Goal: Task Accomplishment & Management: Use online tool/utility

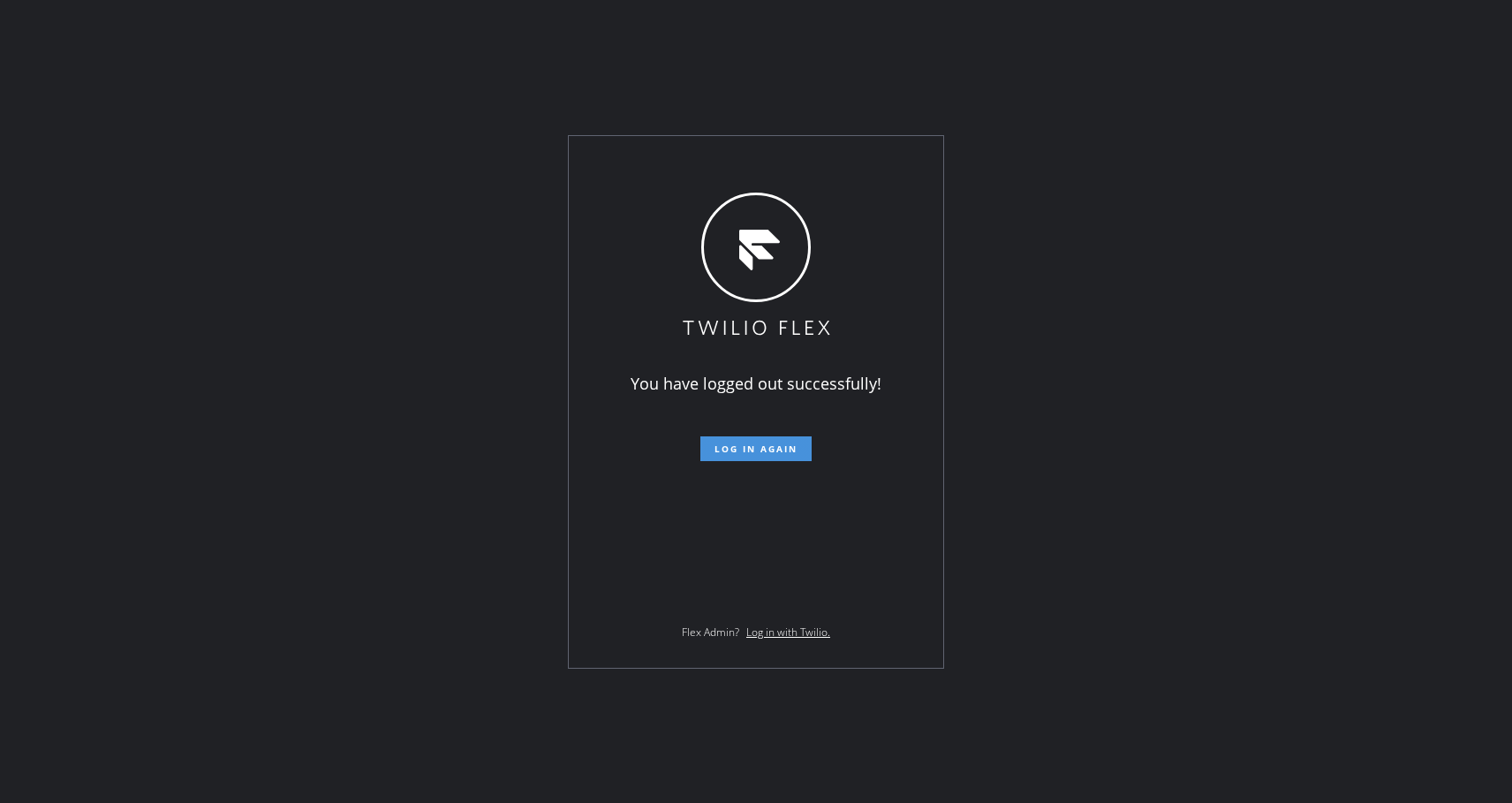
click at [794, 451] on span "Log in again" at bounding box center [756, 448] width 83 height 12
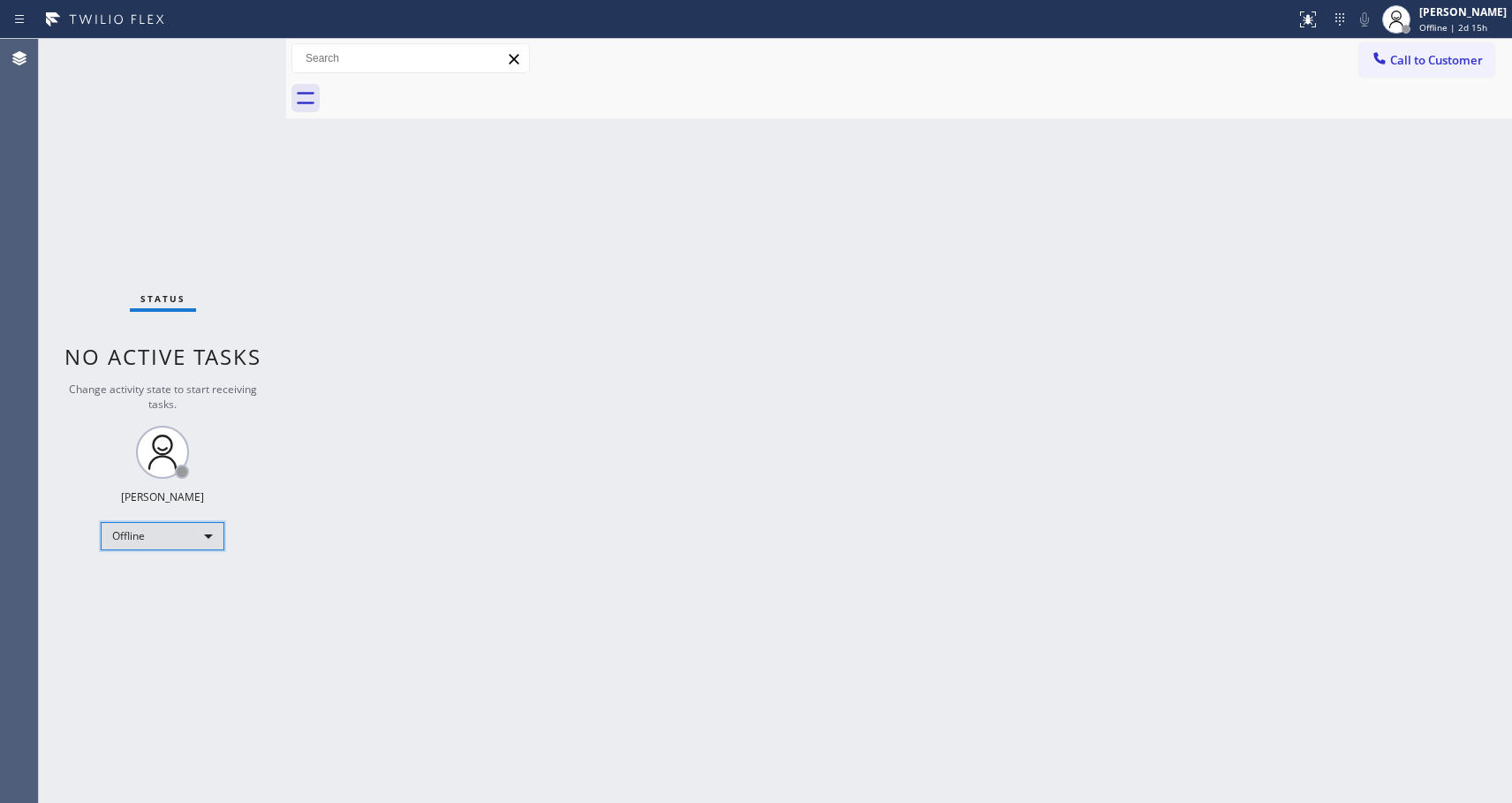
click at [145, 538] on div "Offline" at bounding box center [163, 536] width 124 height 28
click at [143, 579] on li "Available" at bounding box center [162, 582] width 120 height 21
click at [1431, 63] on span "Call to Customer" at bounding box center [1436, 60] width 93 height 16
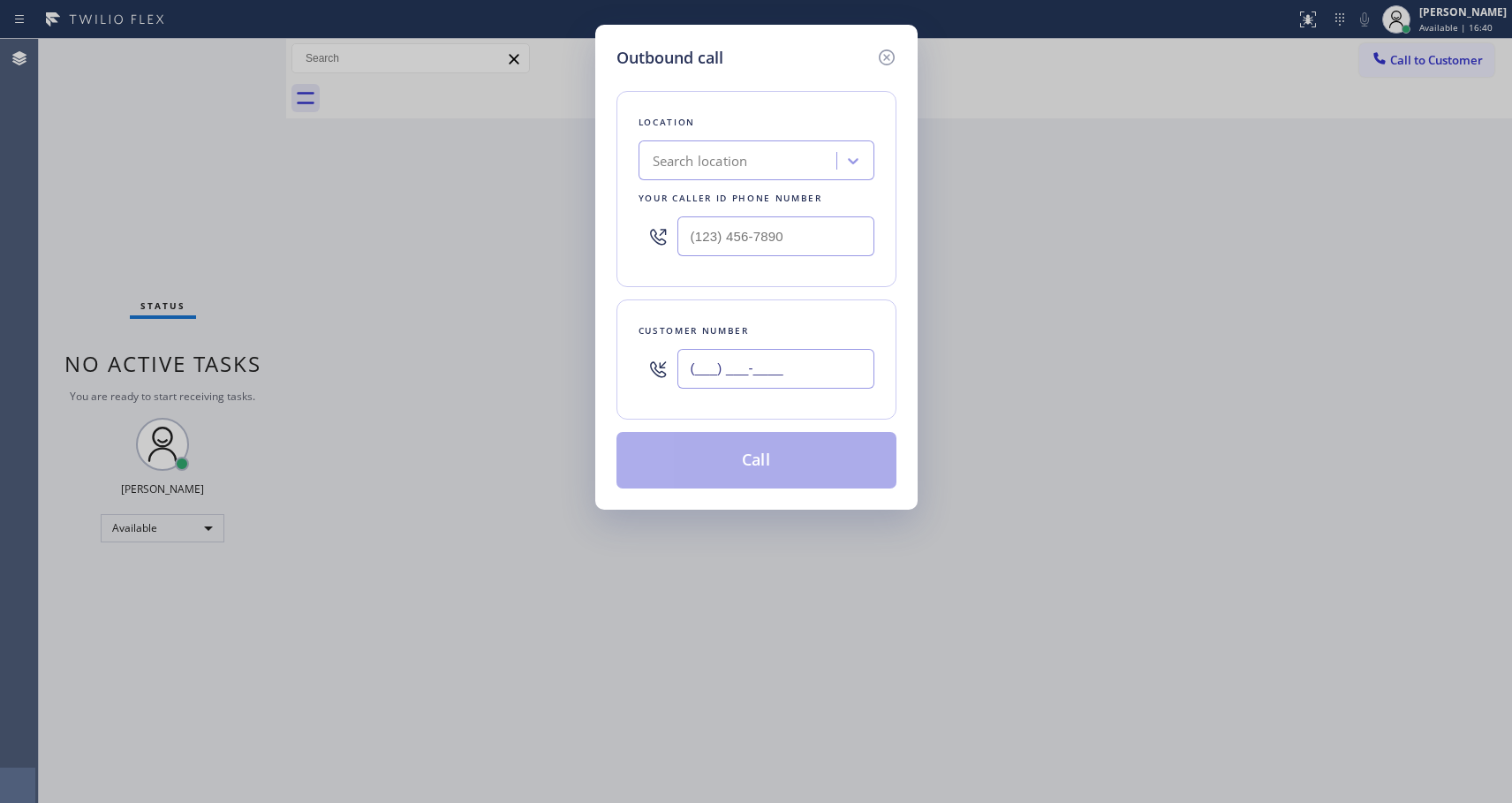
click at [699, 372] on input "(___) ___-____" at bounding box center [775, 368] width 197 height 40
paste input "310) 567-5560"
type input "[PHONE_NUMBER]"
click at [693, 237] on input "(___) ___-____" at bounding box center [775, 236] width 197 height 40
paste input "818) 614-5337"
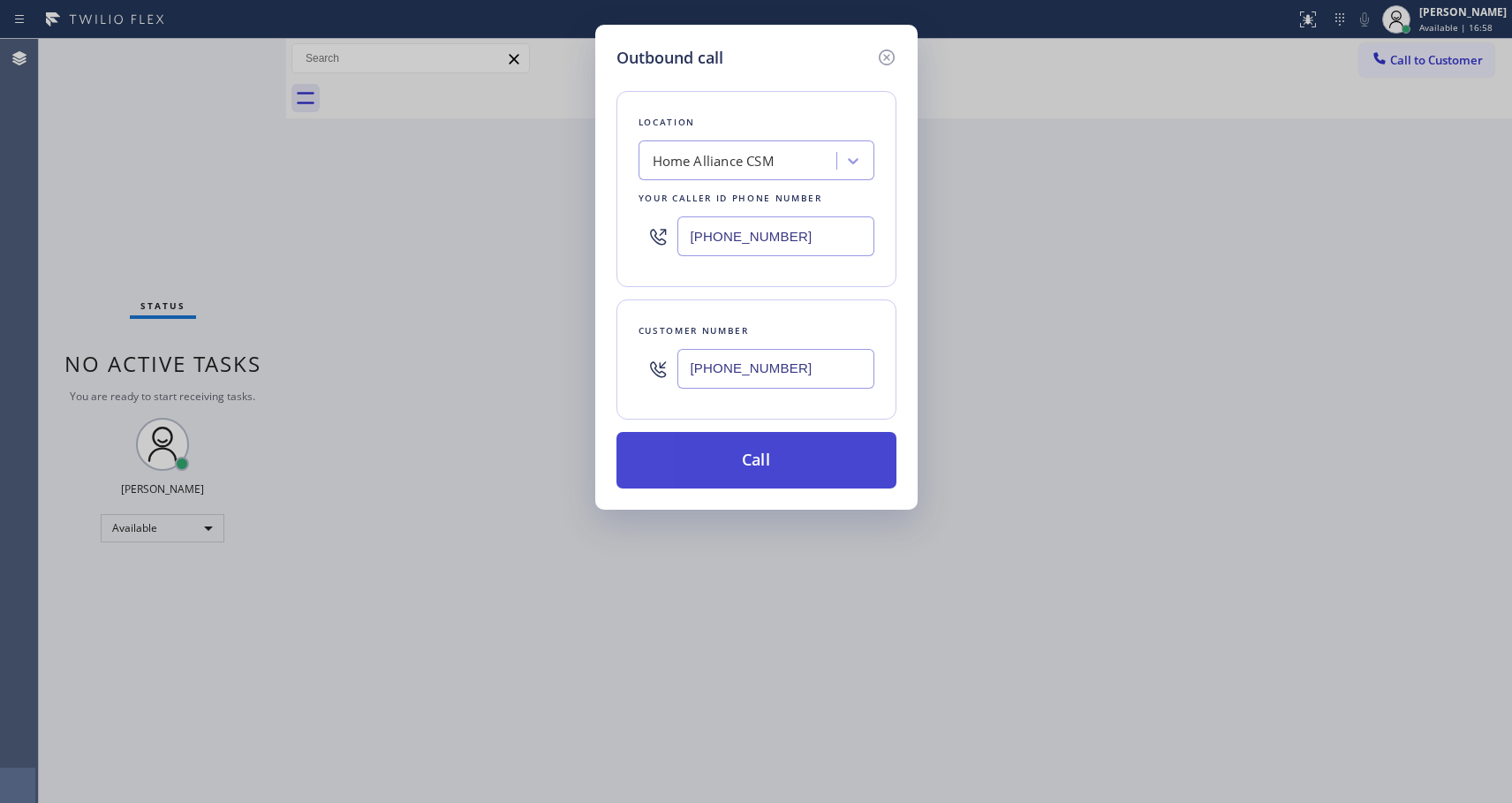
type input "[PHONE_NUMBER]"
click at [762, 466] on button "Call" at bounding box center [756, 460] width 280 height 57
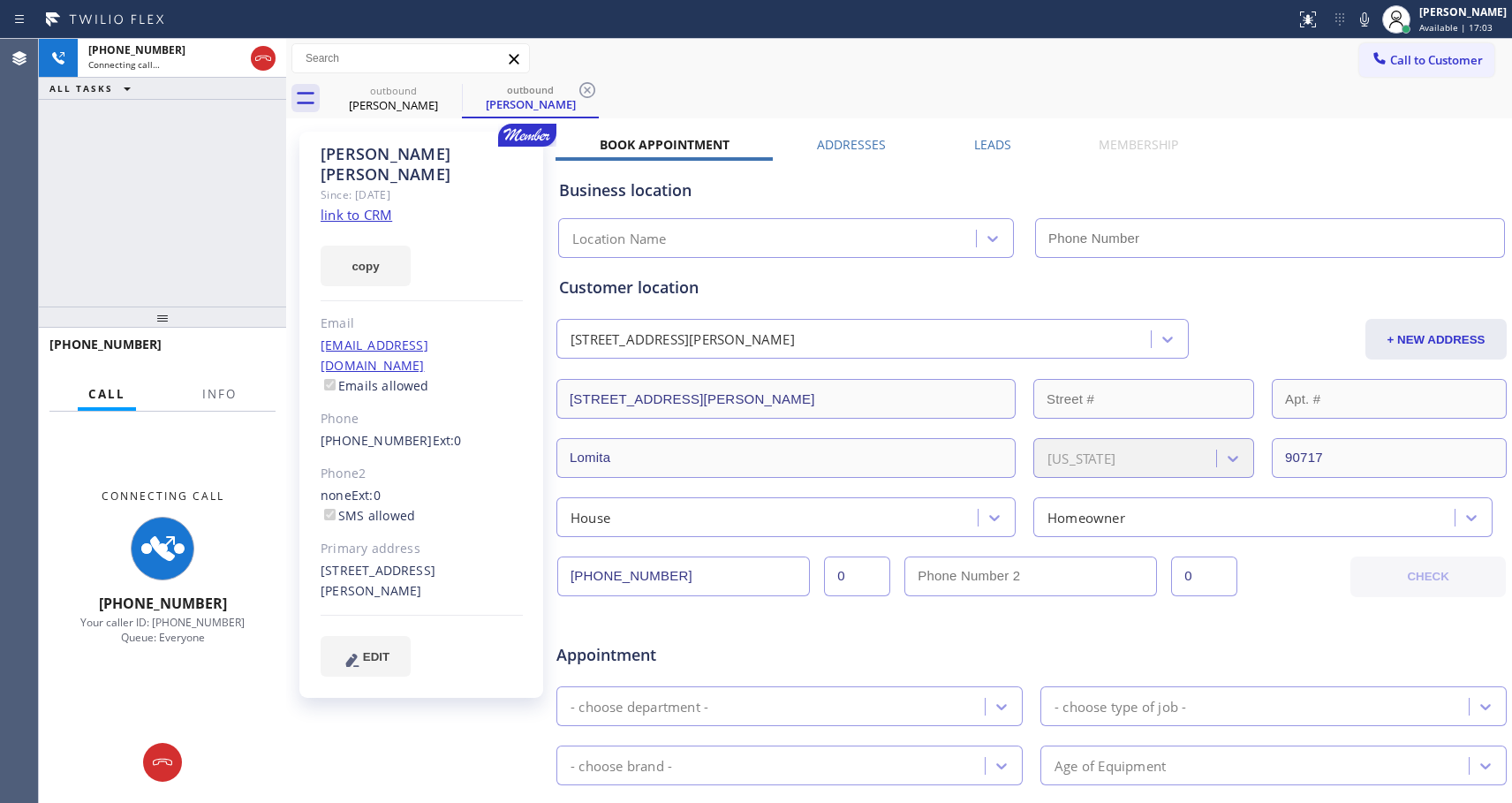
type input "[PHONE_NUMBER]"
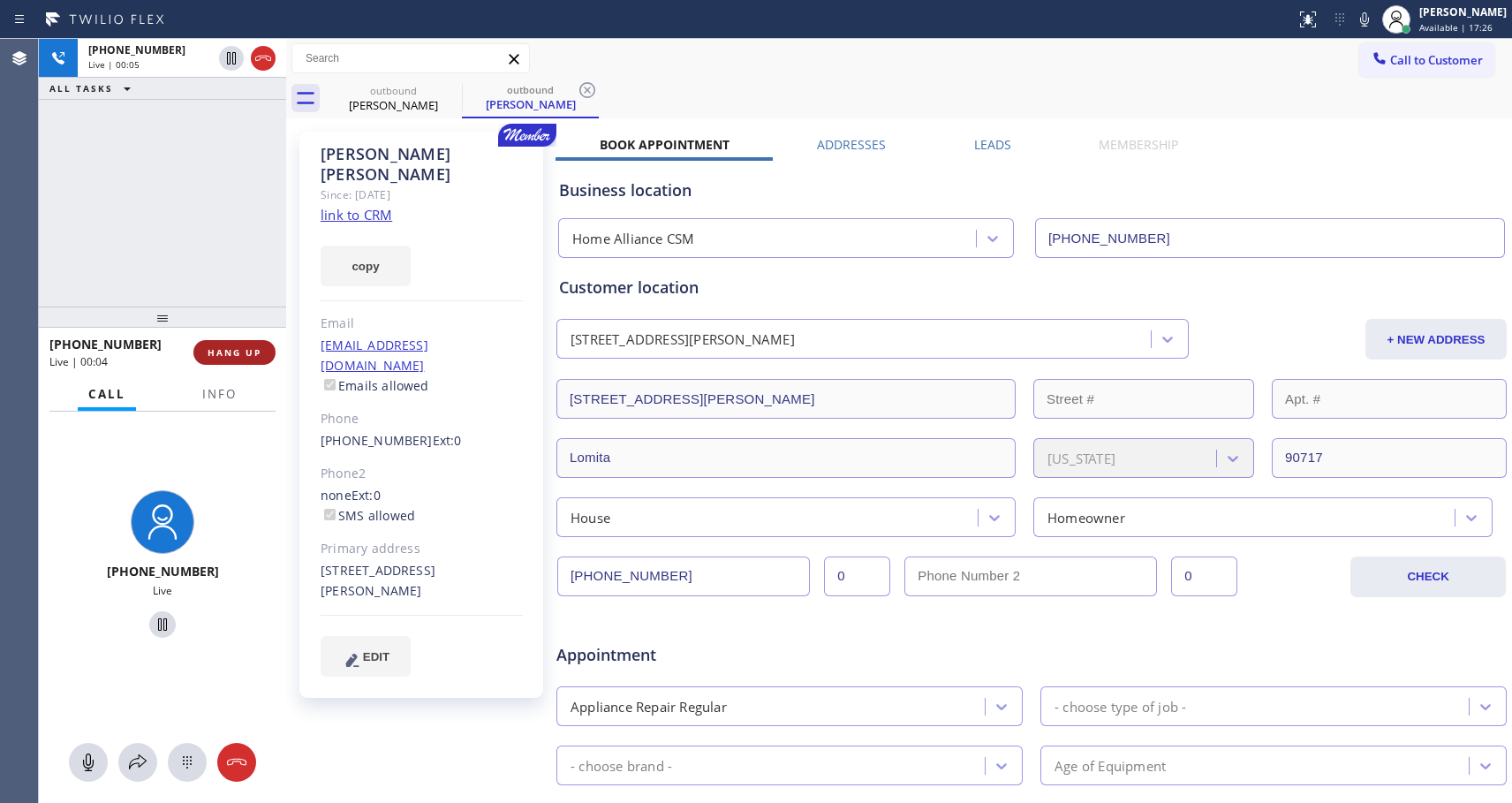
click at [252, 349] on span "HANG UP" at bounding box center [234, 352] width 54 height 12
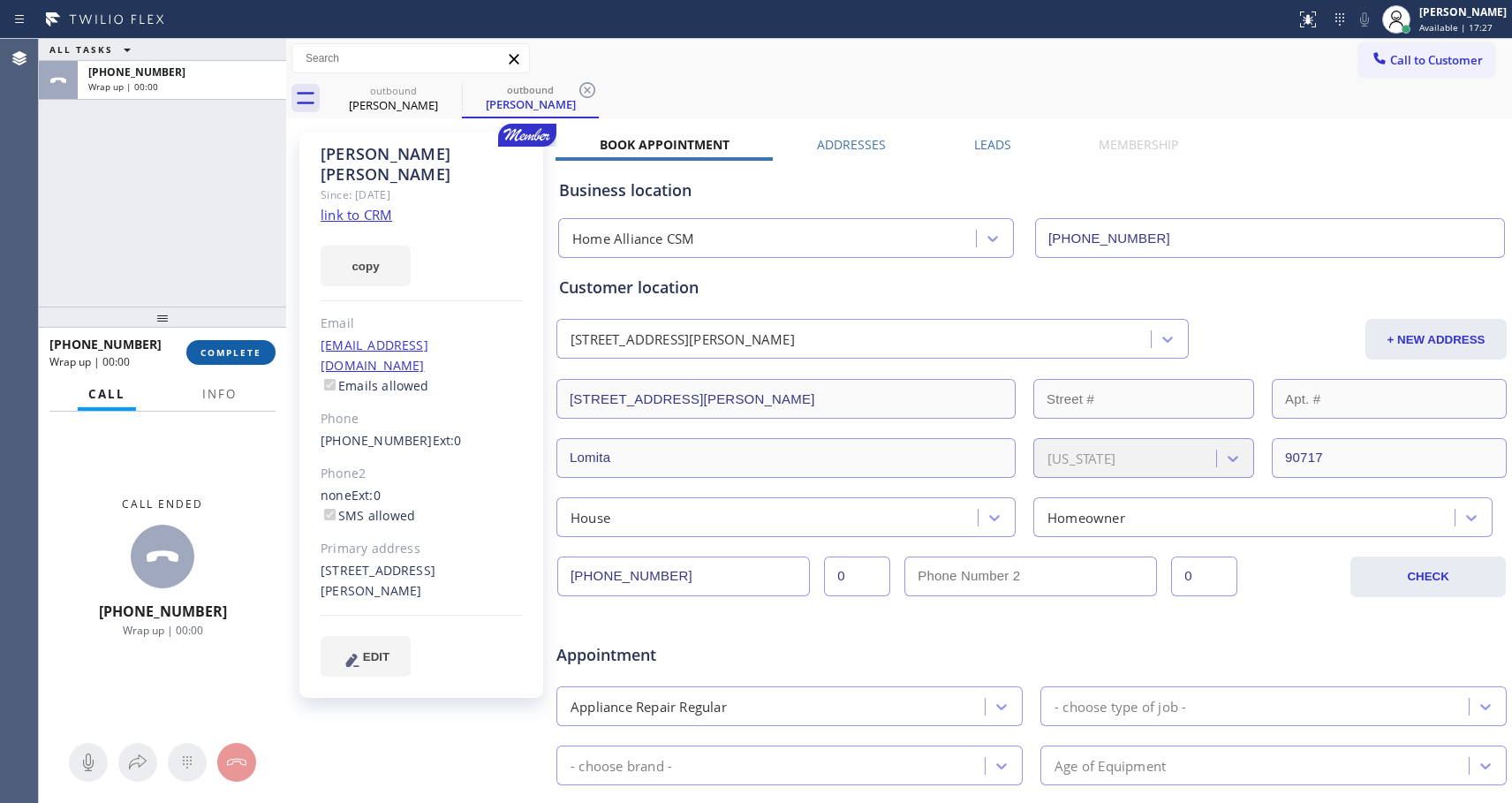
click at [252, 349] on span "COMPLETE" at bounding box center [231, 352] width 61 height 12
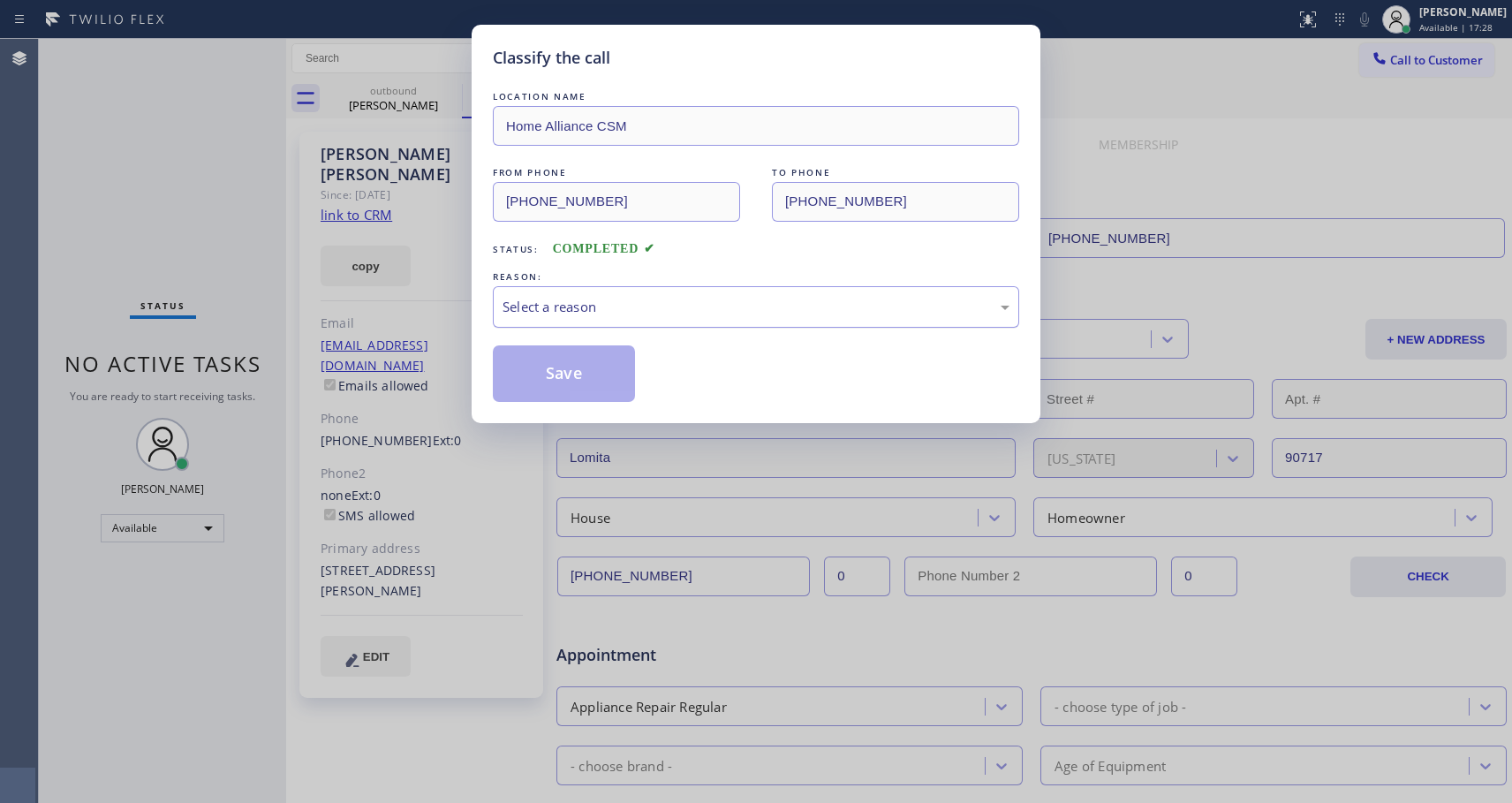
click at [649, 313] on div "Select a reason" at bounding box center [756, 307] width 507 height 20
click at [542, 379] on button "Save" at bounding box center [564, 374] width 142 height 57
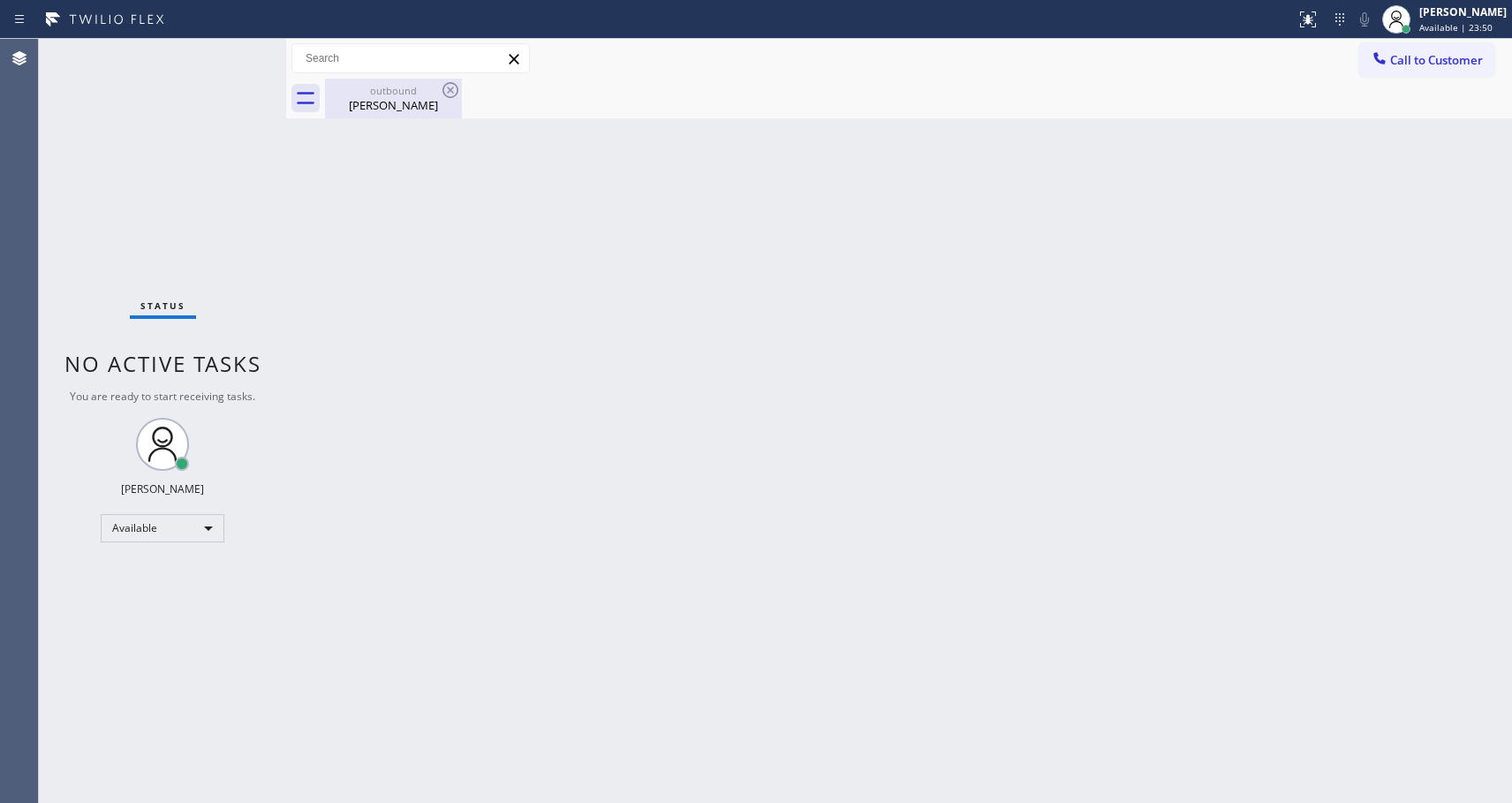
click at [388, 106] on div "[PERSON_NAME]" at bounding box center [393, 105] width 133 height 16
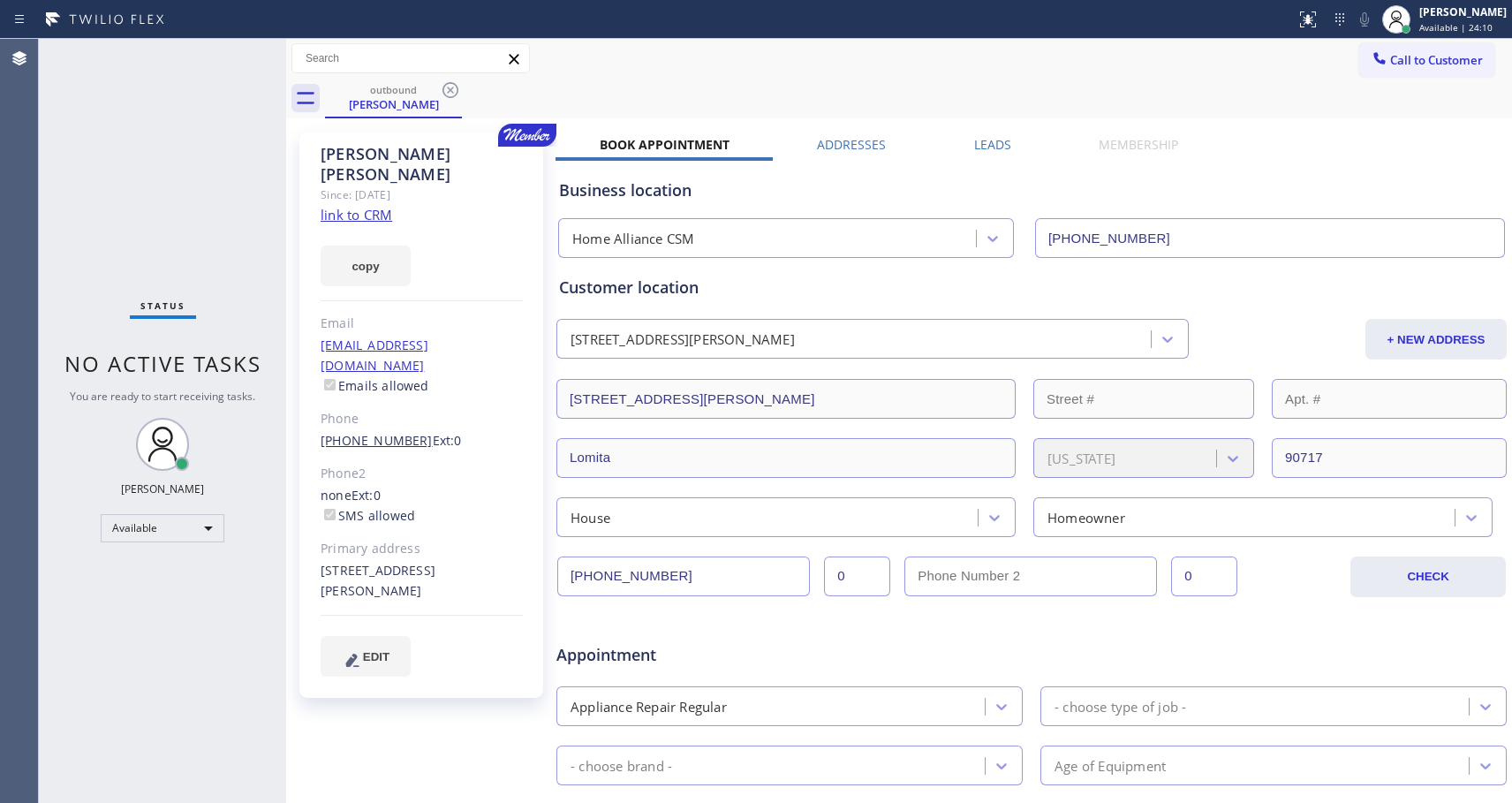
click at [404, 432] on link "[PHONE_NUMBER]" at bounding box center [377, 440] width 112 height 17
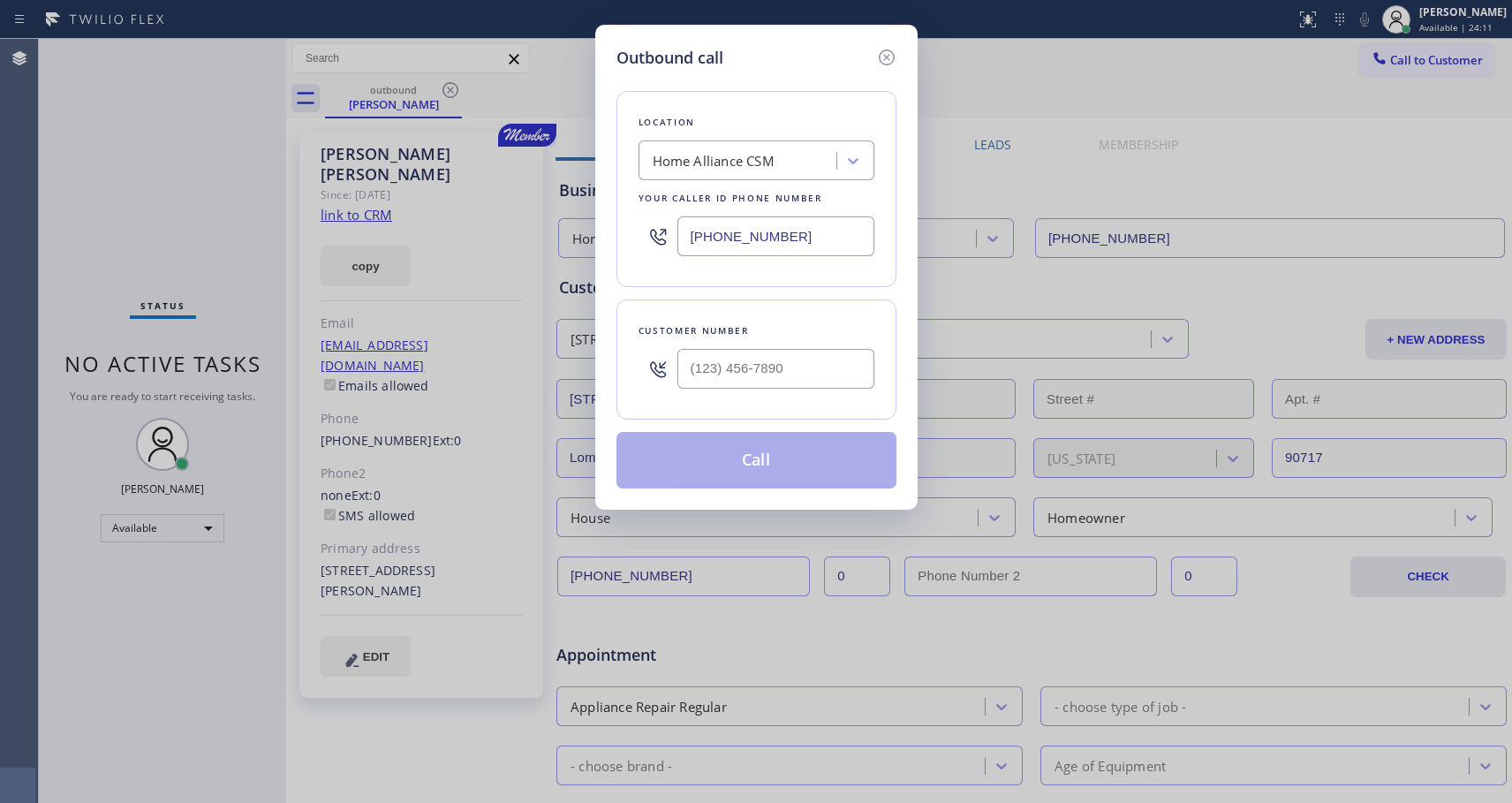
type input "[PHONE_NUMBER]"
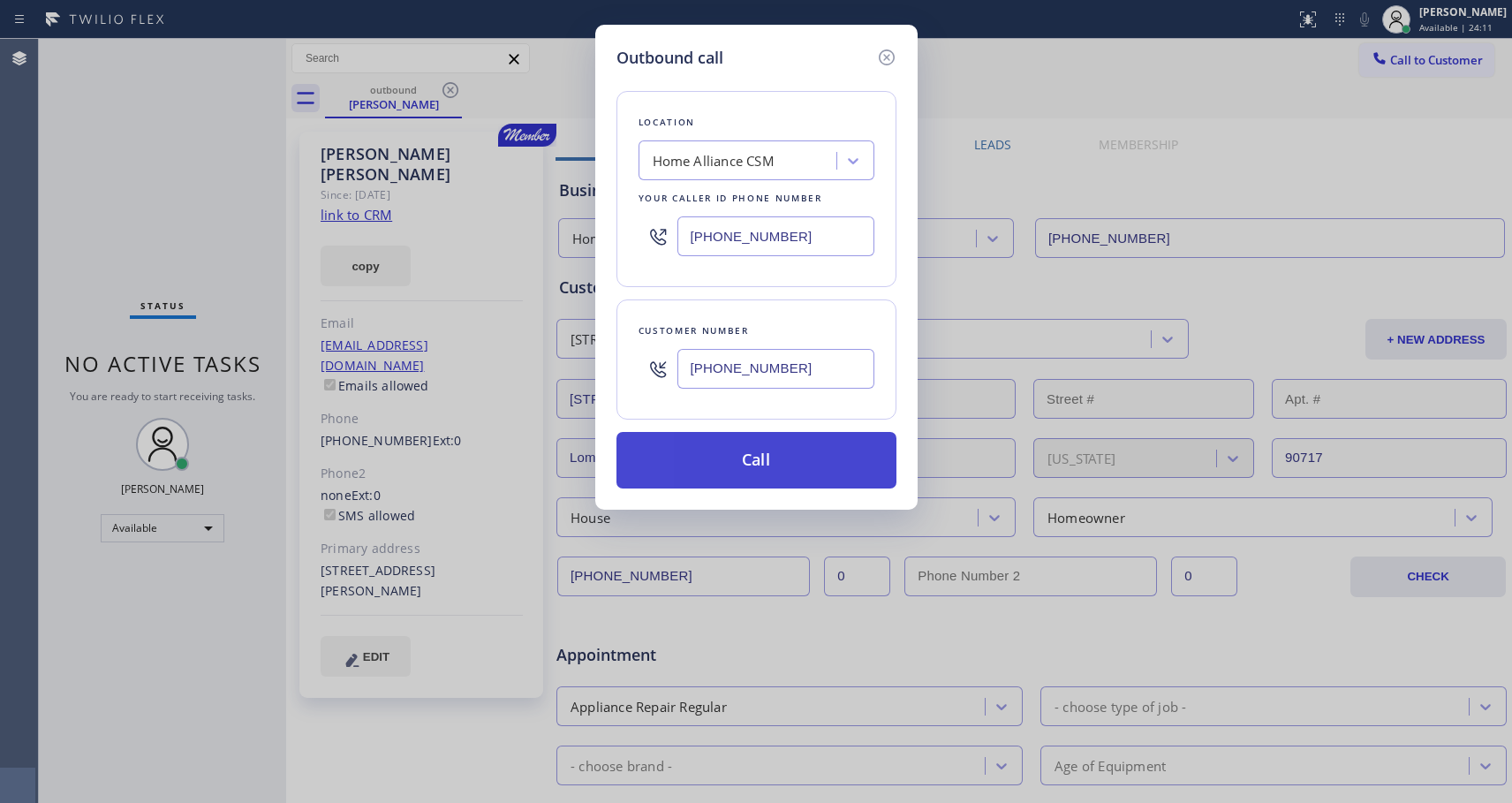
click at [767, 463] on button "Call" at bounding box center [756, 460] width 280 height 57
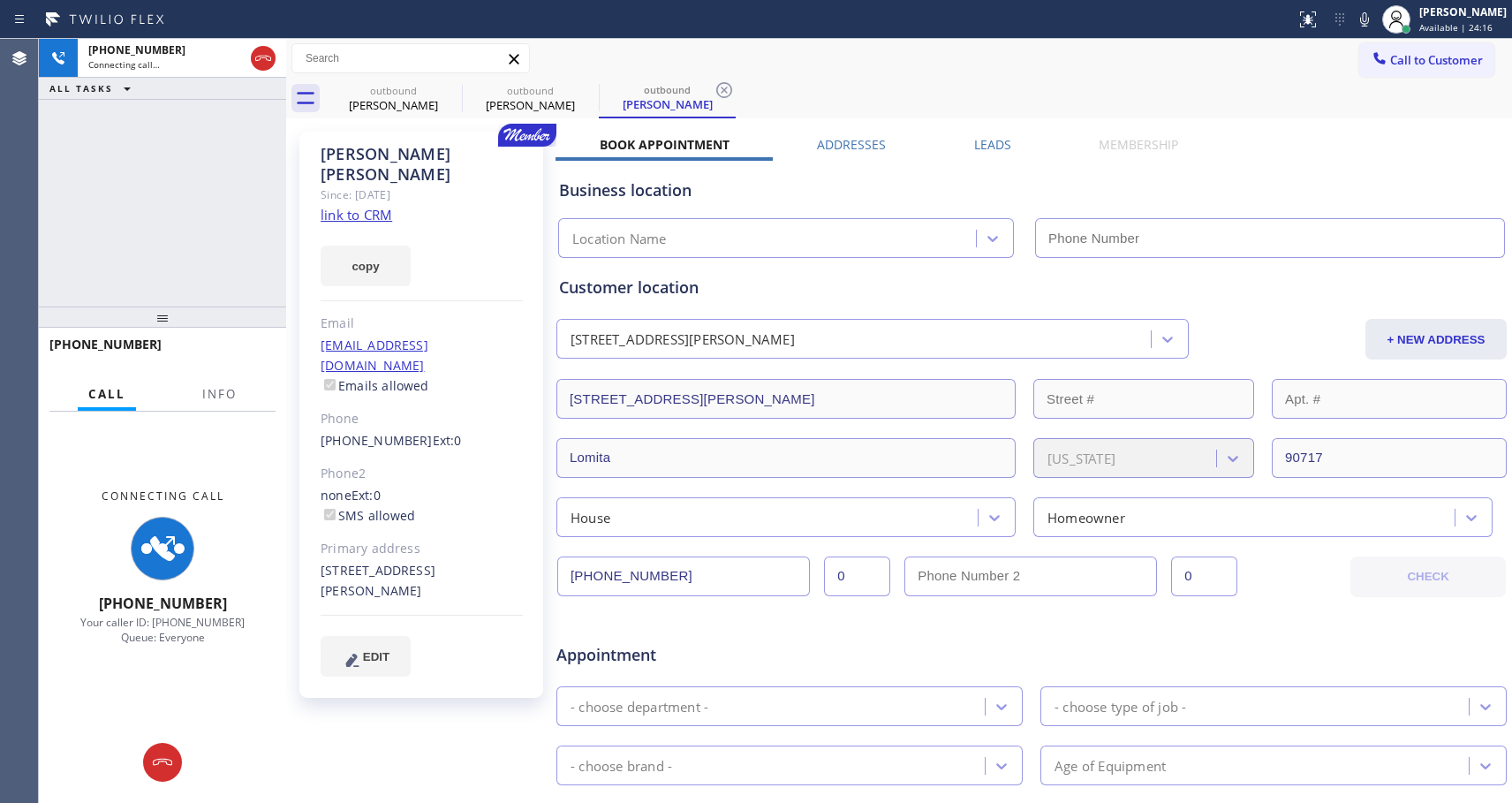
type input "[PHONE_NUMBER]"
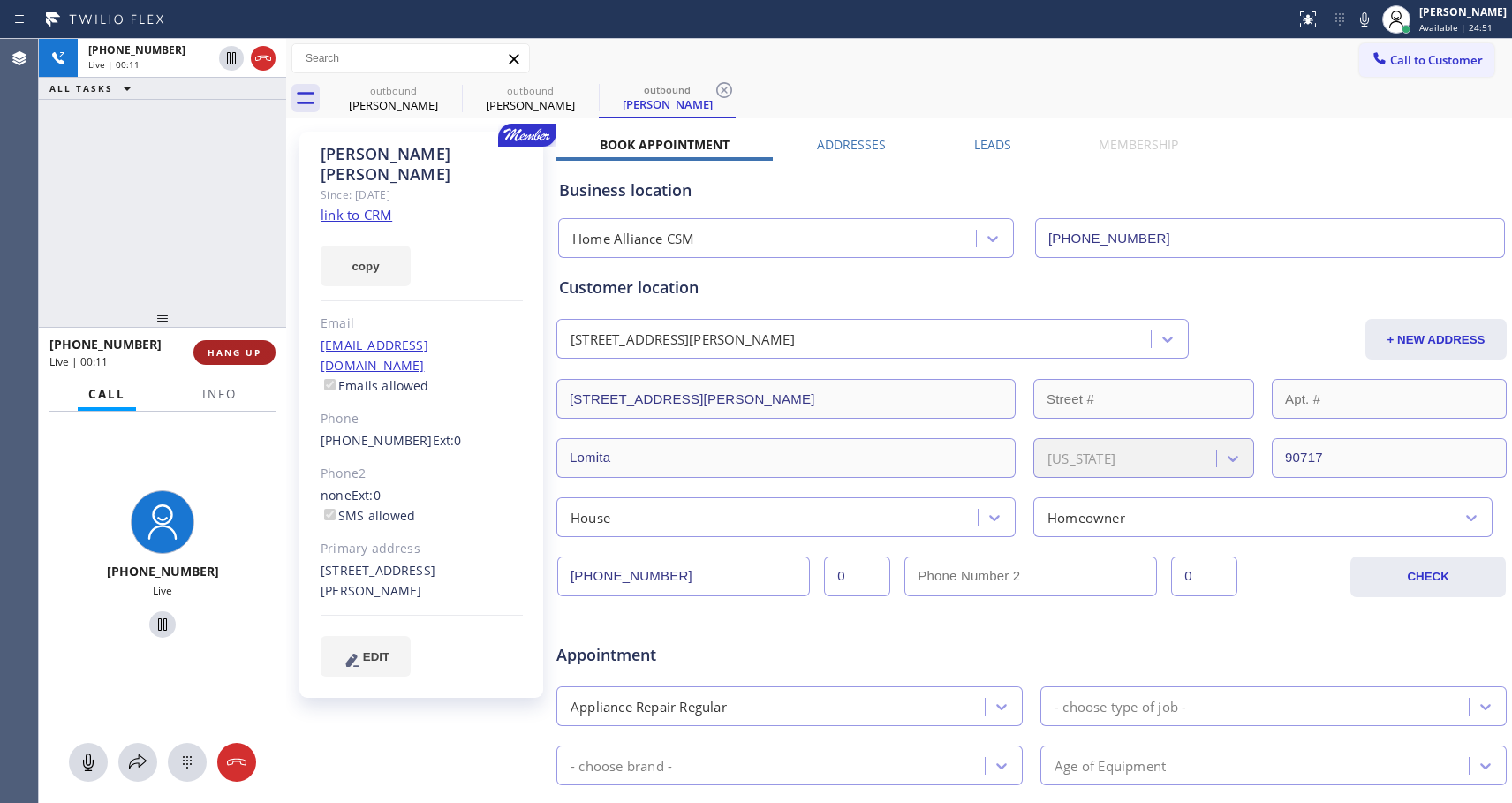
click at [216, 351] on span "HANG UP" at bounding box center [234, 352] width 54 height 12
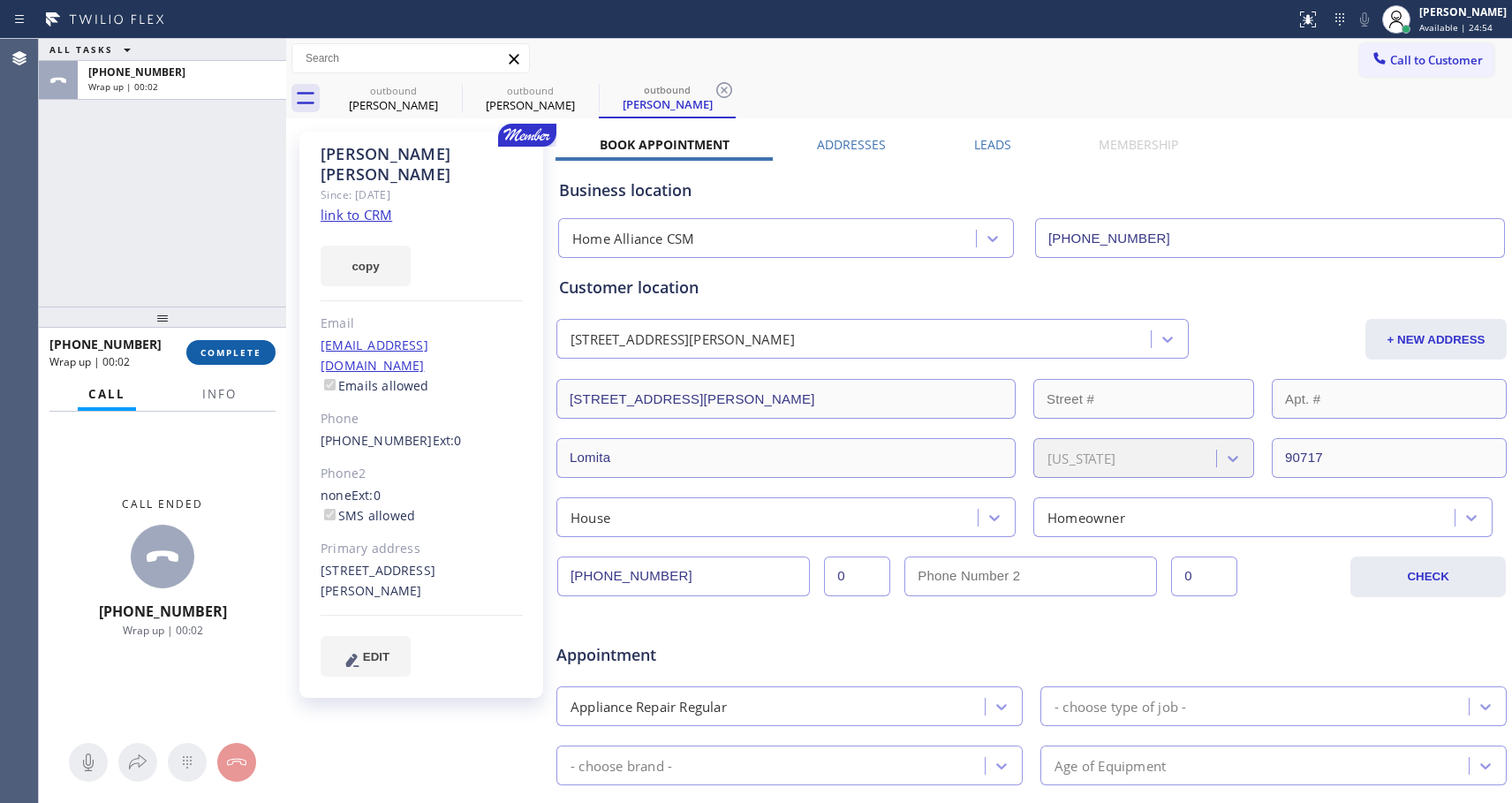
click at [216, 351] on span "COMPLETE" at bounding box center [231, 352] width 61 height 12
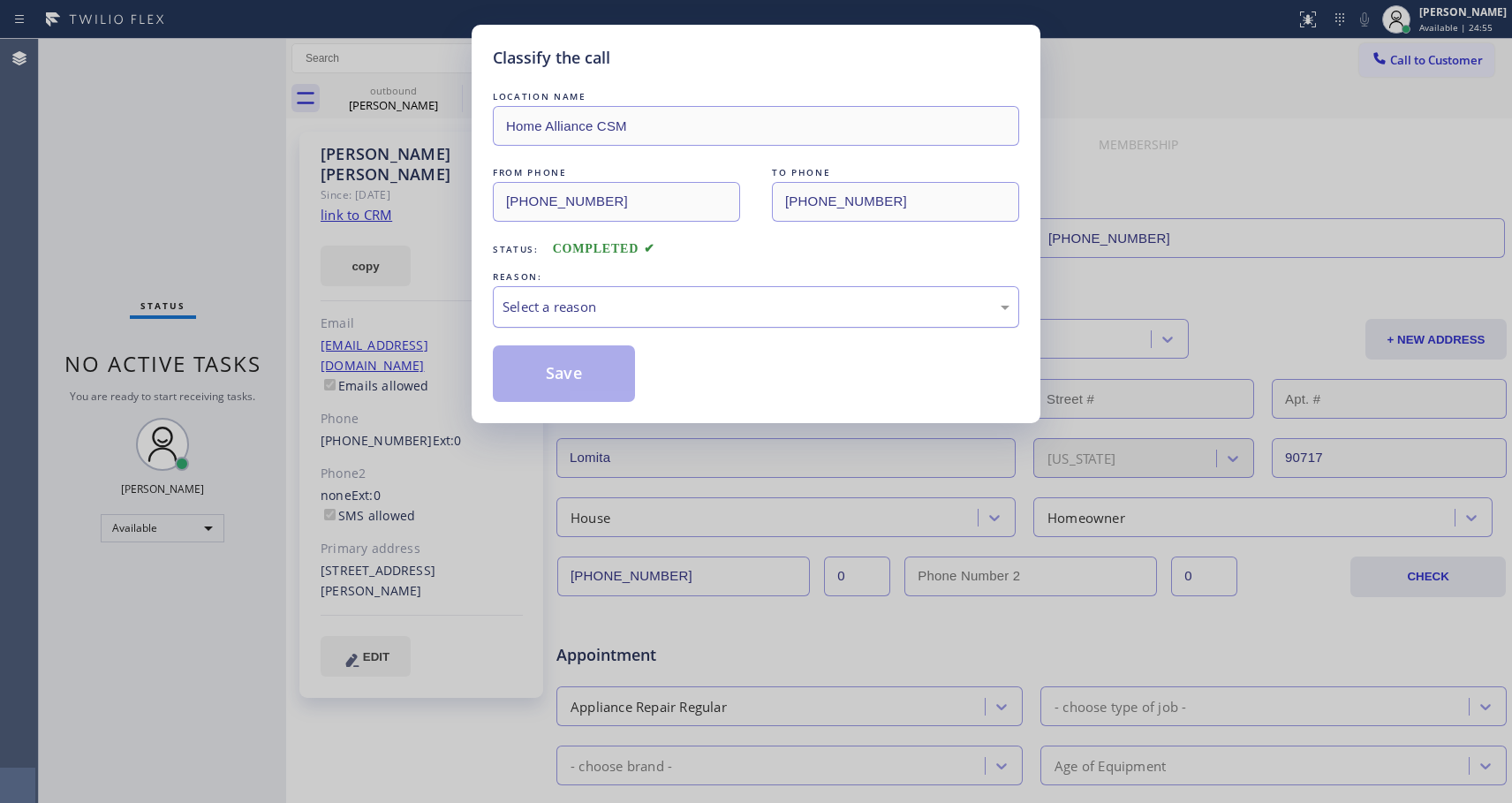
click at [650, 300] on div "Select a reason" at bounding box center [756, 307] width 507 height 20
click at [579, 369] on button "Save" at bounding box center [564, 374] width 142 height 57
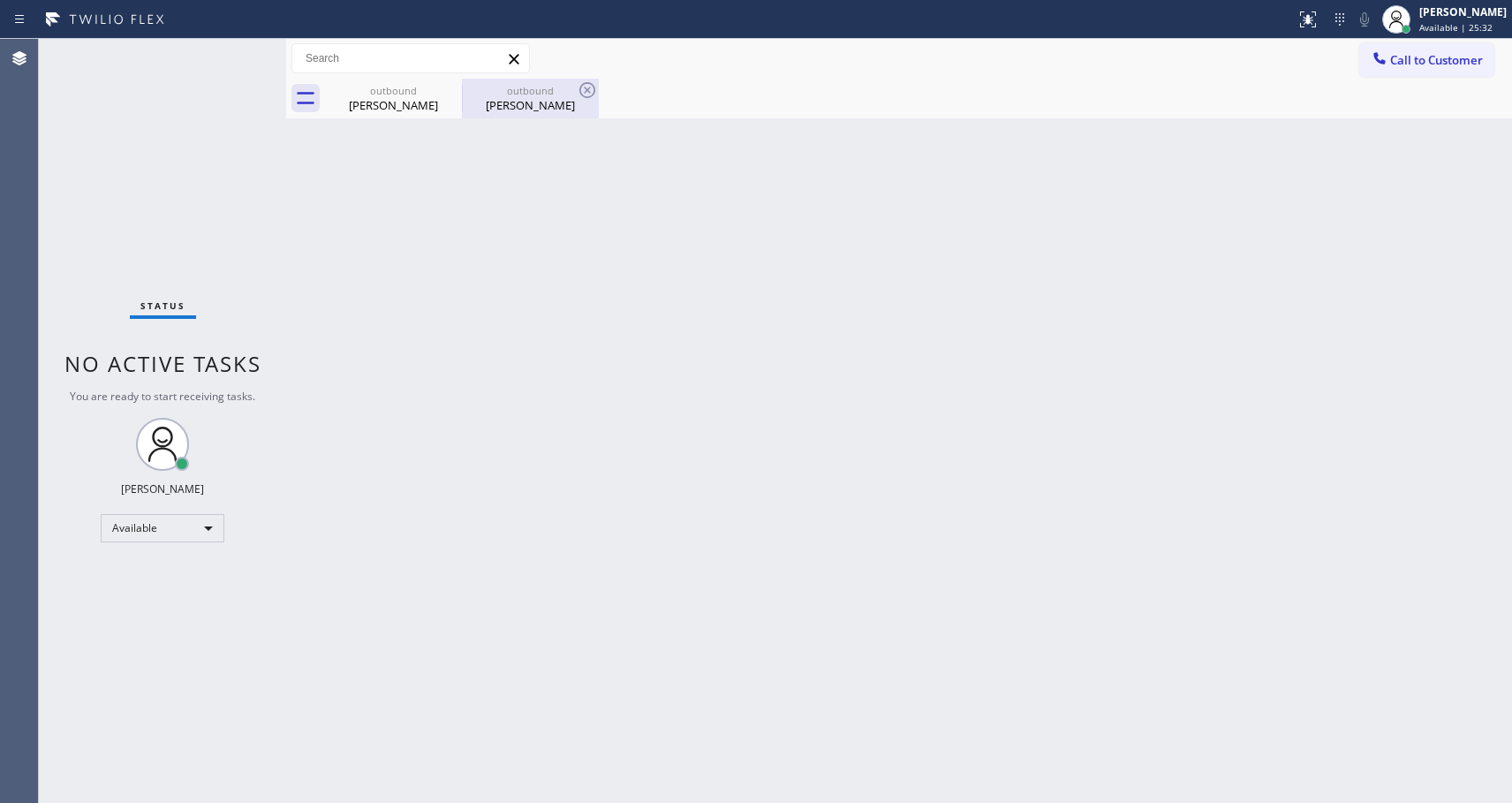
click at [523, 108] on div "[PERSON_NAME]" at bounding box center [530, 105] width 133 height 16
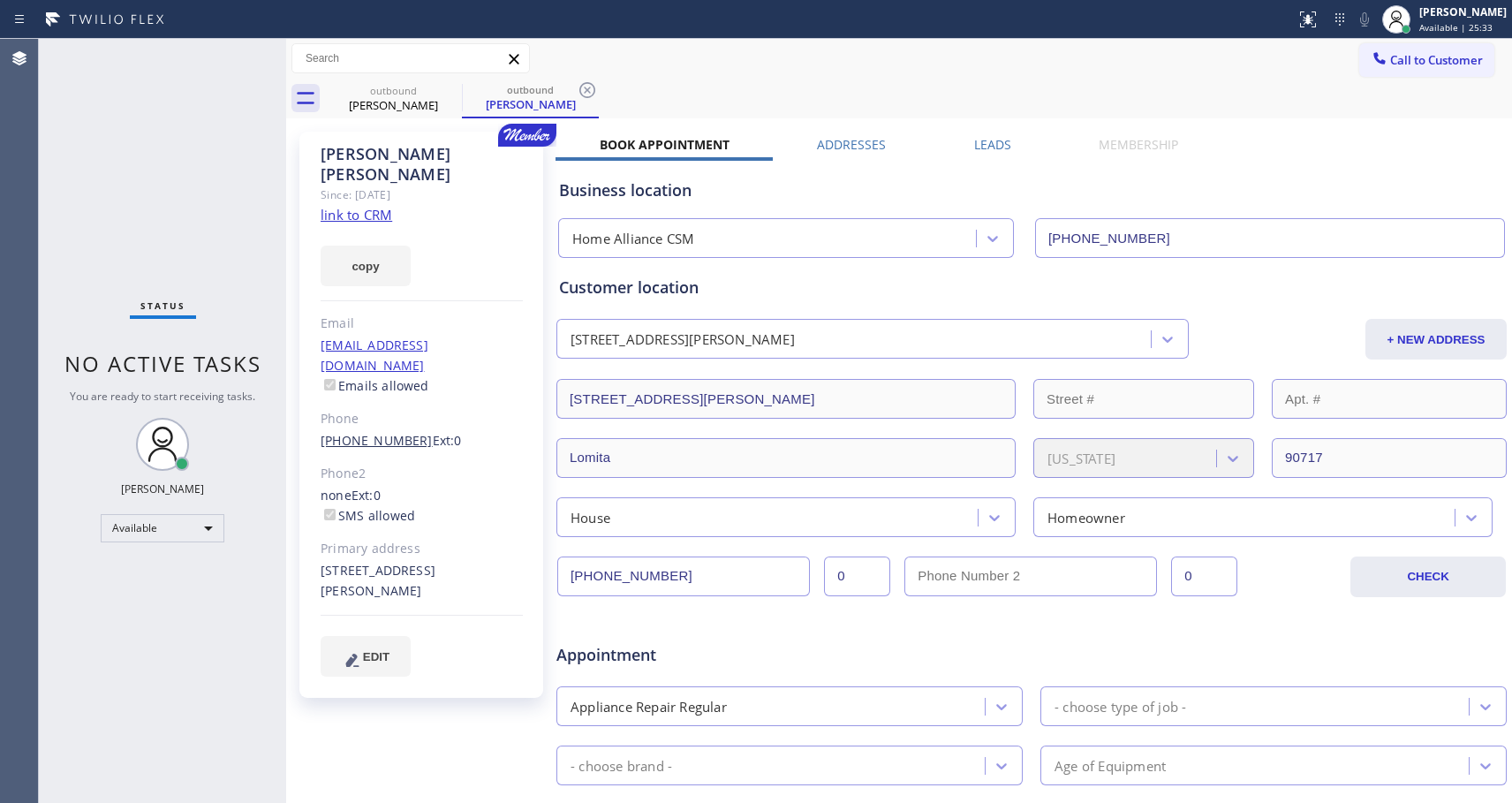
click at [400, 432] on link "[PHONE_NUMBER]" at bounding box center [377, 440] width 112 height 17
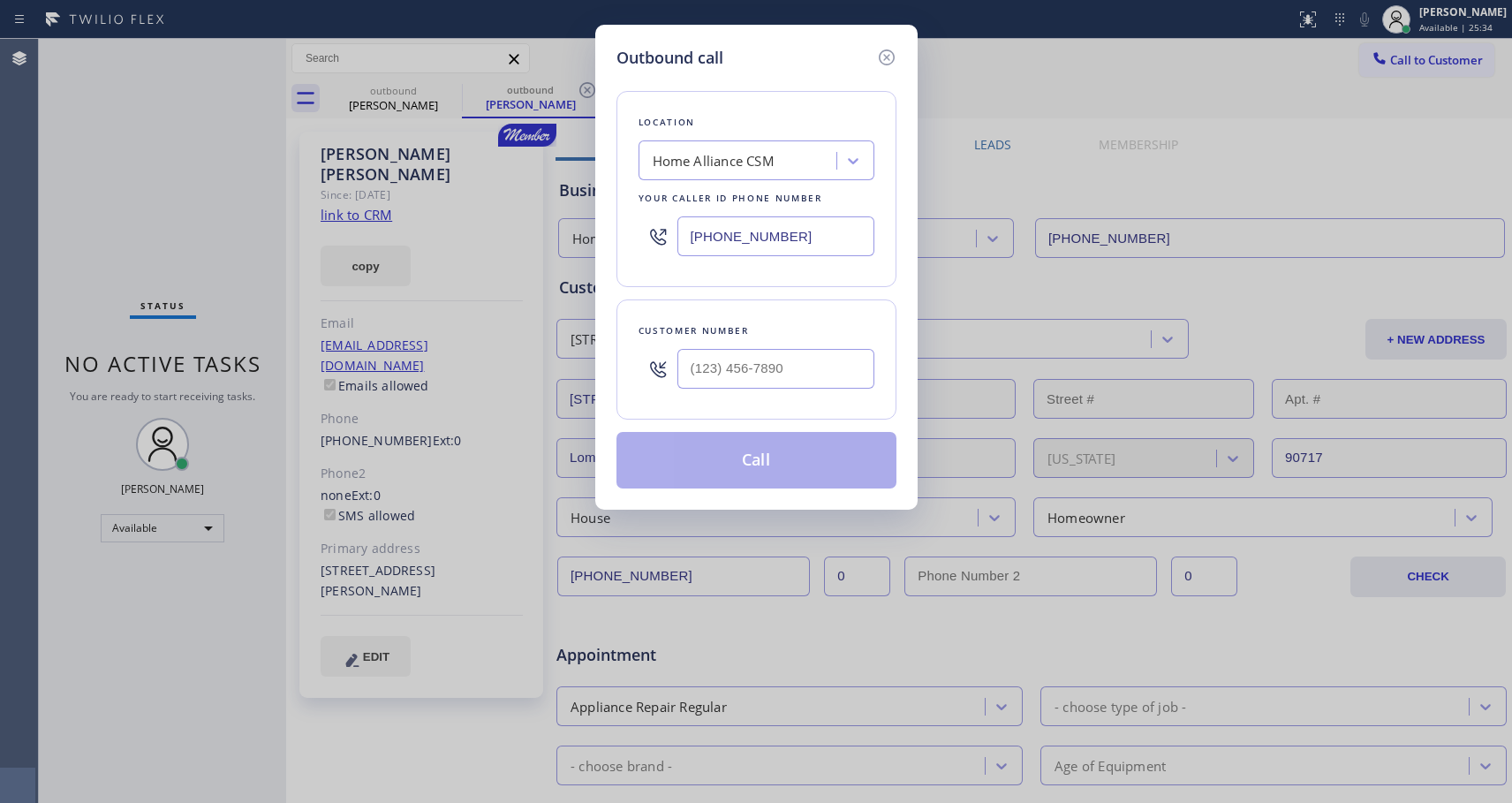
type input "[PHONE_NUMBER]"
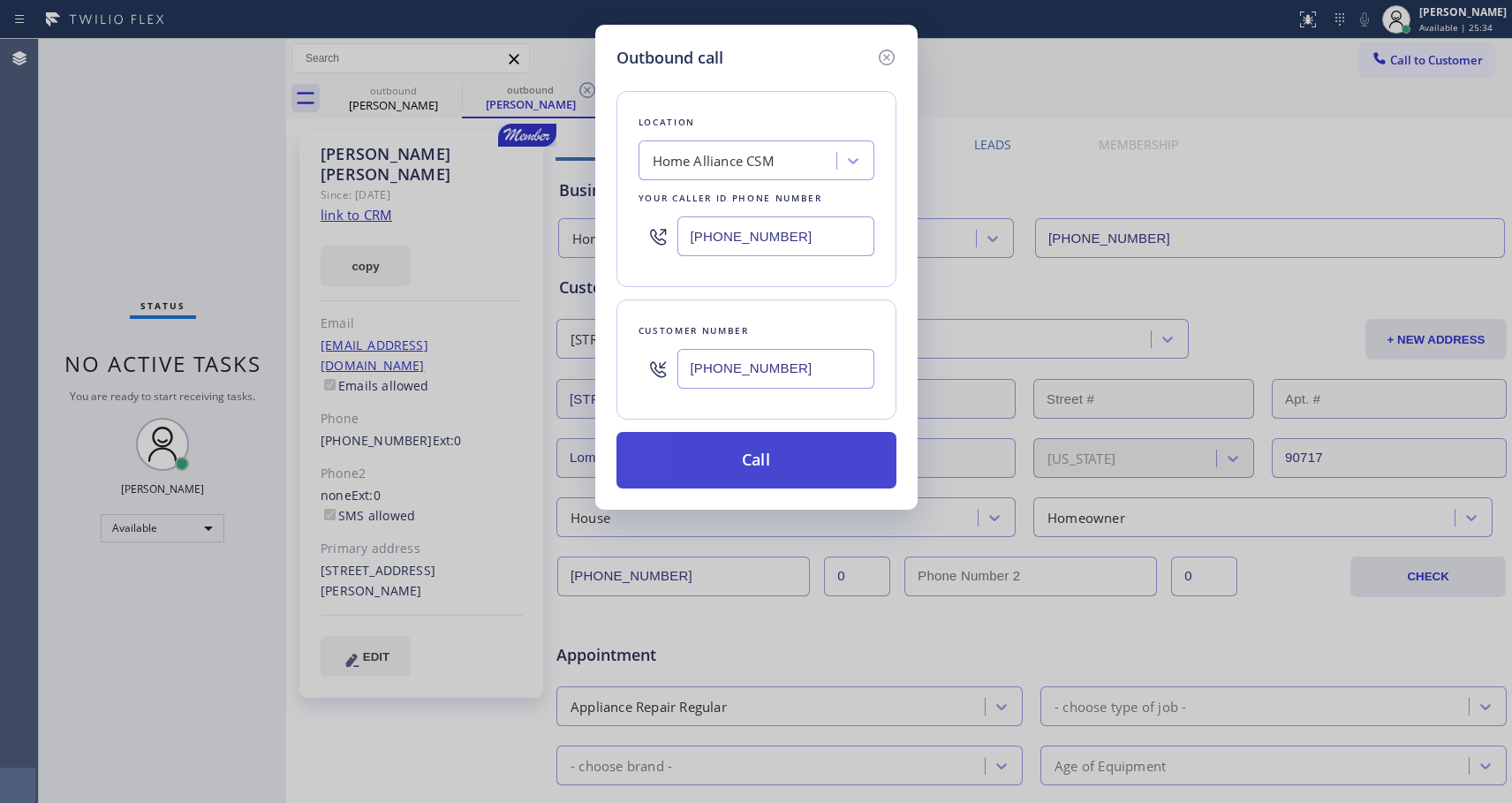
click at [751, 451] on button "Call" at bounding box center [756, 460] width 280 height 57
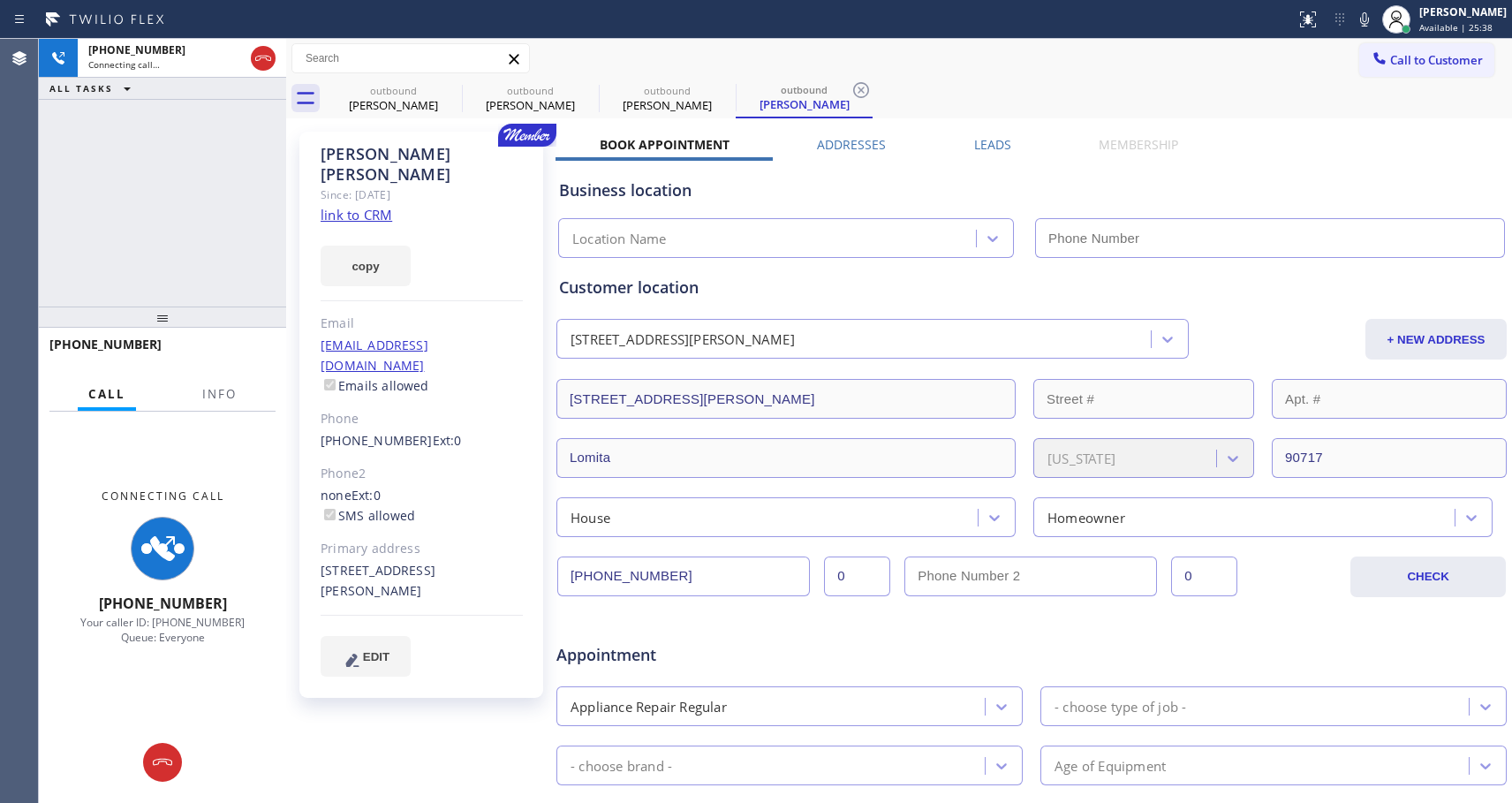
type input "[PHONE_NUMBER]"
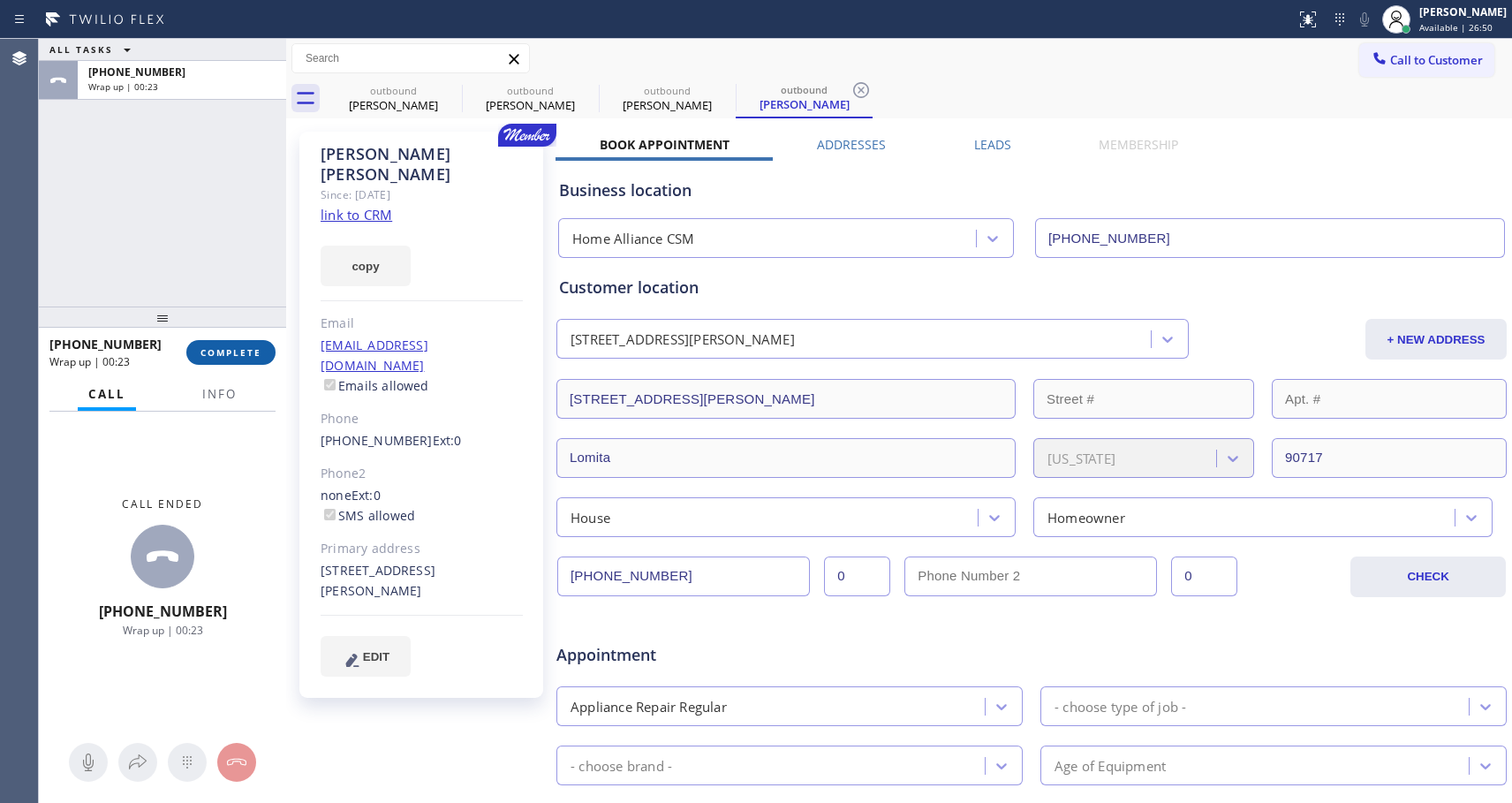
click at [243, 347] on span "COMPLETE" at bounding box center [231, 352] width 61 height 12
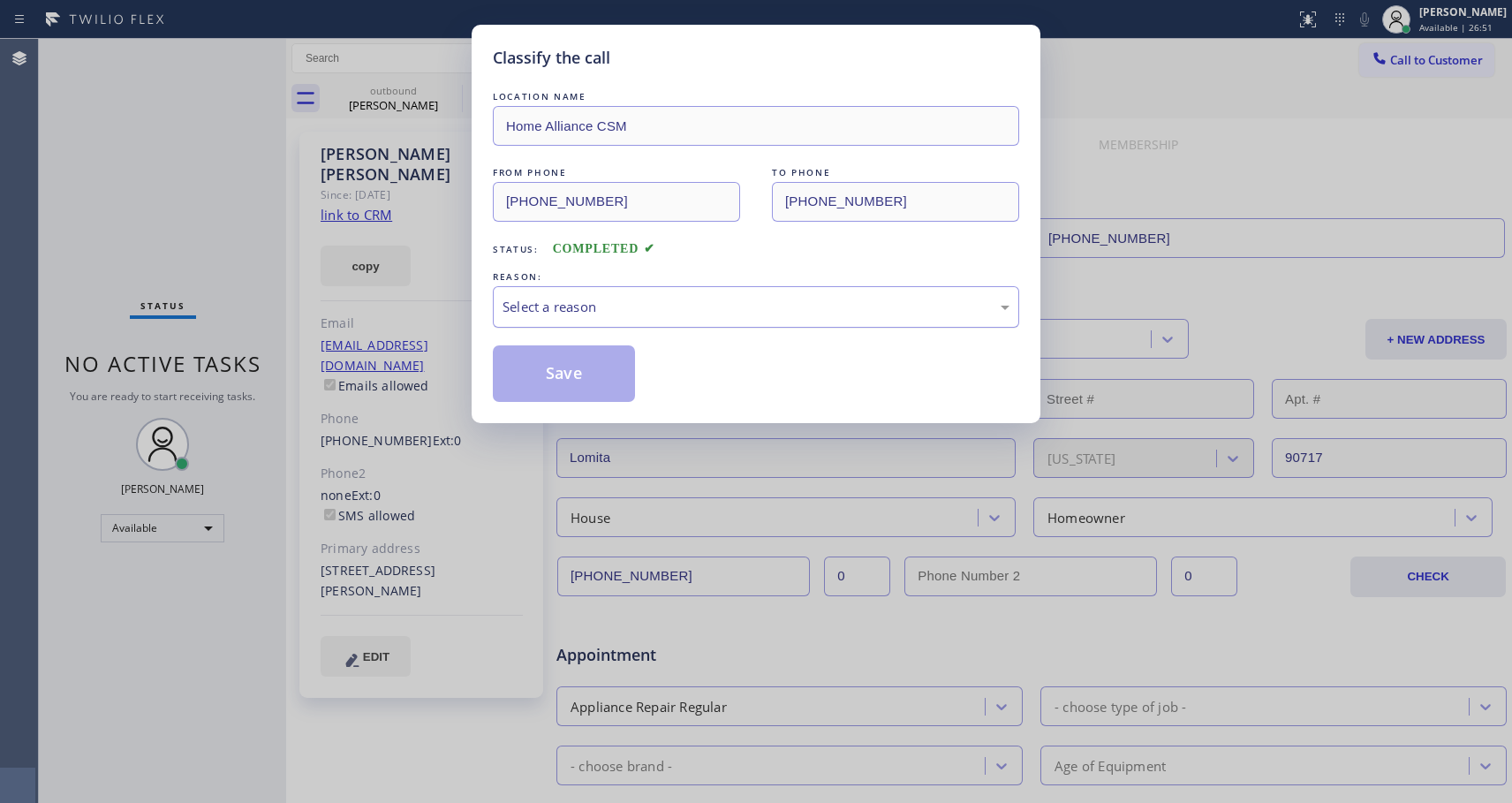
click at [769, 311] on div "Select a reason" at bounding box center [756, 307] width 507 height 20
click at [559, 368] on button "Save" at bounding box center [564, 374] width 142 height 57
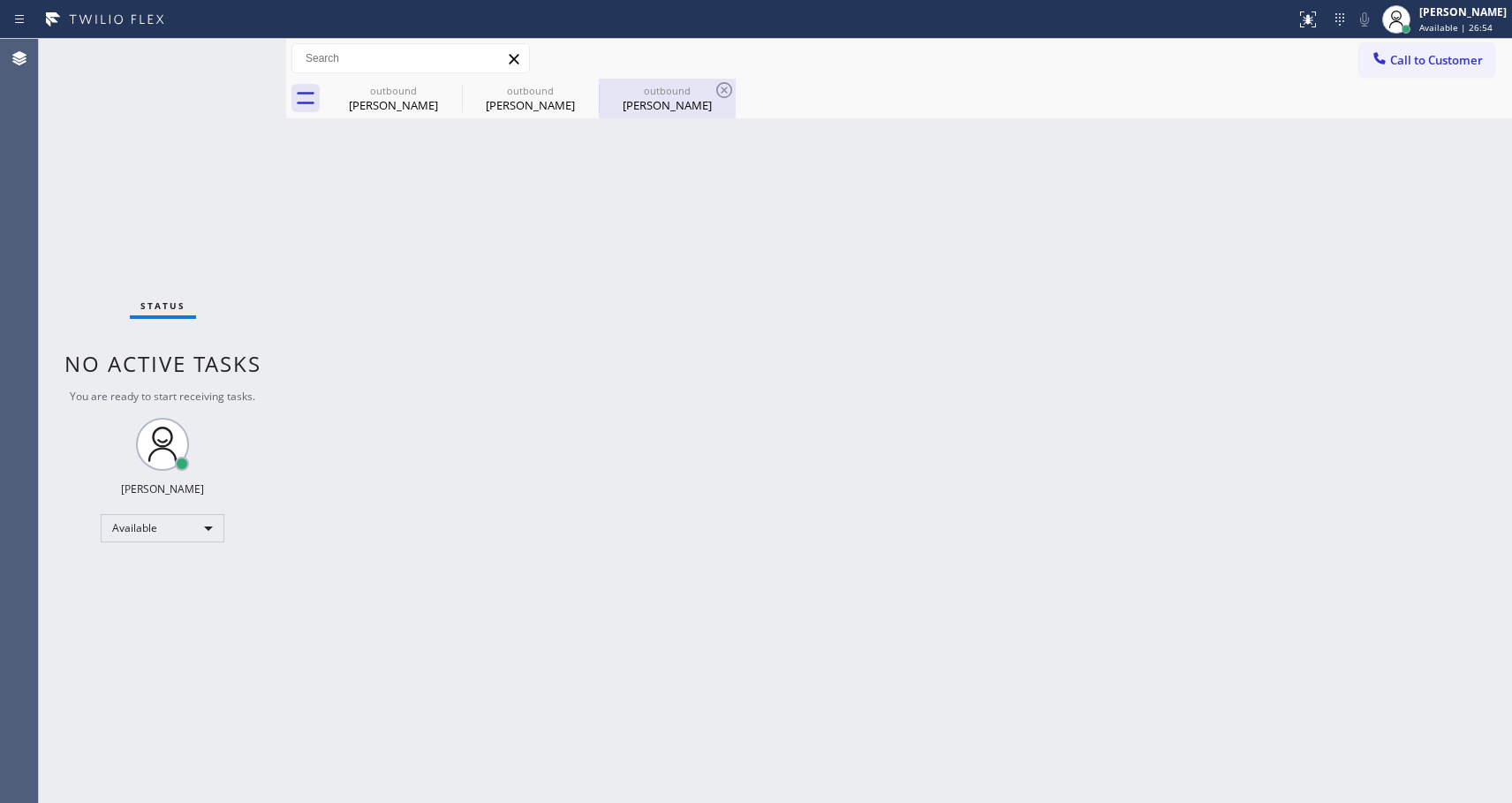
click at [654, 109] on div "[PERSON_NAME]" at bounding box center [667, 105] width 133 height 16
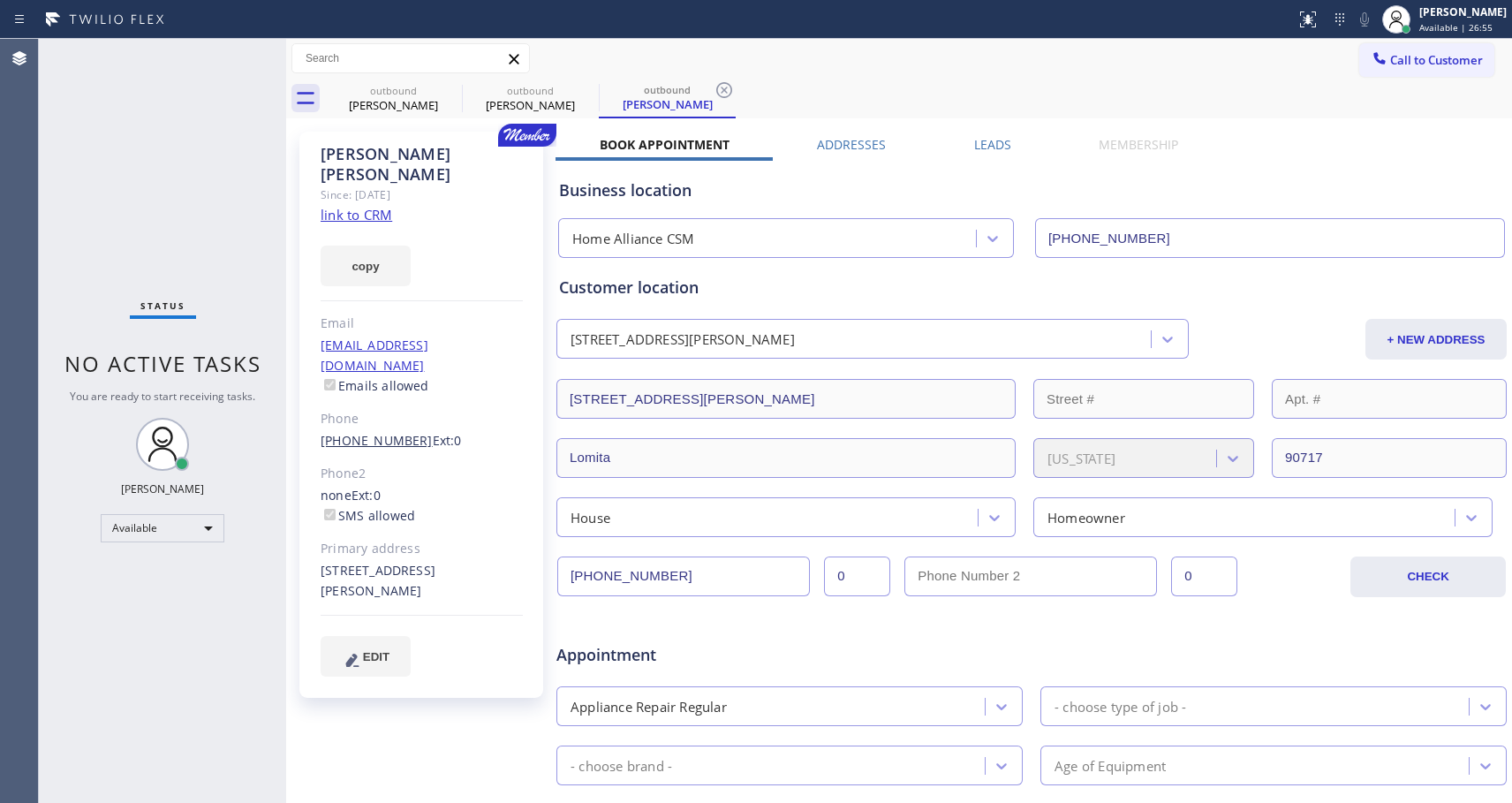
click at [358, 432] on link "[PHONE_NUMBER]" at bounding box center [377, 440] width 112 height 17
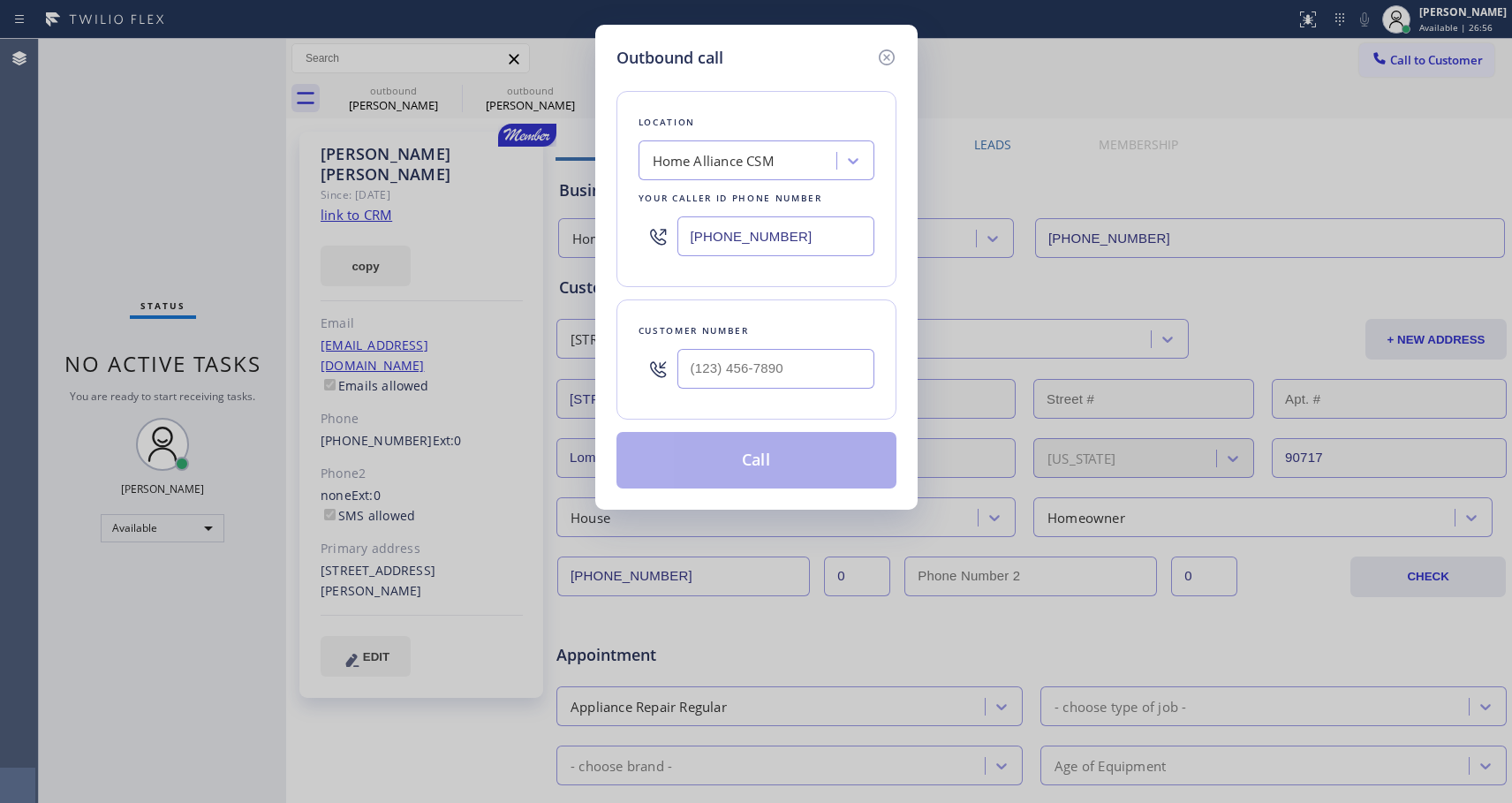
type input "[PHONE_NUMBER]"
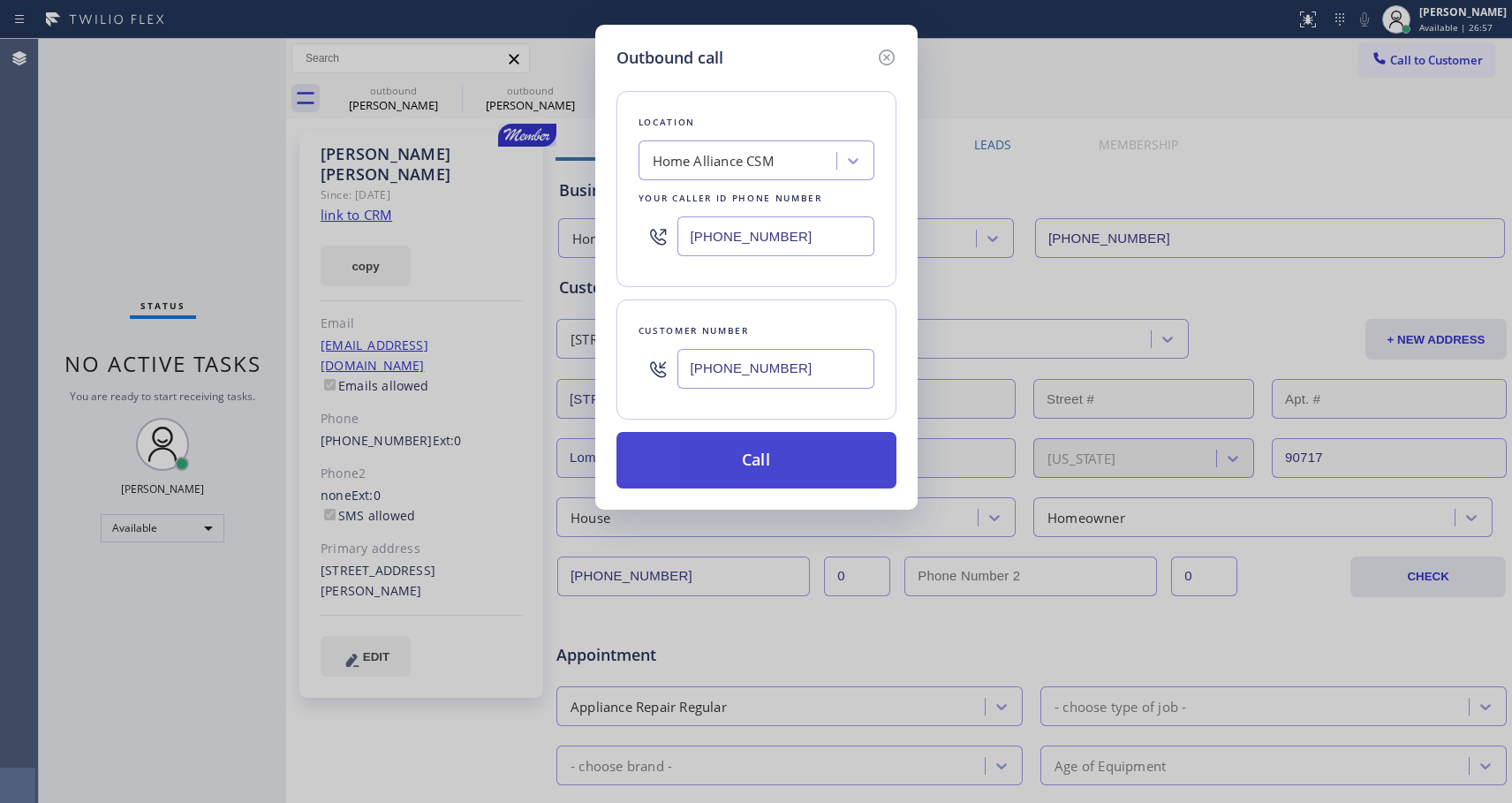
click at [738, 451] on button "Call" at bounding box center [756, 460] width 280 height 57
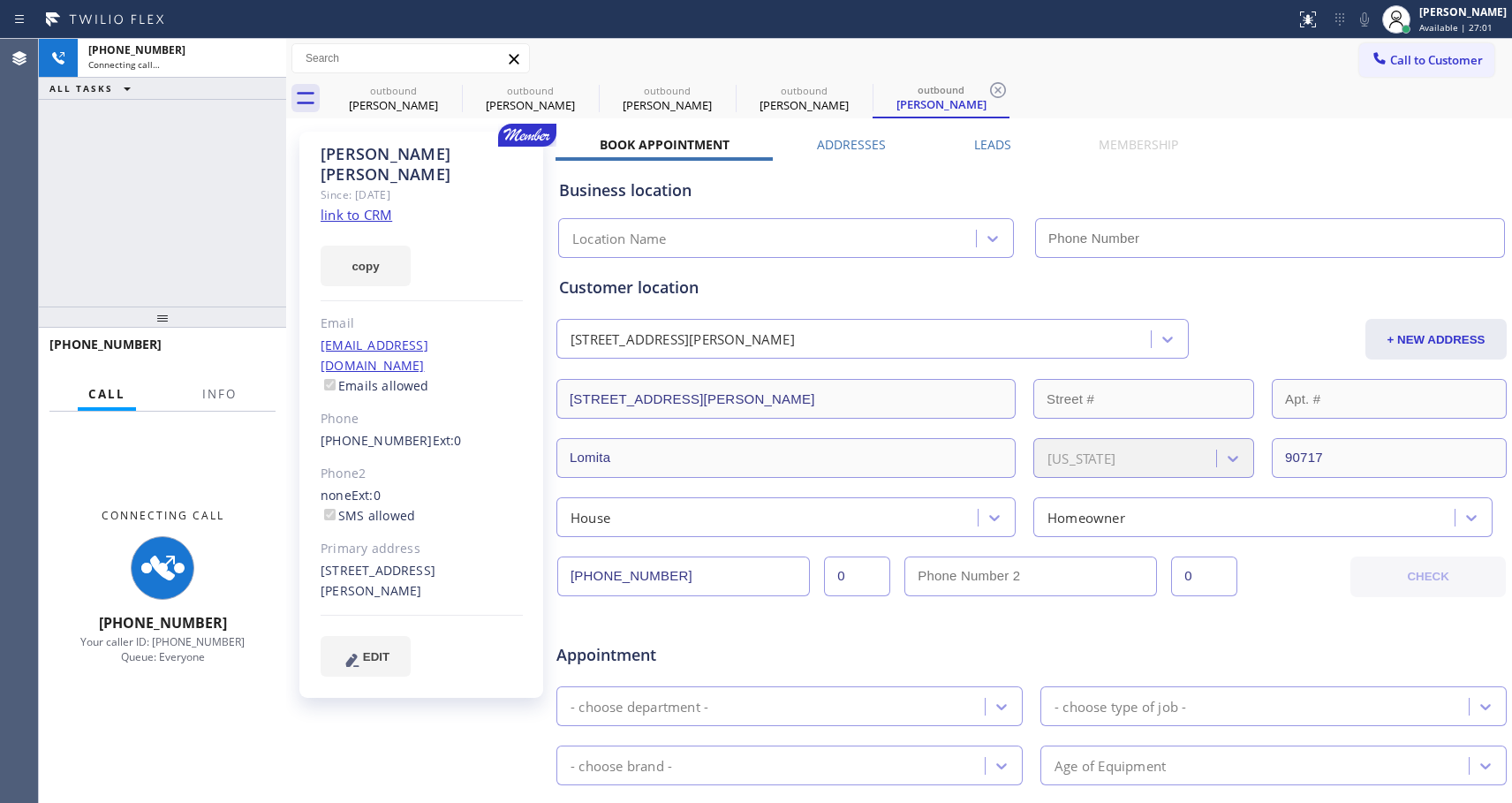
type input "[PHONE_NUMBER]"
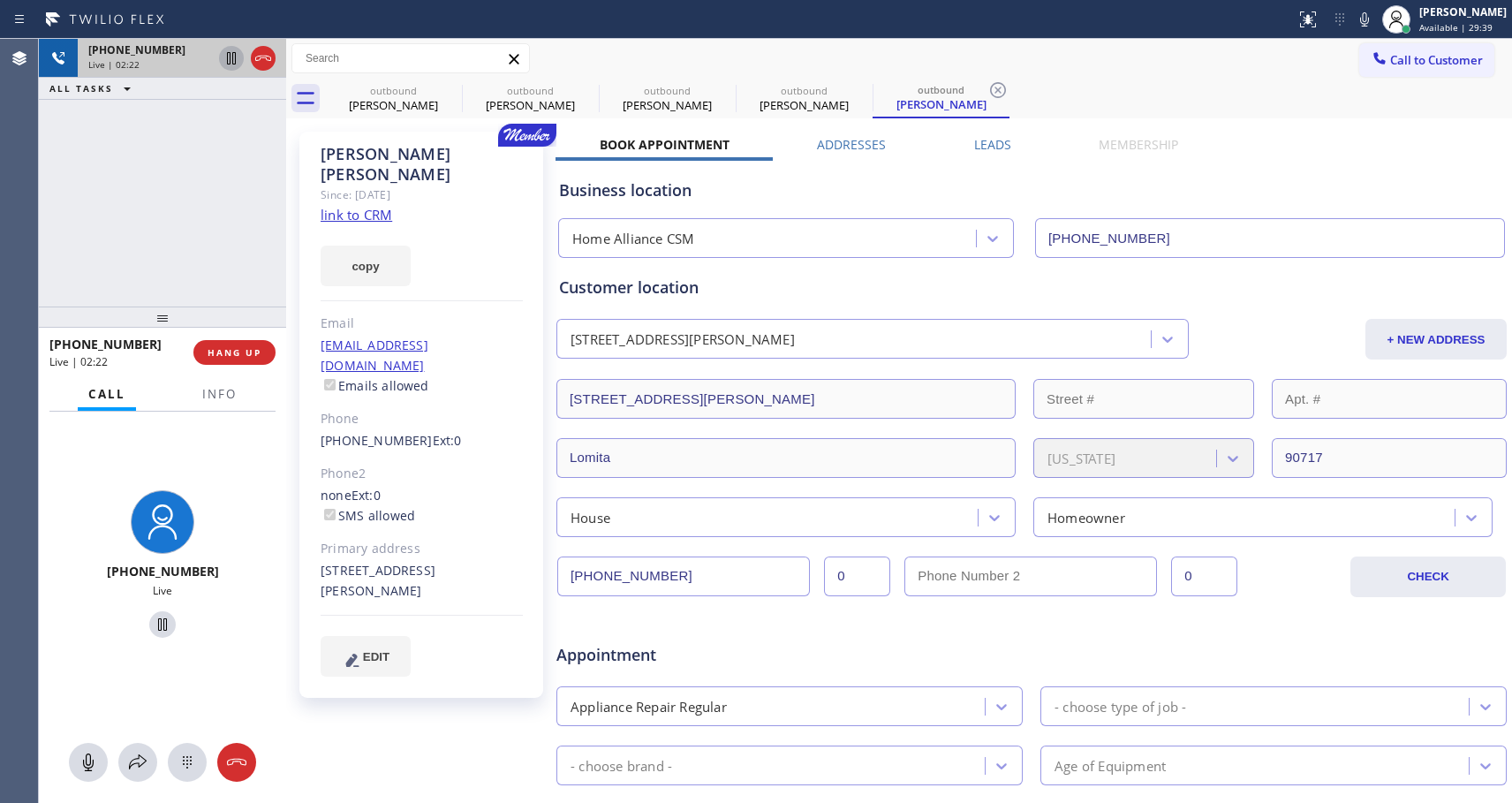
click at [225, 55] on icon at bounding box center [231, 58] width 21 height 21
click at [234, 51] on icon at bounding box center [231, 58] width 21 height 21
click at [241, 354] on span "HANG UP" at bounding box center [234, 352] width 54 height 12
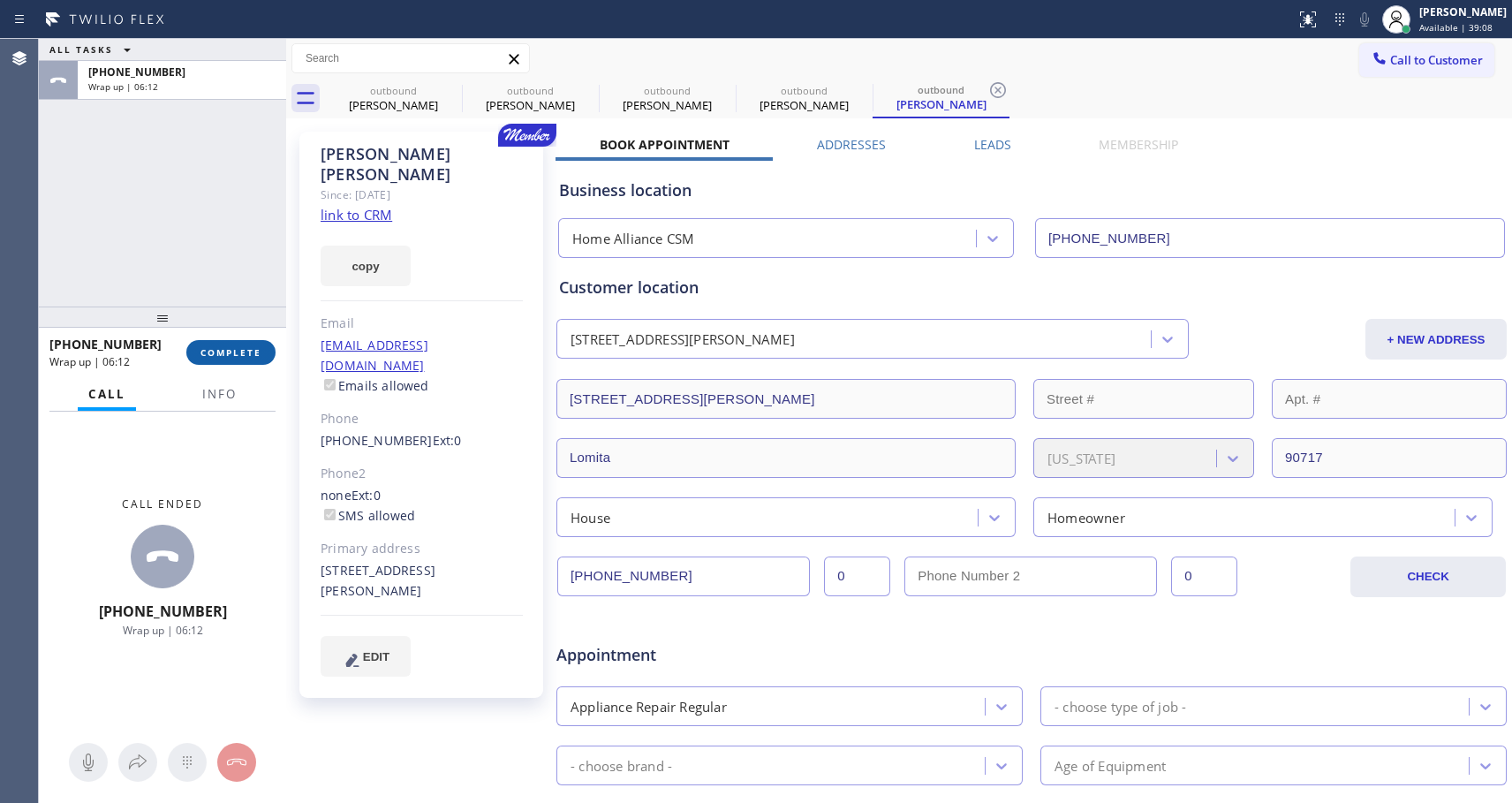
click at [246, 345] on button "COMPLETE" at bounding box center [231, 352] width 89 height 25
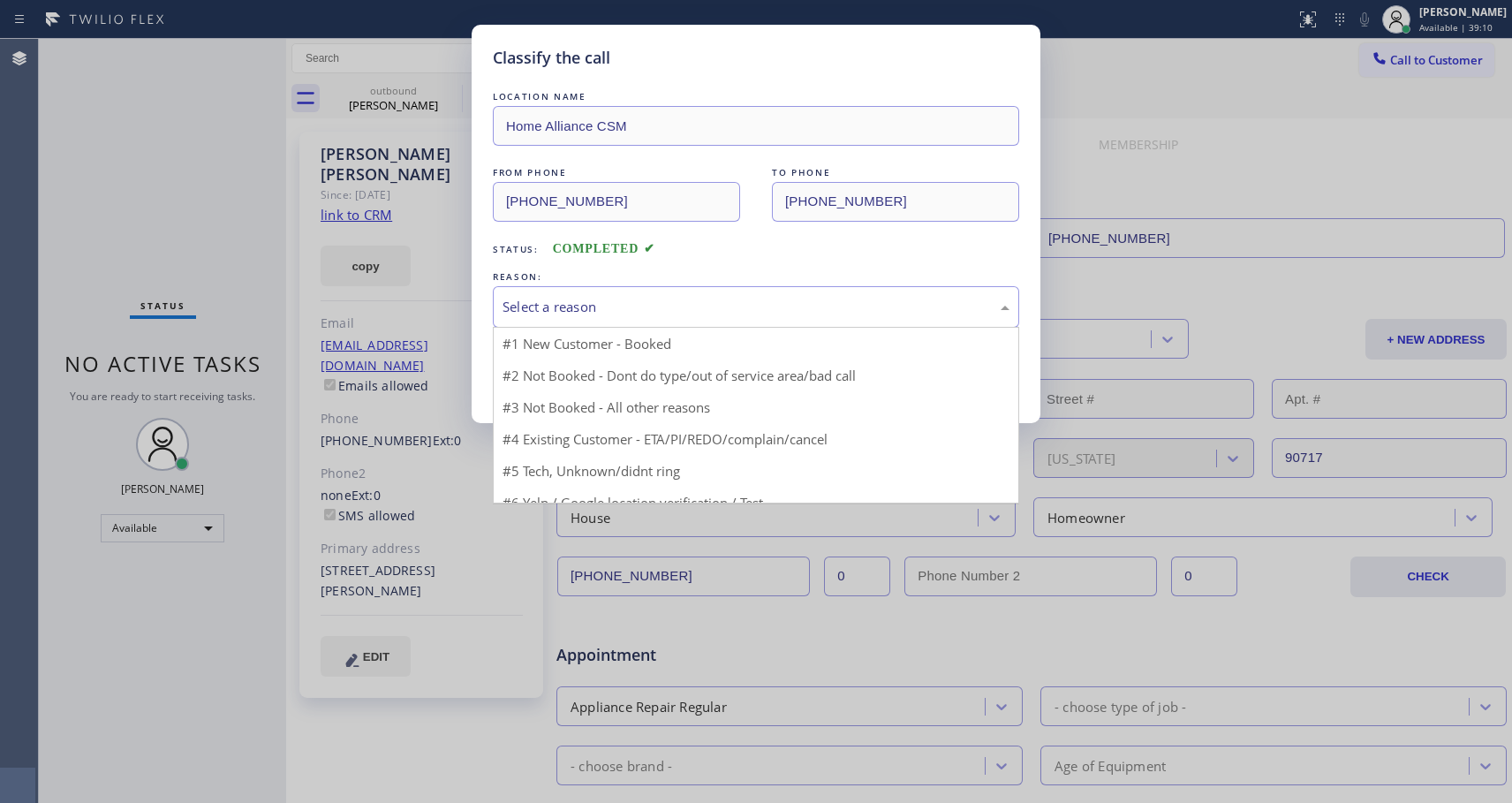
click at [564, 290] on div "Select a reason" at bounding box center [756, 307] width 526 height 41
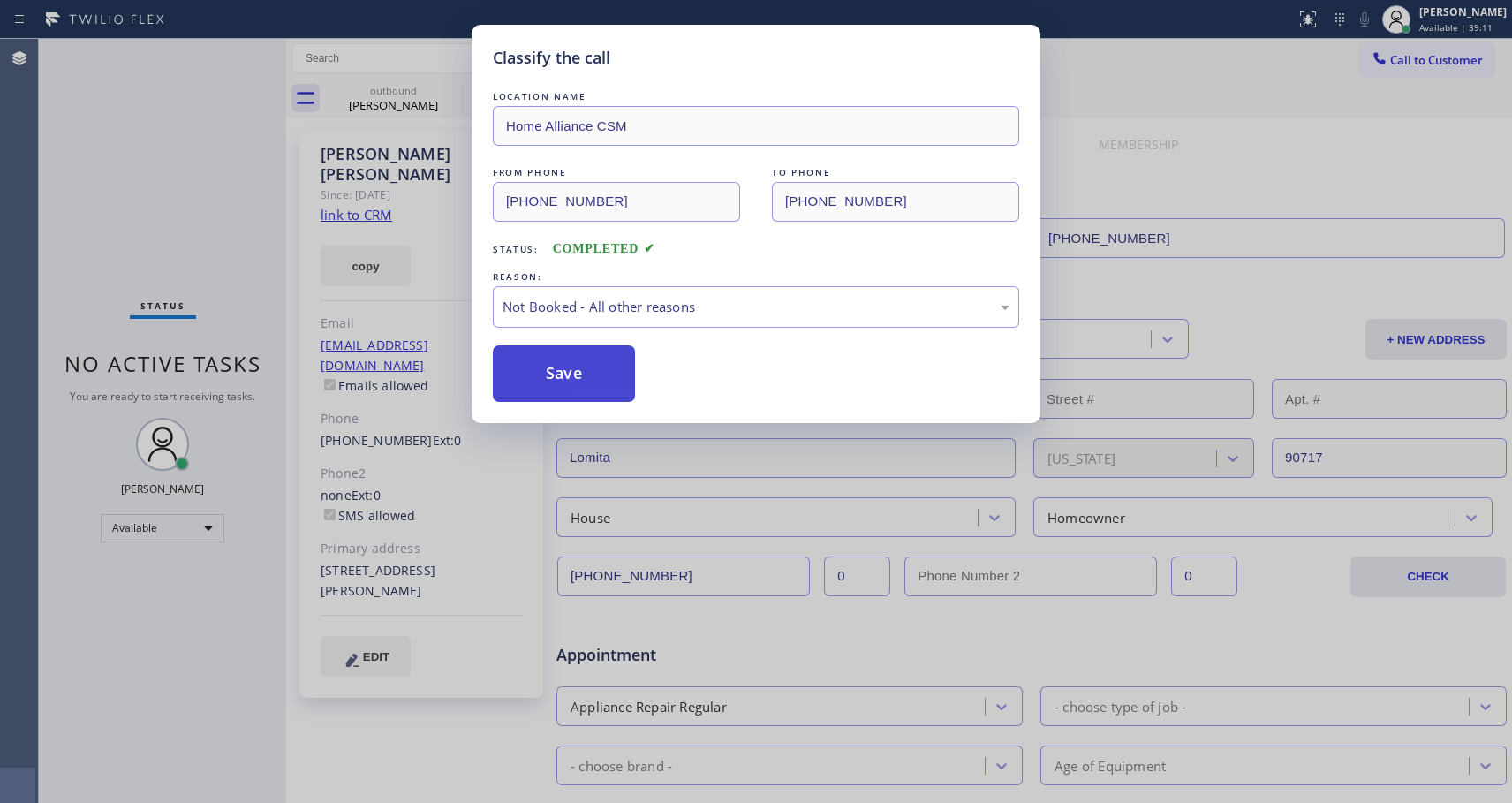
click at [555, 379] on button "Save" at bounding box center [564, 374] width 142 height 57
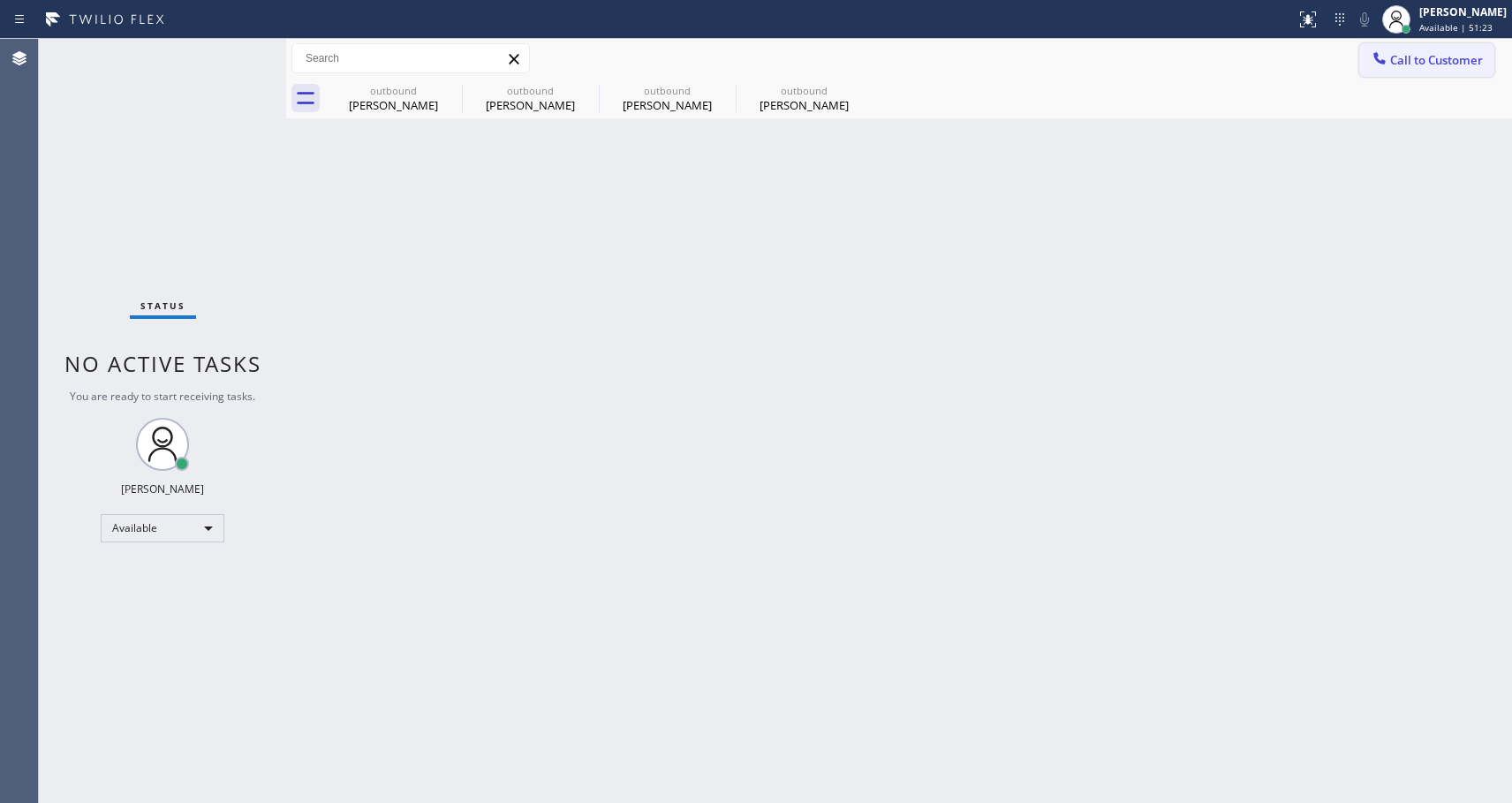
click at [1407, 65] on span "Call to Customer" at bounding box center [1436, 60] width 93 height 16
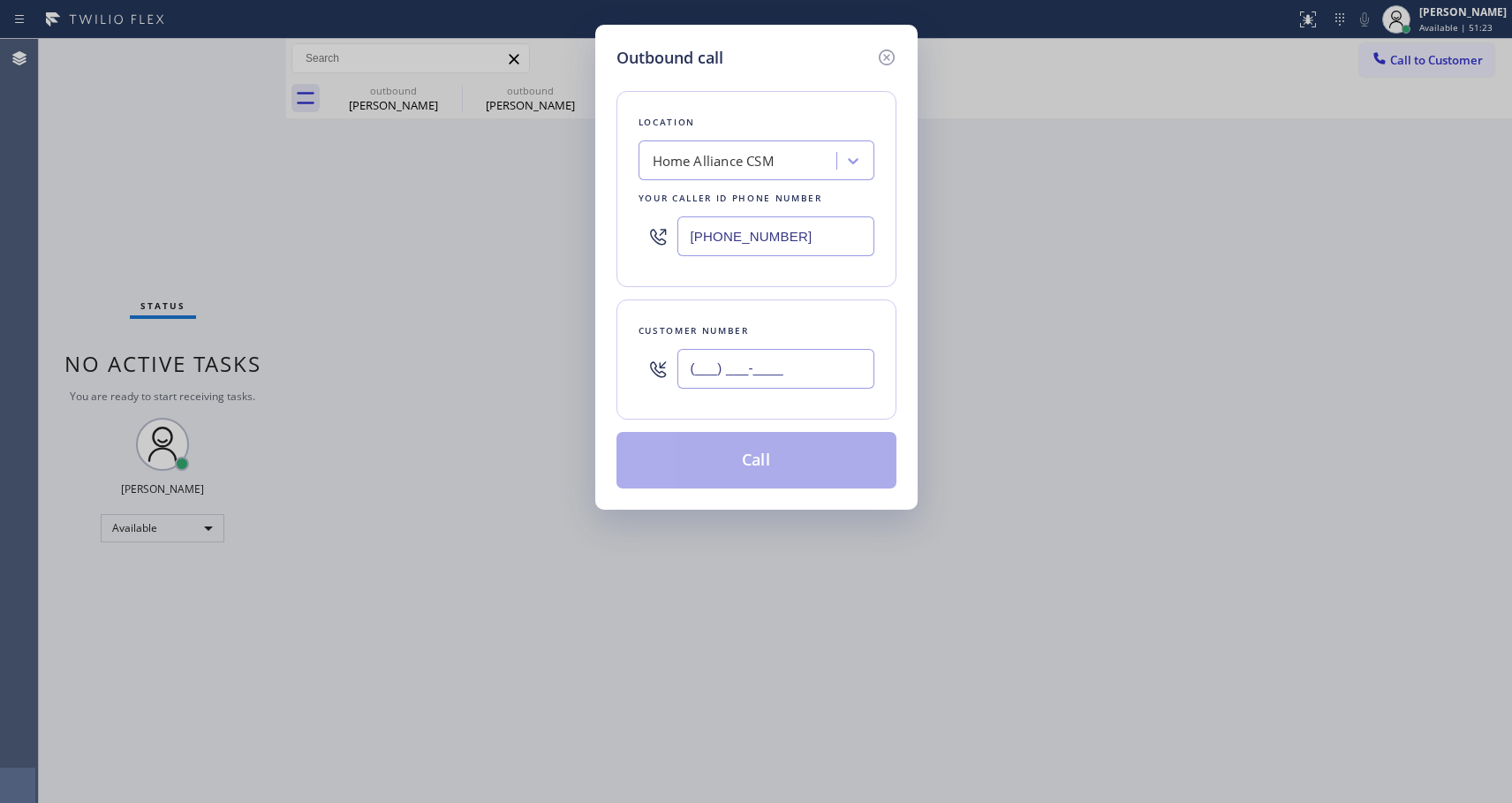
click at [826, 374] on input "(___) ___-____" at bounding box center [775, 368] width 197 height 40
paste input "408) 613-0570"
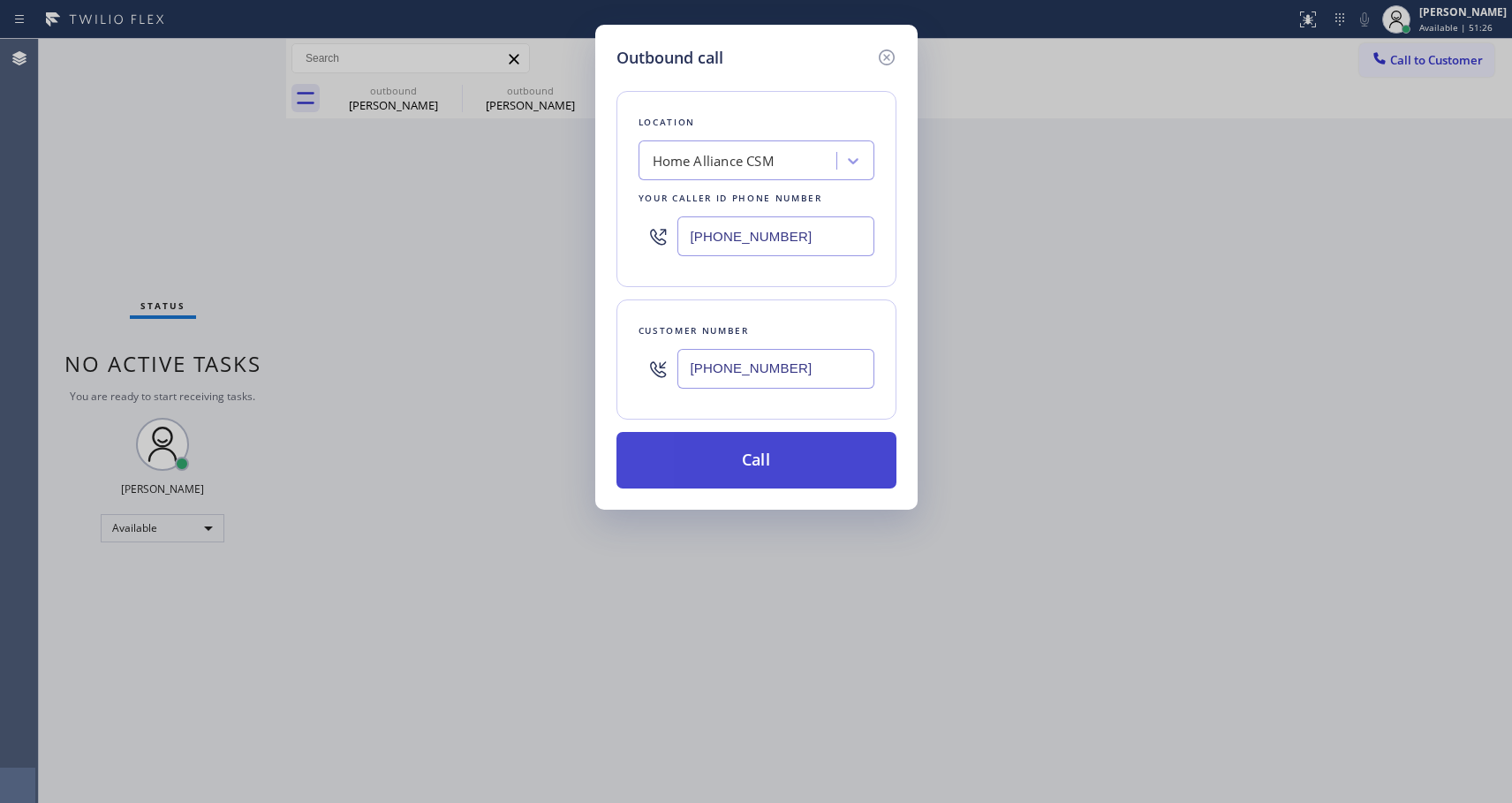
type input "[PHONE_NUMBER]"
click at [784, 465] on button "Call" at bounding box center [756, 460] width 280 height 57
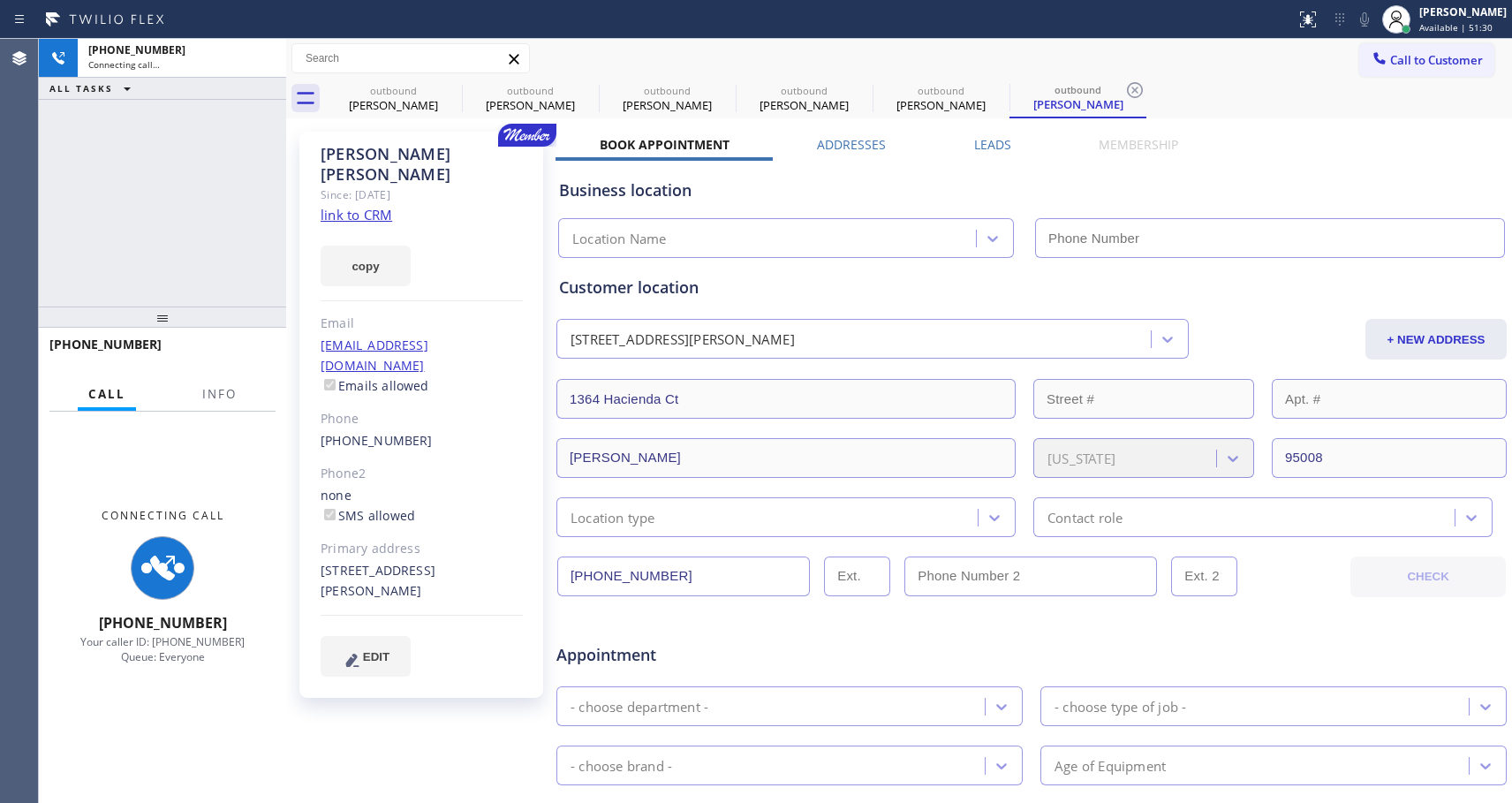
type input "[PHONE_NUMBER]"
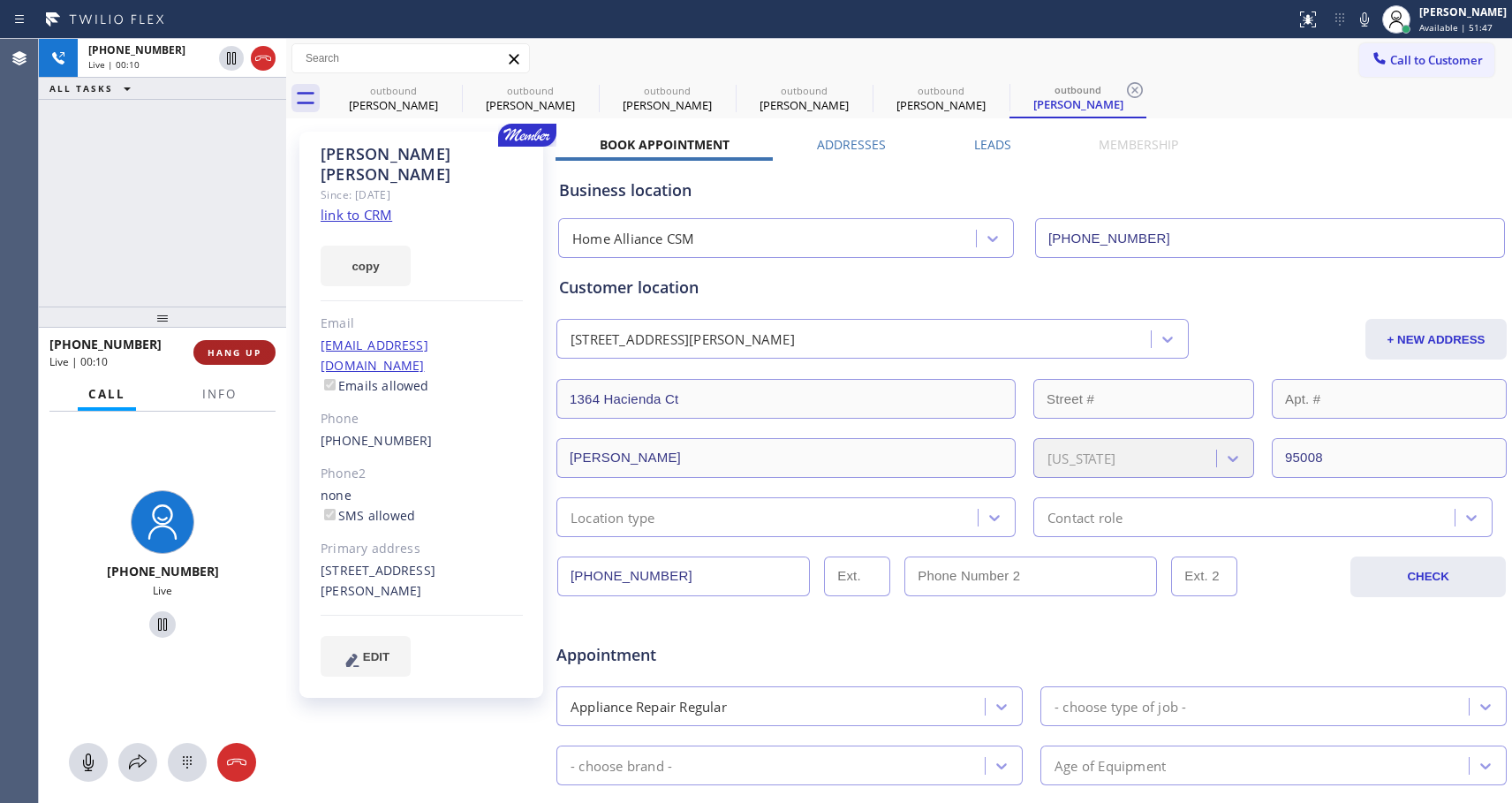
click at [249, 356] on span "HANG UP" at bounding box center [234, 352] width 54 height 12
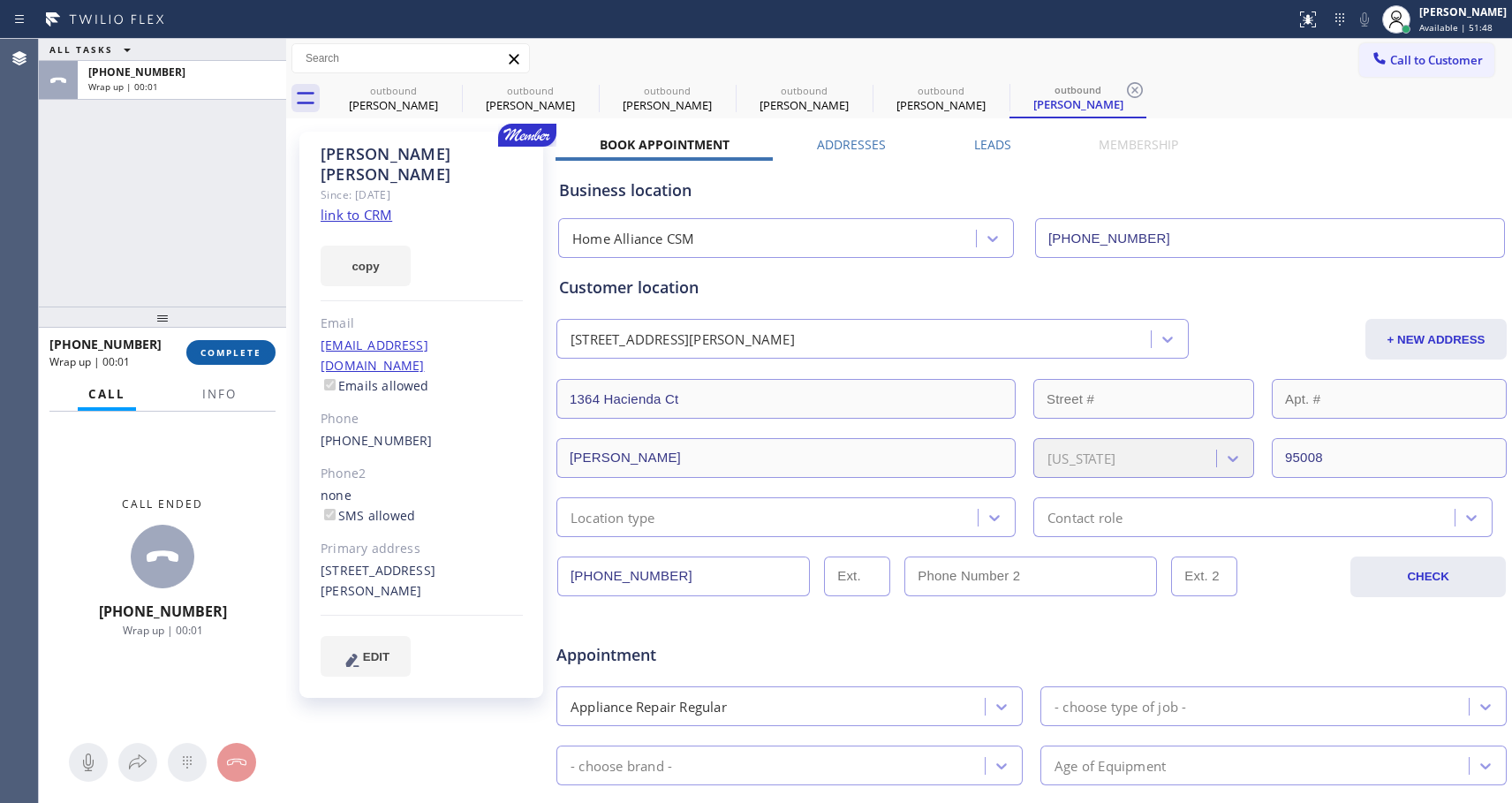
click at [249, 356] on span "COMPLETE" at bounding box center [231, 352] width 61 height 12
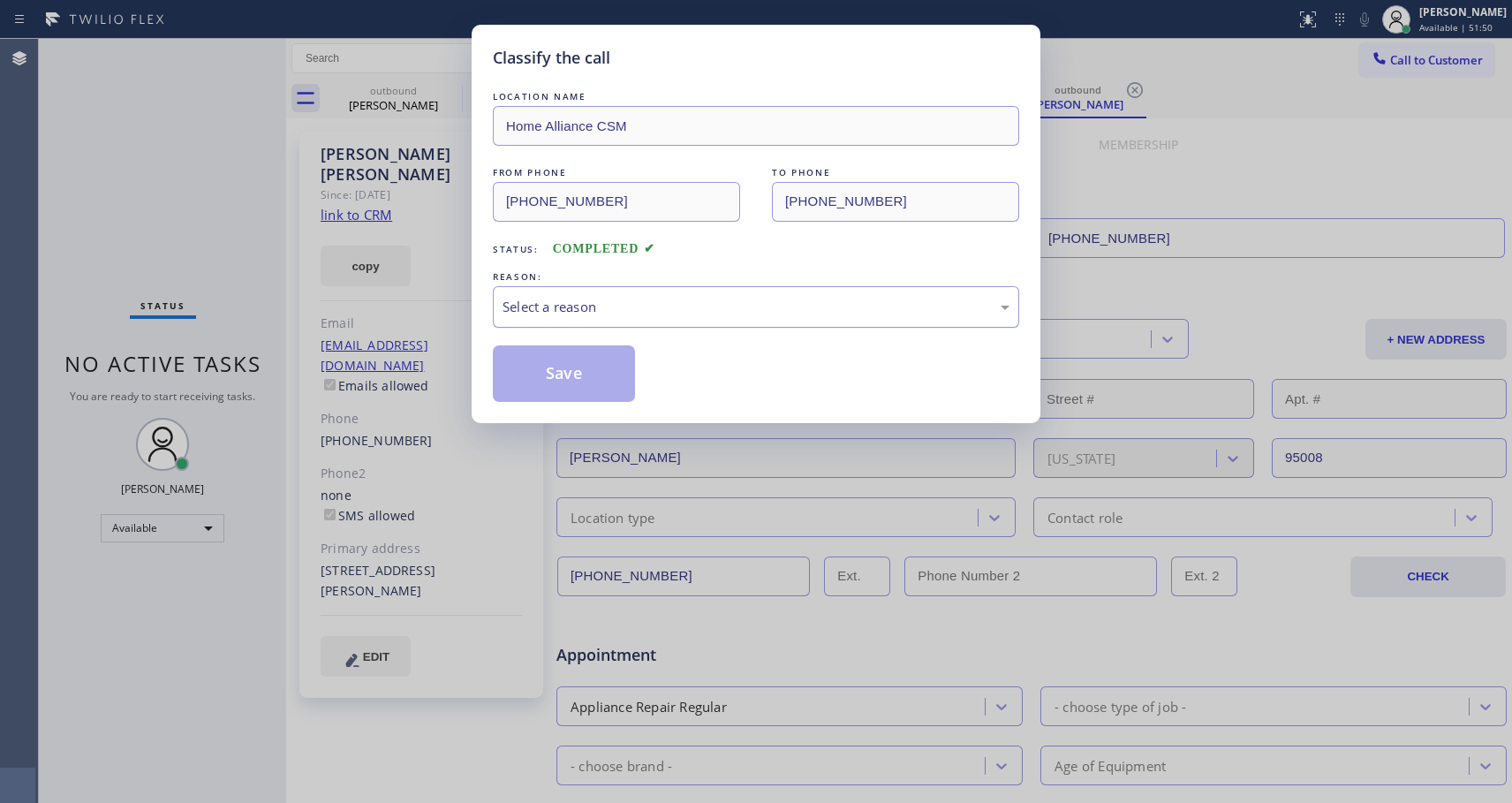
click at [619, 308] on div "Select a reason" at bounding box center [756, 307] width 507 height 20
click at [563, 379] on button "Save" at bounding box center [564, 374] width 142 height 57
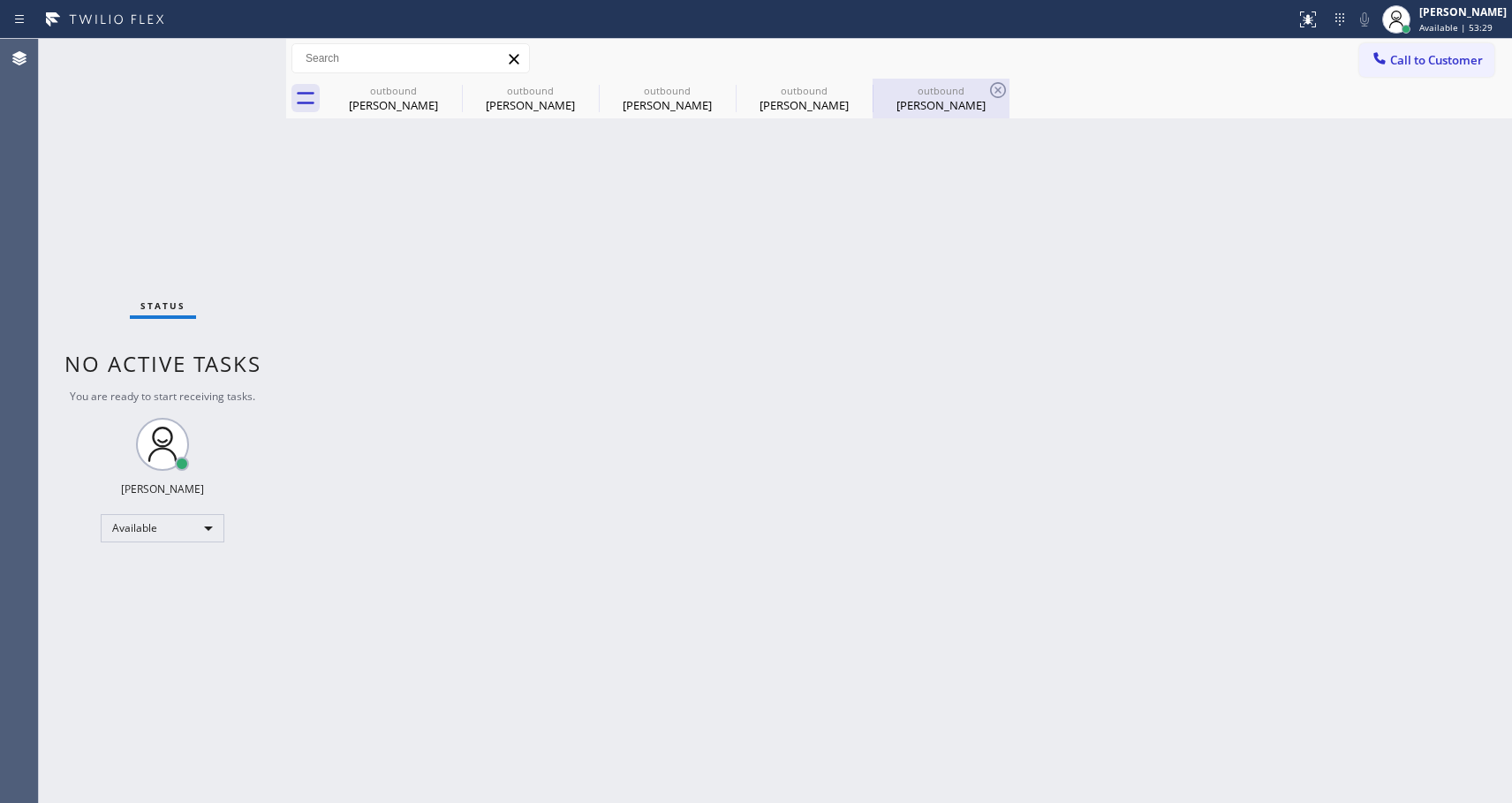
click at [916, 89] on div "outbound" at bounding box center [941, 90] width 133 height 13
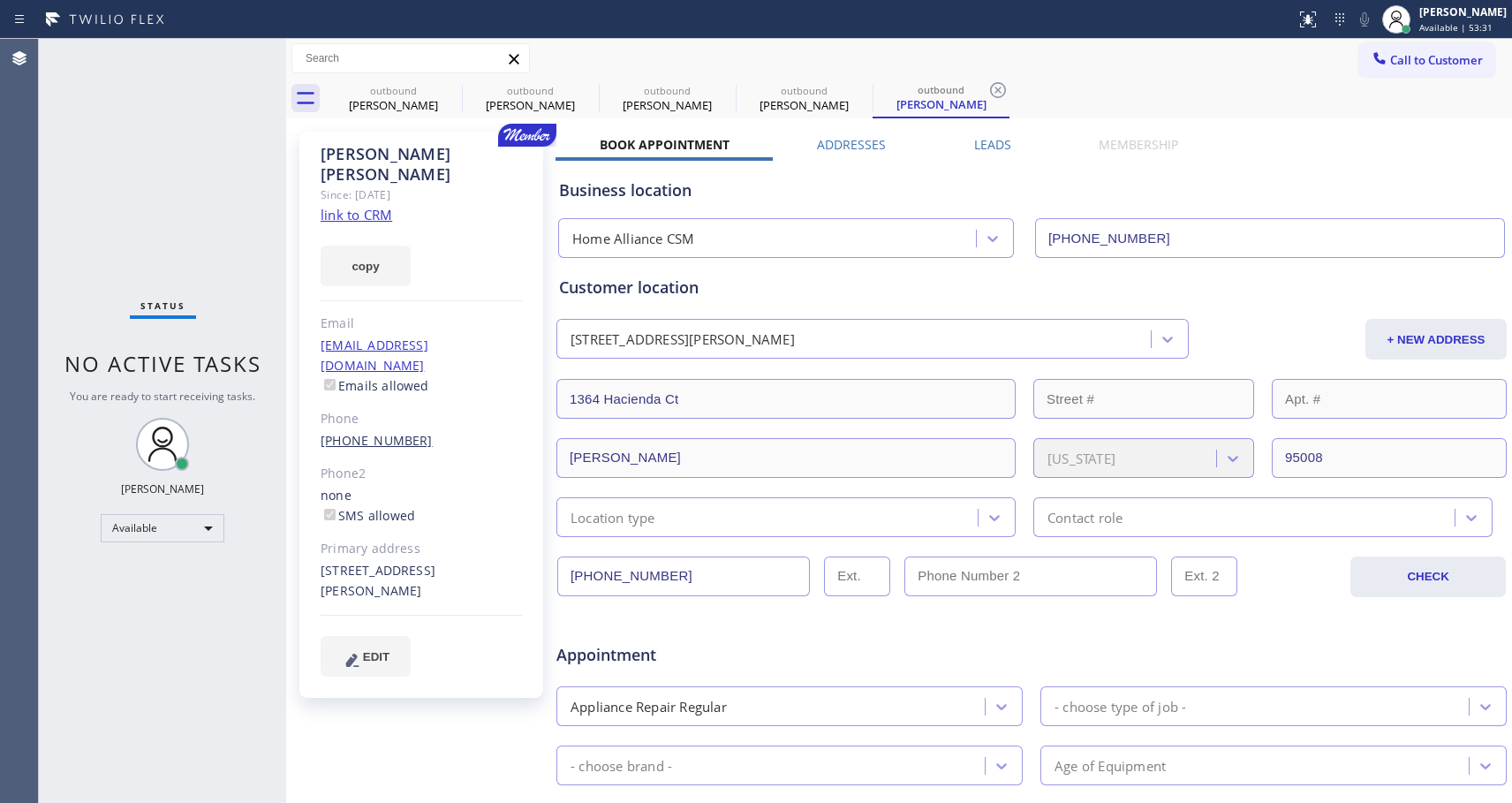
click at [357, 432] on link "[PHONE_NUMBER]" at bounding box center [377, 440] width 112 height 17
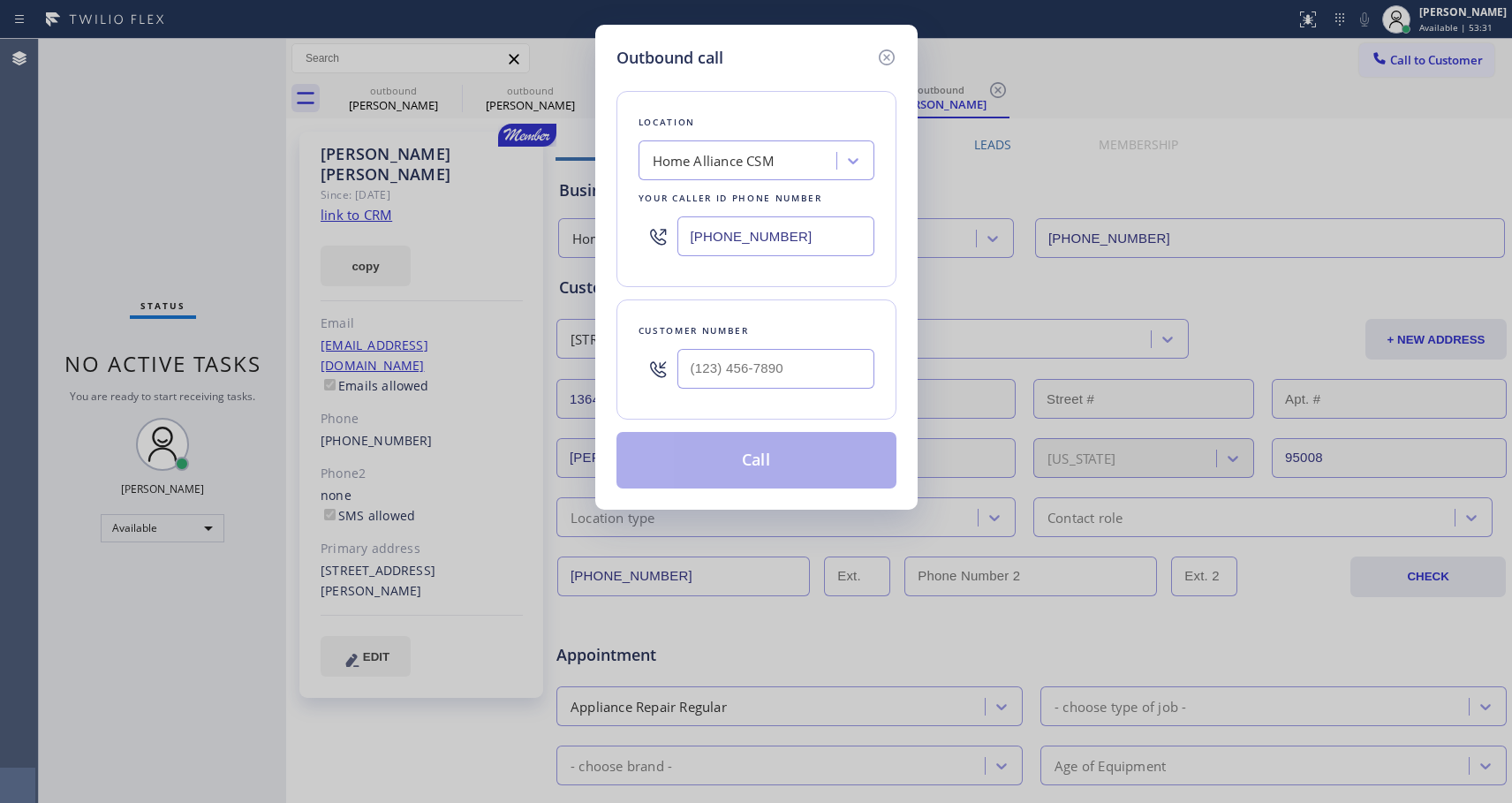
type input "[PHONE_NUMBER]"
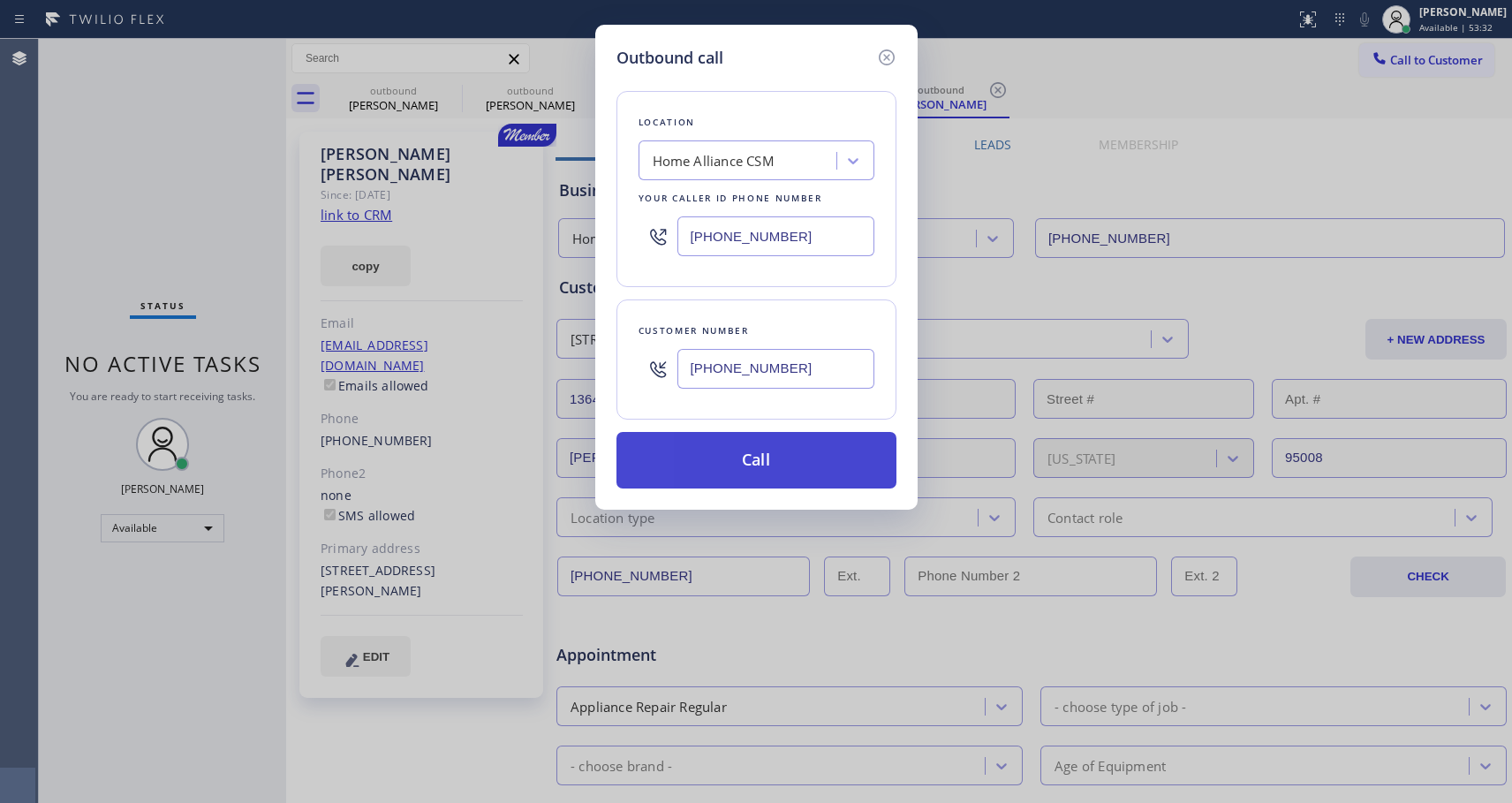
click at [773, 461] on button "Call" at bounding box center [756, 460] width 280 height 57
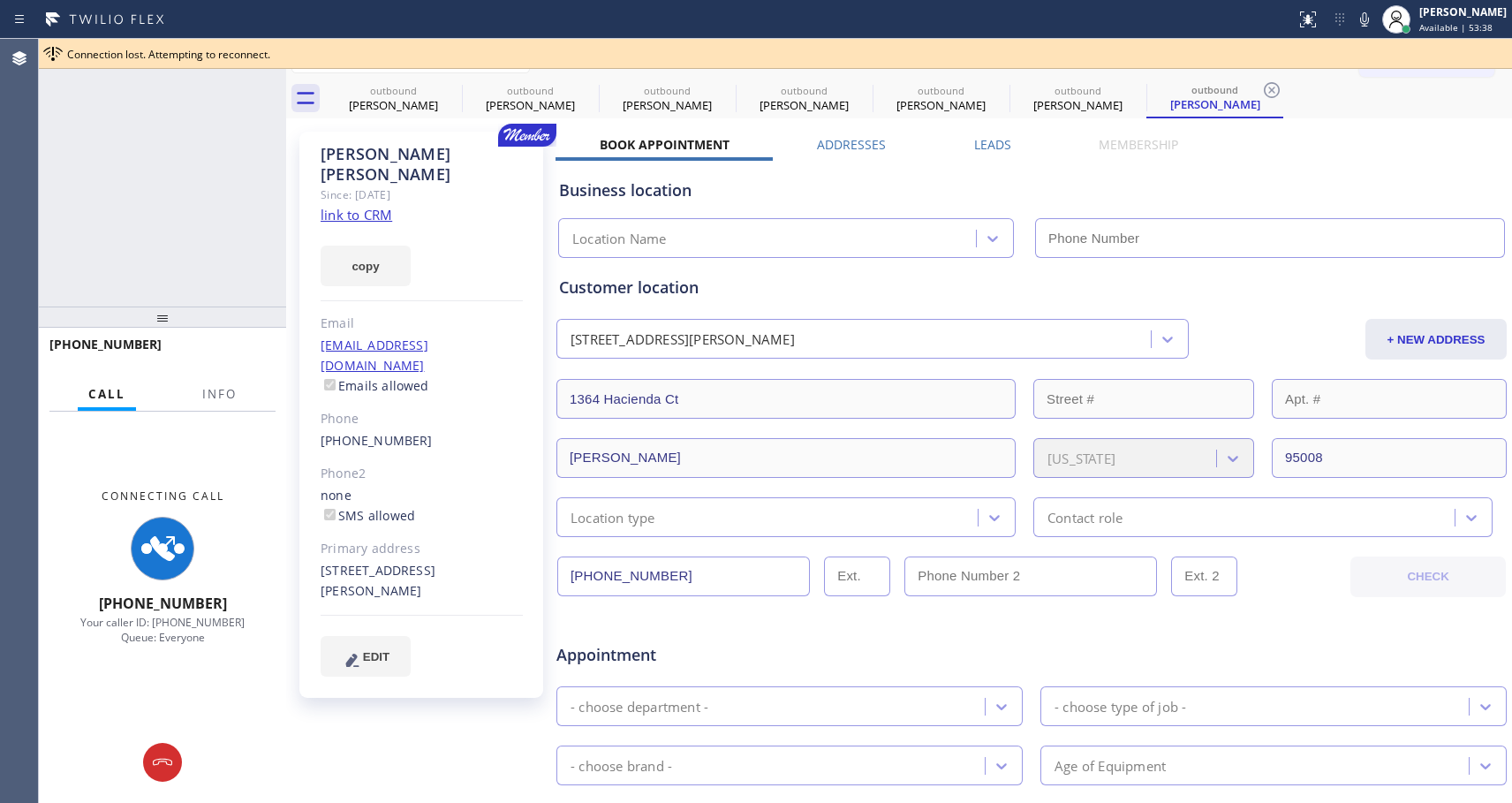
type input "[PHONE_NUMBER]"
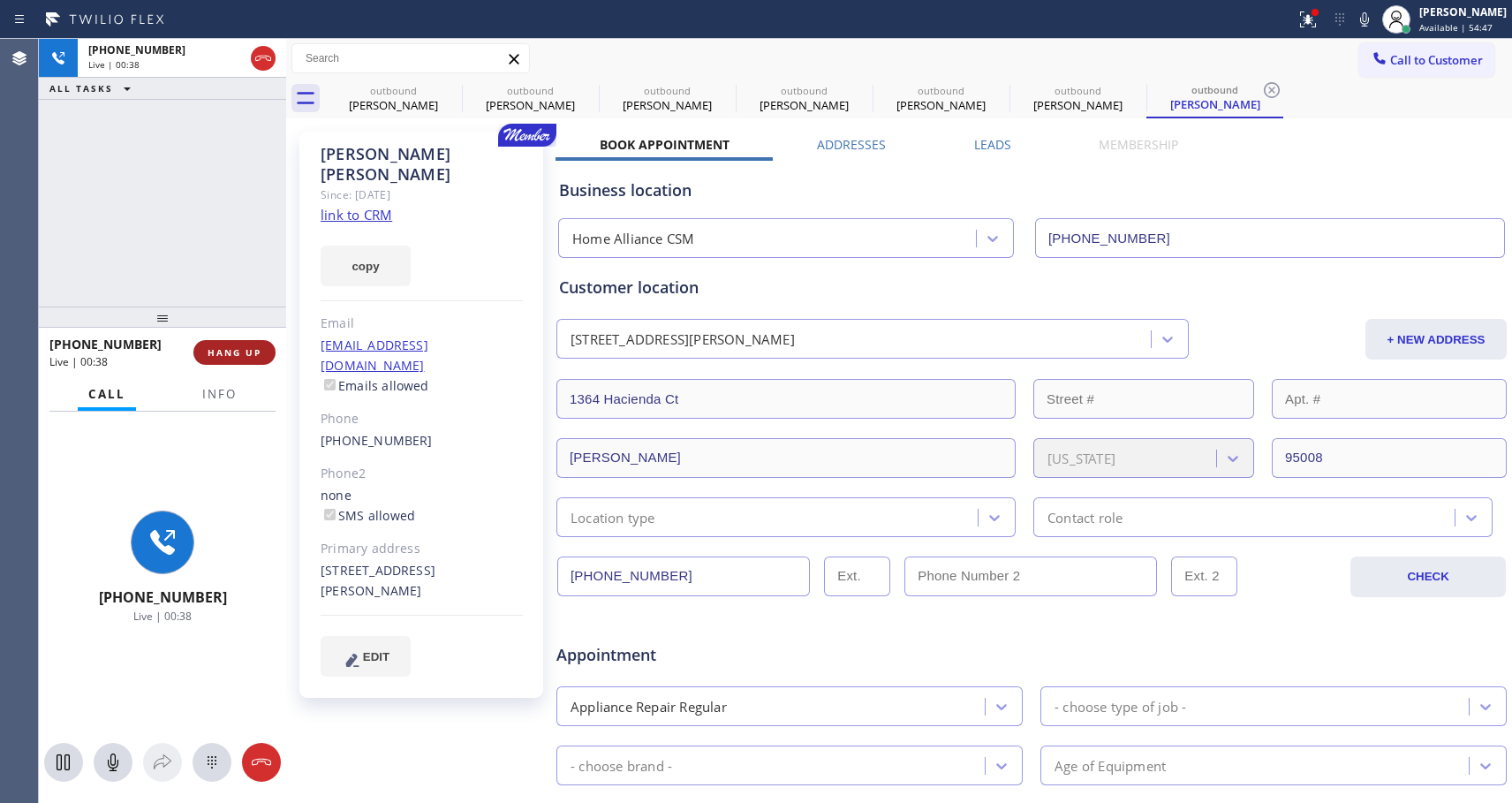
click at [251, 353] on span "HANG UP" at bounding box center [234, 352] width 54 height 12
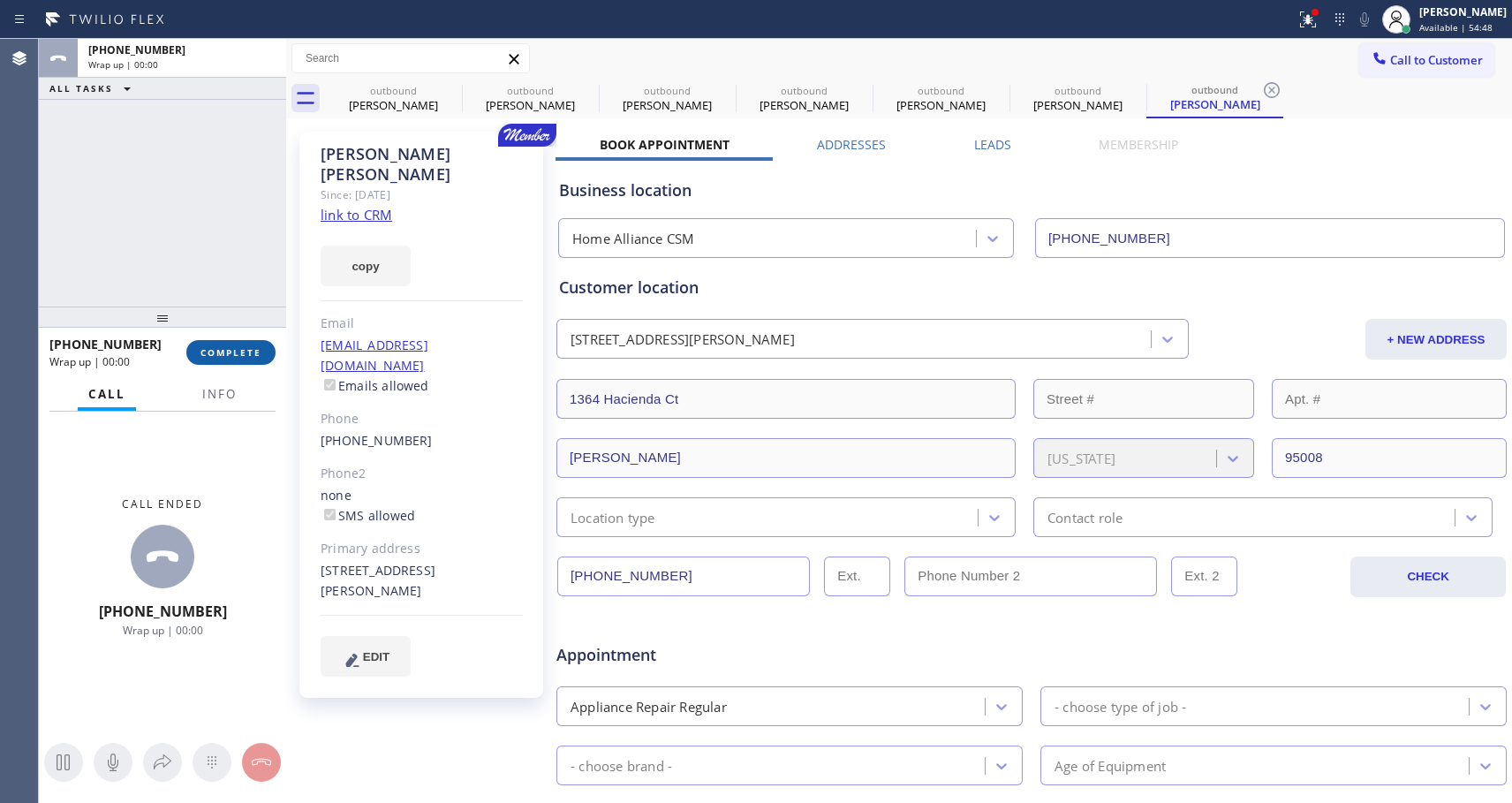
click at [254, 351] on span "COMPLETE" at bounding box center [231, 352] width 61 height 12
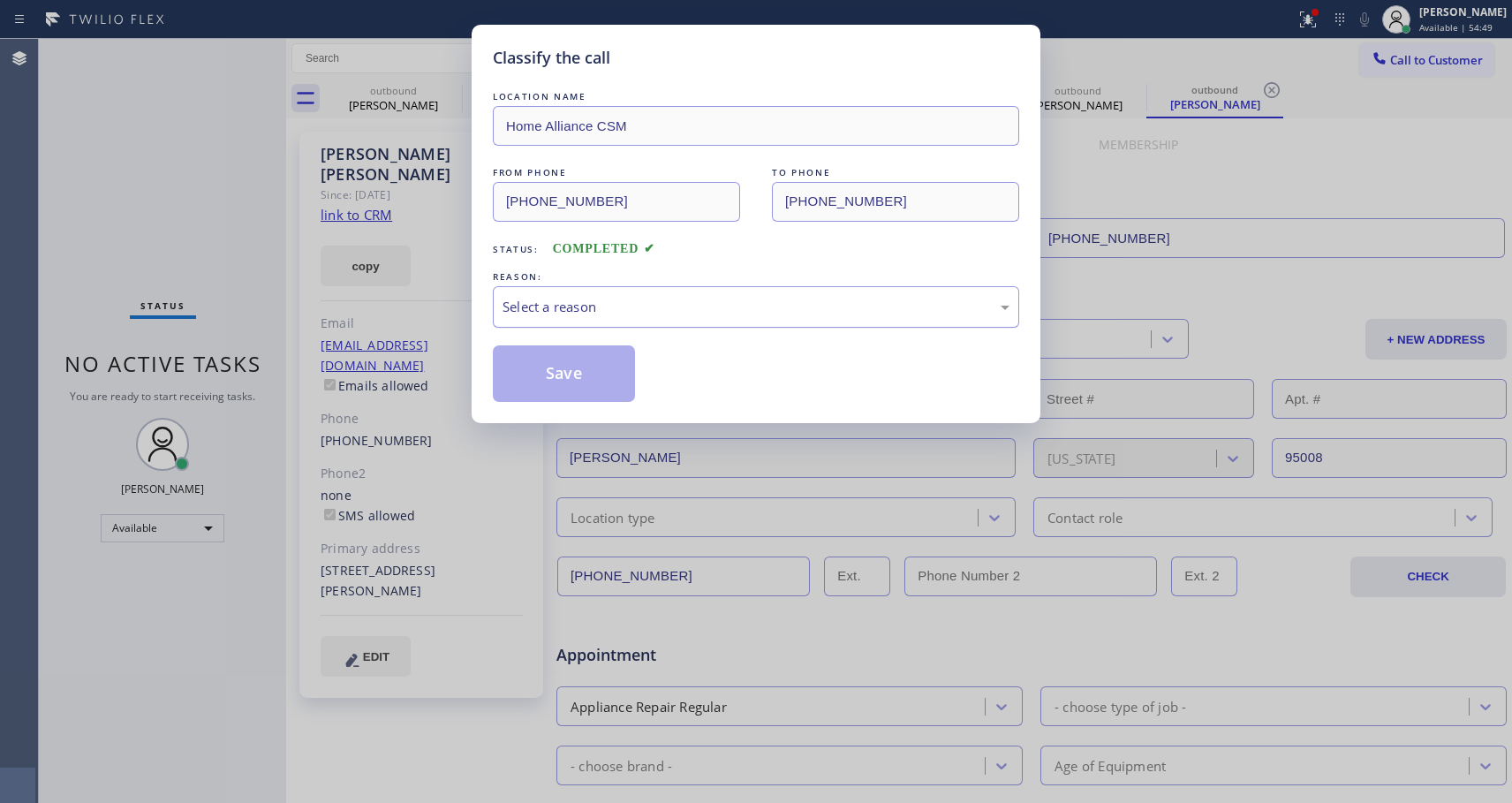
click at [614, 298] on div "Select a reason" at bounding box center [756, 307] width 507 height 20
click at [566, 360] on button "Save" at bounding box center [564, 374] width 142 height 57
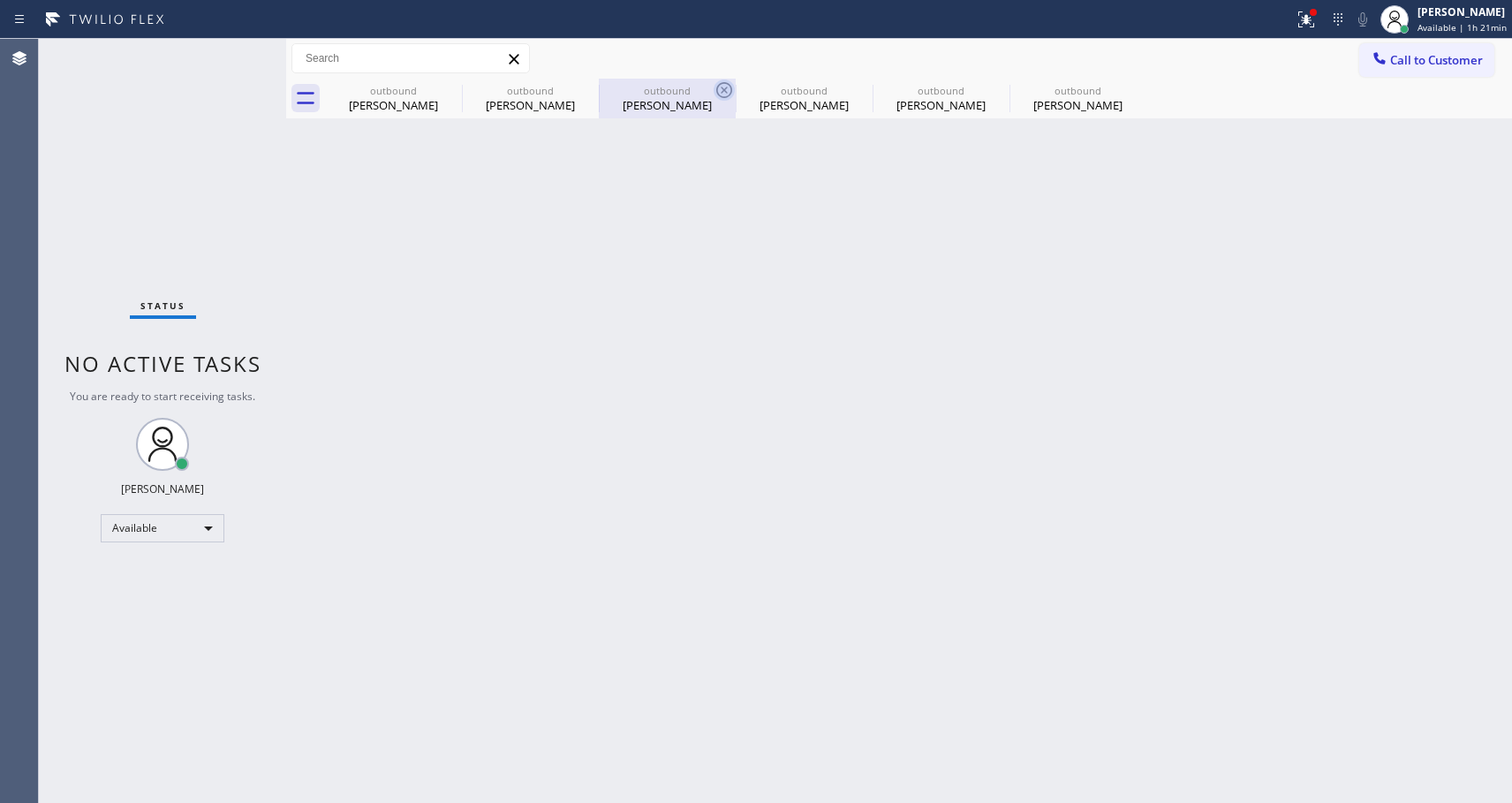
click at [0, 0] on icon at bounding box center [0, 0] width 0 height 0
click at [714, 87] on icon at bounding box center [724, 90] width 21 height 21
click at [0, 0] on icon at bounding box center [0, 0] width 0 height 0
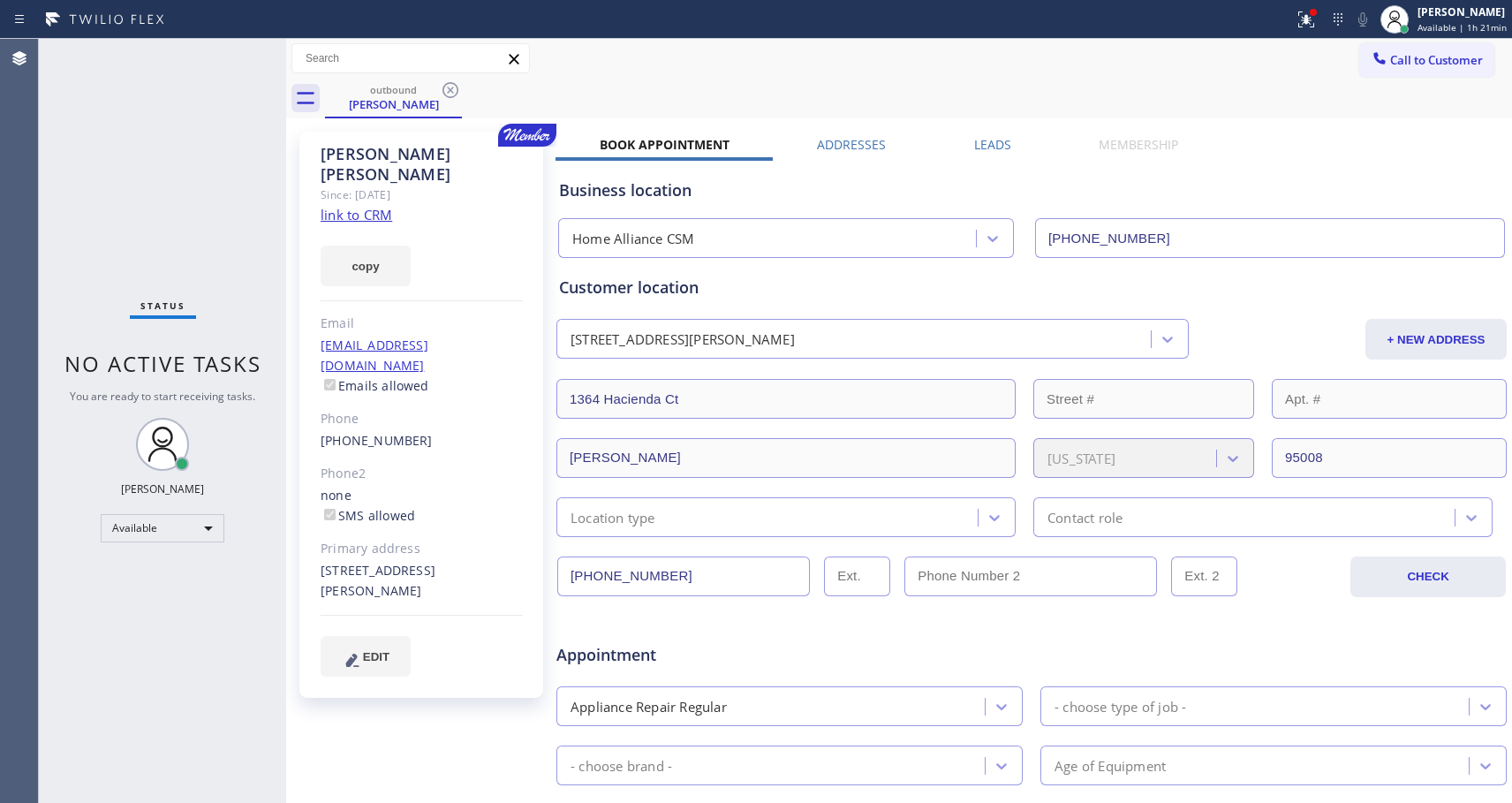
click at [449, 87] on icon at bounding box center [450, 90] width 21 height 21
click at [449, 87] on div "outbound [PERSON_NAME]" at bounding box center [919, 98] width 1187 height 40
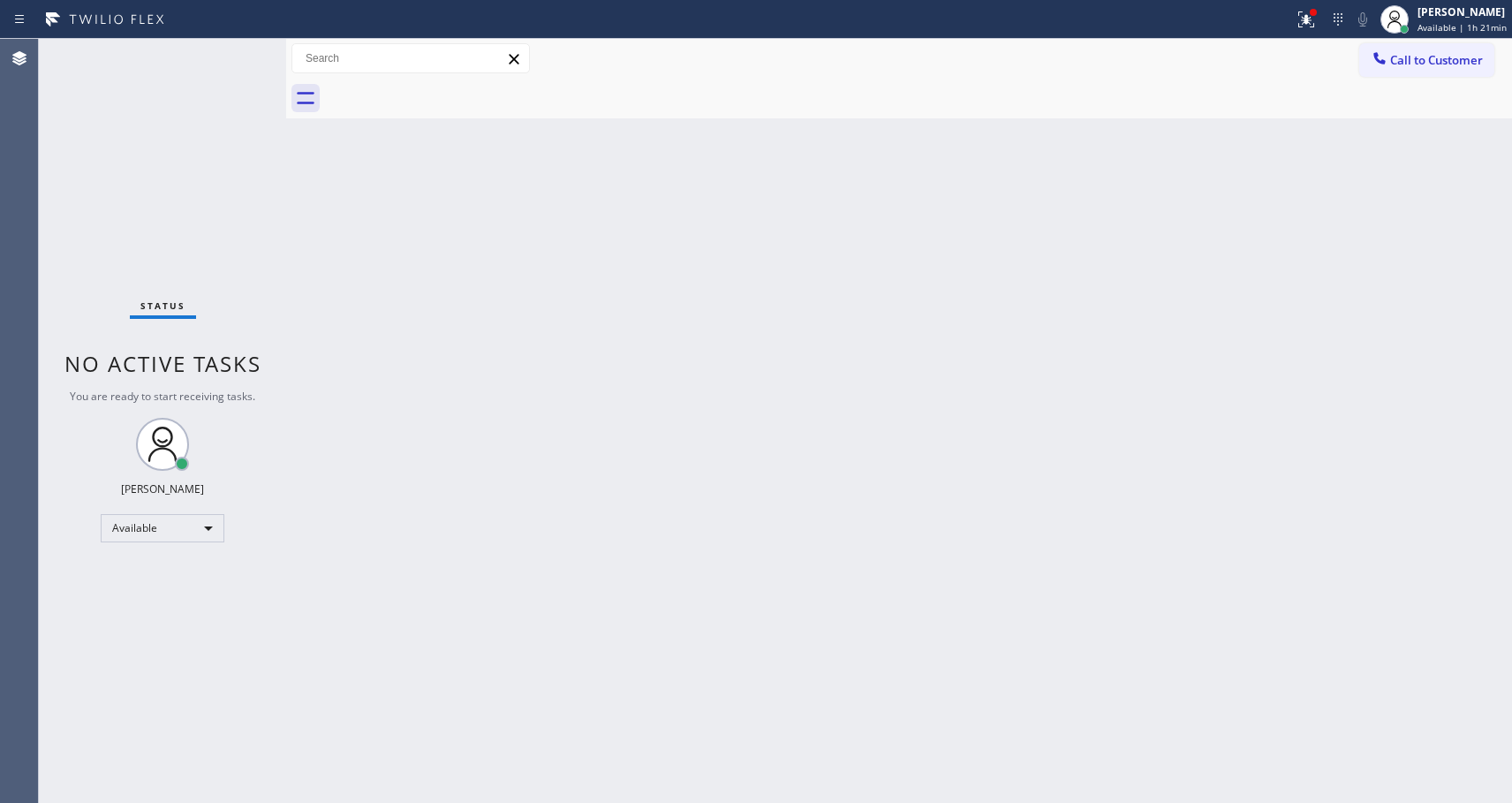
click at [449, 87] on div at bounding box center [919, 98] width 1187 height 40
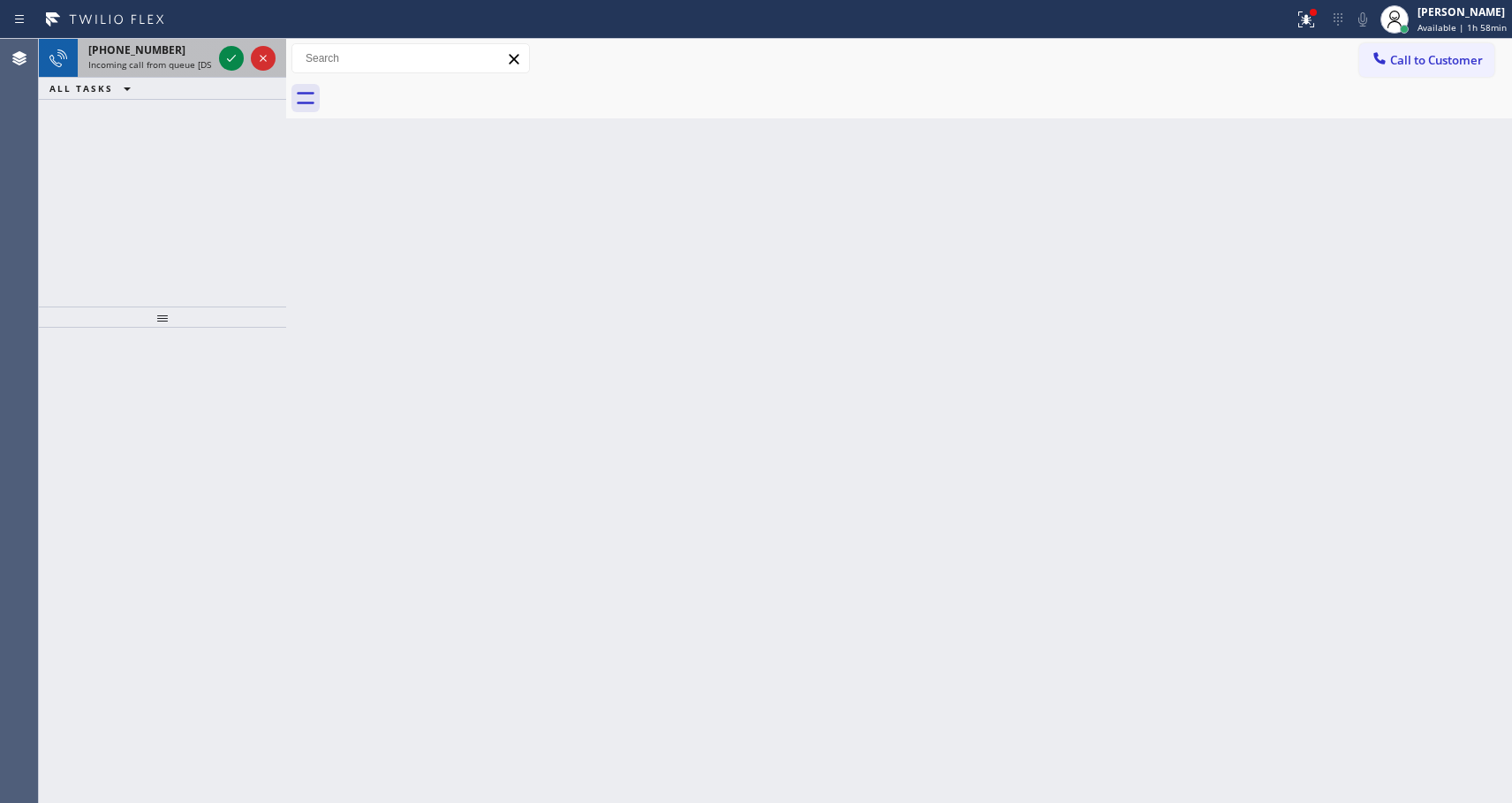
click at [176, 60] on span "Incoming call from queue [DSRs]" at bounding box center [155, 63] width 135 height 12
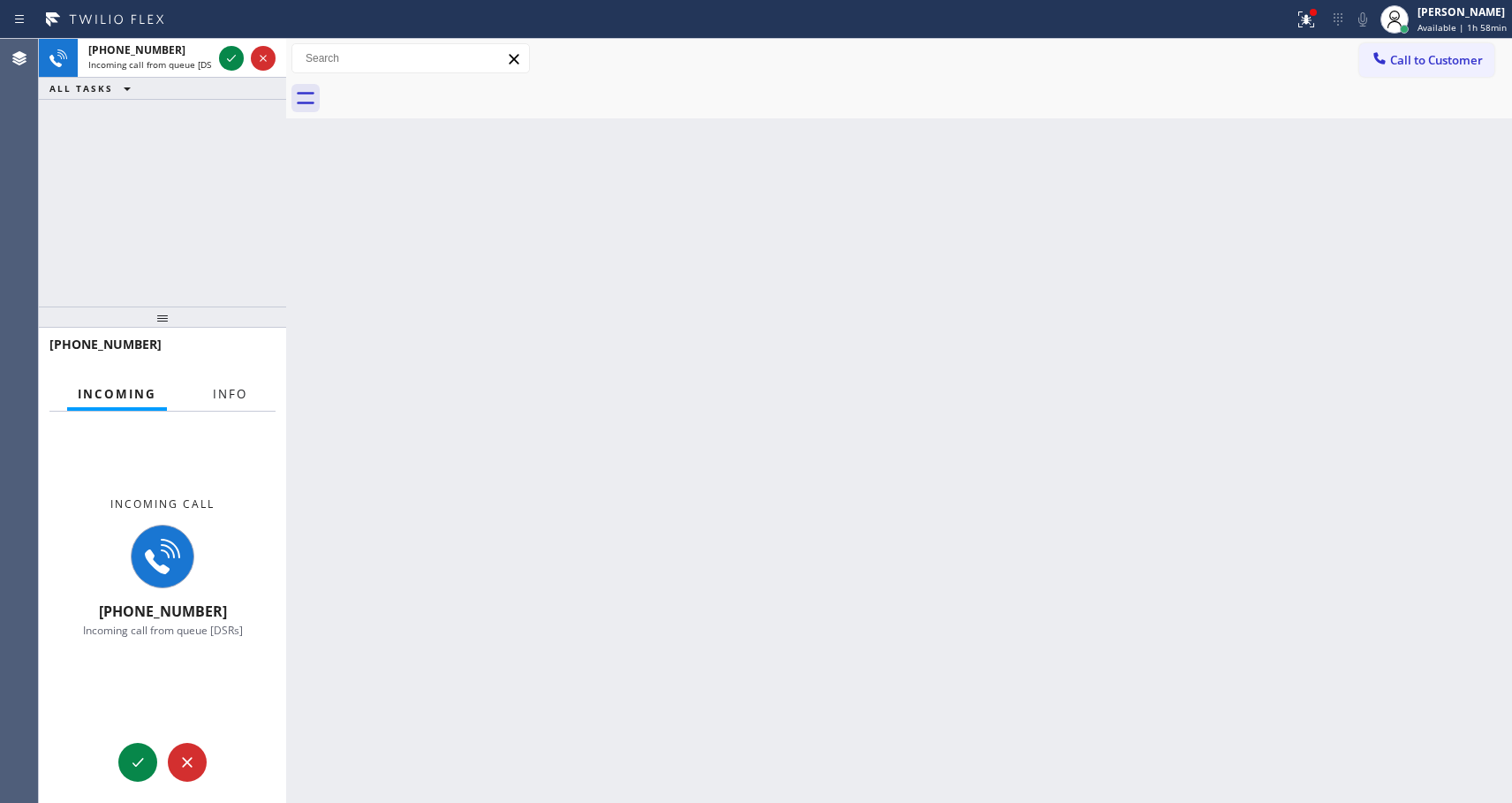
click at [229, 386] on span "Info" at bounding box center [230, 393] width 34 height 16
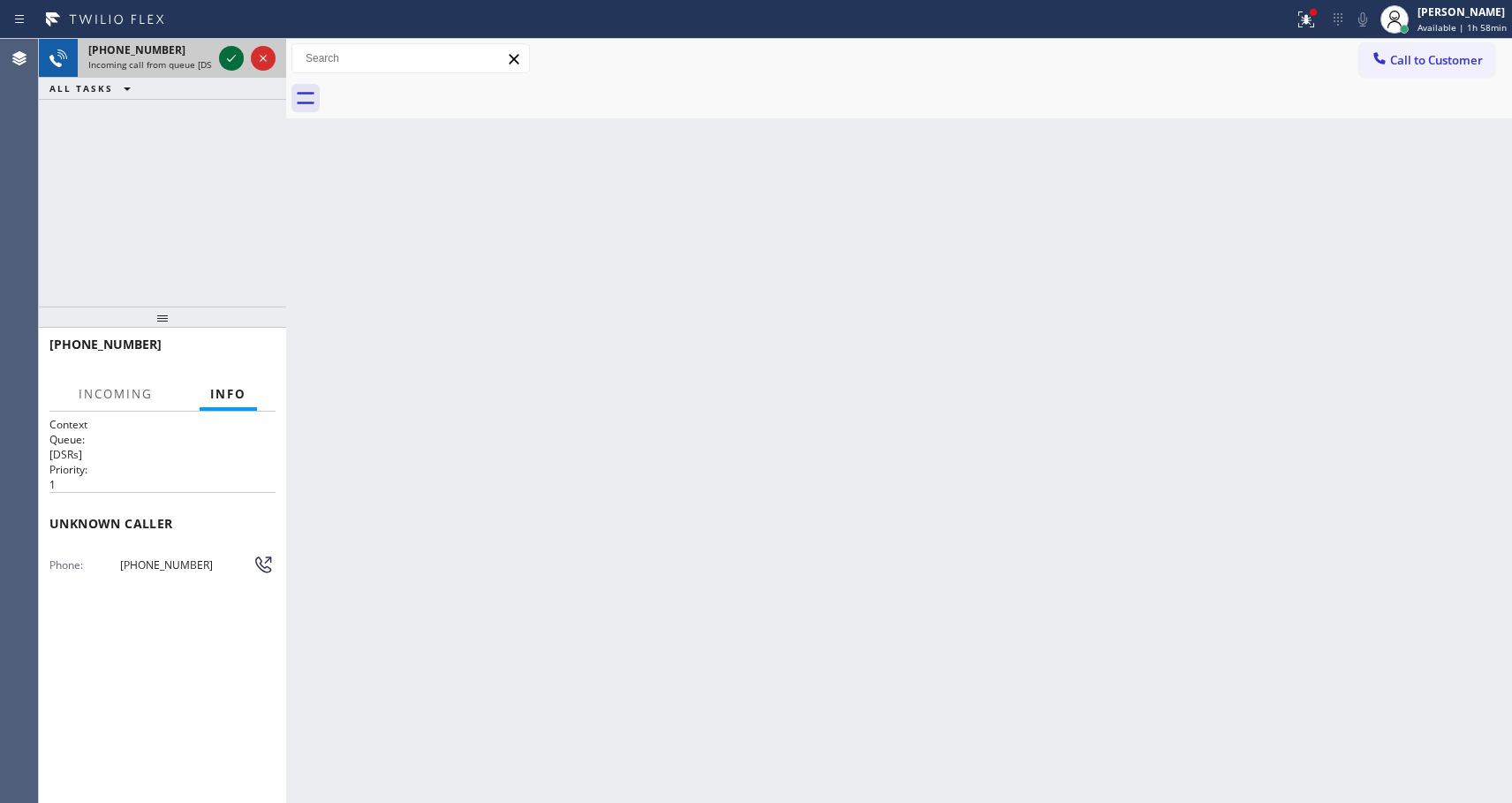
click at [223, 60] on icon at bounding box center [231, 58] width 21 height 21
click at [233, 57] on icon at bounding box center [231, 58] width 9 height 12
click at [232, 59] on icon at bounding box center [231, 58] width 21 height 21
click at [114, 397] on span "Call" at bounding box center [105, 393] width 34 height 16
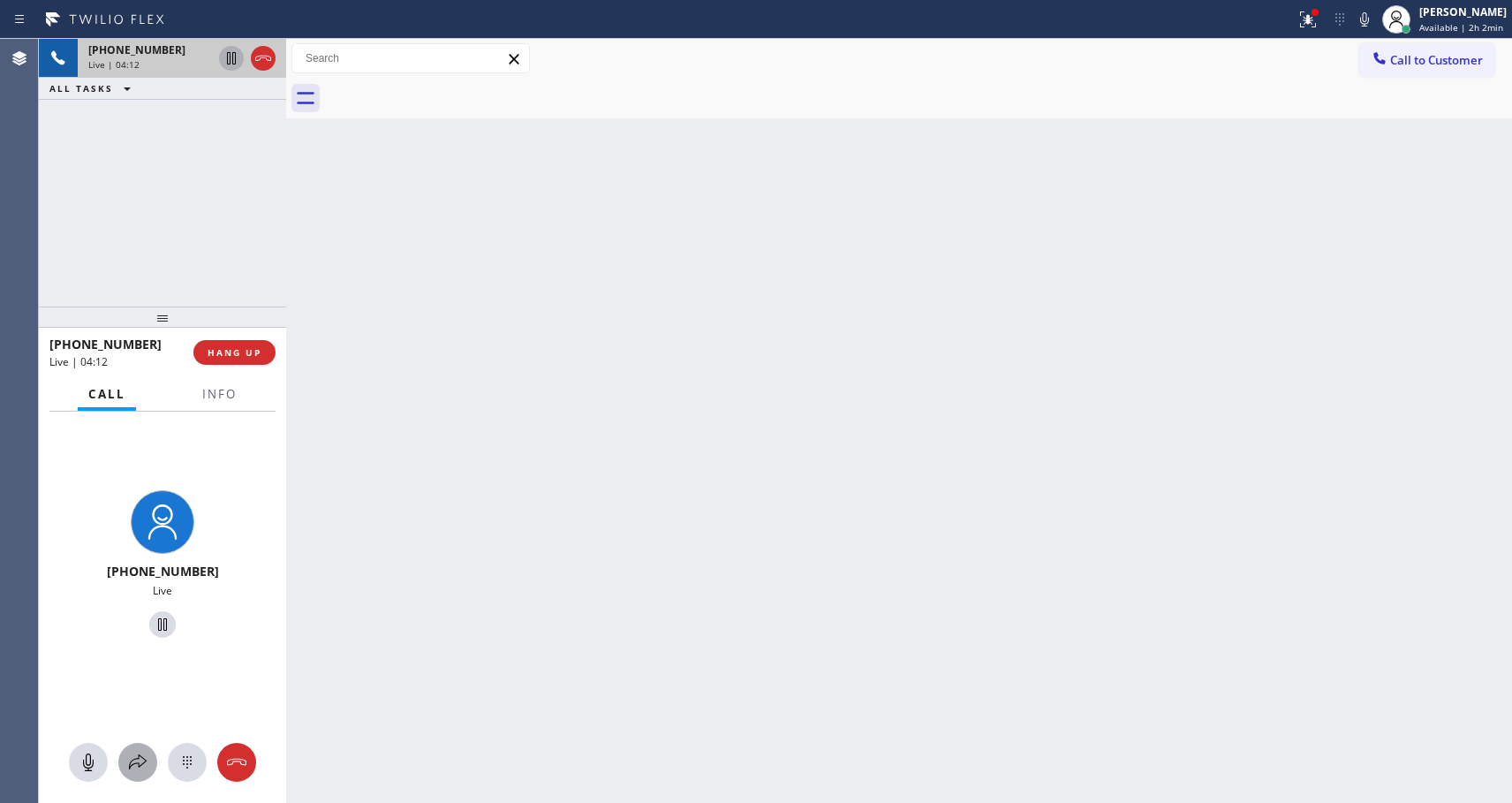
click at [131, 763] on icon at bounding box center [137, 762] width 21 height 21
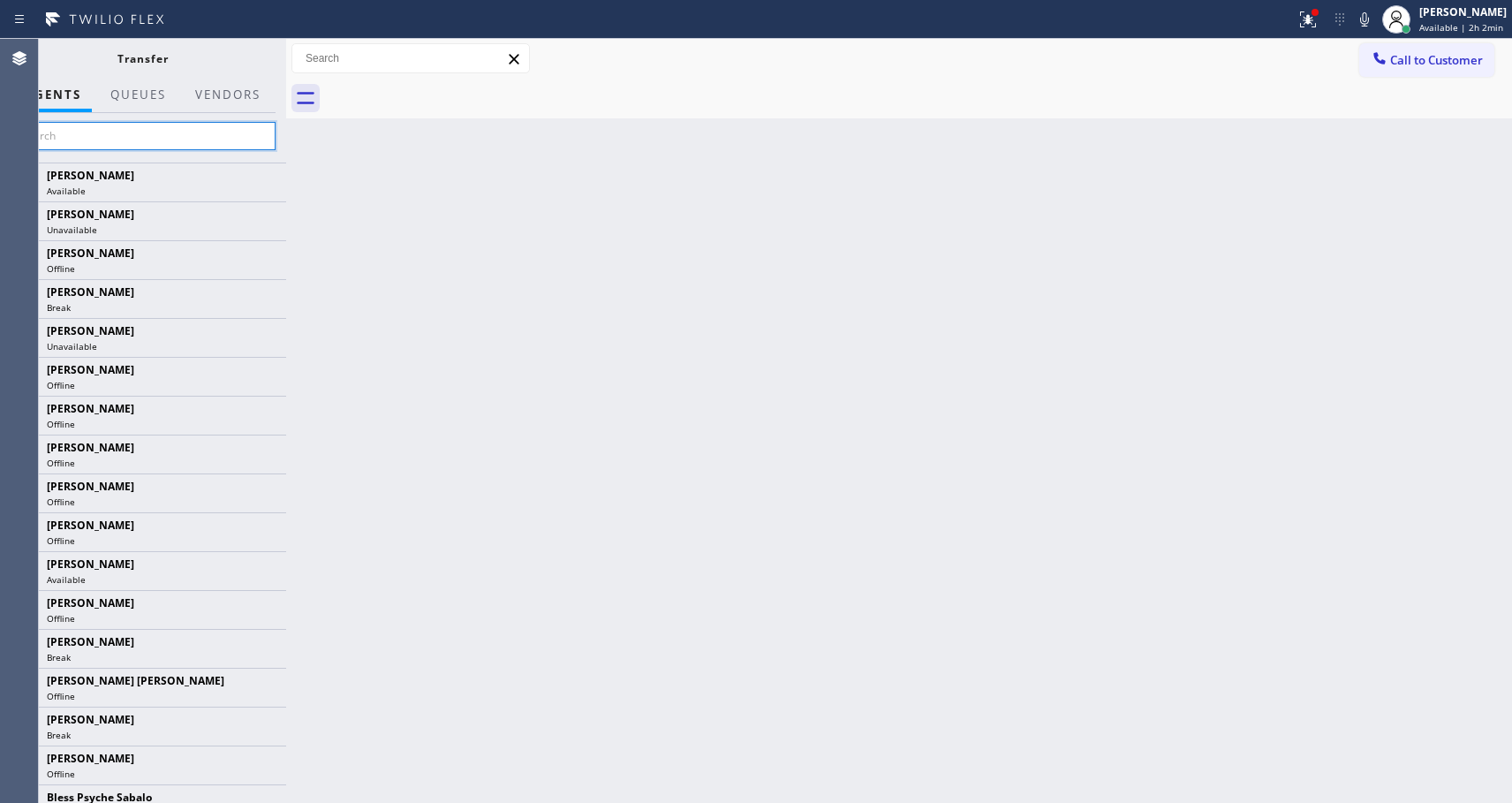
click at [197, 132] on input "text" at bounding box center [142, 136] width 265 height 28
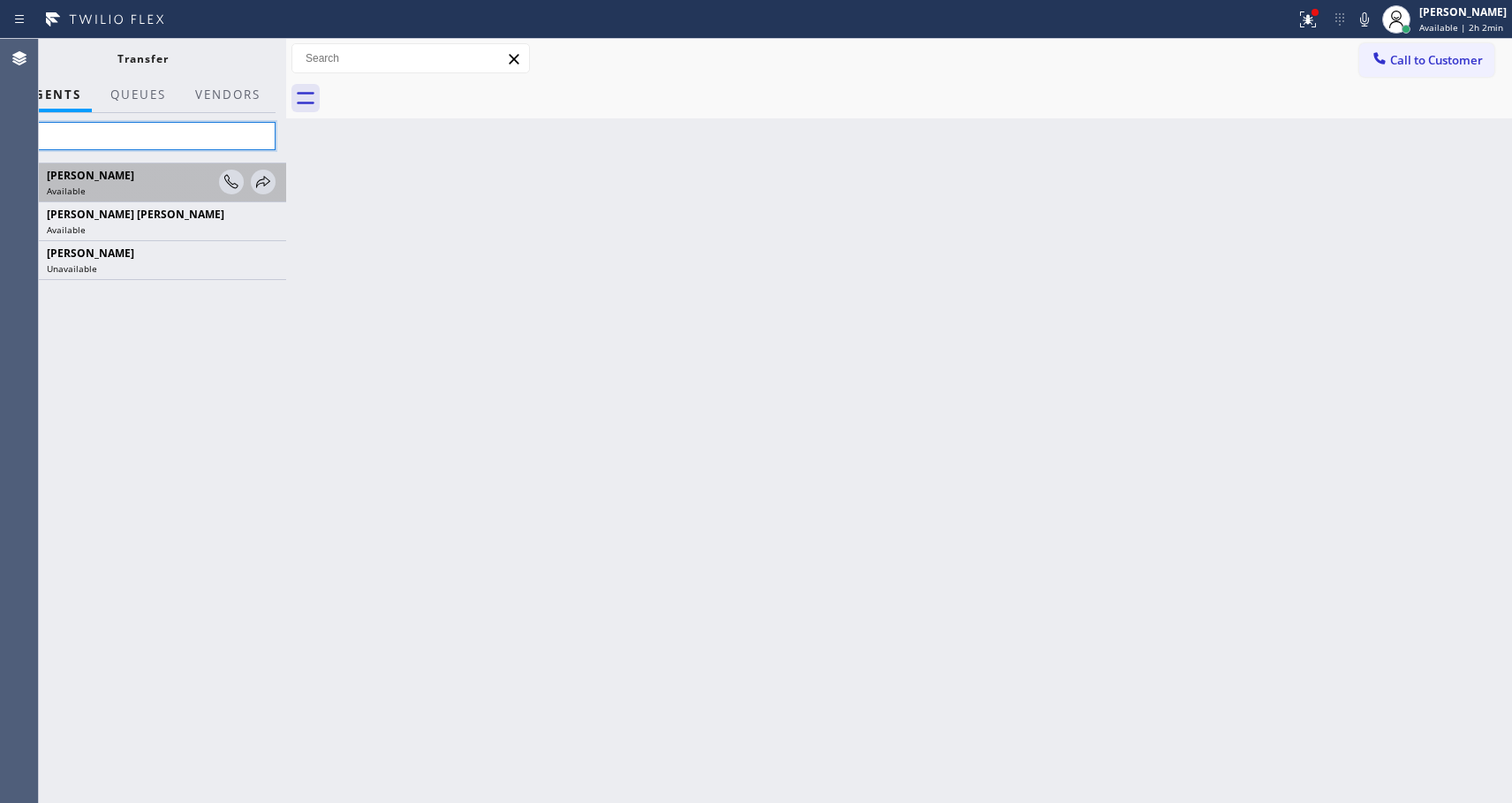
type input "eva"
click at [175, 169] on div "[PERSON_NAME]" at bounding box center [130, 175] width 167 height 15
click at [263, 180] on icon at bounding box center [263, 182] width 21 height 21
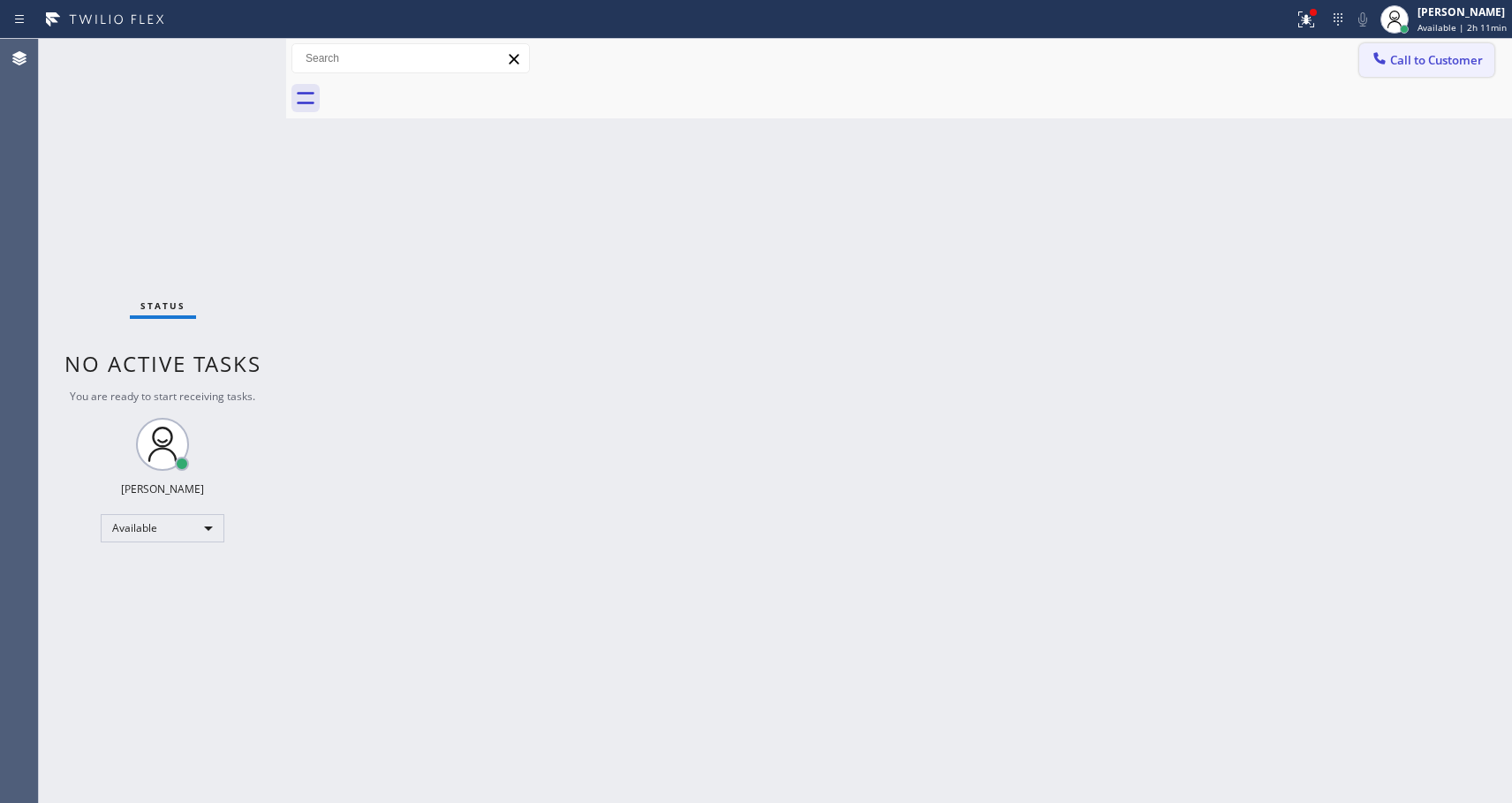
click at [1399, 64] on span "Call to Customer" at bounding box center [1436, 60] width 93 height 16
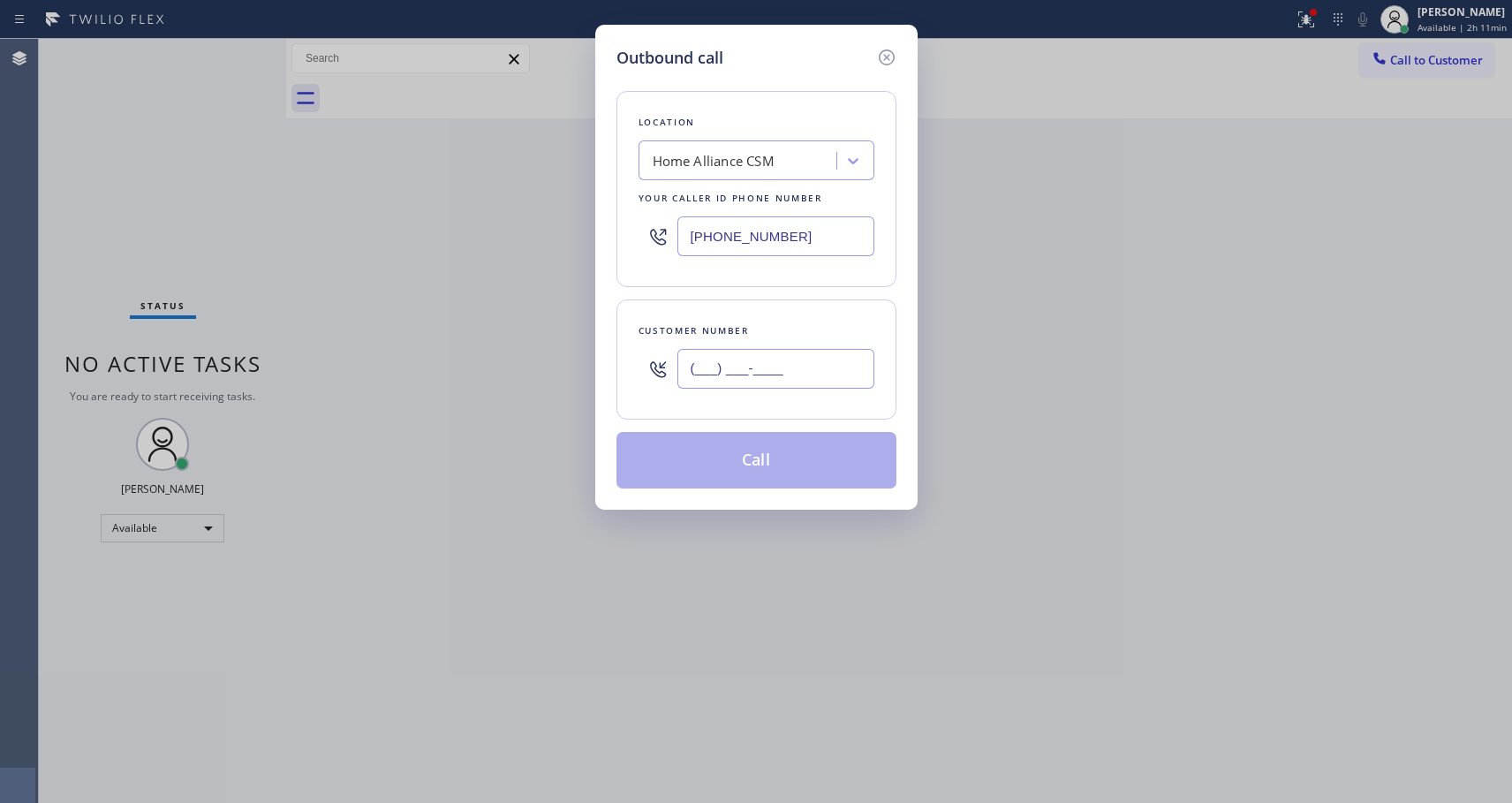
click at [837, 367] on input "(___) ___-____" at bounding box center [775, 368] width 197 height 40
paste input "408) 613-0570"
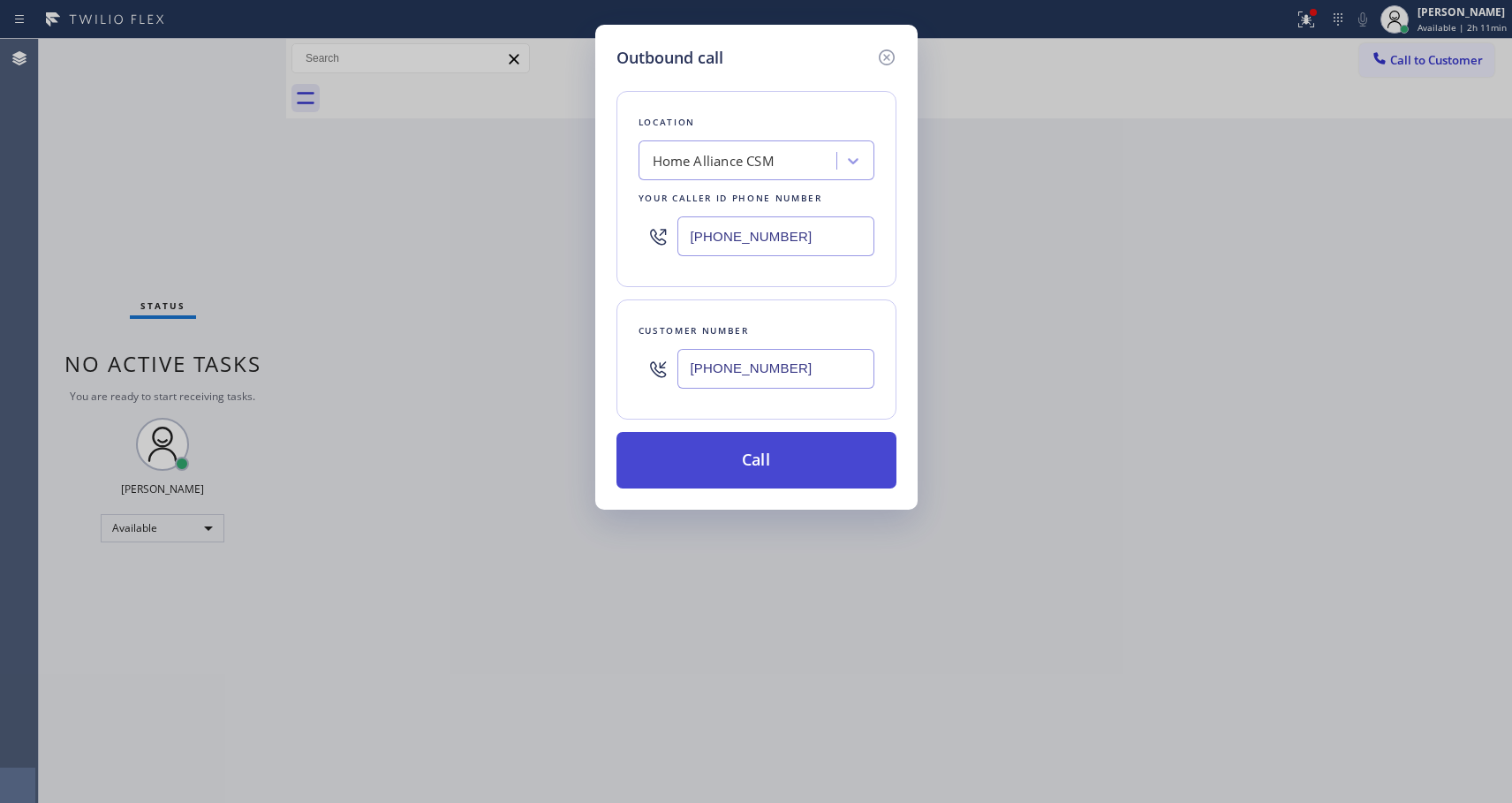
type input "[PHONE_NUMBER]"
click at [769, 461] on button "Call" at bounding box center [756, 460] width 280 height 57
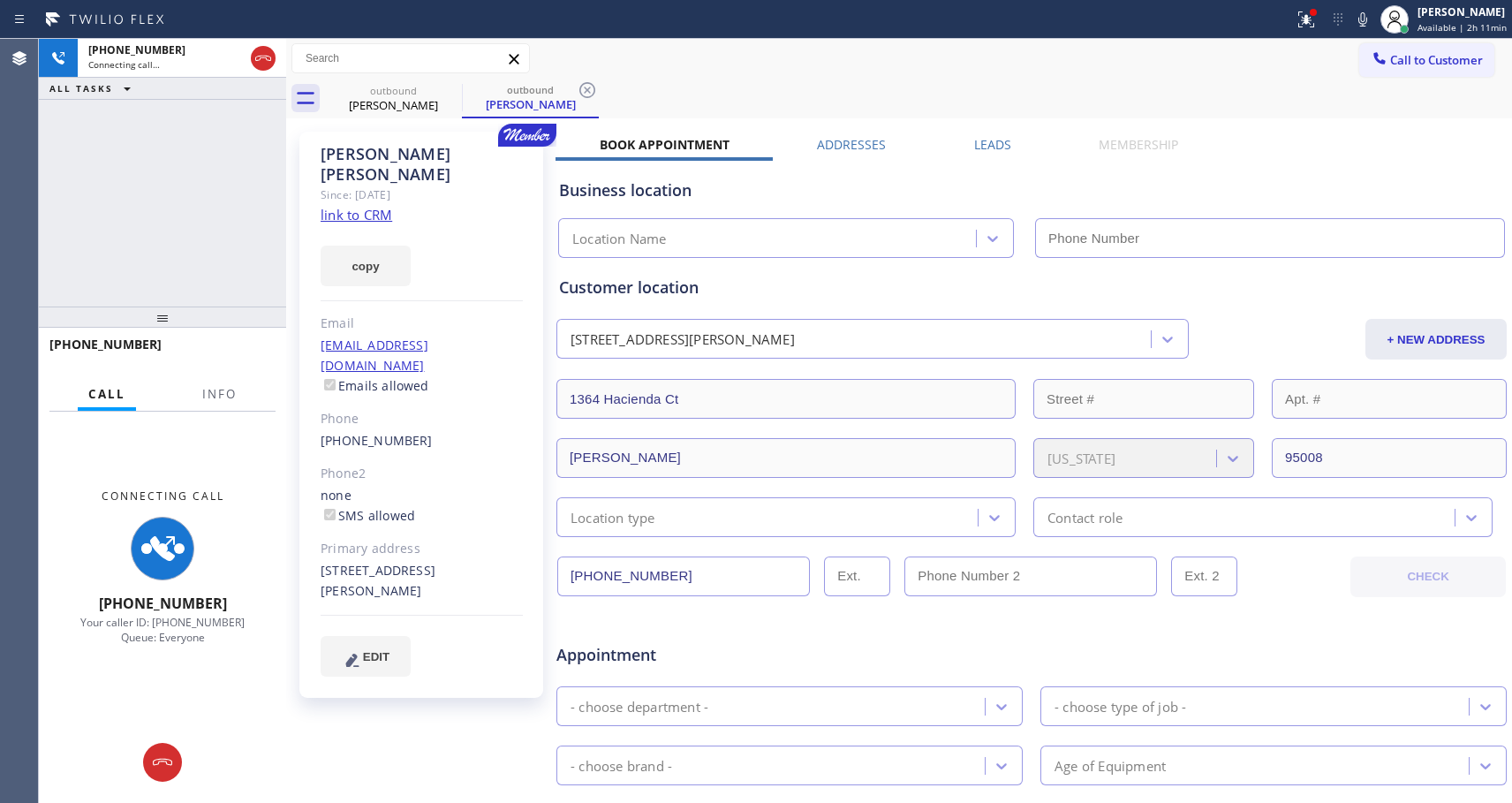
type input "[PHONE_NUMBER]"
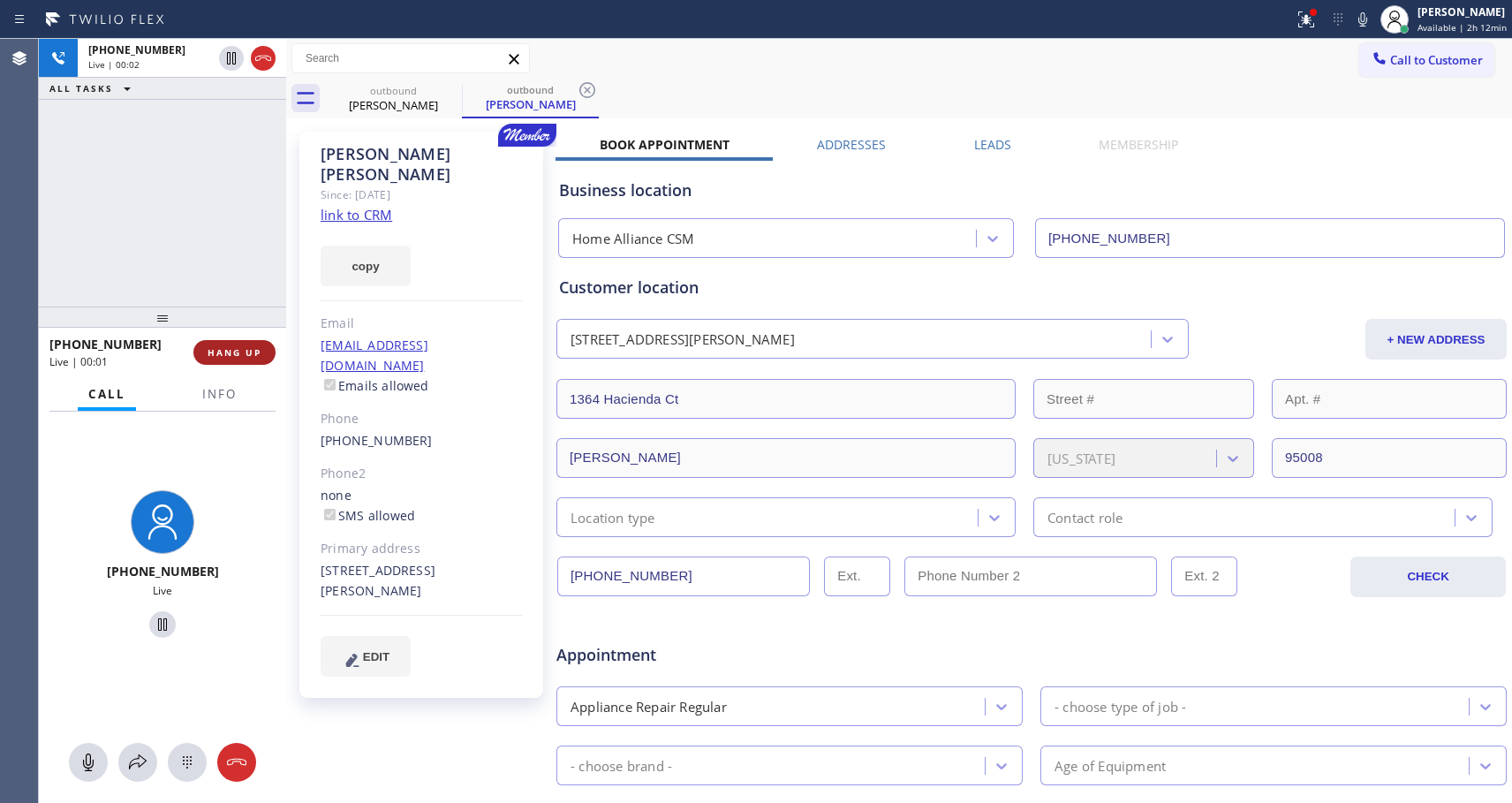
click at [227, 355] on span "HANG UP" at bounding box center [234, 352] width 54 height 12
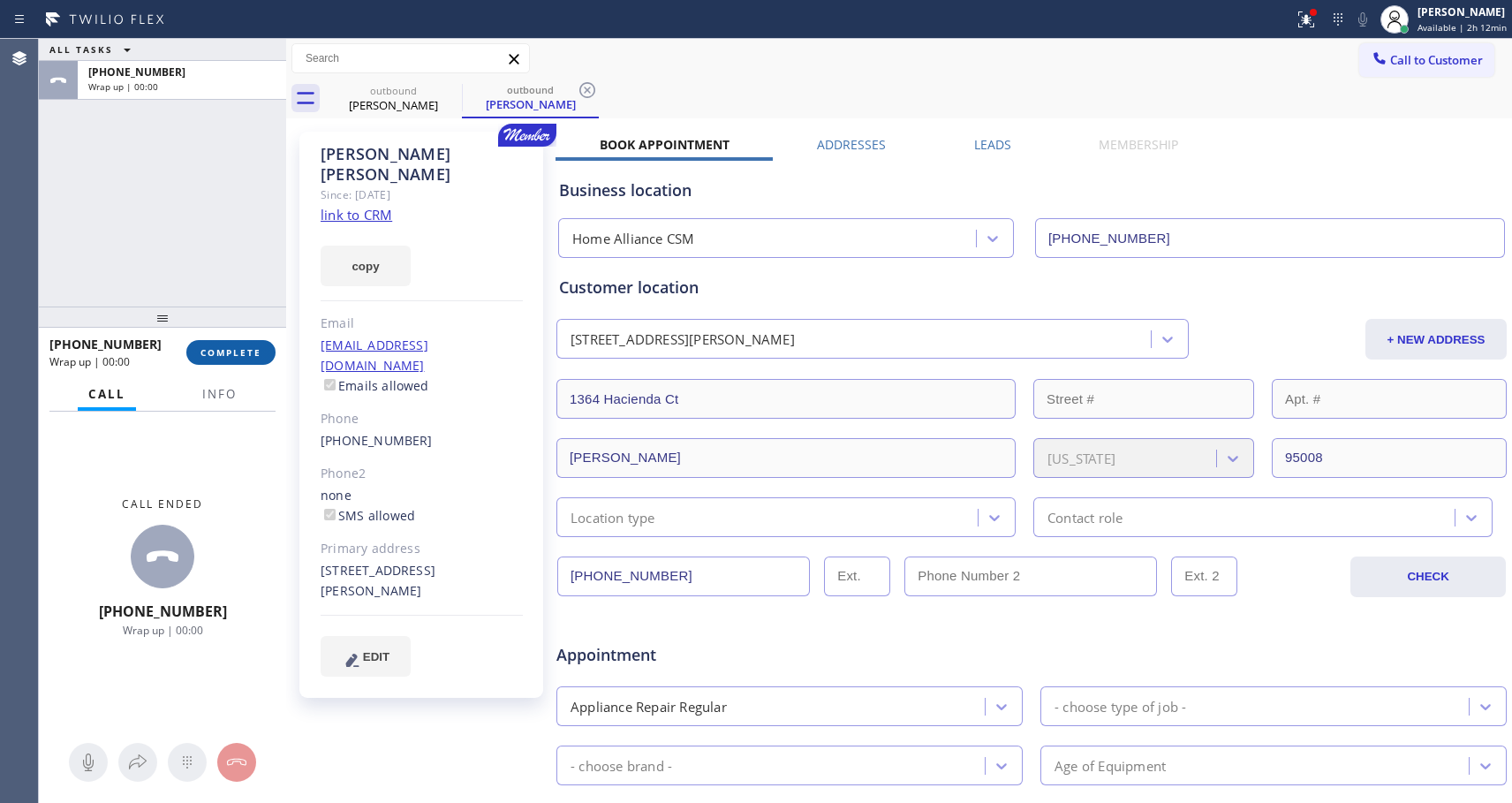
click at [227, 354] on span "COMPLETE" at bounding box center [231, 352] width 61 height 12
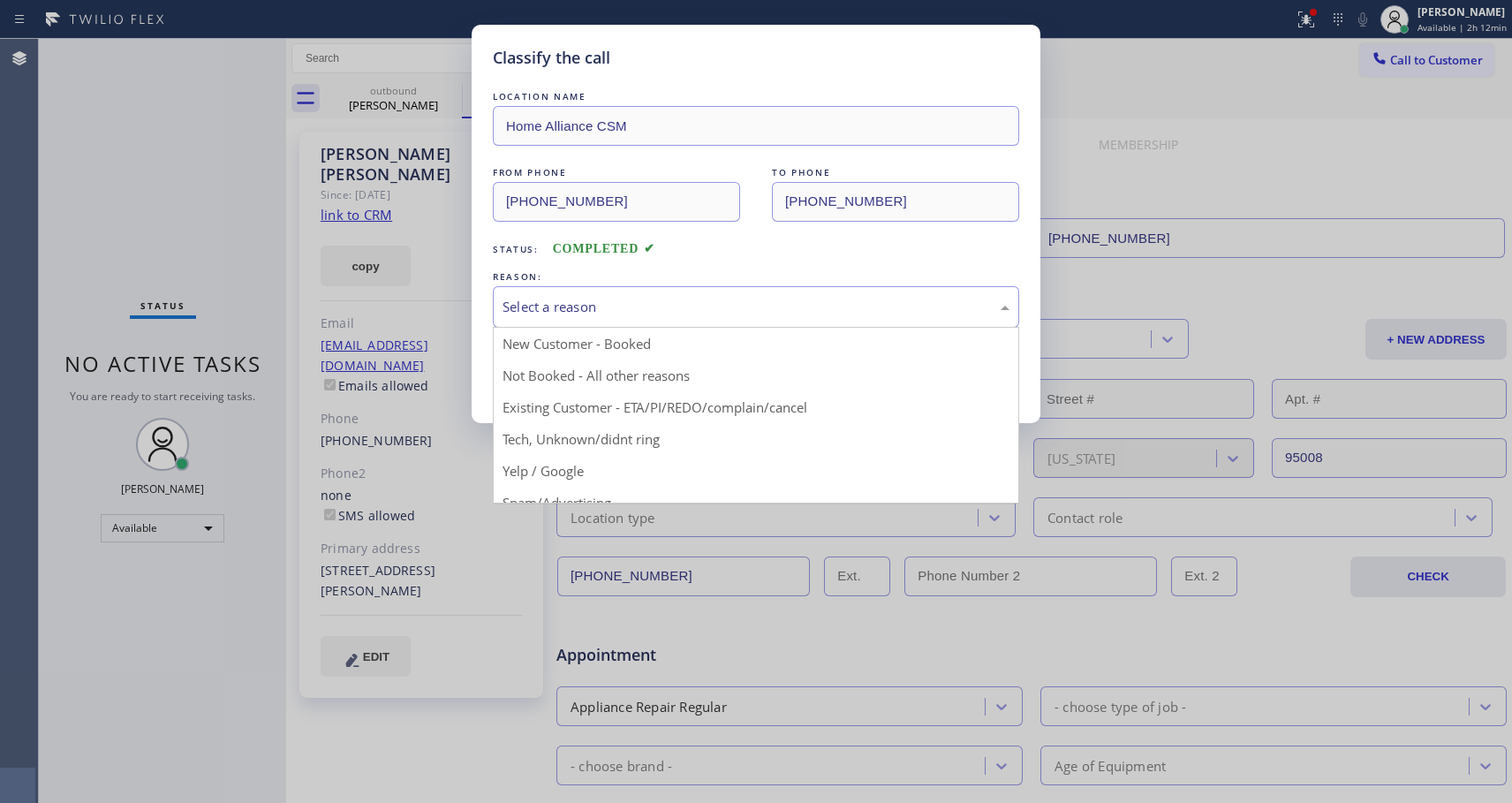
click at [638, 304] on div "Select a reason" at bounding box center [756, 307] width 507 height 20
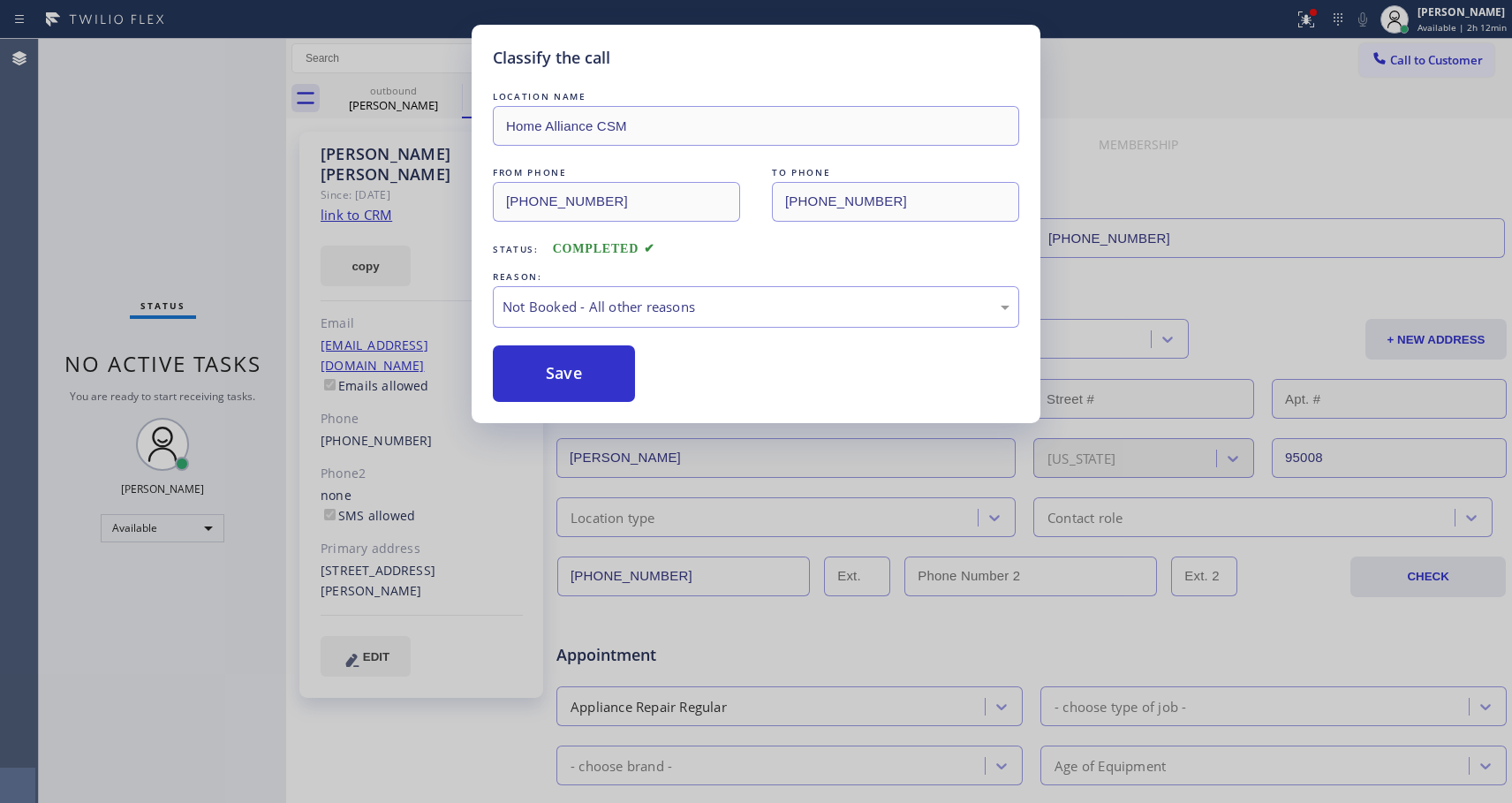
click at [575, 369] on button "Save" at bounding box center [564, 374] width 142 height 57
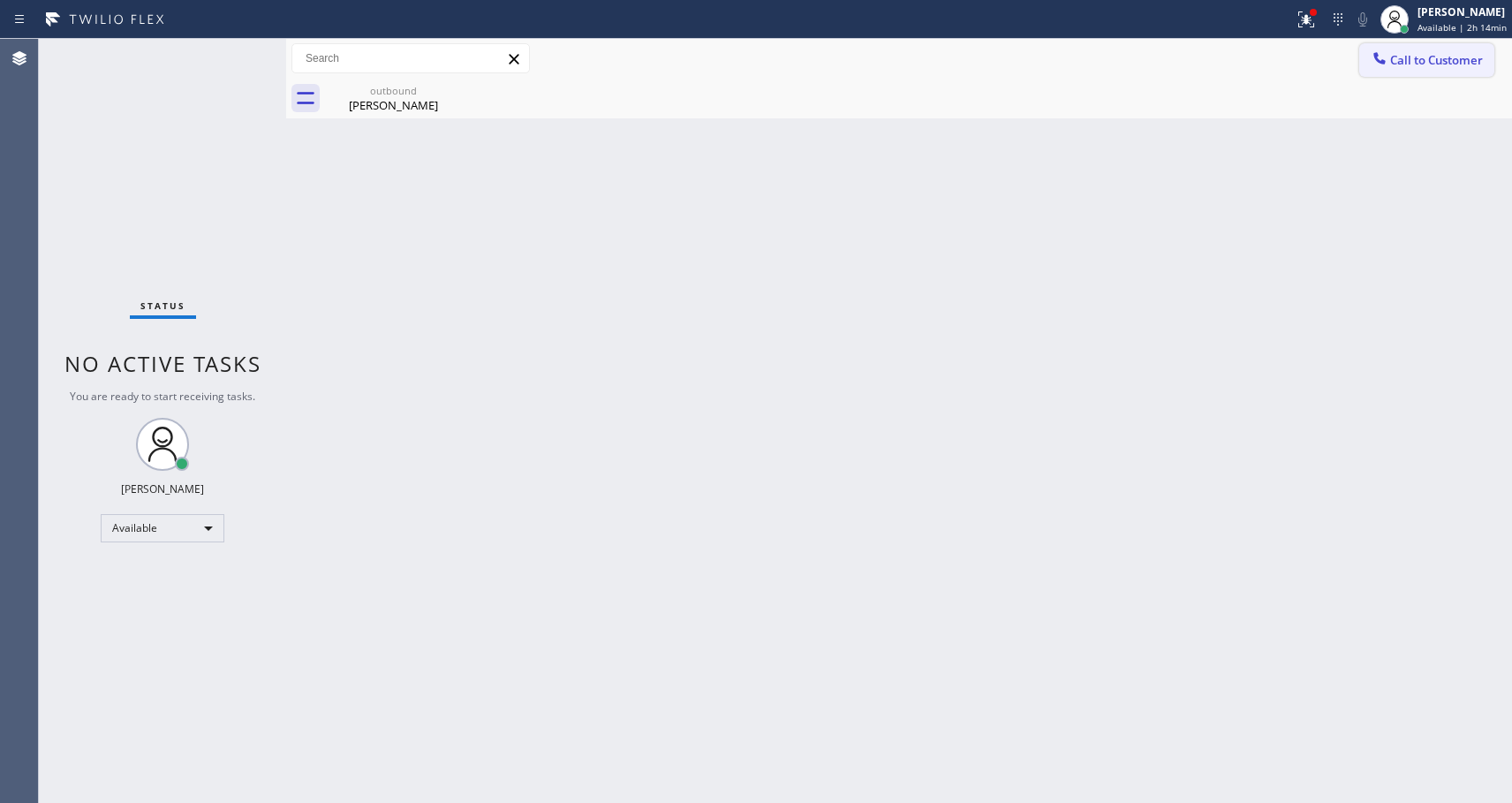
click at [1424, 72] on button "Call to Customer" at bounding box center [1427, 60] width 135 height 34
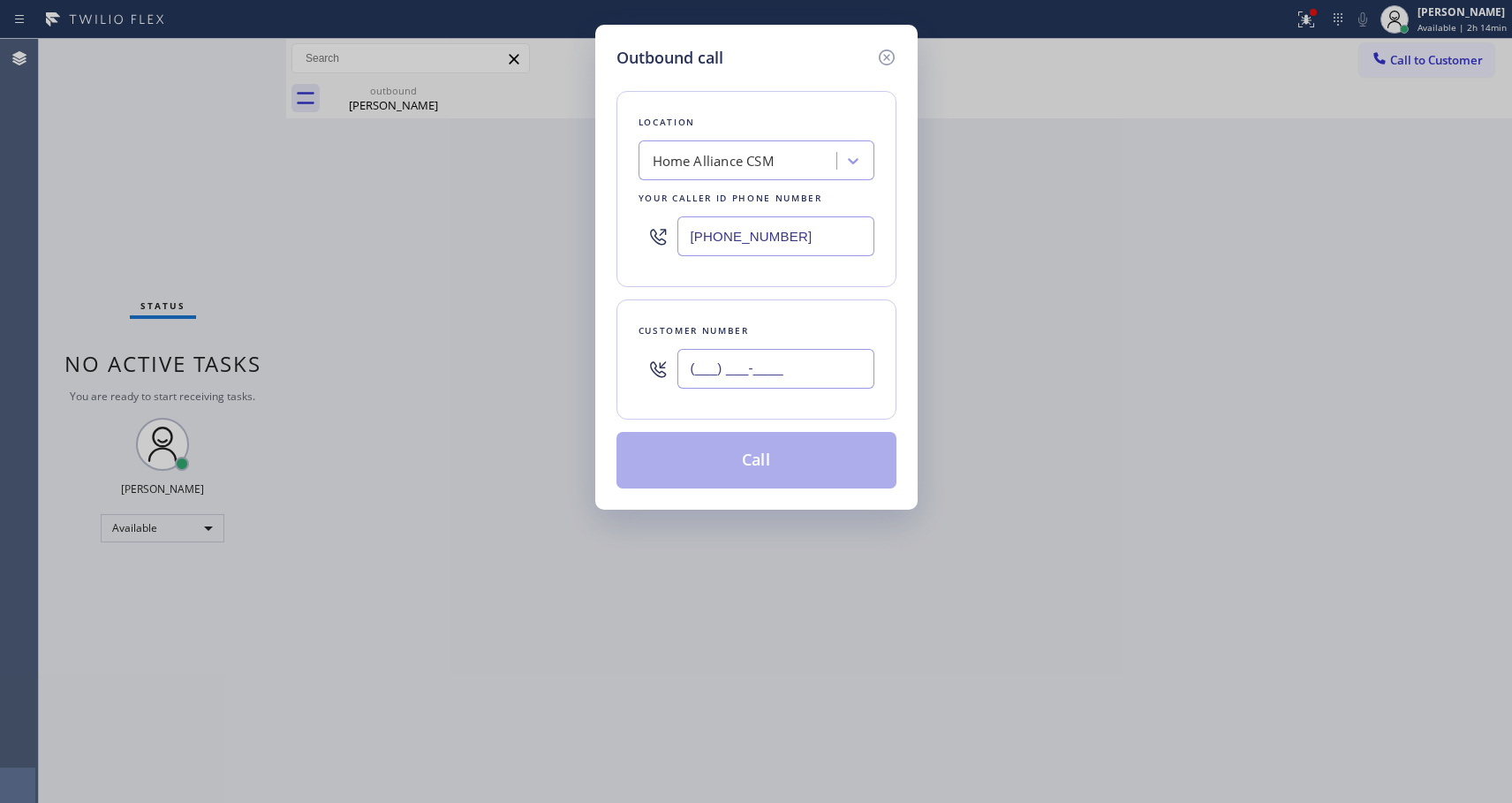
click at [718, 372] on input "(___) ___-____" at bounding box center [775, 368] width 197 height 40
paste input "530) 277-3787"
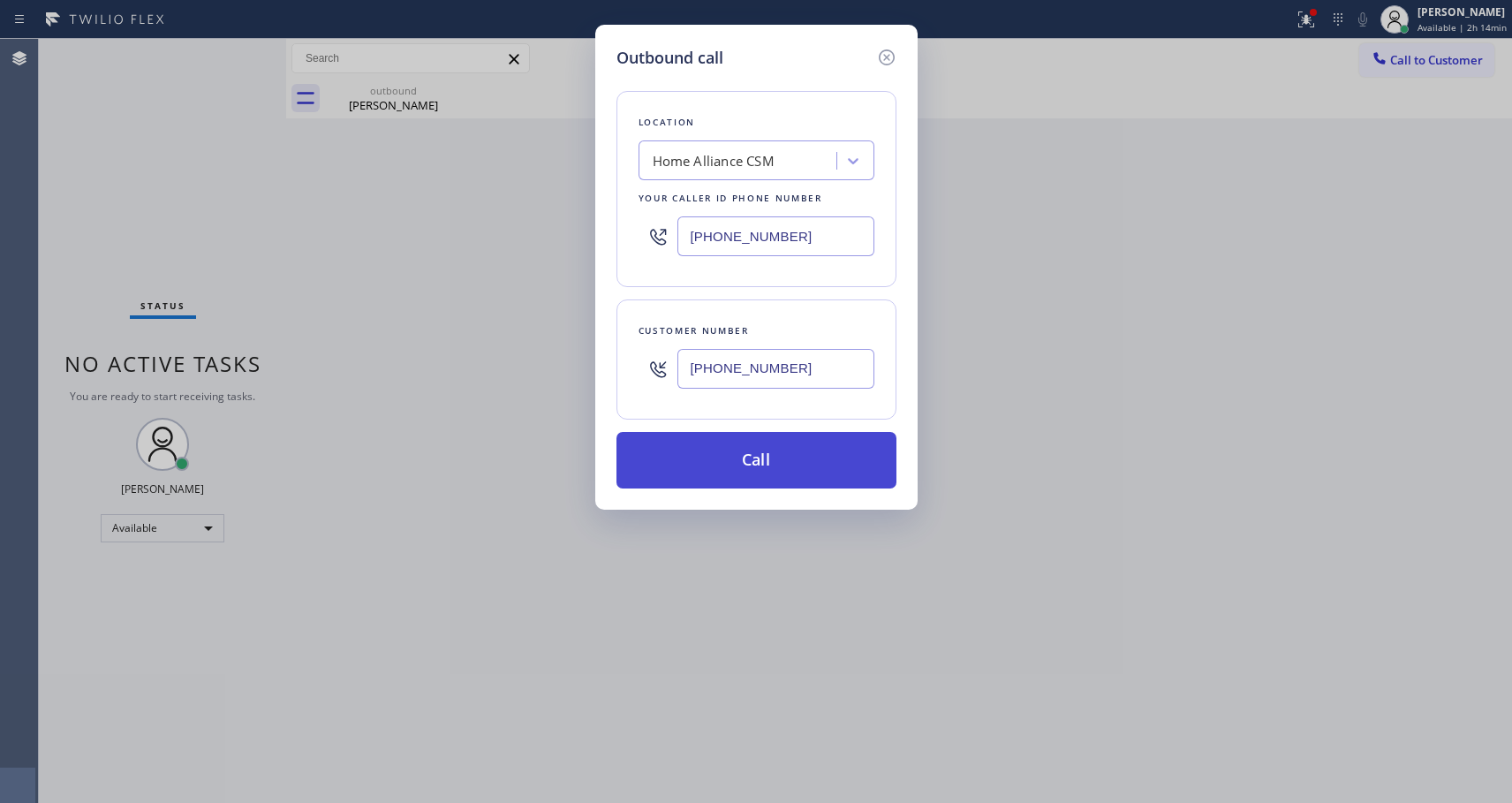
type input "[PHONE_NUMBER]"
click at [778, 462] on button "Call" at bounding box center [756, 460] width 280 height 57
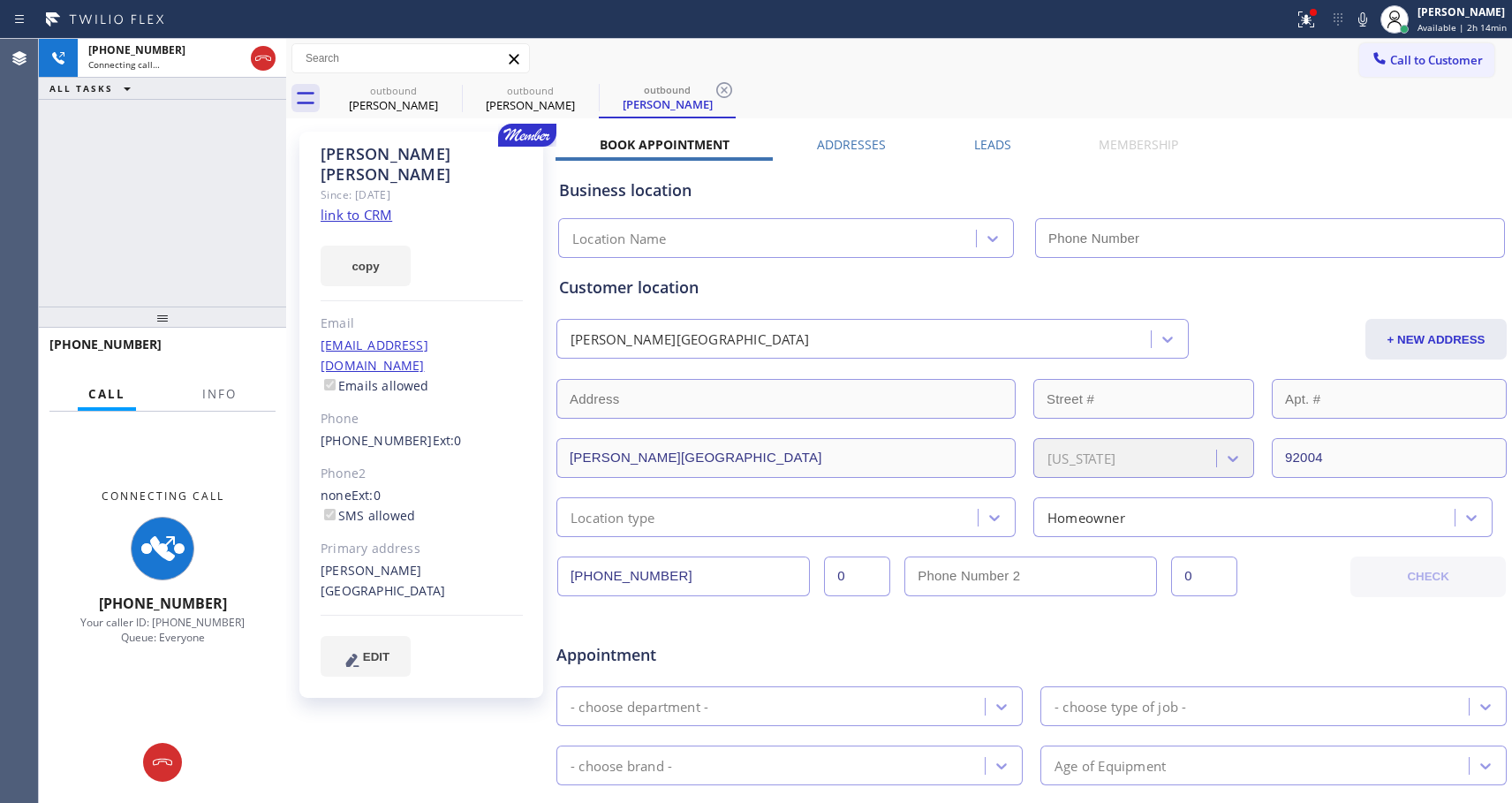
type input "[PHONE_NUMBER]"
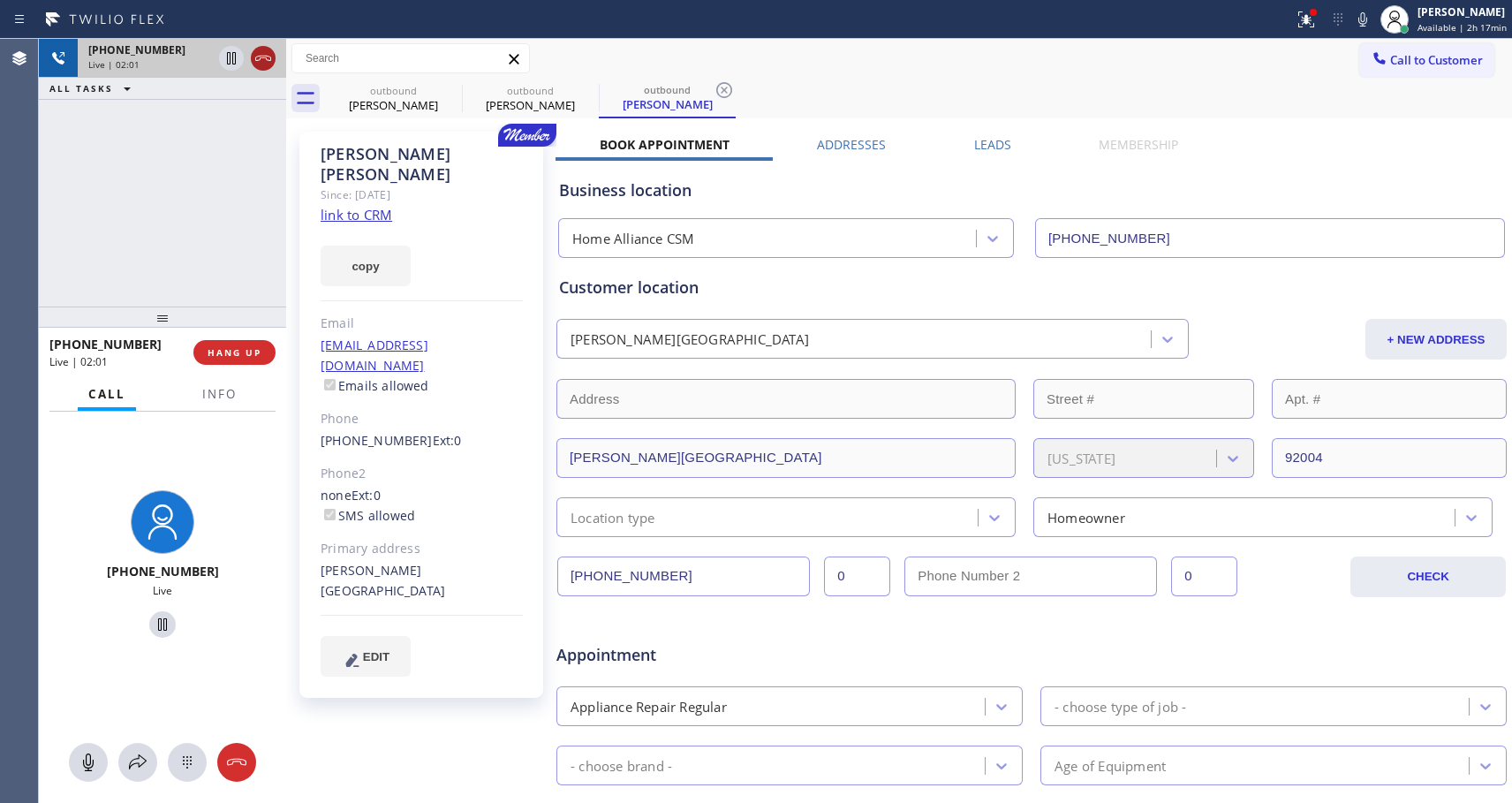
click at [265, 63] on icon at bounding box center [263, 58] width 21 height 21
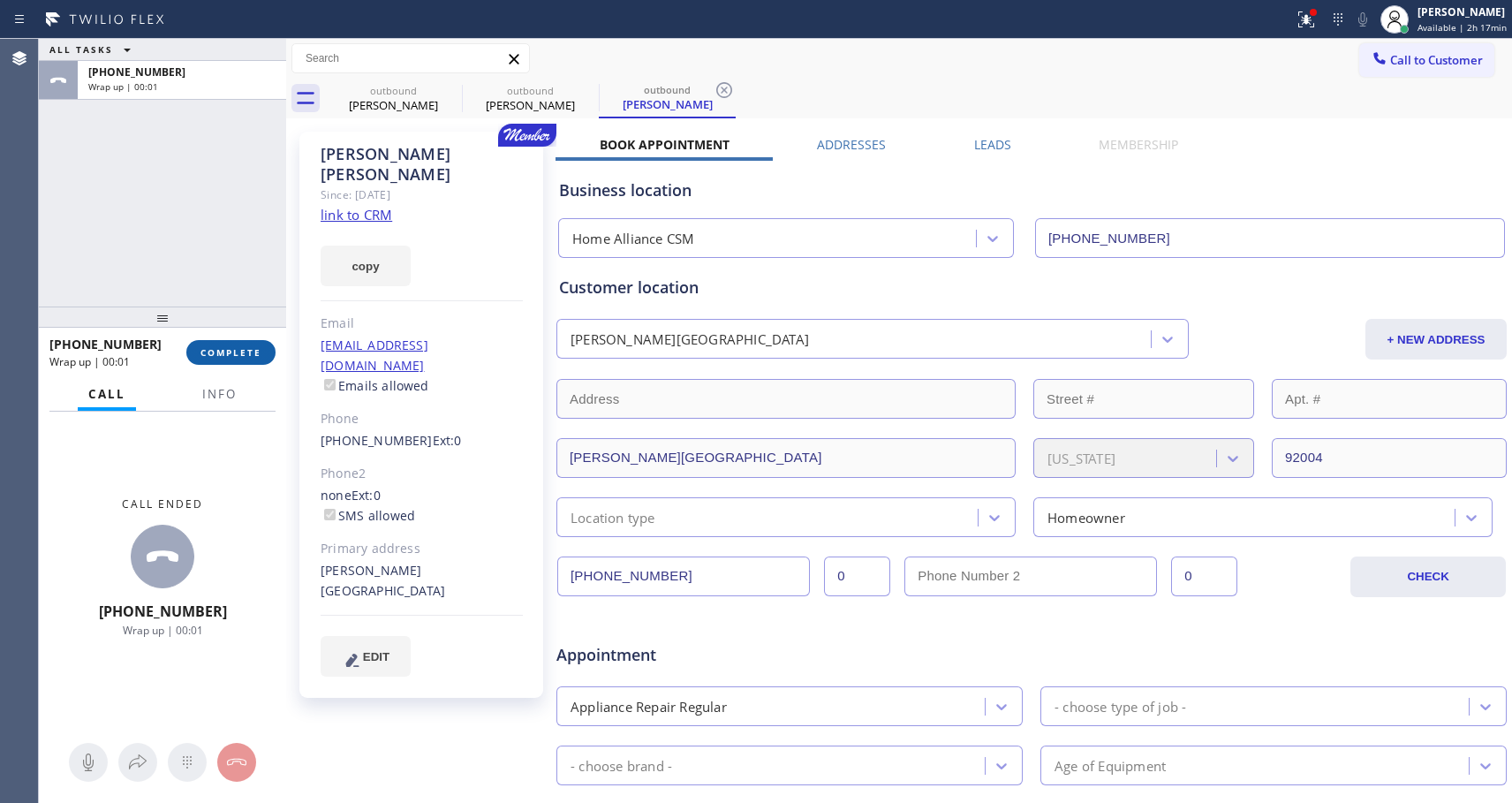
click at [239, 360] on button "COMPLETE" at bounding box center [231, 352] width 89 height 25
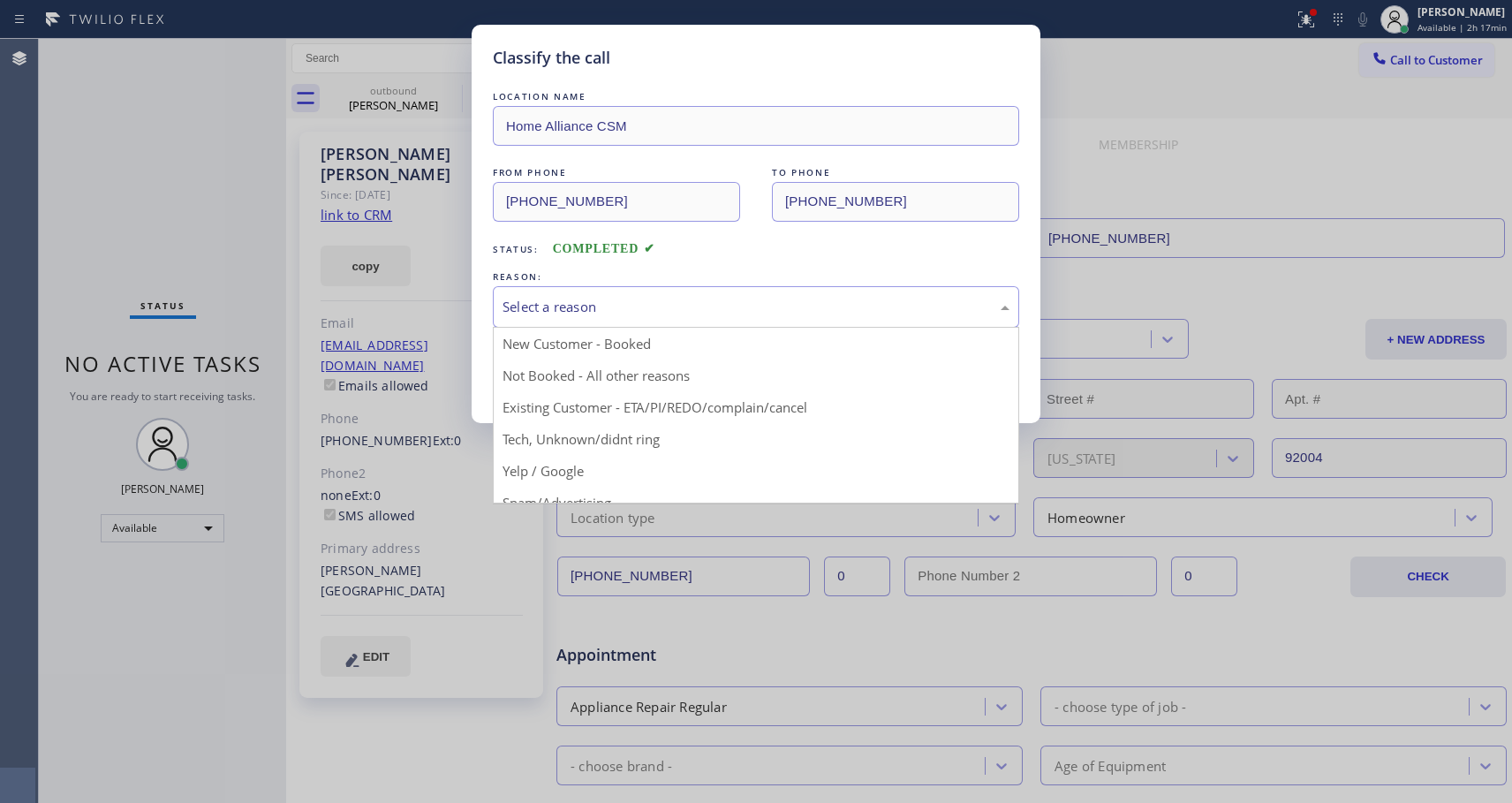
click at [748, 303] on div "Select a reason" at bounding box center [756, 307] width 507 height 20
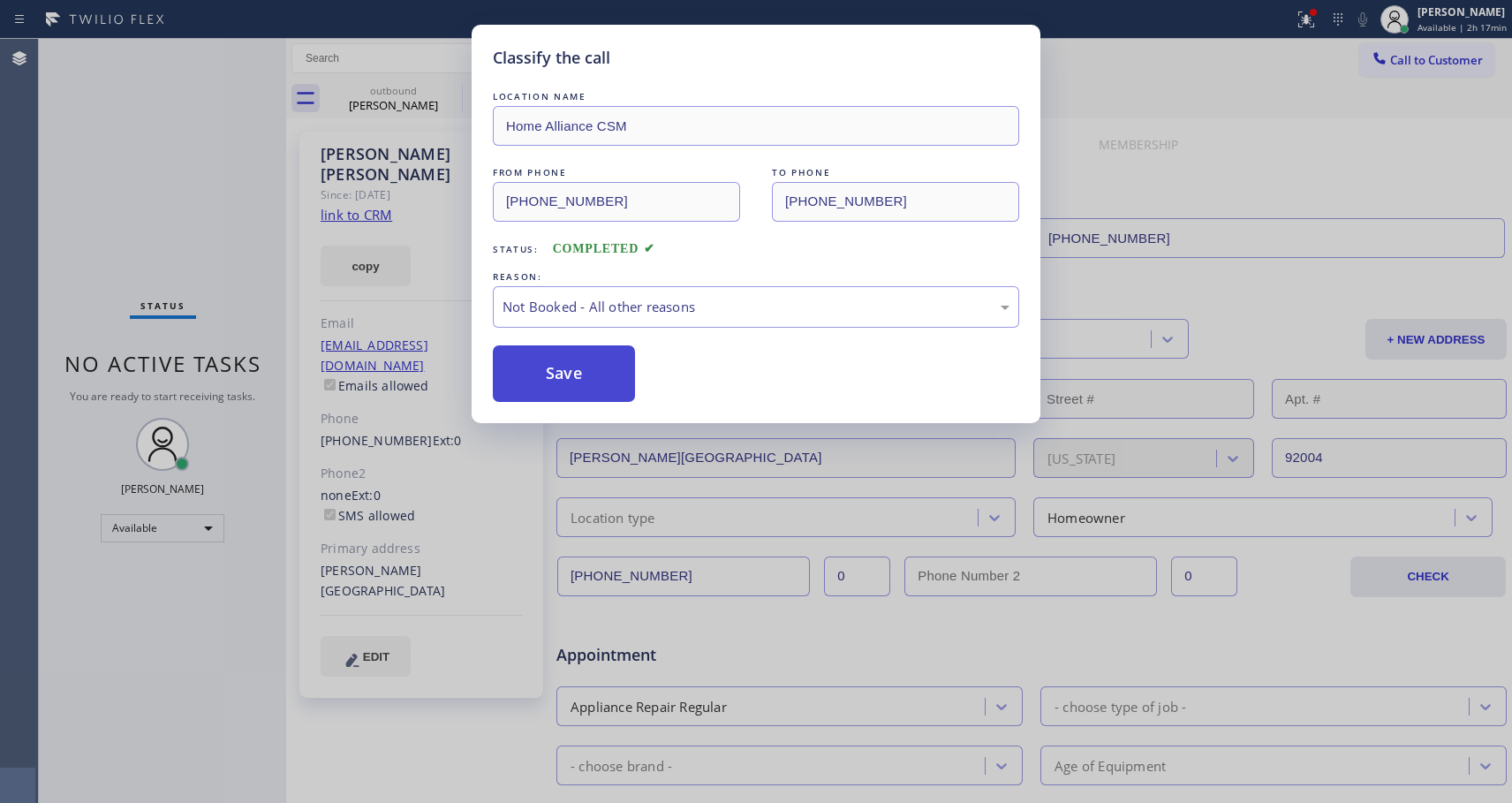
click at [562, 369] on button "Save" at bounding box center [564, 374] width 142 height 57
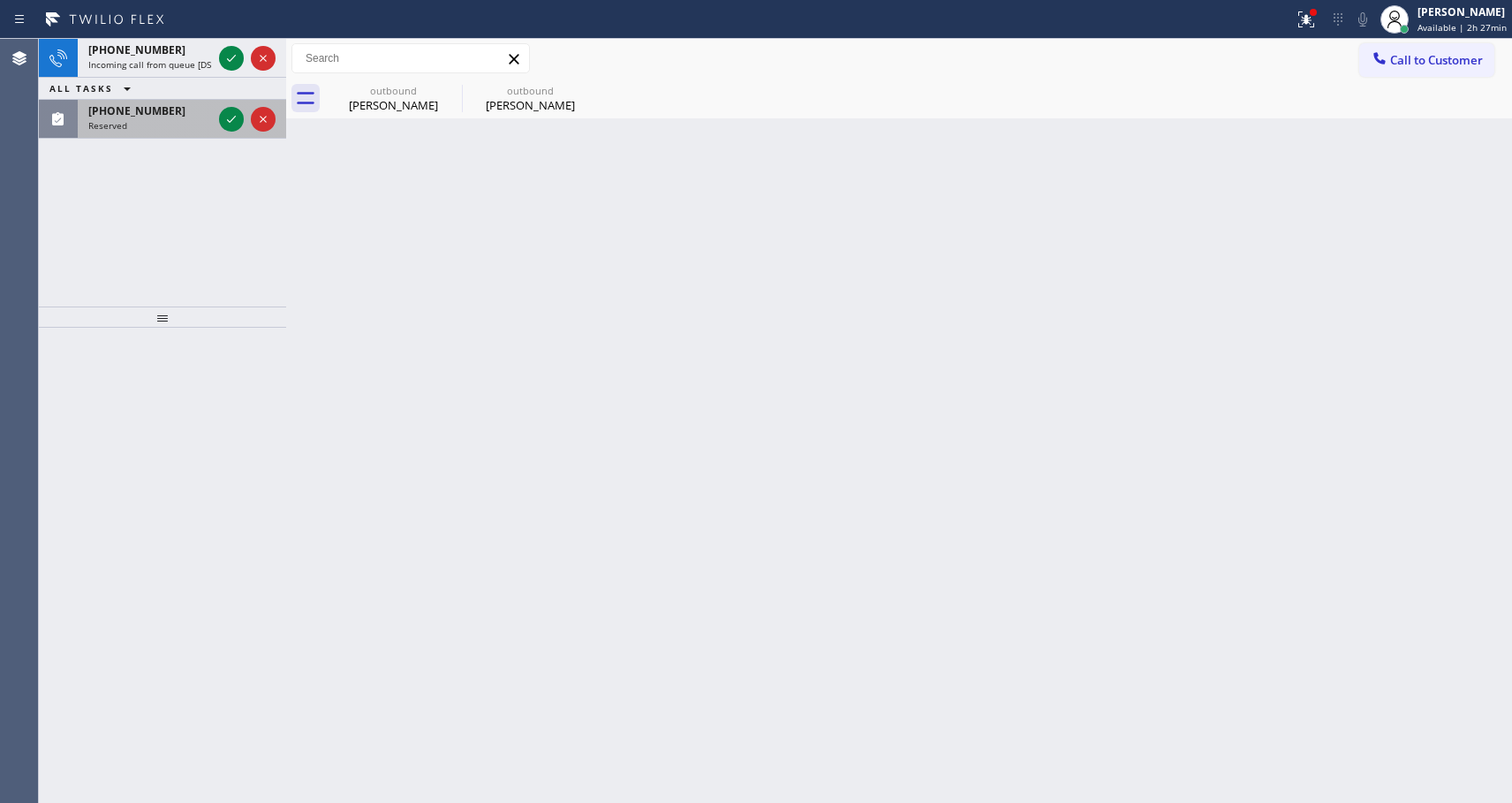
click at [189, 119] on div "Reserved" at bounding box center [150, 125] width 124 height 12
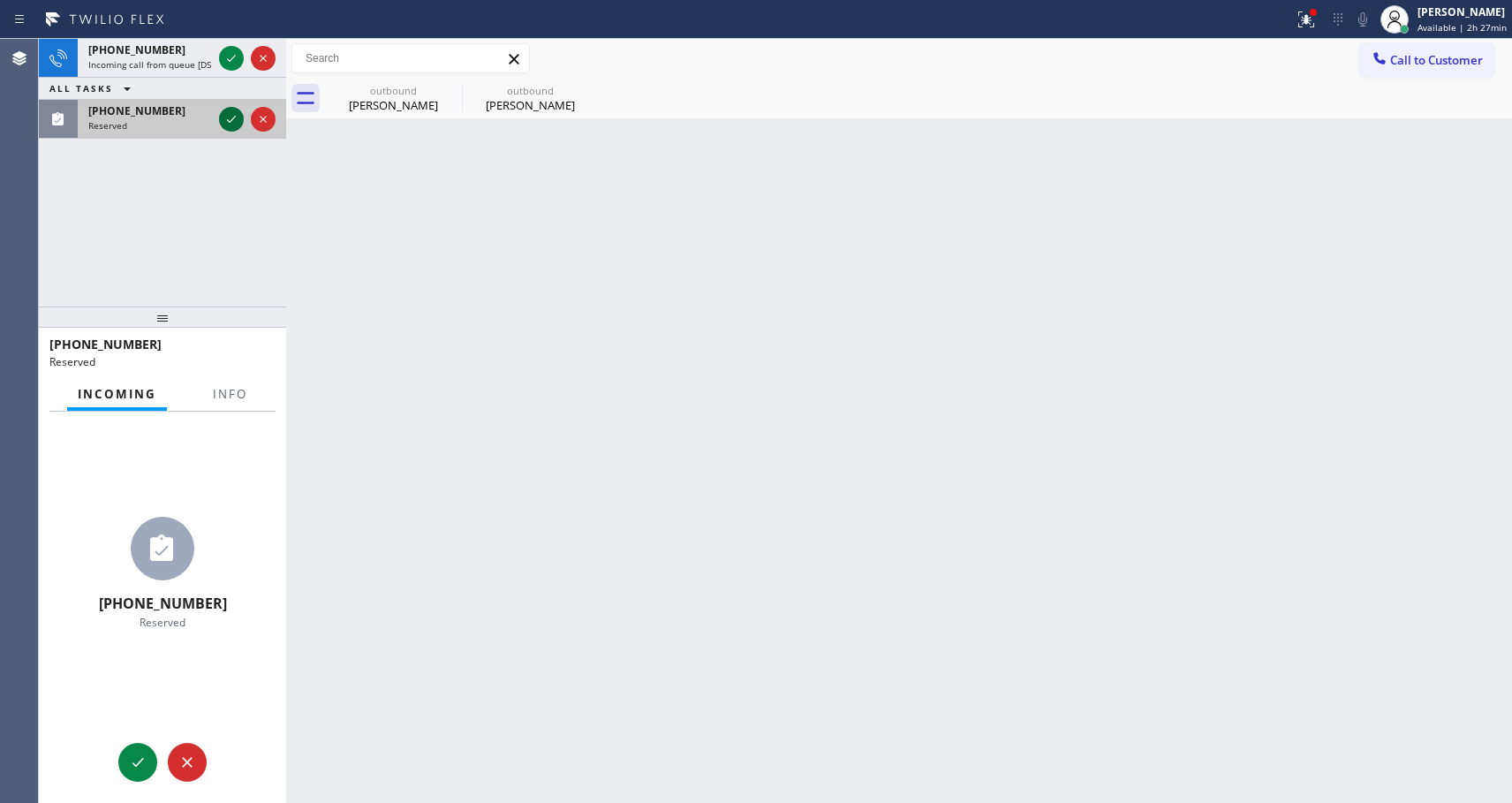
click at [223, 116] on icon at bounding box center [231, 119] width 21 height 21
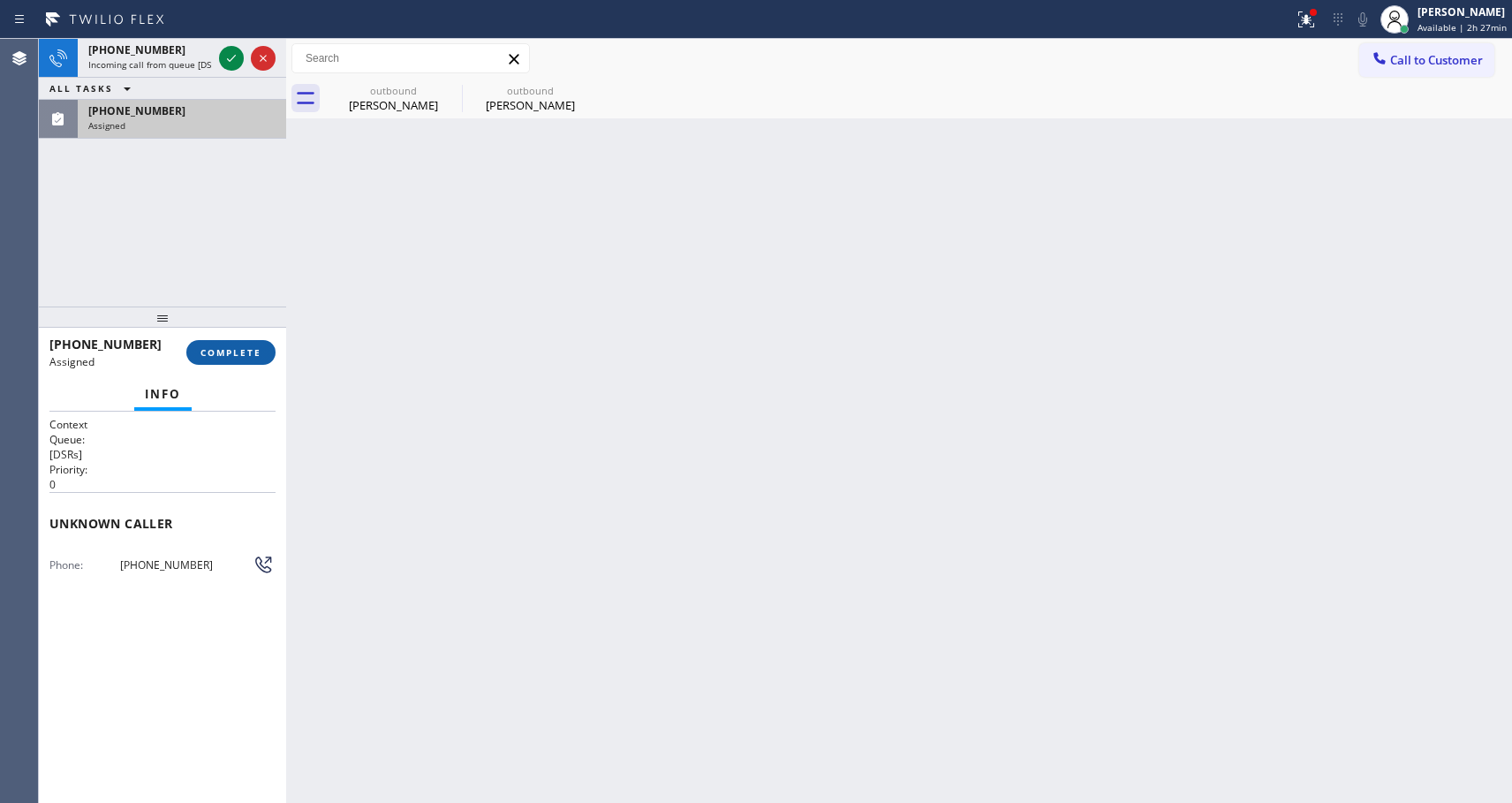
click at [239, 355] on span "COMPLETE" at bounding box center [231, 352] width 61 height 12
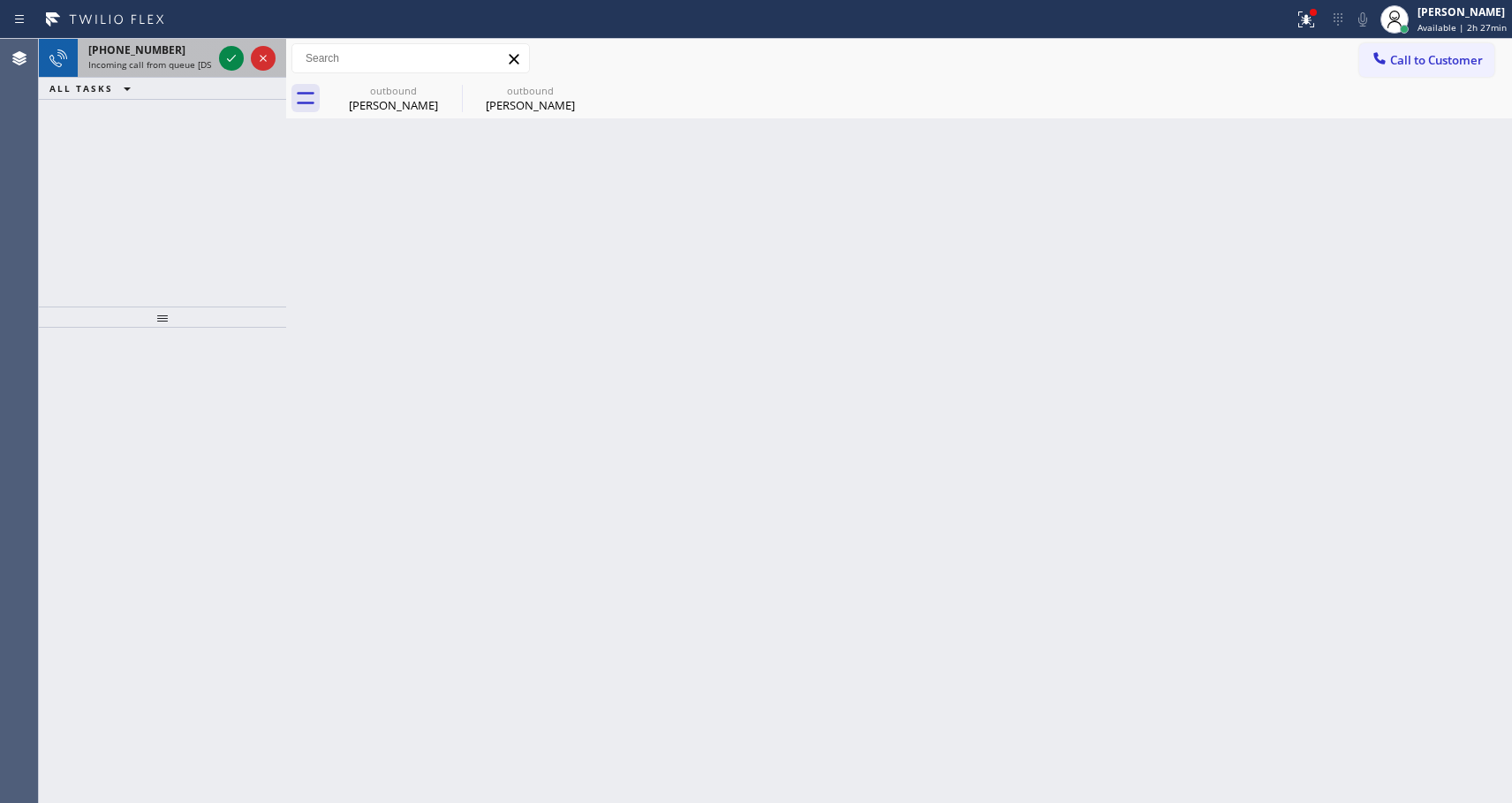
click at [170, 63] on span "Incoming call from queue [DSRs]" at bounding box center [155, 63] width 135 height 12
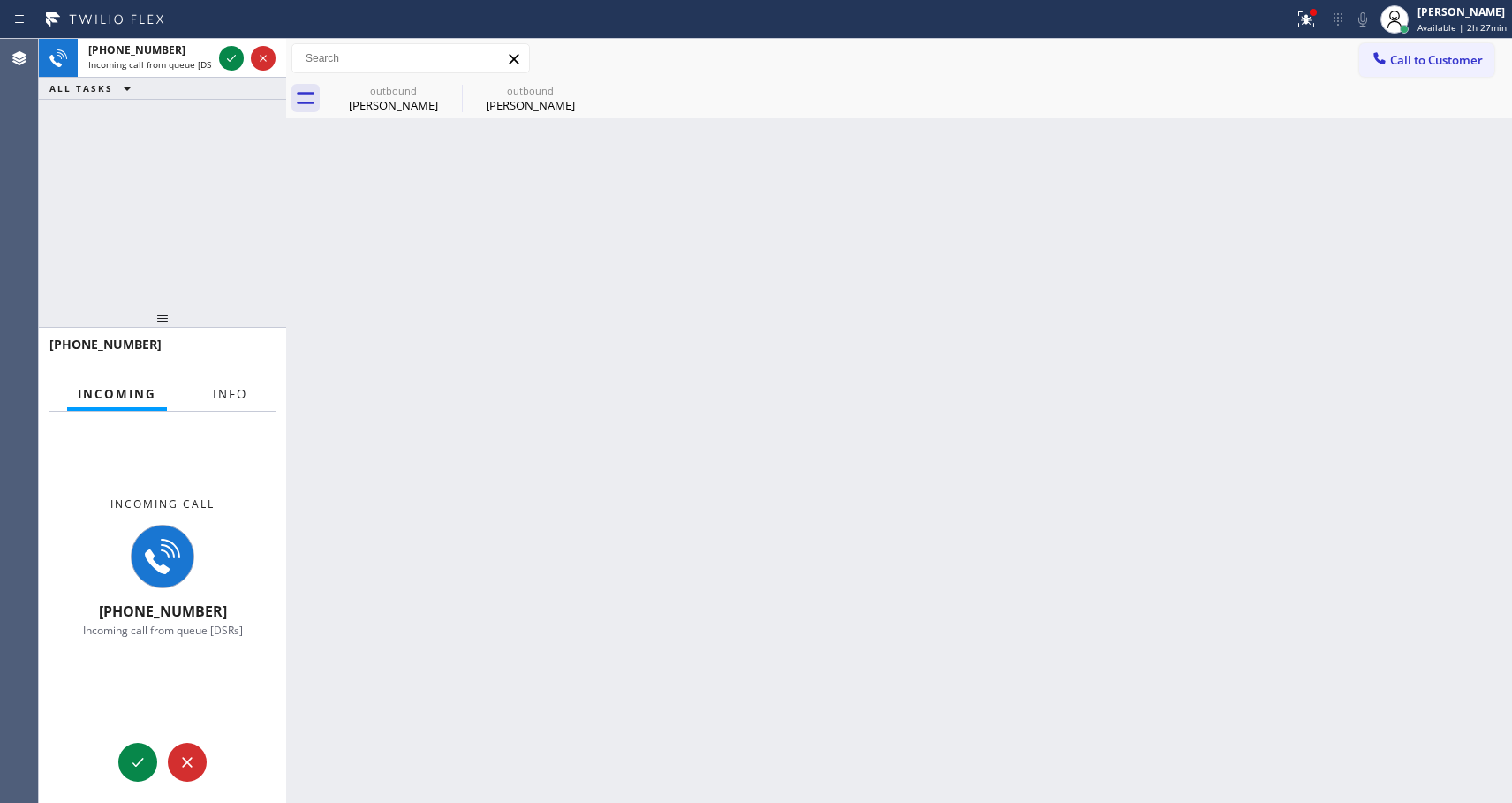
click at [225, 396] on span "Info" at bounding box center [230, 393] width 34 height 16
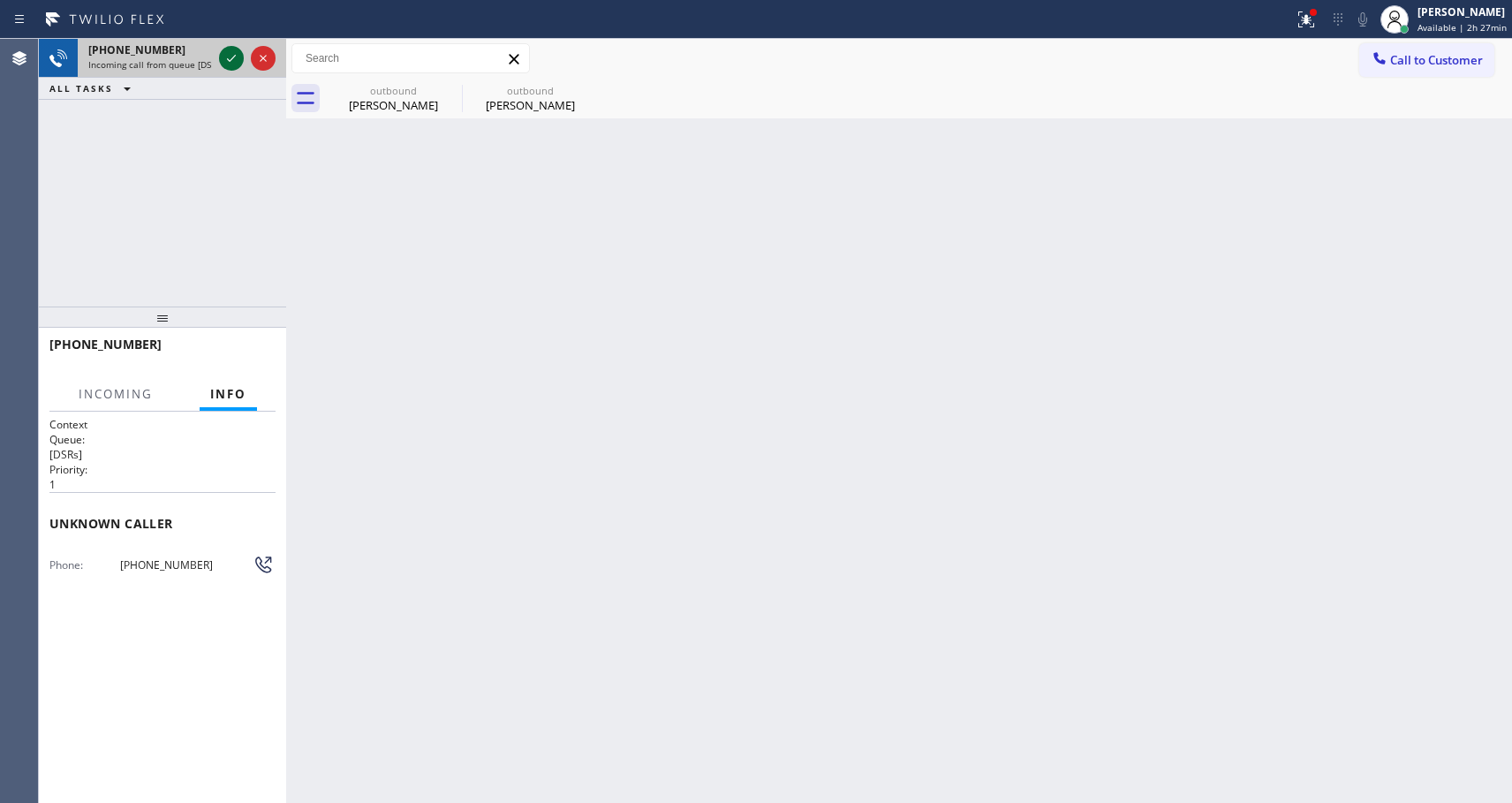
click at [227, 57] on icon at bounding box center [231, 58] width 21 height 21
drag, startPoint x: 201, startPoint y: 562, endPoint x: 121, endPoint y: 563, distance: 80.0
click at [121, 563] on span "[PHONE_NUMBER]" at bounding box center [186, 565] width 132 height 13
copy span "[PHONE_NUMBER]"
click at [221, 556] on div "Phone: [PHONE_NUMBER]" at bounding box center [163, 564] width 226 height 21
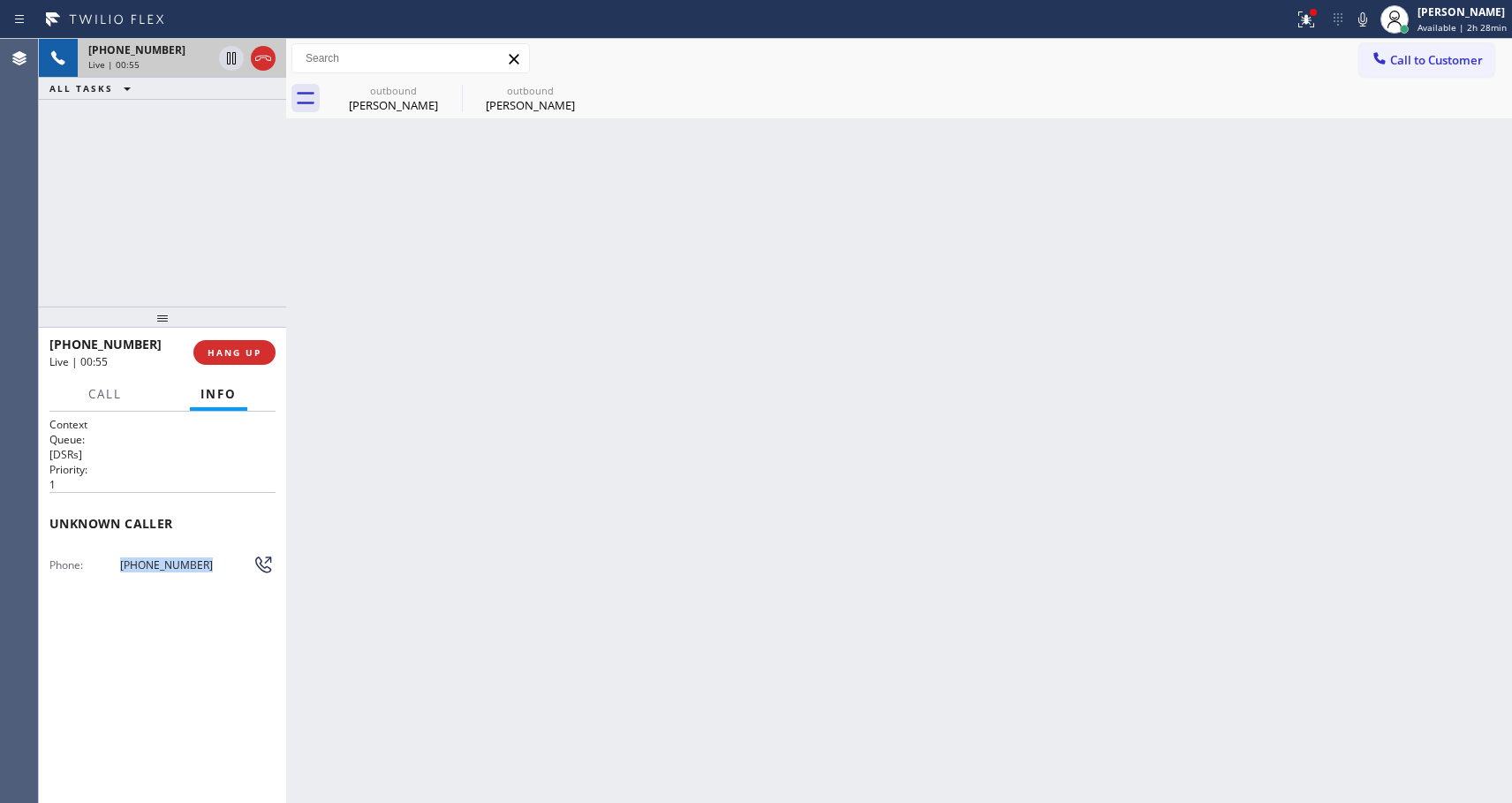
drag, startPoint x: 206, startPoint y: 565, endPoint x: 104, endPoint y: 564, distance: 102.0
click at [104, 564] on div "Phone: [PHONE_NUMBER]" at bounding box center [163, 564] width 226 height 21
copy div "[PHONE_NUMBER]"
click at [233, 57] on icon at bounding box center [231, 58] width 9 height 12
click at [222, 58] on icon at bounding box center [231, 58] width 21 height 21
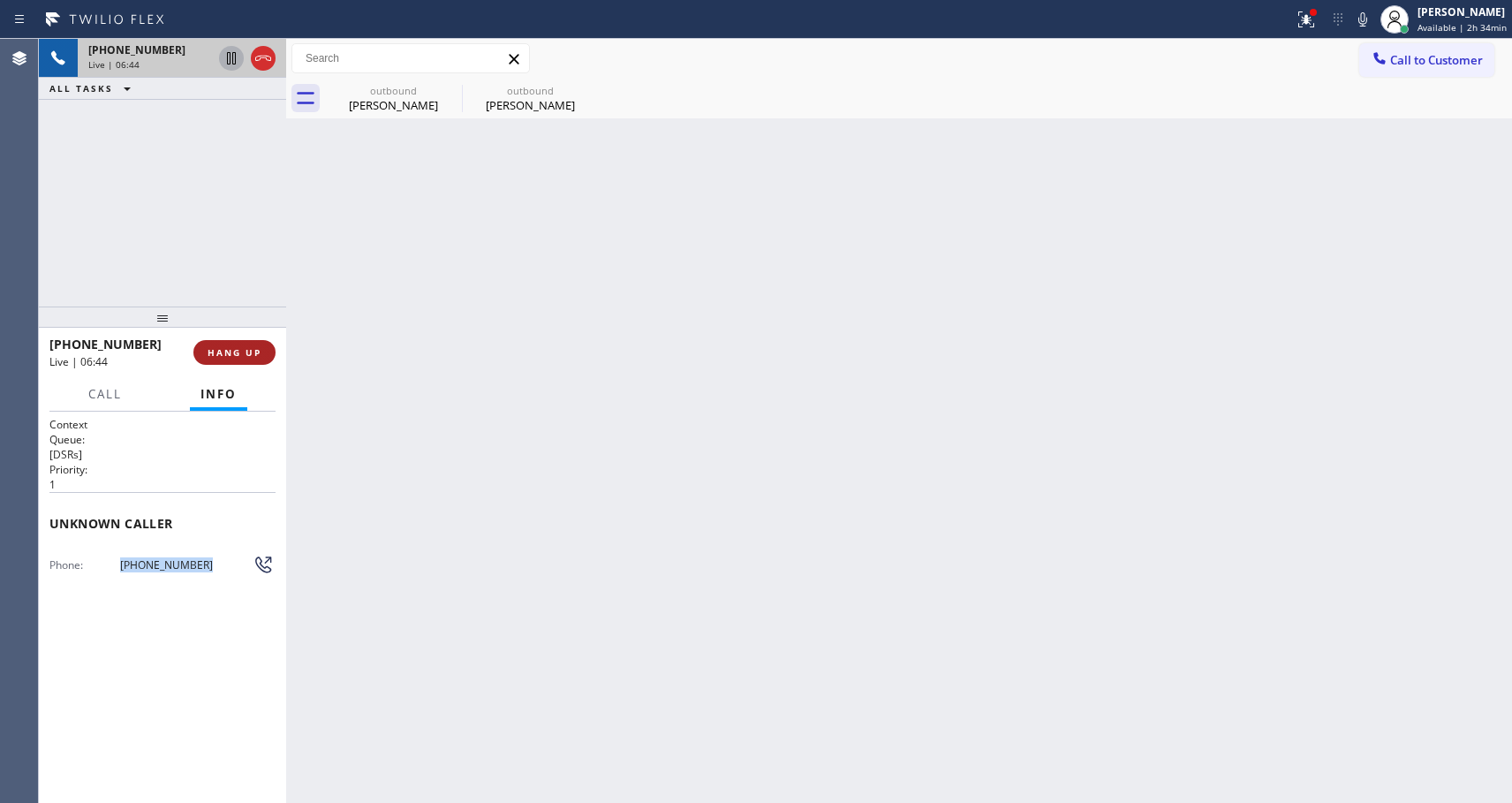
click at [246, 347] on span "HANG UP" at bounding box center [234, 352] width 54 height 12
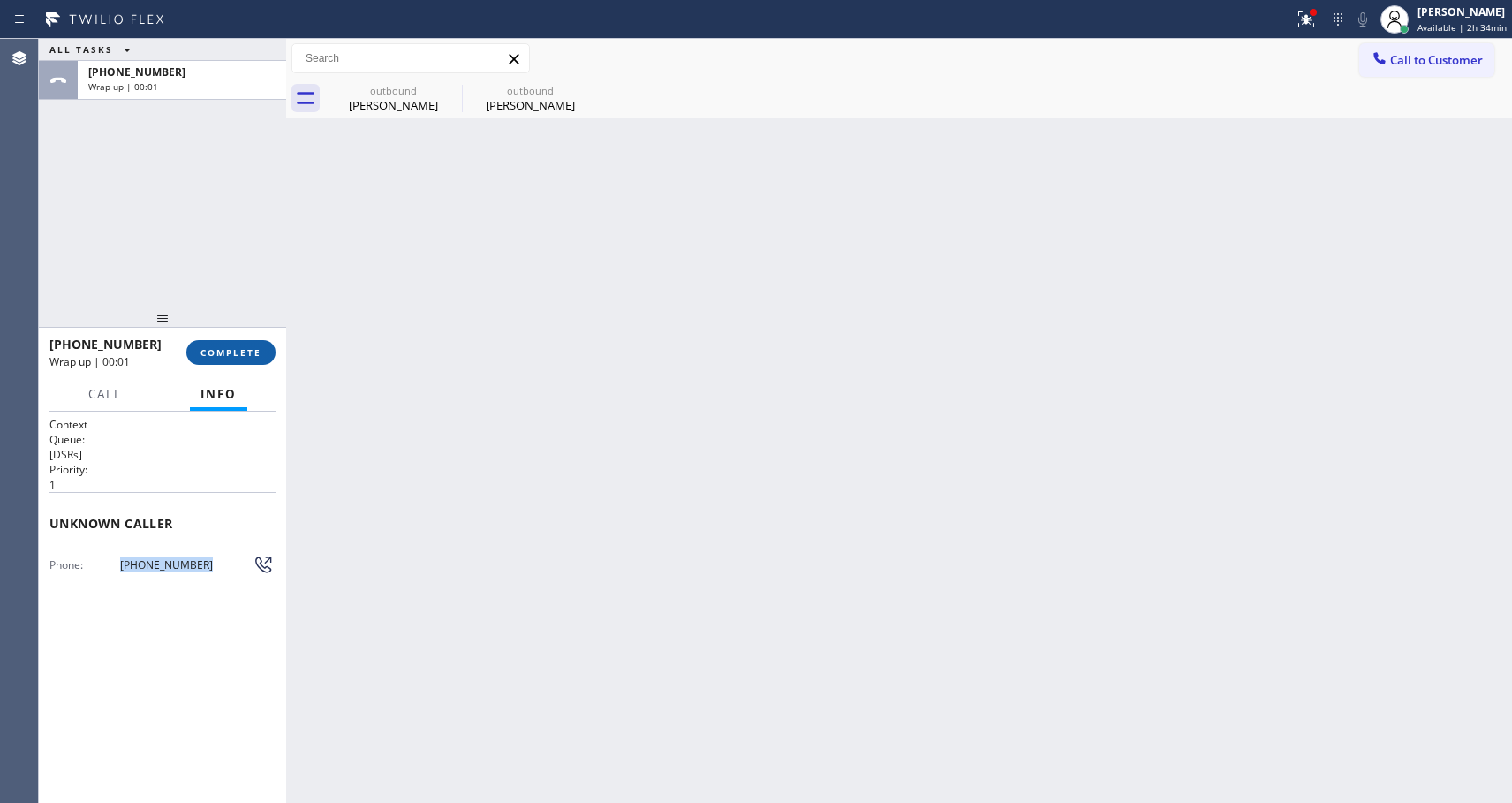
click at [246, 347] on span "COMPLETE" at bounding box center [231, 352] width 61 height 12
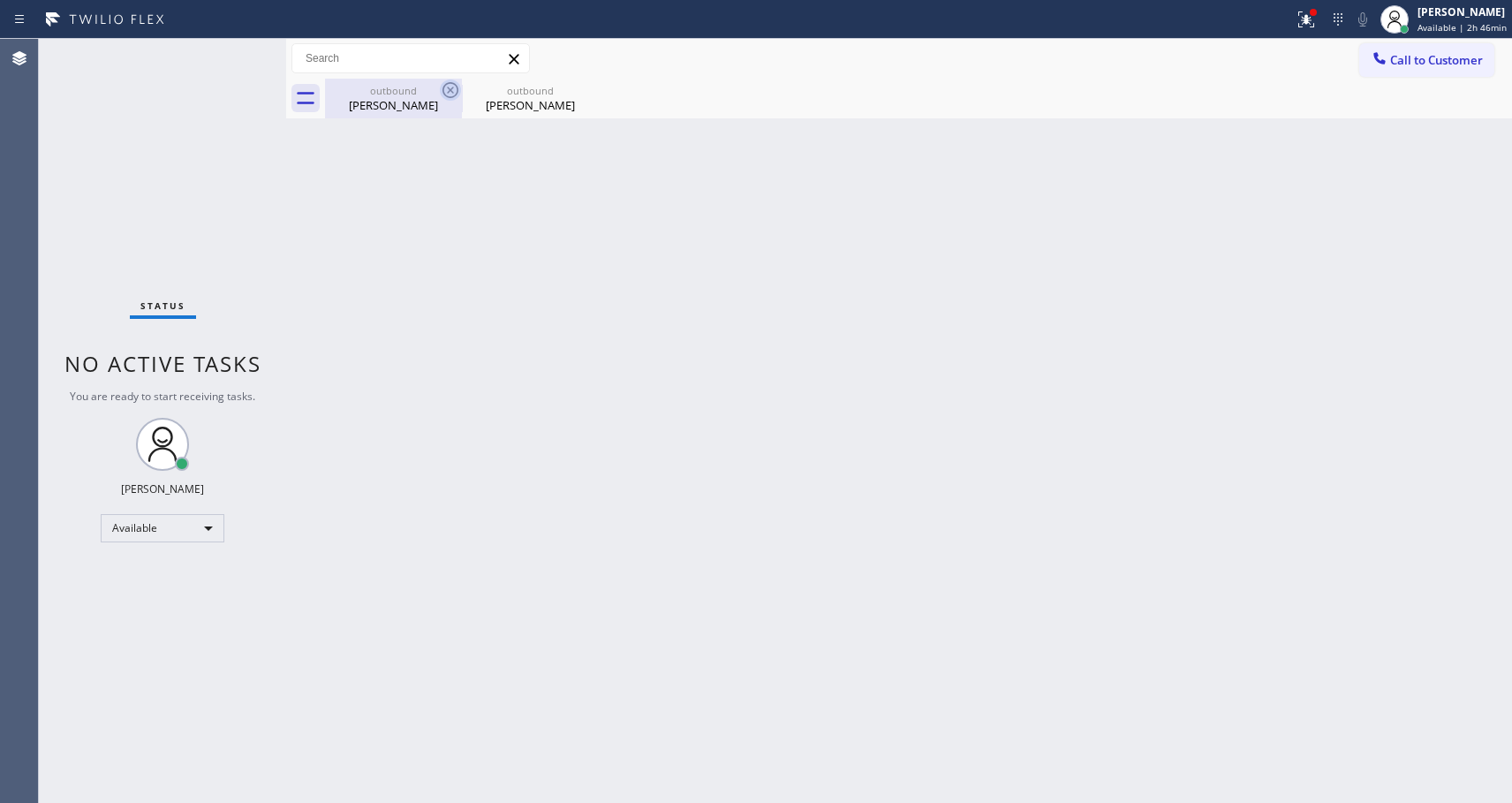
click at [447, 88] on icon at bounding box center [450, 89] width 16 height 16
click at [0, 0] on icon at bounding box center [0, 0] width 0 height 0
click at [447, 88] on div "outbound [PERSON_NAME] outbound [PERSON_NAME]" at bounding box center [919, 98] width 1187 height 40
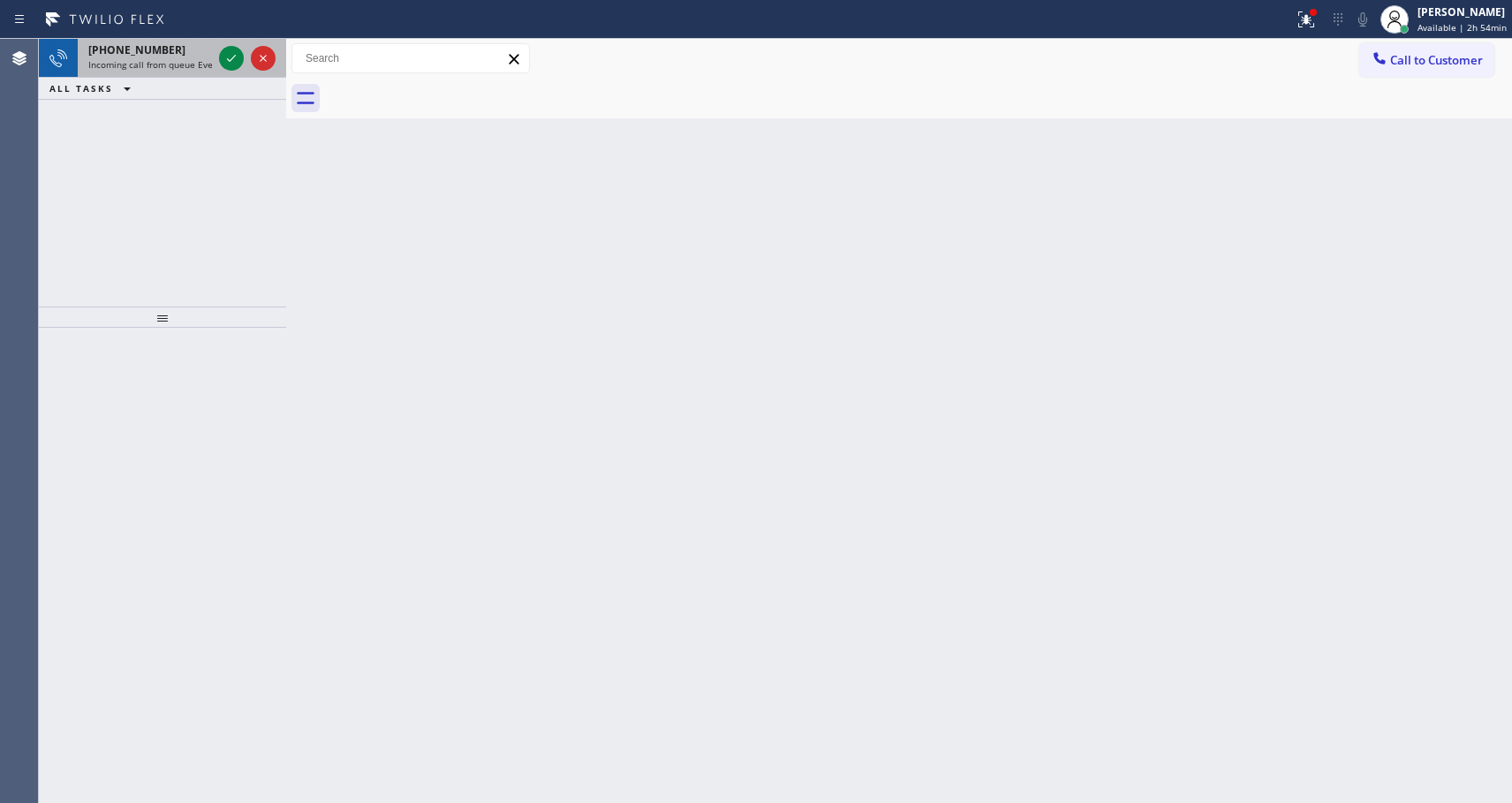
click at [172, 58] on span "Incoming call from queue Everybody" at bounding box center [164, 63] width 152 height 12
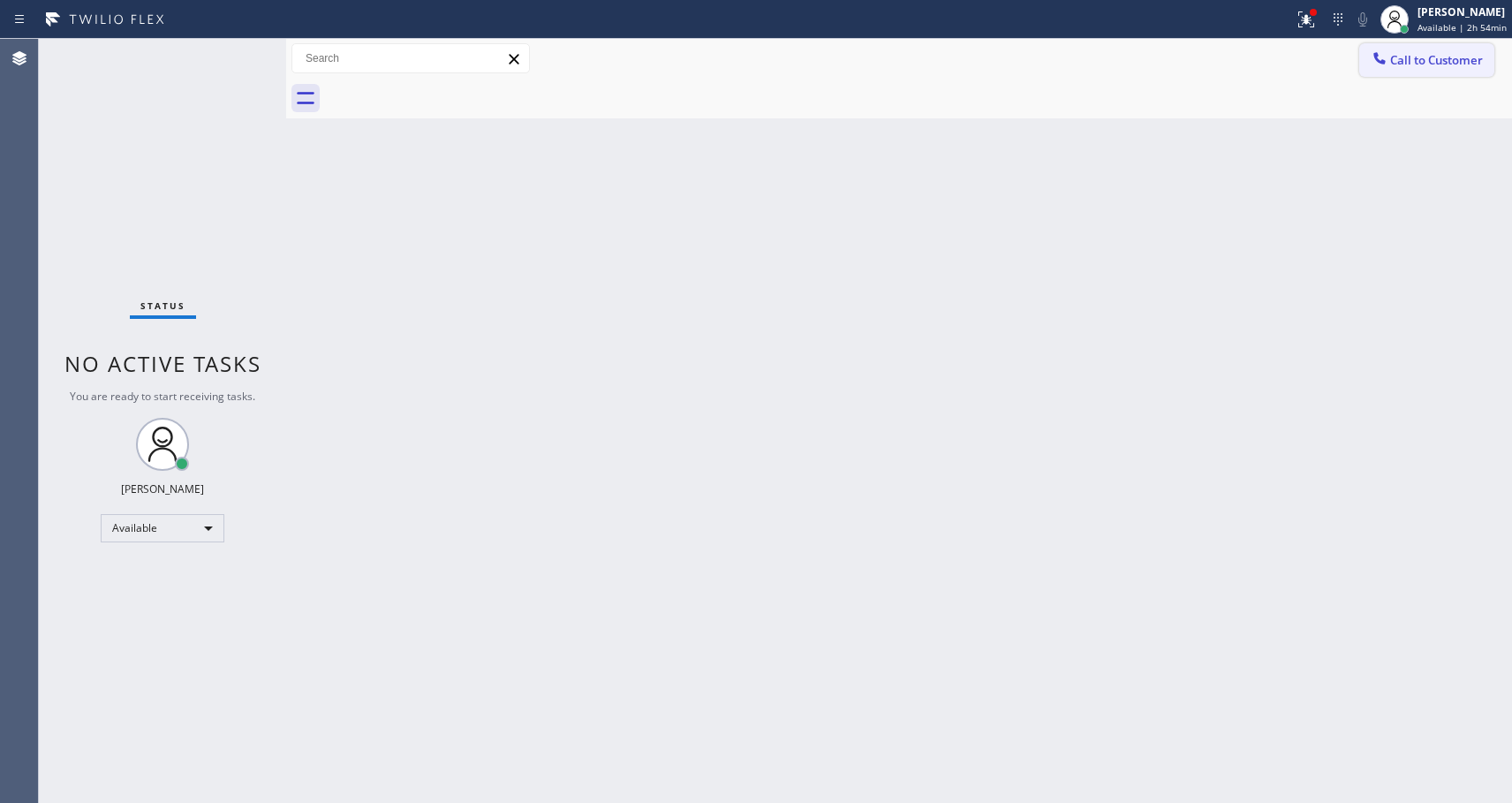
click at [1415, 56] on span "Call to Customer" at bounding box center [1436, 60] width 93 height 16
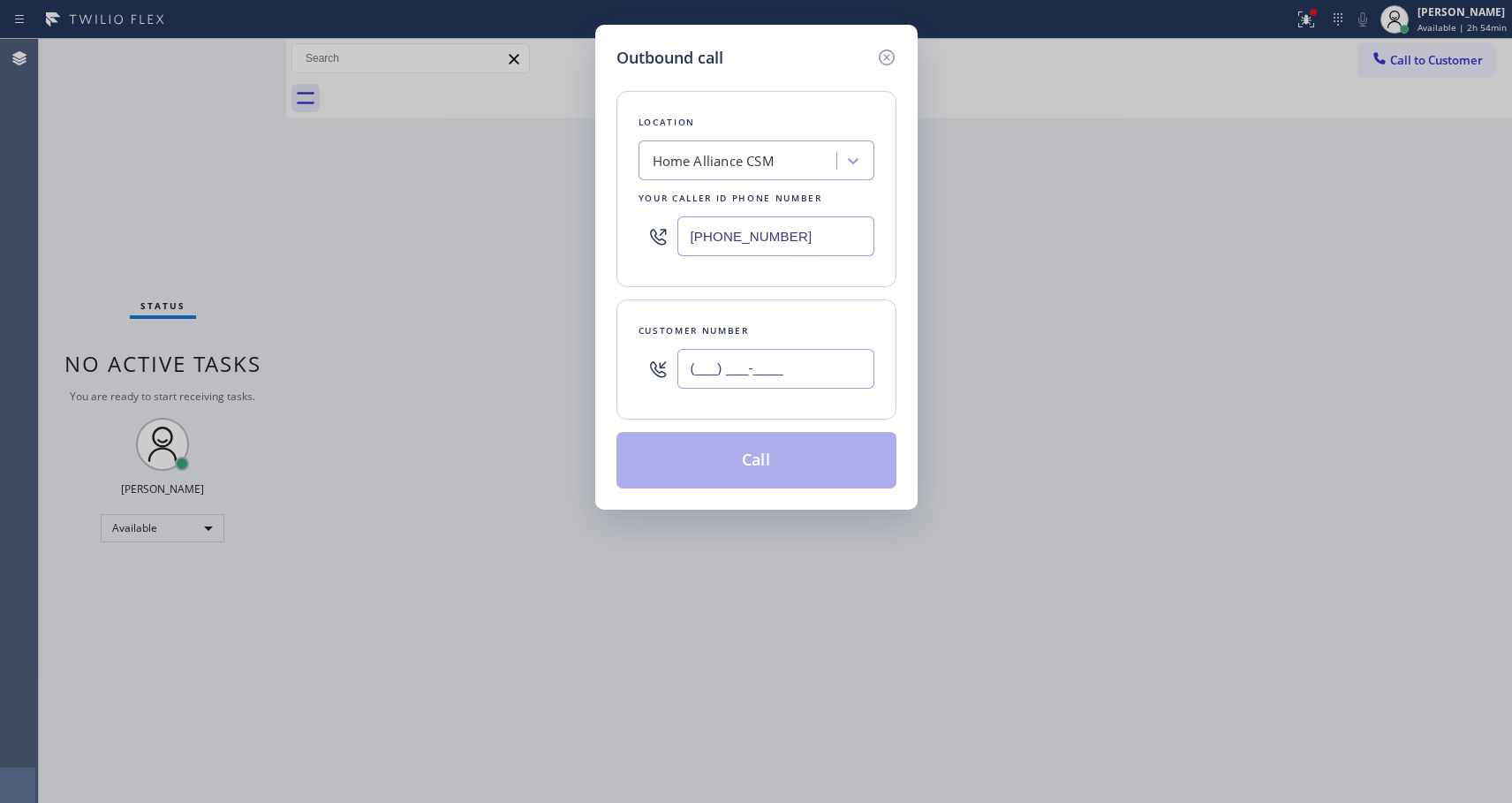
click at [837, 370] on input "(___) ___-____" at bounding box center [775, 368] width 197 height 40
paste input "714) 552-0642"
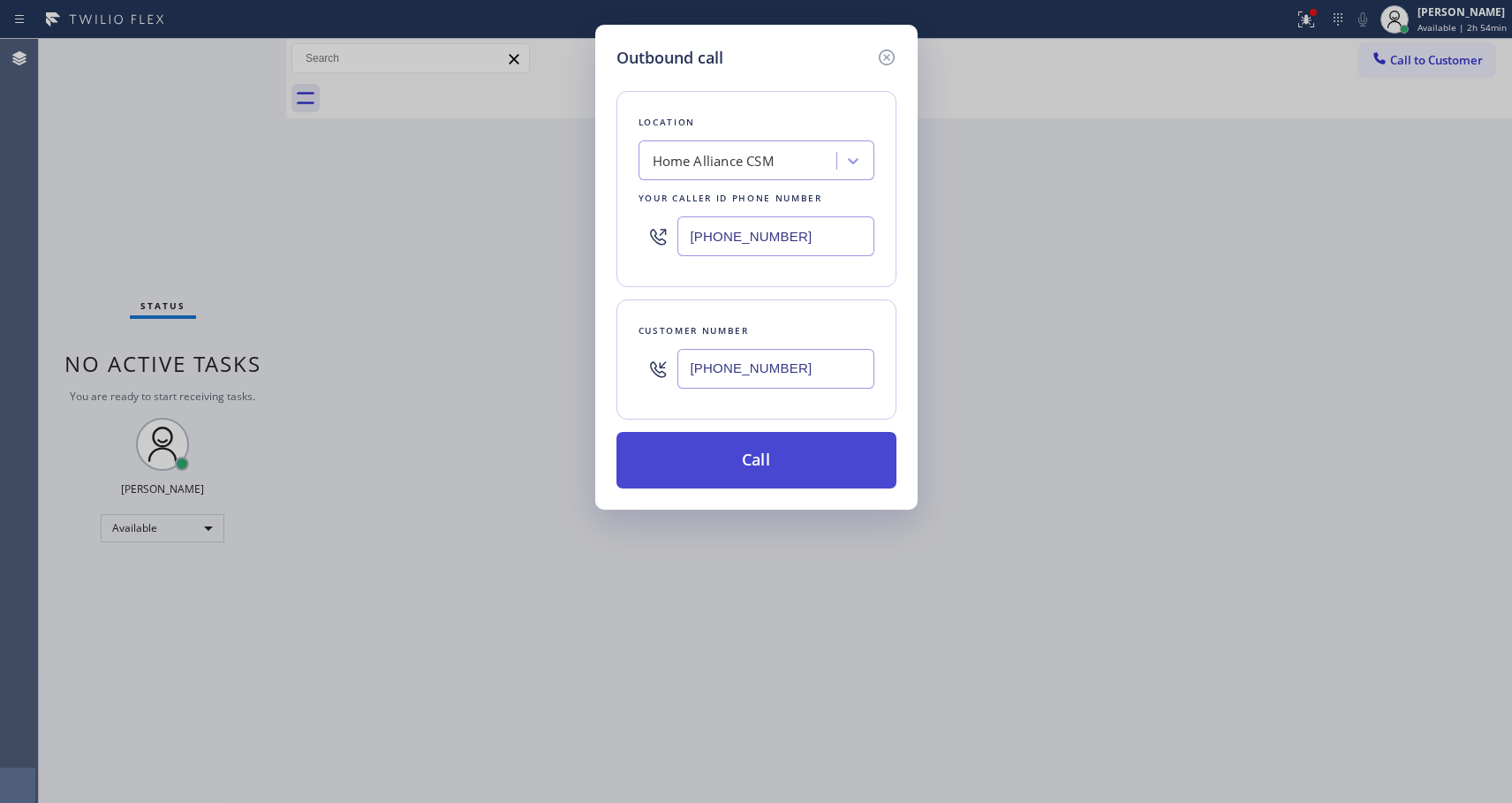
type input "[PHONE_NUMBER]"
click at [773, 468] on button "Call" at bounding box center [756, 460] width 280 height 57
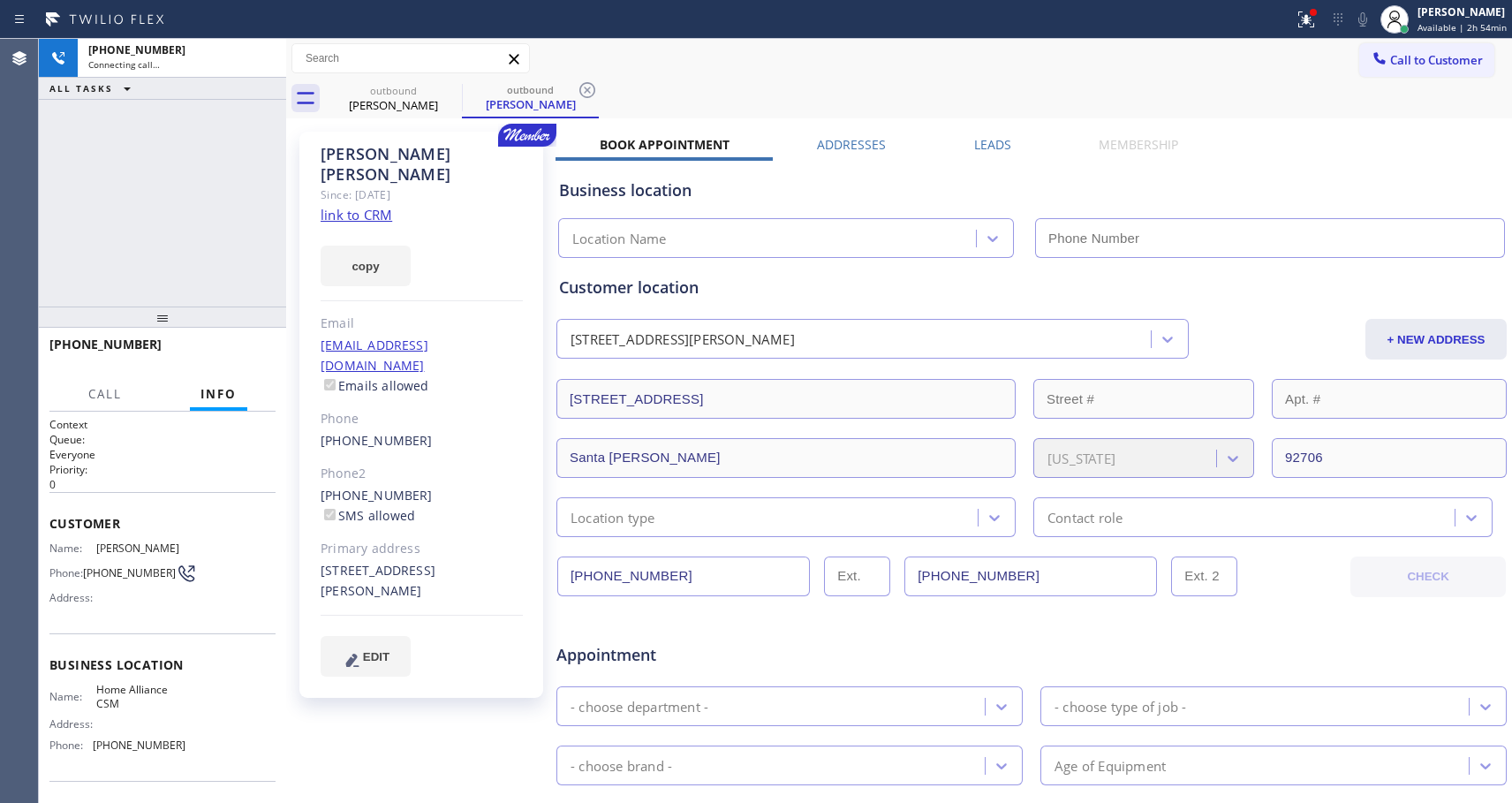
type input "[PHONE_NUMBER]"
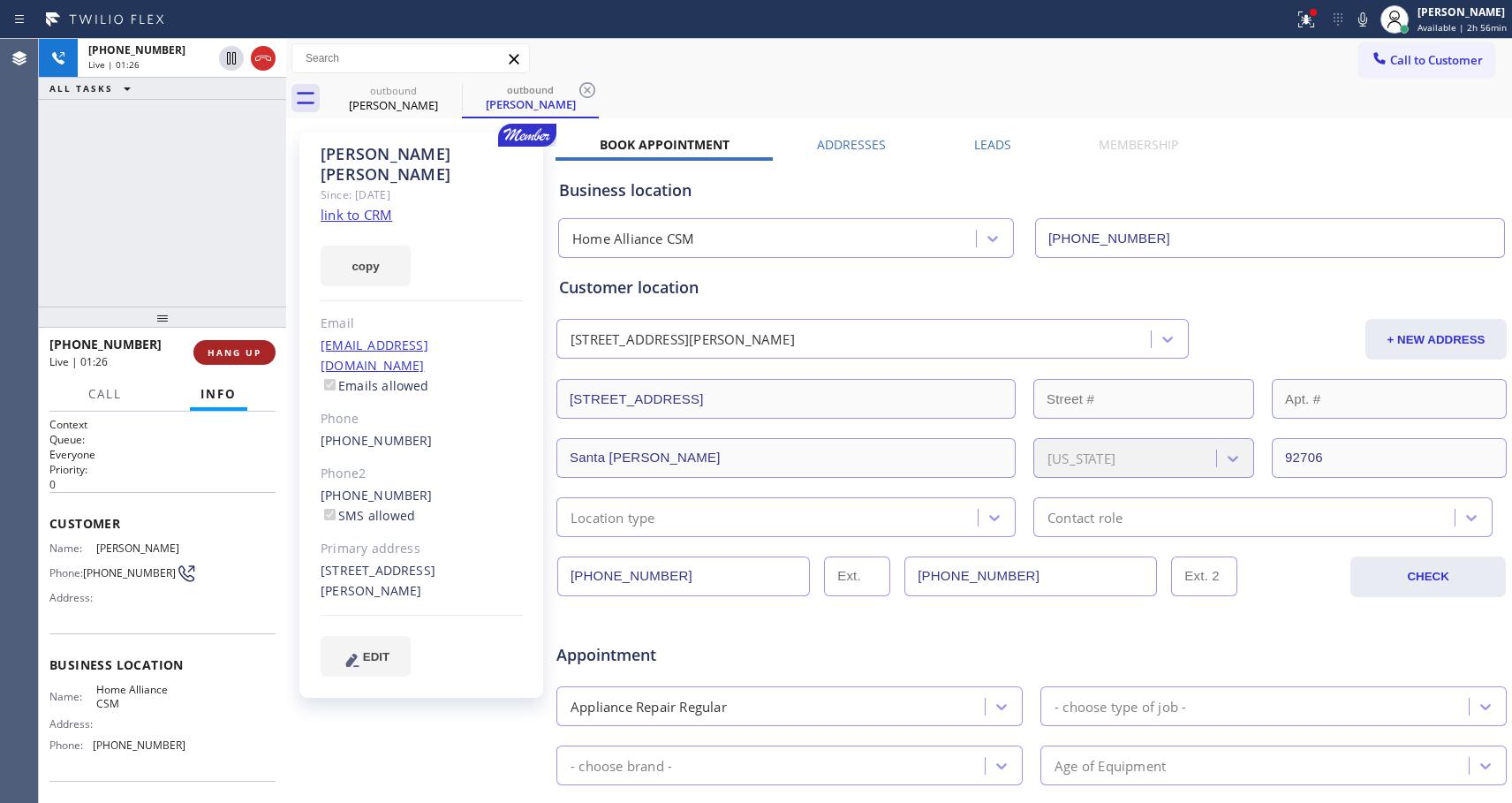
click at [247, 346] on span "HANG UP" at bounding box center [234, 352] width 54 height 12
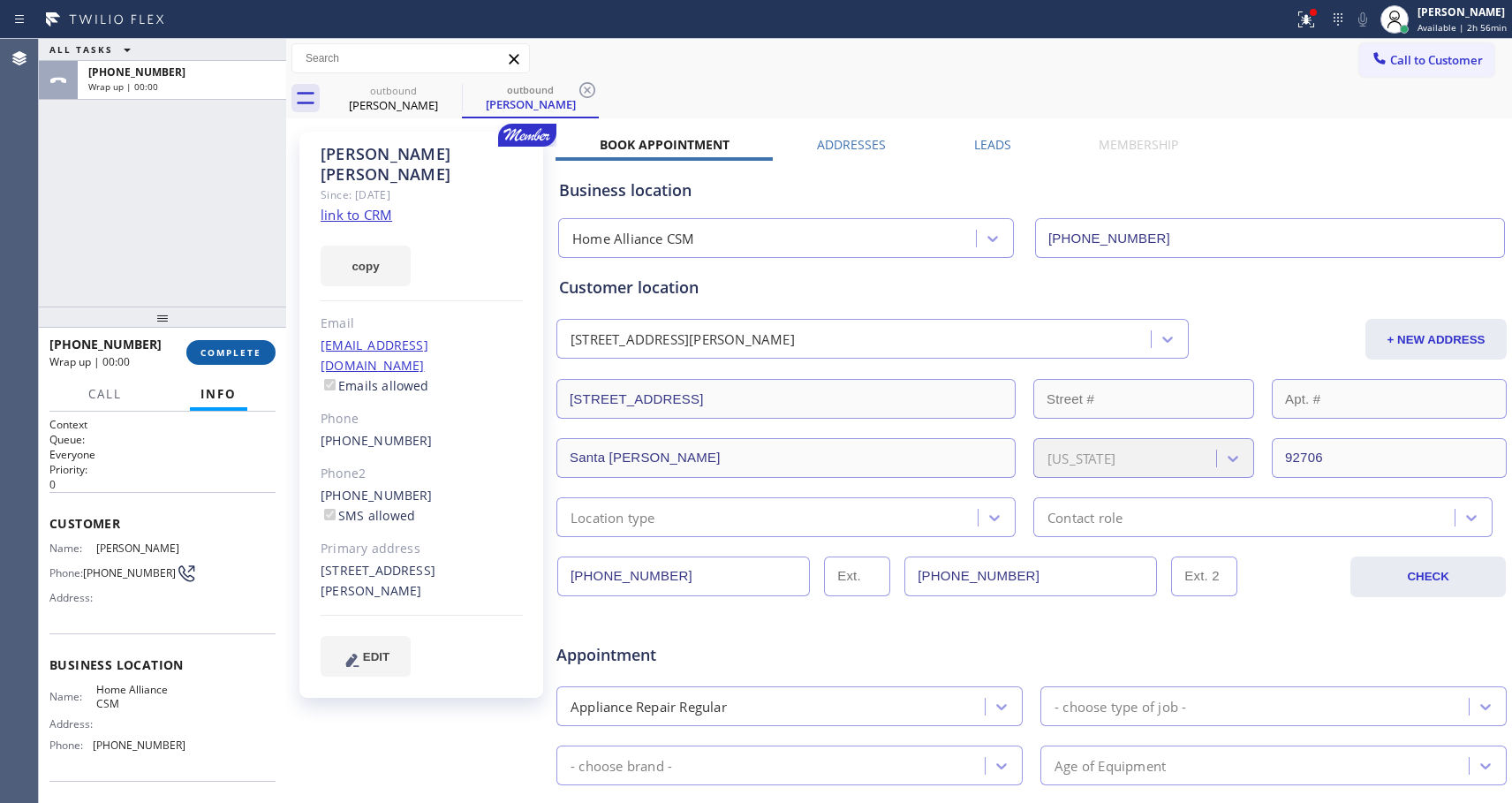
click at [251, 350] on span "COMPLETE" at bounding box center [231, 352] width 61 height 12
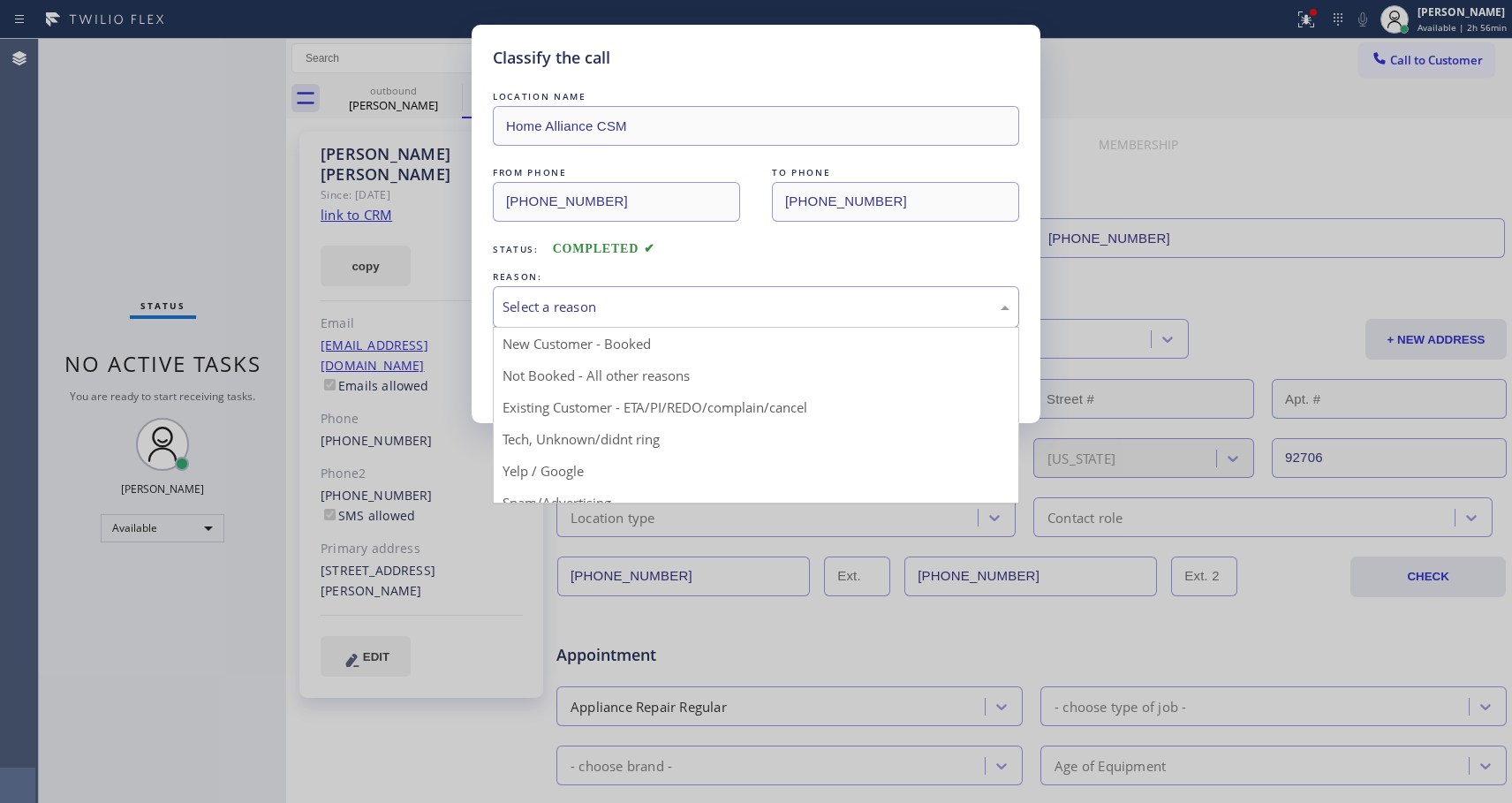
click at [595, 311] on div "Select a reason" at bounding box center [756, 307] width 507 height 20
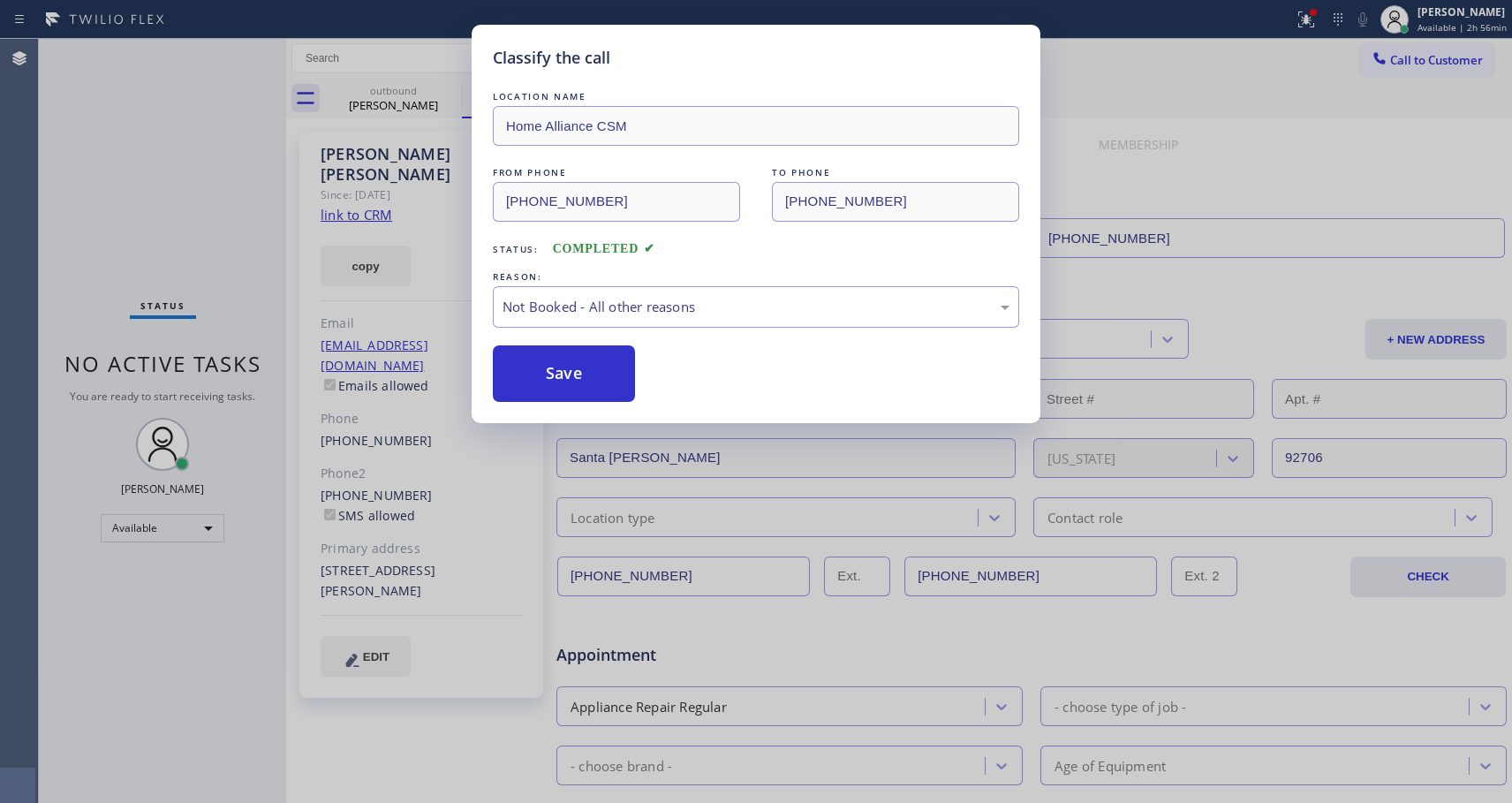
click at [566, 373] on button "Save" at bounding box center [564, 374] width 142 height 57
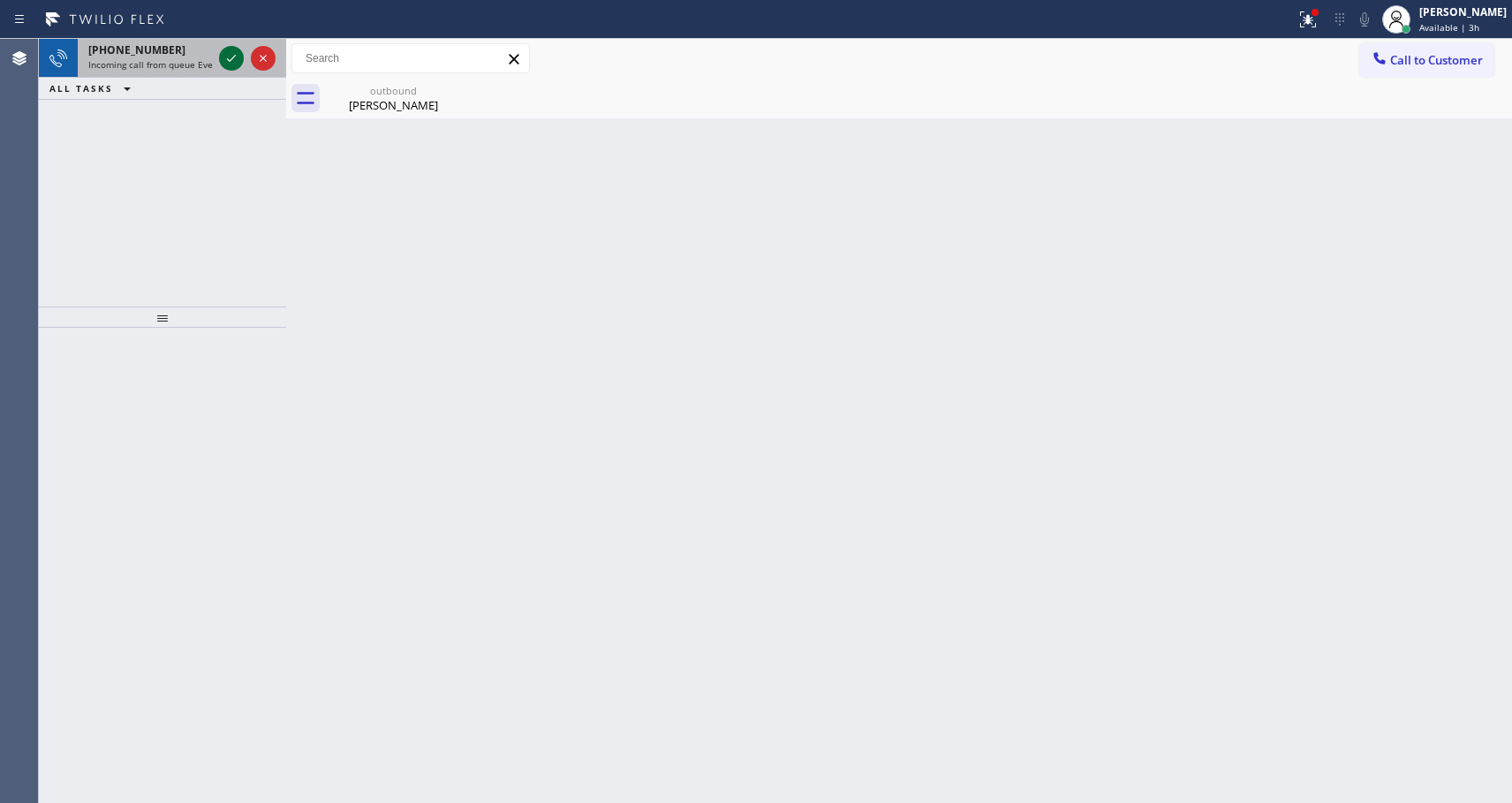
click at [240, 59] on icon at bounding box center [231, 58] width 21 height 21
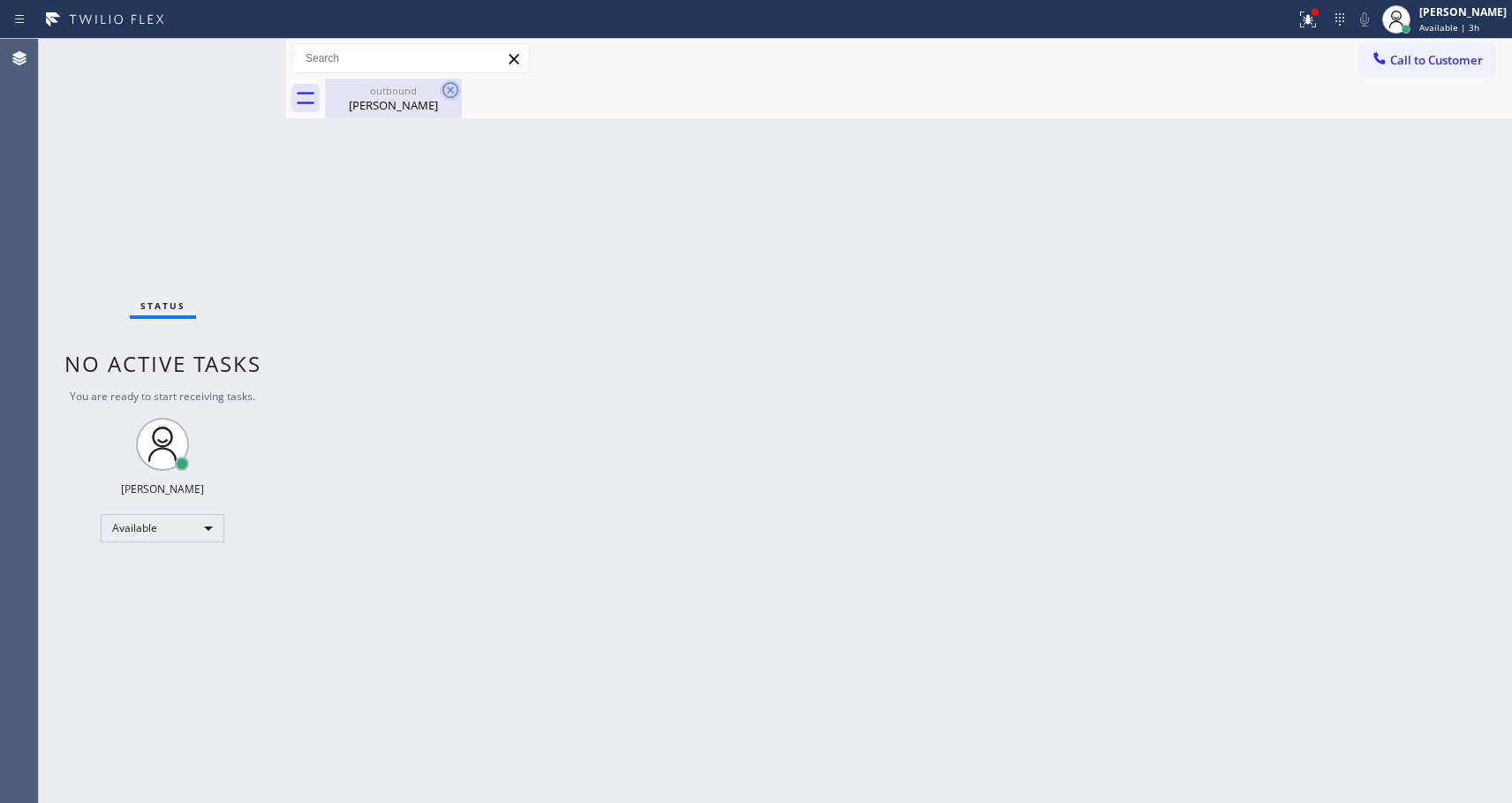
click at [445, 89] on icon at bounding box center [450, 90] width 21 height 21
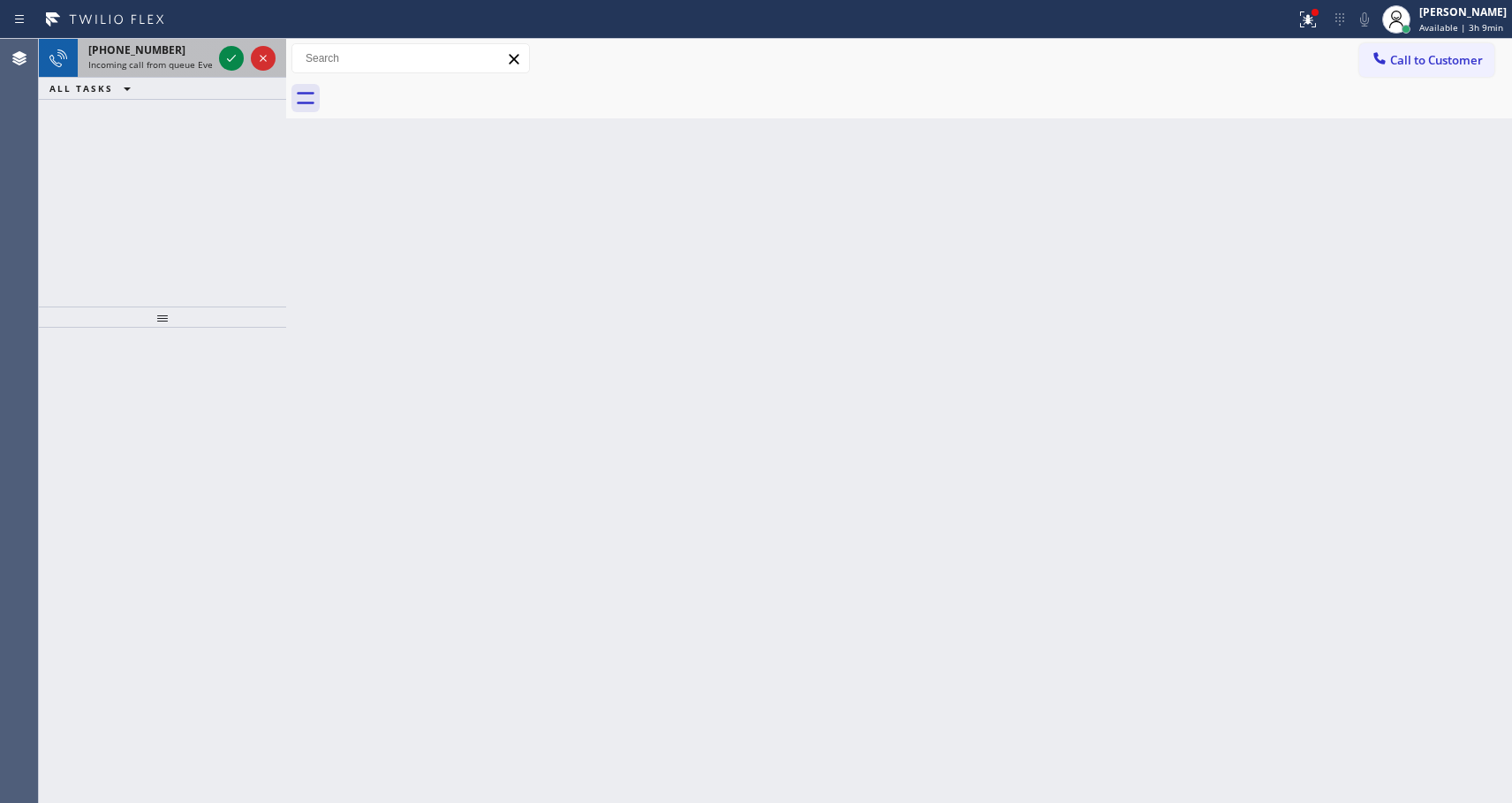
click at [179, 58] on span "Incoming call from queue Everybody" at bounding box center [164, 63] width 152 height 12
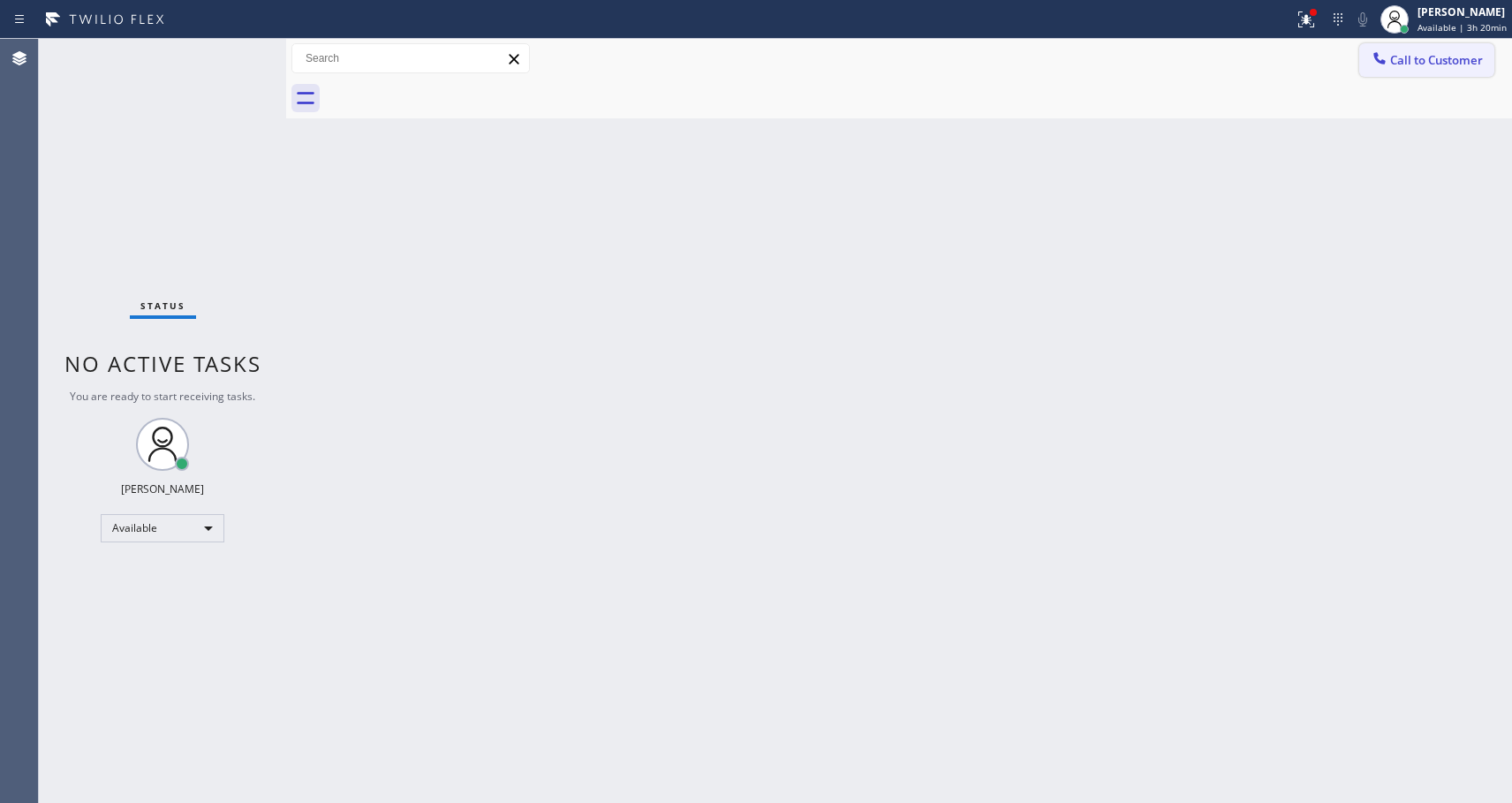
click at [1404, 58] on span "Call to Customer" at bounding box center [1436, 60] width 93 height 16
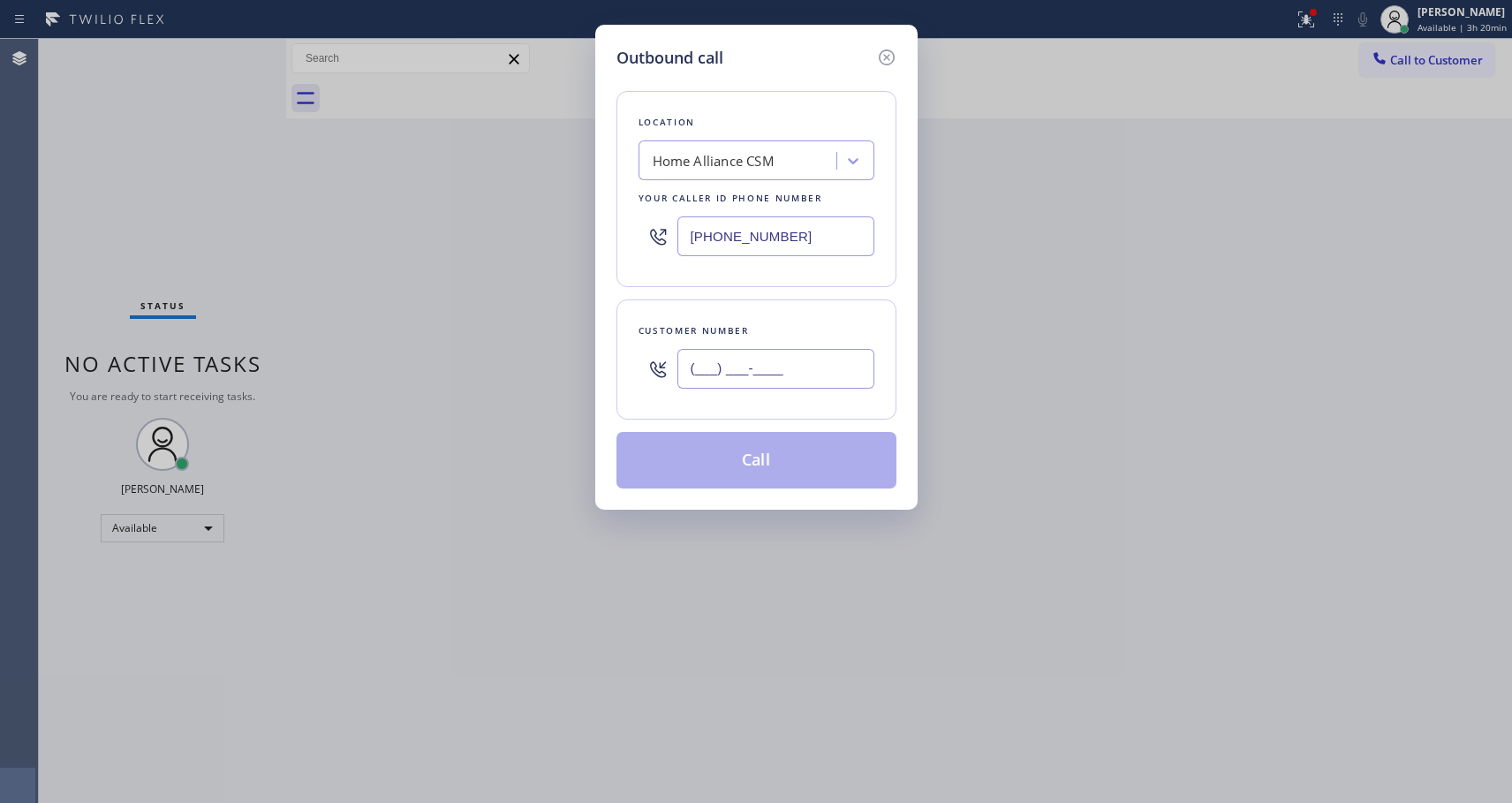
click at [829, 360] on input "(___) ___-____" at bounding box center [775, 368] width 197 height 40
paste input "425) 765-5060"
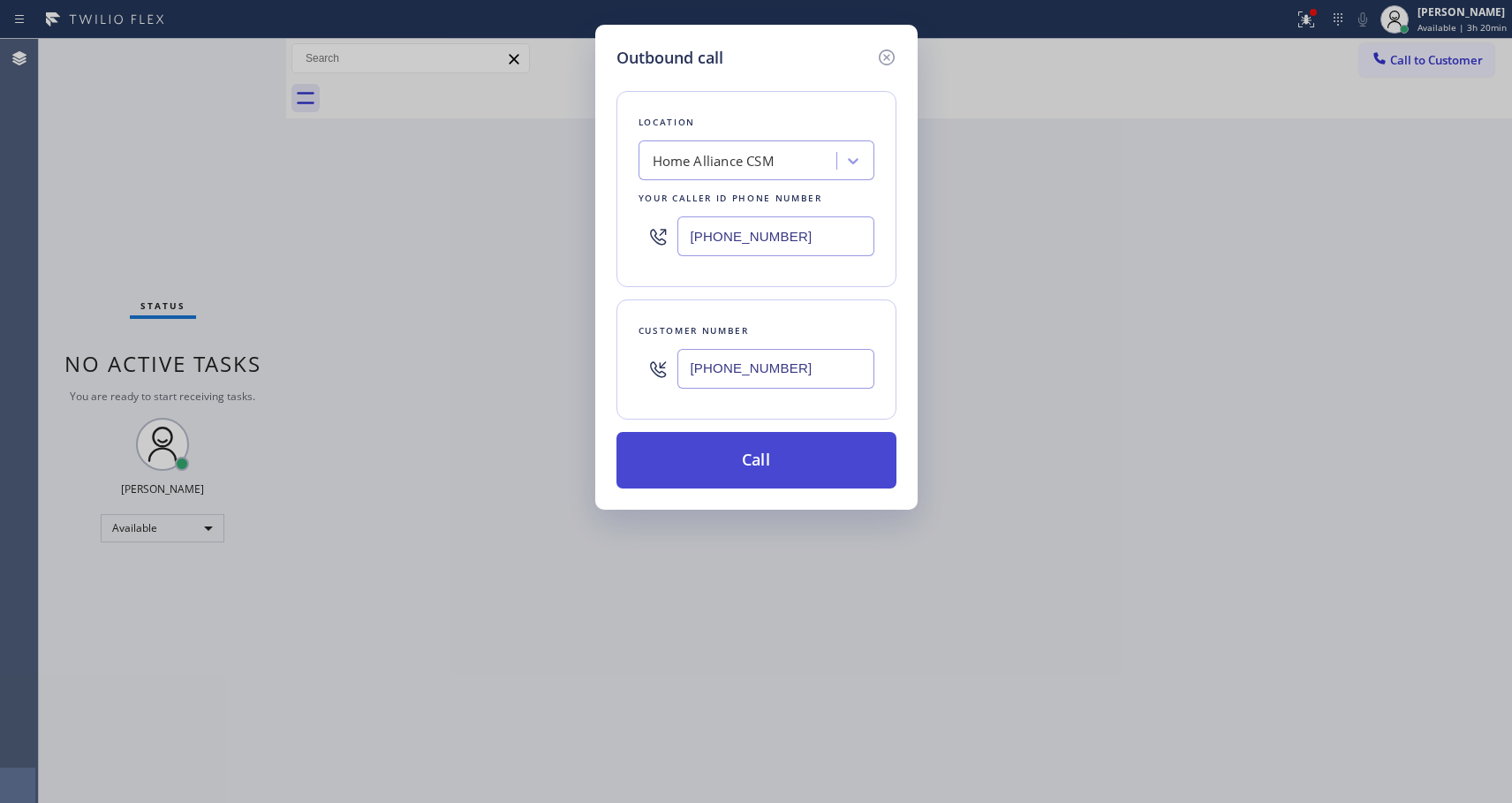
type input "[PHONE_NUMBER]"
click at [784, 455] on button "Call" at bounding box center [756, 460] width 280 height 57
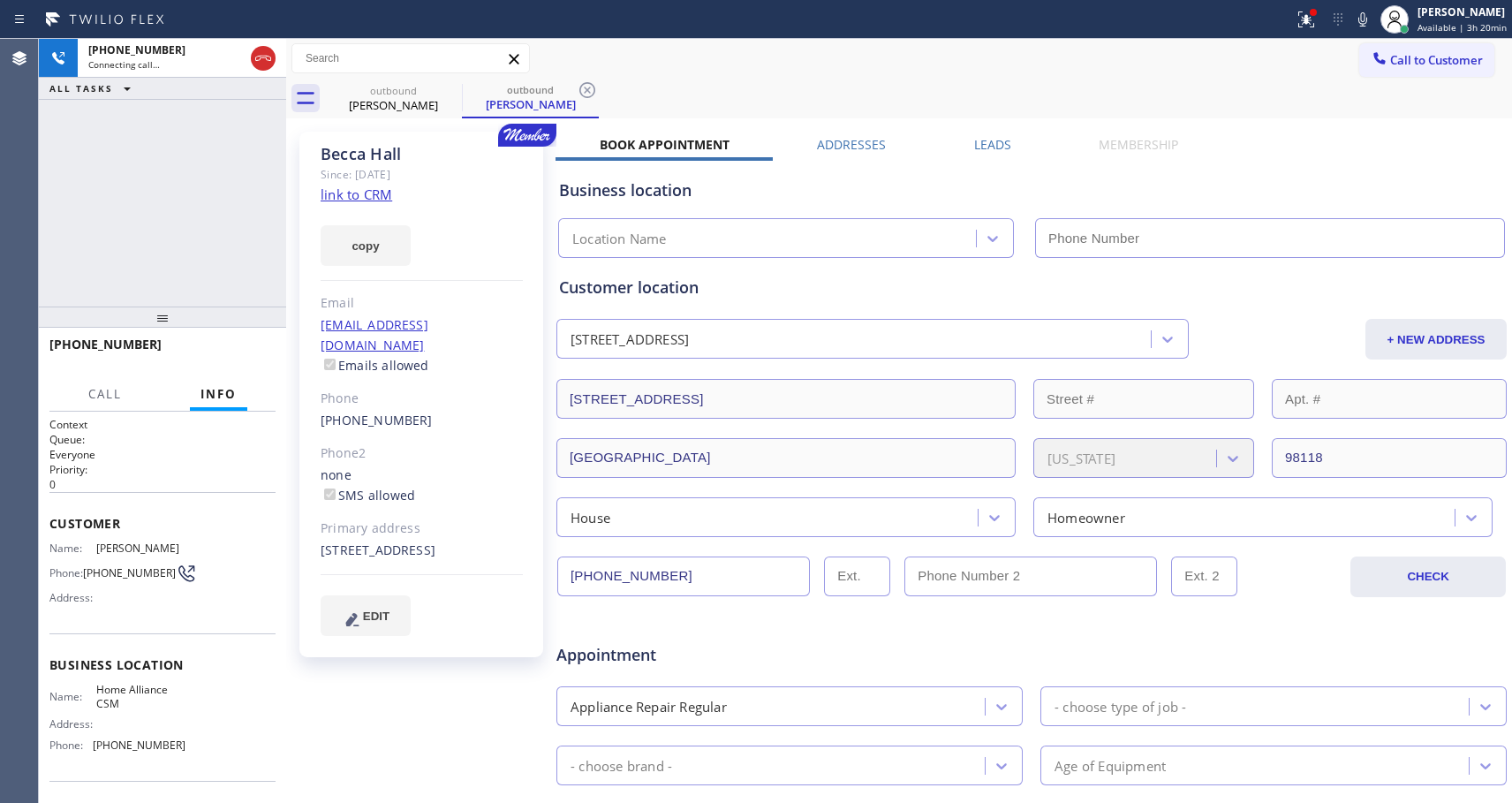
type input "[PHONE_NUMBER]"
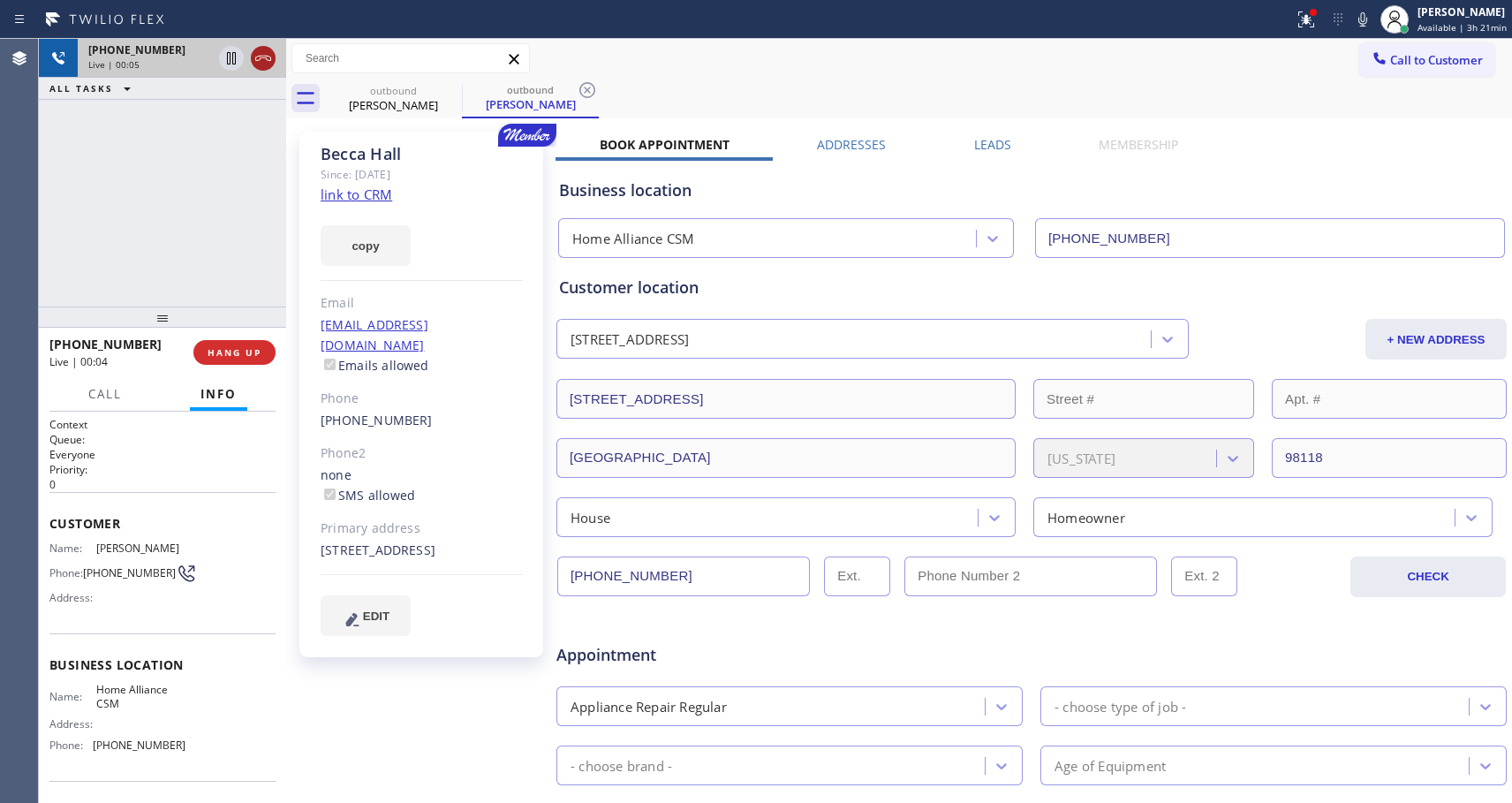
click at [262, 51] on icon at bounding box center [263, 58] width 21 height 21
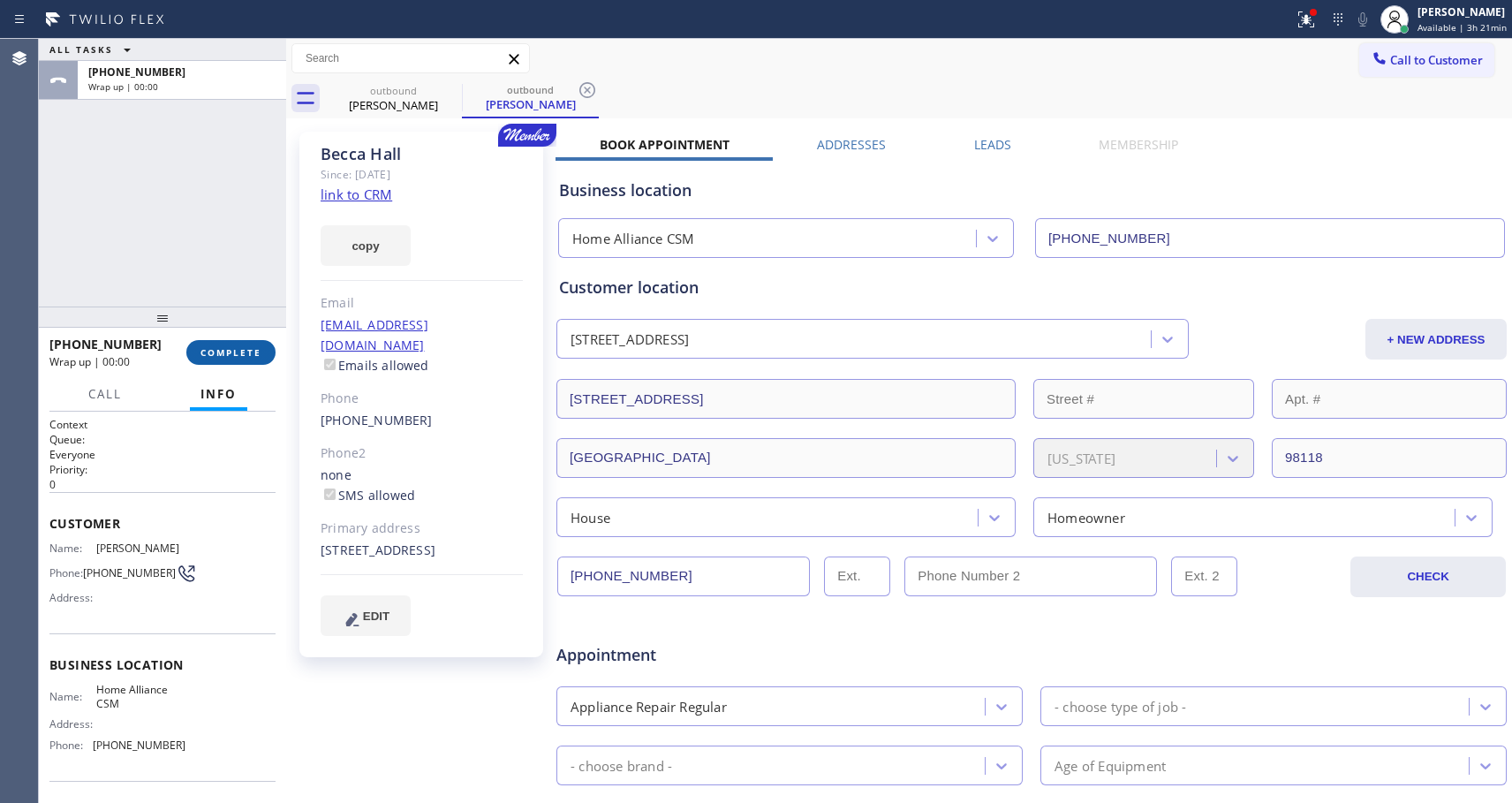
click at [241, 348] on span "COMPLETE" at bounding box center [231, 352] width 61 height 12
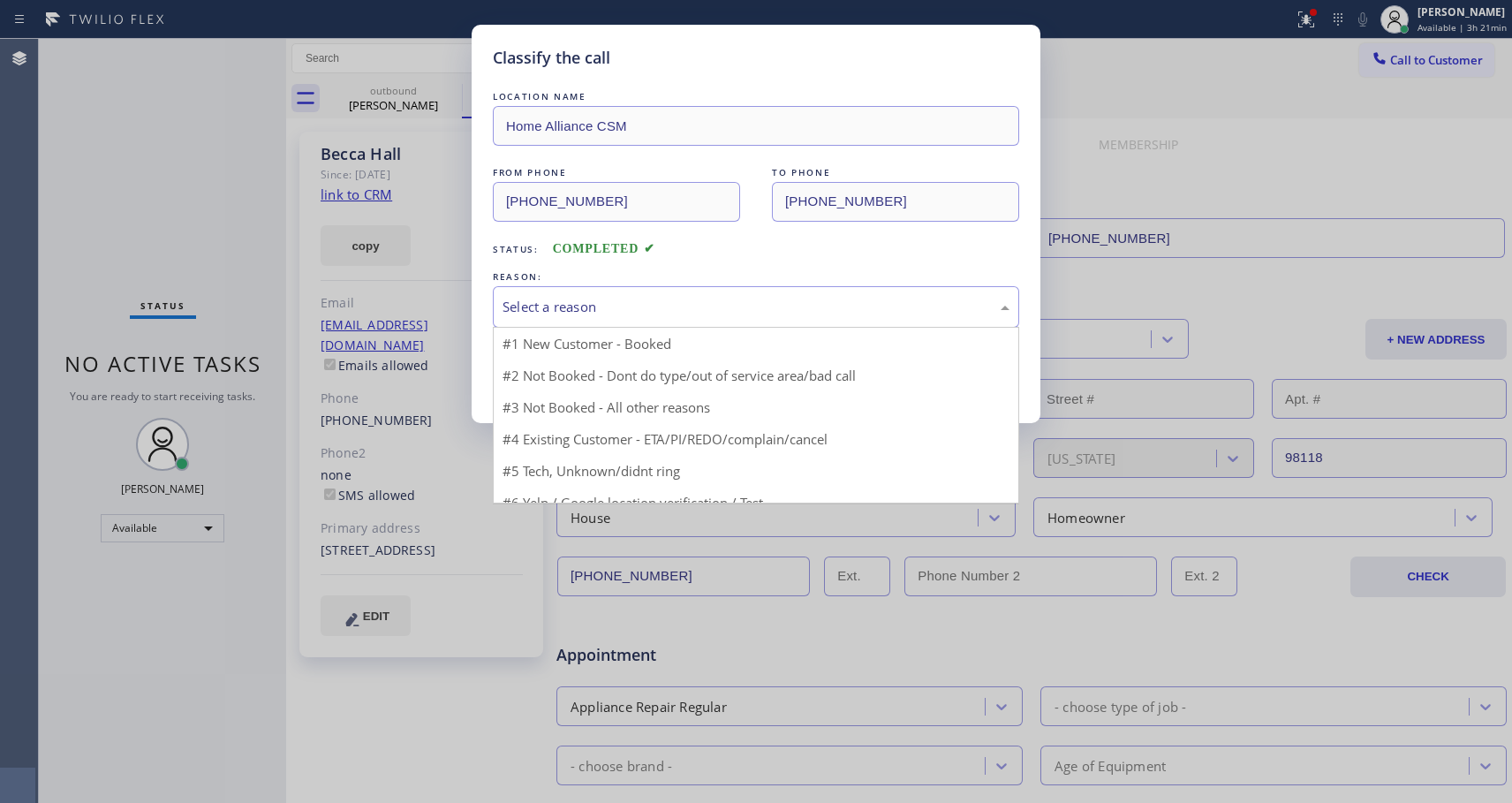
click at [688, 311] on div "Select a reason" at bounding box center [756, 307] width 507 height 20
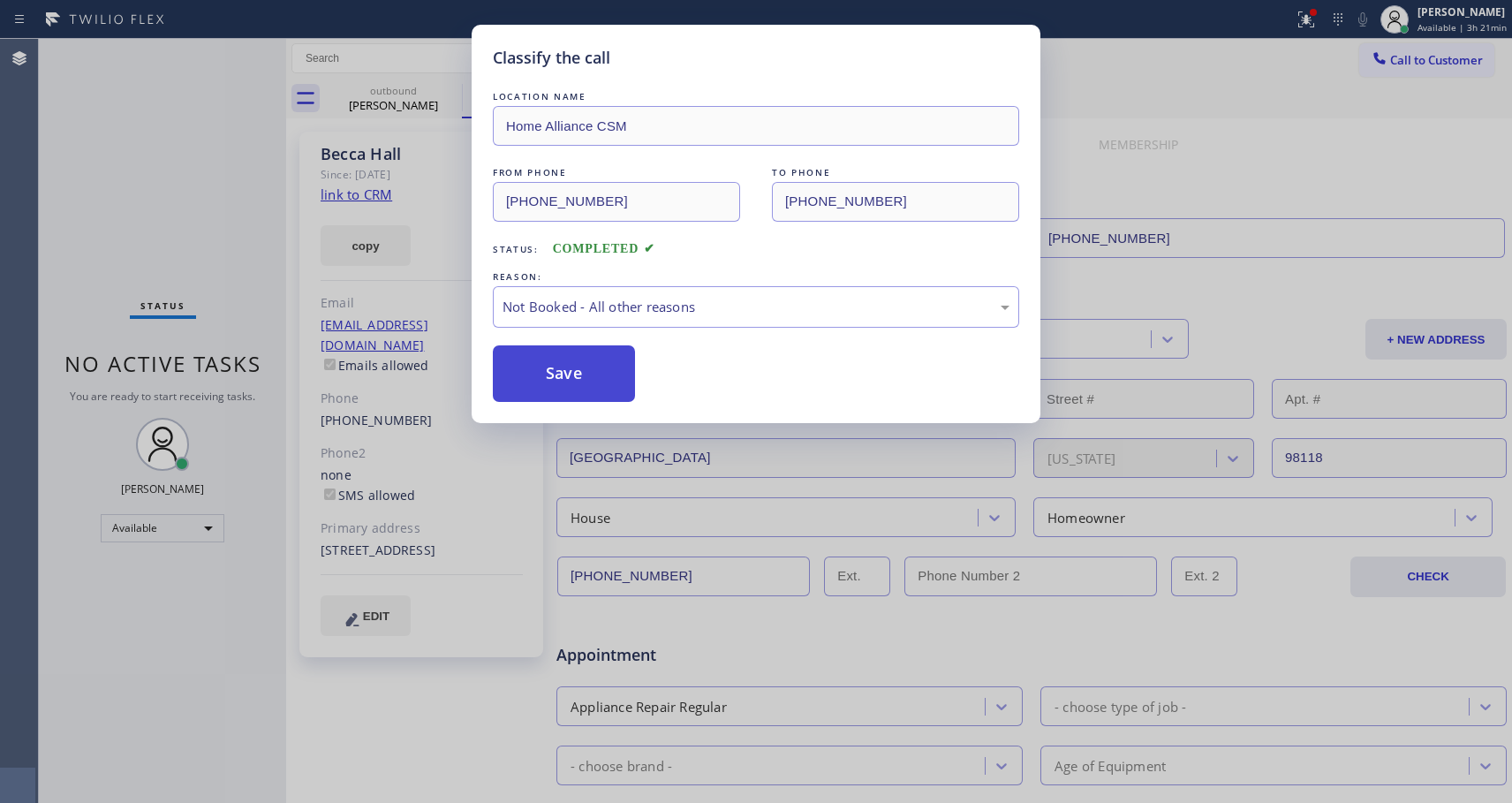
drag, startPoint x: 591, startPoint y: 371, endPoint x: 626, endPoint y: 643, distance: 274.2
click at [591, 372] on button "Save" at bounding box center [564, 374] width 142 height 57
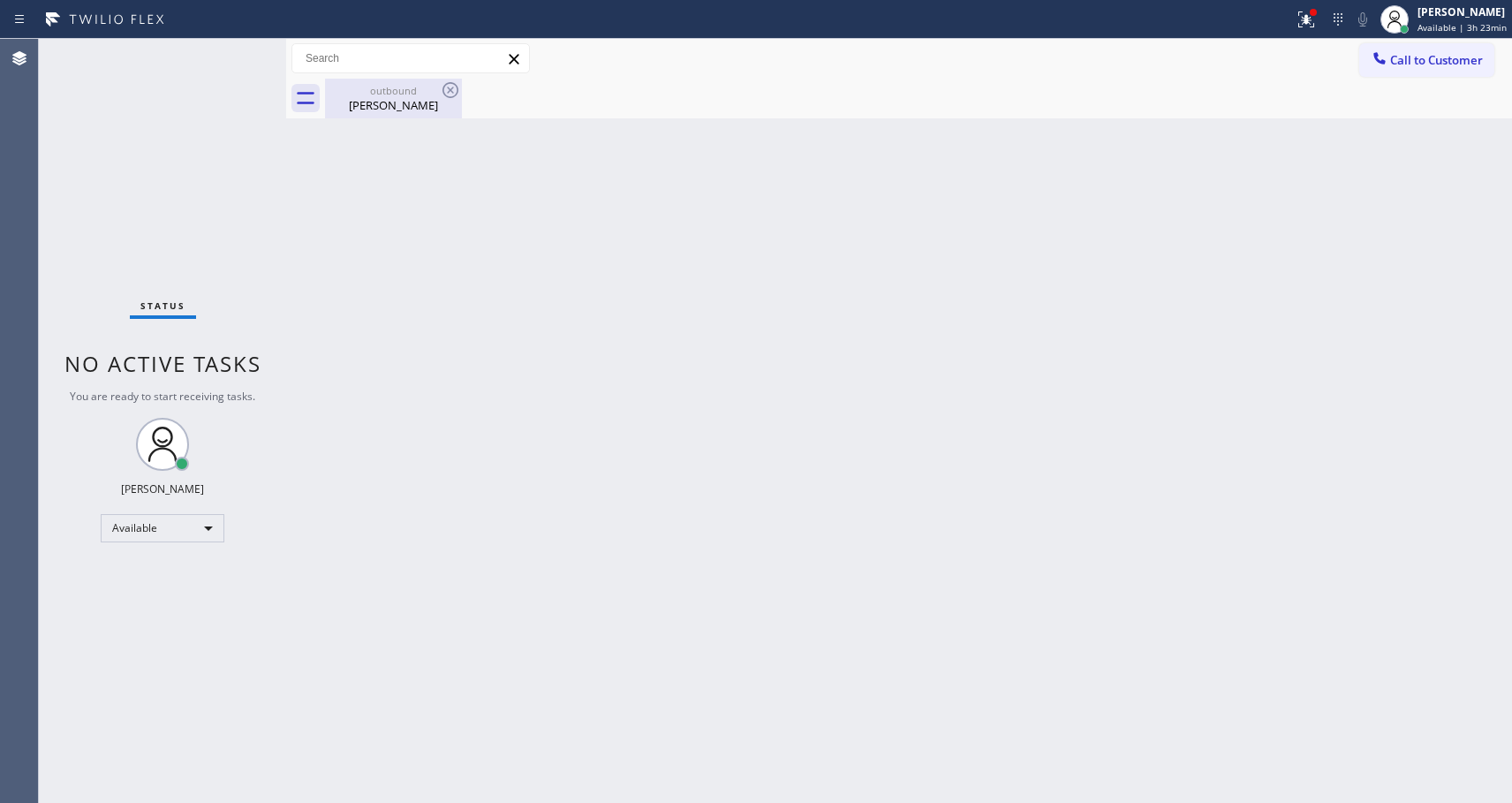
click at [420, 112] on div "[PERSON_NAME]" at bounding box center [393, 105] width 133 height 16
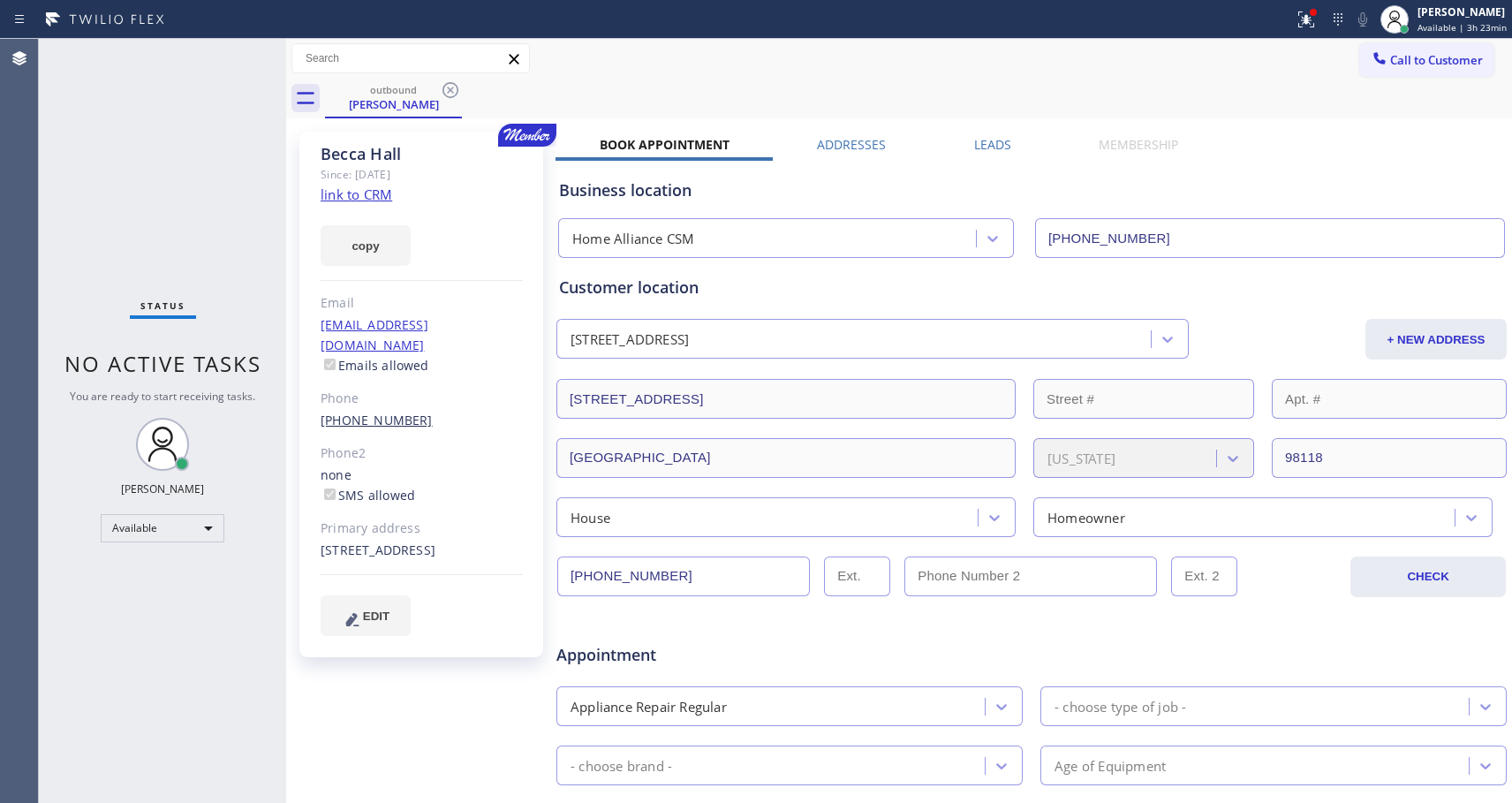
click at [394, 412] on link "[PHONE_NUMBER]" at bounding box center [377, 420] width 112 height 17
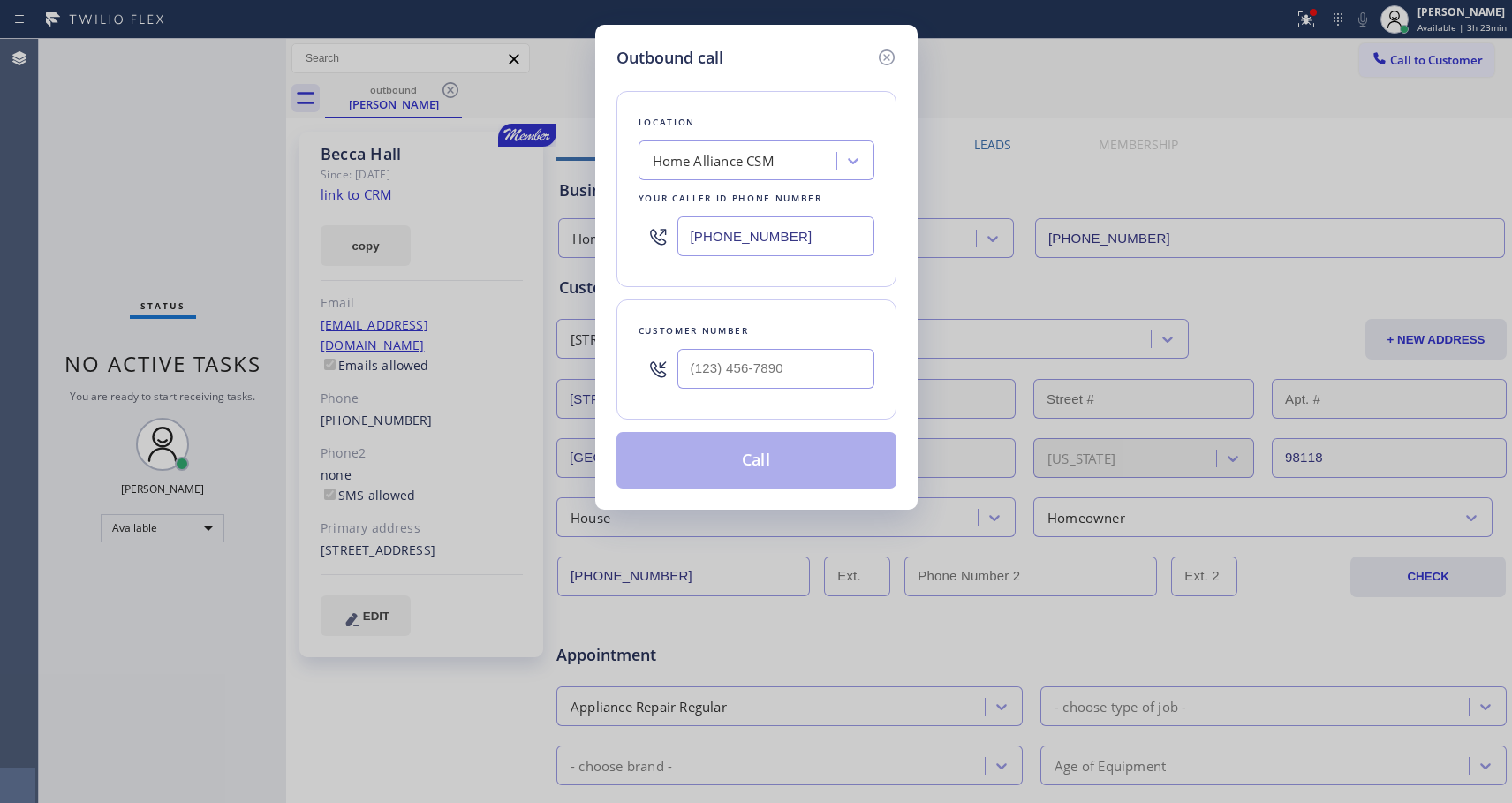
type input "[PHONE_NUMBER]"
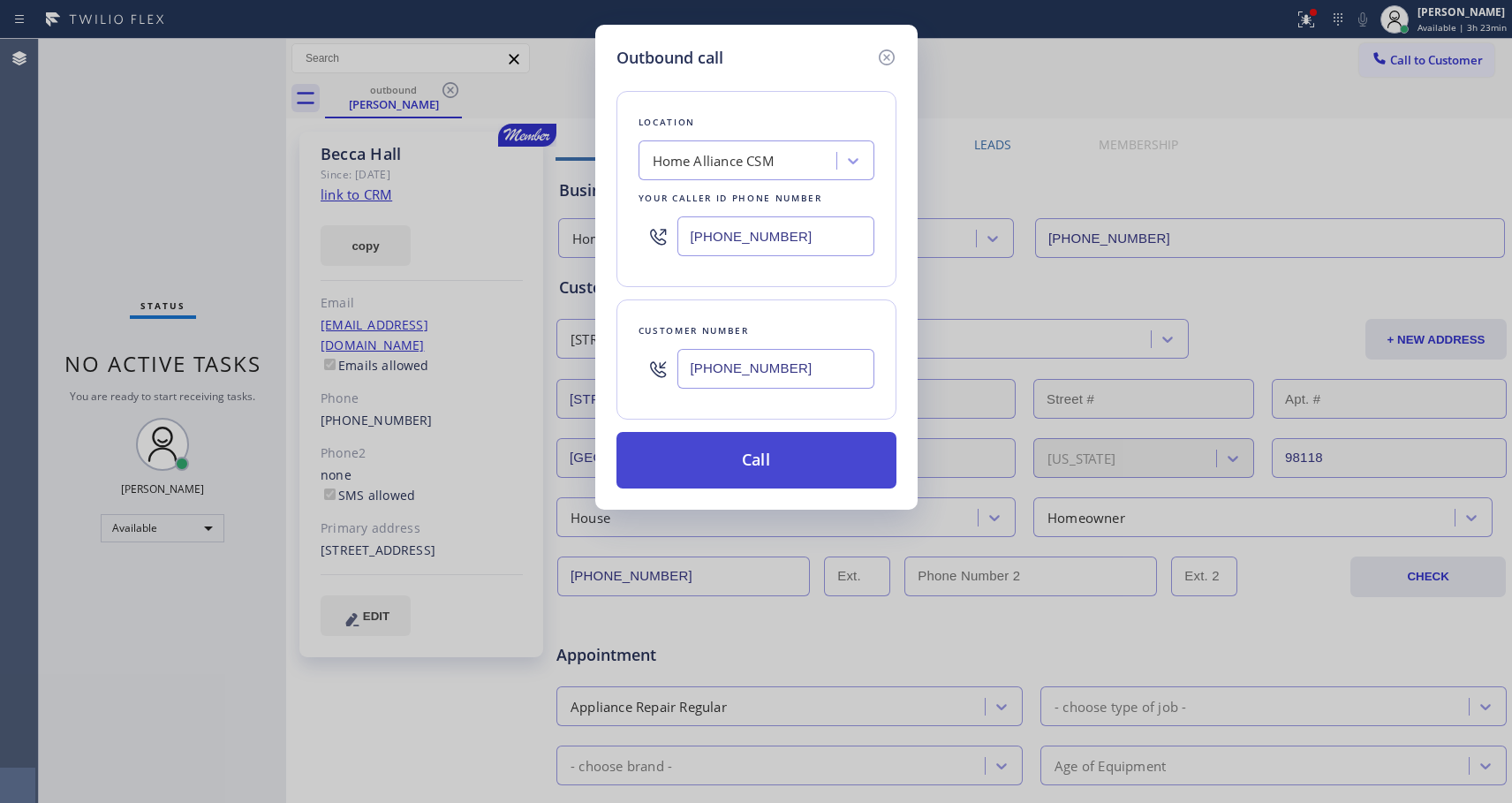
click at [772, 470] on button "Call" at bounding box center [756, 460] width 280 height 57
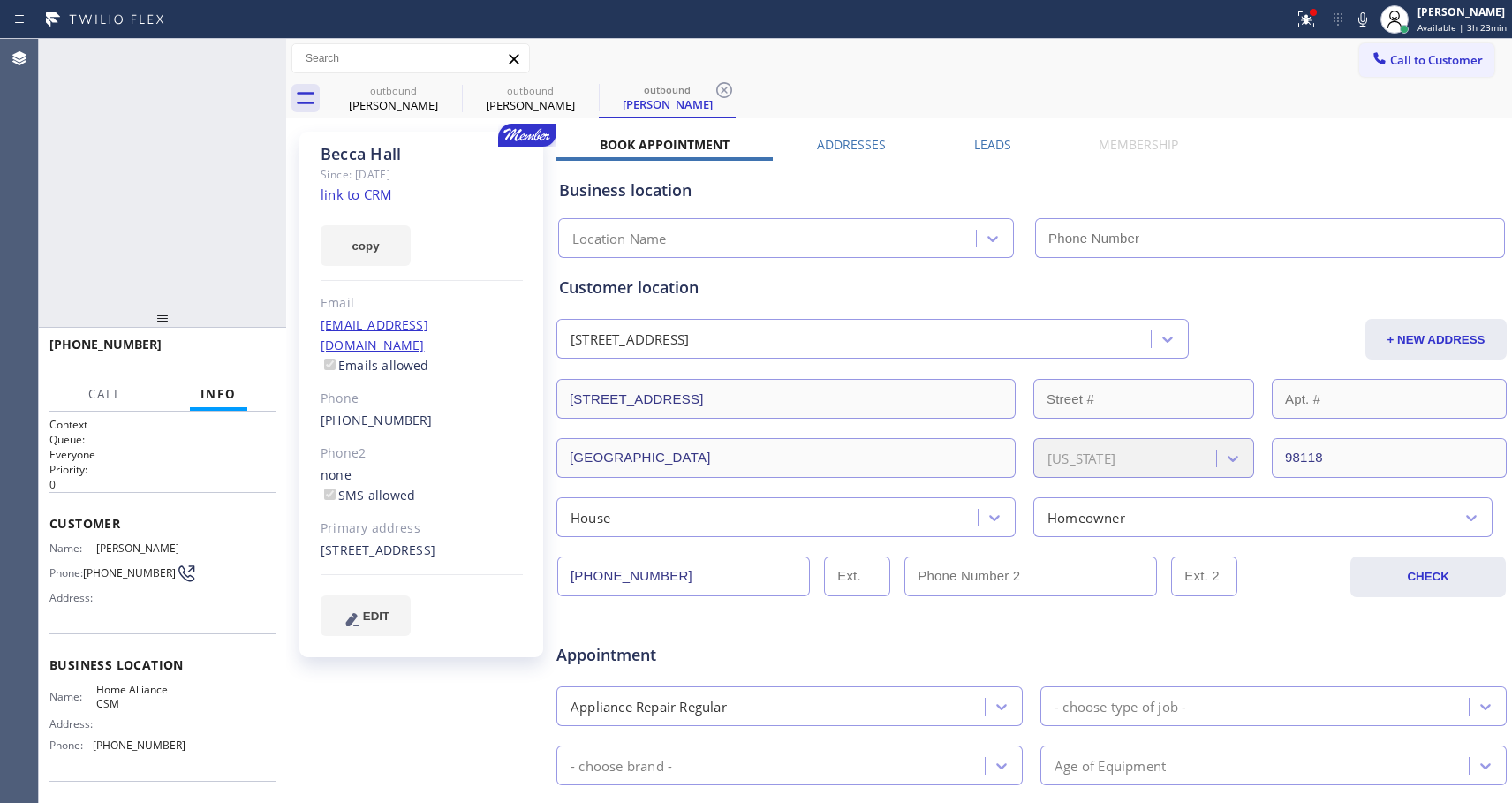
type input "[PHONE_NUMBER]"
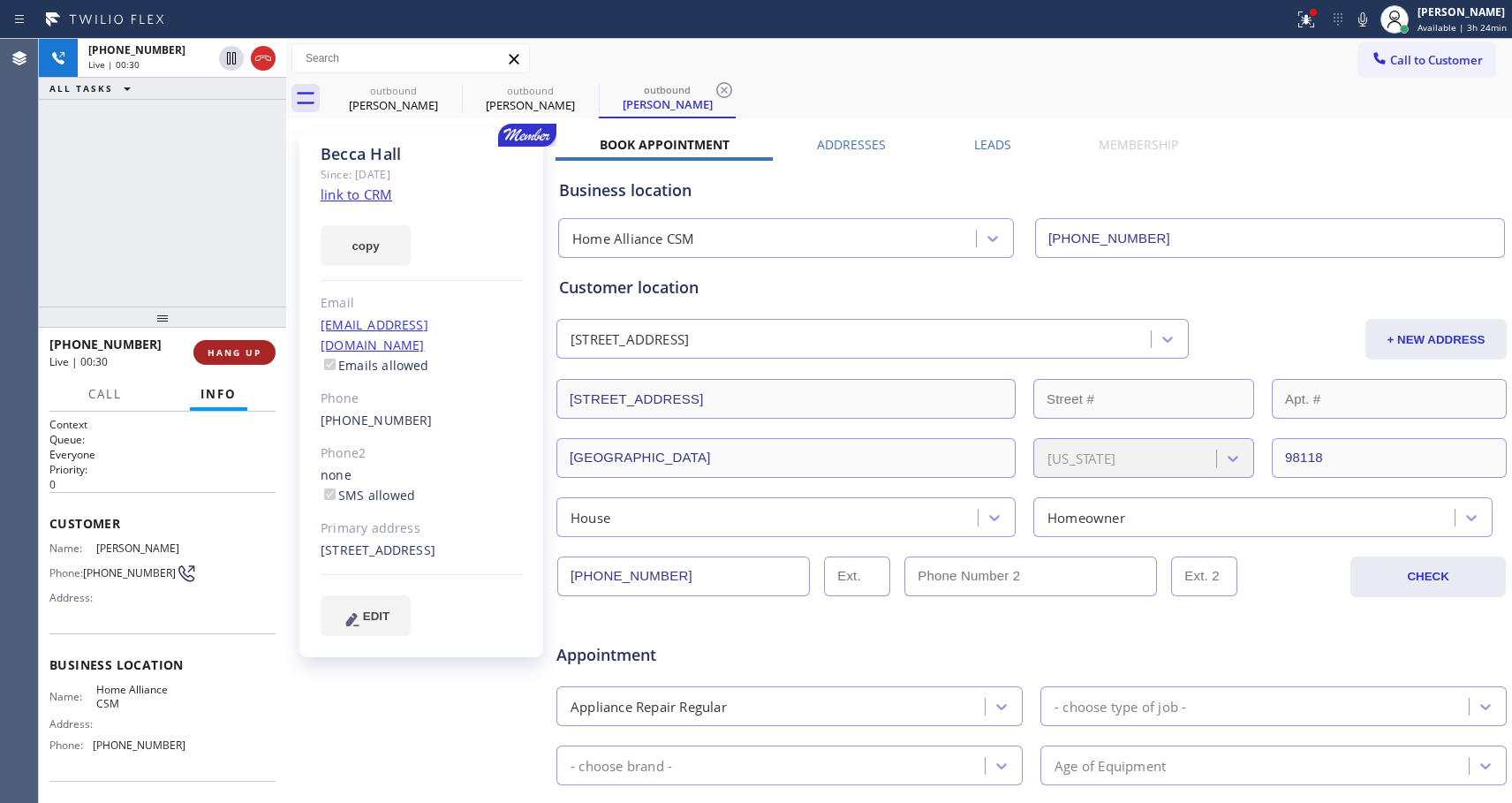
click at [241, 350] on span "HANG UP" at bounding box center [234, 352] width 54 height 12
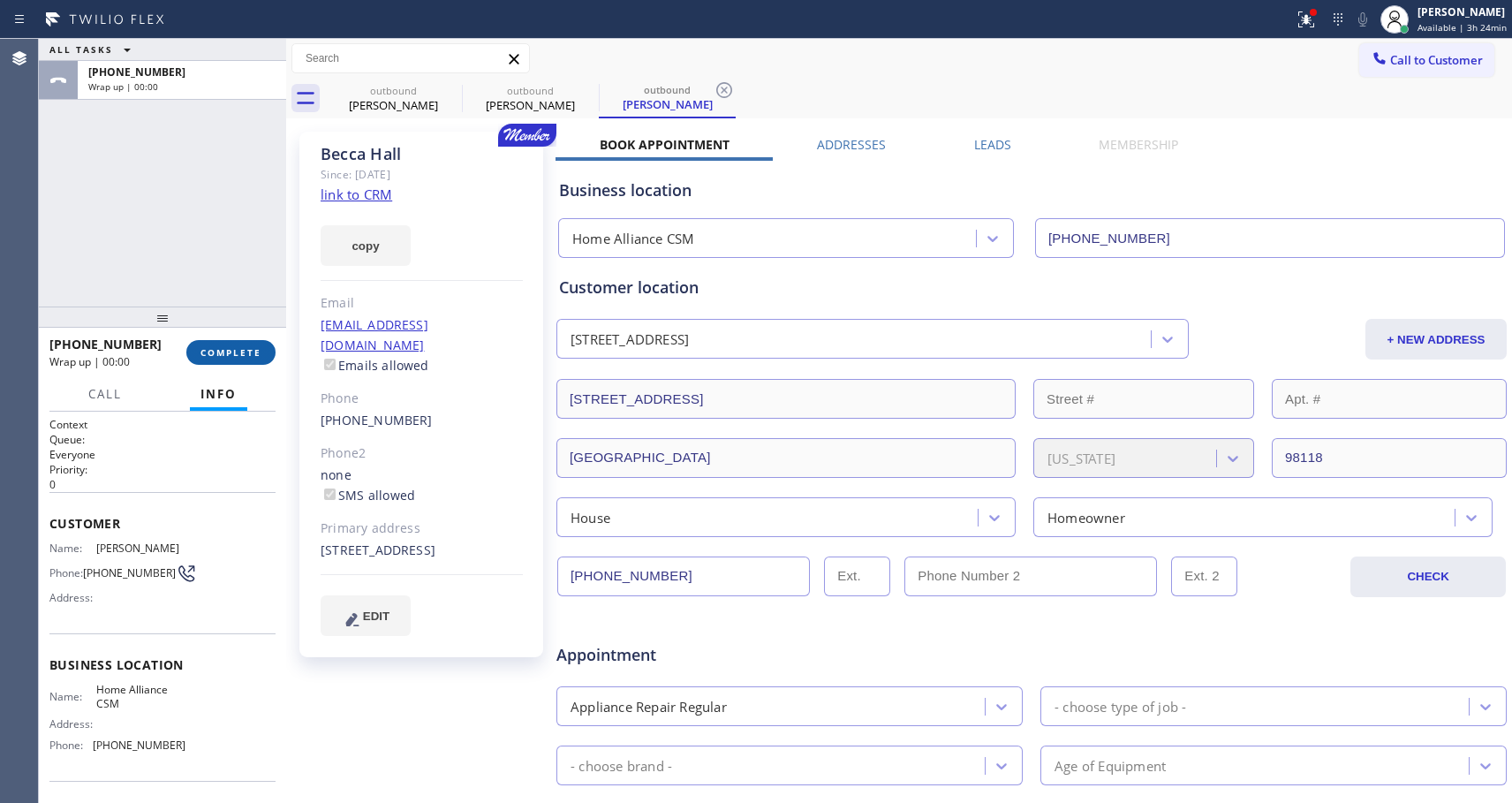
click at [241, 350] on span "COMPLETE" at bounding box center [231, 352] width 61 height 12
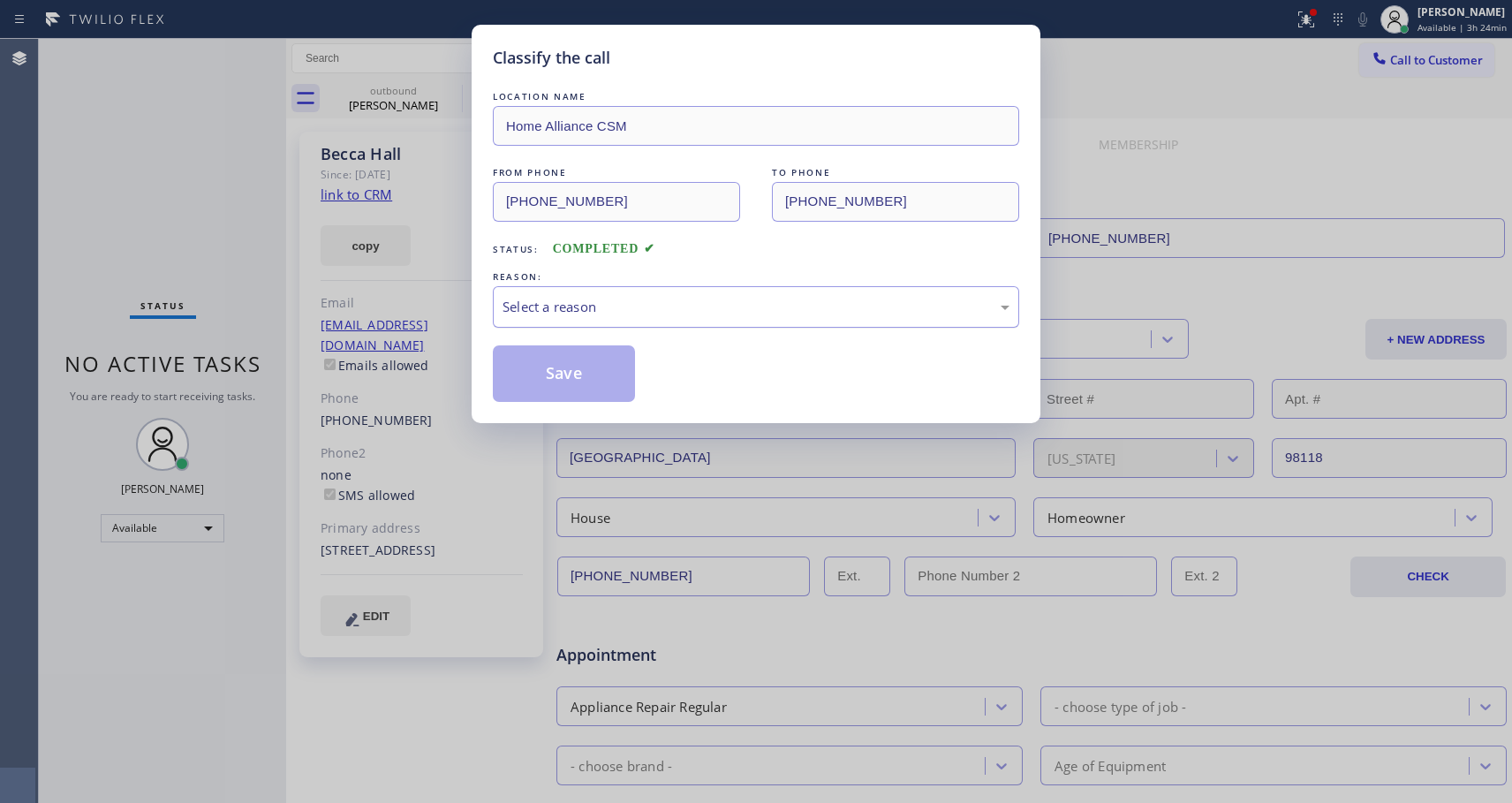
click at [652, 304] on div "Select a reason" at bounding box center [756, 307] width 507 height 20
click at [564, 377] on button "Save" at bounding box center [564, 374] width 142 height 57
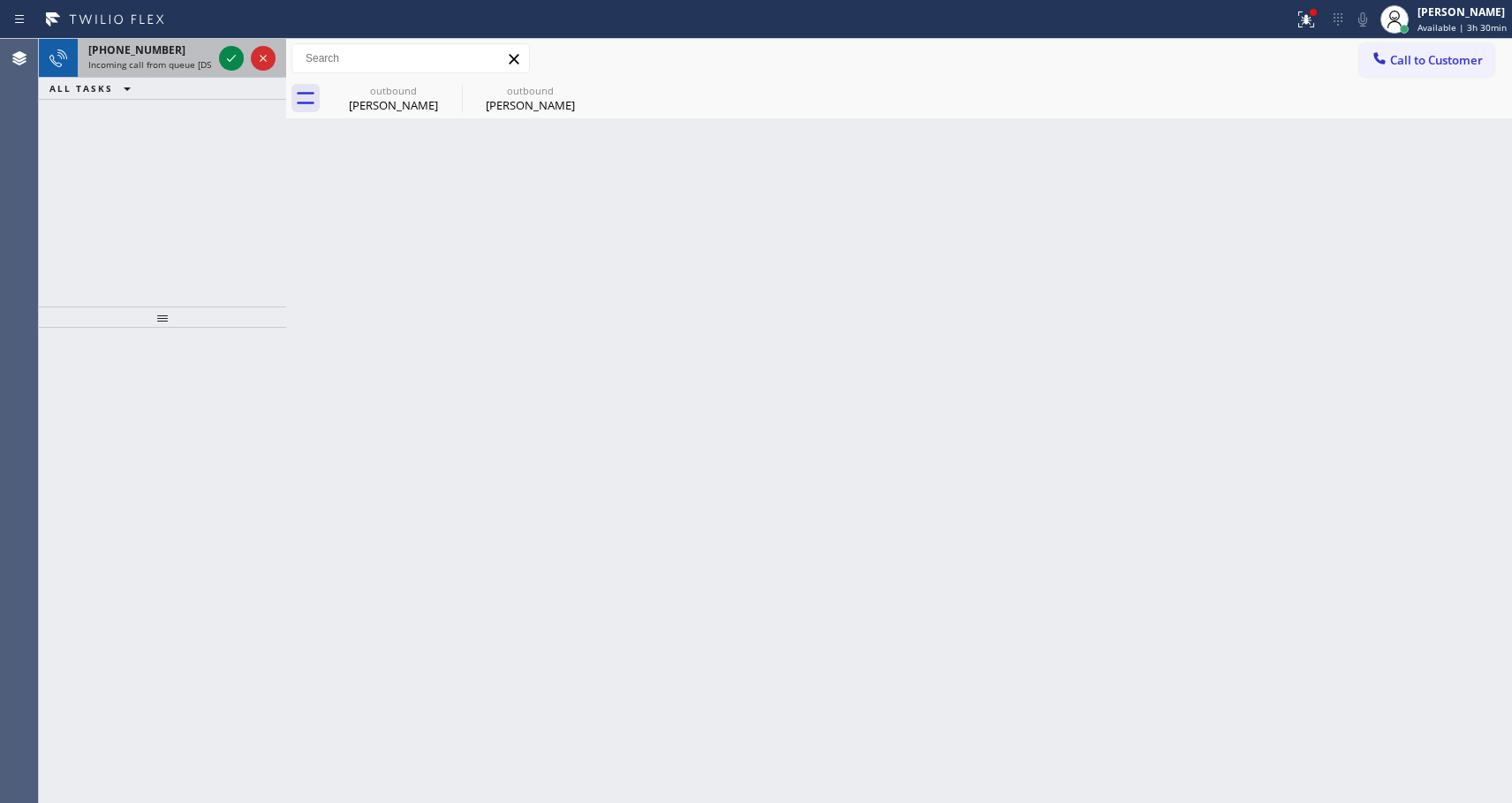
click at [183, 51] on div "[PHONE_NUMBER]" at bounding box center [150, 50] width 124 height 15
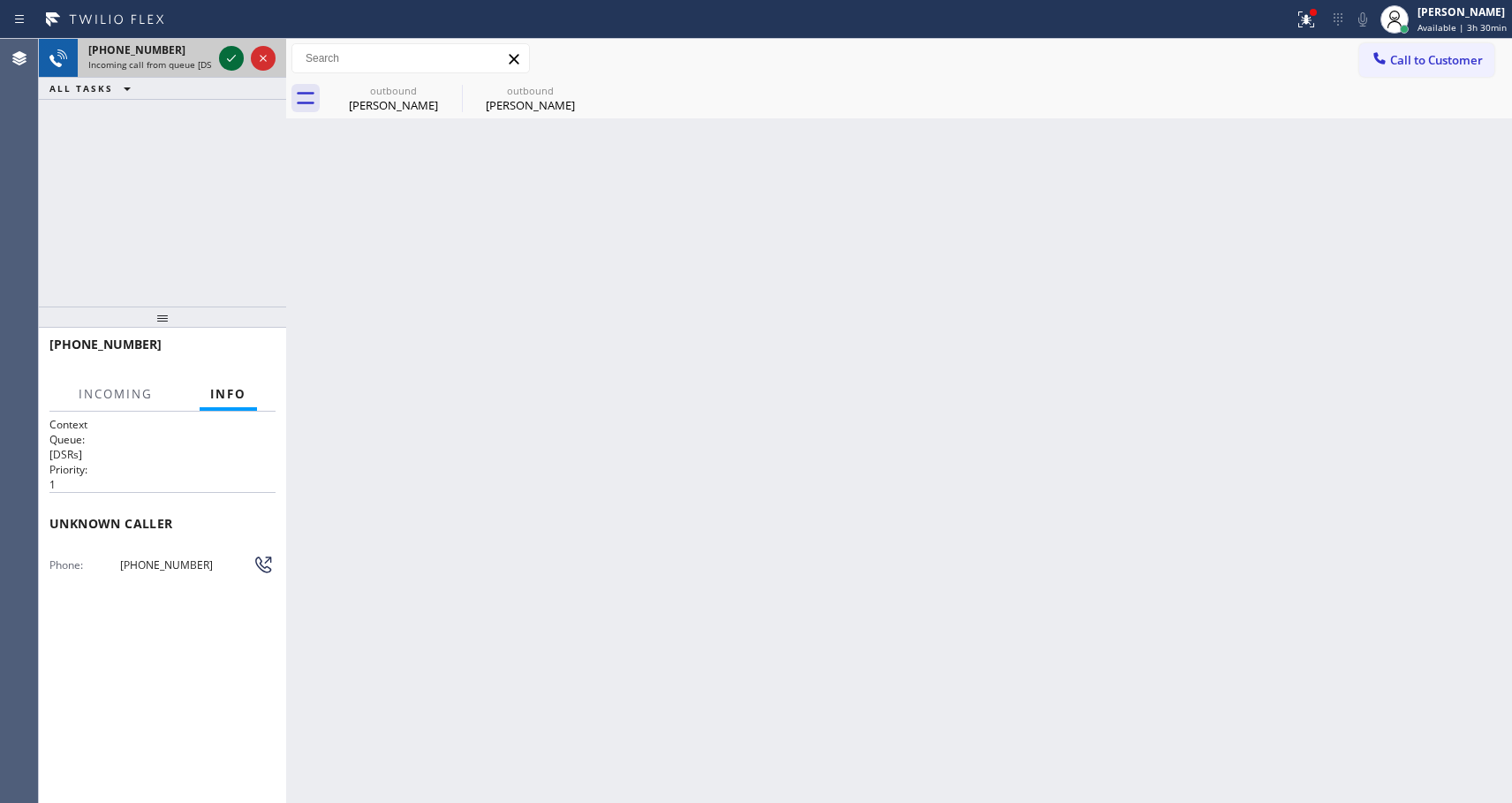
click at [229, 57] on icon at bounding box center [231, 58] width 21 height 21
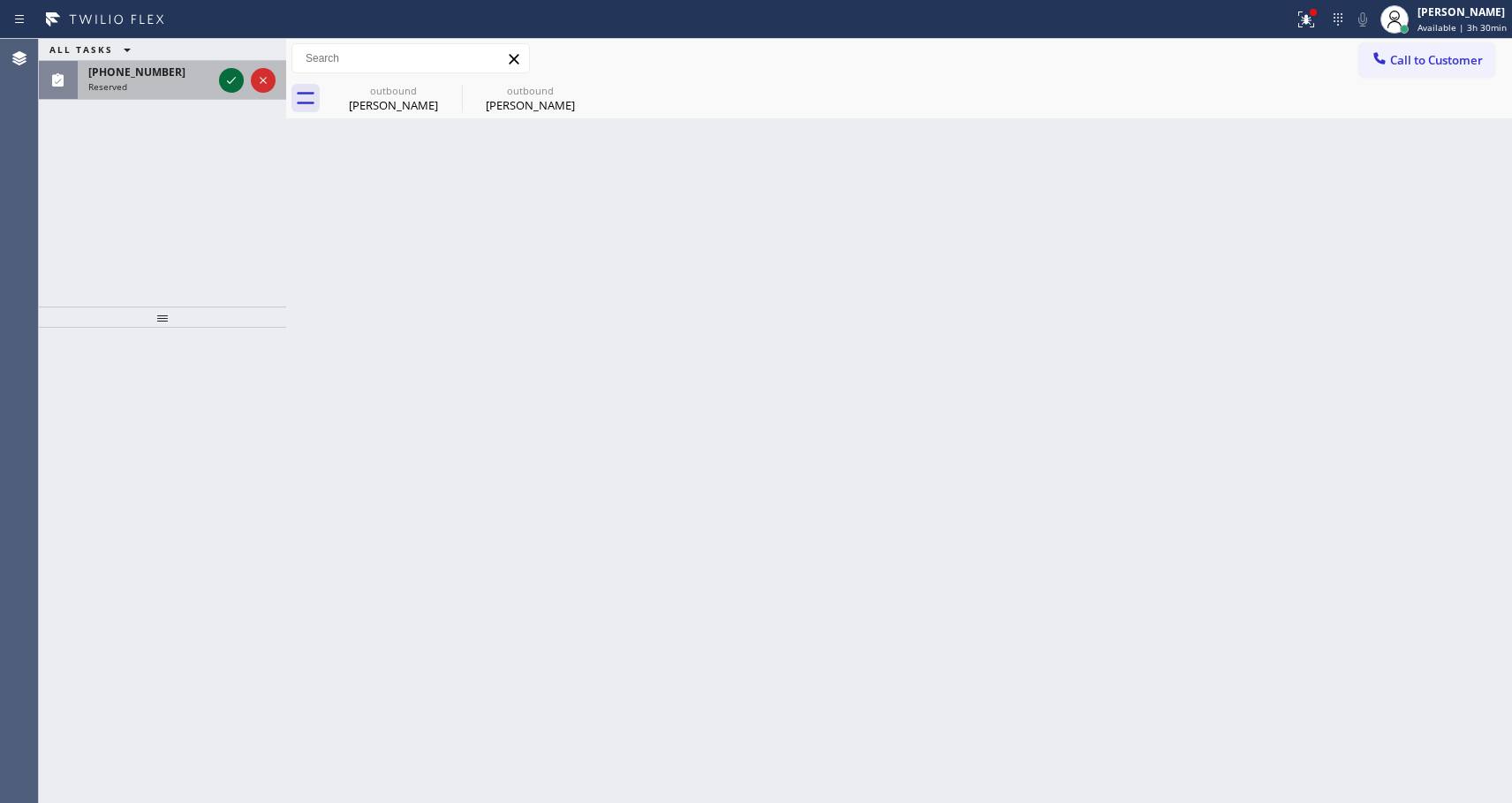
click at [222, 85] on icon at bounding box center [231, 80] width 21 height 21
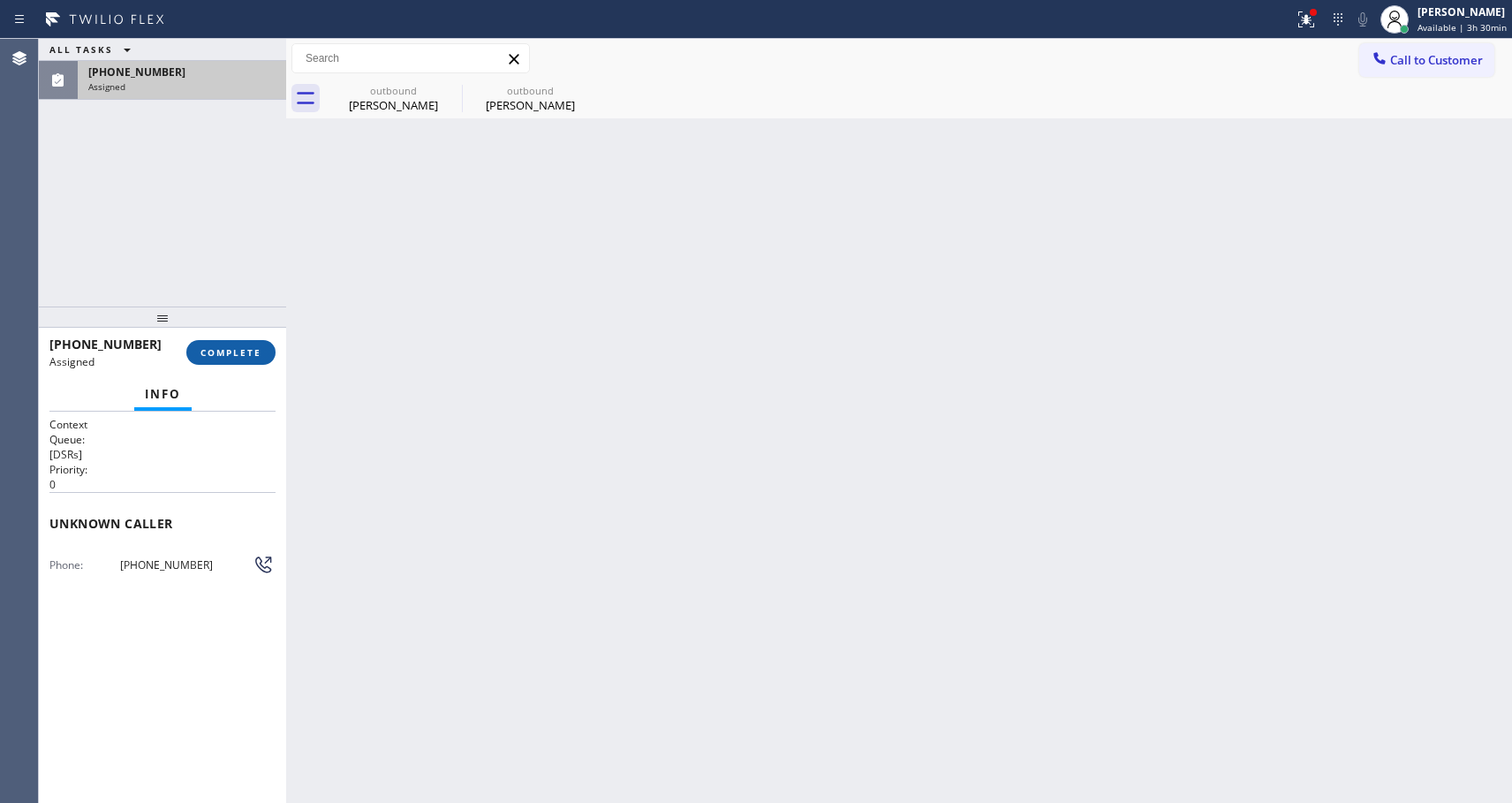
click at [252, 343] on button "COMPLETE" at bounding box center [231, 352] width 89 height 25
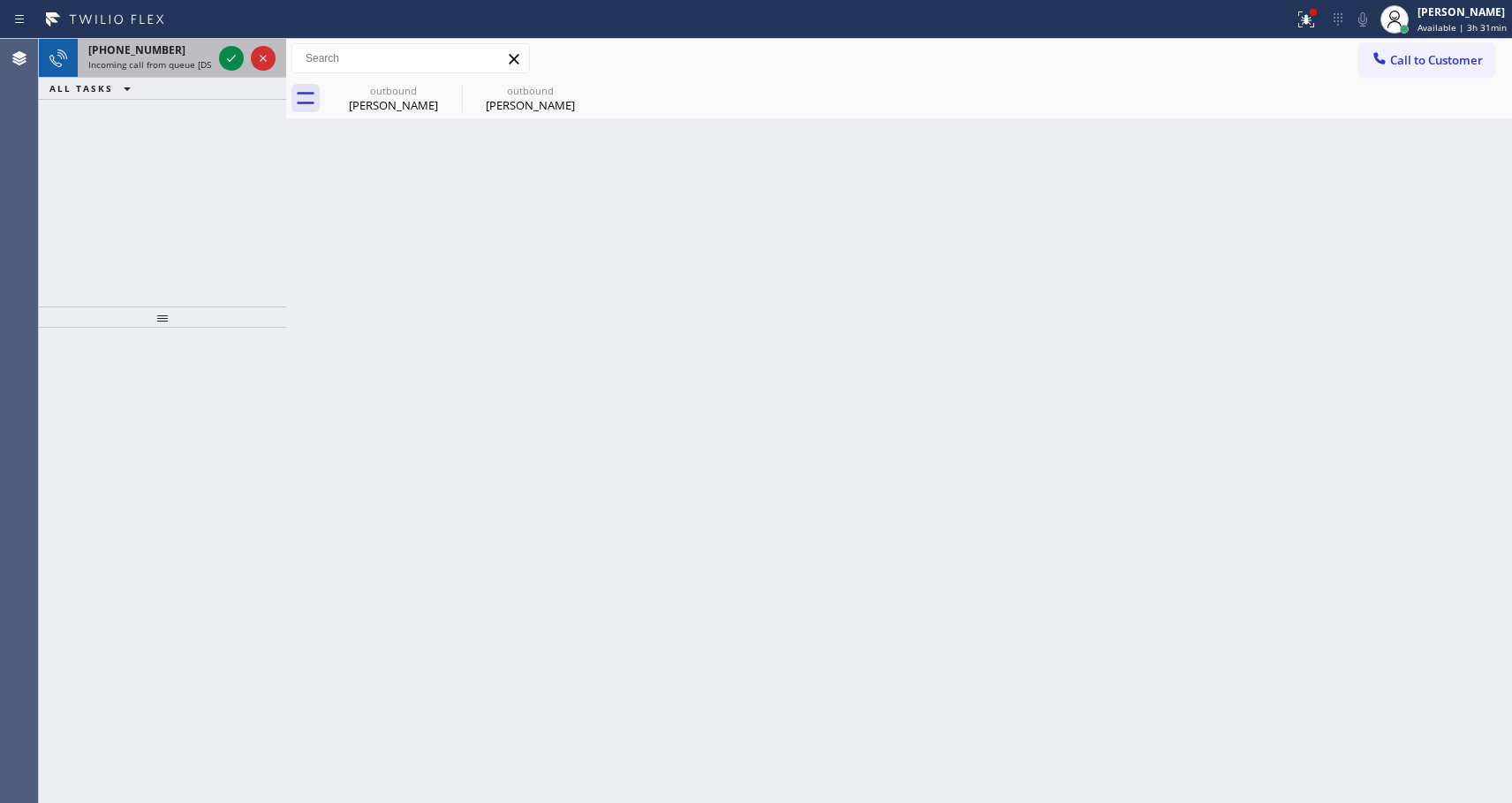
click at [170, 72] on div "[PHONE_NUMBER] Incoming call from queue [DSRs]" at bounding box center [147, 58] width 138 height 39
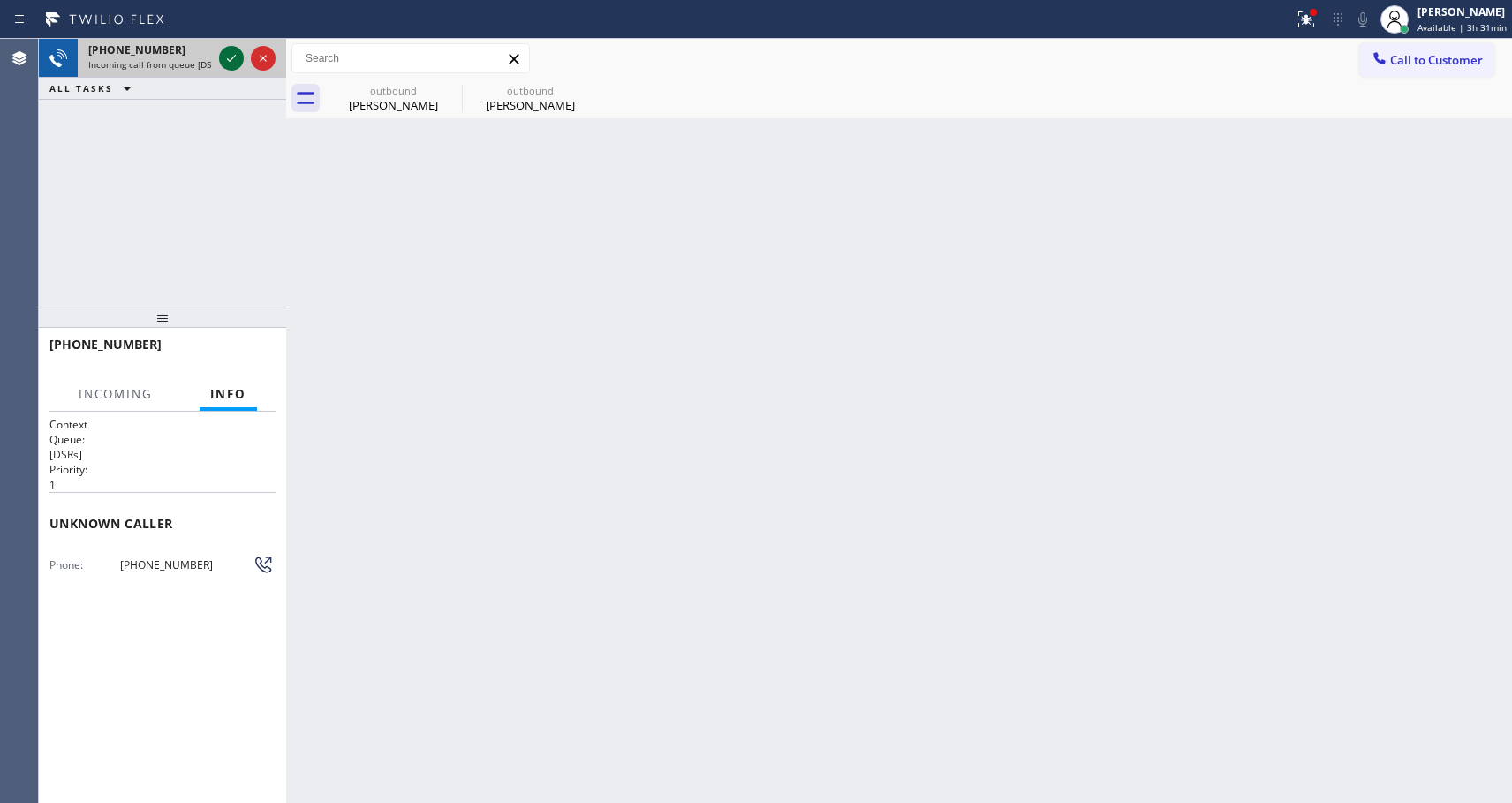
click at [232, 52] on icon at bounding box center [231, 58] width 21 height 21
drag, startPoint x: 218, startPoint y: 565, endPoint x: 107, endPoint y: 573, distance: 111.3
click at [107, 573] on div "Phone: [PHONE_NUMBER]" at bounding box center [163, 564] width 226 height 21
copy div "[PHONE_NUMBER]"
click at [231, 57] on icon at bounding box center [231, 58] width 9 height 12
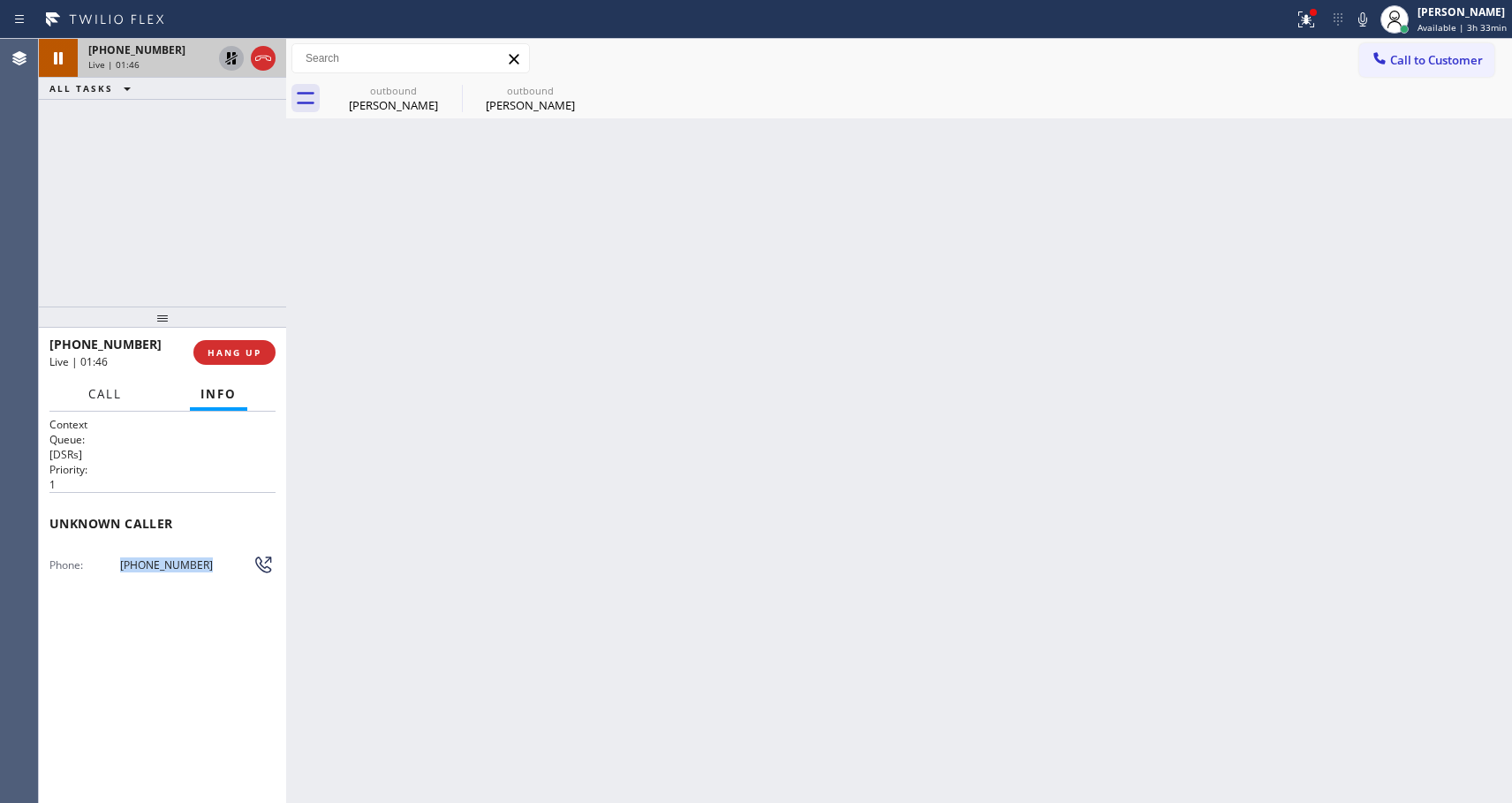
click at [112, 402] on button "Call" at bounding box center [106, 394] width 55 height 34
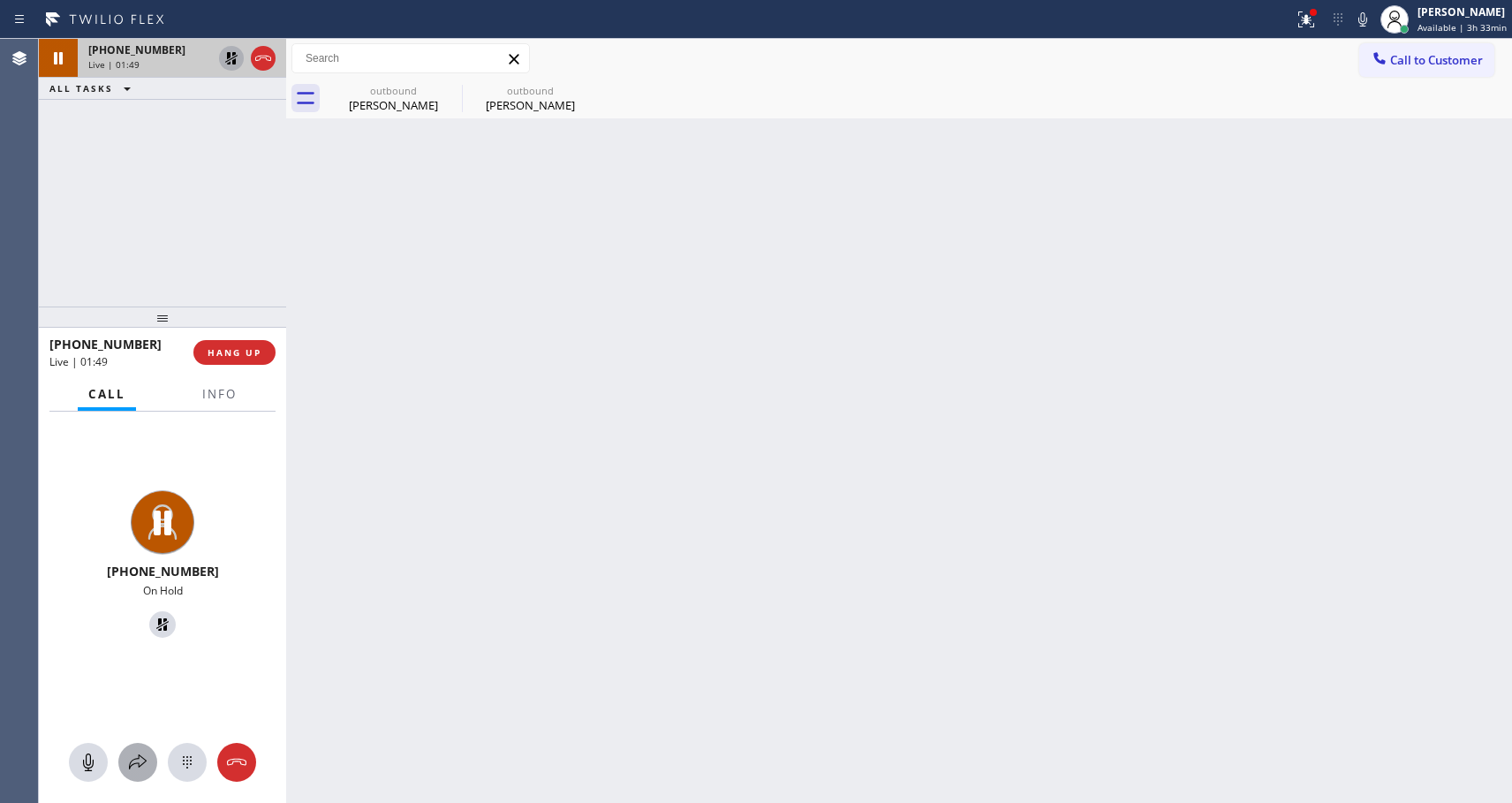
click at [140, 760] on icon at bounding box center [137, 762] width 21 height 21
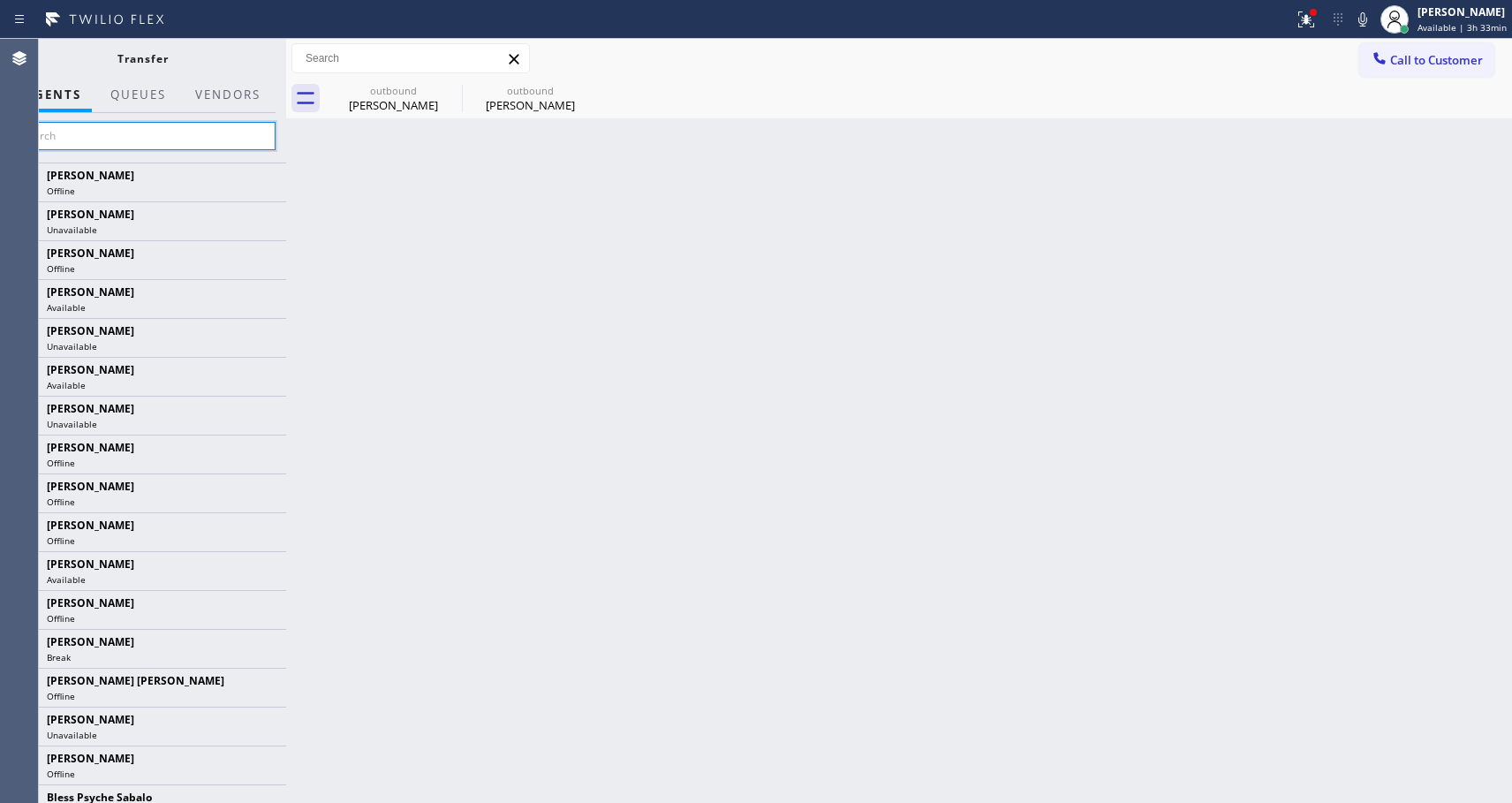
click at [208, 135] on input "text" at bounding box center [142, 136] width 265 height 28
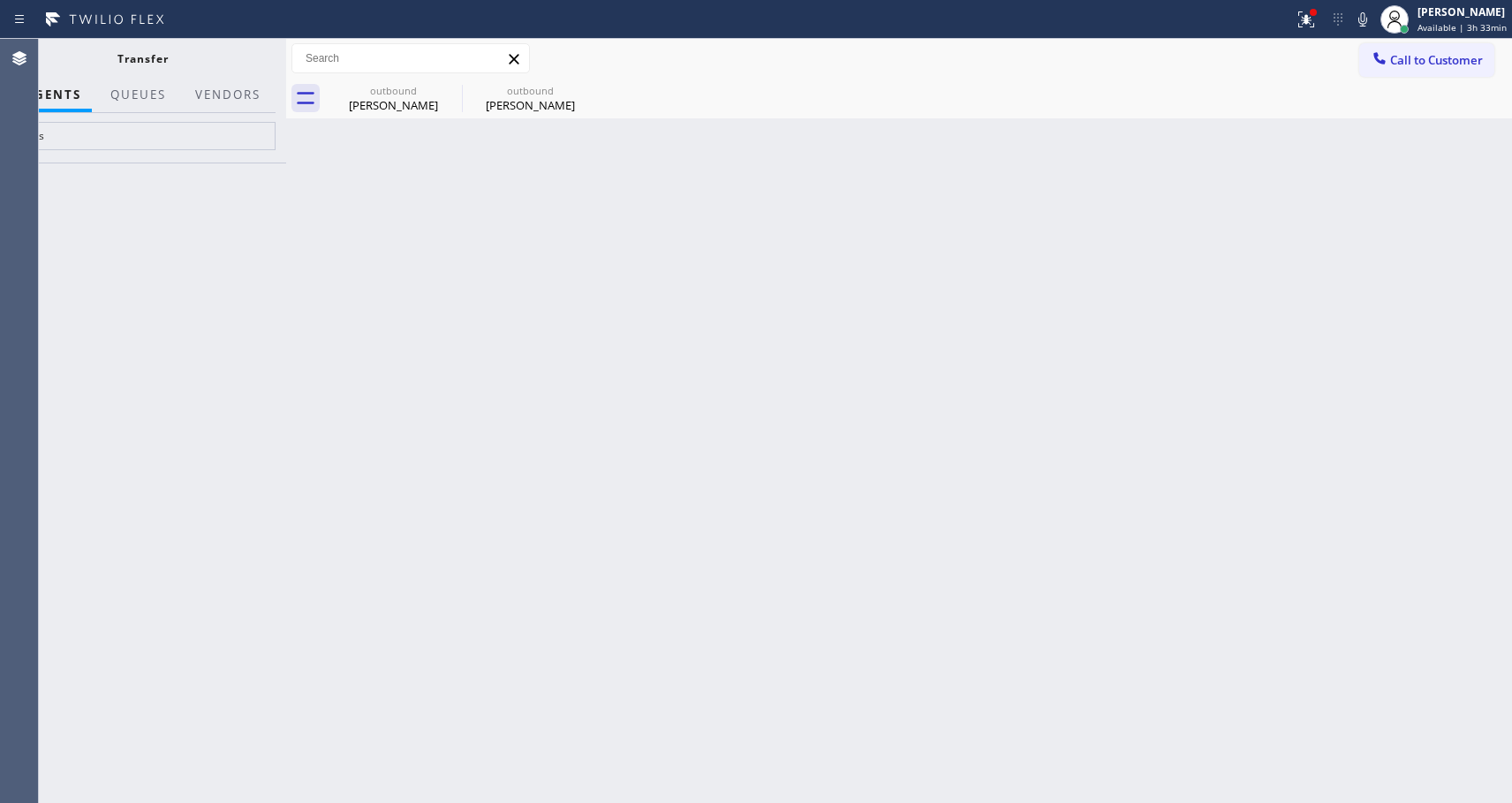
click at [162, 185] on div at bounding box center [142, 482] width 287 height 640
click at [165, 146] on input "evas" at bounding box center [142, 136] width 265 height 28
type input "e"
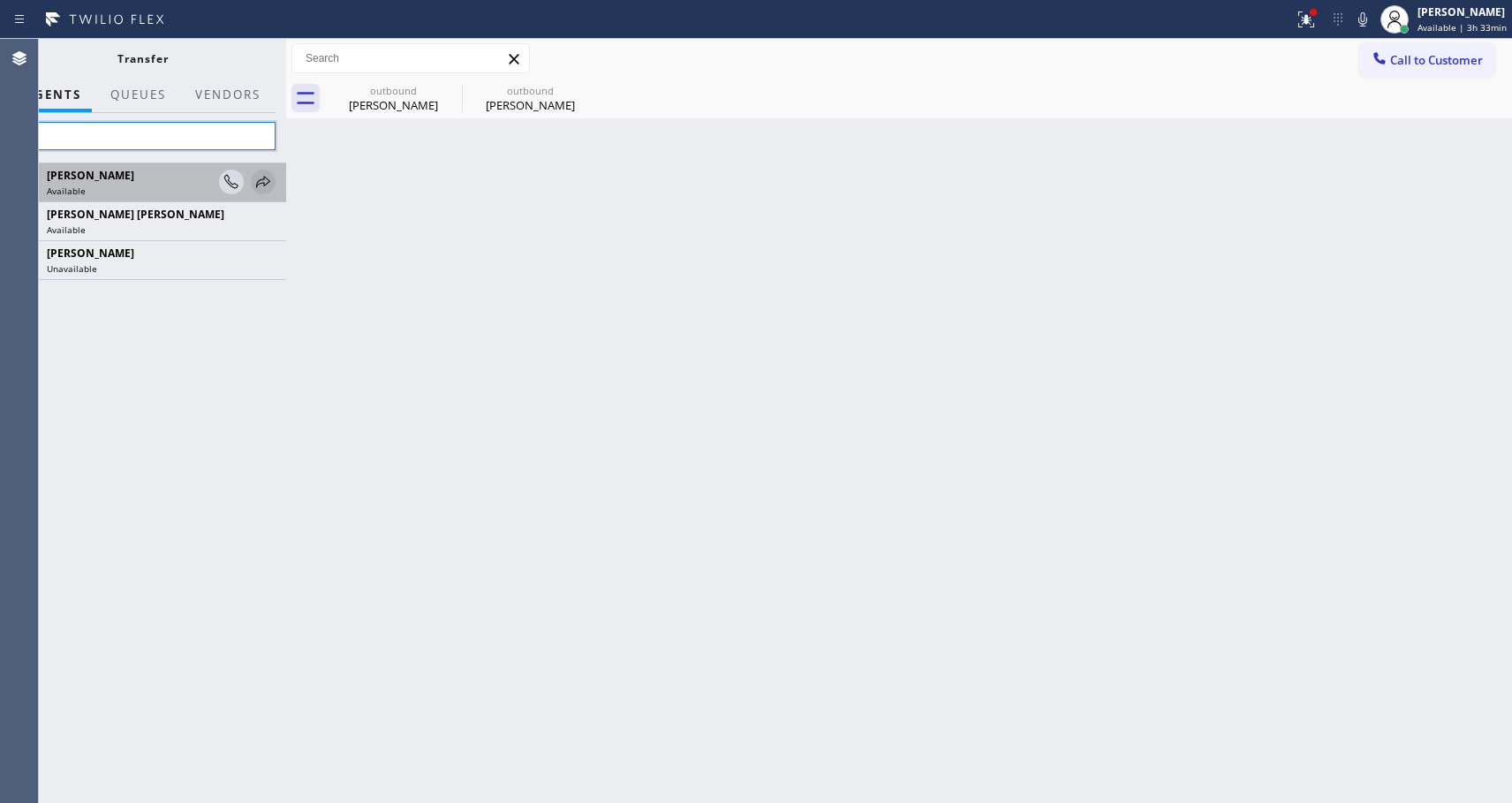
type input "eva"
click at [268, 182] on icon at bounding box center [263, 181] width 14 height 11
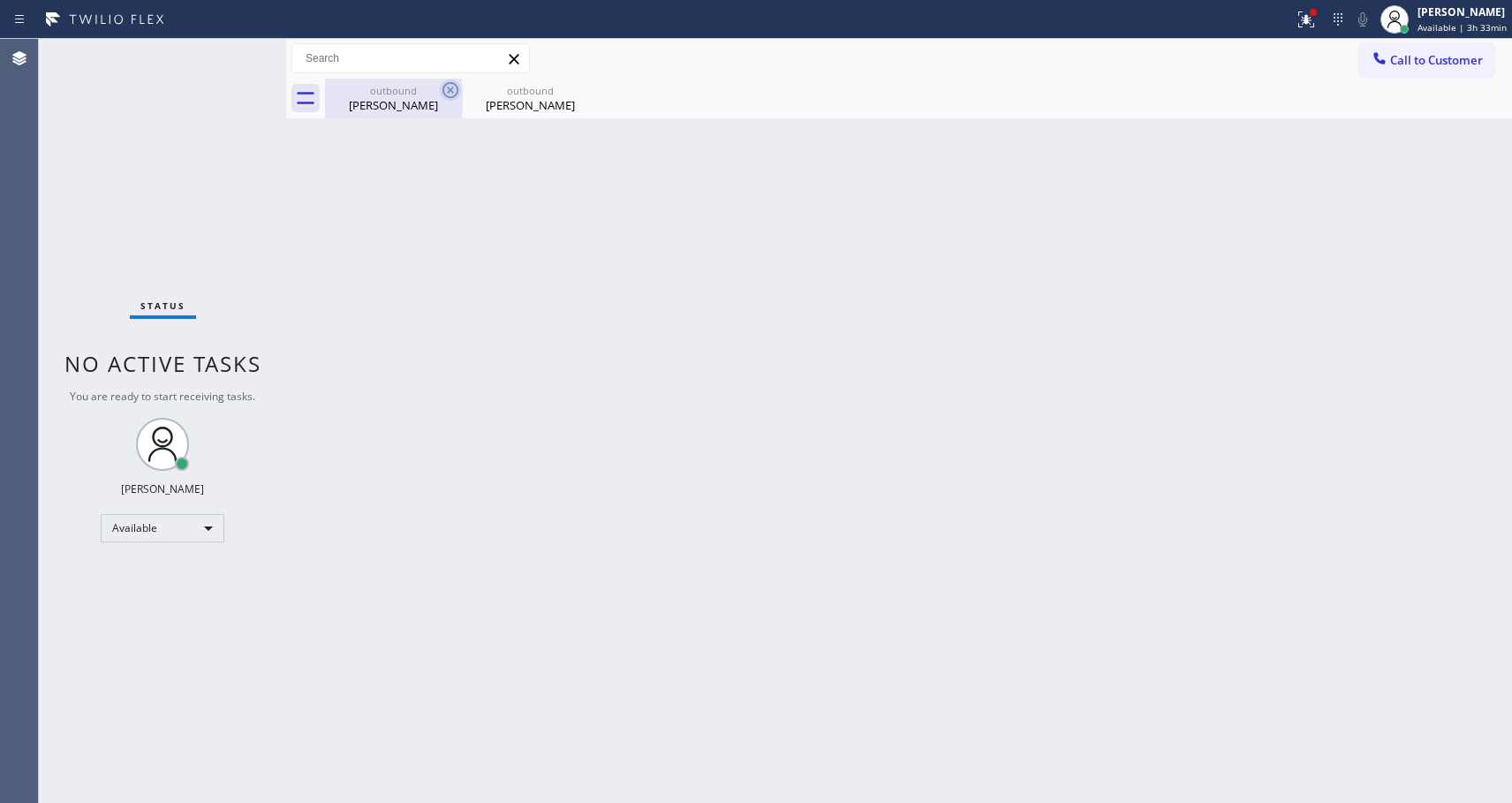
click at [454, 83] on icon at bounding box center [450, 89] width 16 height 16
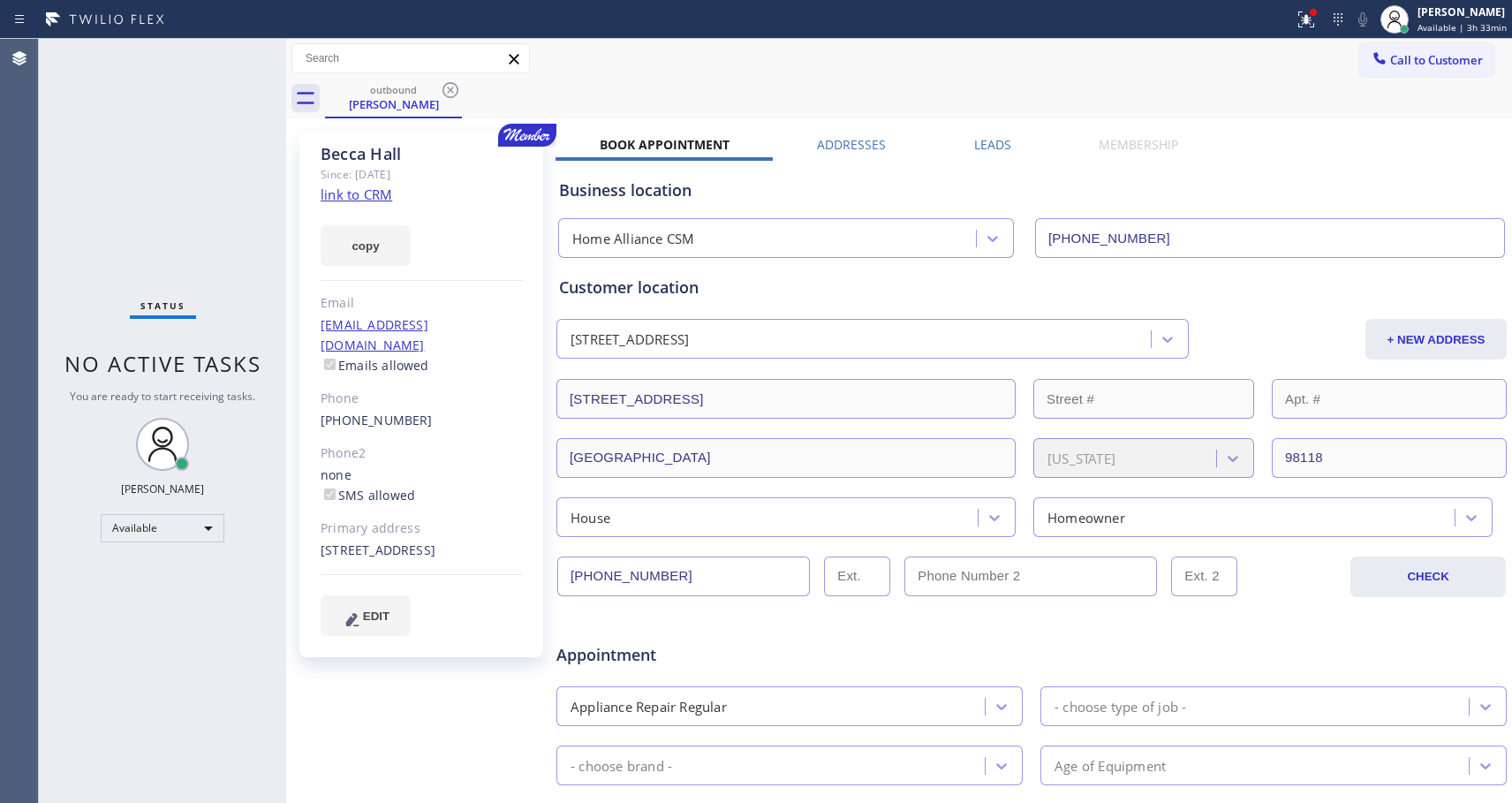
click at [454, 83] on icon at bounding box center [450, 89] width 16 height 16
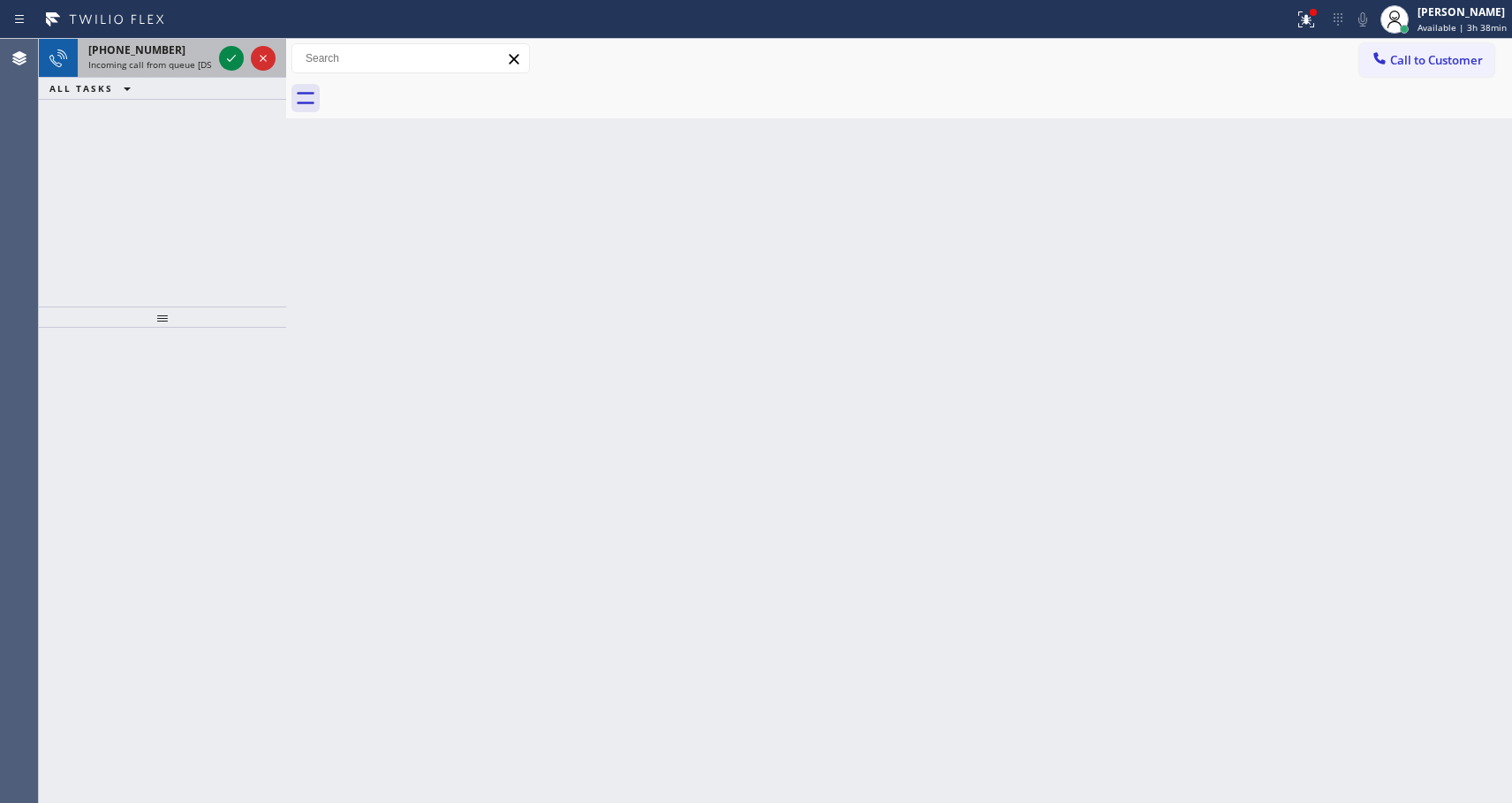
click at [155, 57] on div "[PHONE_NUMBER] Incoming call from queue [DSRs]" at bounding box center [147, 58] width 138 height 39
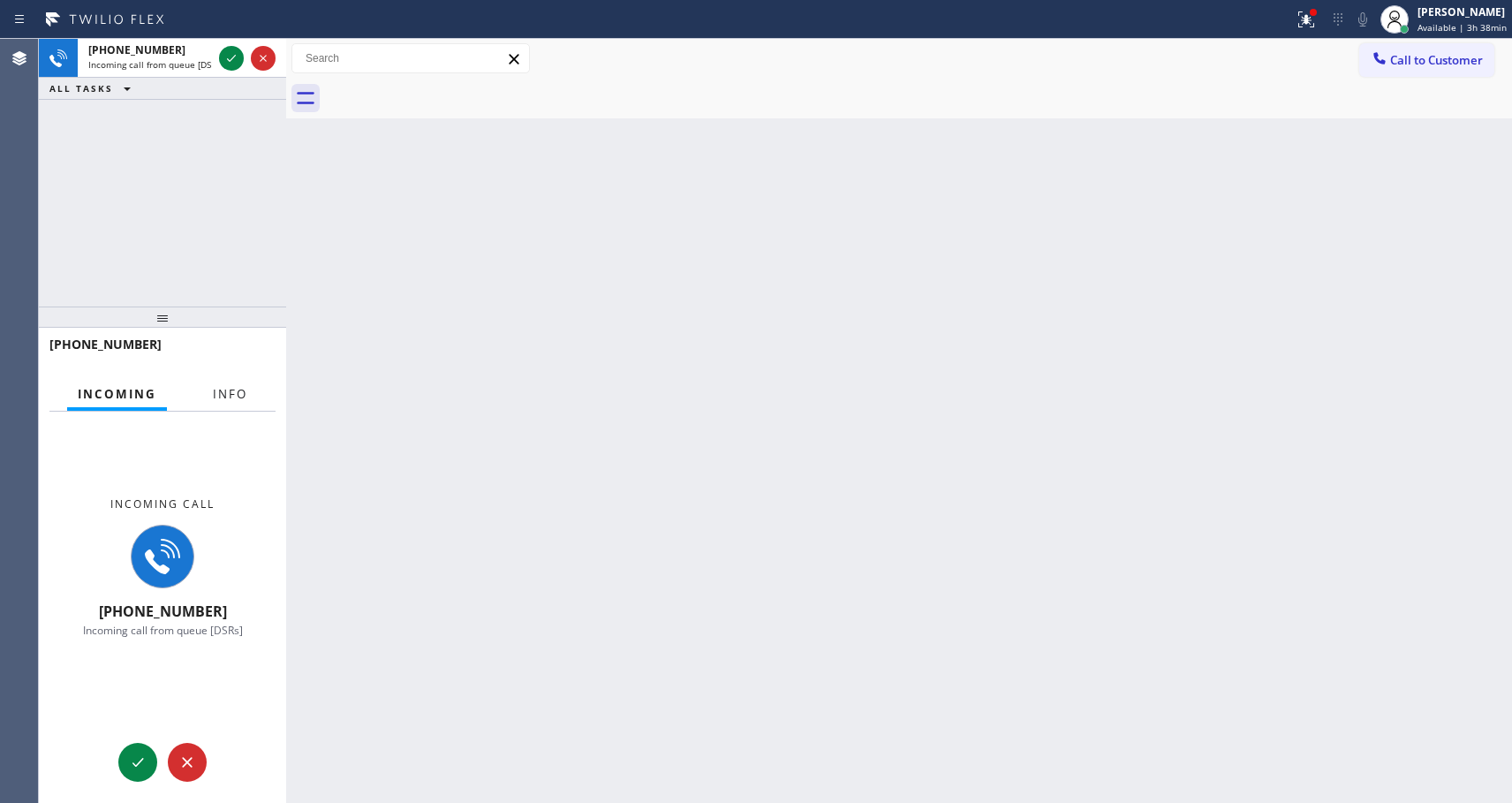
click at [232, 389] on span "Info" at bounding box center [230, 393] width 34 height 16
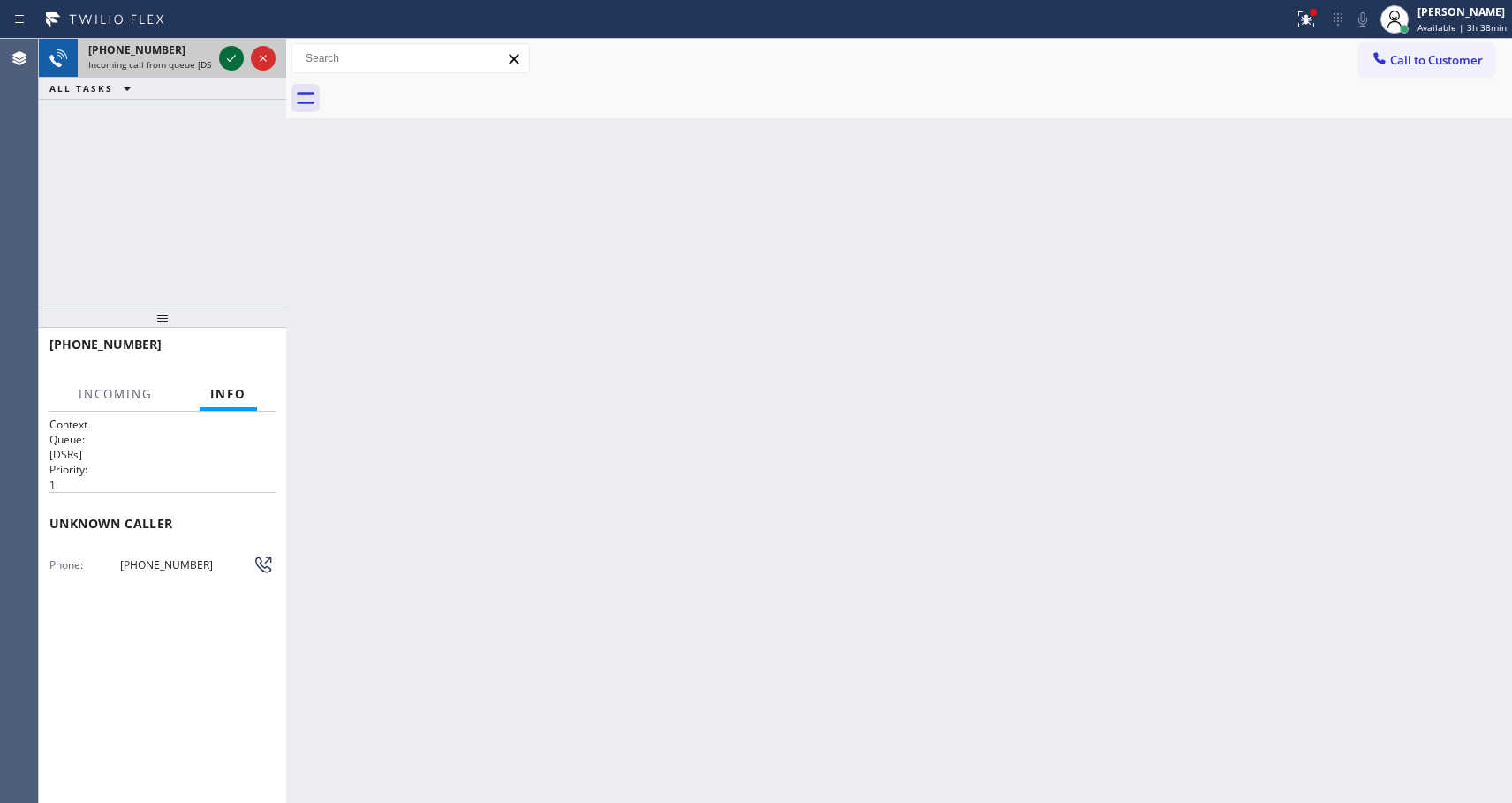
click at [231, 57] on icon at bounding box center [231, 58] width 21 height 21
click at [232, 58] on icon at bounding box center [231, 58] width 9 height 12
click at [232, 61] on icon at bounding box center [231, 58] width 12 height 12
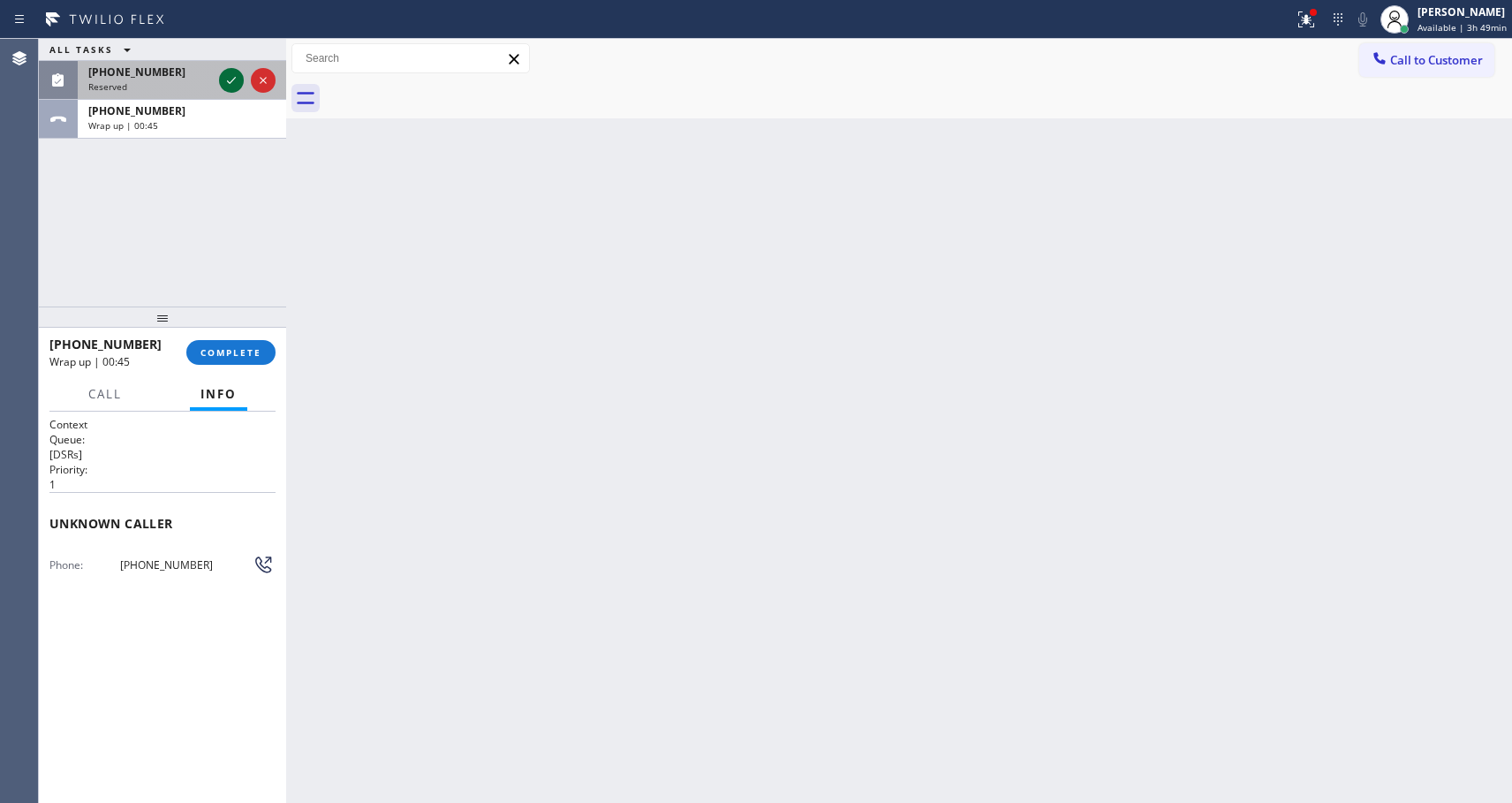
click at [227, 74] on icon at bounding box center [231, 80] width 21 height 21
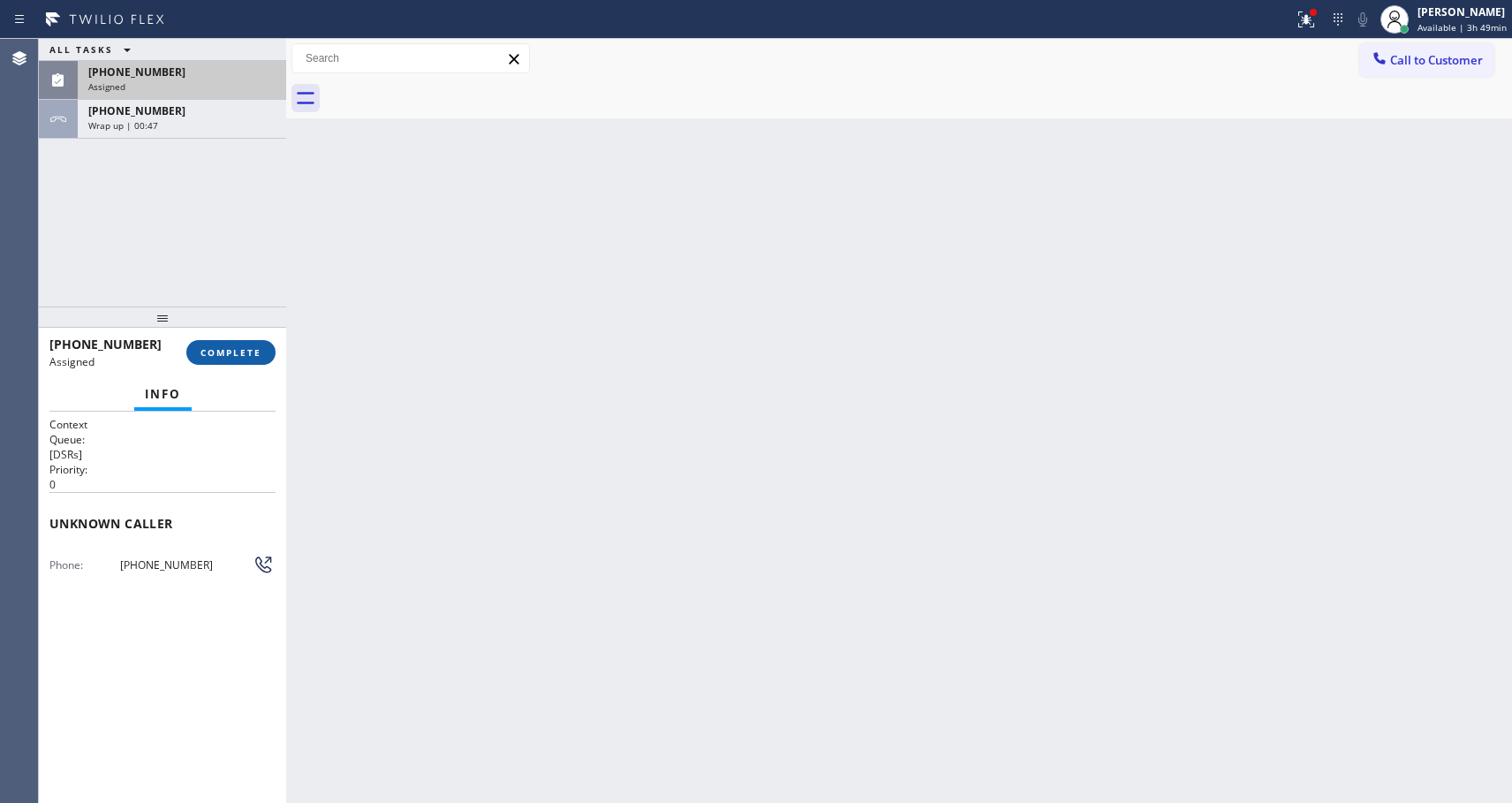
click at [243, 354] on span "COMPLETE" at bounding box center [231, 352] width 61 height 12
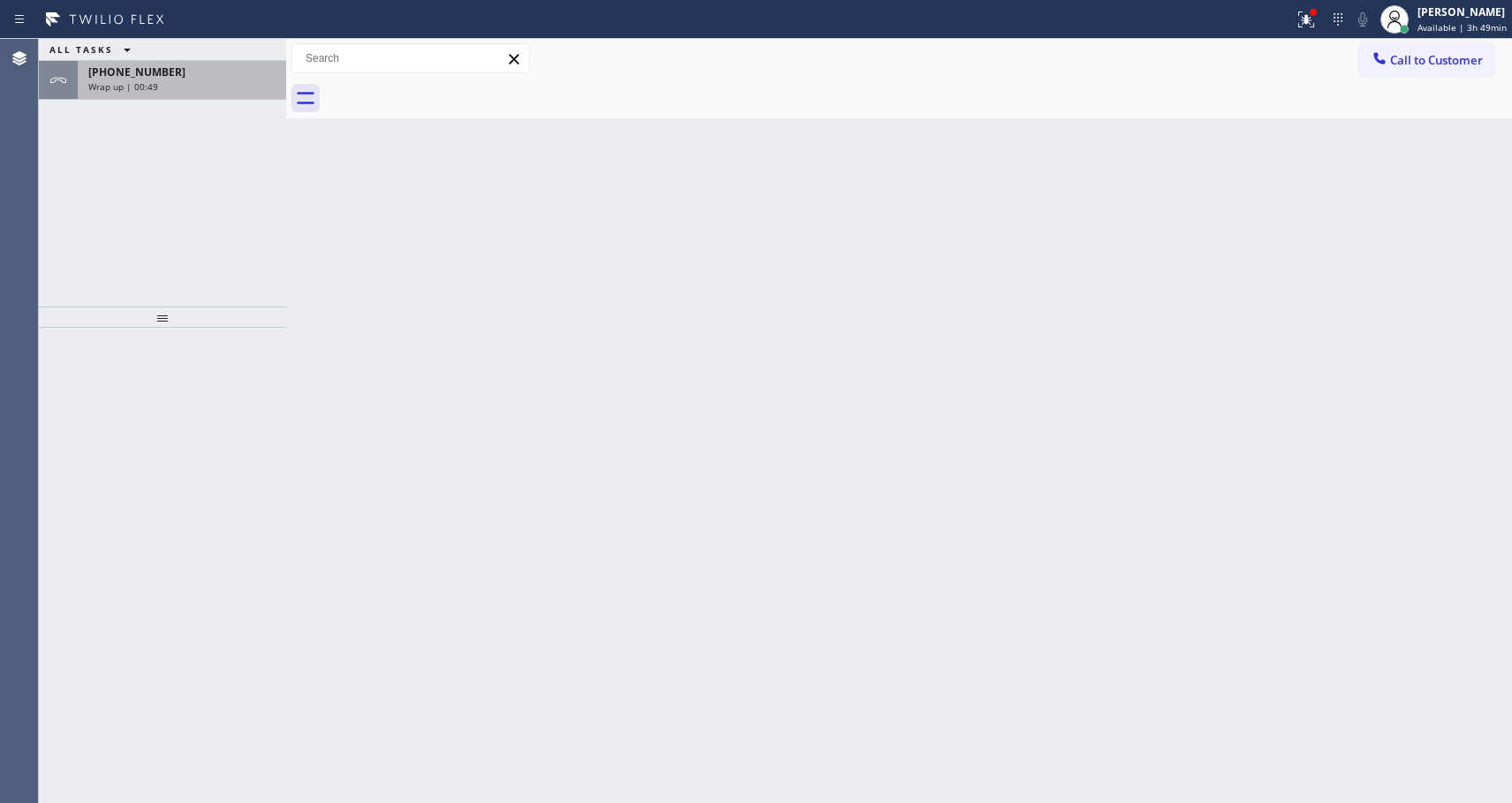
click at [170, 87] on div "Wrap up | 00:49" at bounding box center [182, 85] width 187 height 12
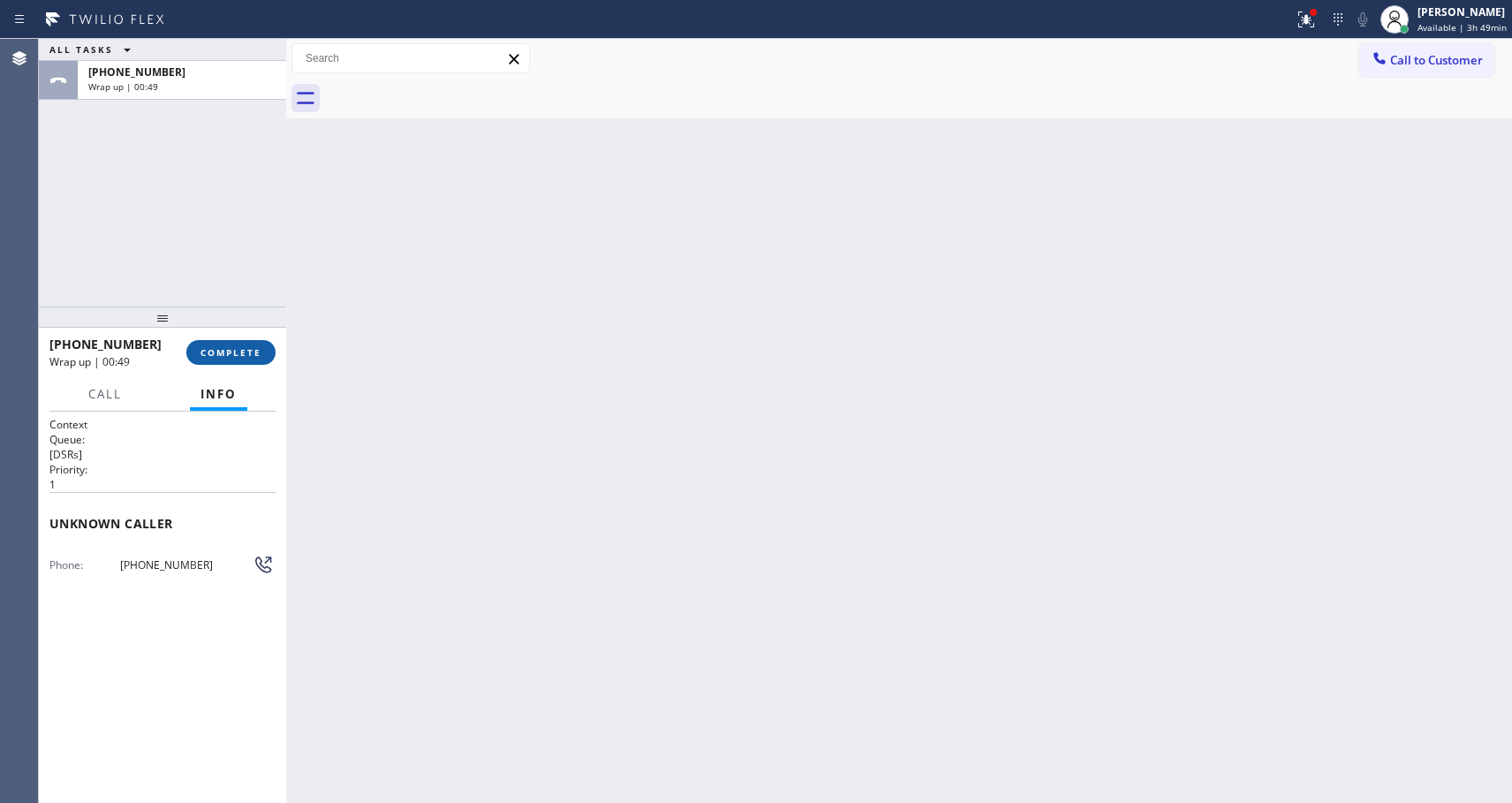
click at [226, 350] on span "COMPLETE" at bounding box center [231, 352] width 61 height 12
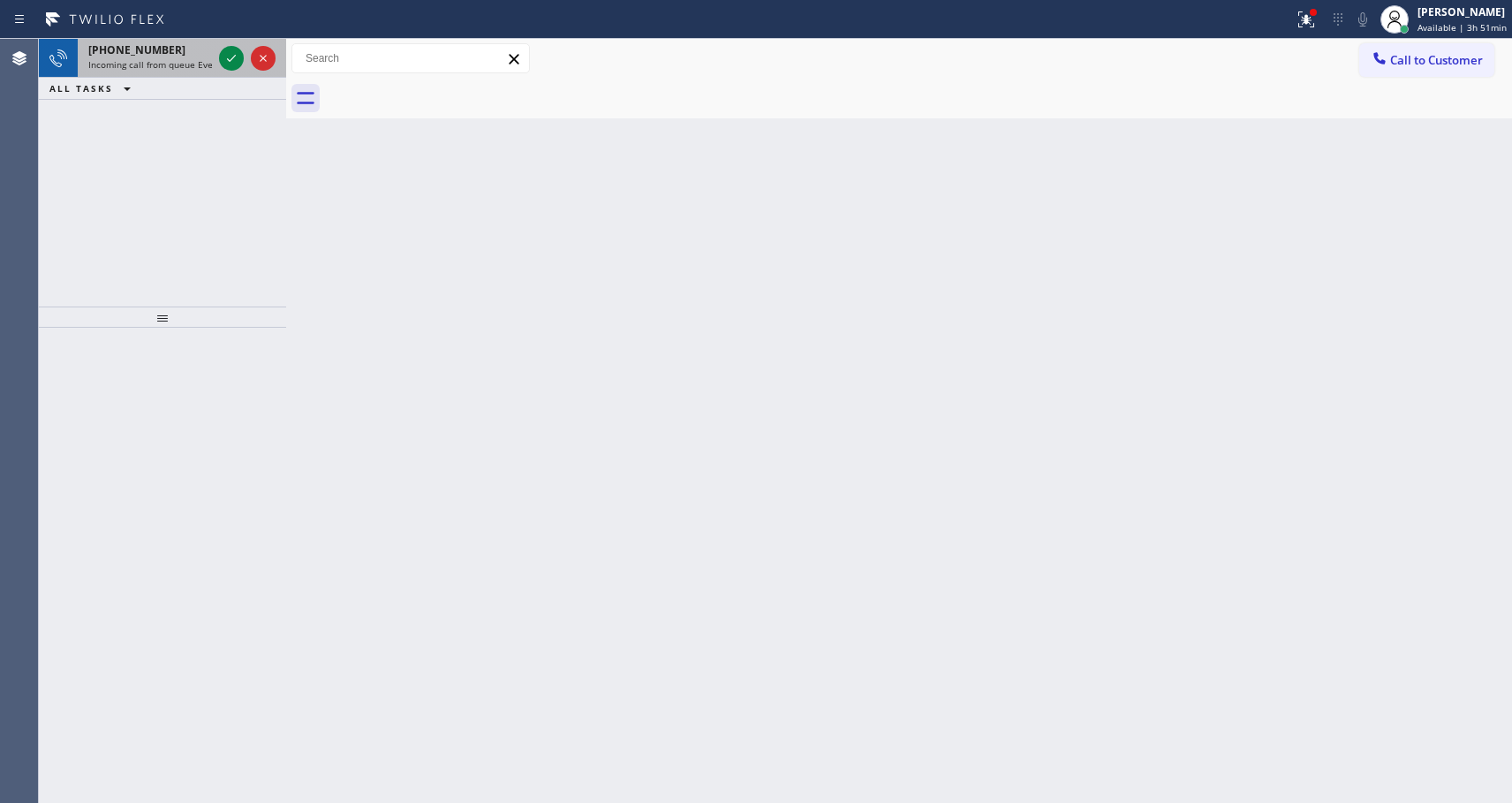
click at [153, 59] on span "Incoming call from queue Everybody" at bounding box center [164, 63] width 152 height 12
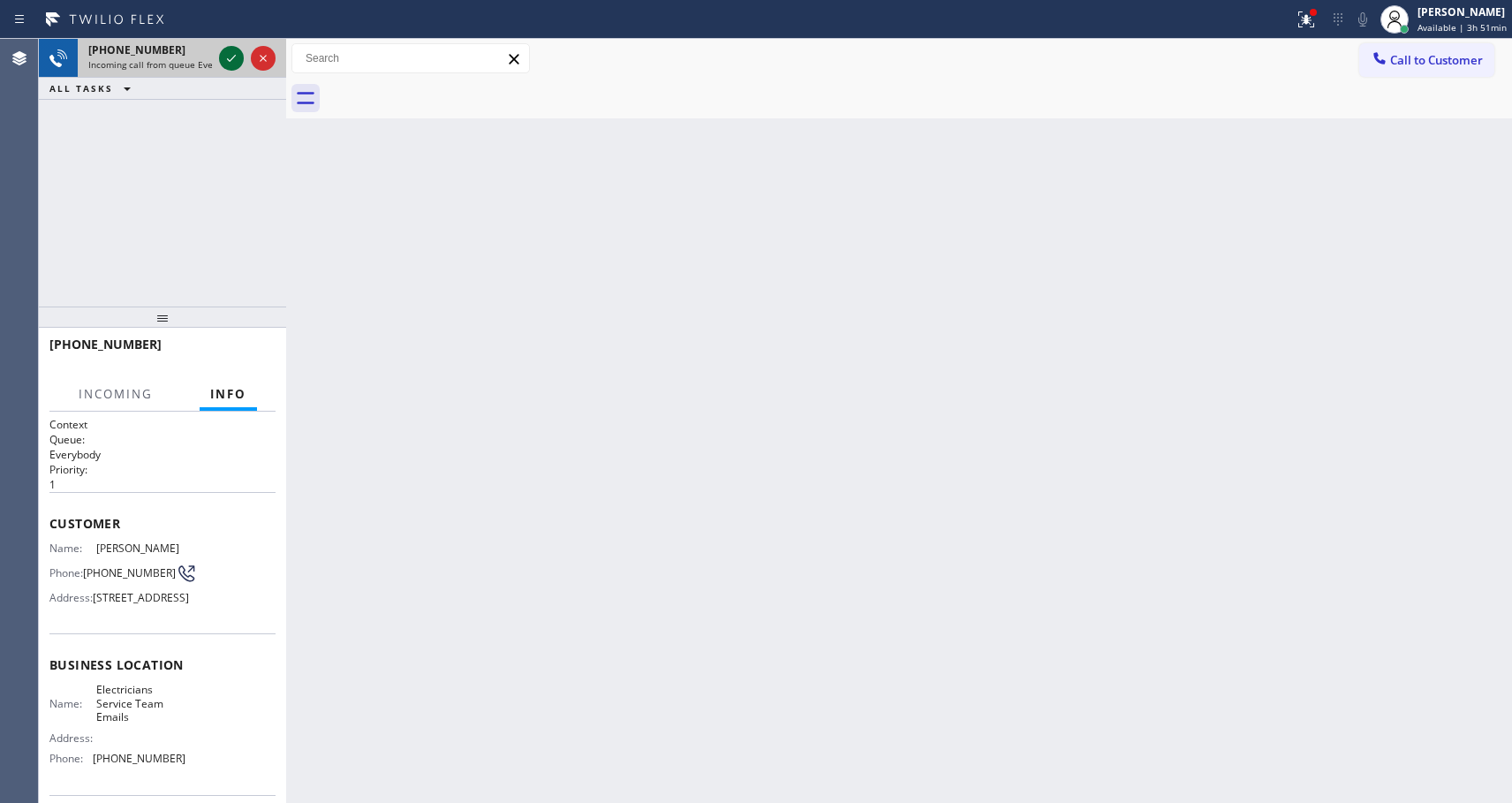
click at [231, 55] on icon at bounding box center [231, 58] width 21 height 21
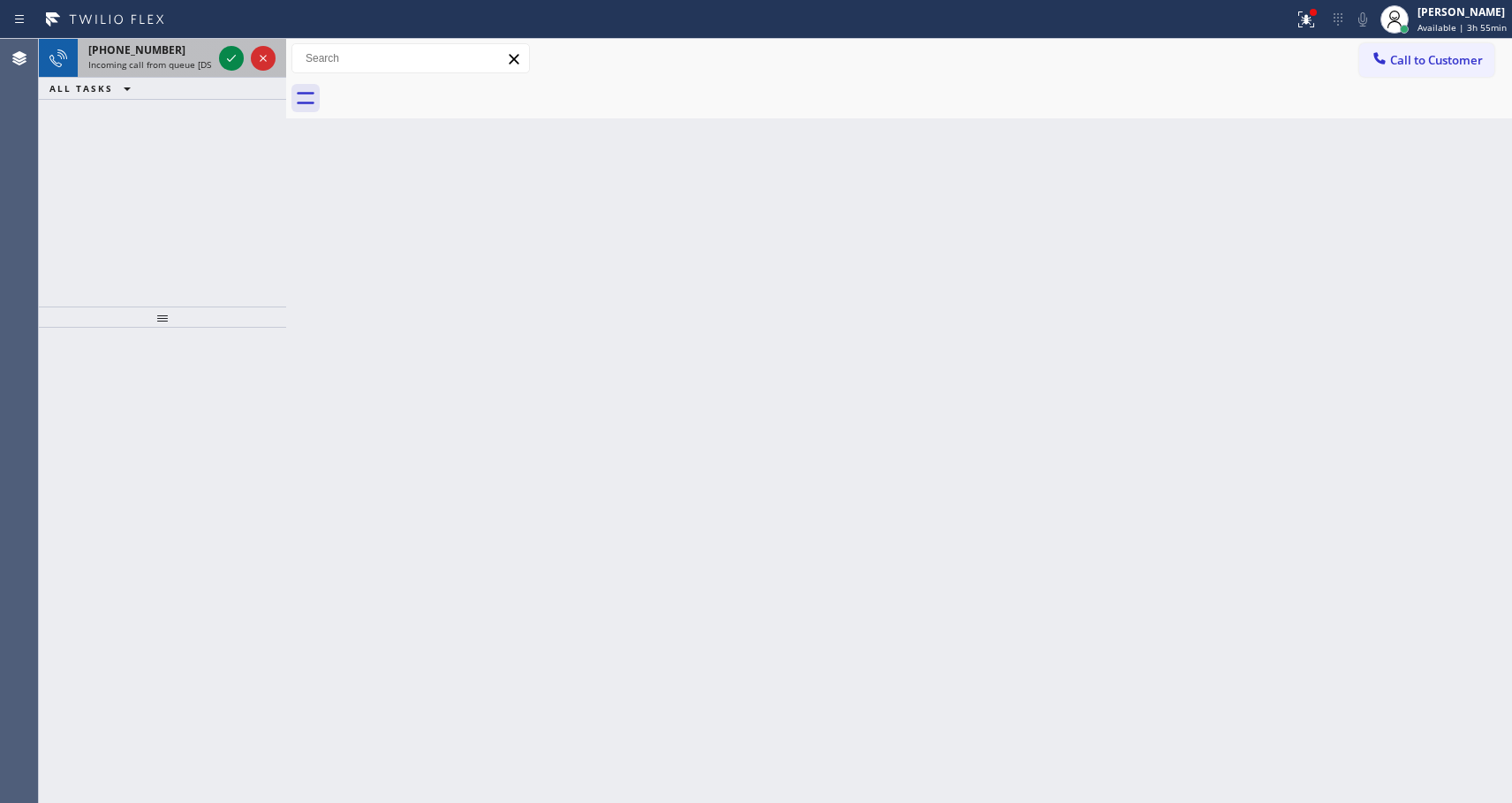
click at [164, 60] on span "Incoming call from queue [DSRs]" at bounding box center [155, 63] width 135 height 12
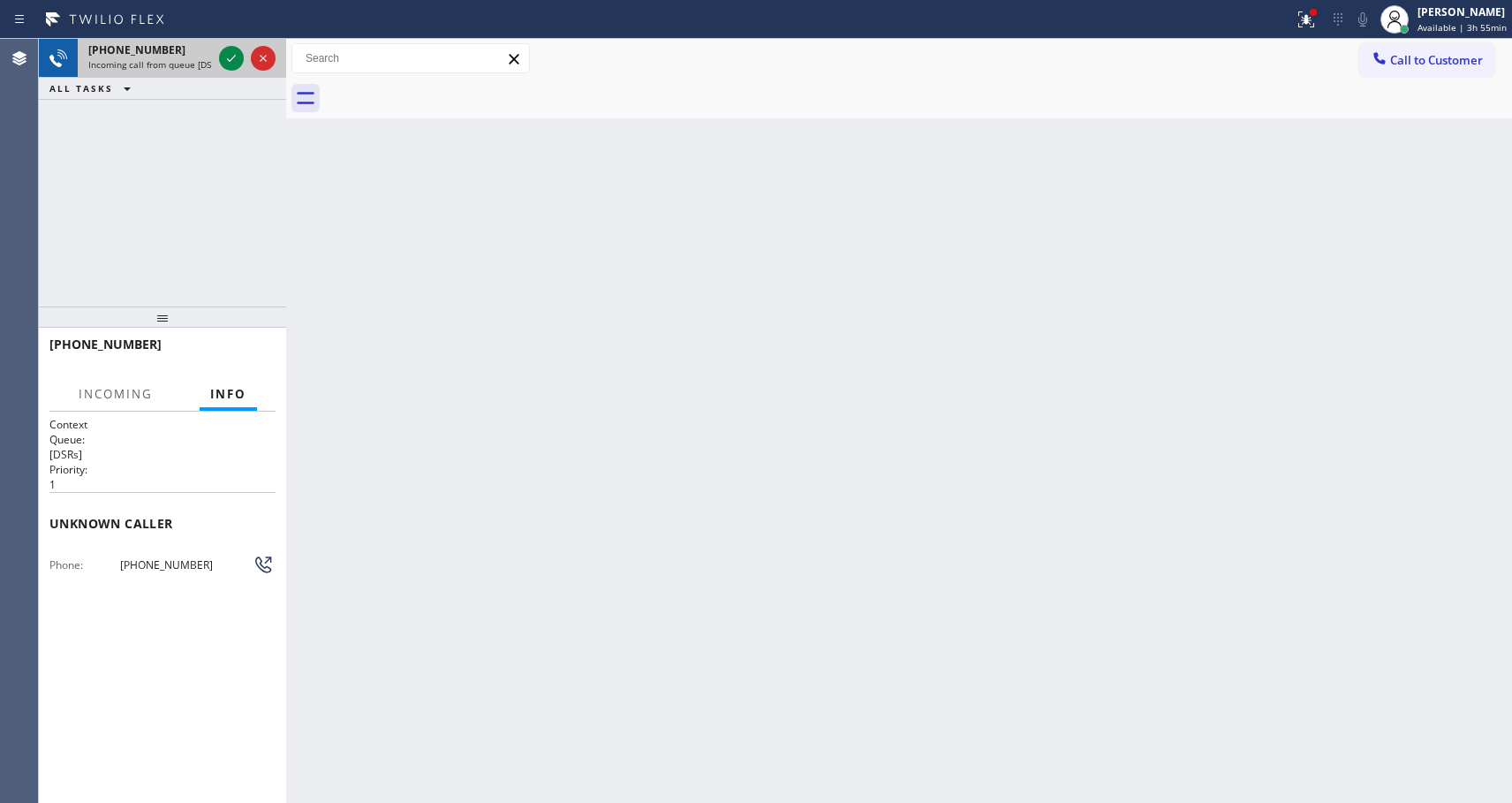
click at [187, 61] on span "Incoming call from queue [DSRs]" at bounding box center [155, 63] width 135 height 12
click at [154, 63] on span "Incoming call from queue [DSRs]" at bounding box center [155, 63] width 135 height 12
click at [118, 398] on span "Incoming" at bounding box center [116, 393] width 74 height 16
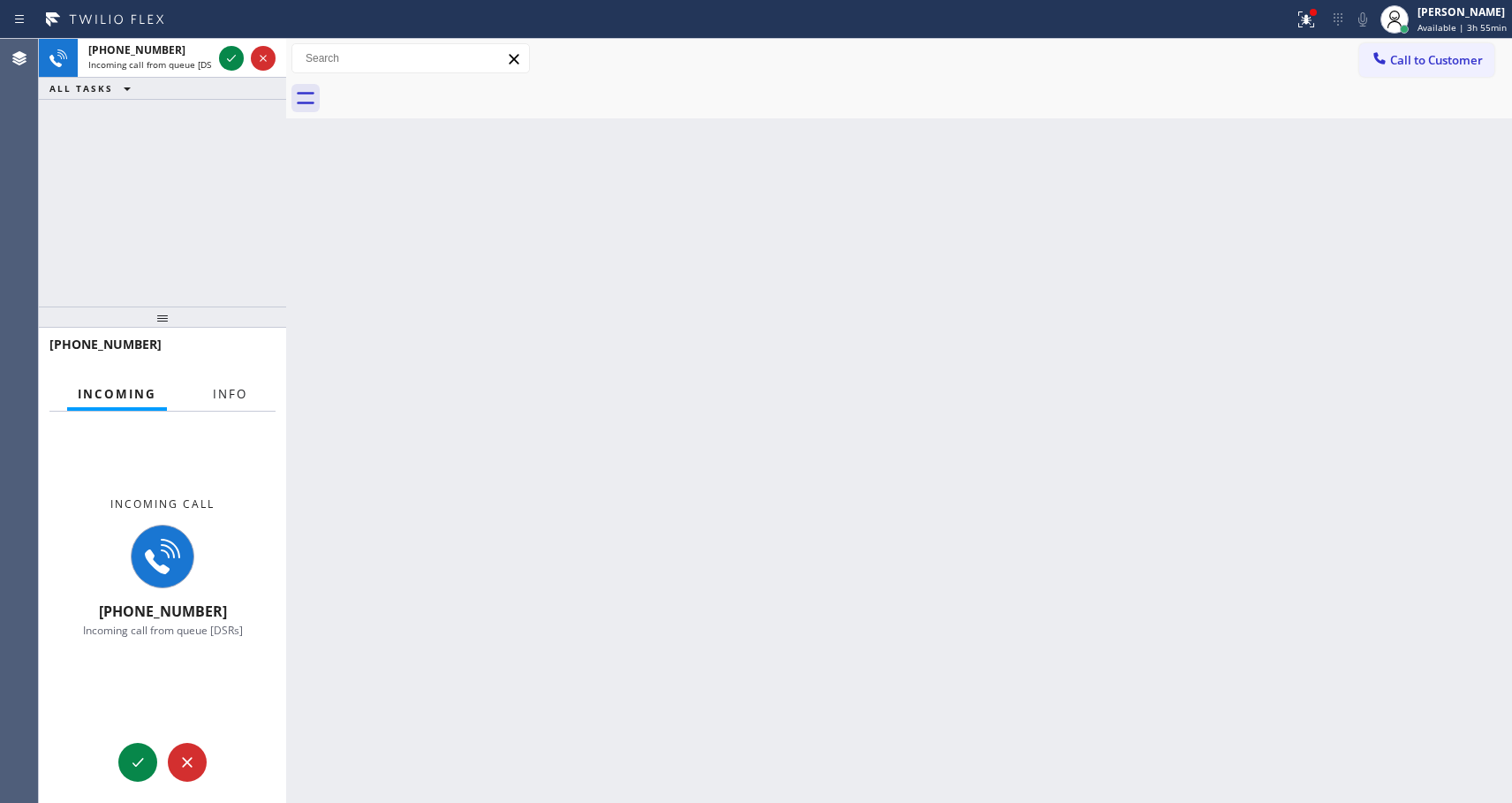
click at [233, 391] on span "Info" at bounding box center [230, 393] width 34 height 16
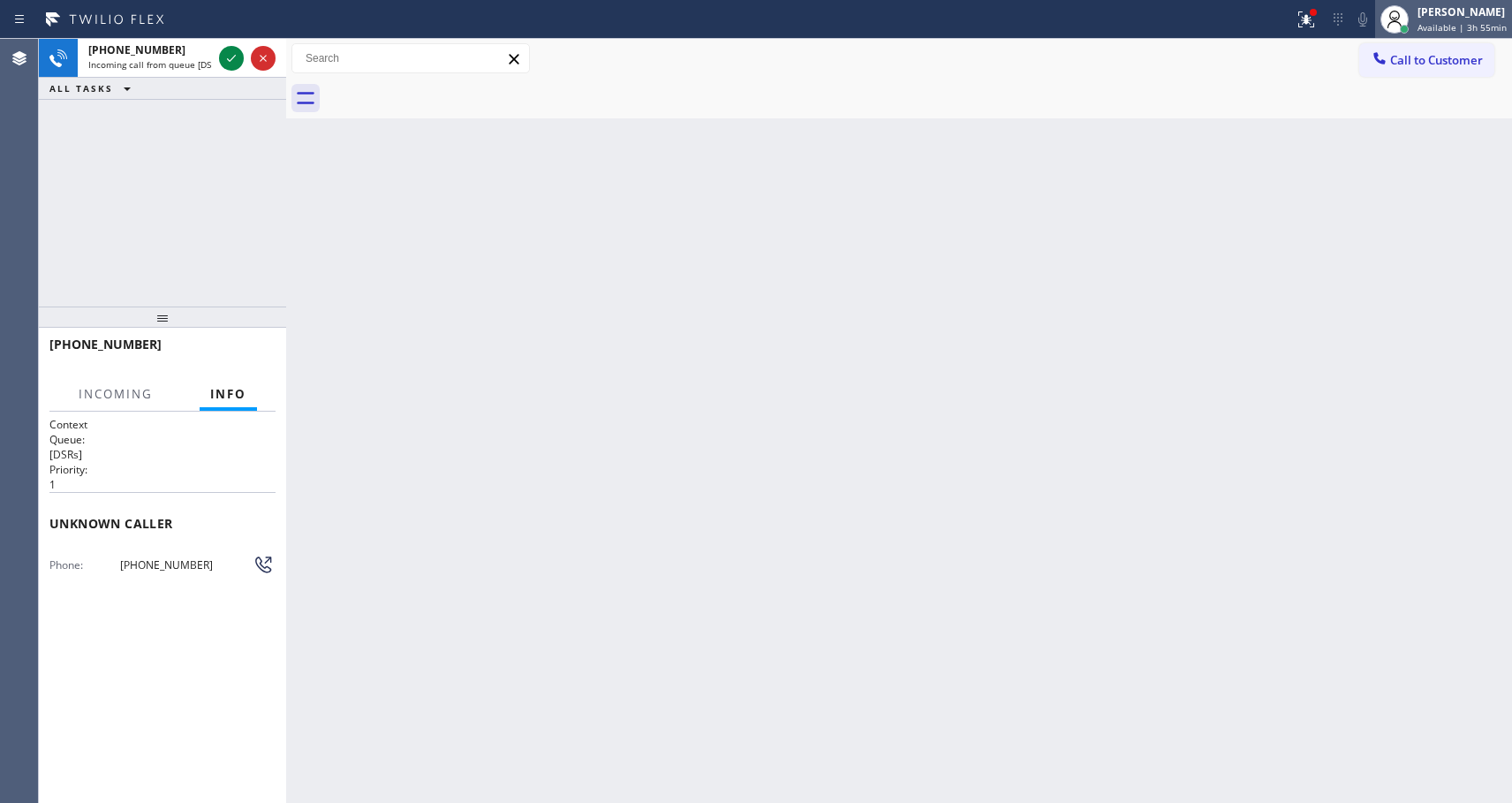
click at [1455, 22] on span "Available | 3h 55min" at bounding box center [1461, 27] width 89 height 12
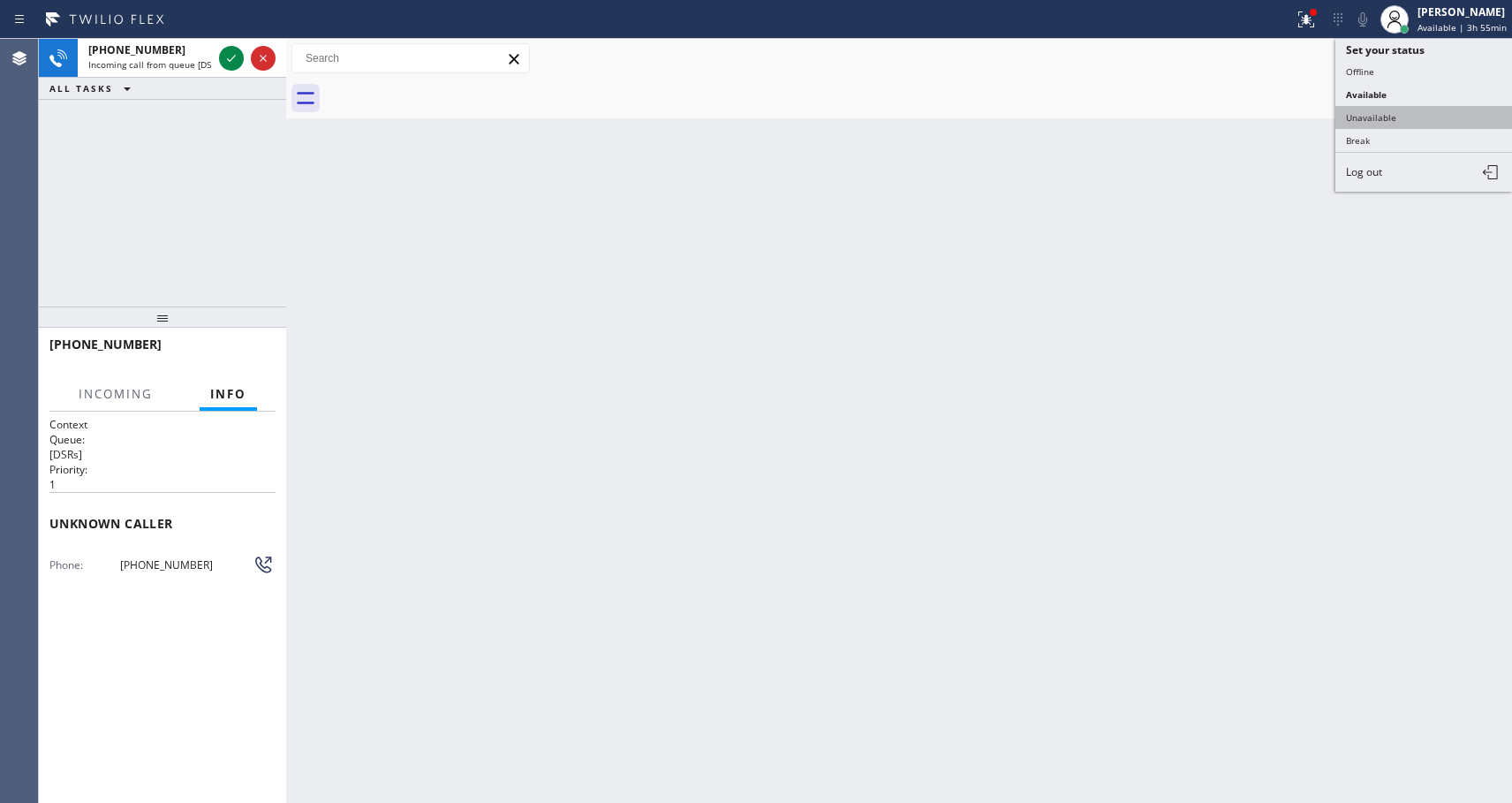
click at [1362, 119] on button "Unavailable" at bounding box center [1424, 117] width 176 height 23
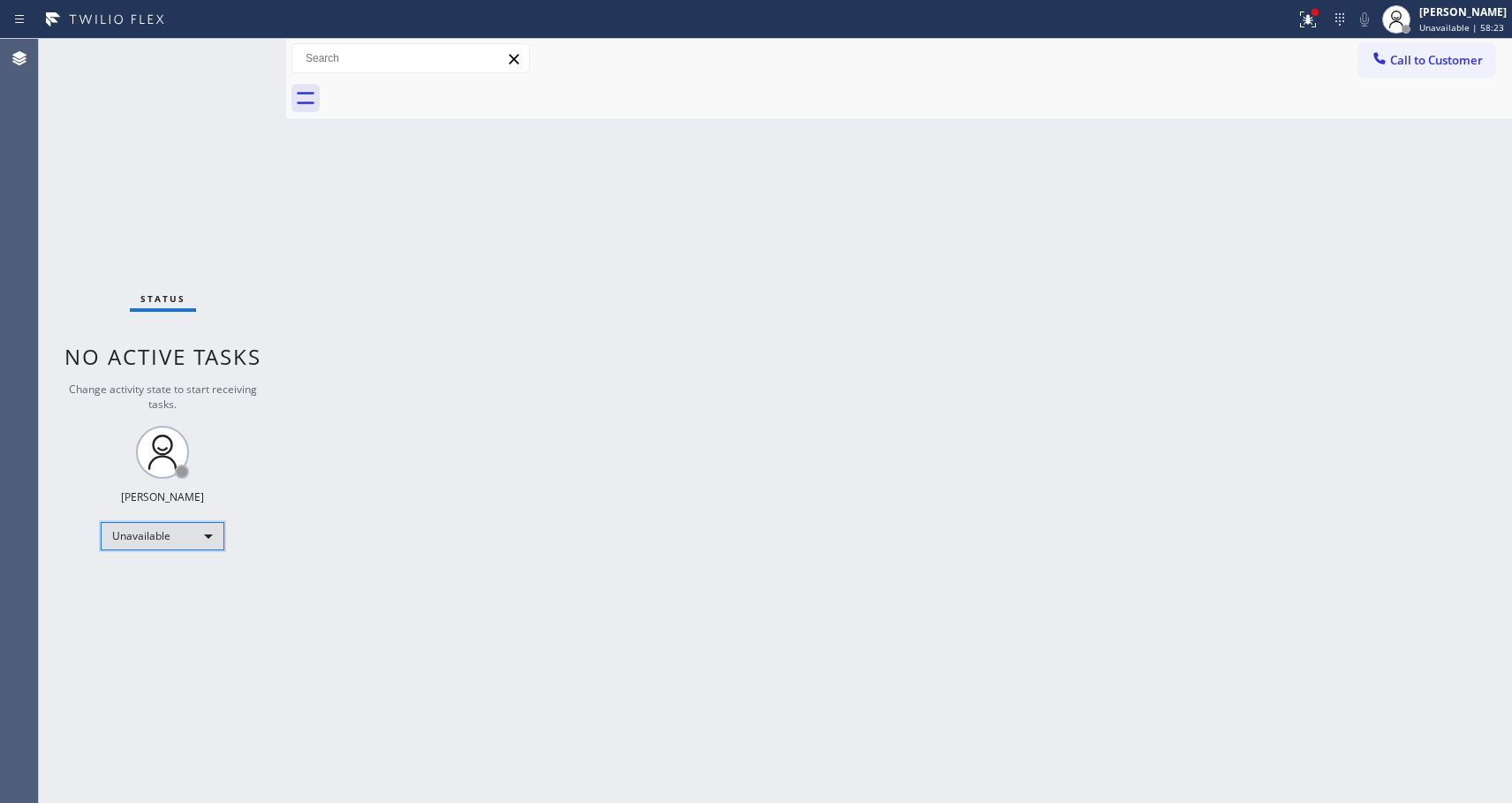
click at [195, 535] on div "Unavailable" at bounding box center [163, 536] width 124 height 28
click at [169, 578] on li "Available" at bounding box center [162, 582] width 120 height 21
click at [1406, 62] on span "Call to Customer" at bounding box center [1436, 60] width 93 height 16
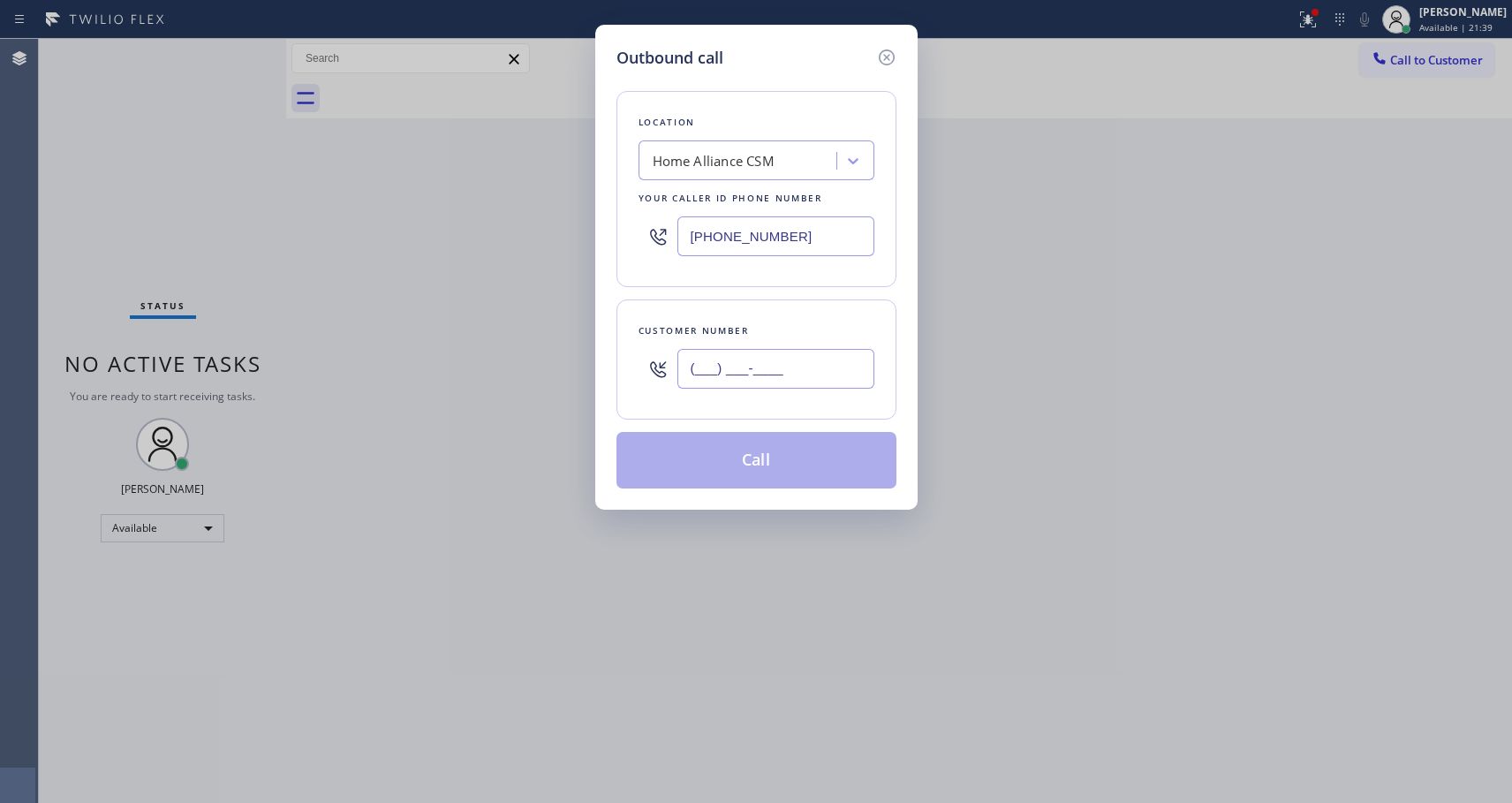
click at [720, 370] on input "(___) ___-____" at bounding box center [775, 368] width 197 height 40
paste input "323) 893-7393"
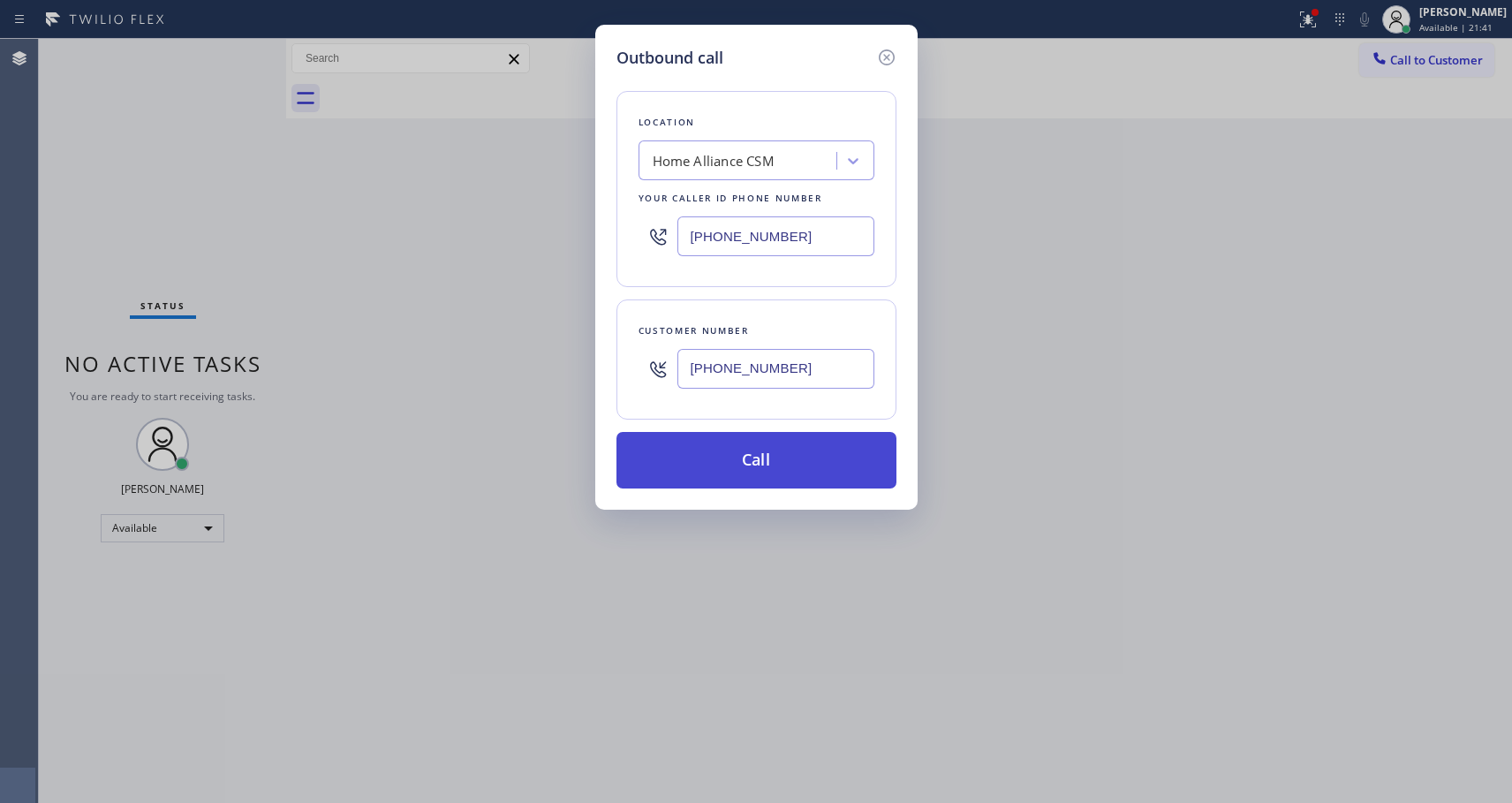
type input "[PHONE_NUMBER]"
click at [750, 462] on button "Call" at bounding box center [756, 460] width 280 height 57
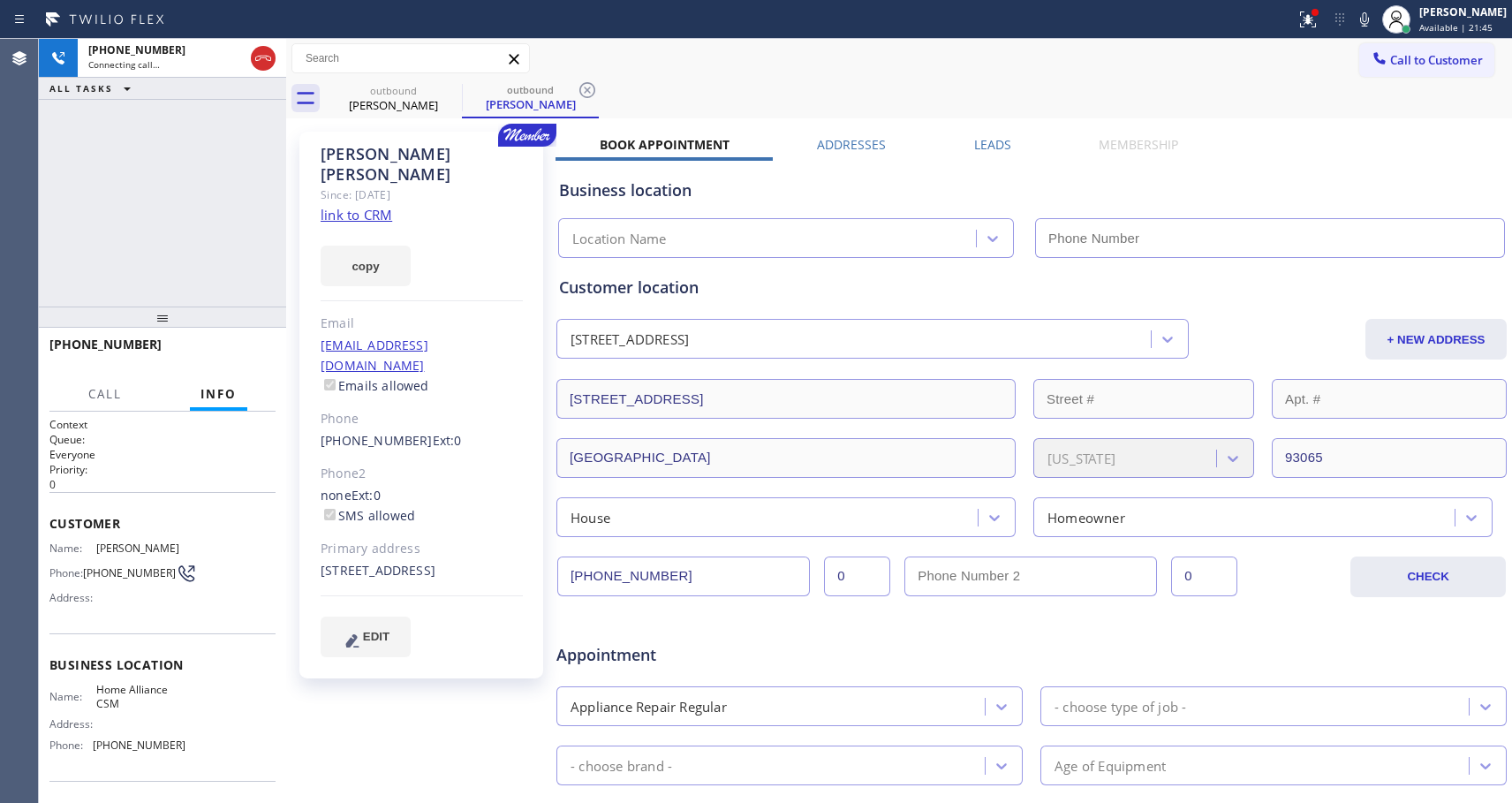
type input "[PHONE_NUMBER]"
click at [229, 371] on div "[PHONE_NUMBER] Live | 00:09 HANG UP" at bounding box center [163, 353] width 226 height 46
click at [236, 354] on span "HANG UP" at bounding box center [234, 352] width 54 height 12
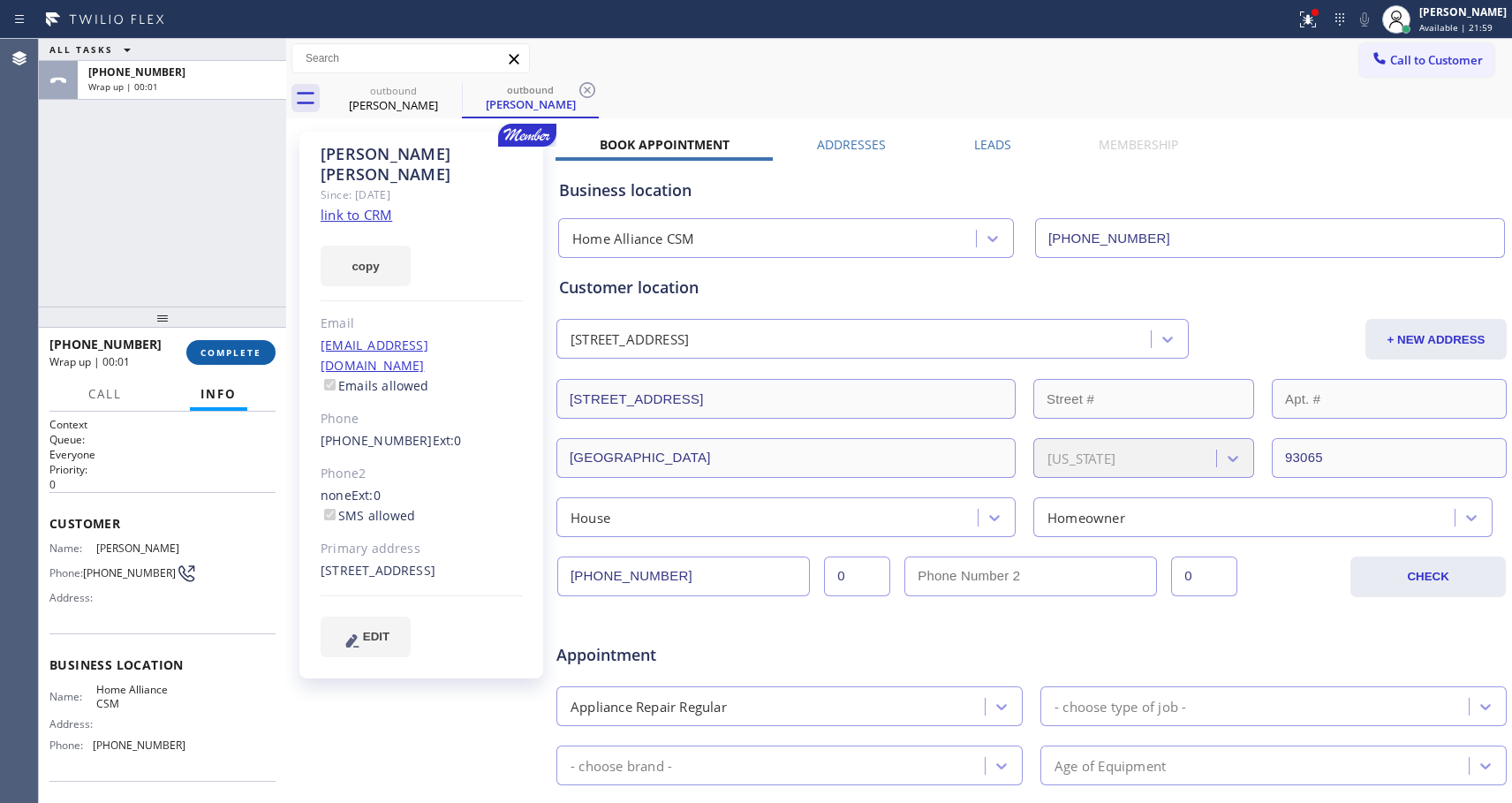
click at [239, 347] on span "COMPLETE" at bounding box center [231, 352] width 61 height 12
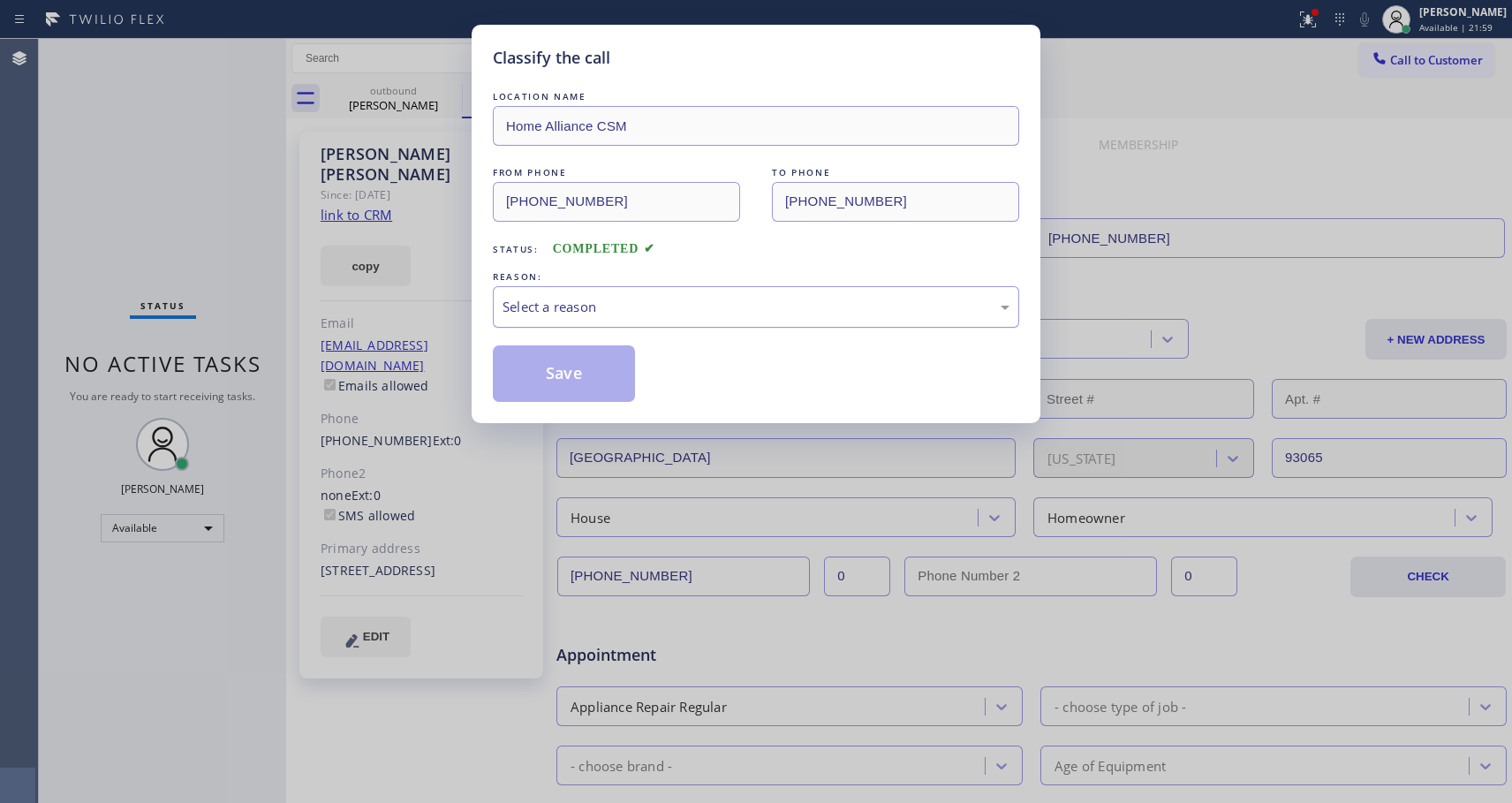
click at [616, 302] on div "Select a reason" at bounding box center [756, 307] width 507 height 20
click at [565, 380] on button "Save" at bounding box center [564, 374] width 142 height 57
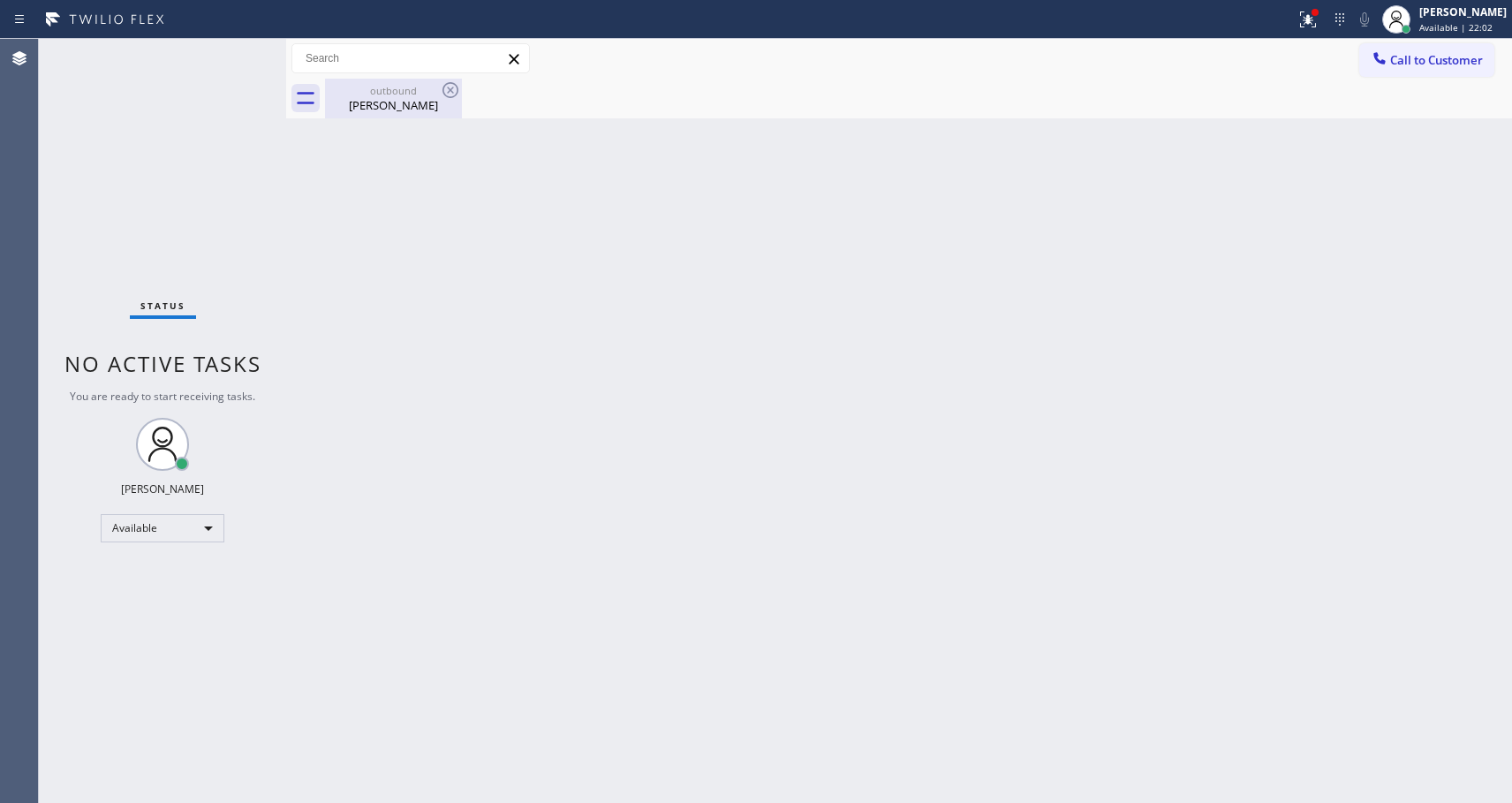
click at [400, 105] on div "[PERSON_NAME]" at bounding box center [393, 105] width 133 height 16
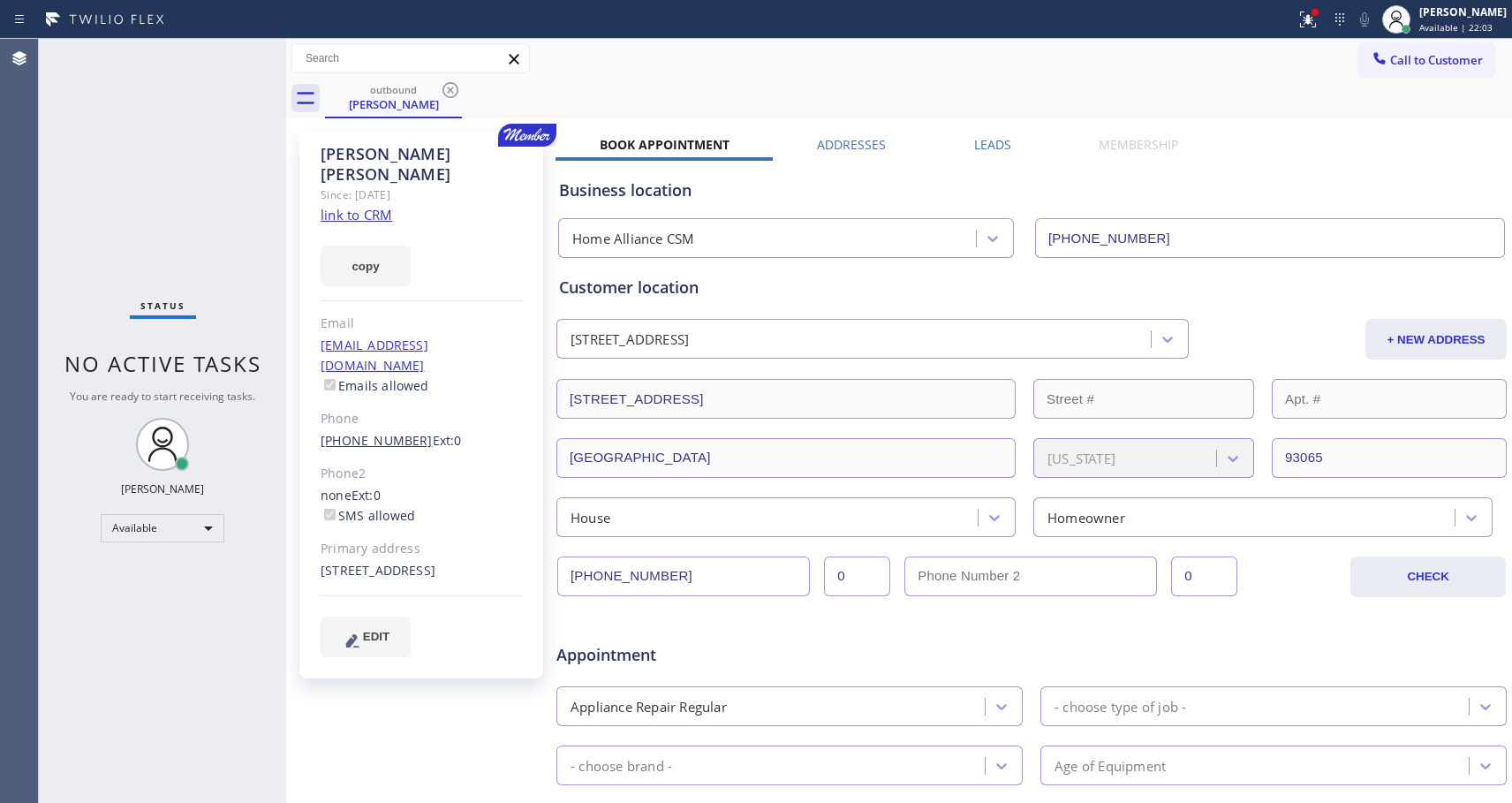
click at [380, 432] on link "[PHONE_NUMBER]" at bounding box center [377, 440] width 112 height 17
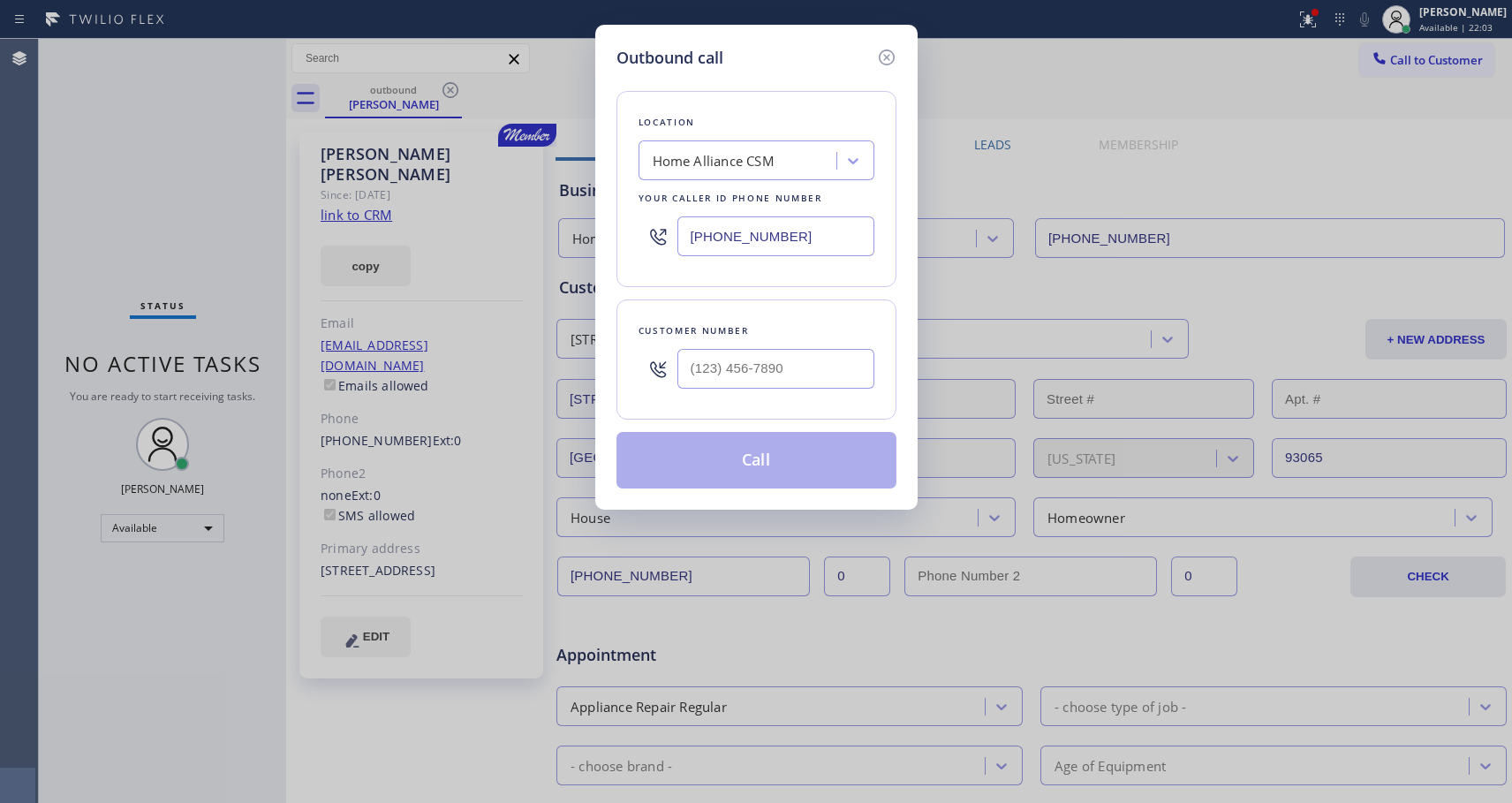
type input "[PHONE_NUMBER]"
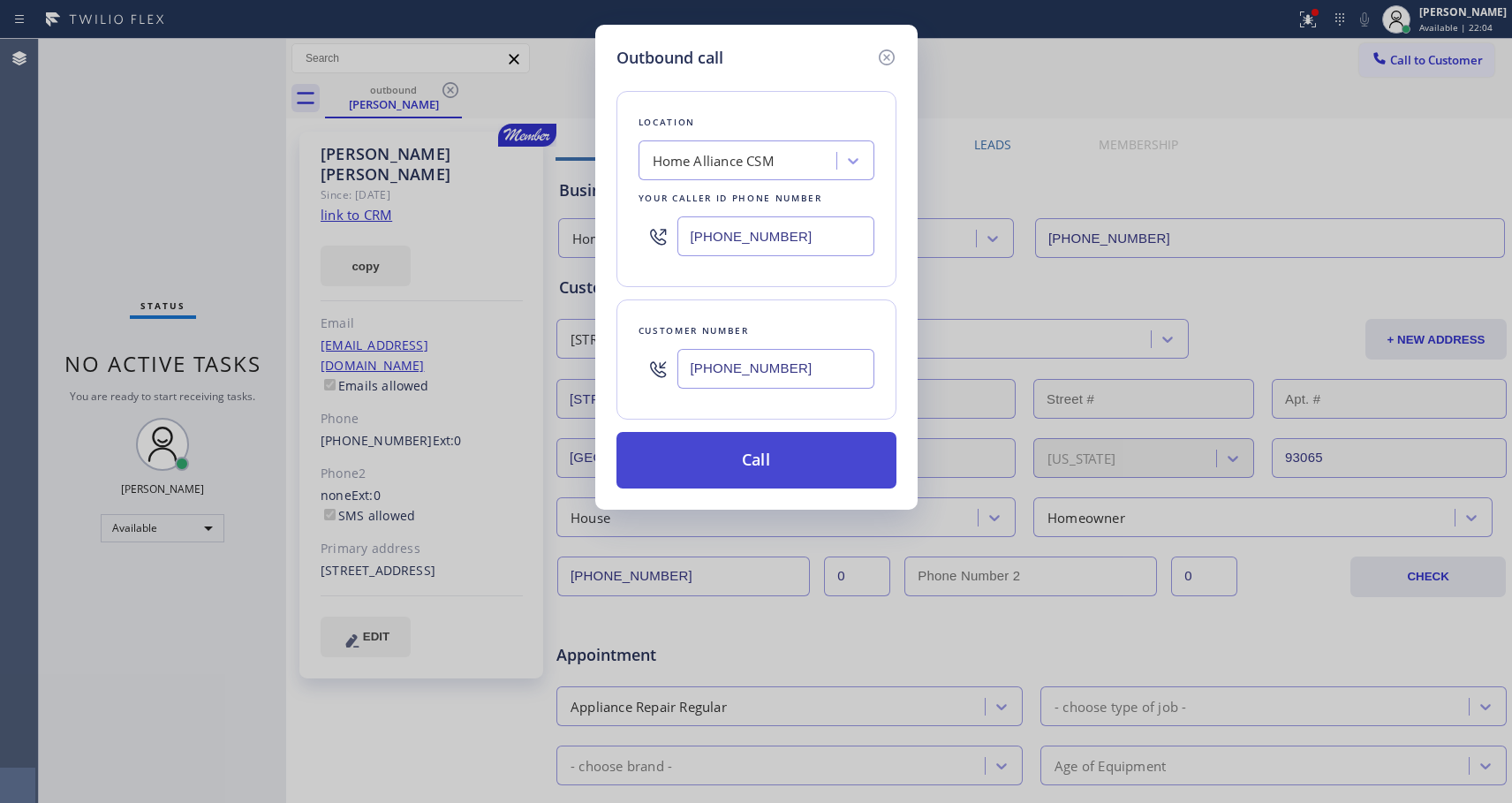
click at [750, 457] on button "Call" at bounding box center [756, 460] width 280 height 57
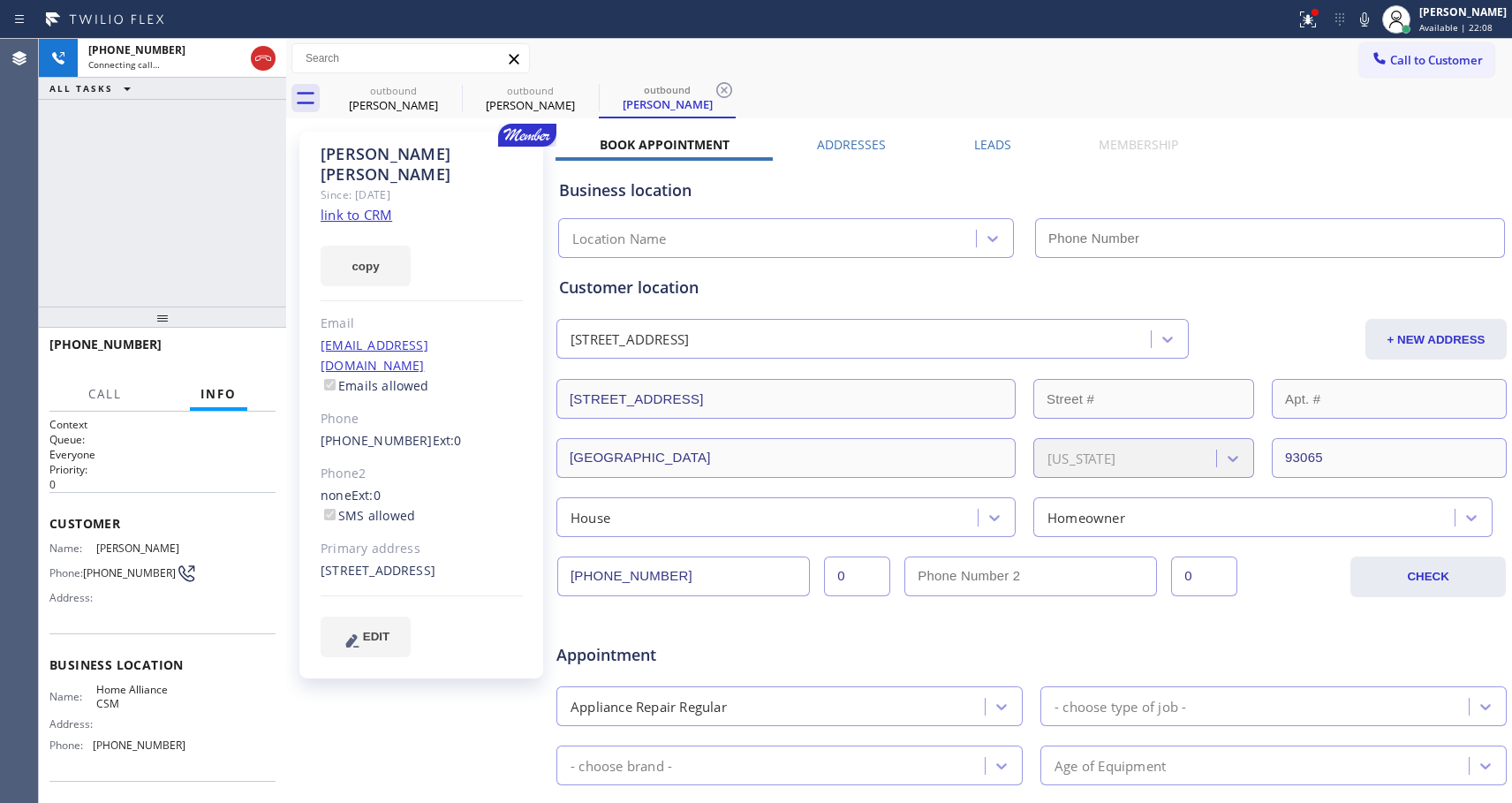
type input "[PHONE_NUMBER]"
click at [205, 190] on div "[PHONE_NUMBER] Live | 00:41 ALL TASKS ALL TASKS ACTIVE TASKS TASKS IN WRAP UP" at bounding box center [162, 172] width 247 height 267
click at [243, 356] on span "HANG UP" at bounding box center [234, 352] width 54 height 12
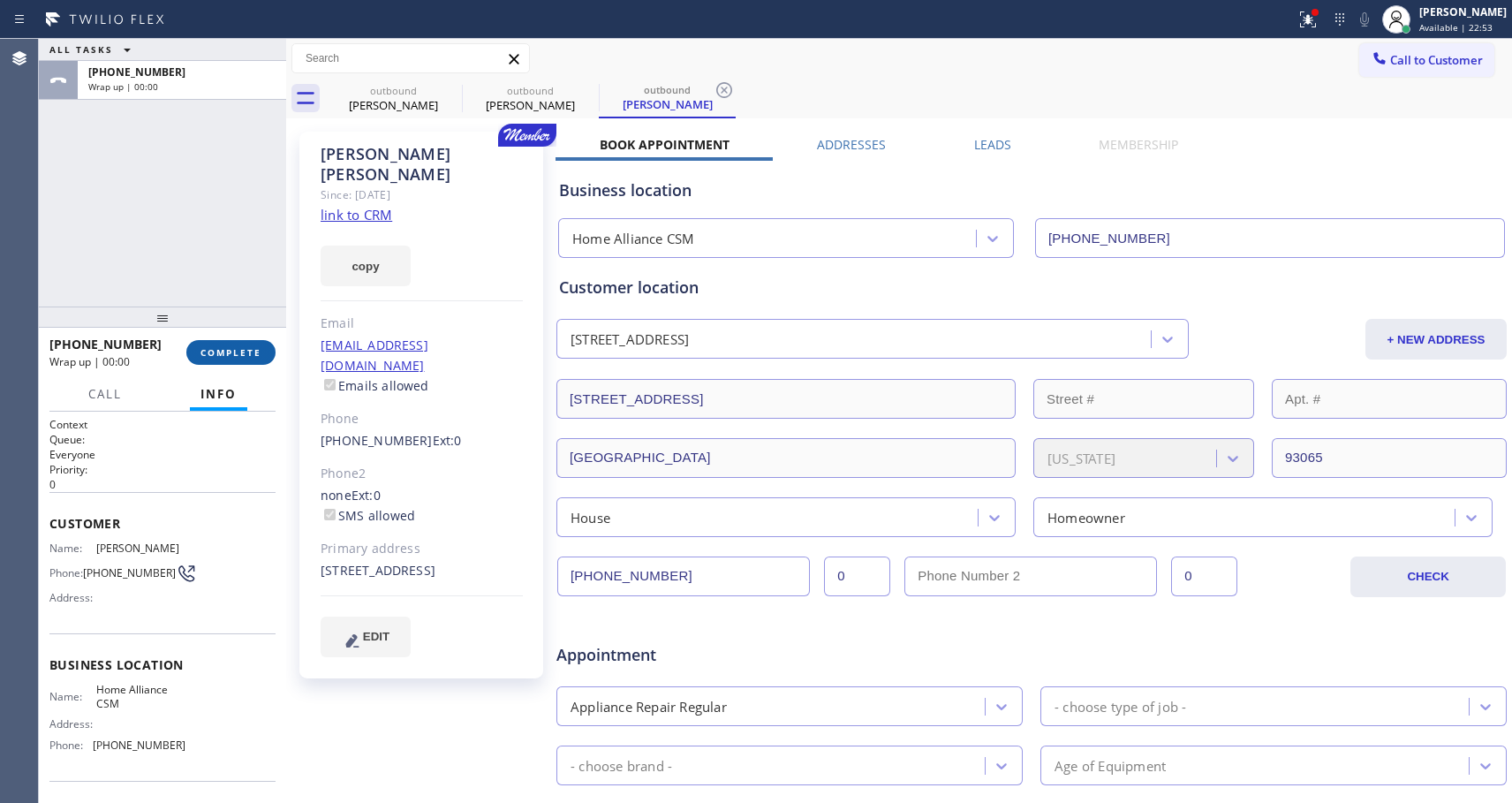
click at [243, 356] on span "COMPLETE" at bounding box center [231, 352] width 61 height 12
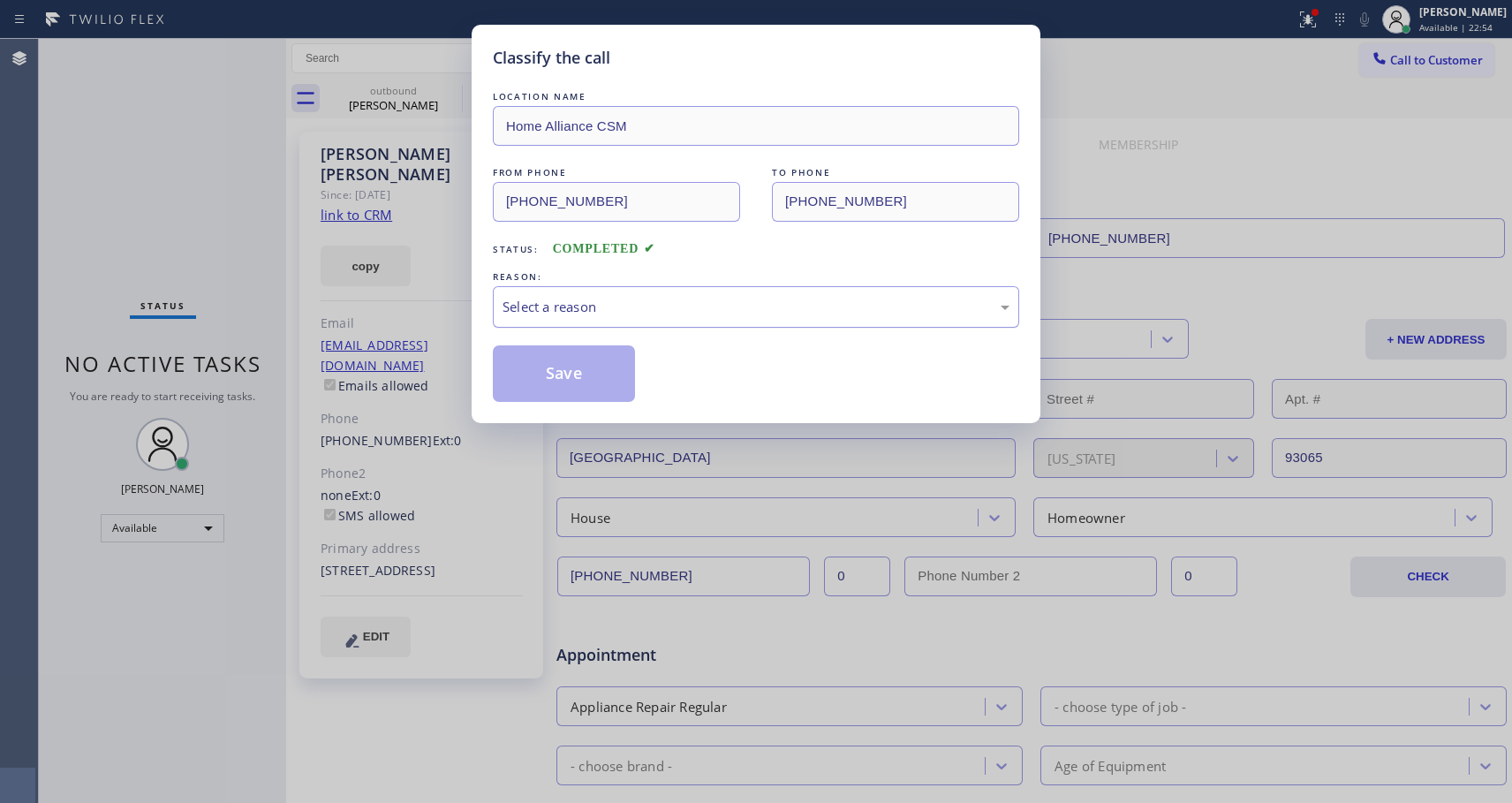
click at [560, 310] on div "Select a reason" at bounding box center [756, 307] width 507 height 20
click at [532, 386] on button "Save" at bounding box center [564, 374] width 142 height 57
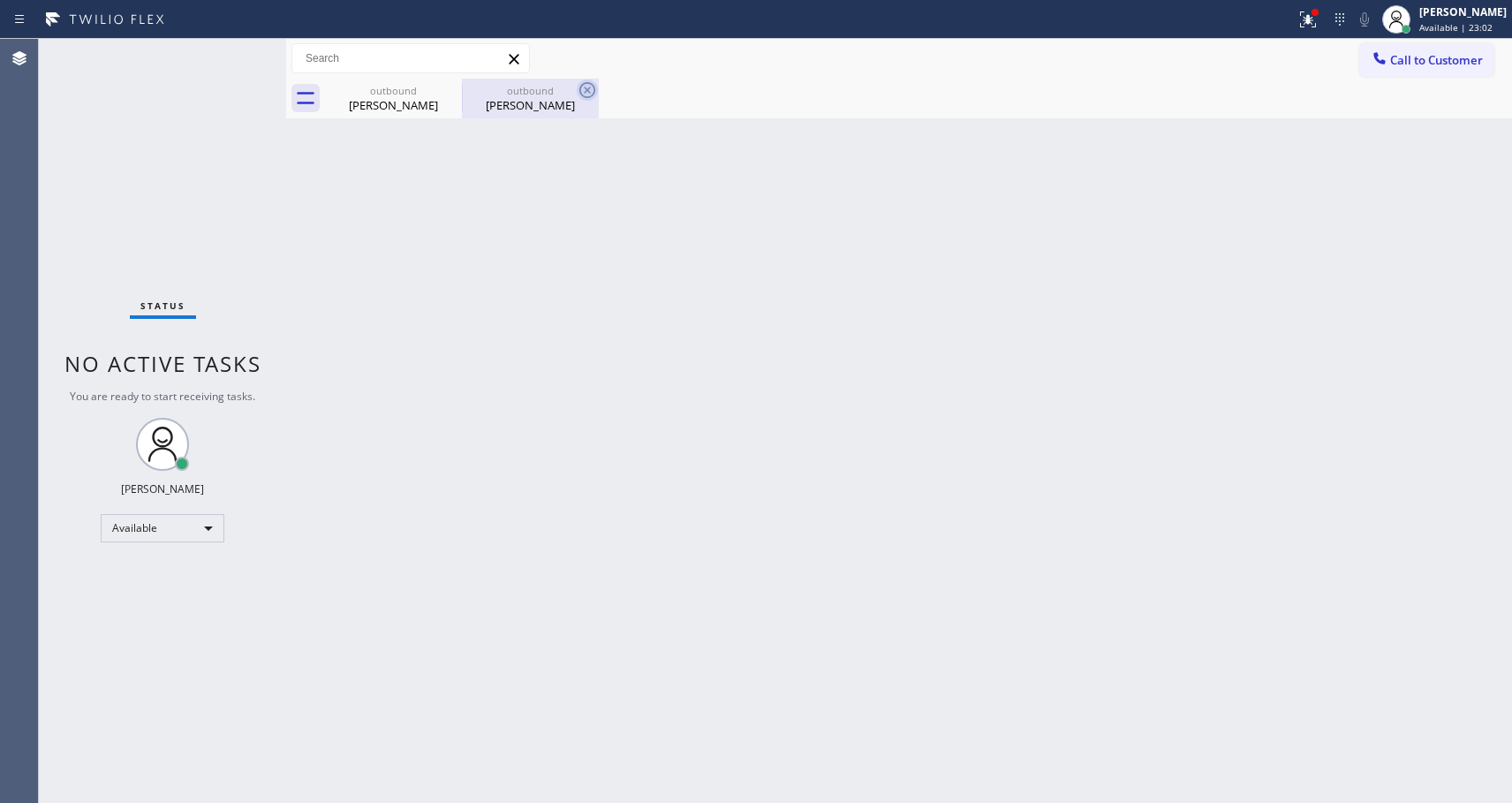
click at [588, 84] on icon at bounding box center [587, 90] width 21 height 21
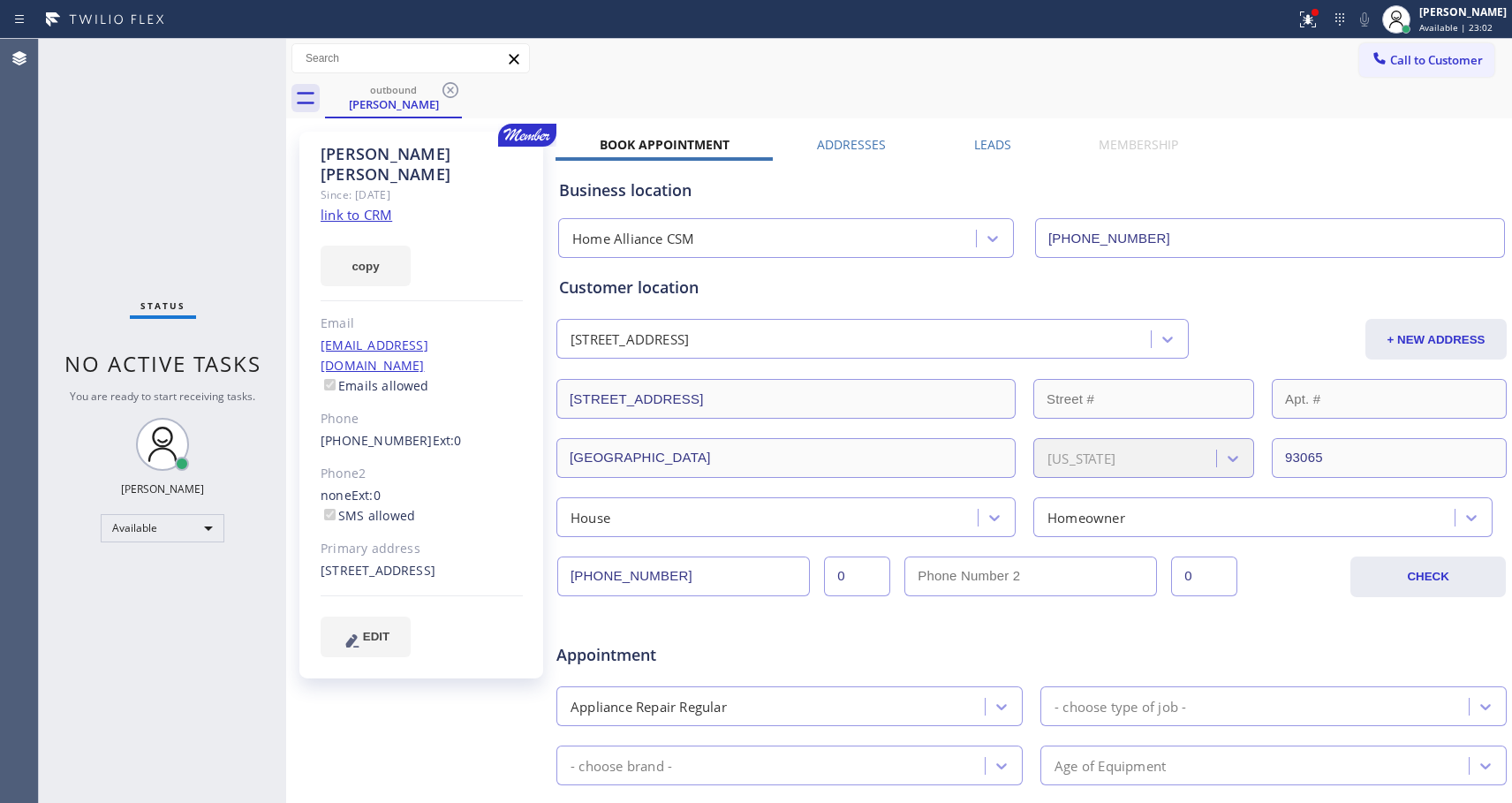
click at [588, 84] on div "outbound [PERSON_NAME]" at bounding box center [919, 98] width 1187 height 40
click at [443, 84] on icon at bounding box center [450, 90] width 21 height 21
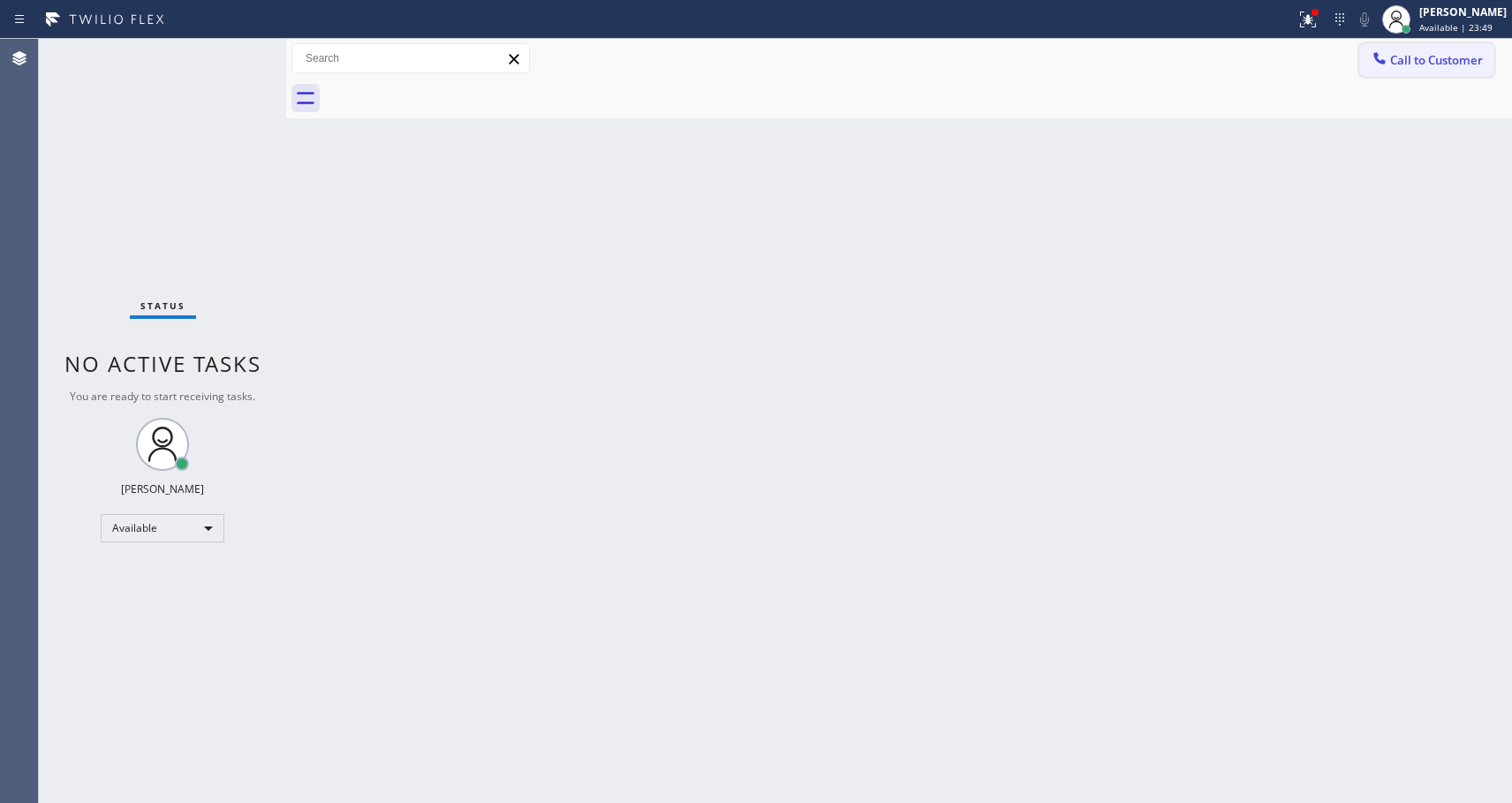
click at [1391, 69] on button "Call to Customer" at bounding box center [1427, 60] width 135 height 34
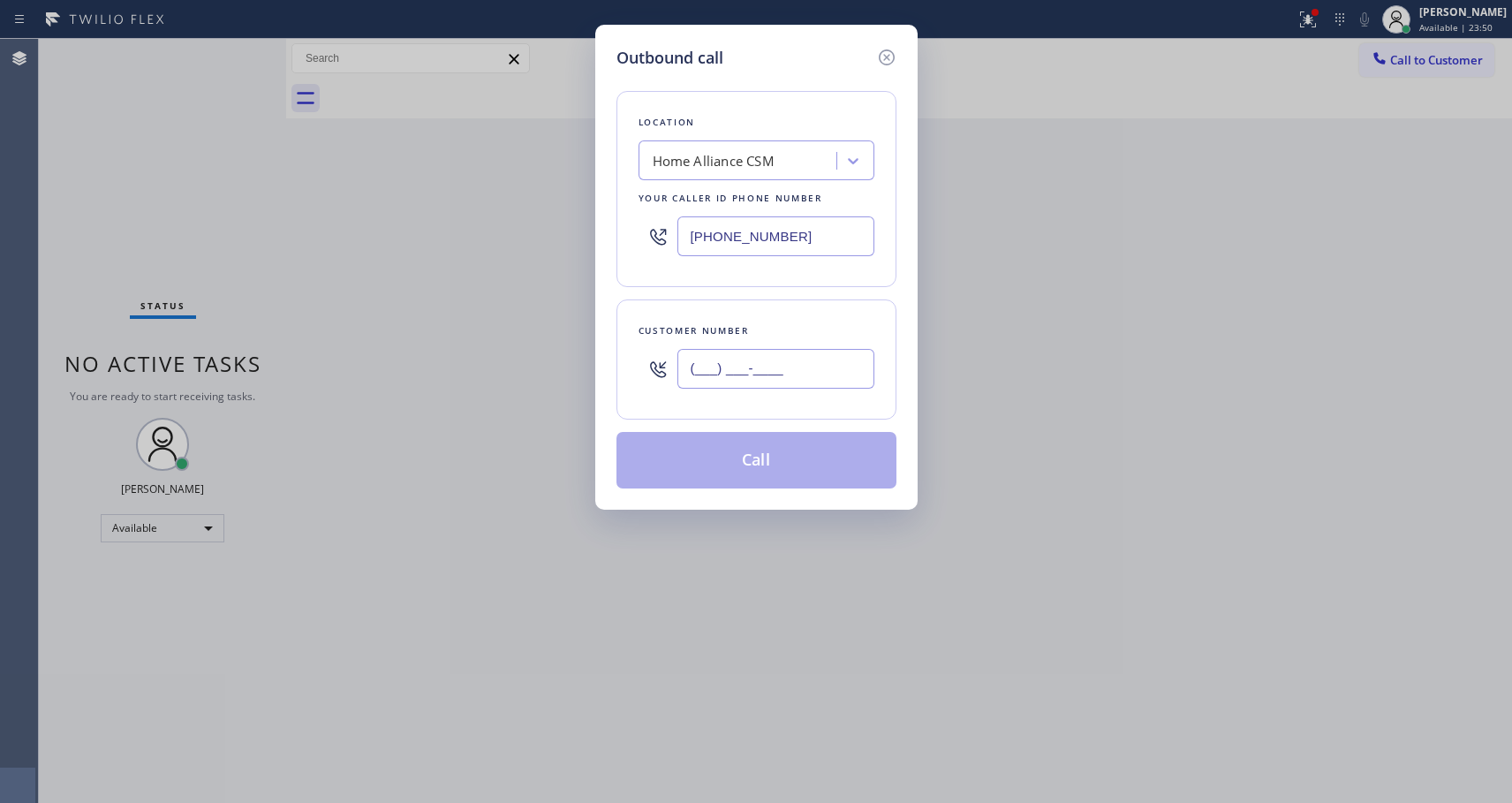
click at [828, 372] on input "(___) ___-____" at bounding box center [775, 368] width 197 height 40
paste input "786) 317-3918"
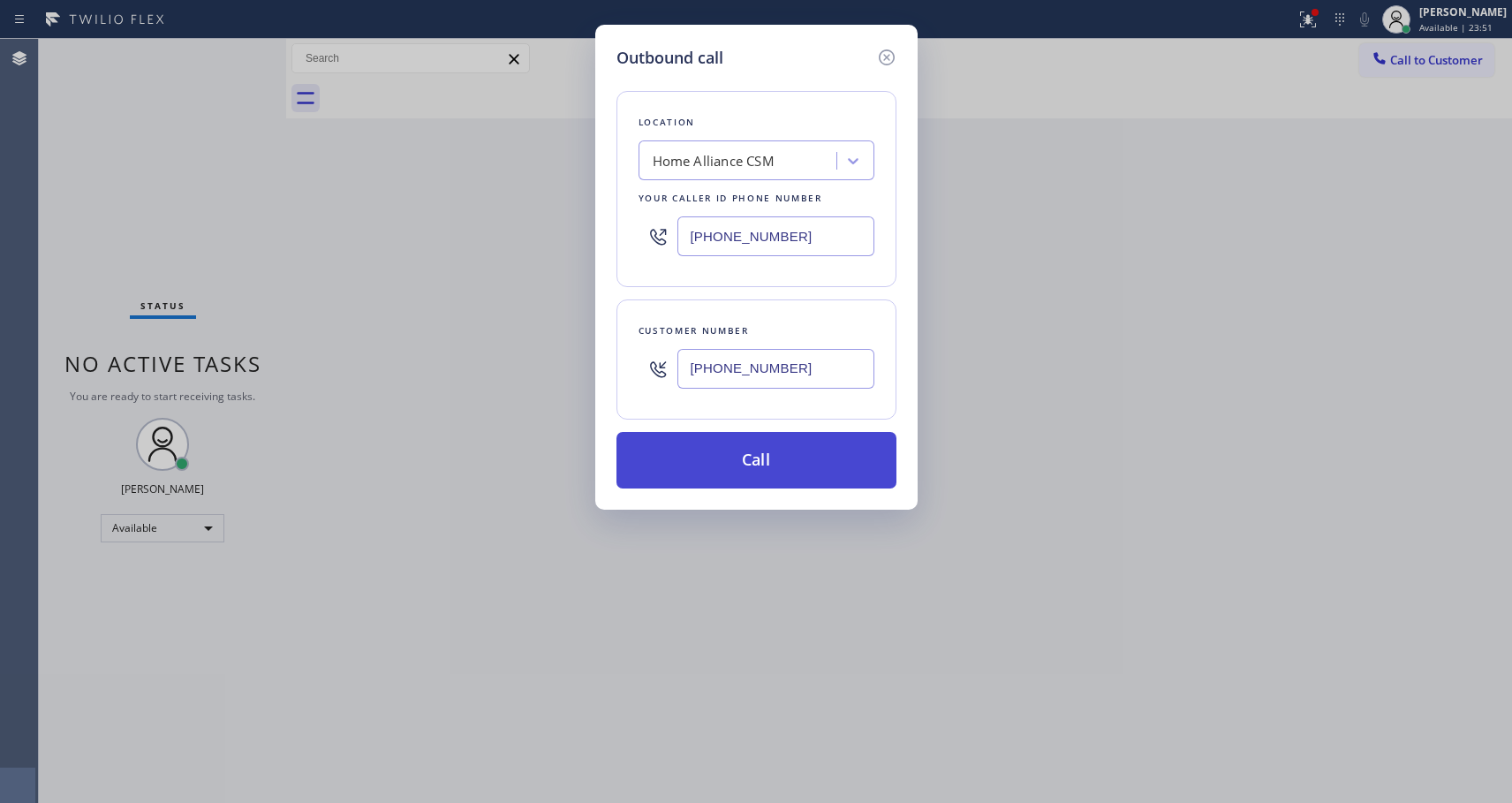
type input "[PHONE_NUMBER]"
click at [784, 473] on button "Call" at bounding box center [756, 460] width 280 height 57
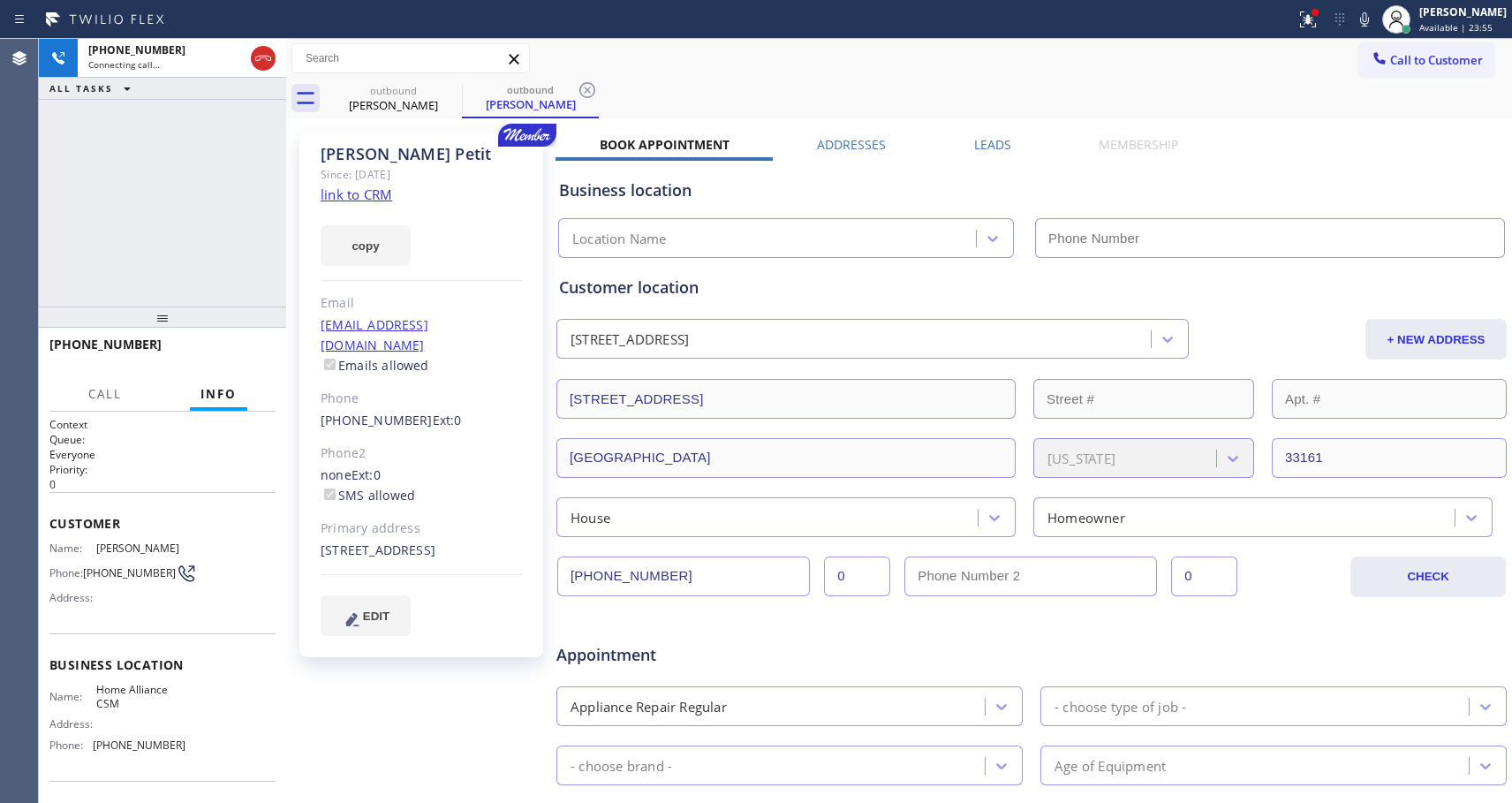
type input "[PHONE_NUMBER]"
click at [788, 90] on div "outbound [PERSON_NAME] outbound [PERSON_NAME]" at bounding box center [919, 98] width 1187 height 40
click at [242, 349] on span "HANG UP" at bounding box center [234, 352] width 54 height 12
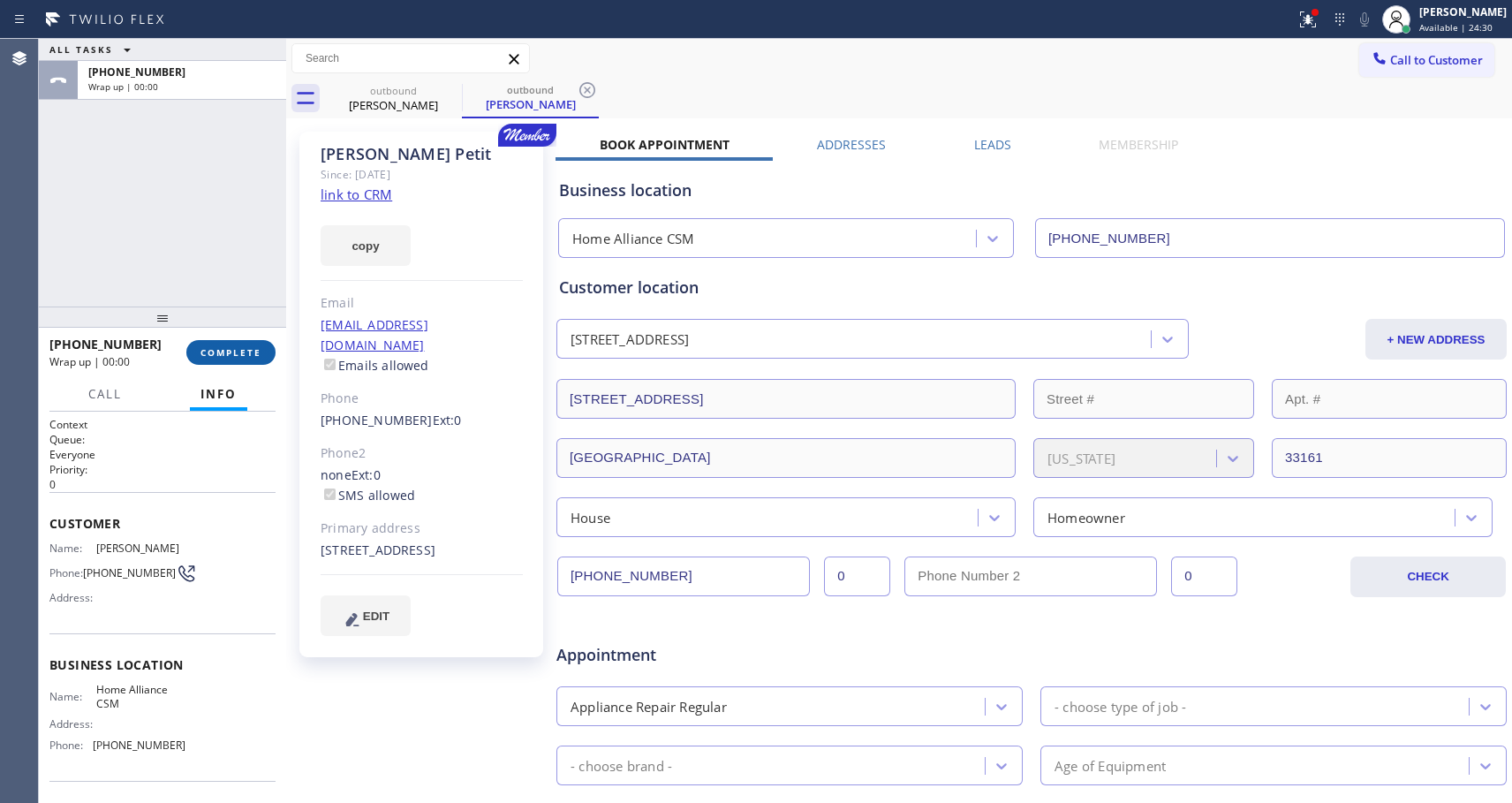
click at [242, 349] on span "COMPLETE" at bounding box center [231, 352] width 61 height 12
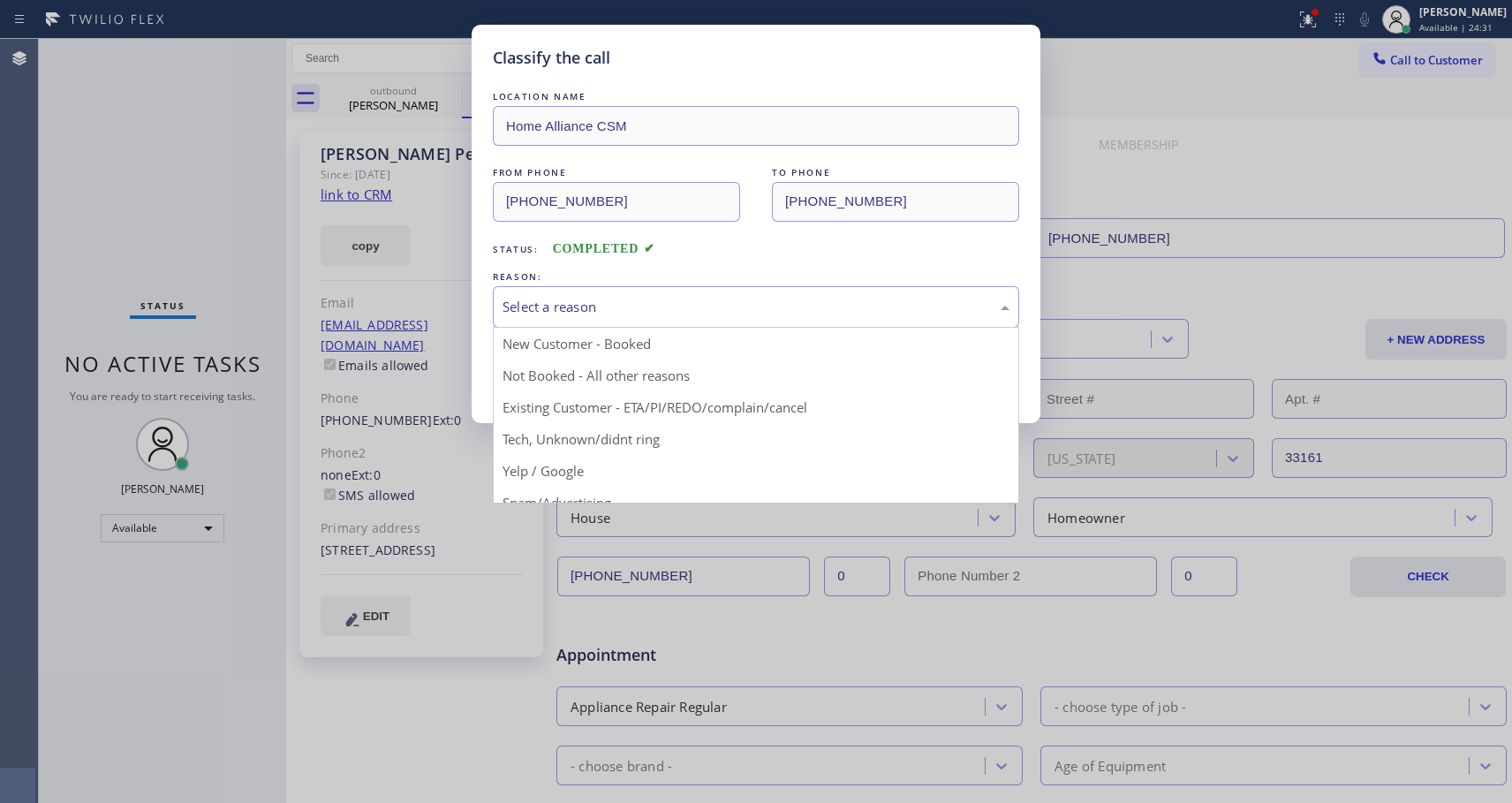
click at [828, 308] on div "Select a reason" at bounding box center [756, 307] width 507 height 20
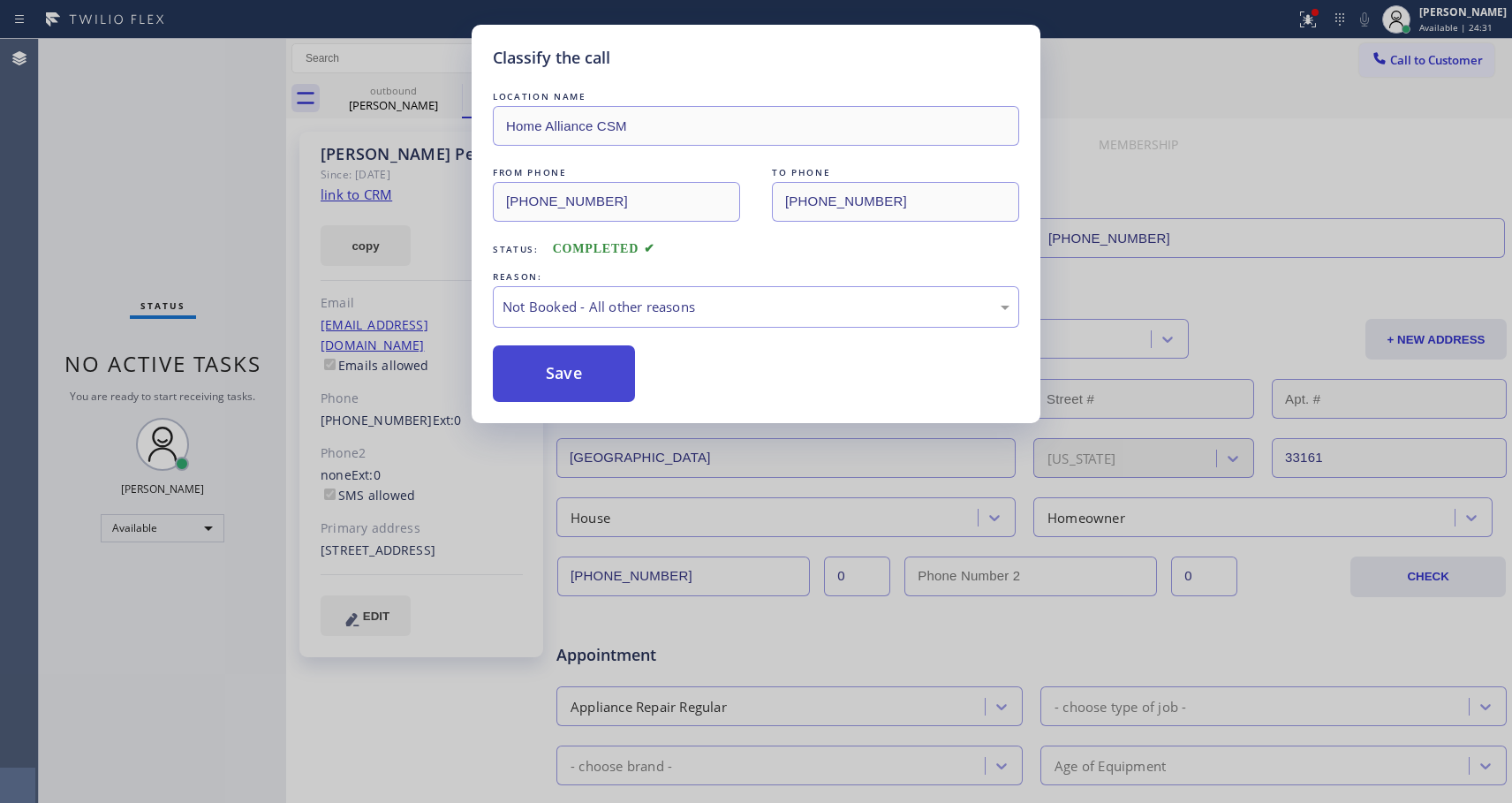
click at [549, 376] on button "Save" at bounding box center [564, 374] width 142 height 57
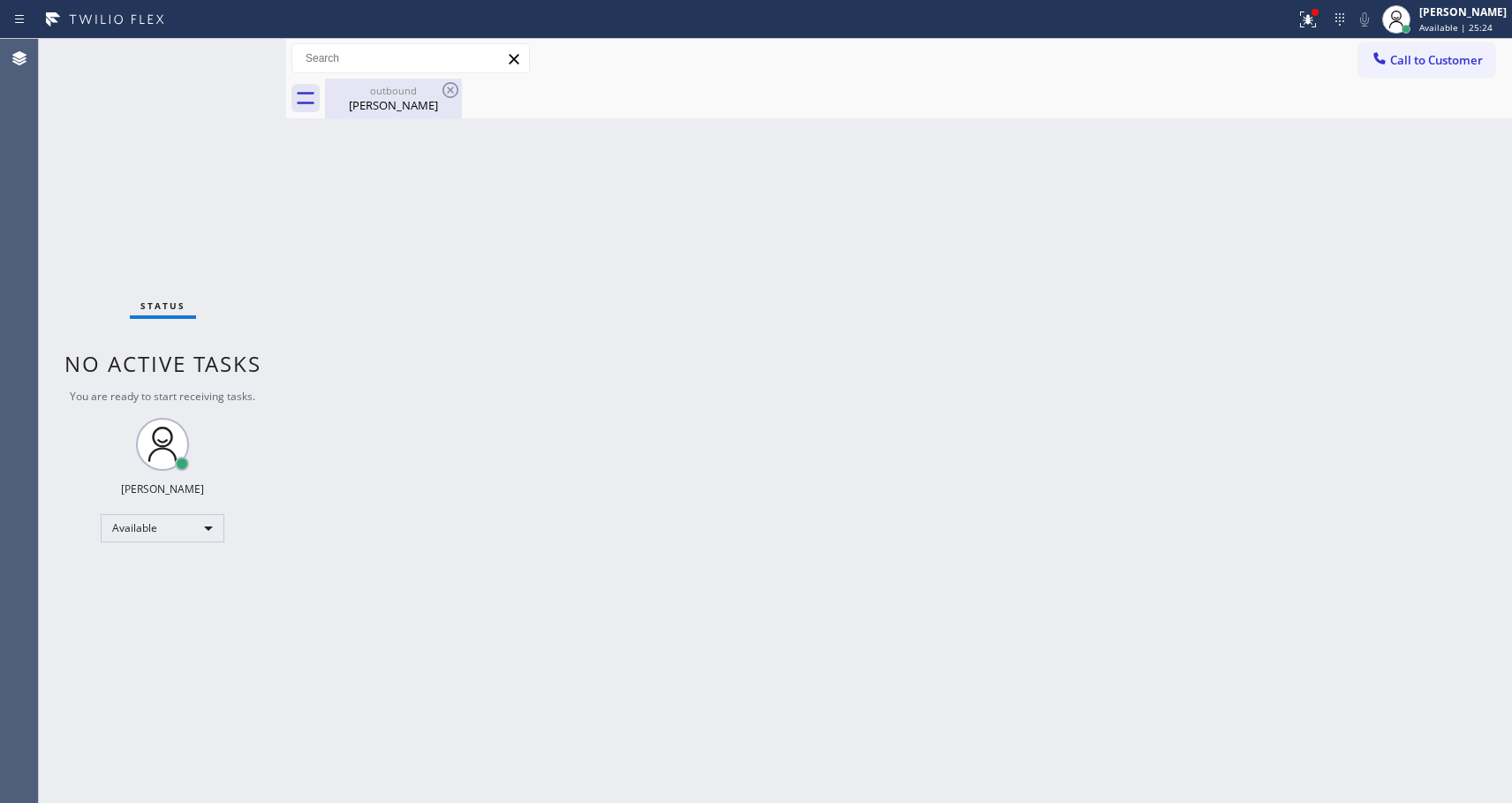
click at [401, 90] on div "outbound" at bounding box center [393, 90] width 133 height 13
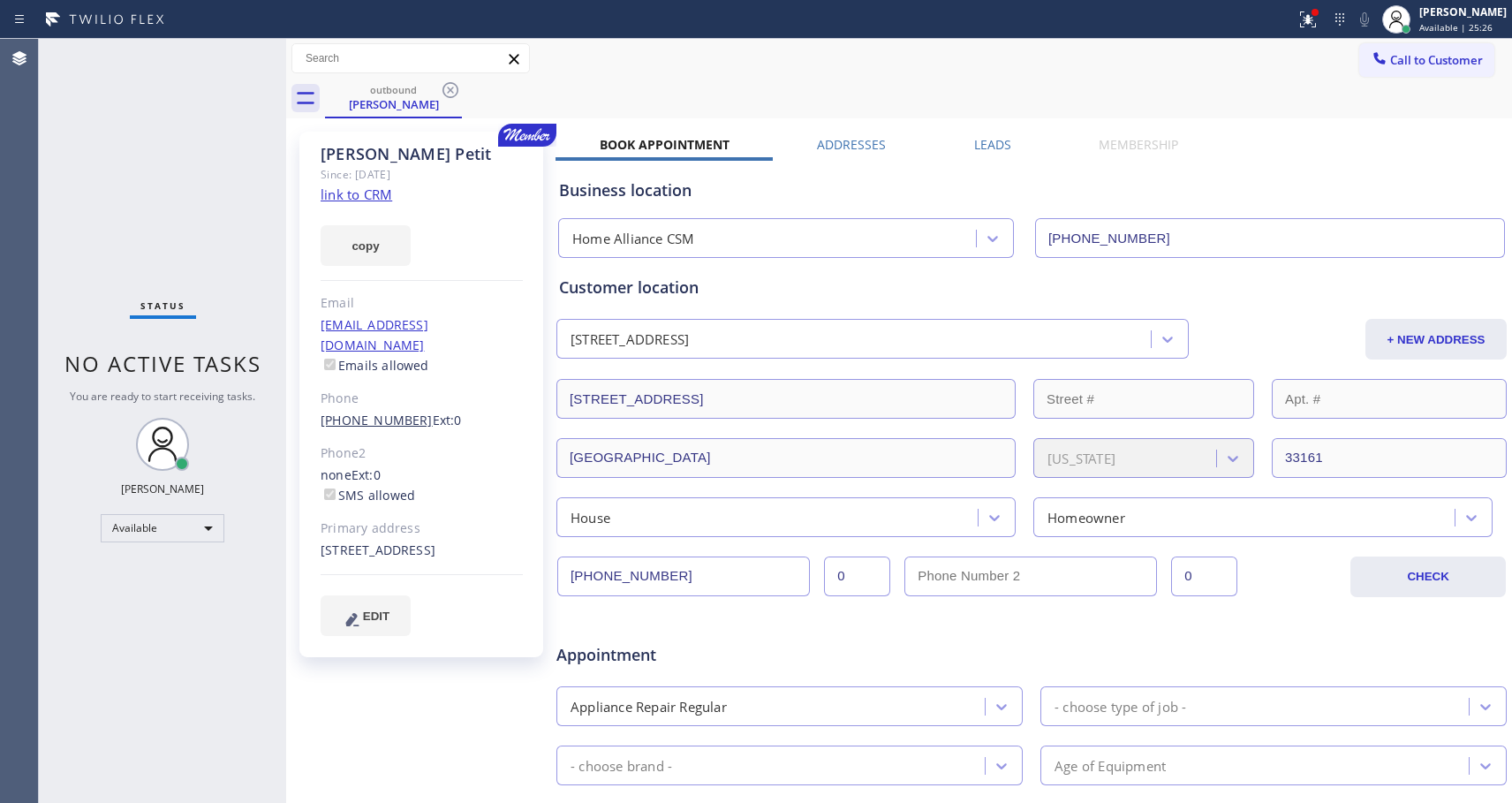
click at [375, 412] on link "[PHONE_NUMBER]" at bounding box center [377, 420] width 112 height 17
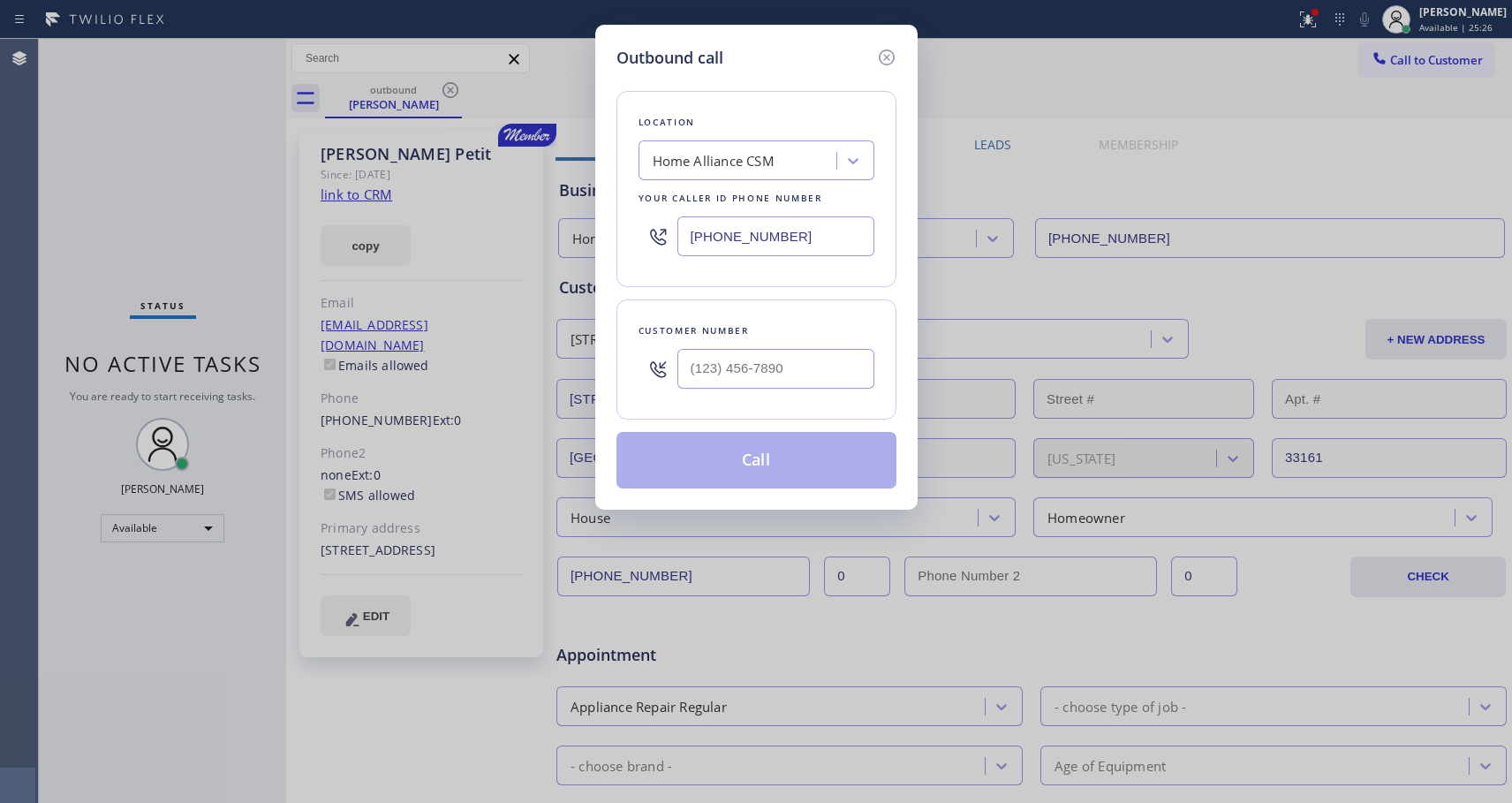
type input "[PHONE_NUMBER]"
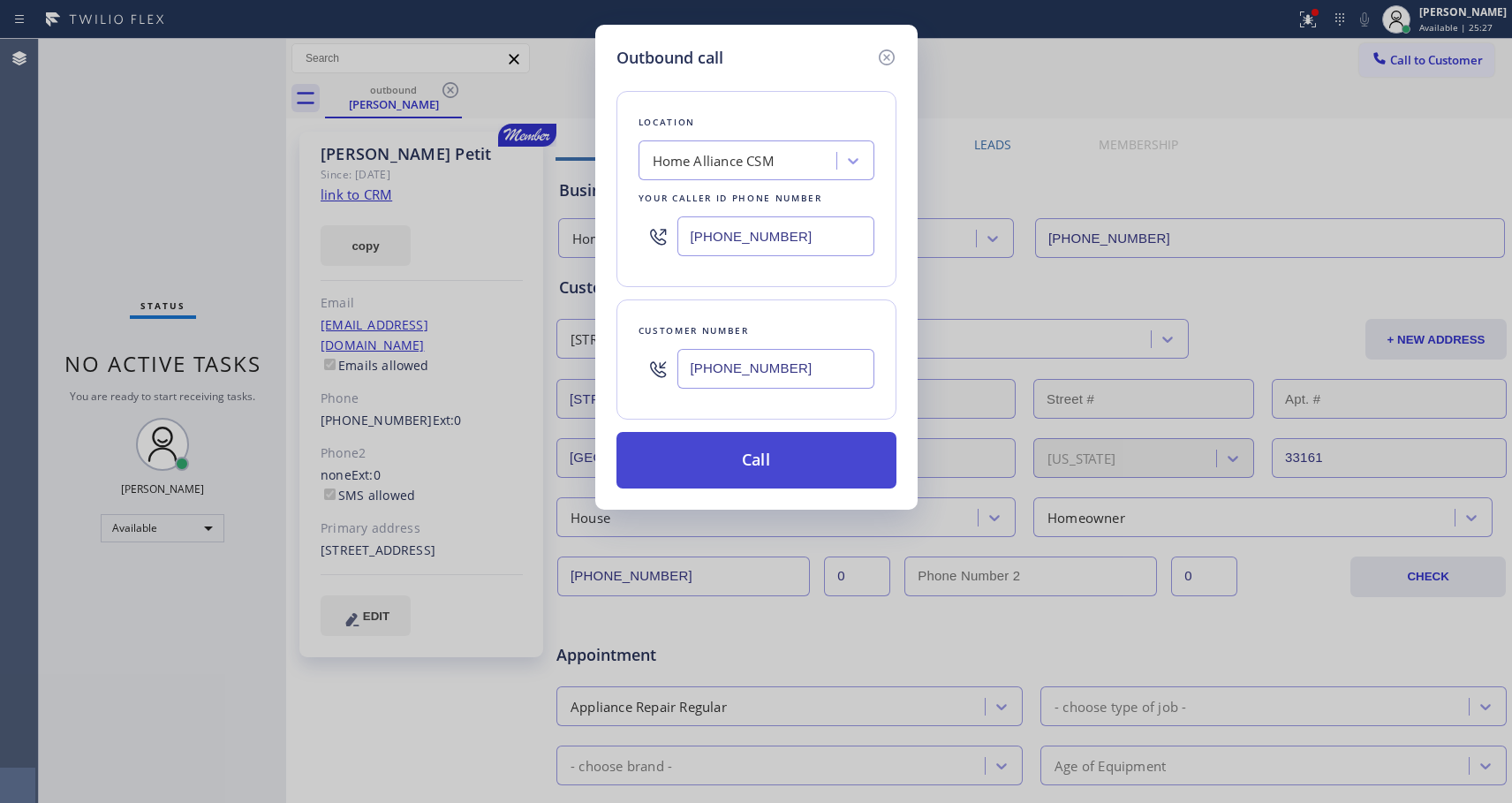
click at [733, 454] on button "Call" at bounding box center [756, 460] width 280 height 57
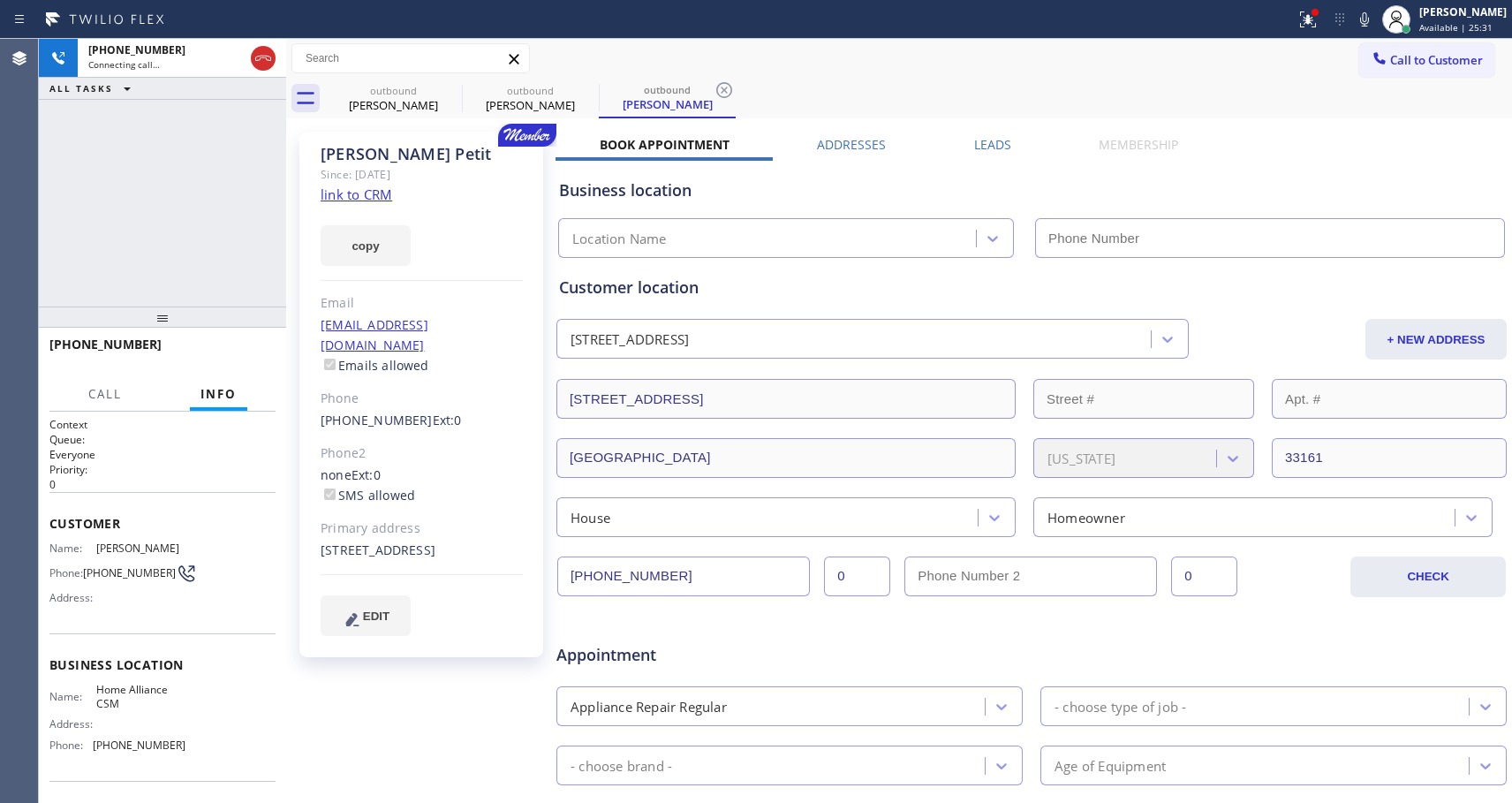
type input "[PHONE_NUMBER]"
click at [212, 356] on span "HANG UP" at bounding box center [234, 352] width 54 height 12
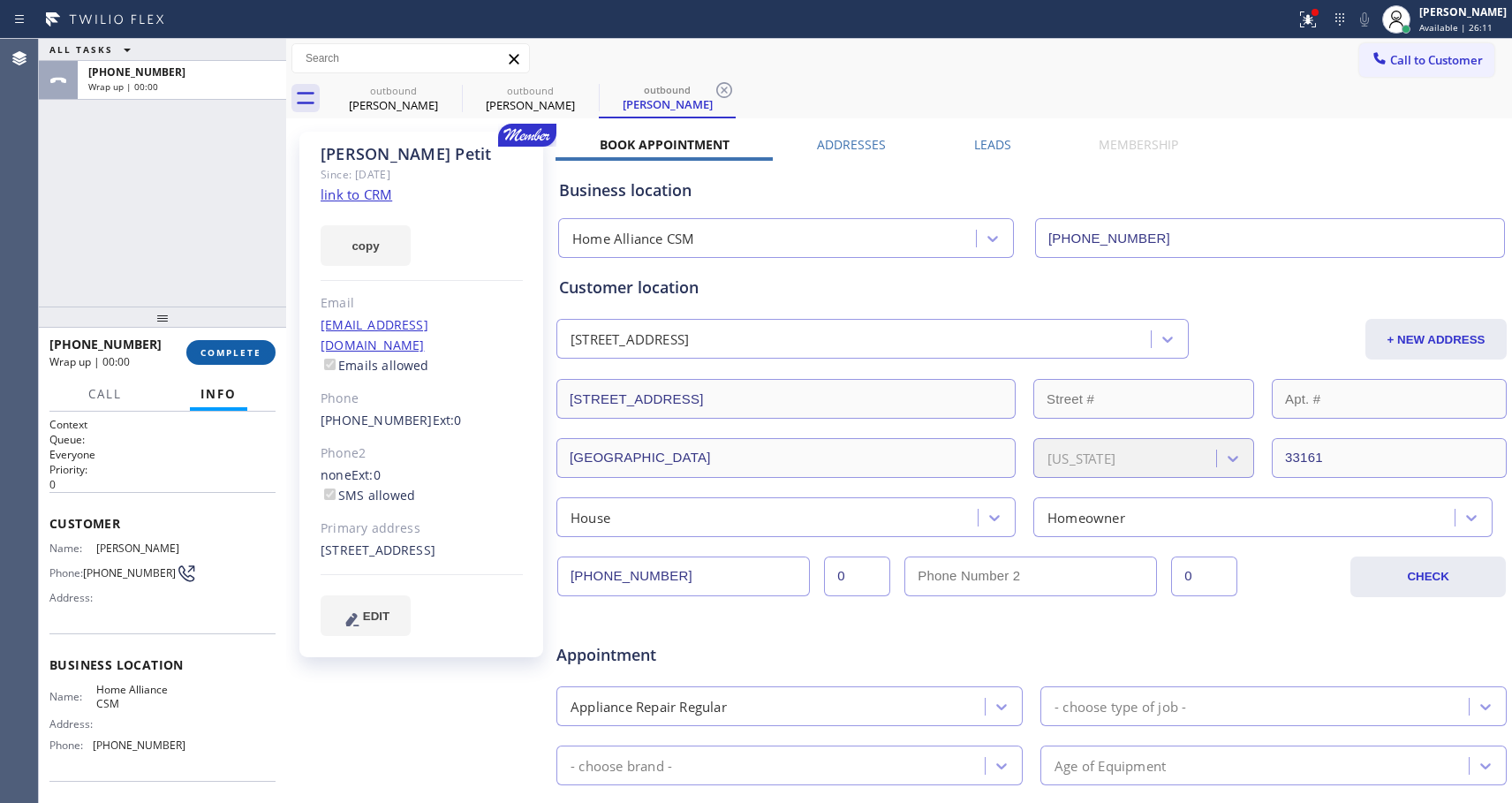
click at [225, 356] on span "COMPLETE" at bounding box center [231, 352] width 61 height 12
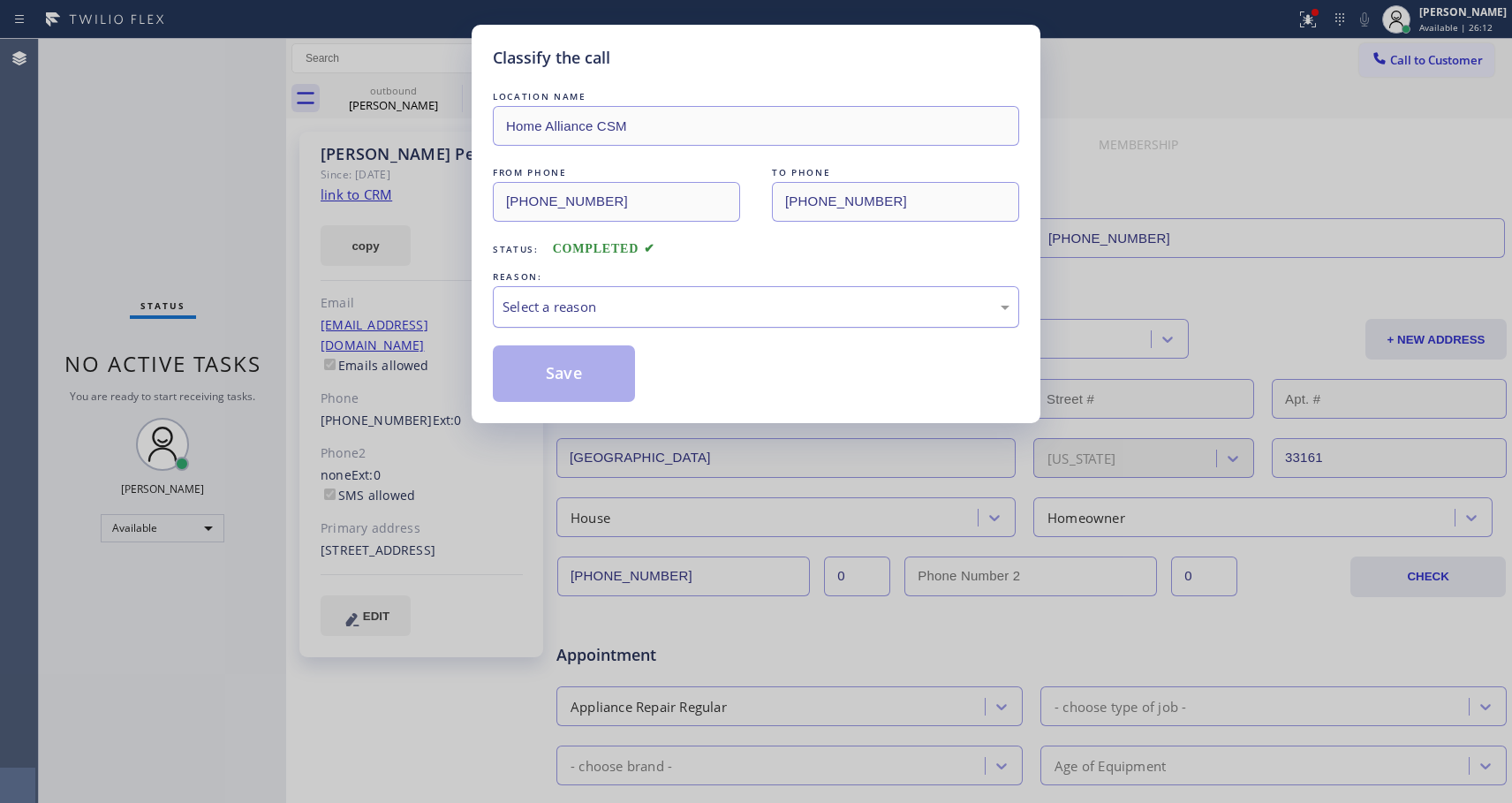
click at [564, 310] on div "Select a reason" at bounding box center [756, 307] width 507 height 20
click at [560, 382] on button "Save" at bounding box center [564, 374] width 142 height 57
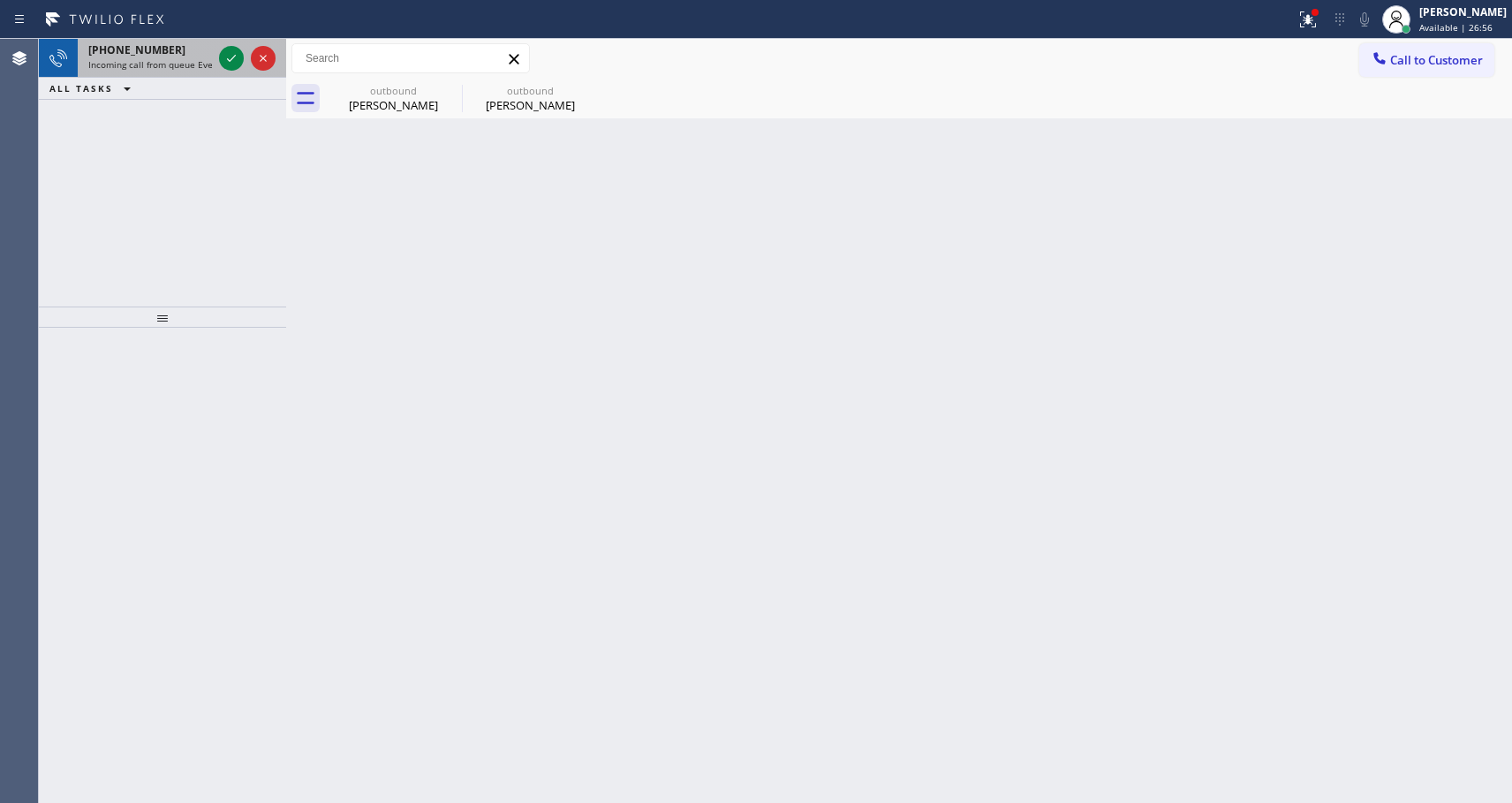
click at [118, 52] on span "[PHONE_NUMBER]" at bounding box center [137, 50] width 97 height 15
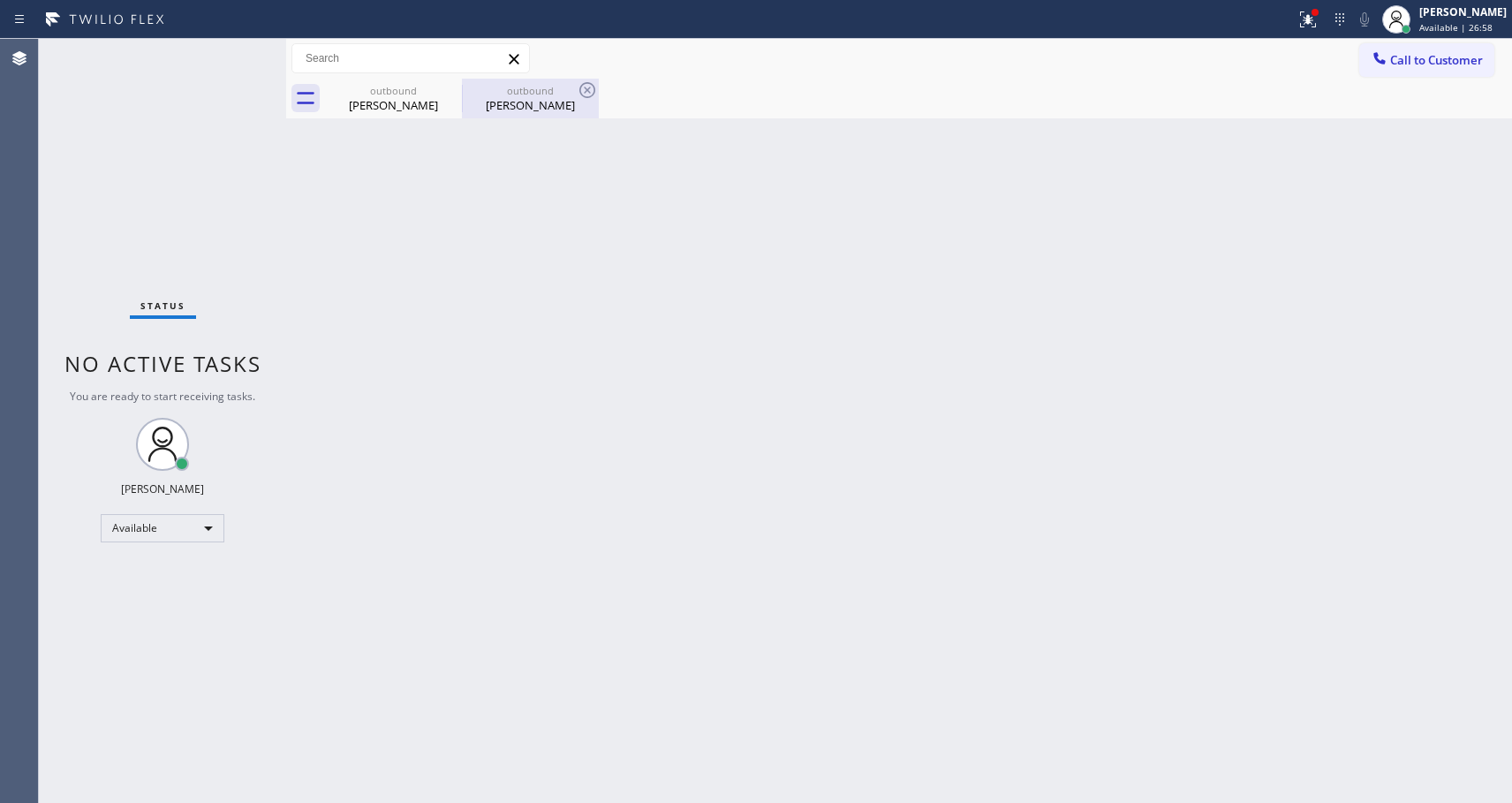
click at [520, 92] on div "outbound" at bounding box center [530, 90] width 133 height 13
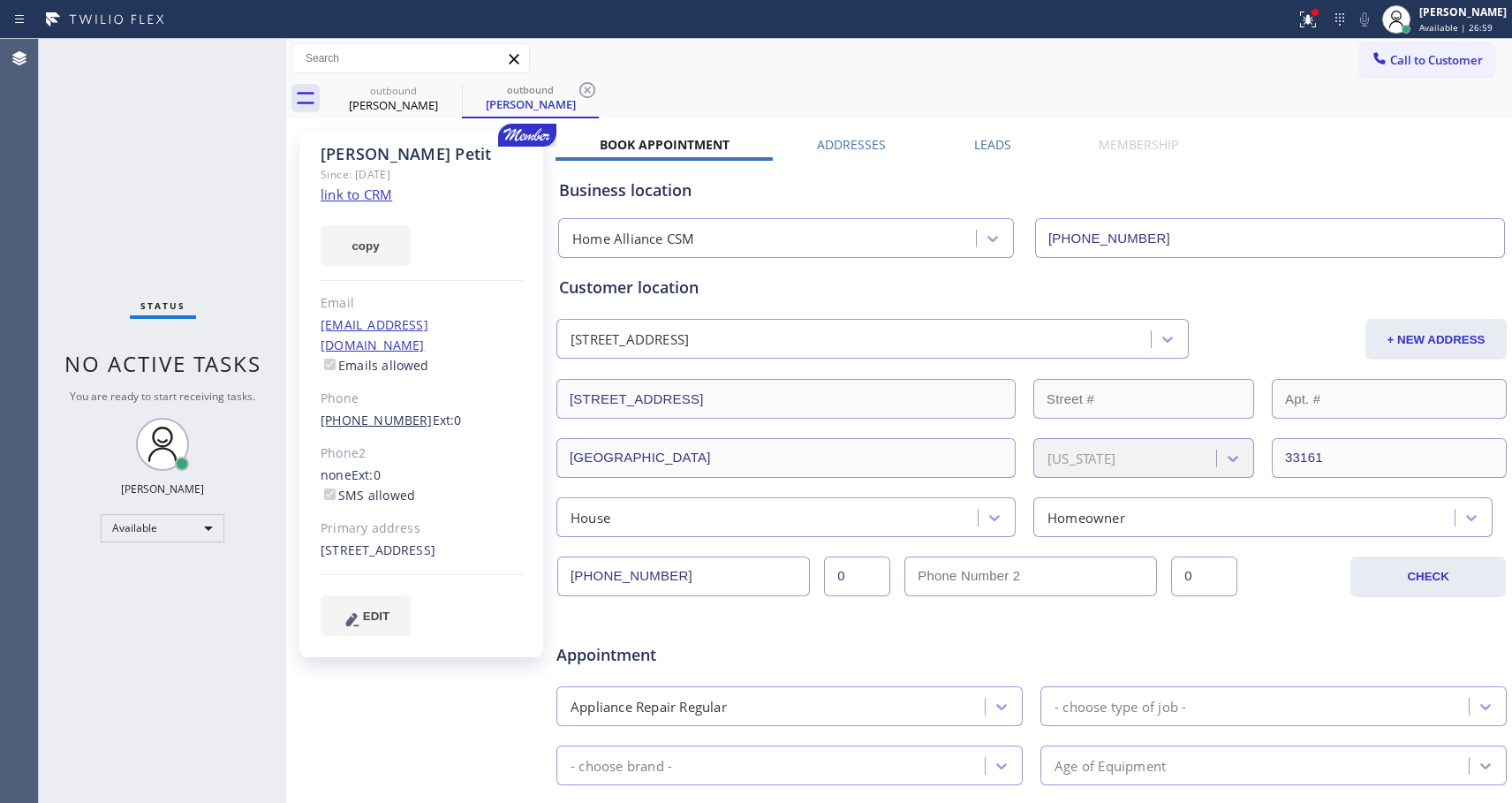
click at [365, 412] on link "[PHONE_NUMBER]" at bounding box center [377, 420] width 112 height 17
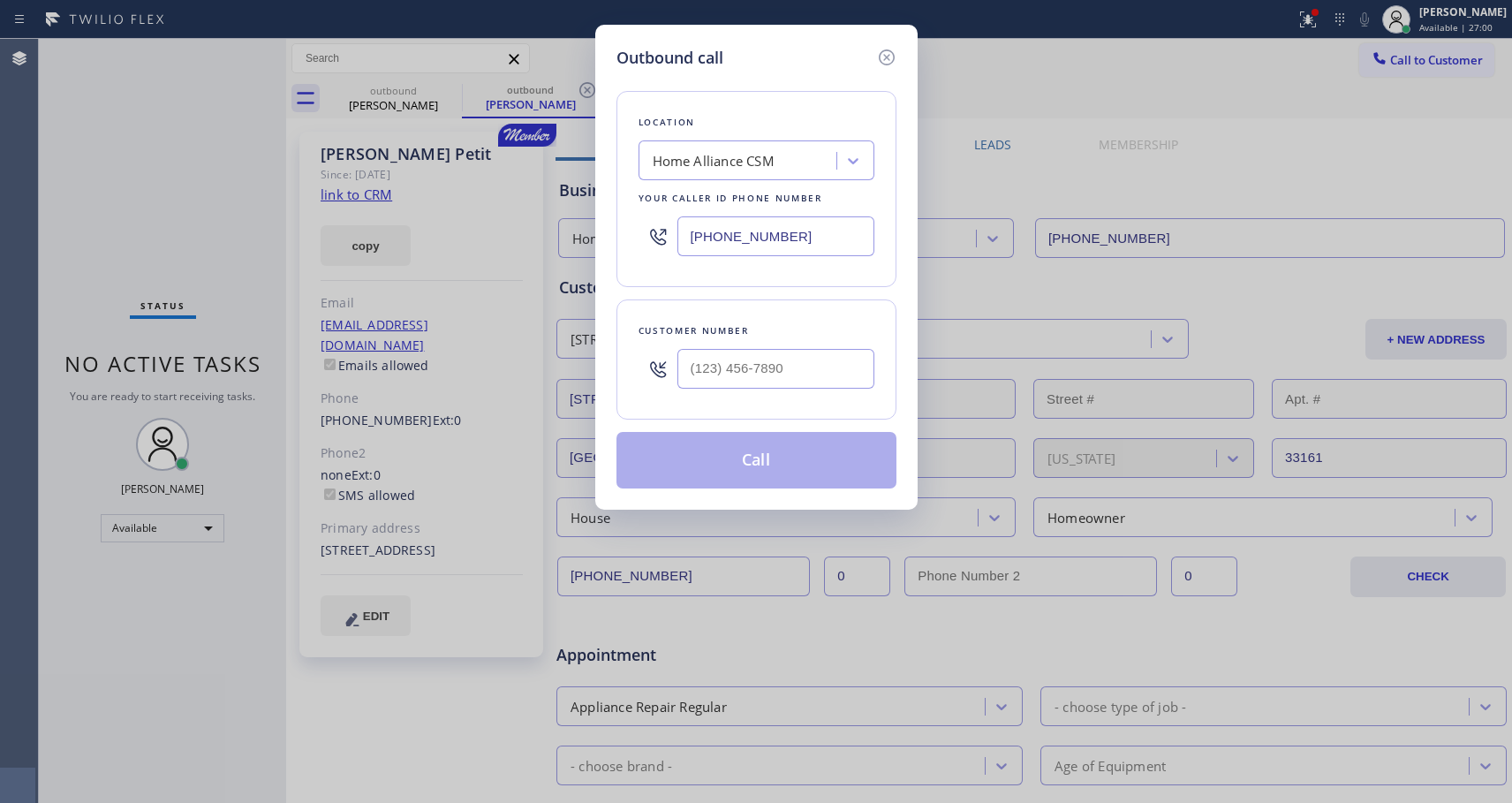
type input "[PHONE_NUMBER]"
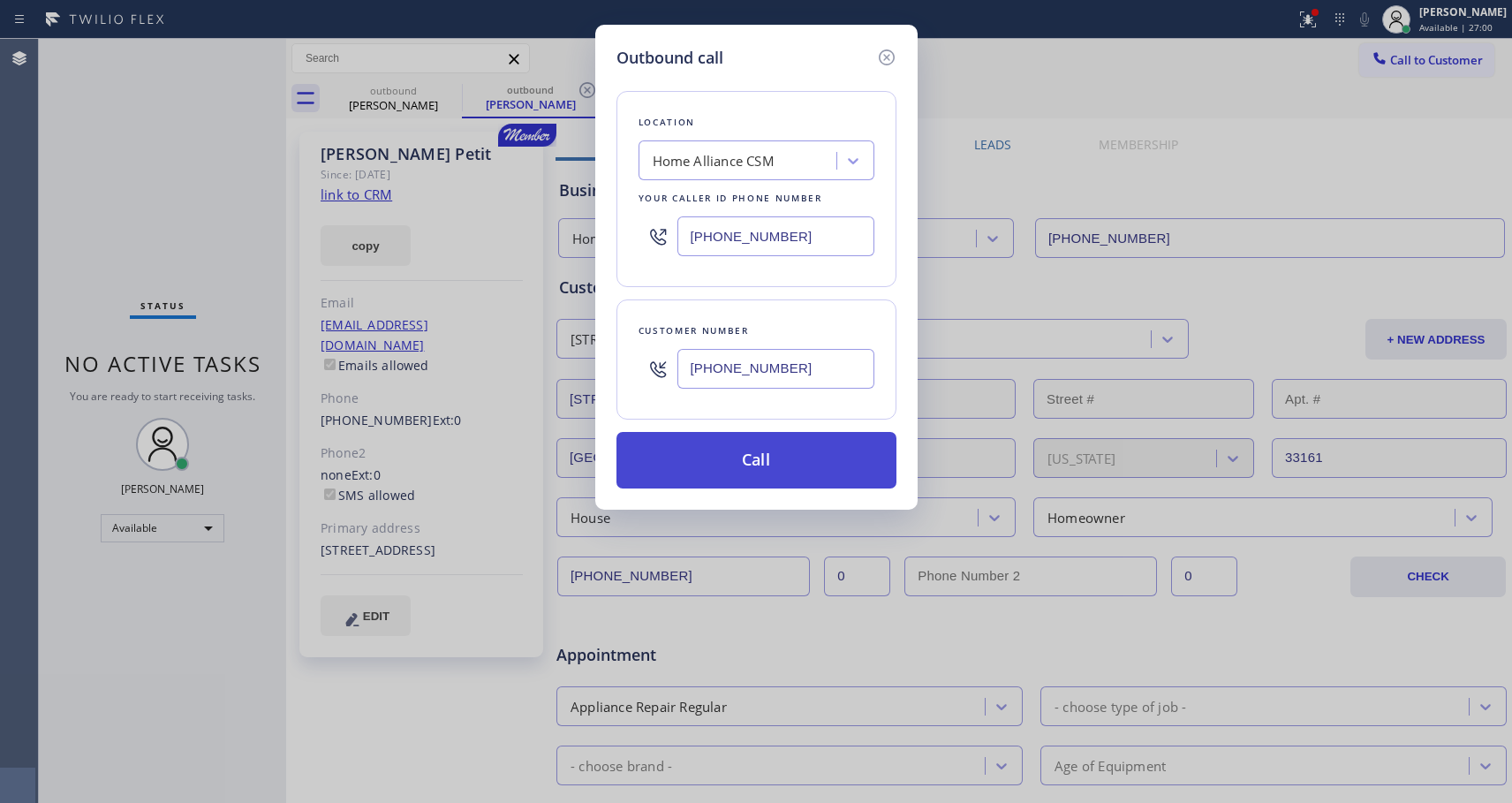
click at [725, 468] on button "Call" at bounding box center [756, 460] width 280 height 57
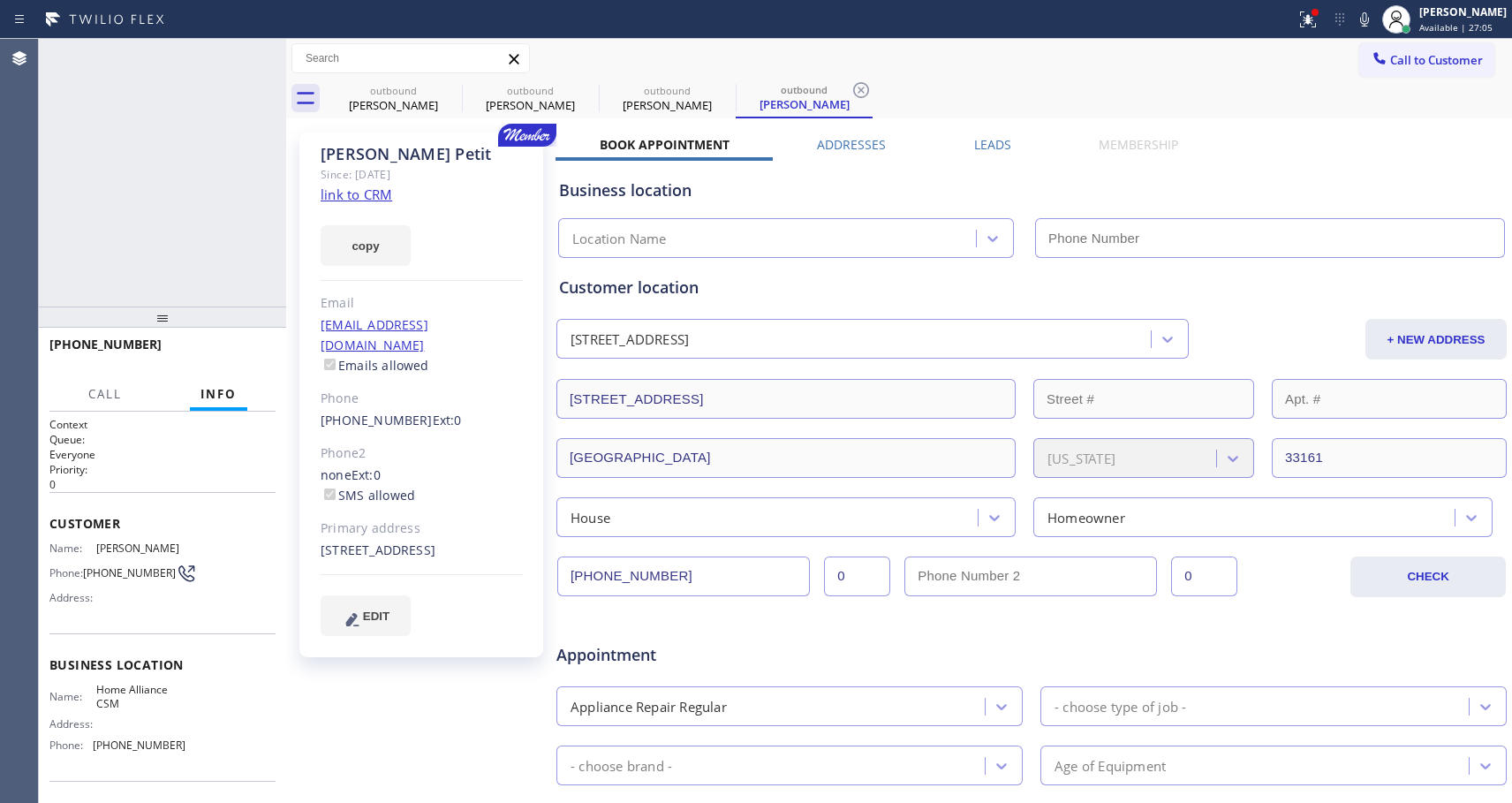
type input "[PHONE_NUMBER]"
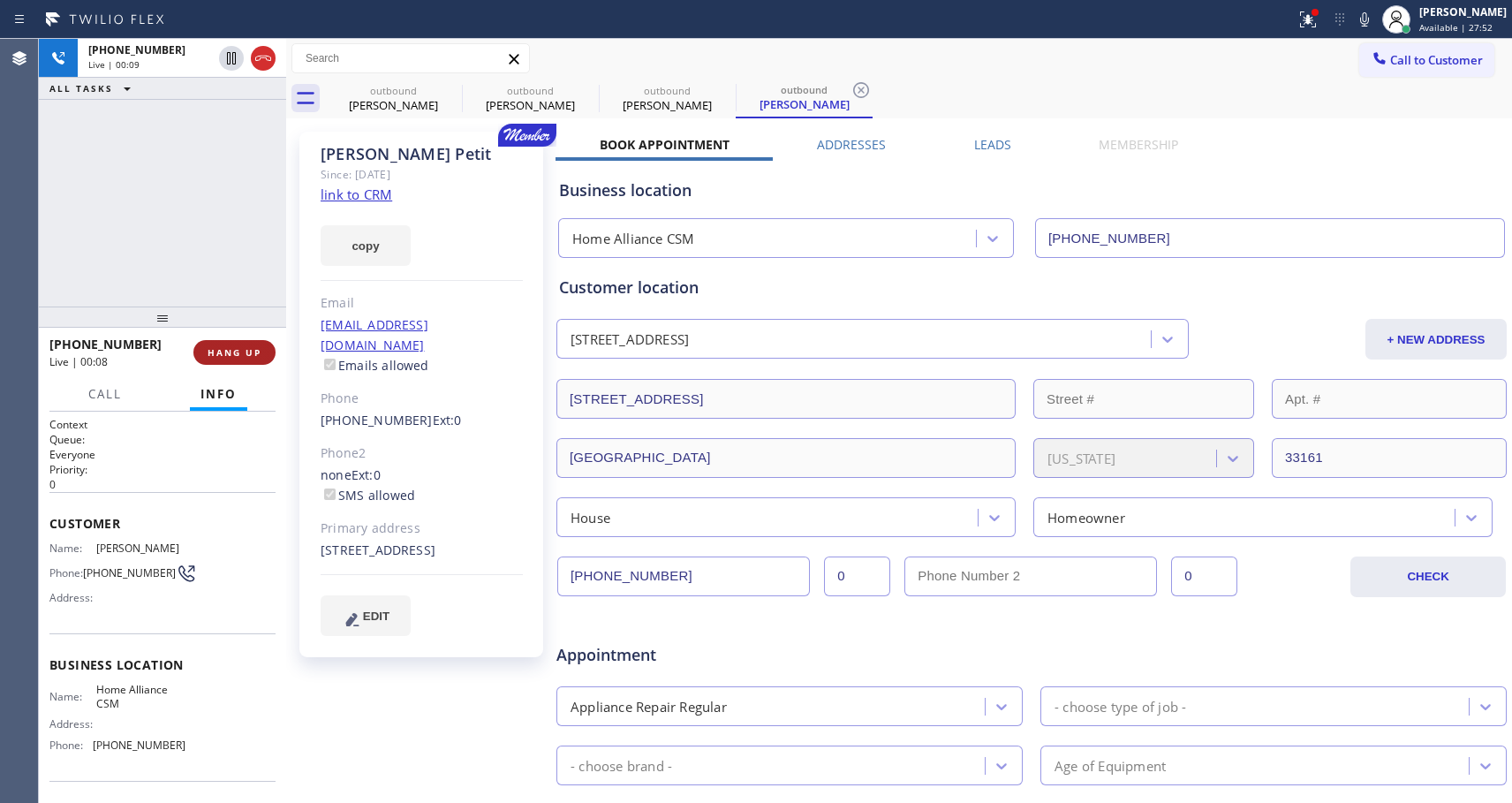
click at [227, 347] on span "HANG UP" at bounding box center [234, 352] width 54 height 12
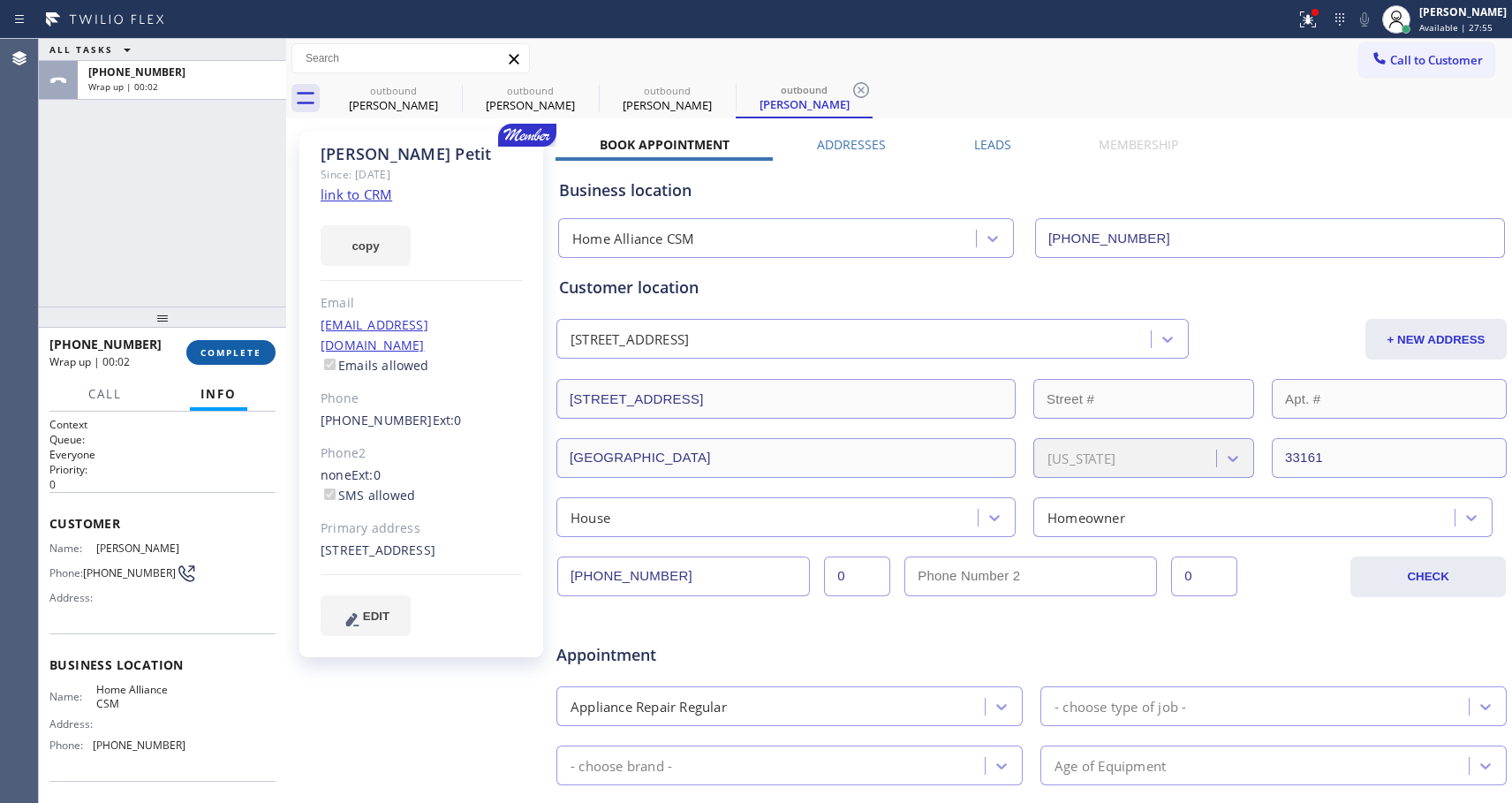
click at [227, 347] on span "COMPLETE" at bounding box center [231, 352] width 61 height 12
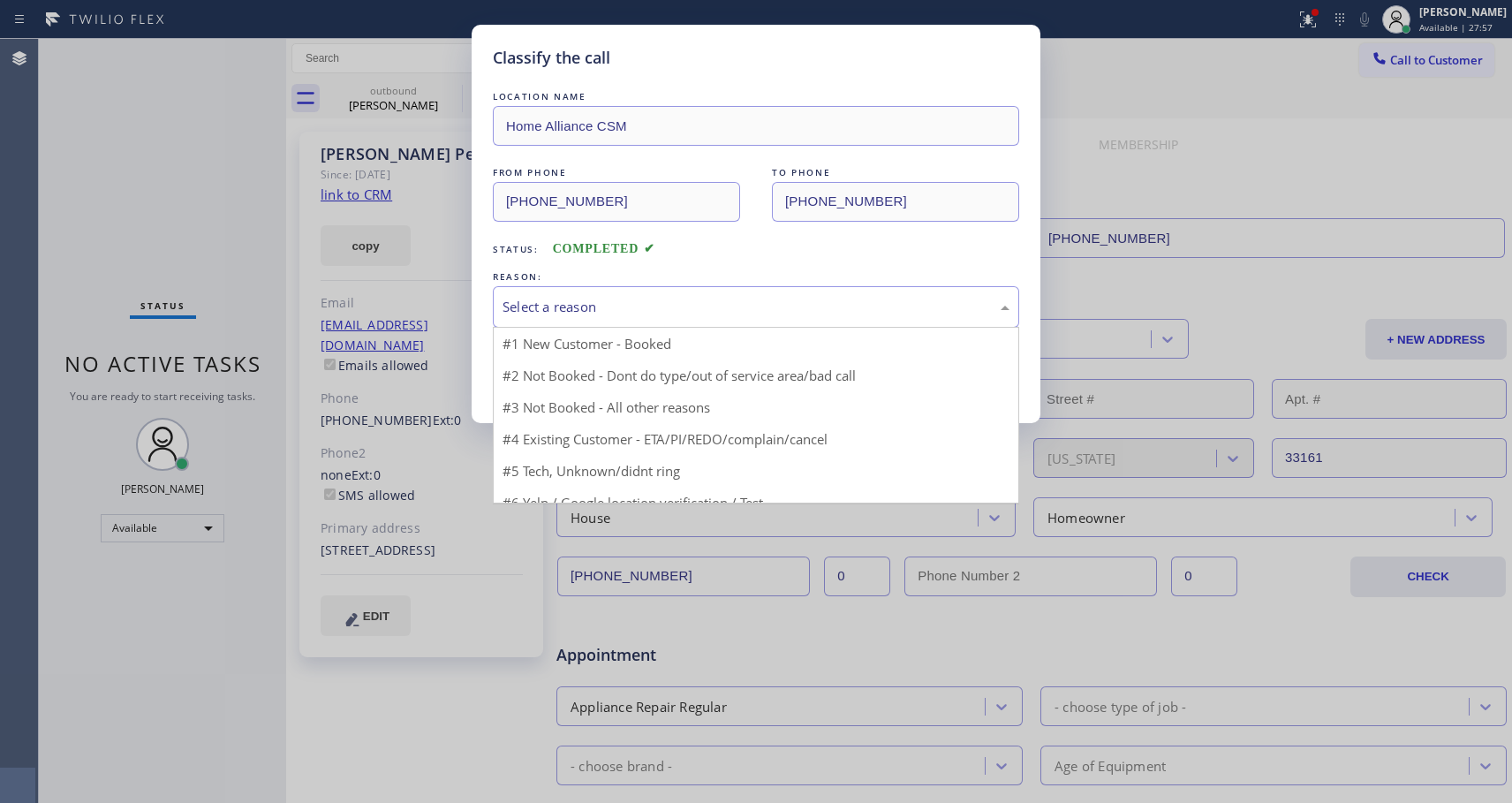
click at [576, 303] on div "Select a reason" at bounding box center [756, 307] width 507 height 20
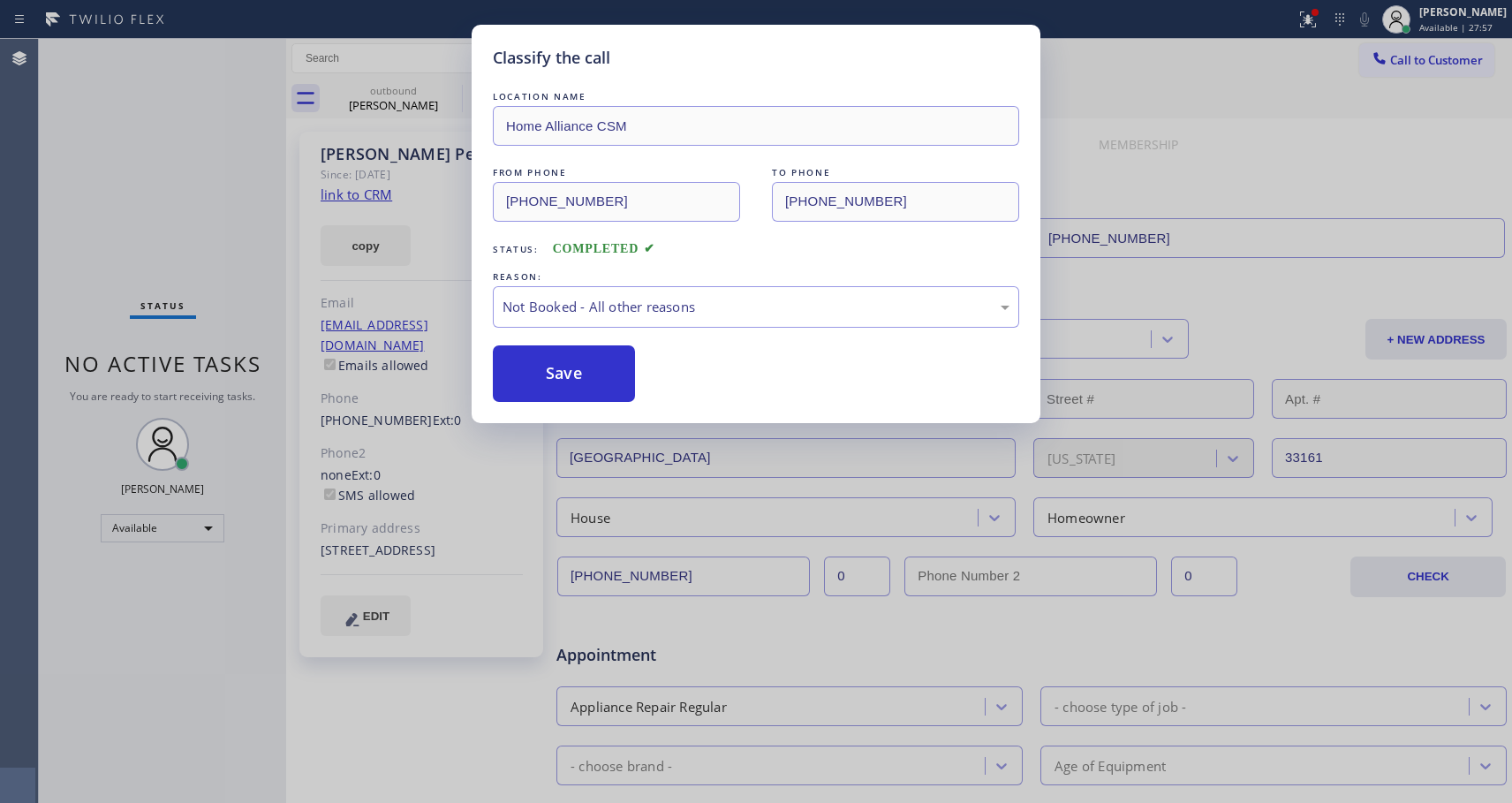
click at [557, 371] on button "Save" at bounding box center [564, 374] width 142 height 57
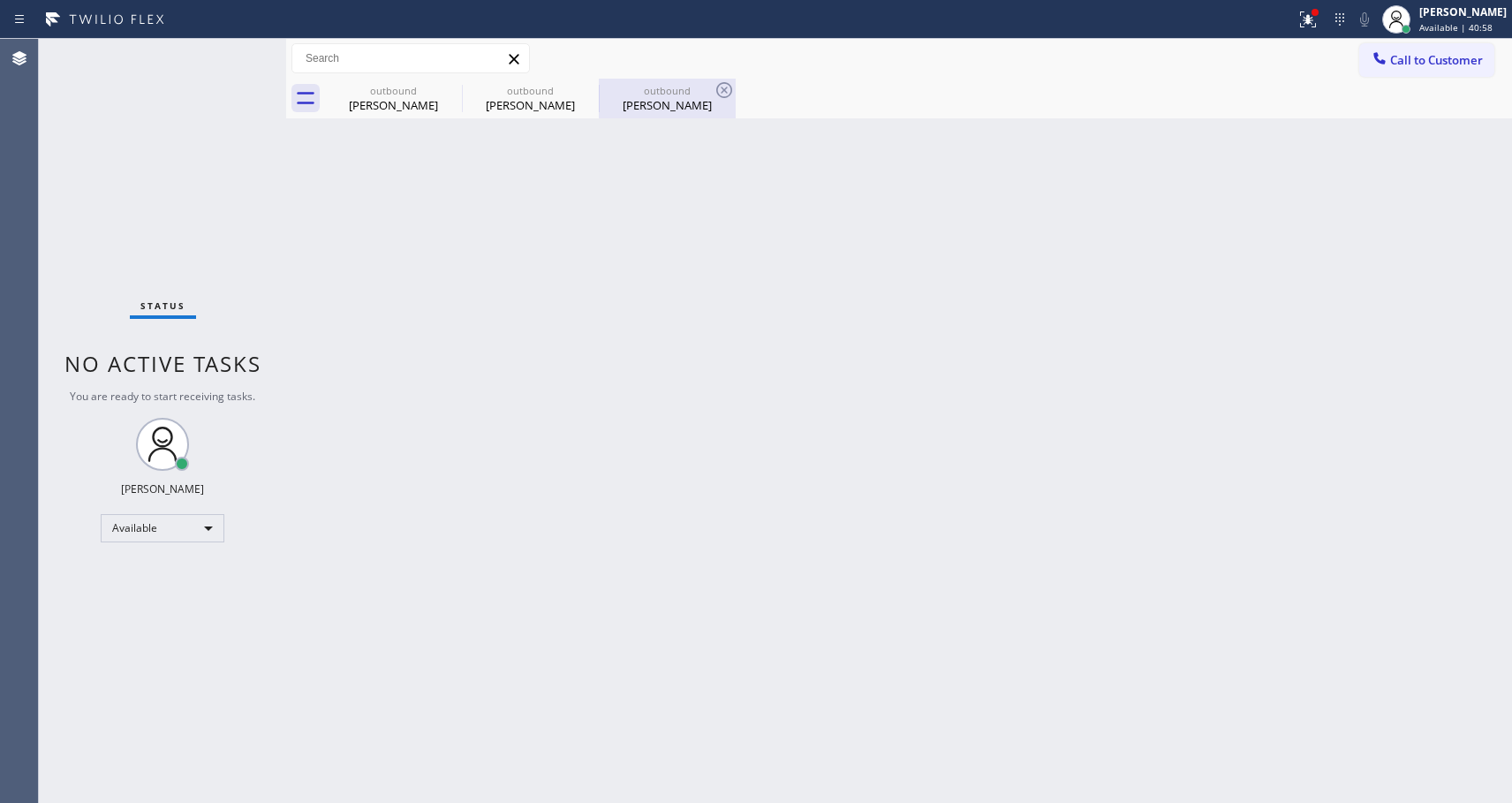
click at [662, 103] on div "[PERSON_NAME]" at bounding box center [667, 105] width 133 height 16
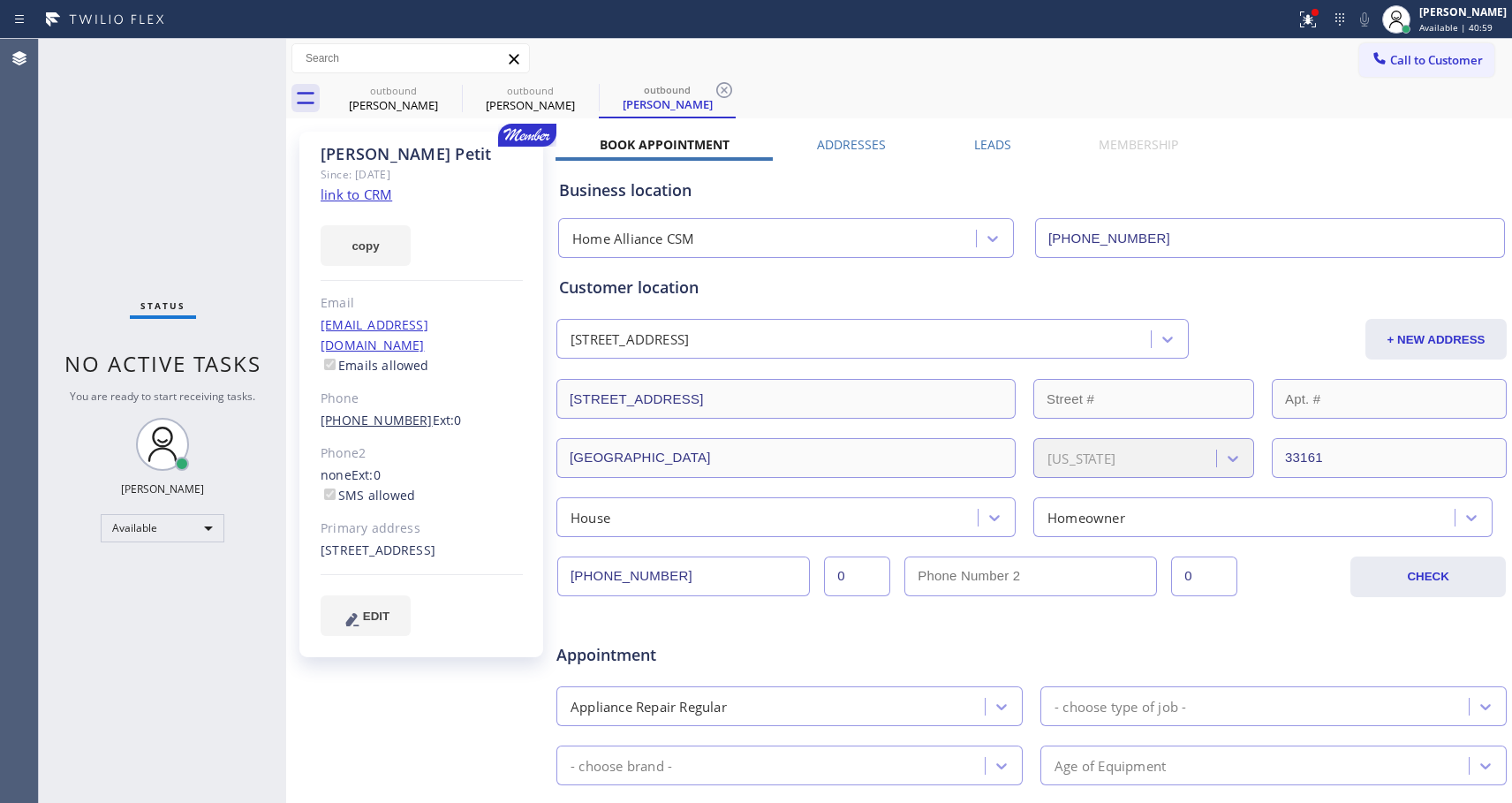
click at [396, 412] on link "[PHONE_NUMBER]" at bounding box center [377, 420] width 112 height 17
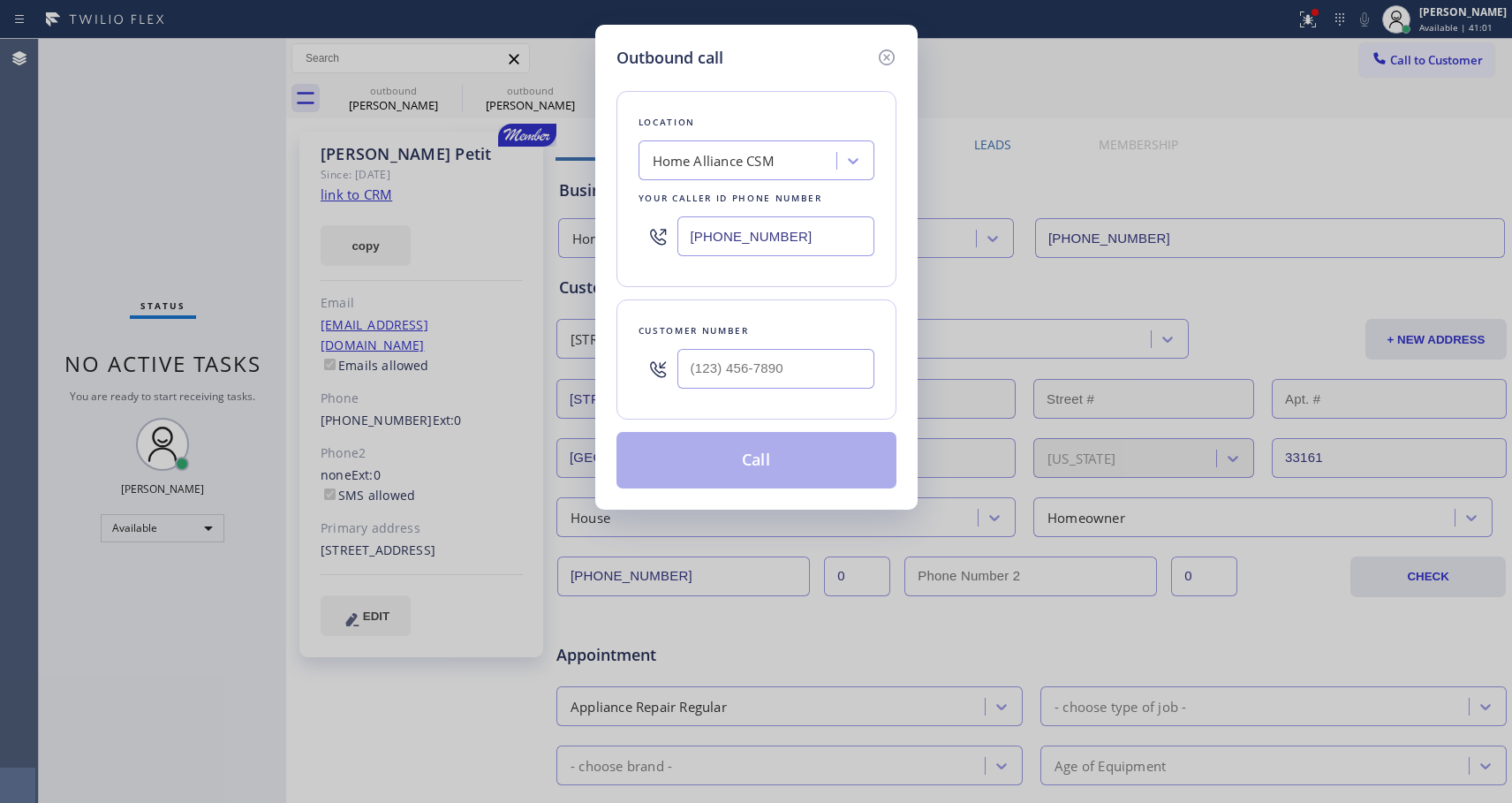
click at [805, 322] on div "Customer number" at bounding box center [756, 331] width 236 height 18
click at [888, 56] on icon at bounding box center [886, 57] width 16 height 16
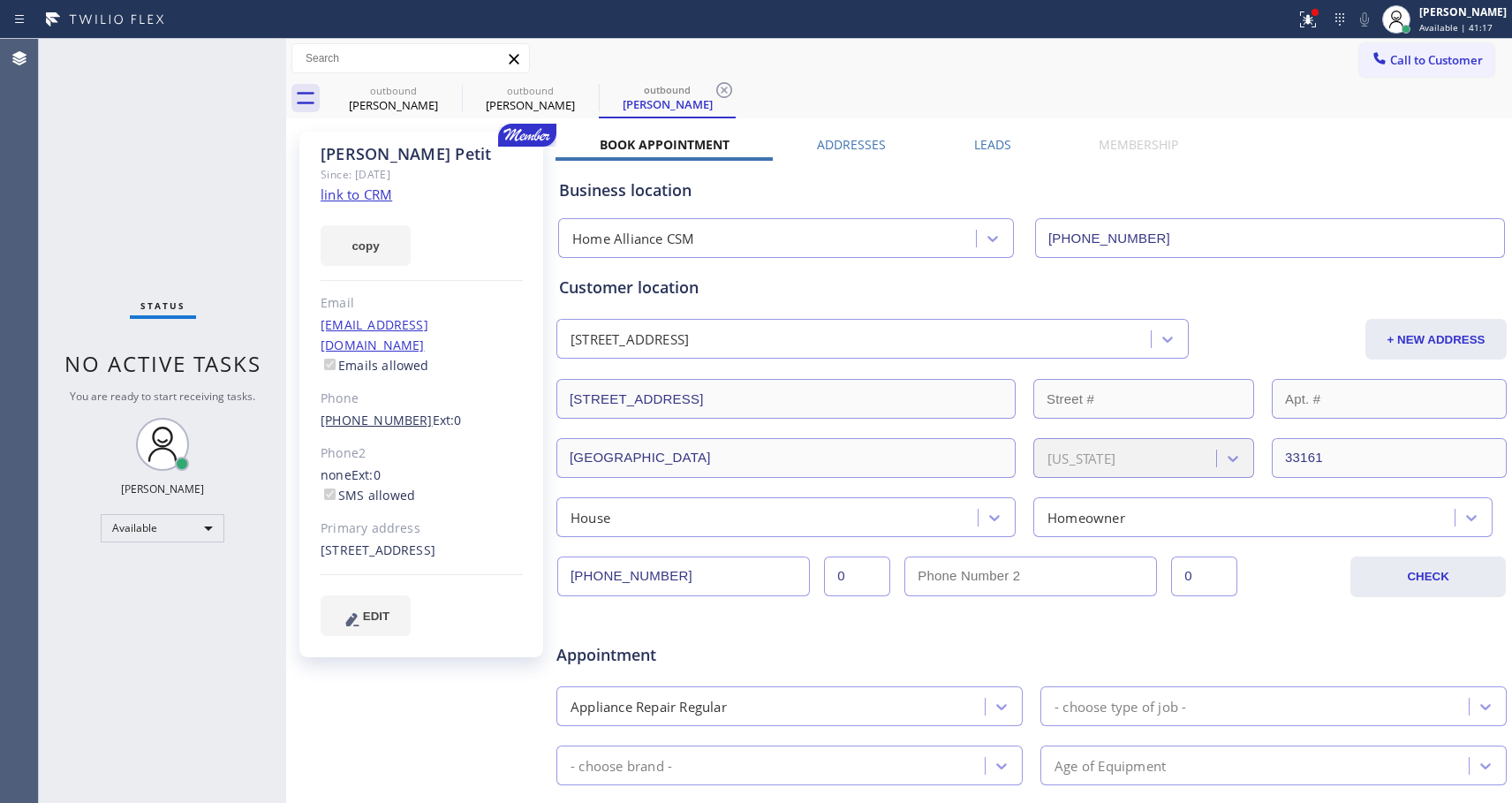
click at [373, 412] on link "[PHONE_NUMBER]" at bounding box center [377, 420] width 112 height 17
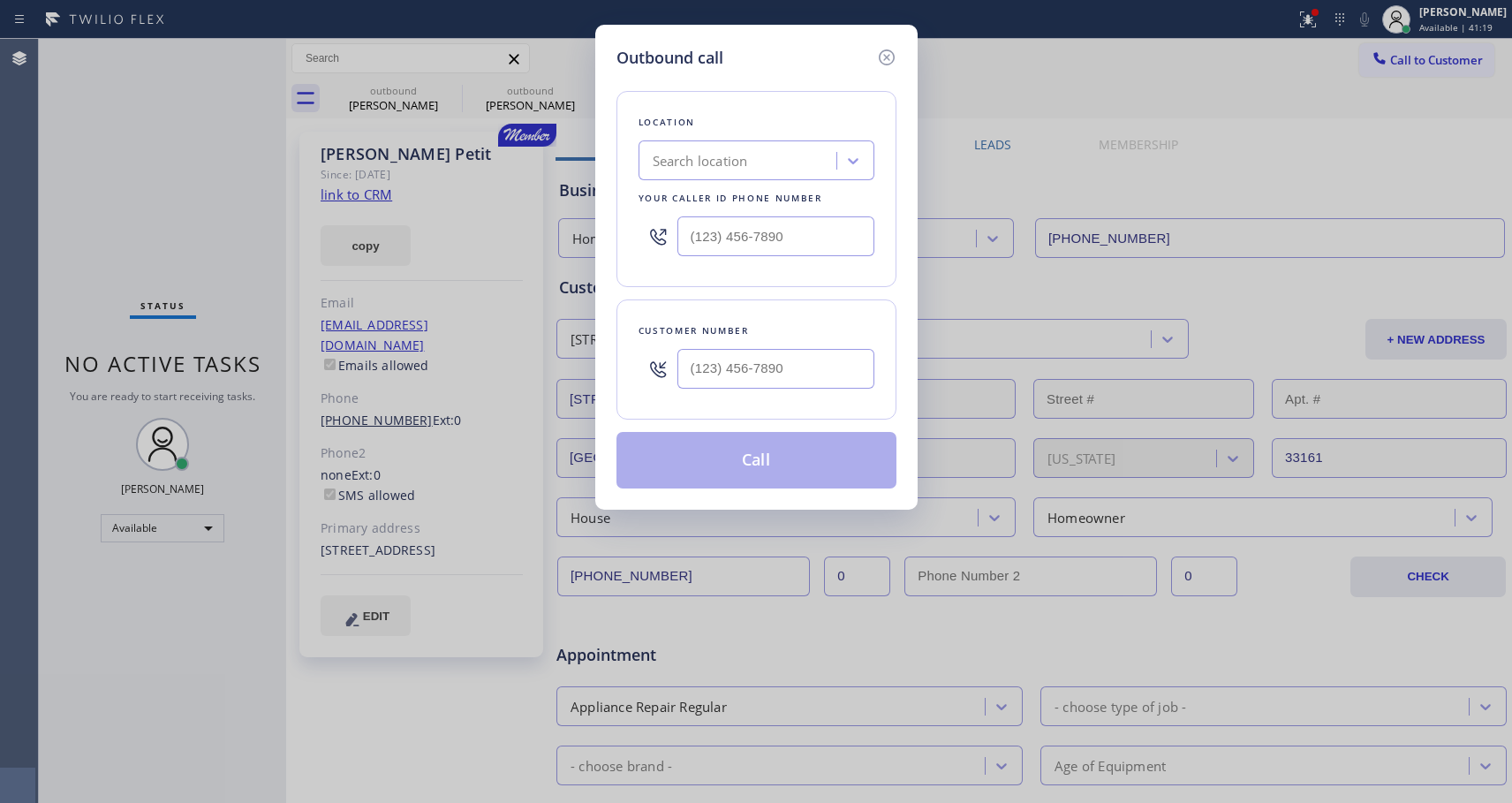
type input "[PHONE_NUMBER]"
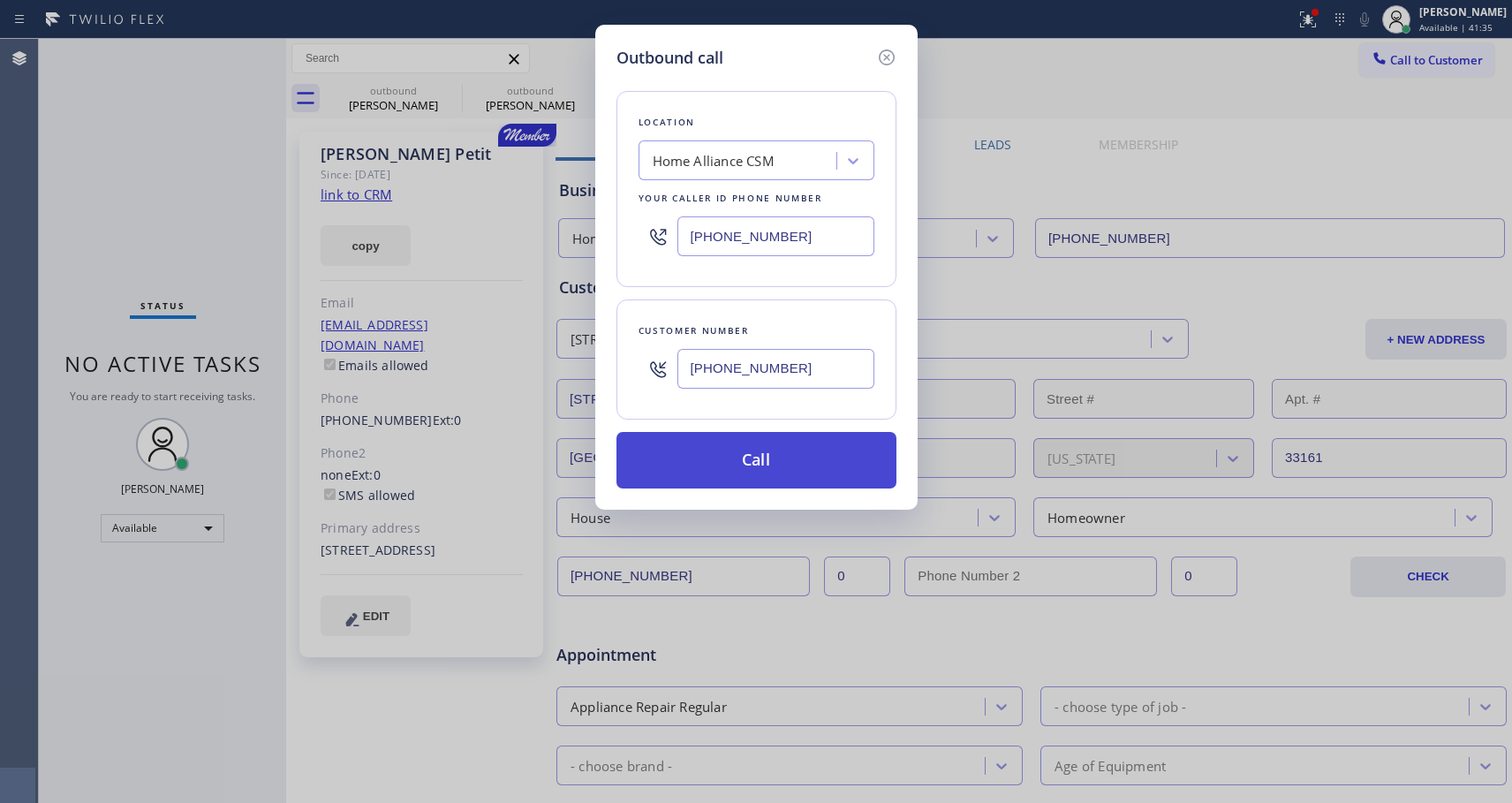
click at [795, 469] on button "Call" at bounding box center [756, 460] width 280 height 57
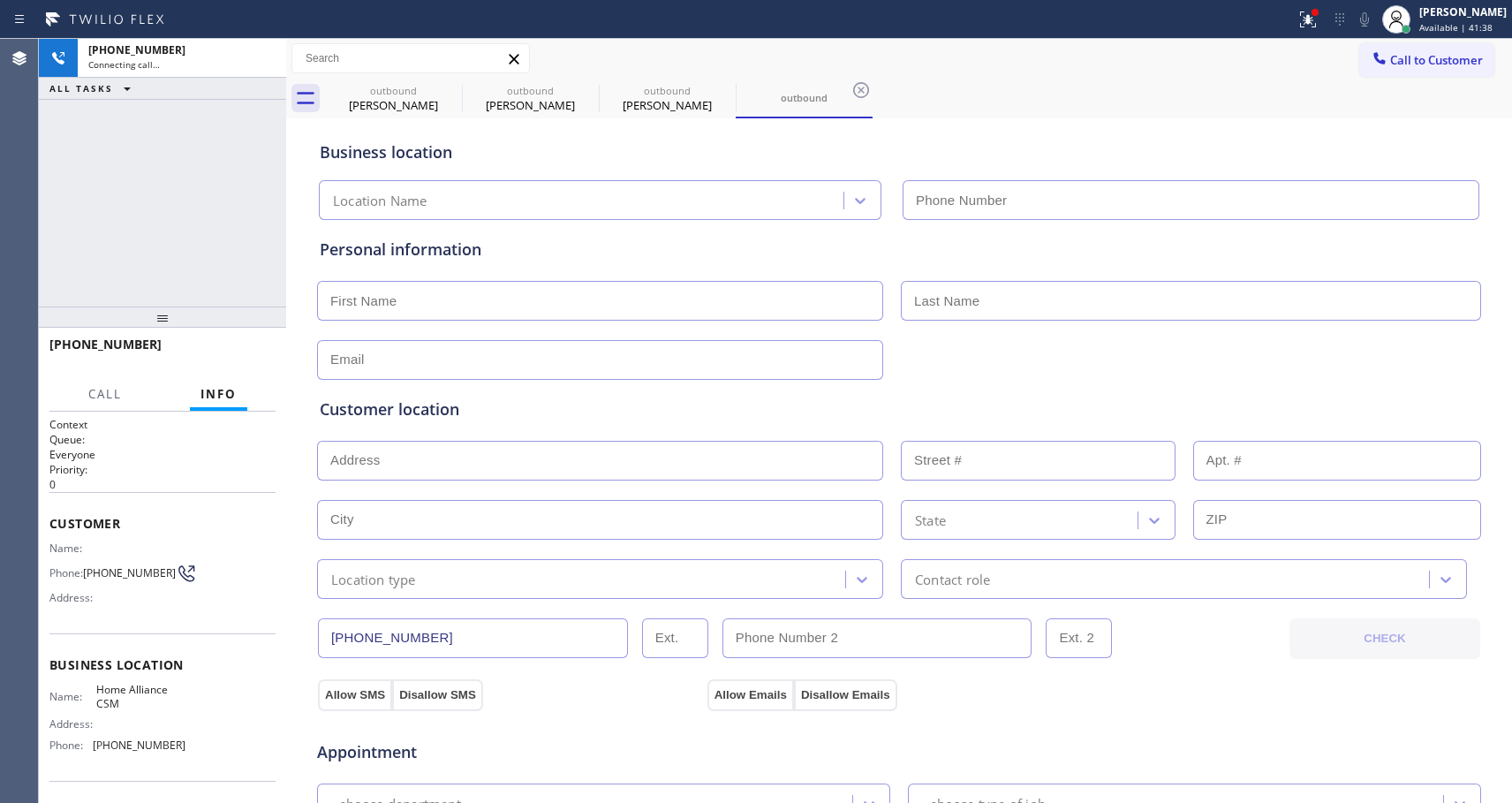
type input "[PHONE_NUMBER]"
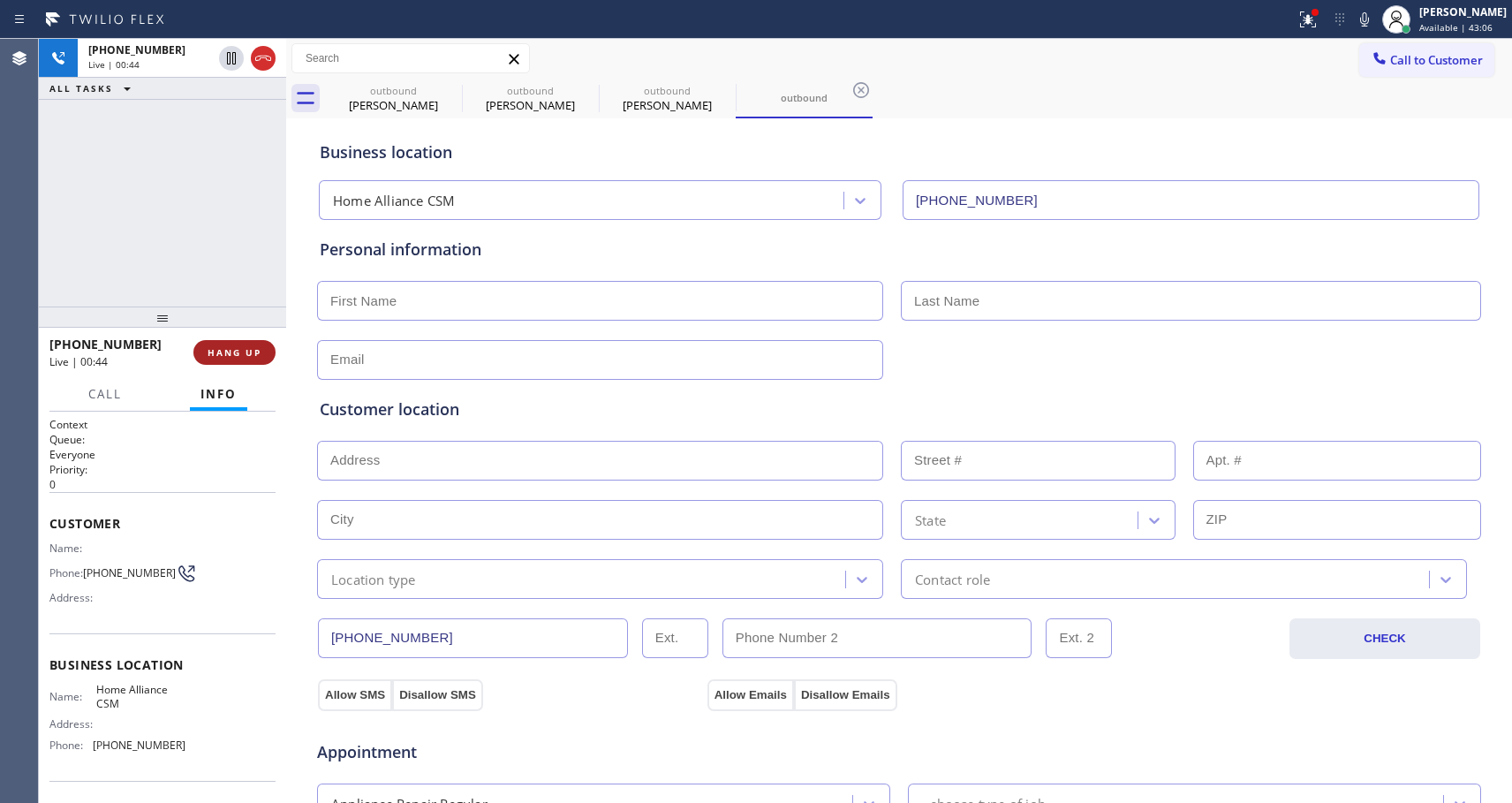
click at [236, 356] on span "HANG UP" at bounding box center [234, 352] width 54 height 12
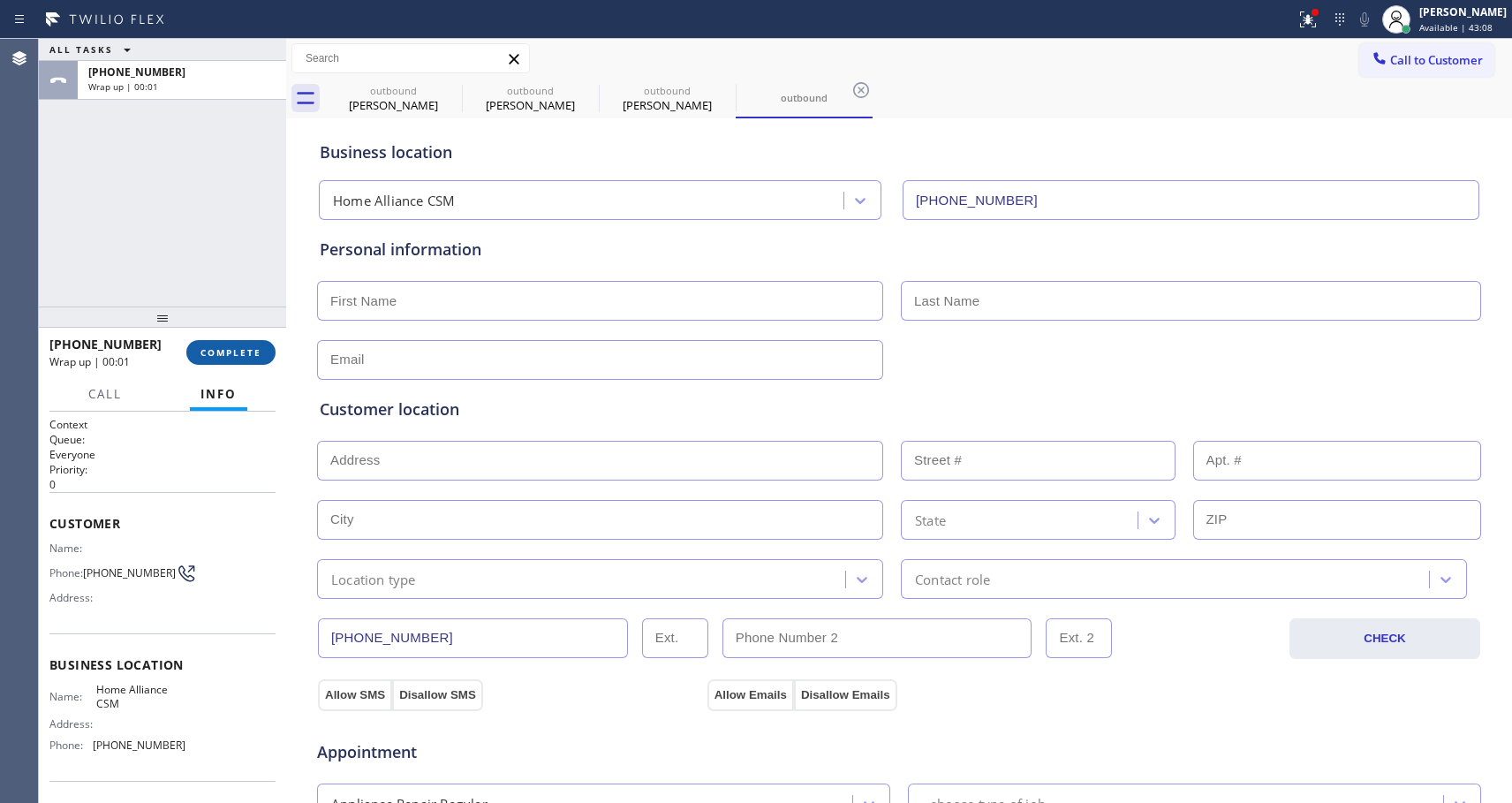
click at [237, 356] on span "COMPLETE" at bounding box center [231, 352] width 61 height 12
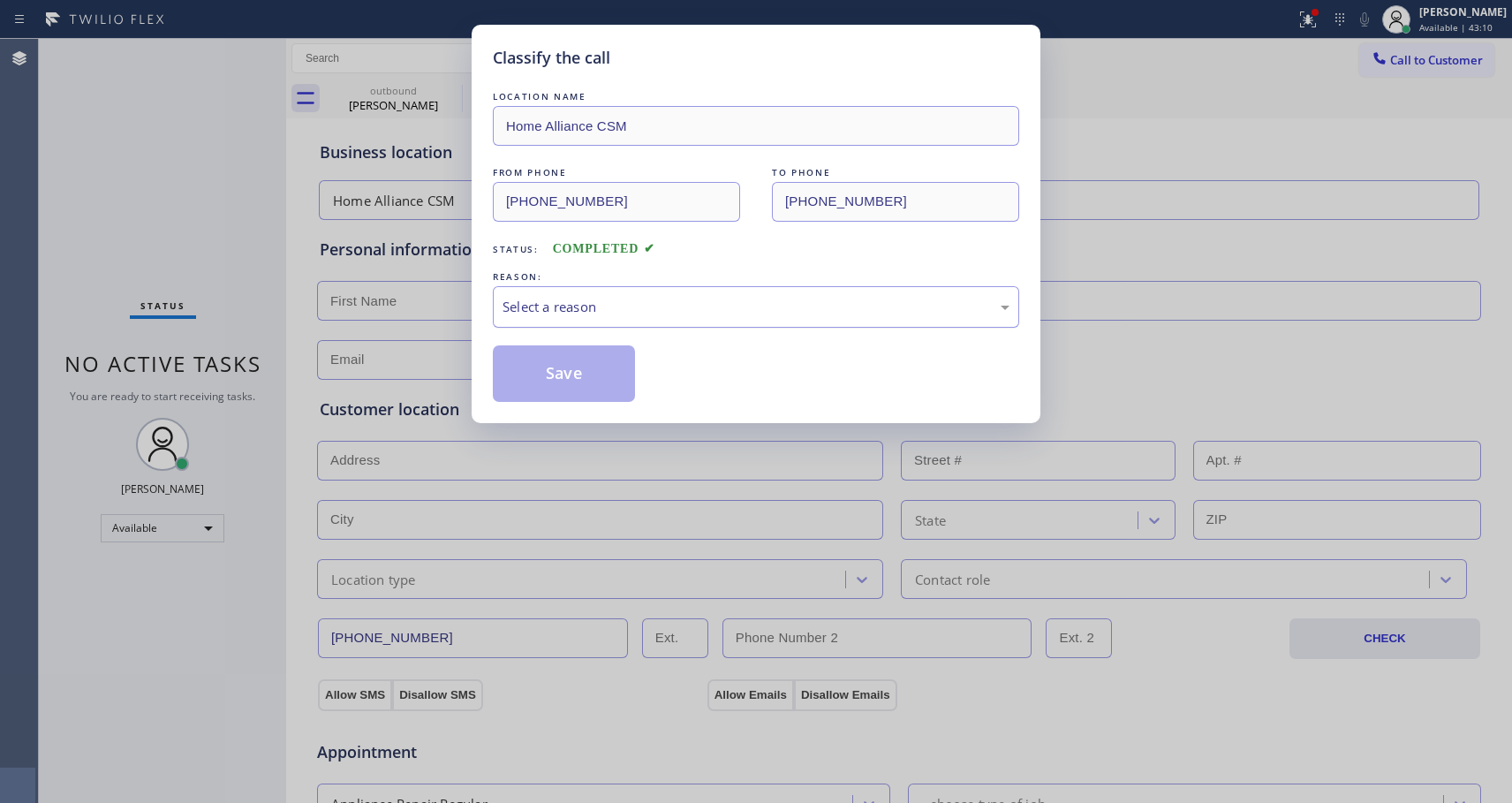
click at [592, 303] on div "Select a reason" at bounding box center [756, 307] width 507 height 20
click at [578, 376] on button "Save" at bounding box center [564, 374] width 142 height 57
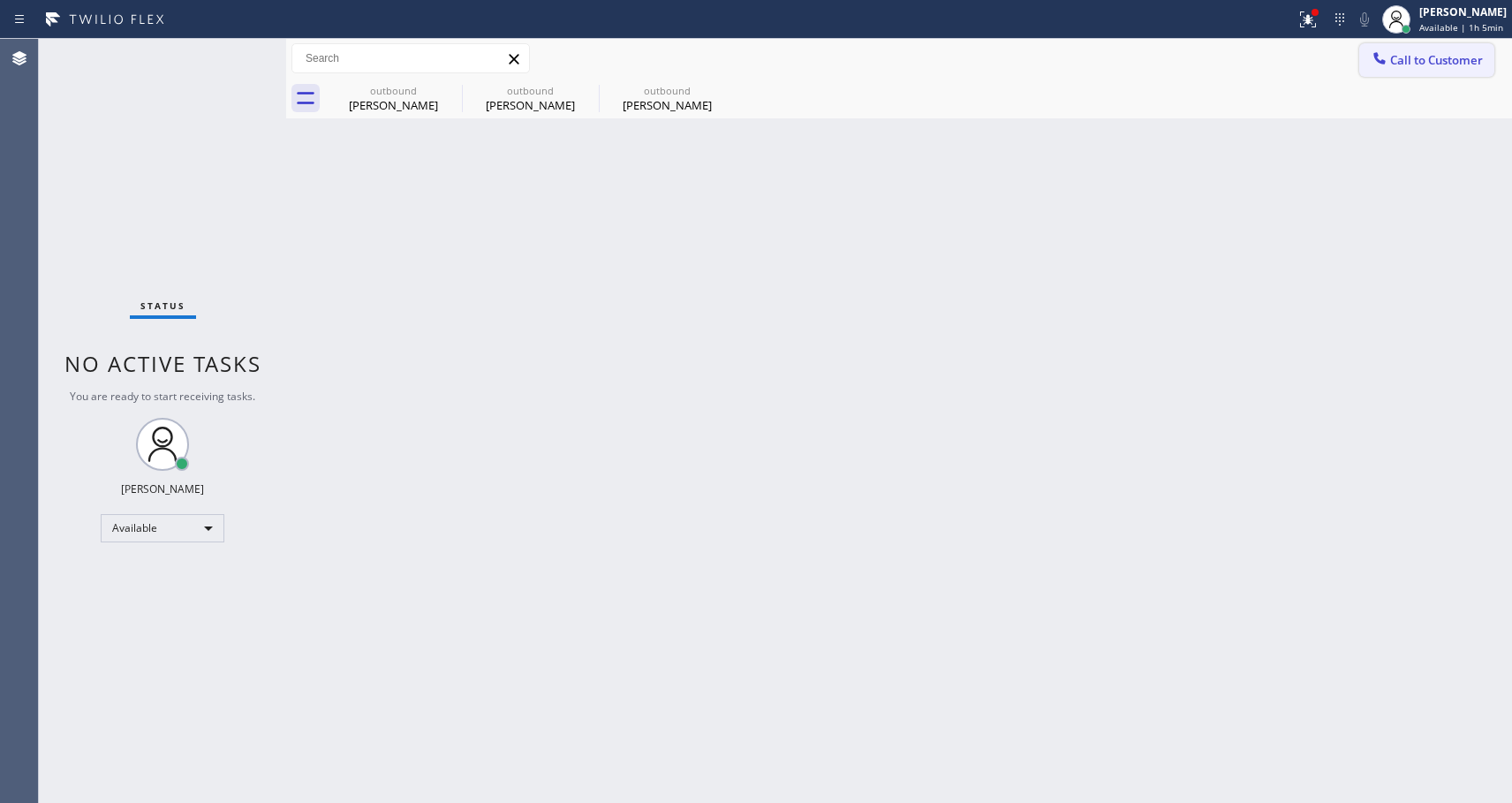
click at [1421, 67] on span "Call to Customer" at bounding box center [1436, 60] width 93 height 16
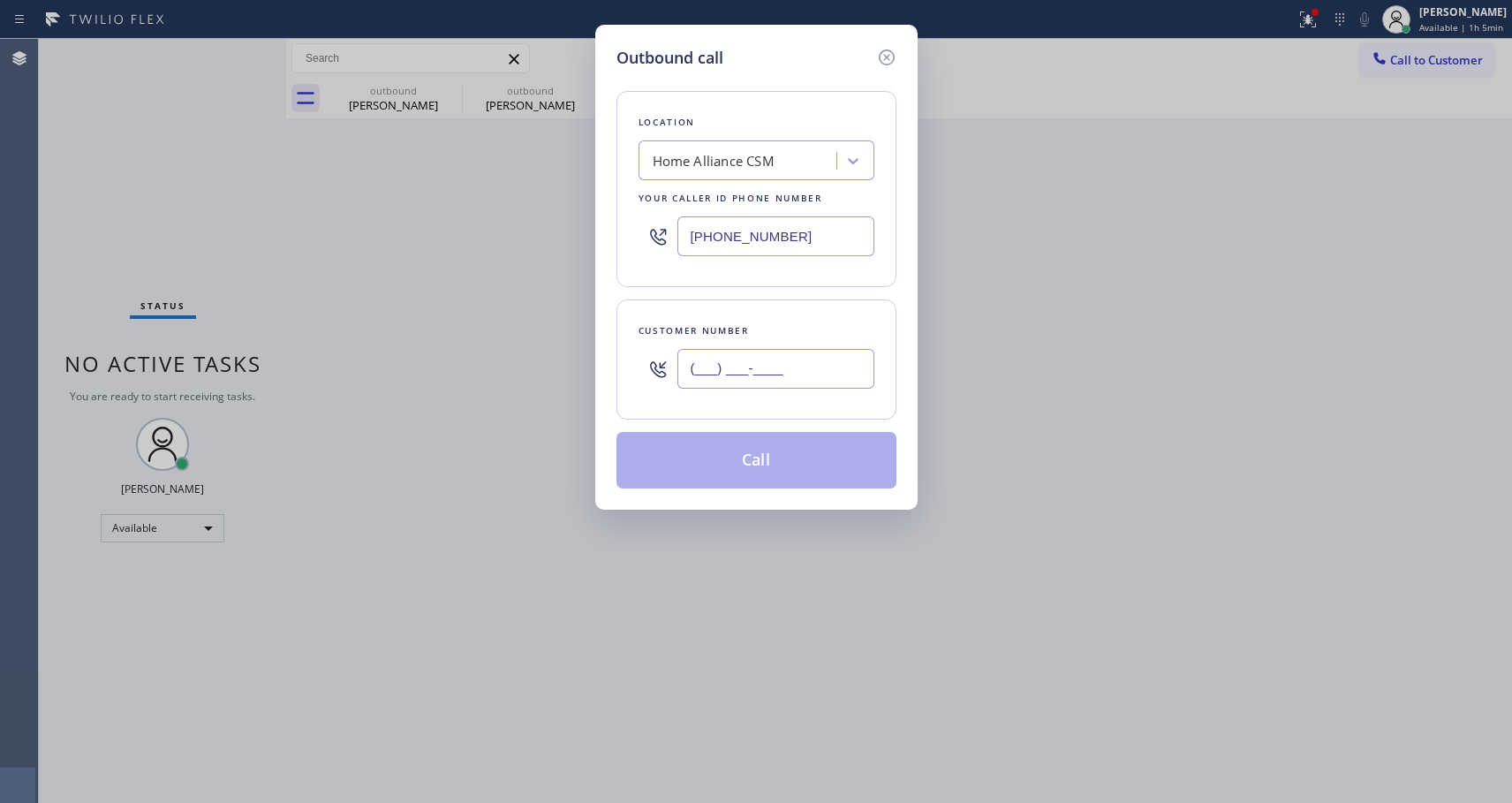
click at [822, 364] on input "(___) ___-____" at bounding box center [775, 368] width 197 height 40
paste input "312) 351-1621"
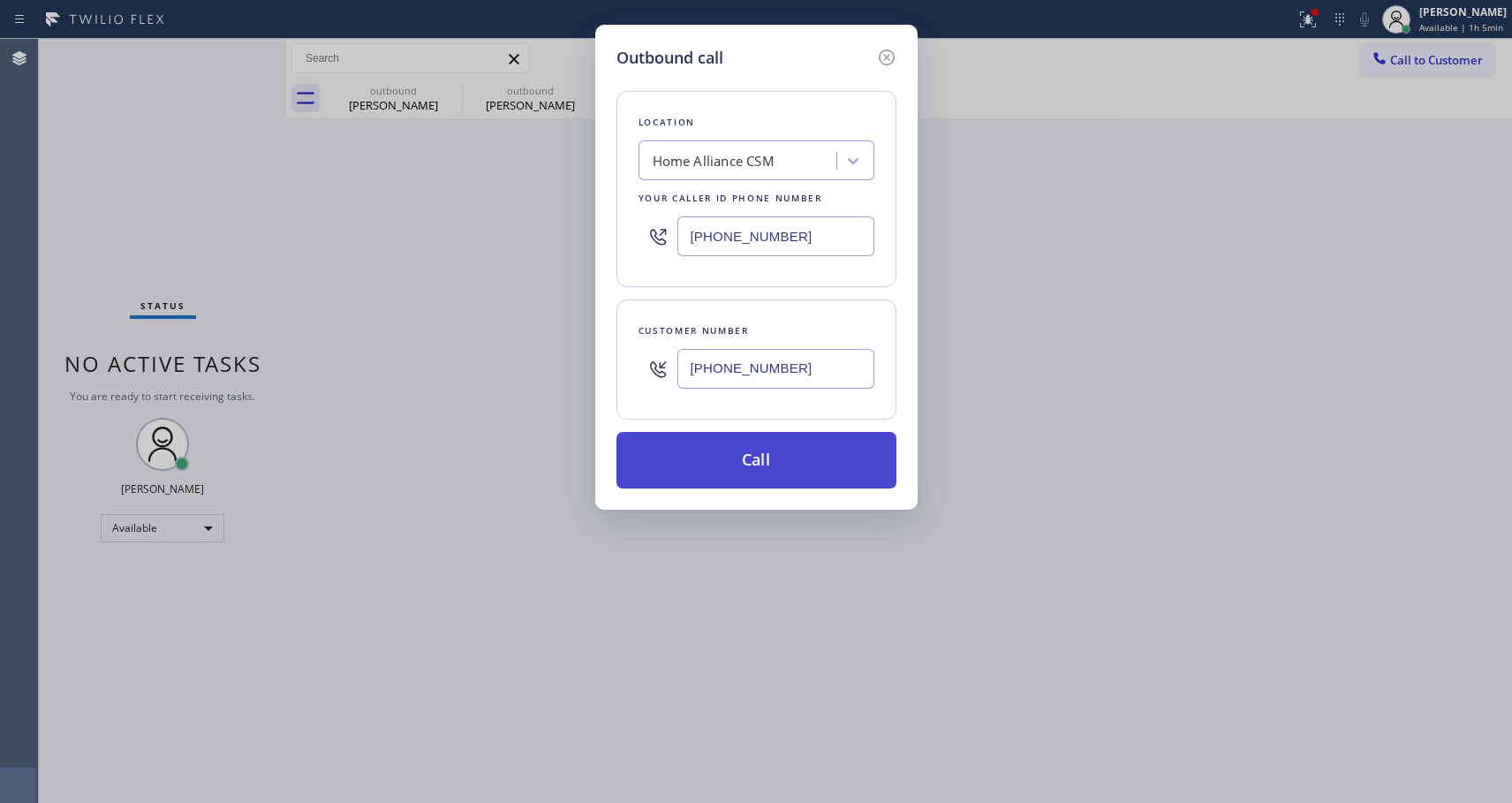
type input "[PHONE_NUMBER]"
click at [750, 466] on button "Call" at bounding box center [756, 460] width 280 height 57
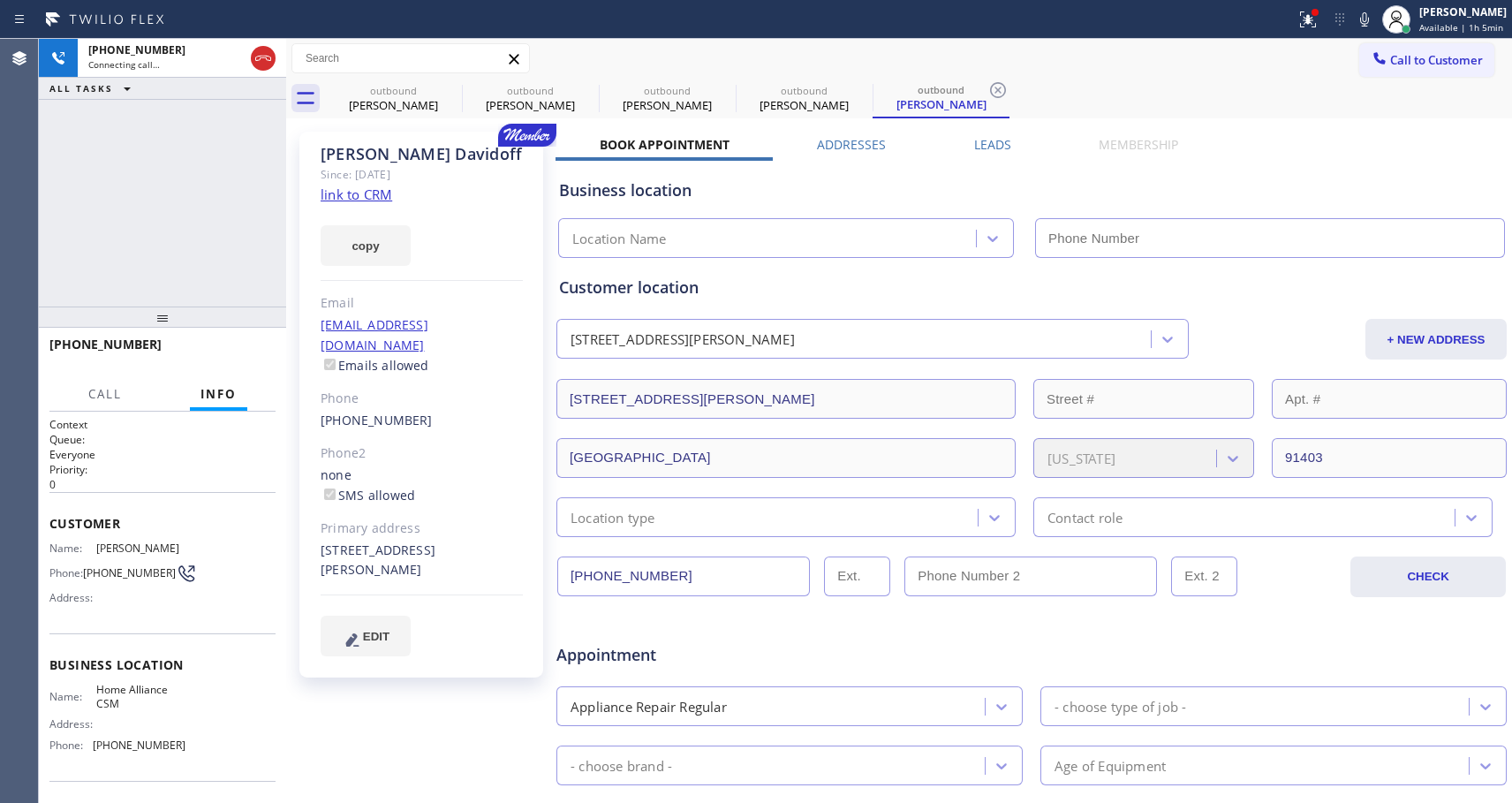
type input "[PHONE_NUMBER]"
click at [247, 346] on span "HANG UP" at bounding box center [234, 352] width 54 height 12
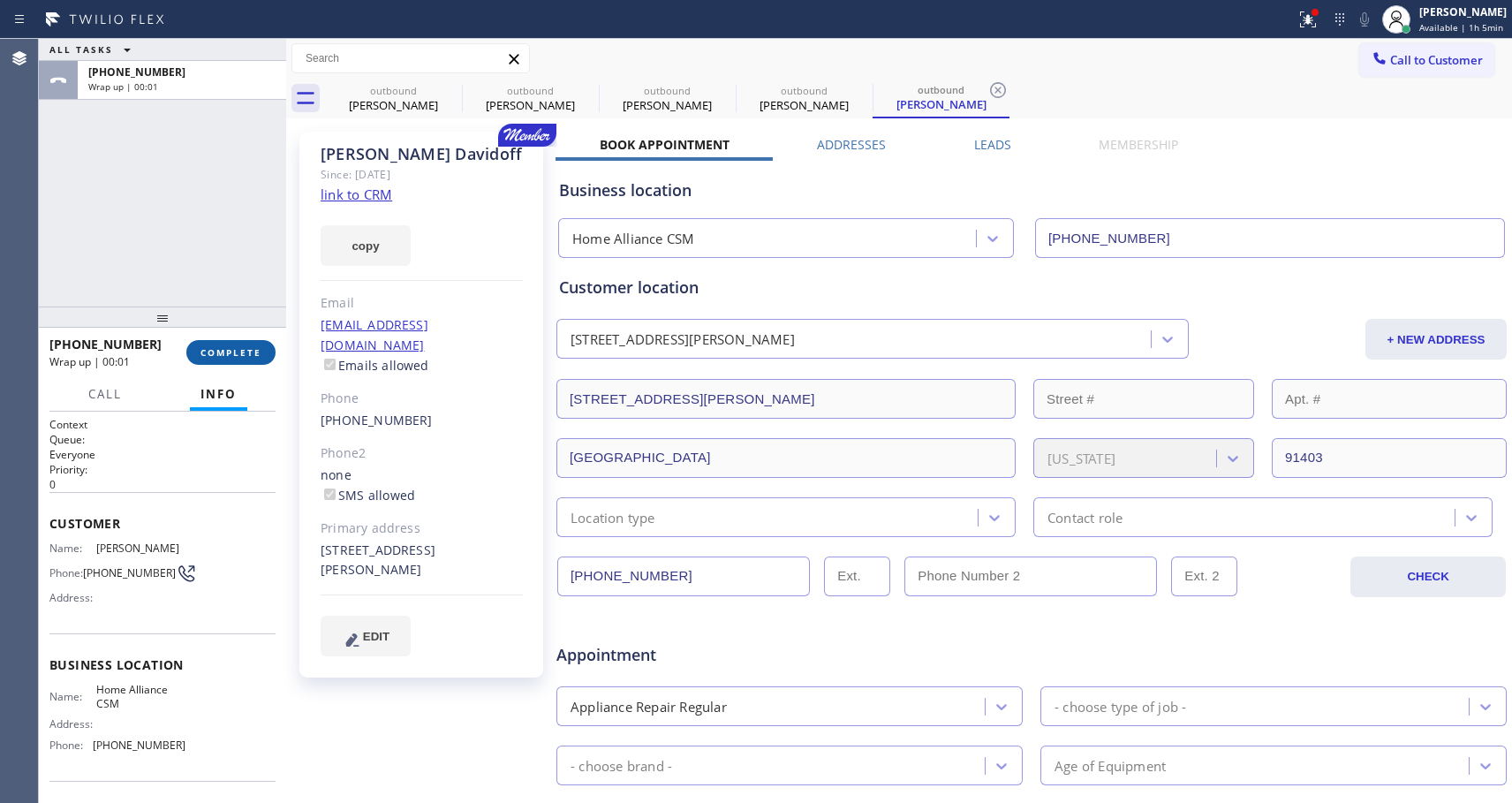
click at [261, 346] on span "COMPLETE" at bounding box center [231, 352] width 61 height 12
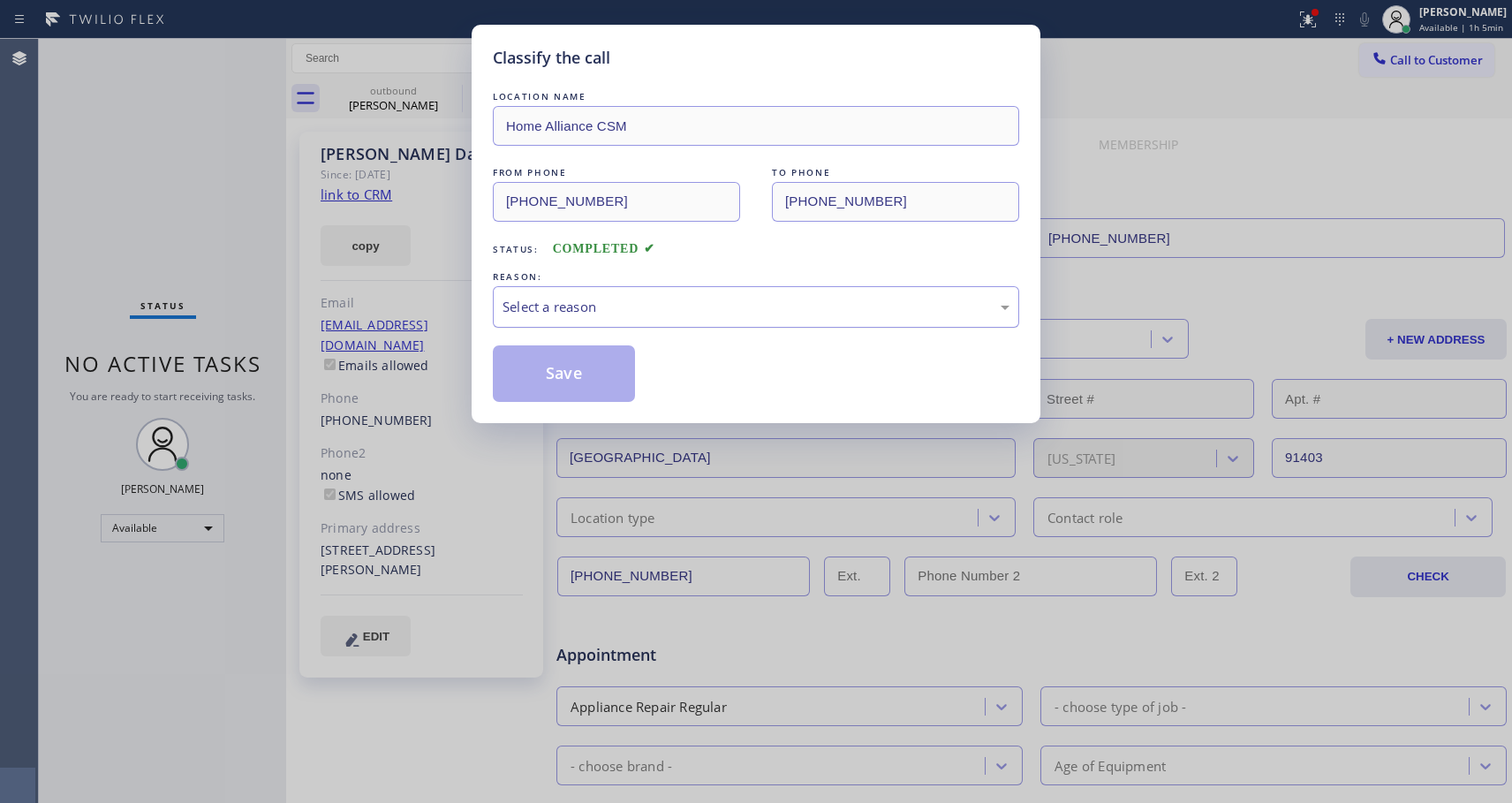
click at [804, 314] on div "Select a reason" at bounding box center [756, 307] width 507 height 20
click at [554, 378] on button "Save" at bounding box center [564, 374] width 142 height 57
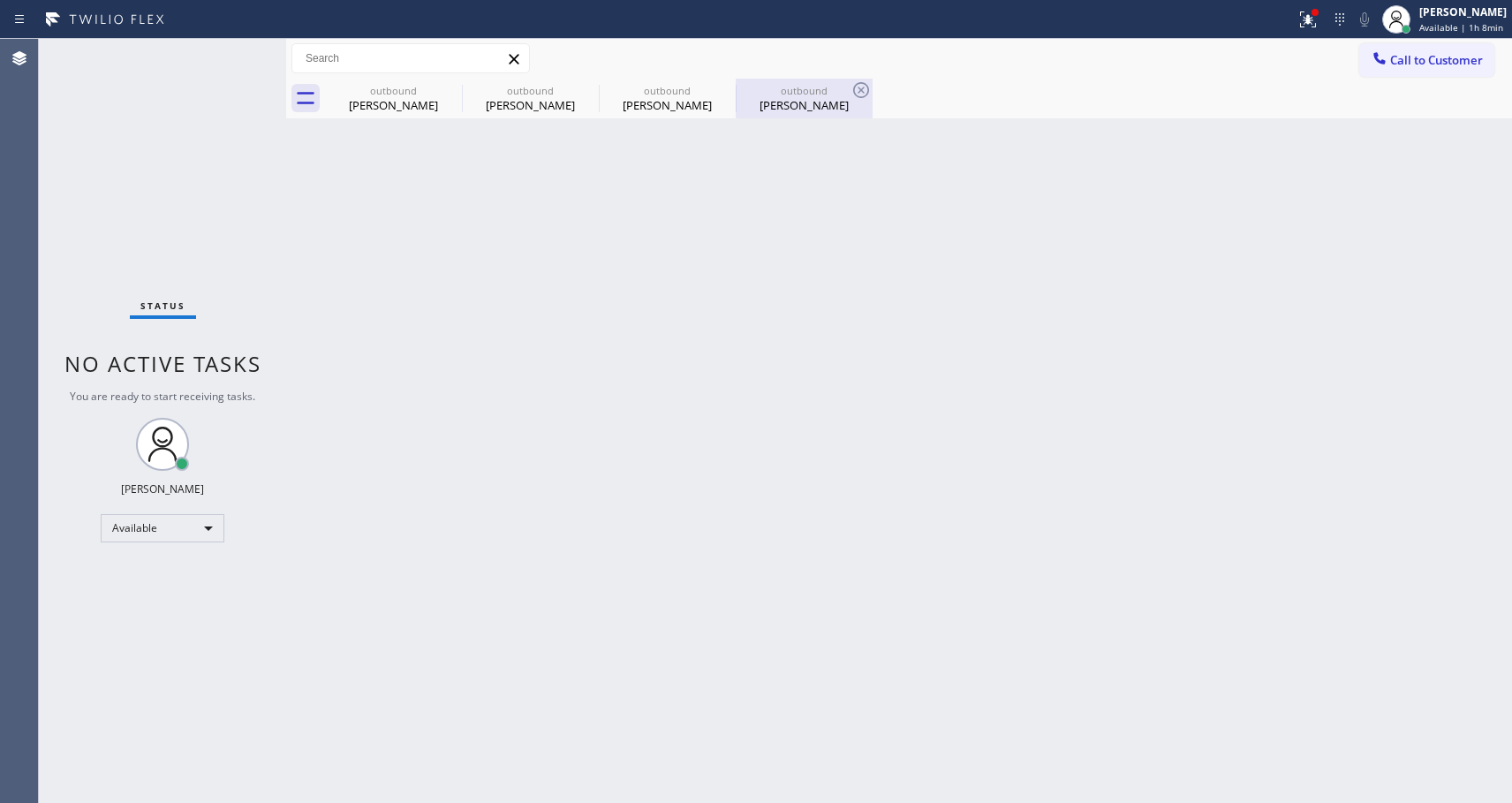
click at [801, 100] on div "[PERSON_NAME]" at bounding box center [804, 105] width 133 height 16
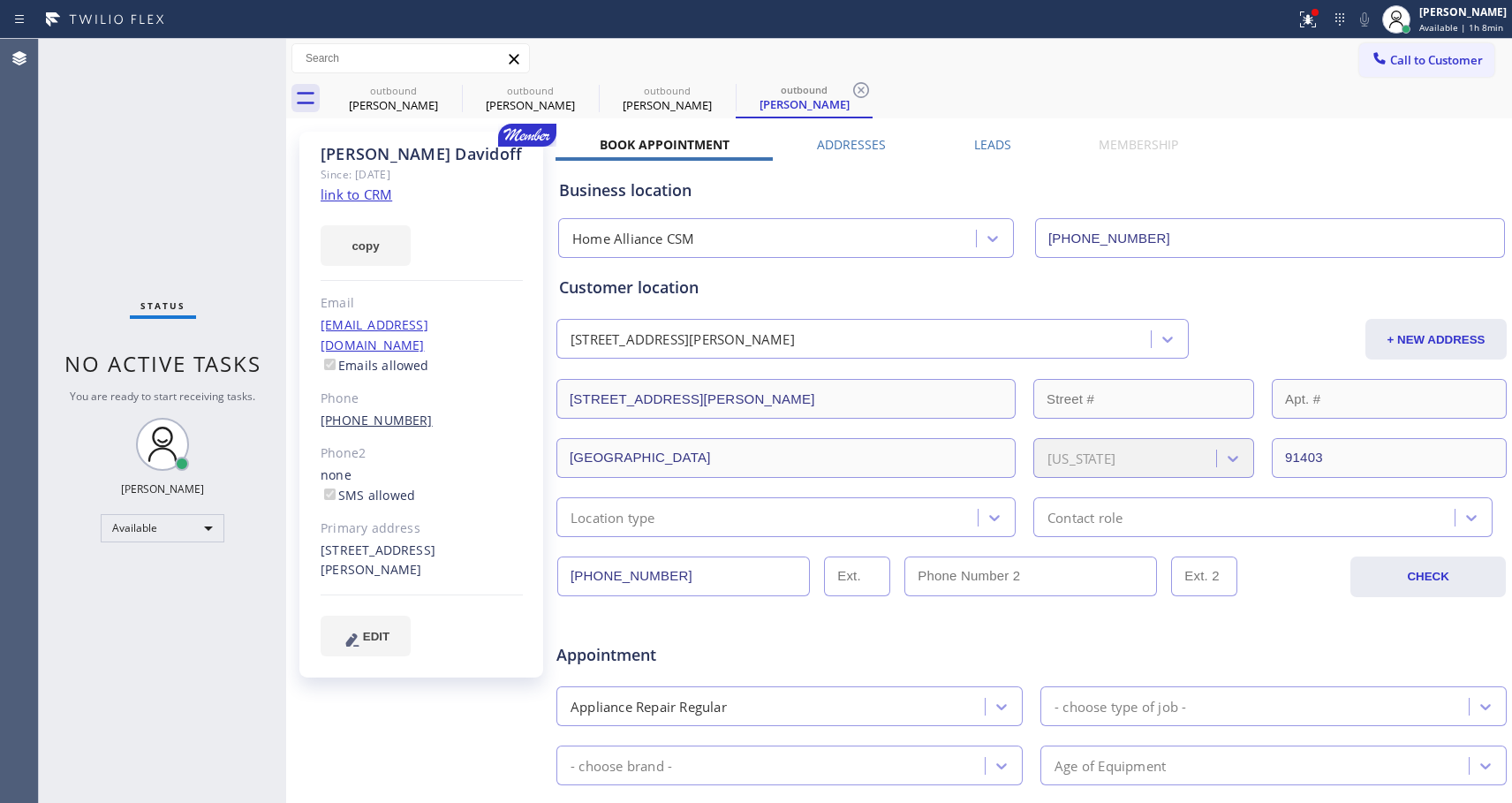
click at [361, 412] on link "[PHONE_NUMBER]" at bounding box center [377, 420] width 112 height 17
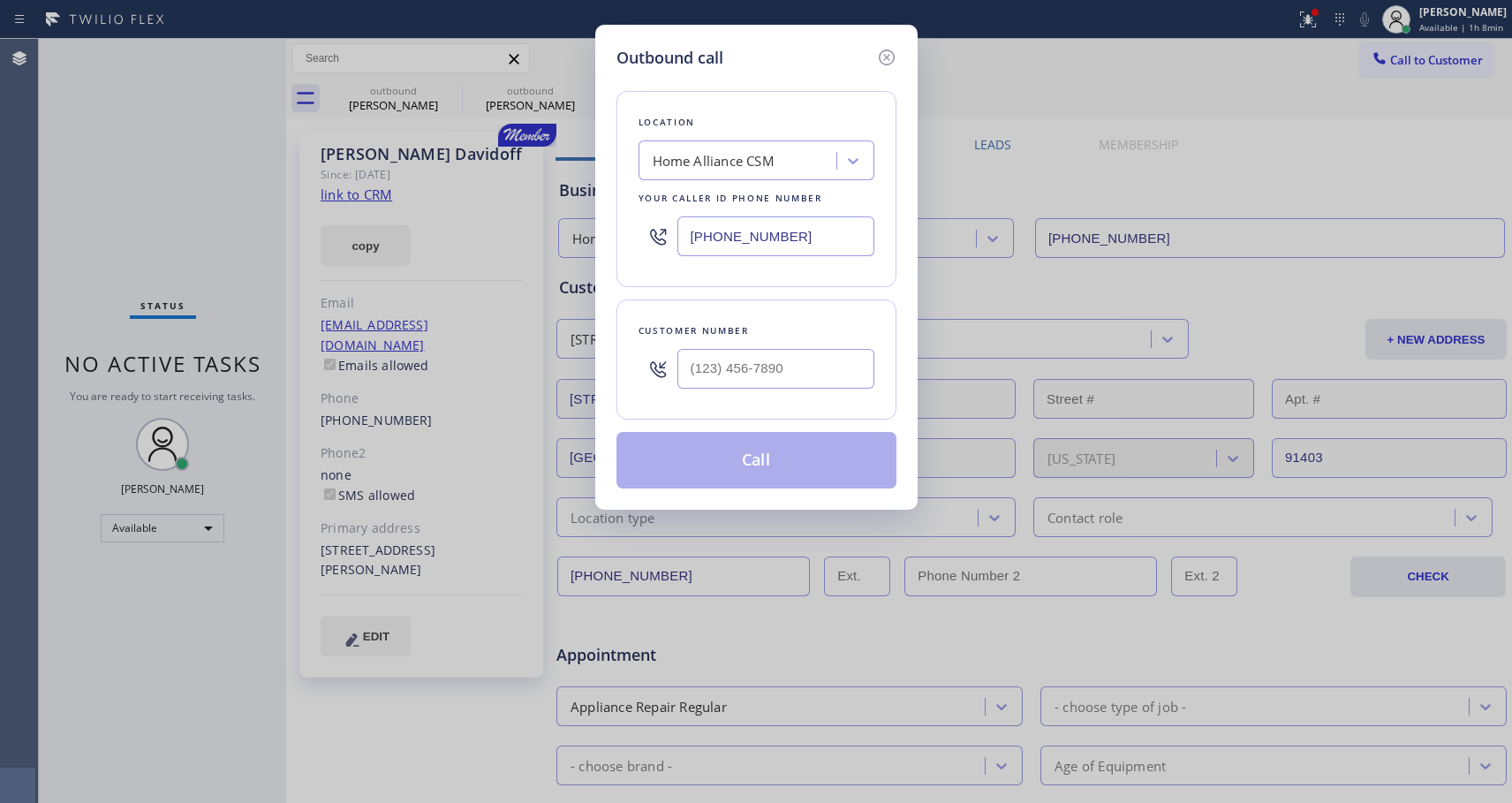
type input "[PHONE_NUMBER]"
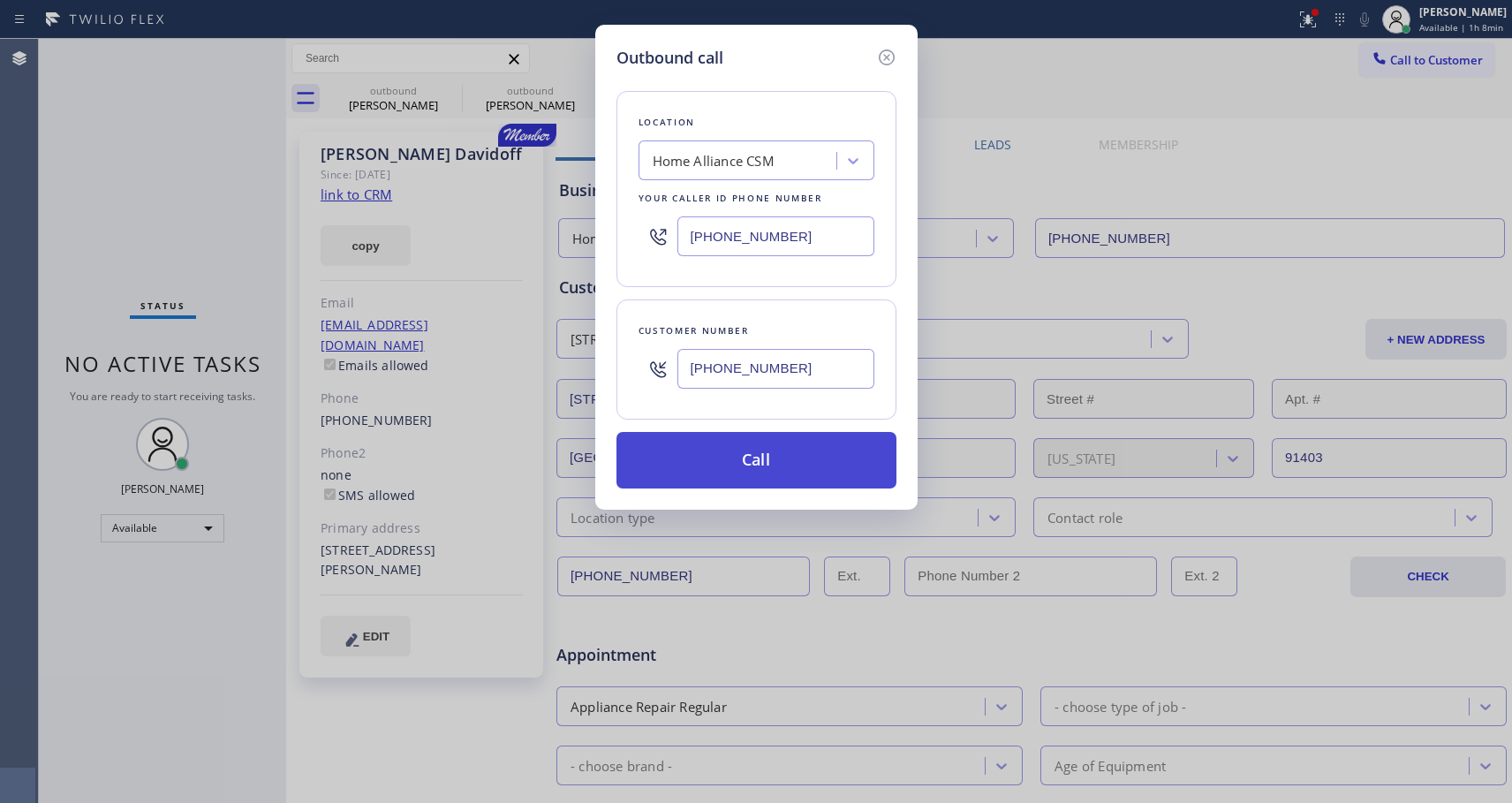
click at [724, 458] on button "Call" at bounding box center [756, 460] width 280 height 57
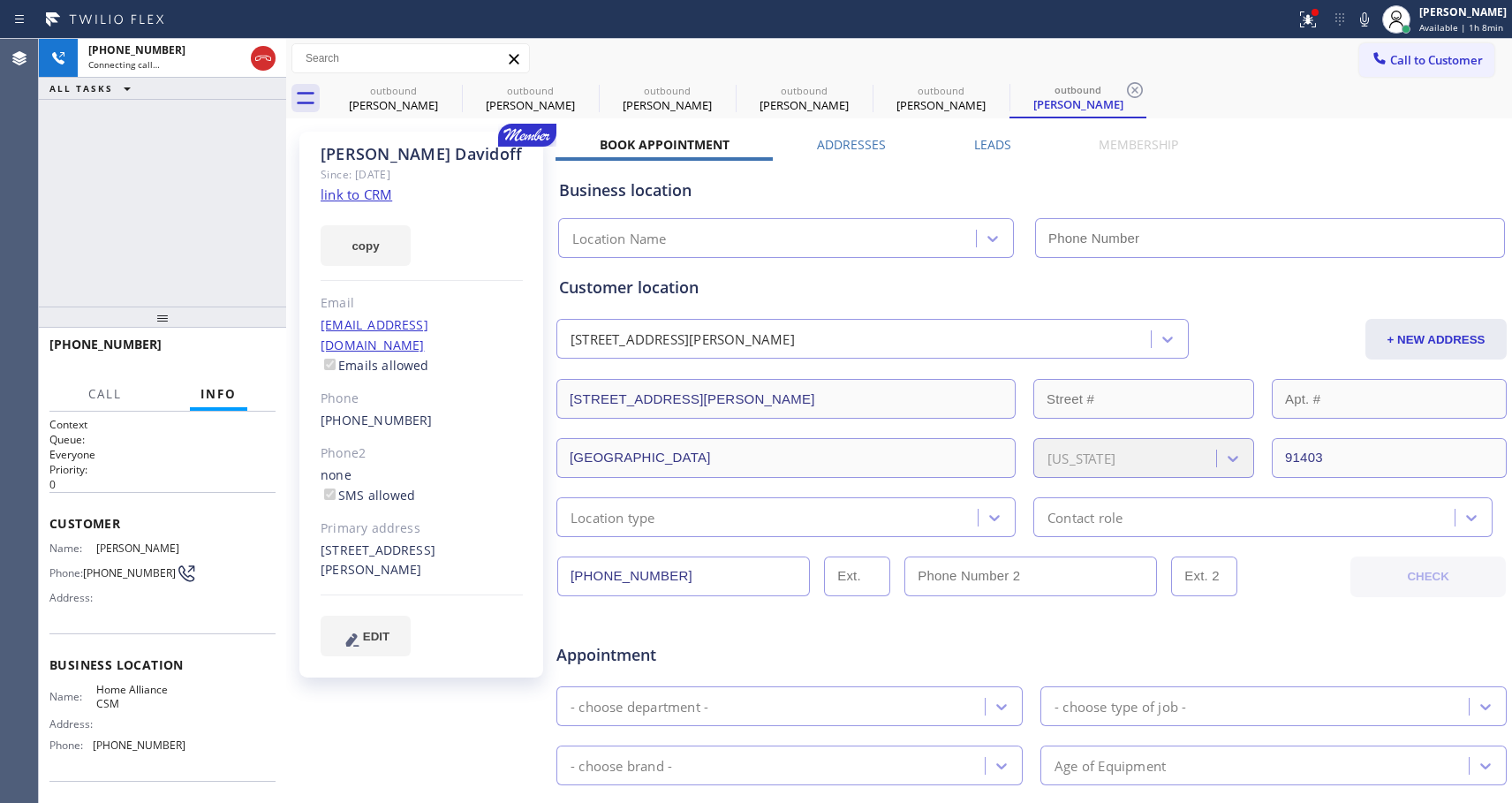
type input "[PHONE_NUMBER]"
click at [223, 360] on button "HANG UP" at bounding box center [234, 352] width 82 height 25
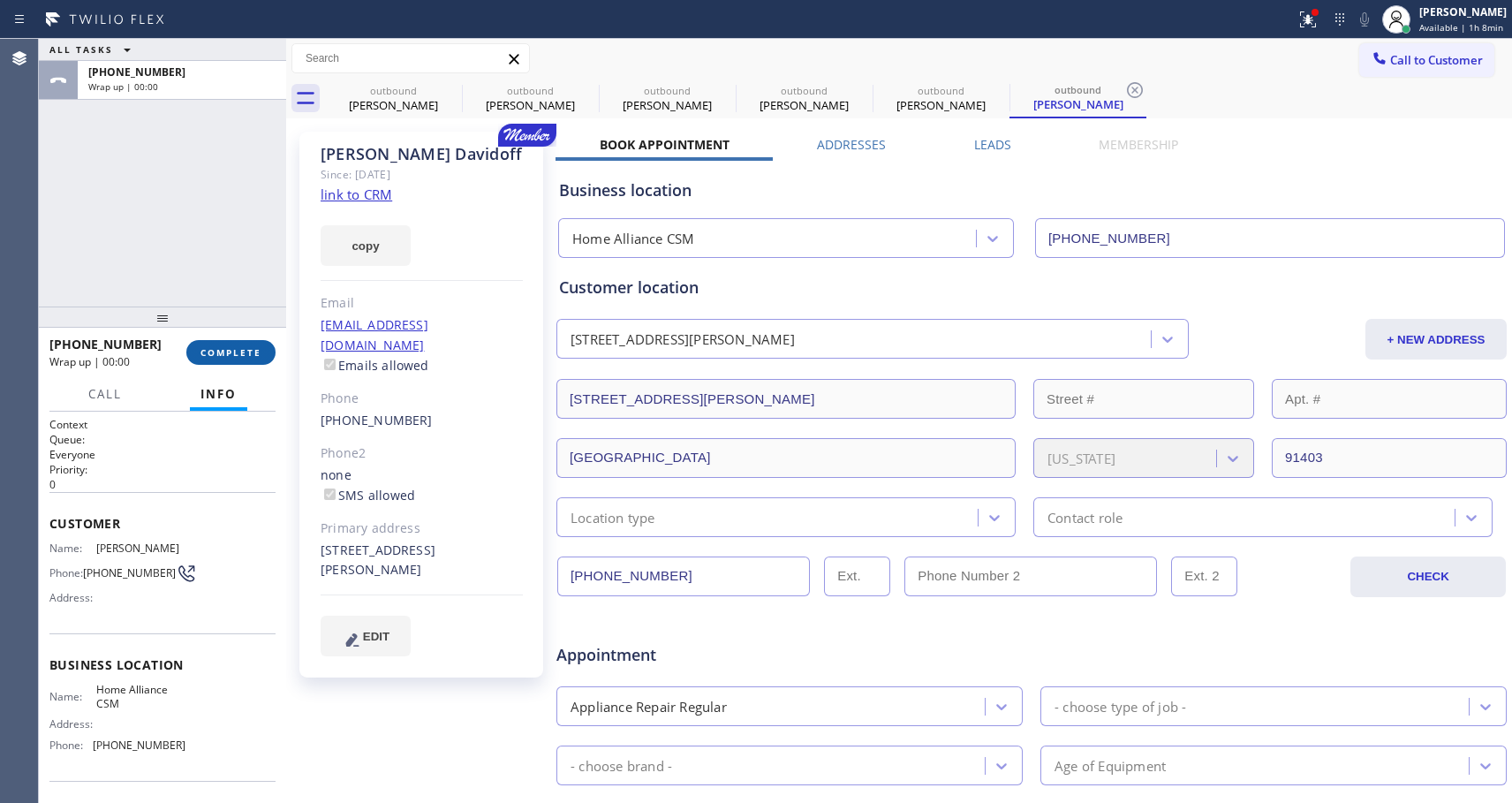
click at [223, 360] on button "COMPLETE" at bounding box center [231, 352] width 89 height 25
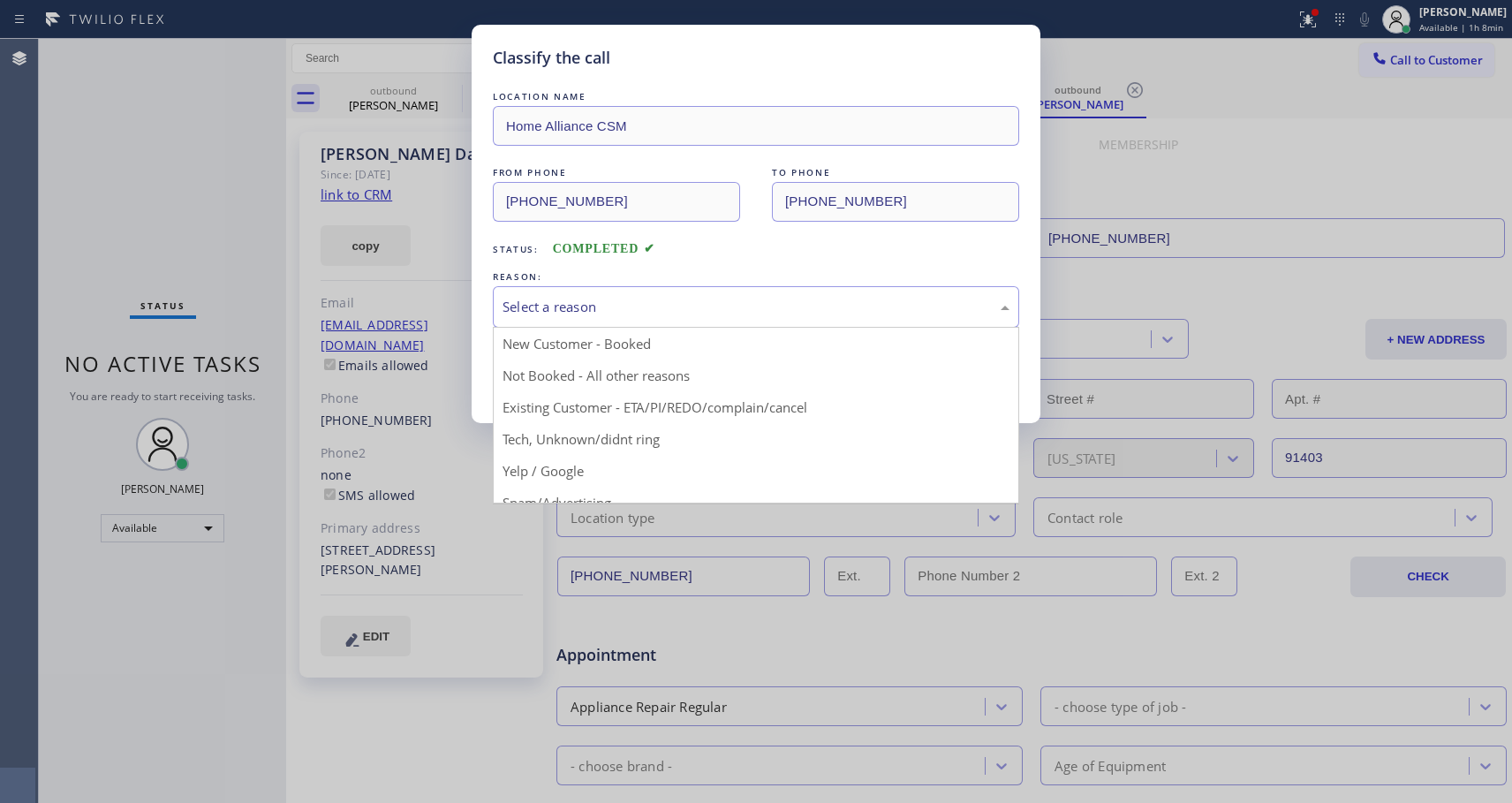
click at [623, 309] on div "Select a reason" at bounding box center [756, 307] width 507 height 20
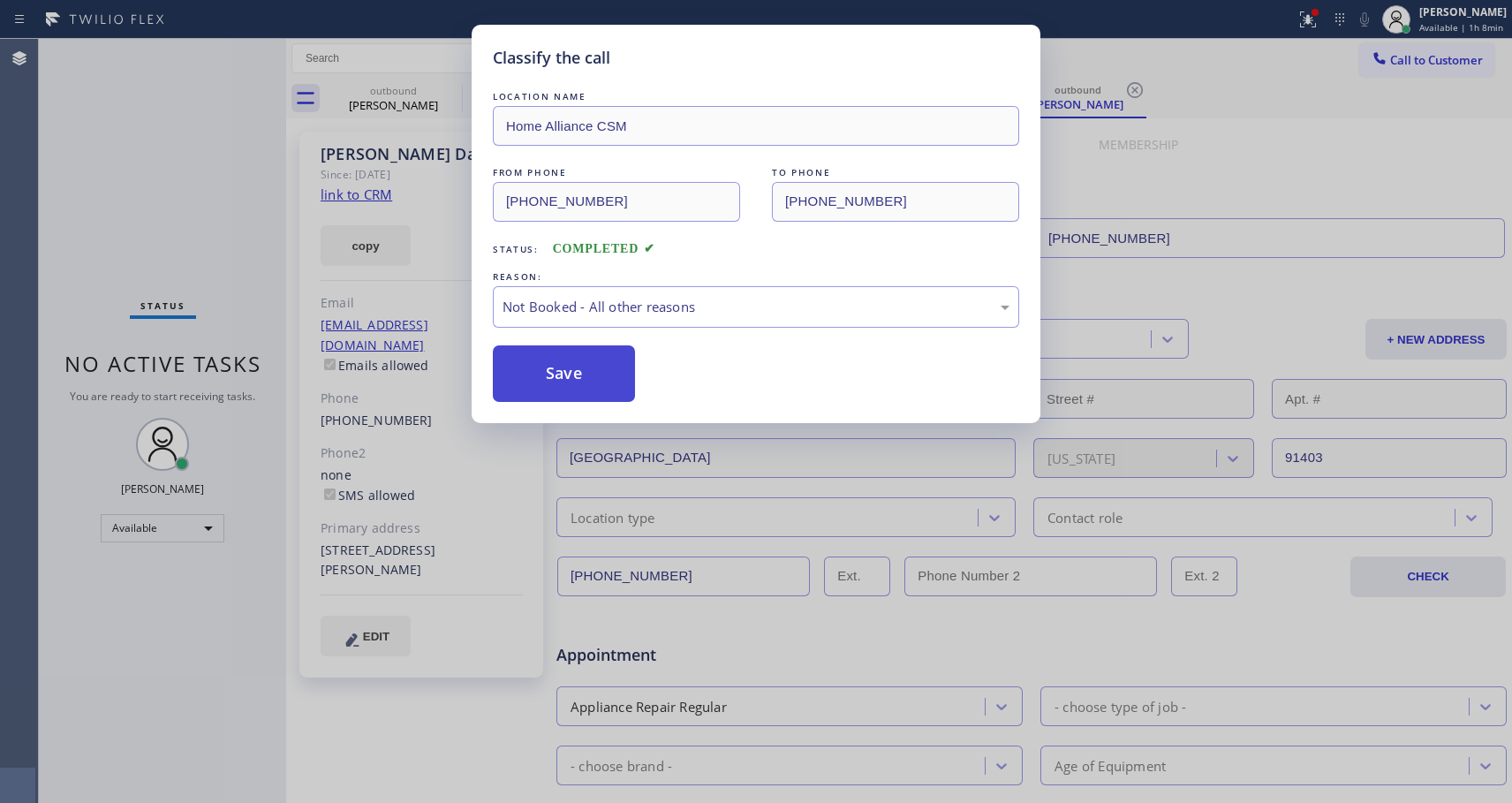
click at [559, 377] on button "Save" at bounding box center [564, 374] width 142 height 57
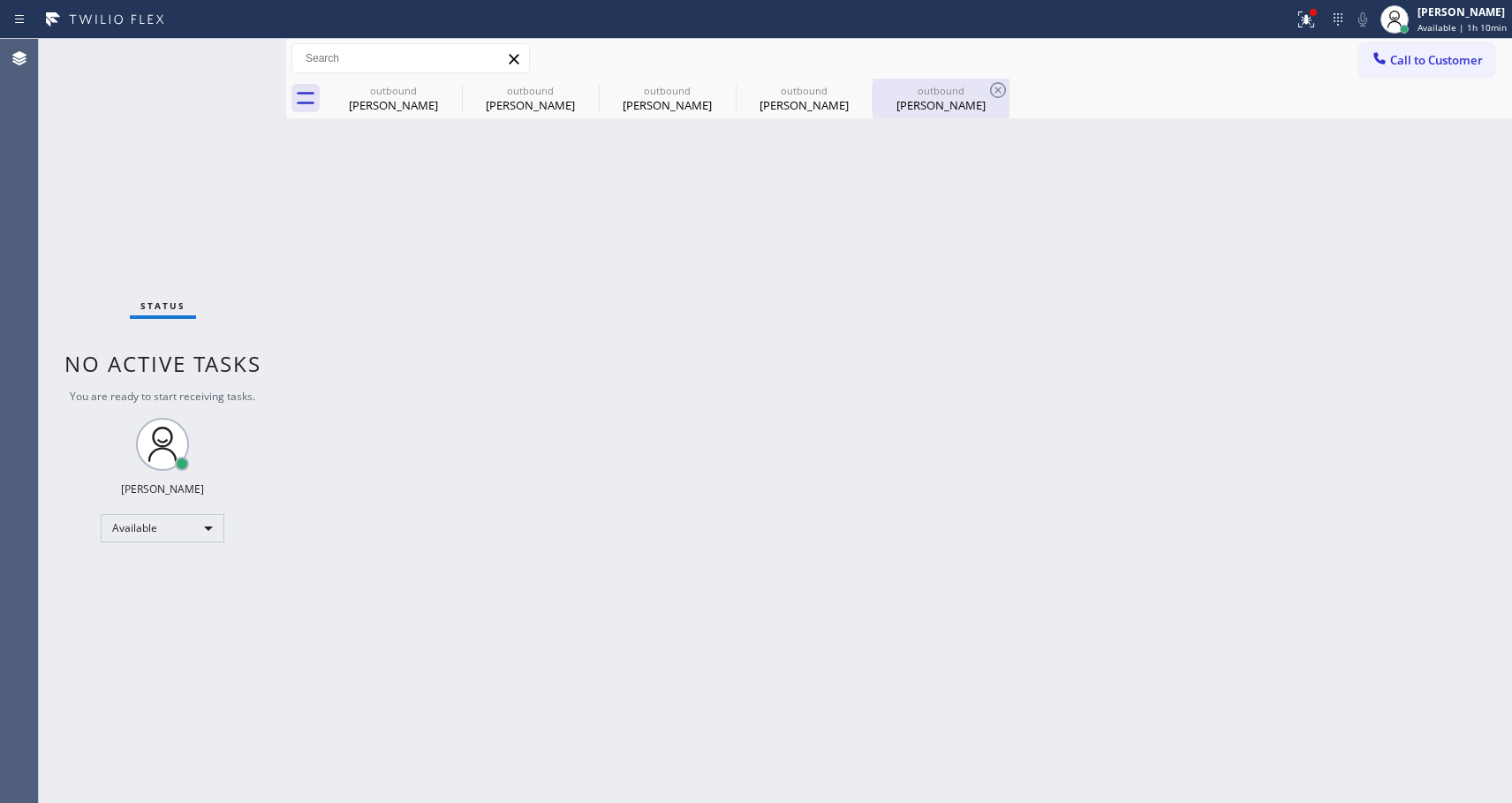
click at [953, 107] on div "[PERSON_NAME]" at bounding box center [941, 105] width 133 height 16
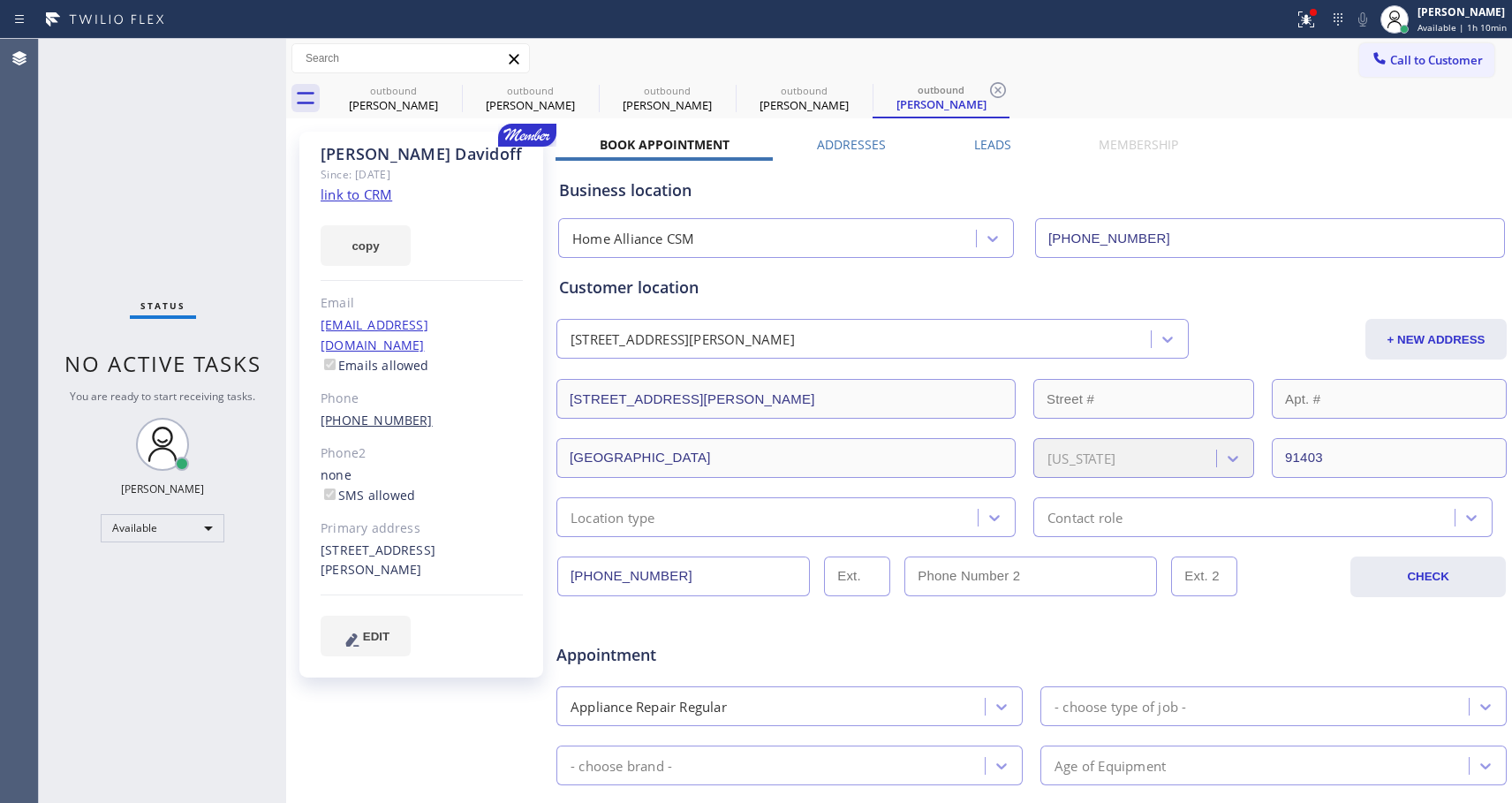
click at [377, 412] on link "[PHONE_NUMBER]" at bounding box center [377, 420] width 112 height 17
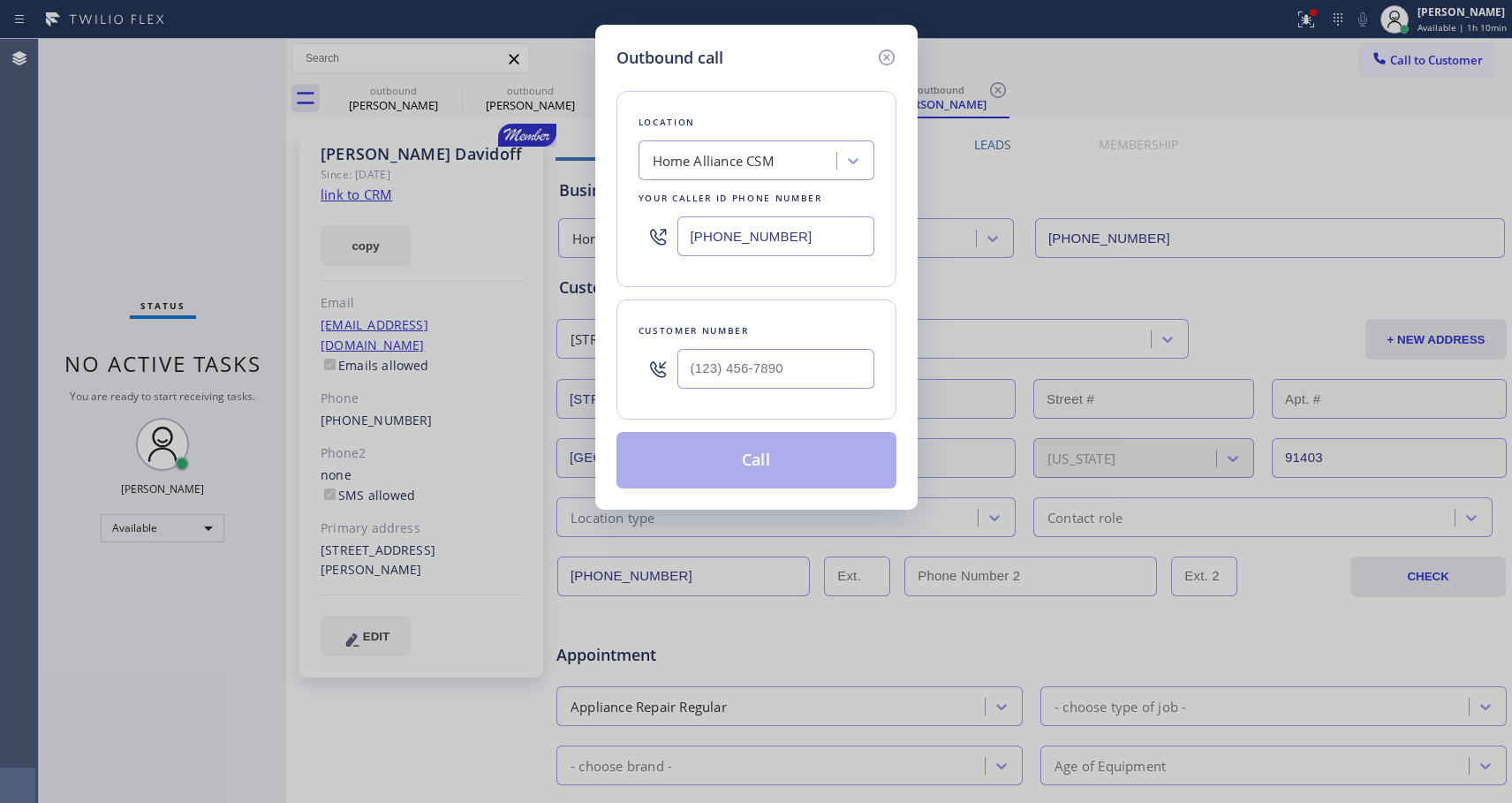
type input "[PHONE_NUMBER]"
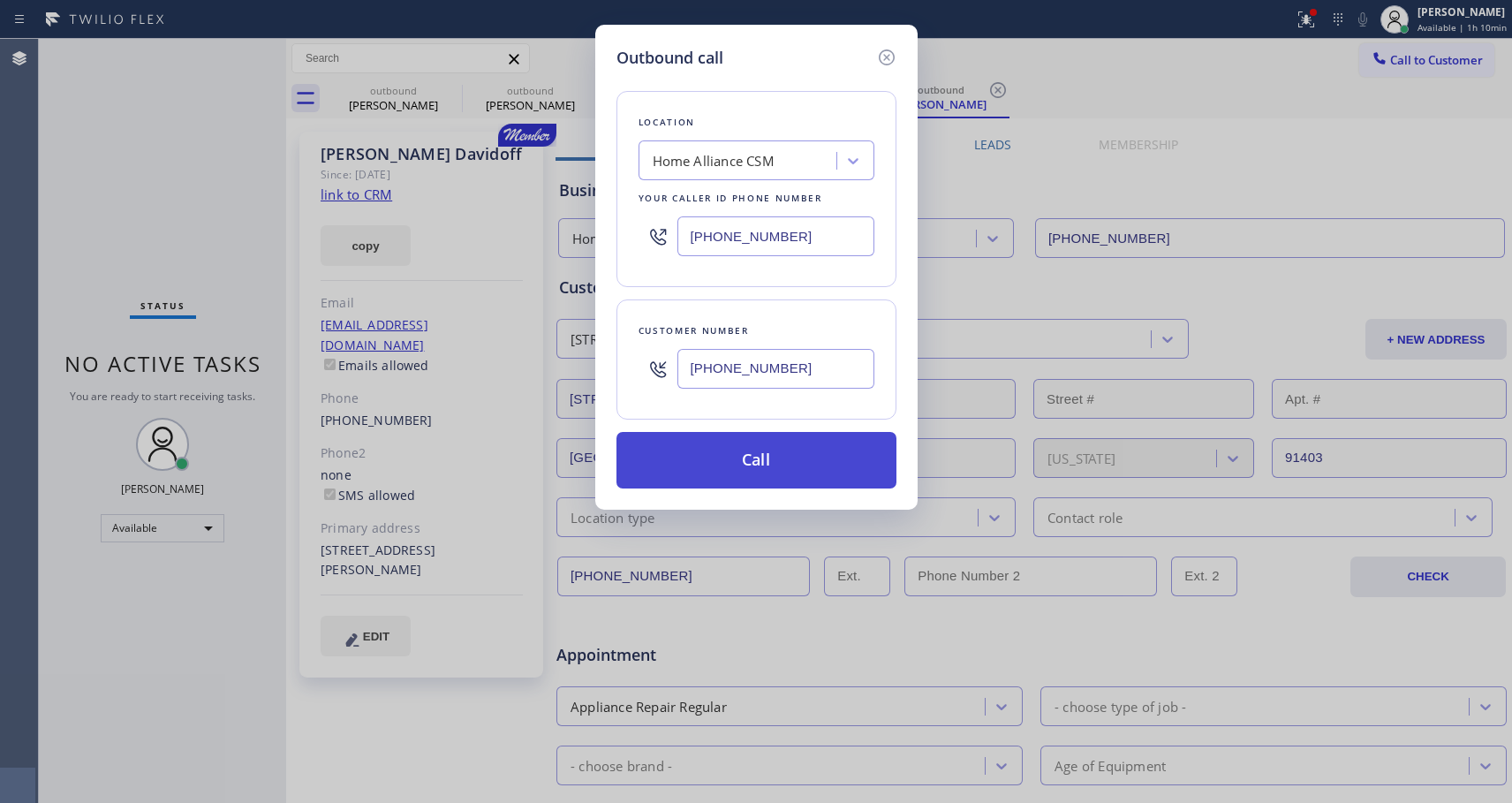
click at [738, 458] on button "Call" at bounding box center [756, 460] width 280 height 57
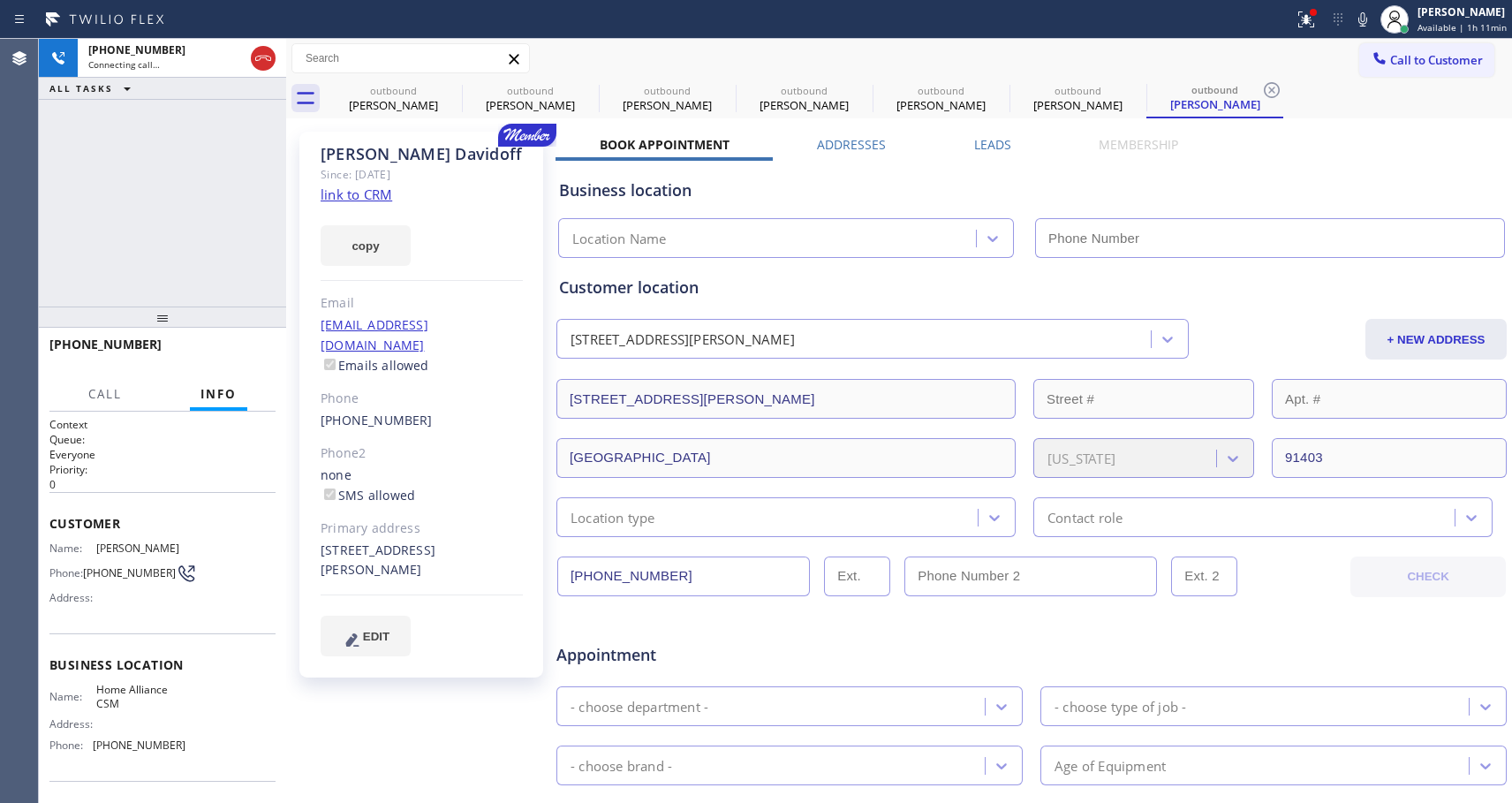
type input "[PHONE_NUMBER]"
click at [241, 351] on span "HANG UP" at bounding box center [234, 352] width 54 height 12
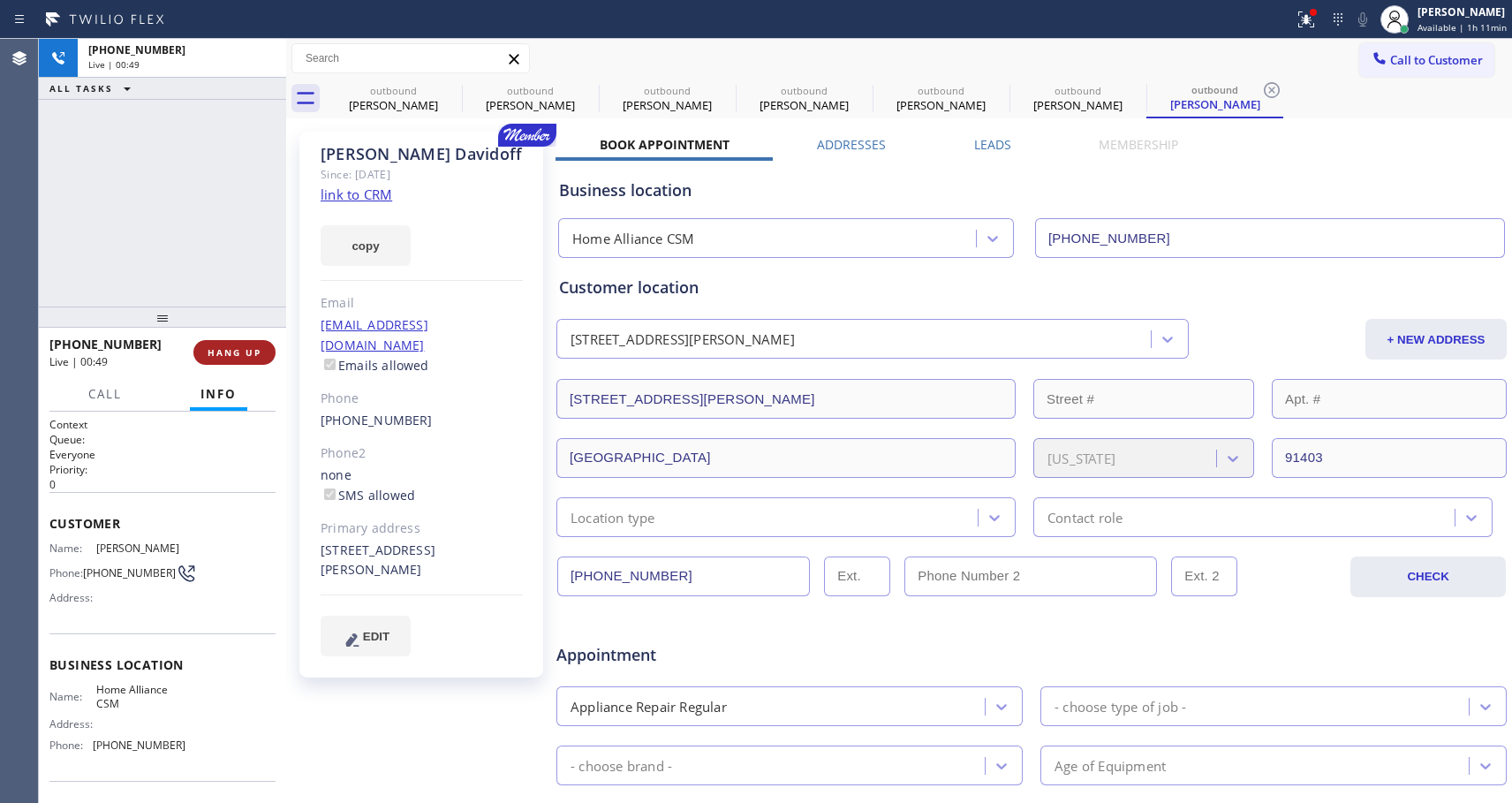
click at [241, 351] on span "HANG UP" at bounding box center [234, 352] width 54 height 12
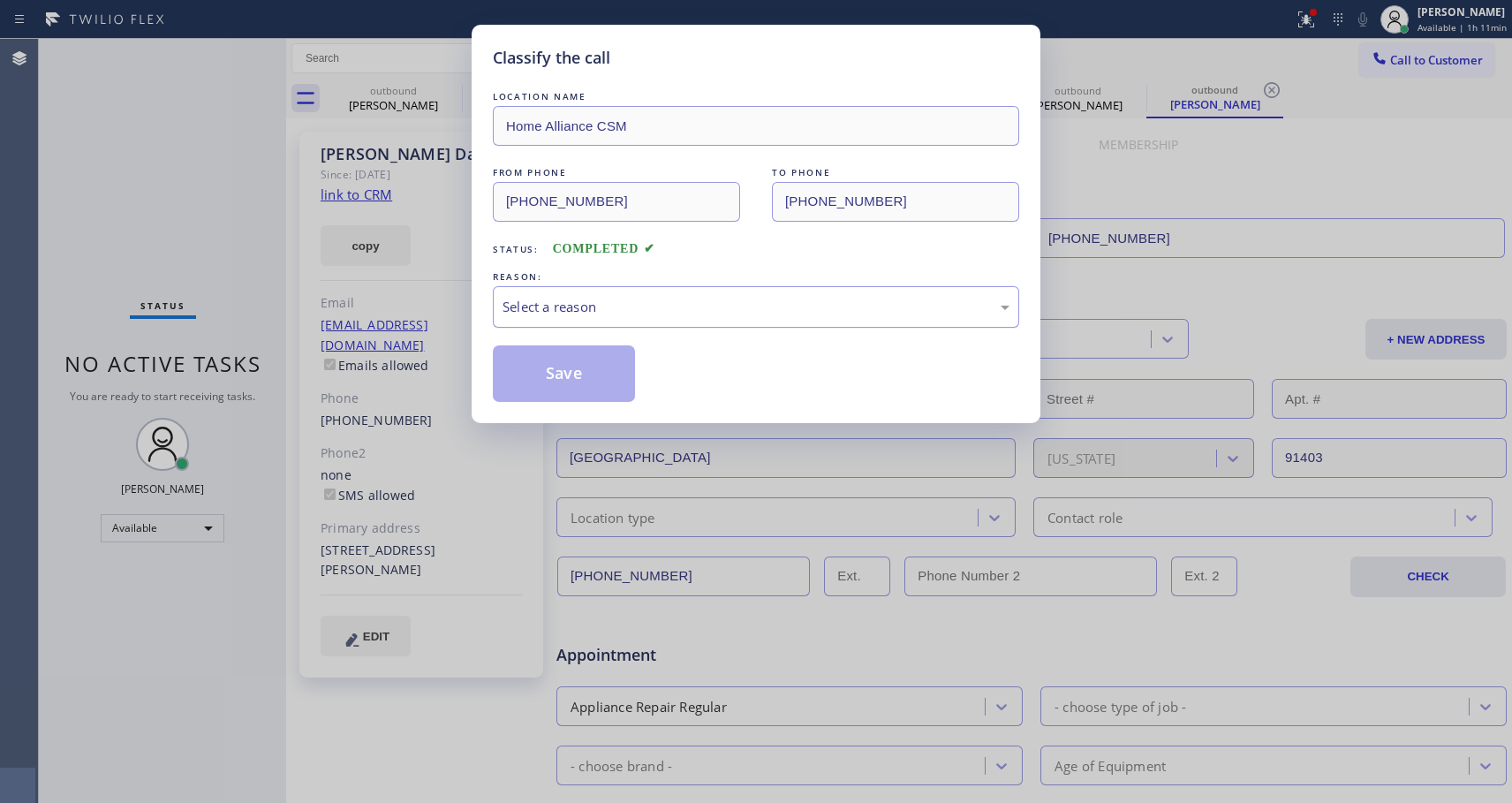
click at [592, 303] on div "Select a reason" at bounding box center [756, 307] width 507 height 20
click at [516, 377] on button "Save" at bounding box center [564, 374] width 142 height 57
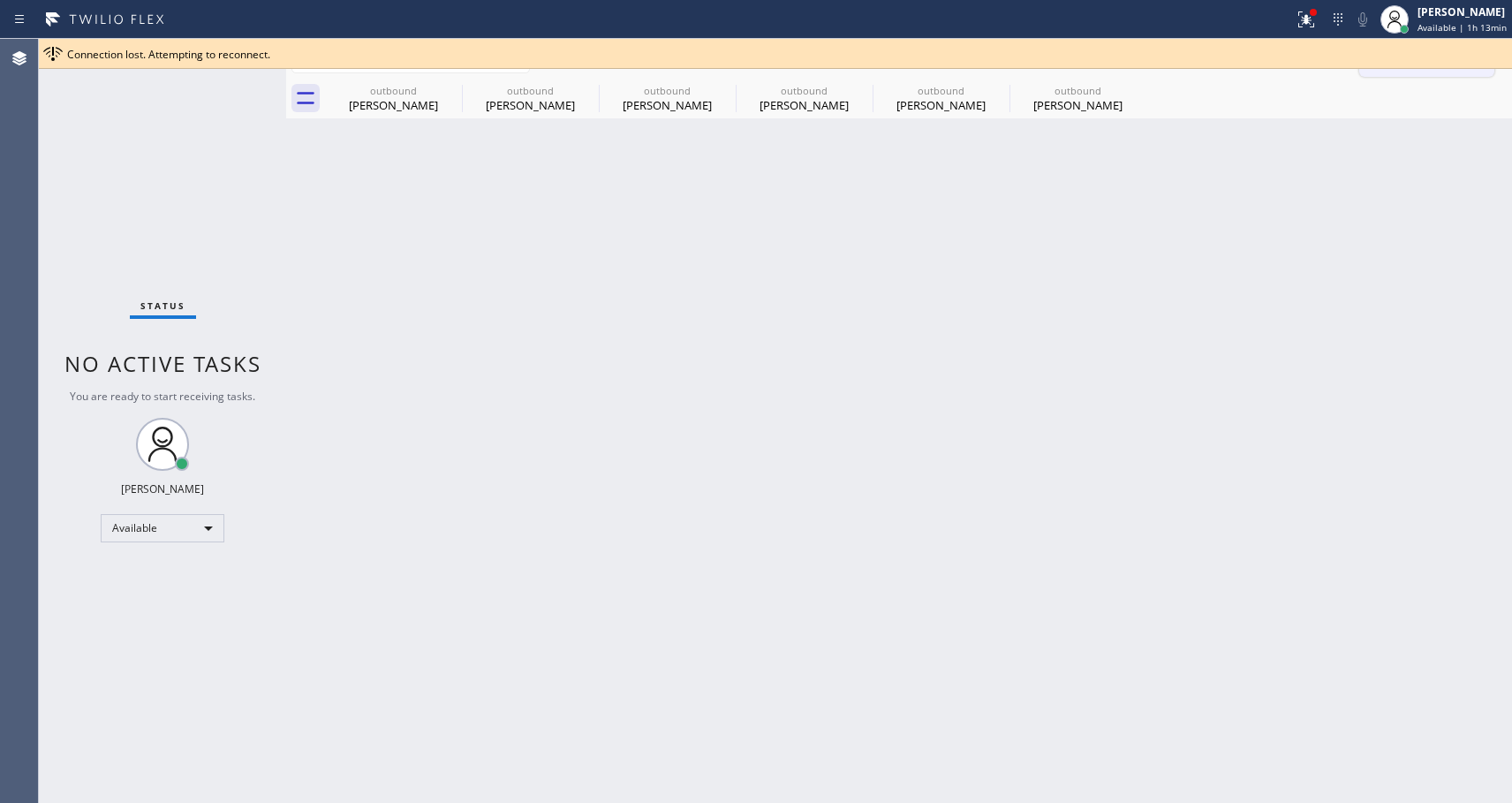
click at [1481, 73] on button "Call to Customer" at bounding box center [1427, 60] width 135 height 34
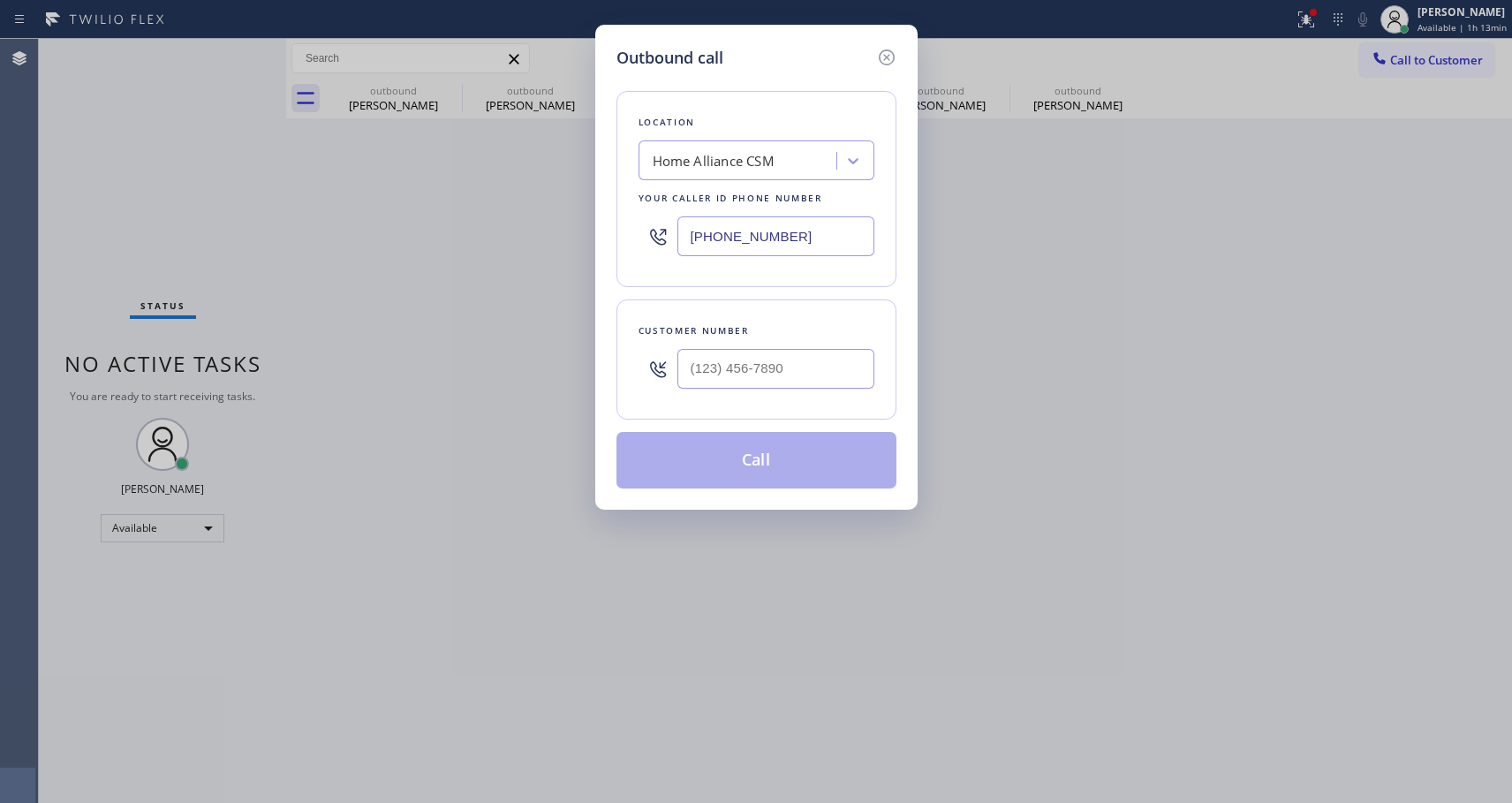
click at [794, 391] on div at bounding box center [775, 368] width 197 height 57
click at [799, 376] on input "(___) ___-____" at bounding box center [775, 368] width 197 height 40
paste input "818) 430-5032"
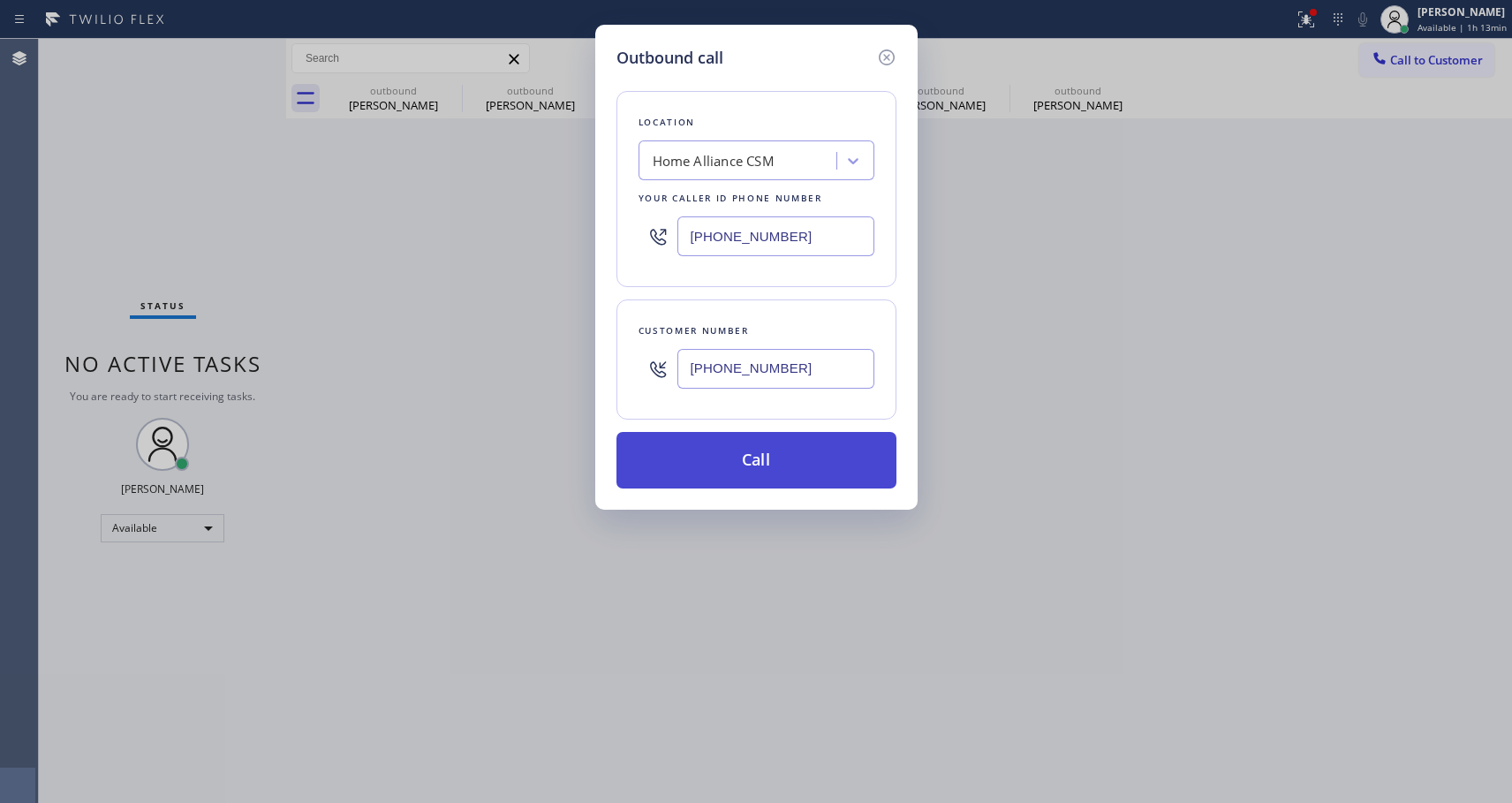
type input "[PHONE_NUMBER]"
click at [780, 471] on button "Call" at bounding box center [756, 460] width 280 height 57
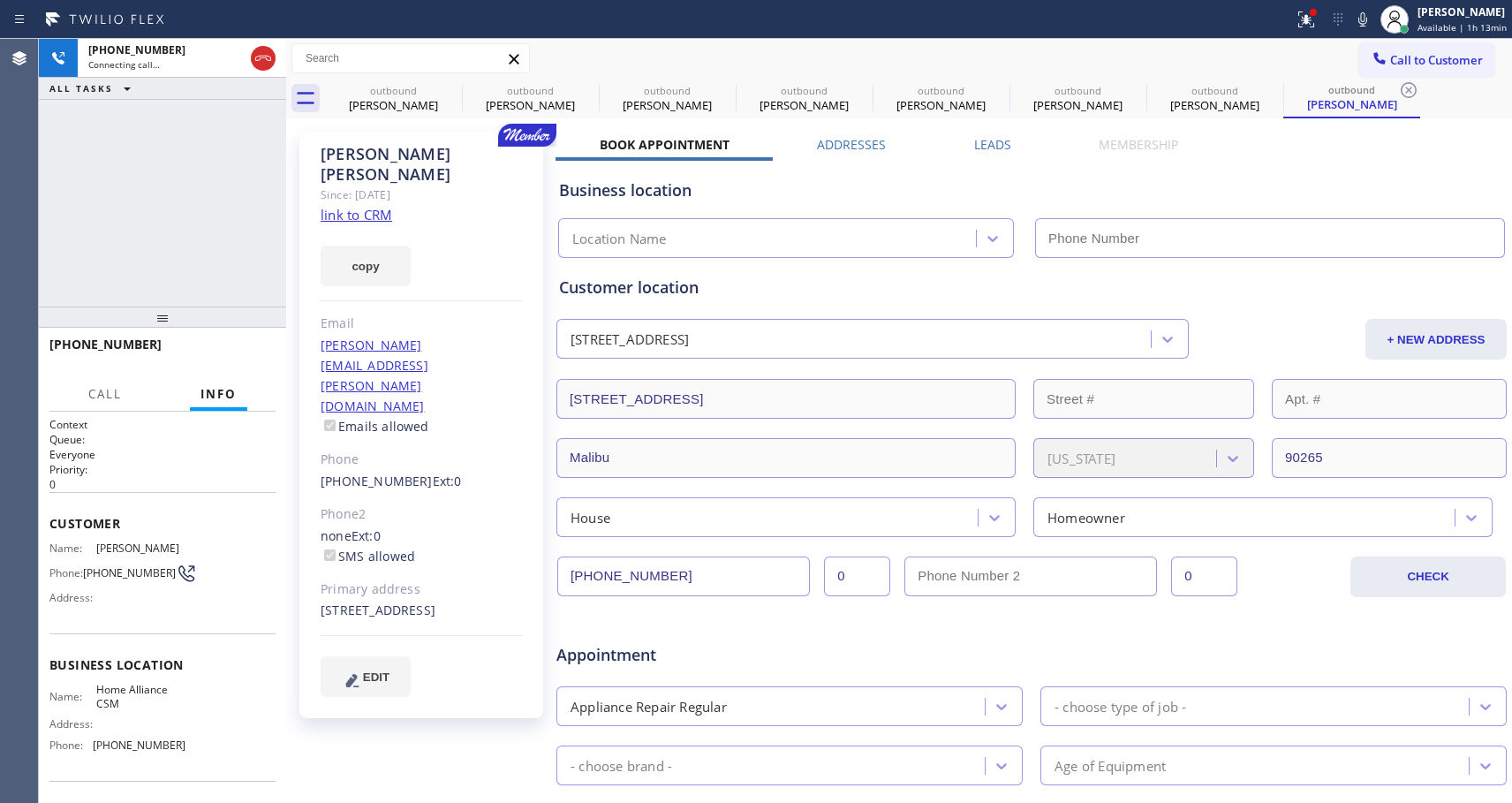
type input "[PHONE_NUMBER]"
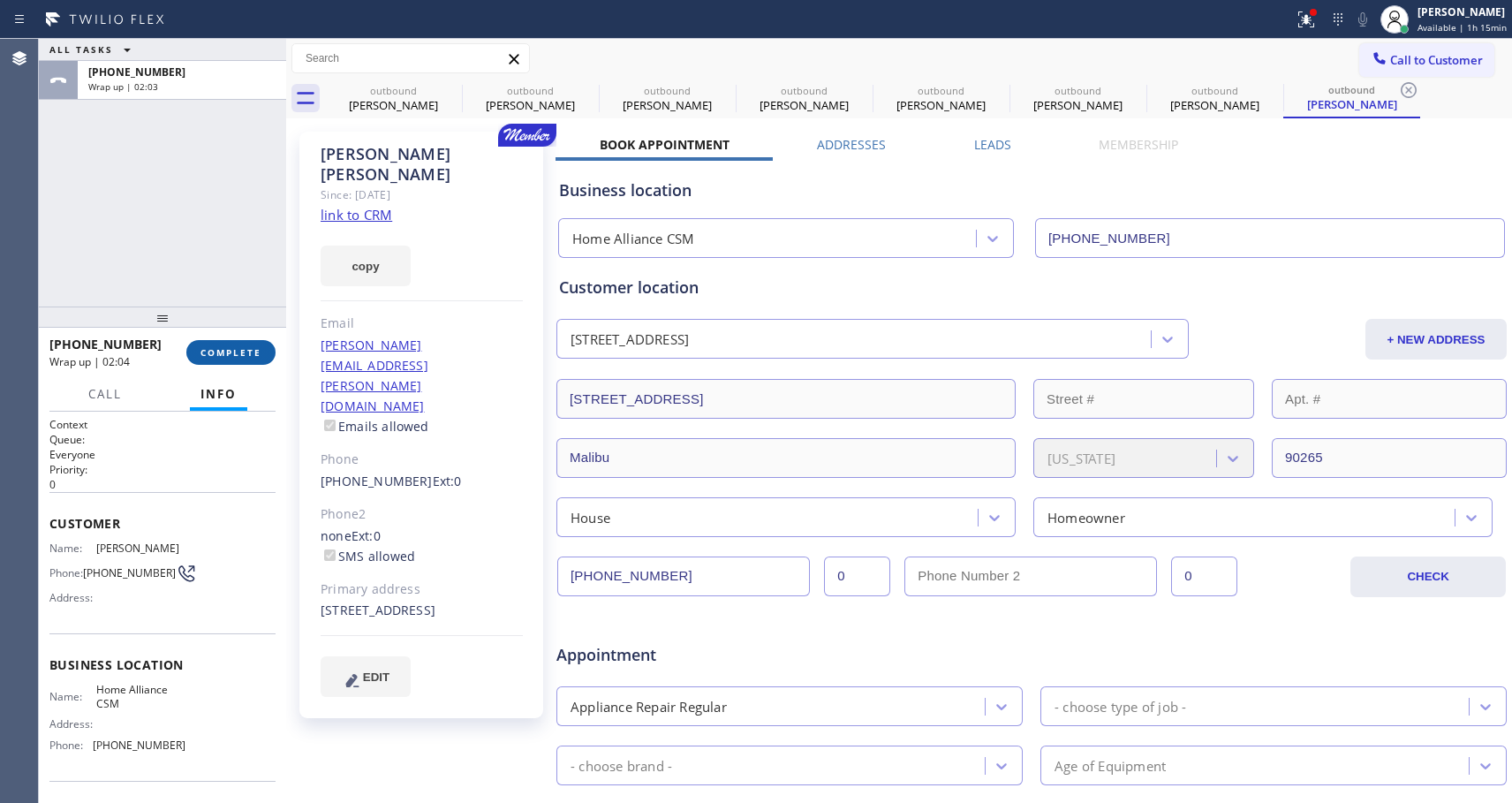
click at [220, 343] on button "COMPLETE" at bounding box center [231, 352] width 89 height 25
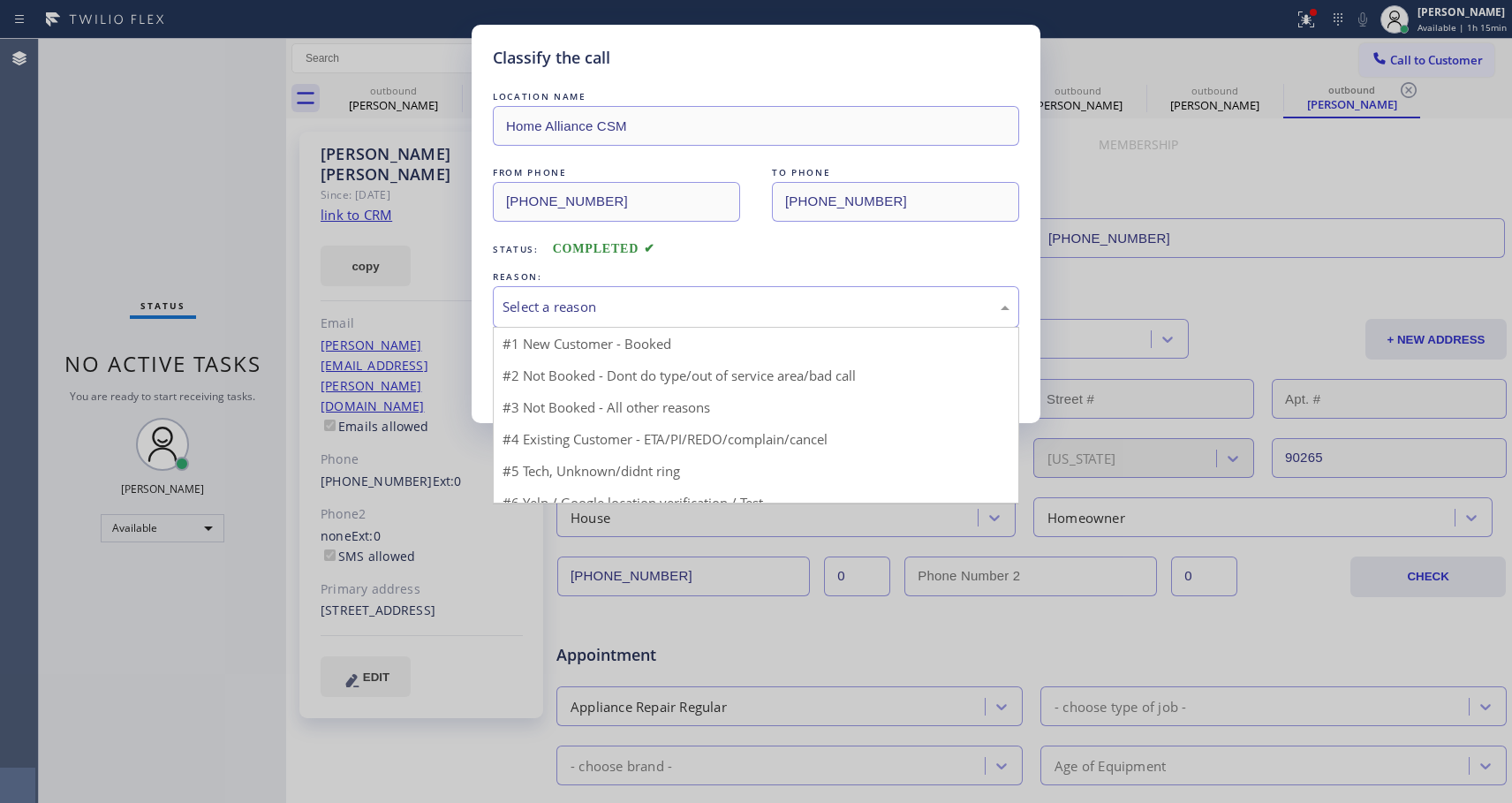
click at [645, 304] on div "Select a reason" at bounding box center [756, 307] width 507 height 20
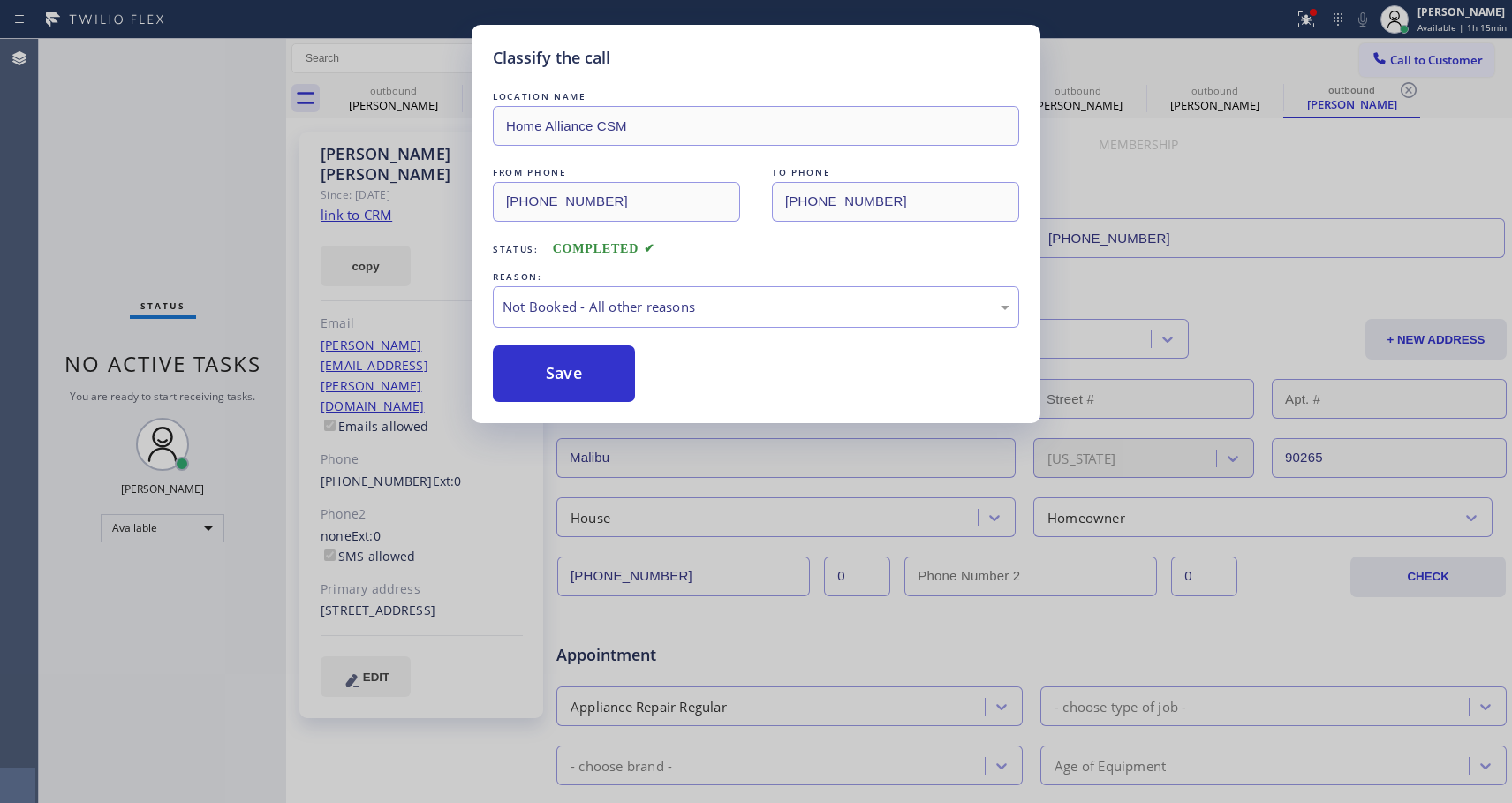
click at [576, 379] on button "Save" at bounding box center [564, 374] width 142 height 57
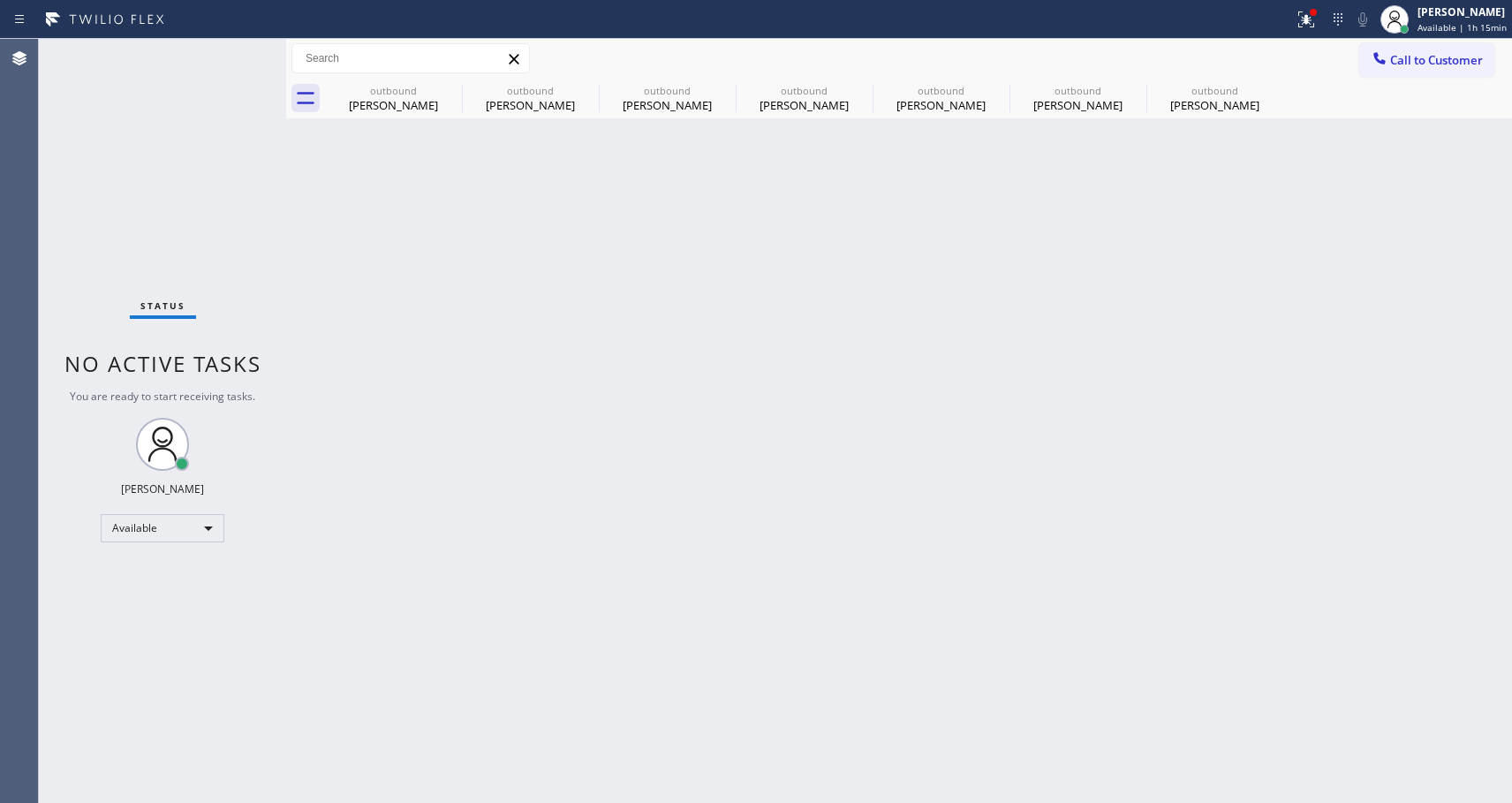
click at [0, 0] on icon at bounding box center [0, 0] width 0 height 0
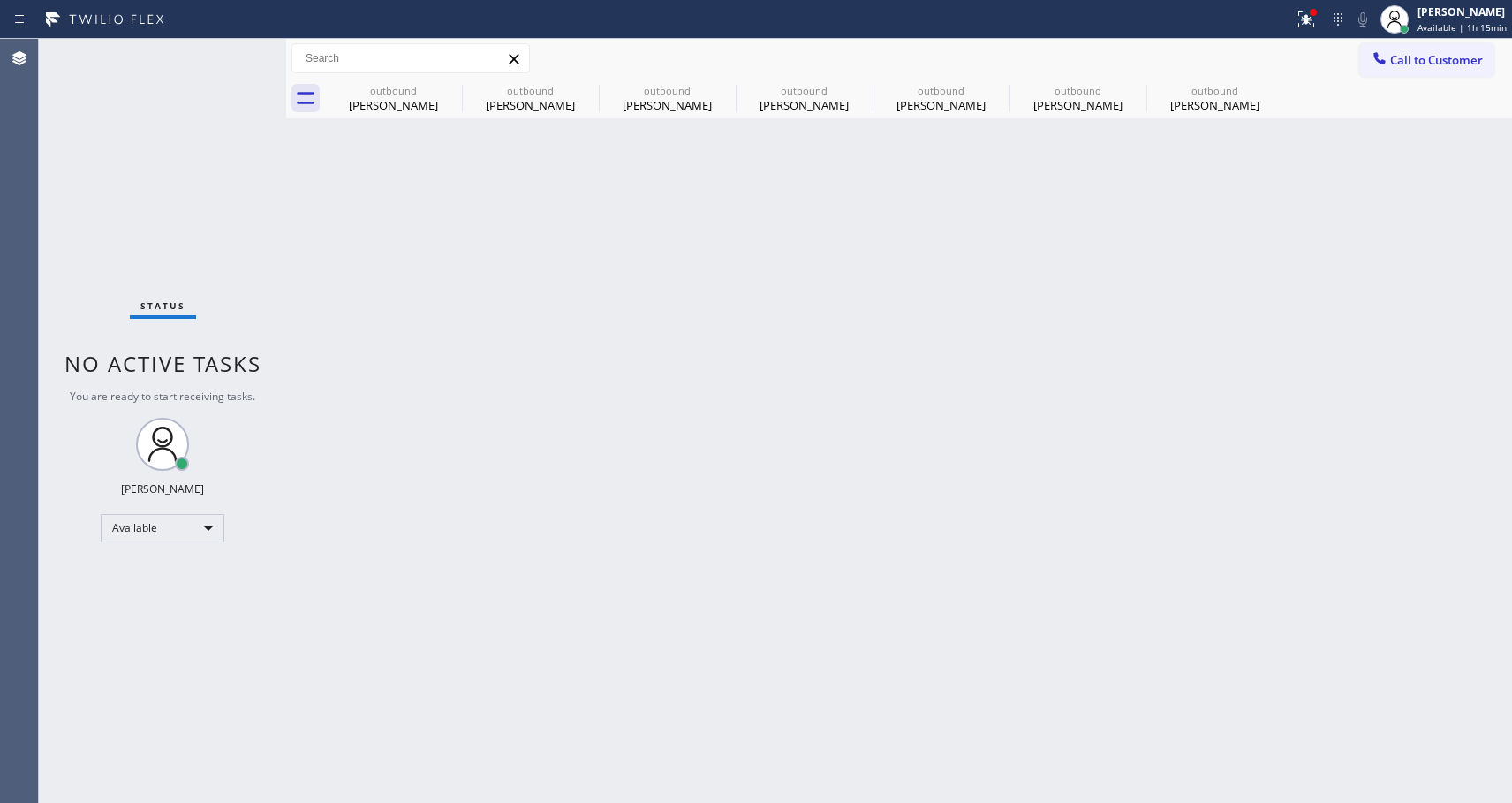
click at [0, 0] on icon at bounding box center [0, 0] width 0 height 0
click at [448, 90] on div at bounding box center [919, 98] width 1187 height 40
drag, startPoint x: 1381, startPoint y: 62, endPoint x: 718, endPoint y: 358, distance: 726.1
click at [1380, 63] on icon at bounding box center [1379, 58] width 17 height 17
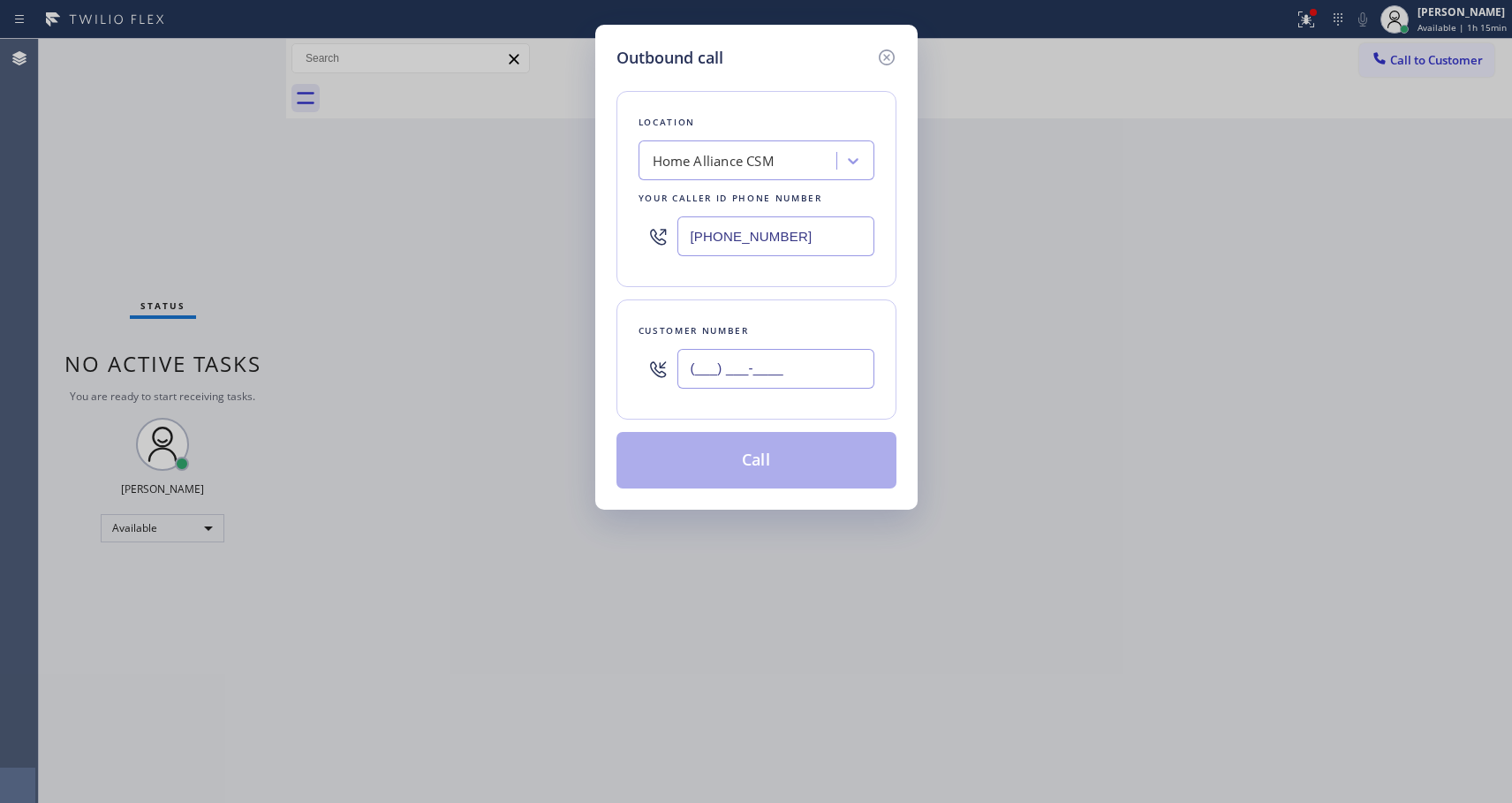
click at [707, 374] on input "(___) ___-____" at bounding box center [775, 368] width 197 height 40
paste input "310) 927-2429"
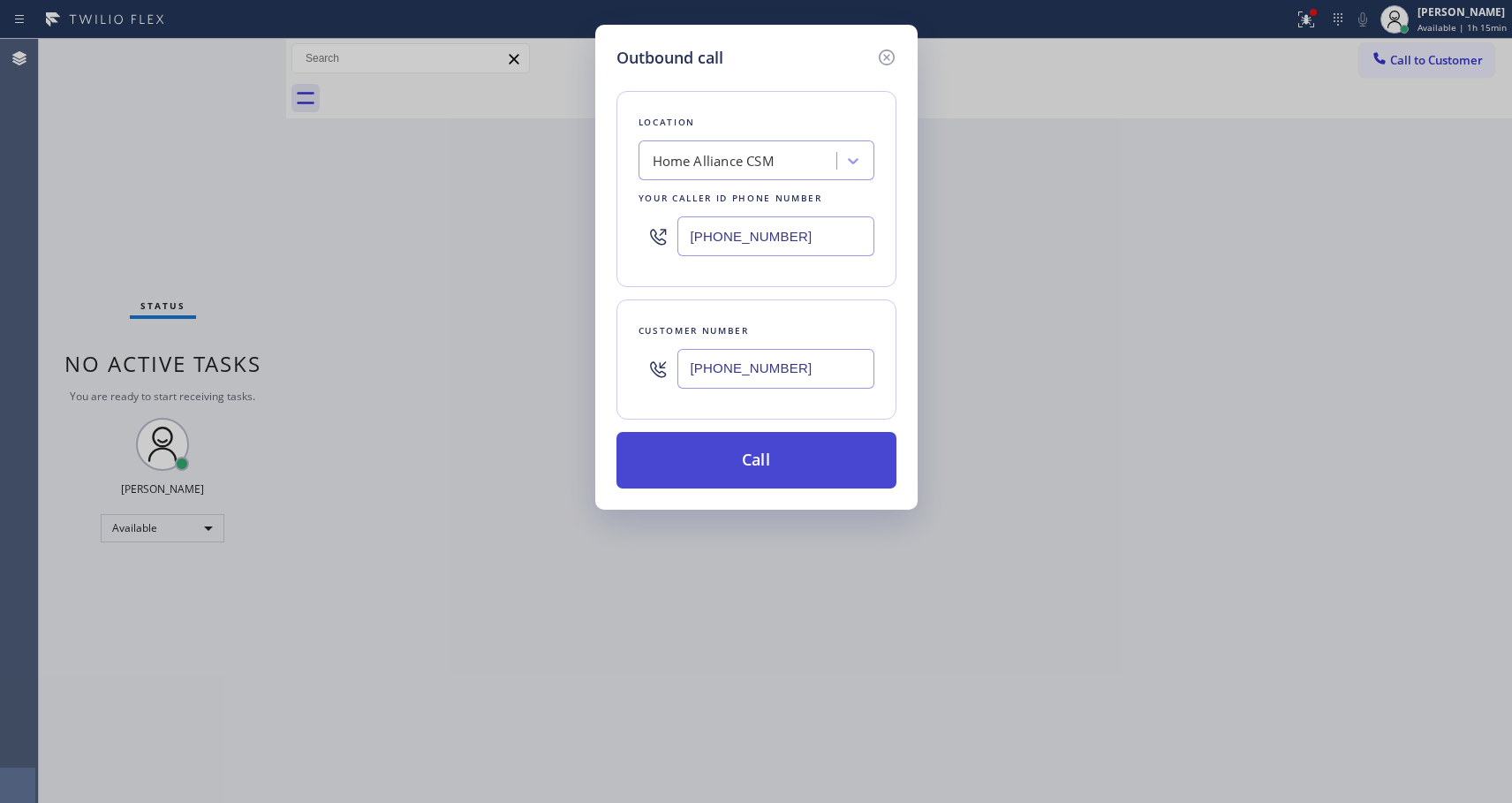
type input "(310) 927-2429"
click at [768, 470] on button "Call" at bounding box center [756, 460] width 280 height 57
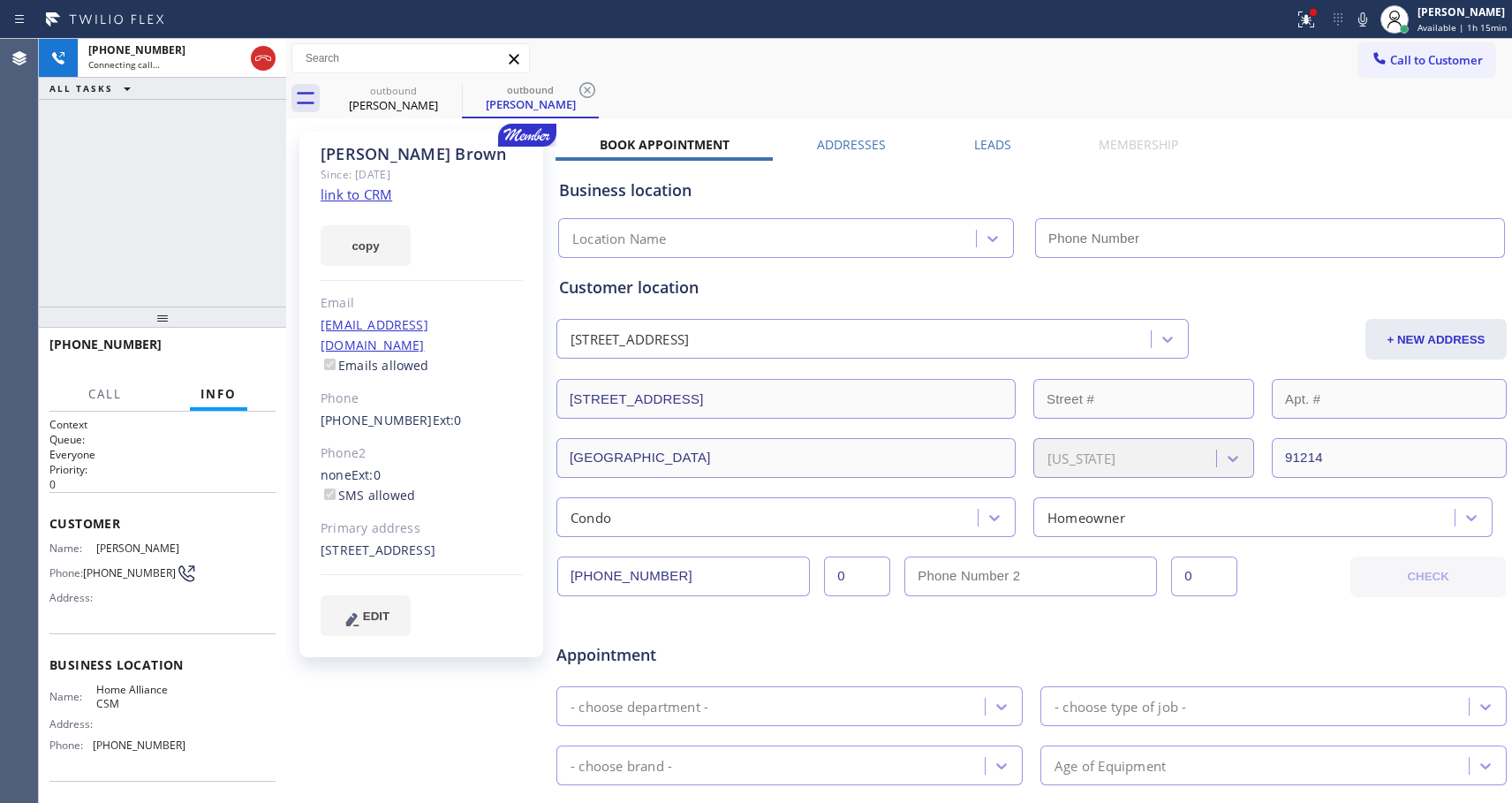
type input "[PHONE_NUMBER]"
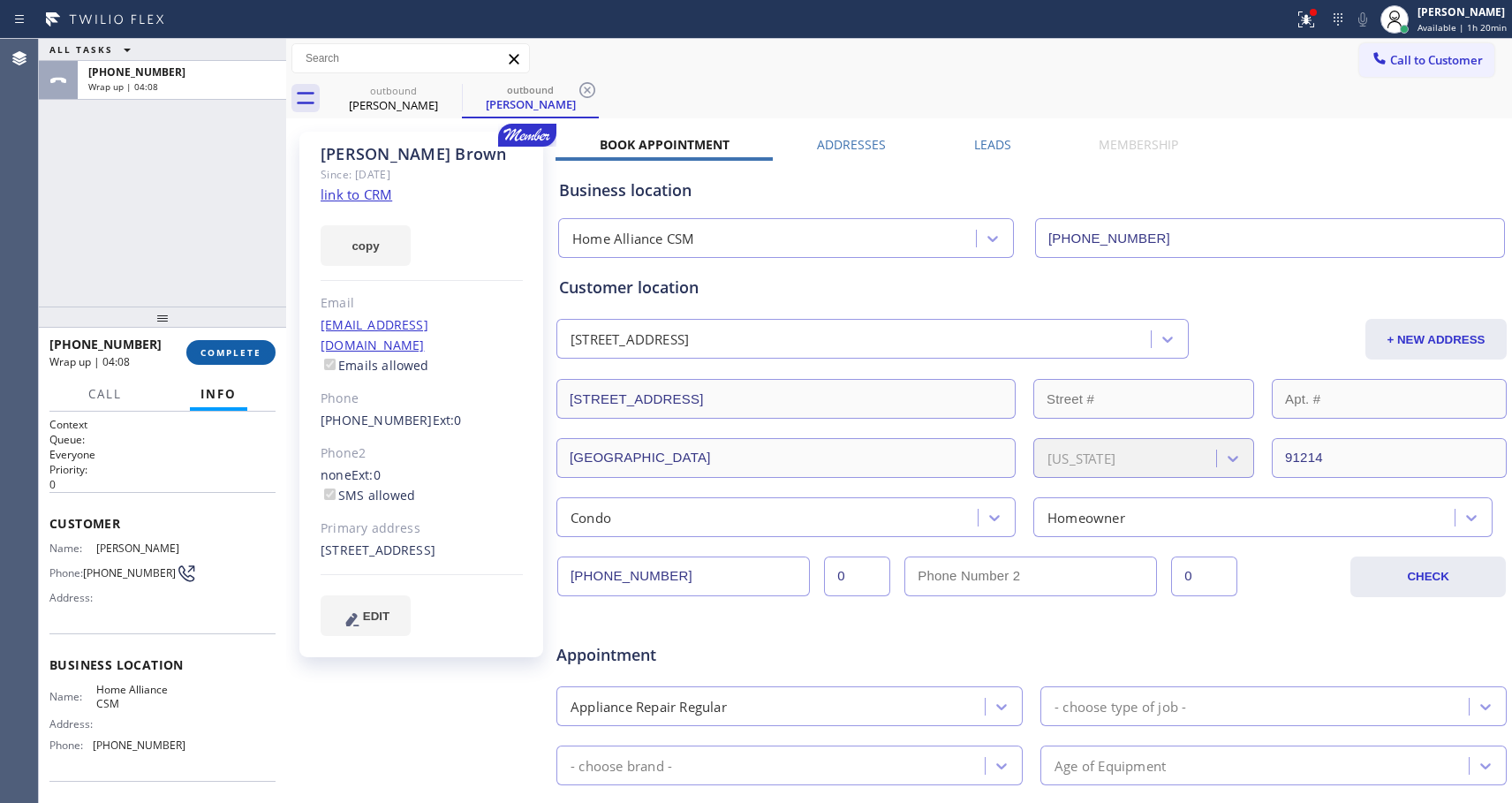
click at [241, 356] on span "COMPLETE" at bounding box center [231, 352] width 61 height 12
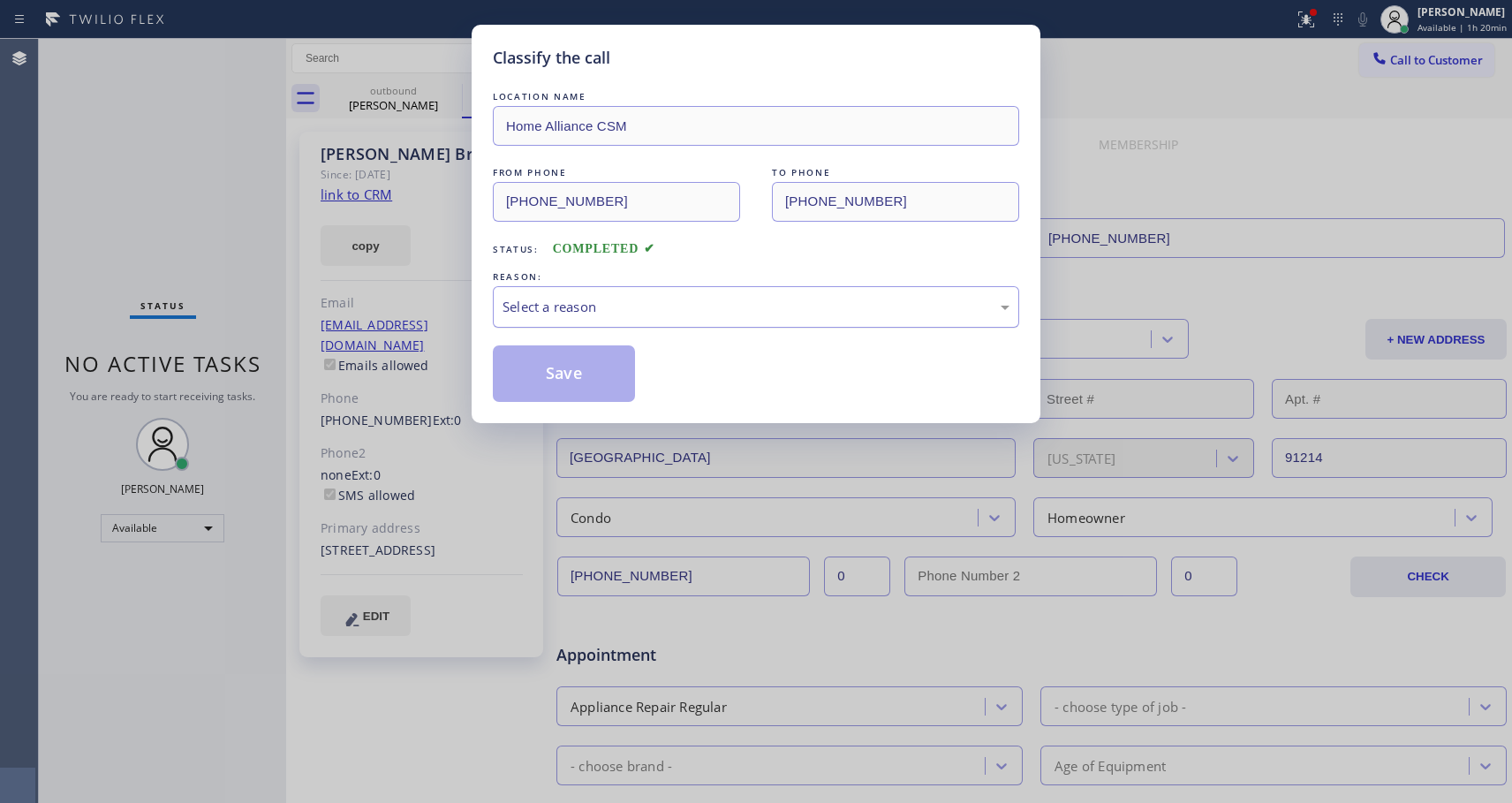
click at [564, 300] on div "Select a reason" at bounding box center [756, 307] width 507 height 20
click at [546, 379] on button "Save" at bounding box center [564, 374] width 142 height 57
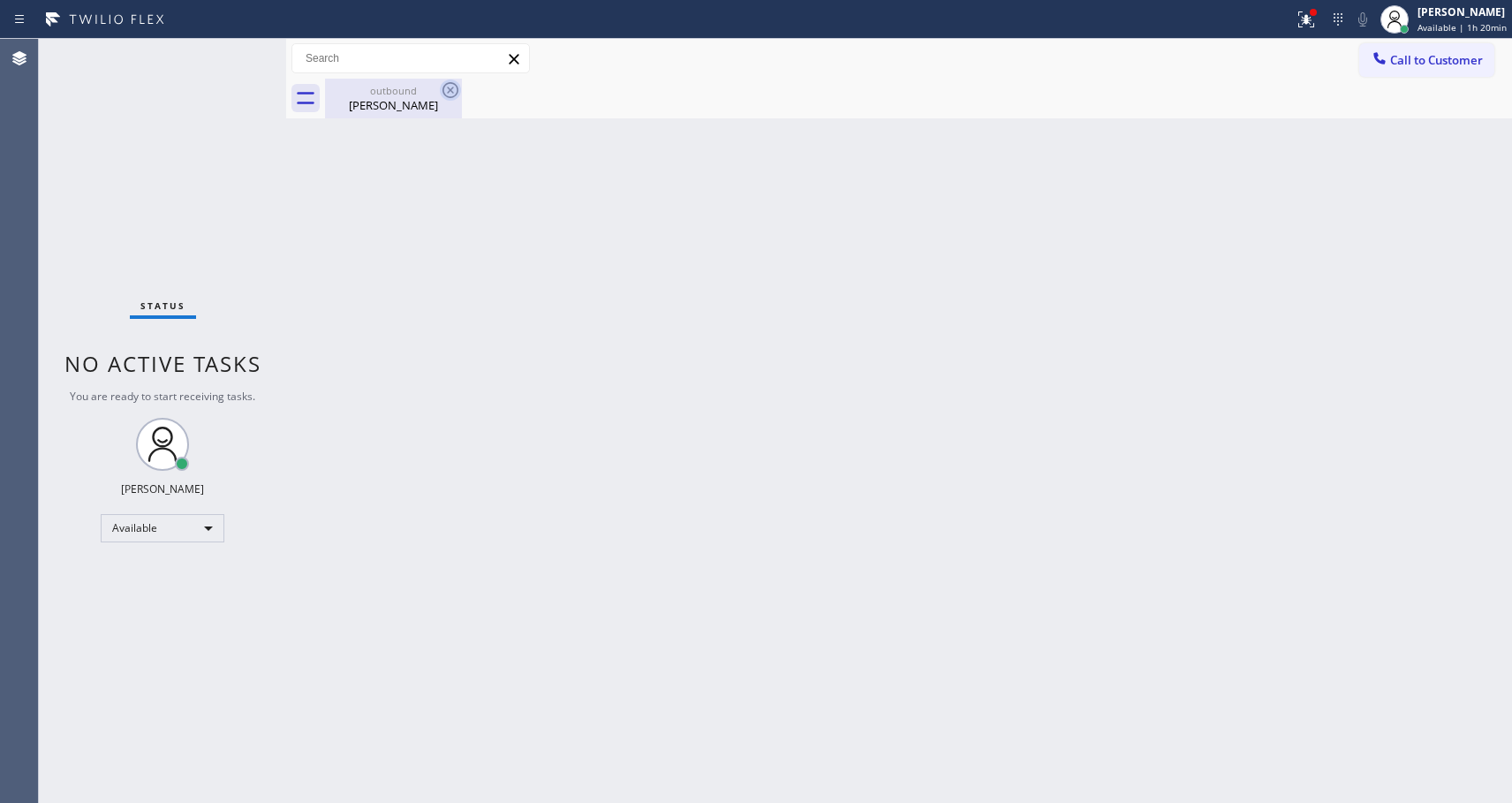
click at [450, 95] on icon at bounding box center [450, 90] width 21 height 21
click at [1389, 62] on div at bounding box center [1379, 60] width 21 height 21
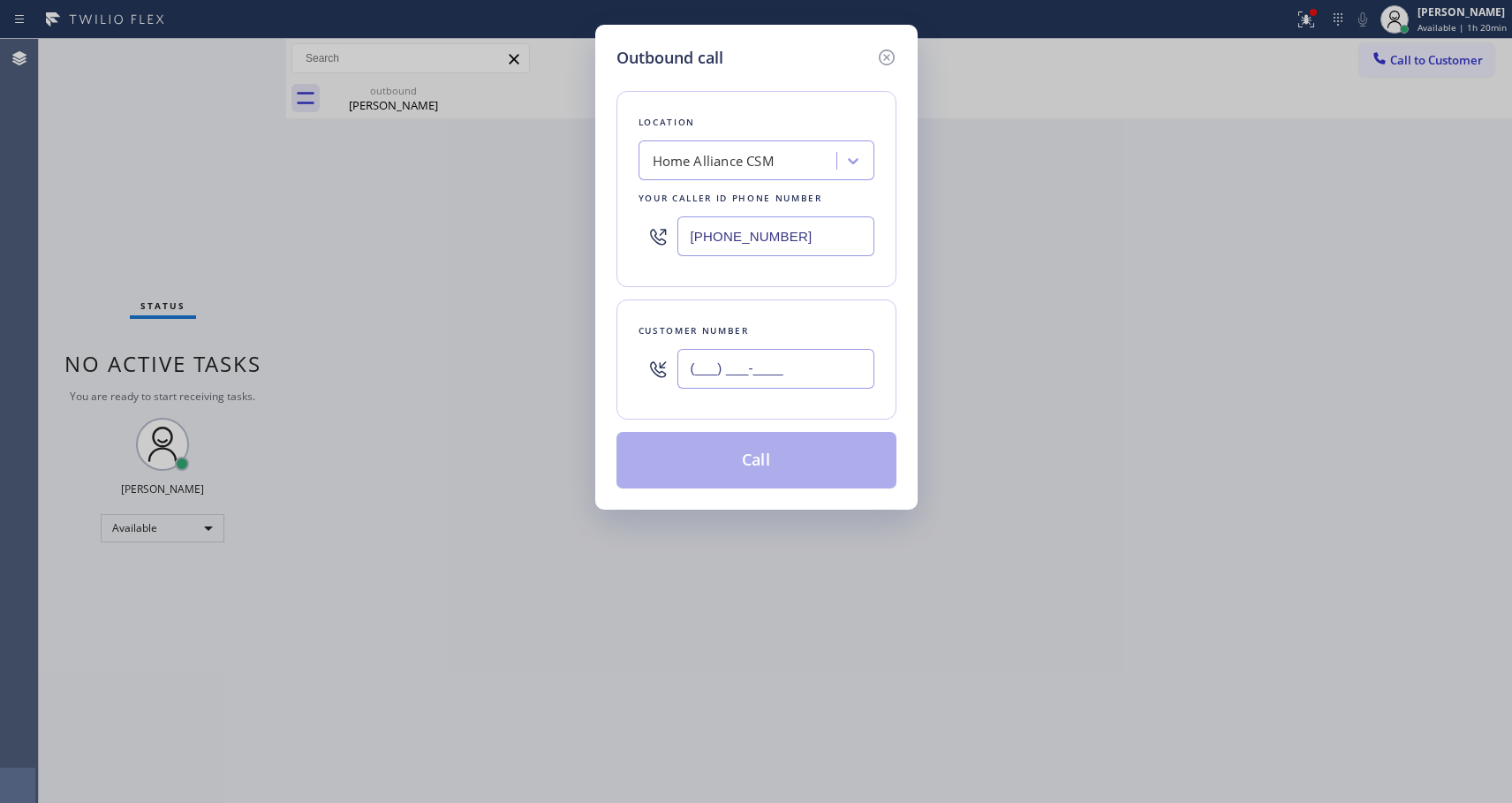
click at [718, 365] on input "(___) ___-____" at bounding box center [775, 368] width 197 height 40
paste input "310) 490-7616"
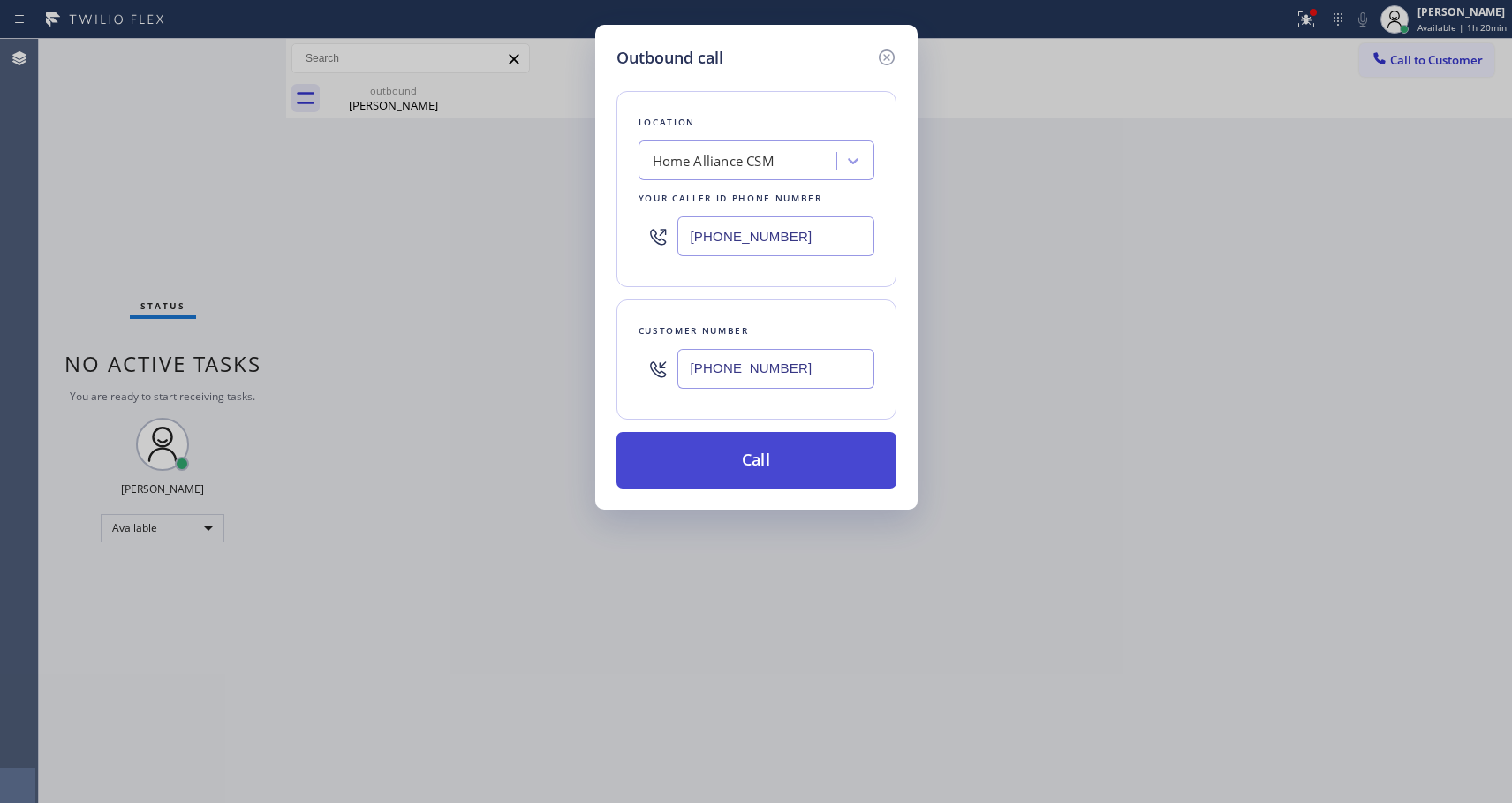
type input "(310) 490-7616"
click at [755, 463] on button "Call" at bounding box center [756, 460] width 280 height 57
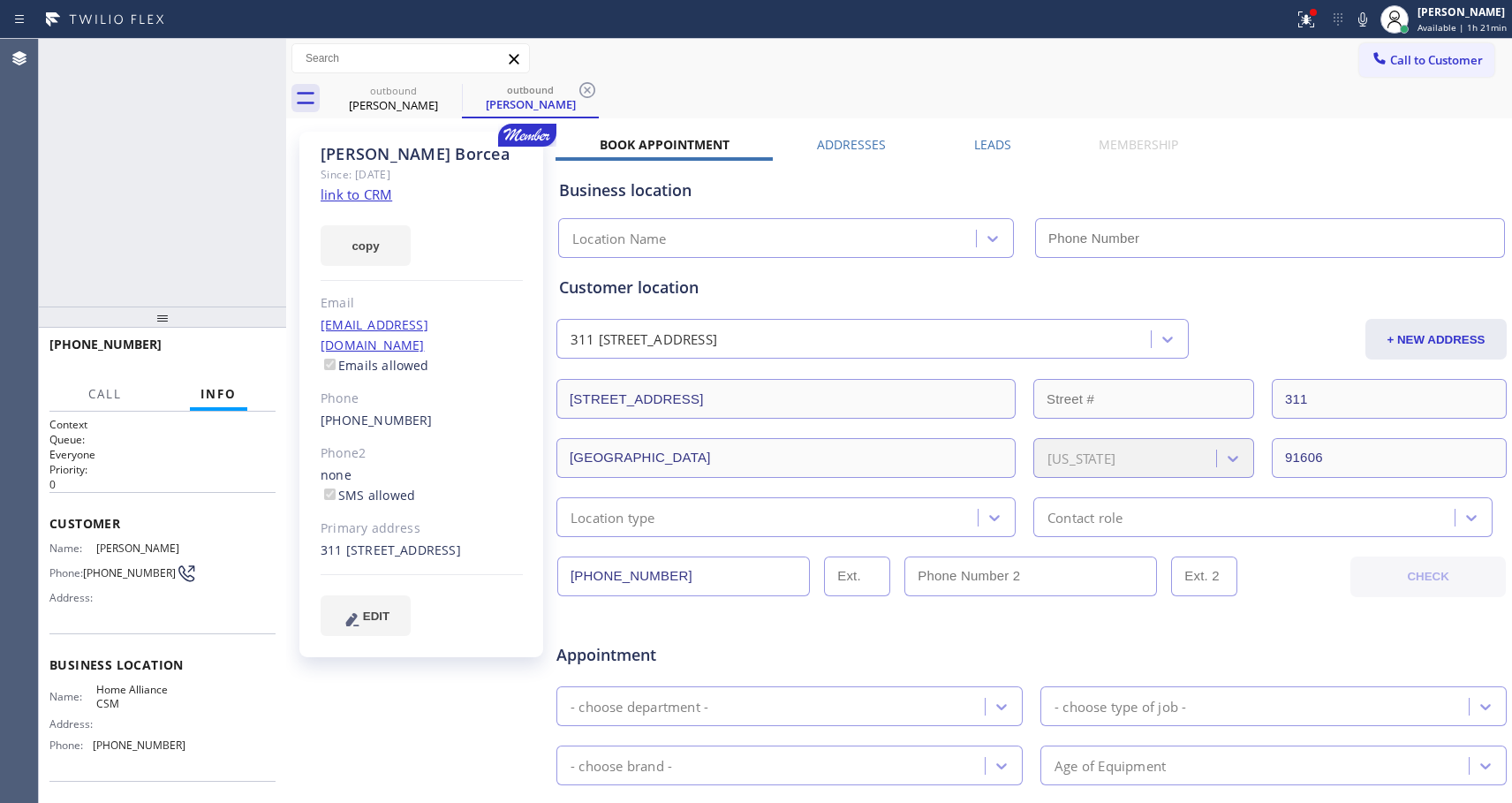
type input "[PHONE_NUMBER]"
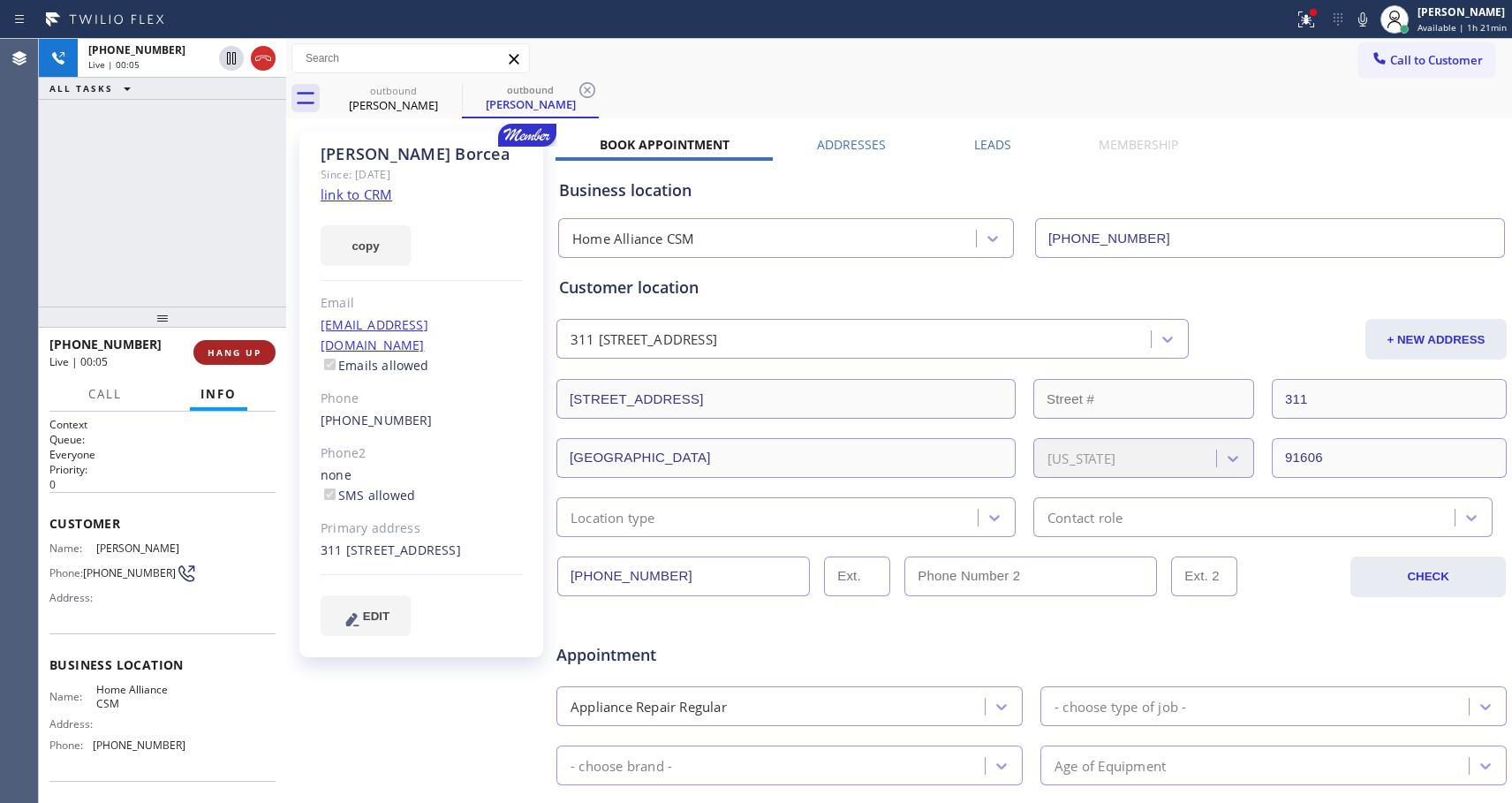
click at [234, 356] on span "HANG UP" at bounding box center [234, 352] width 54 height 12
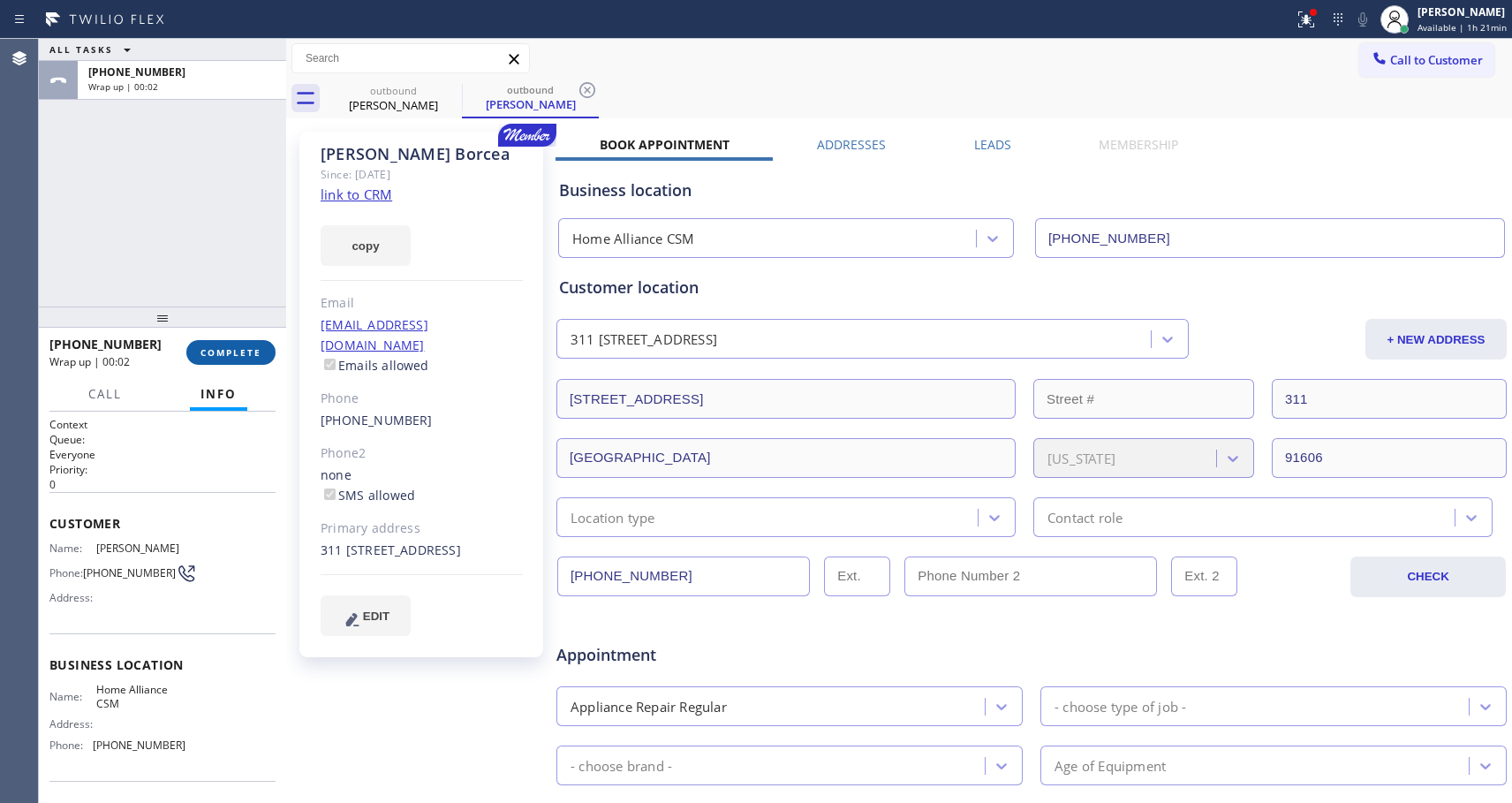
click at [234, 356] on span "COMPLETE" at bounding box center [231, 352] width 61 height 12
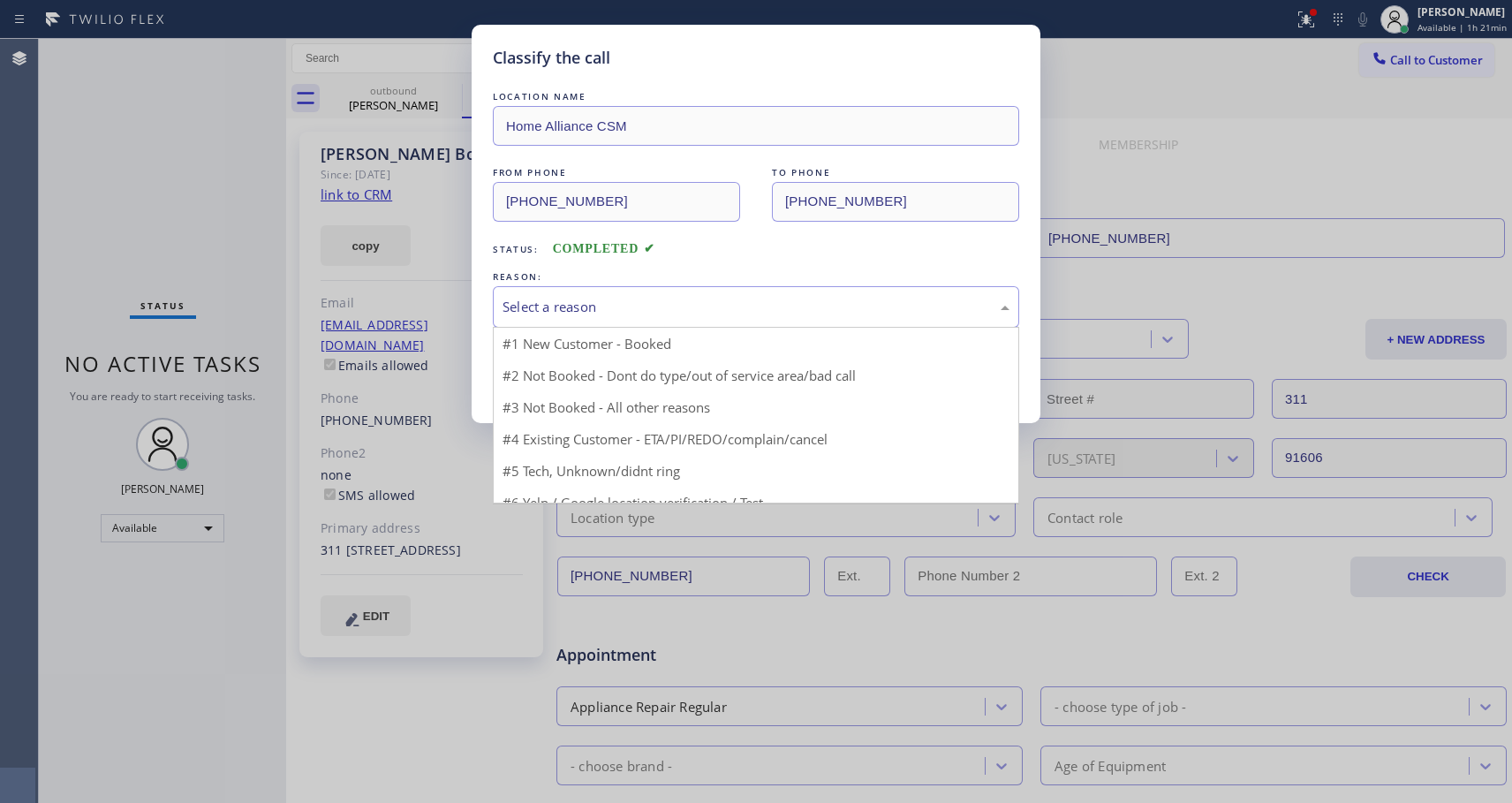
click at [612, 326] on div "Select a reason #1 New Customer - Booked #2 Not Booked - Dont do type/out of se…" at bounding box center [756, 307] width 526 height 41
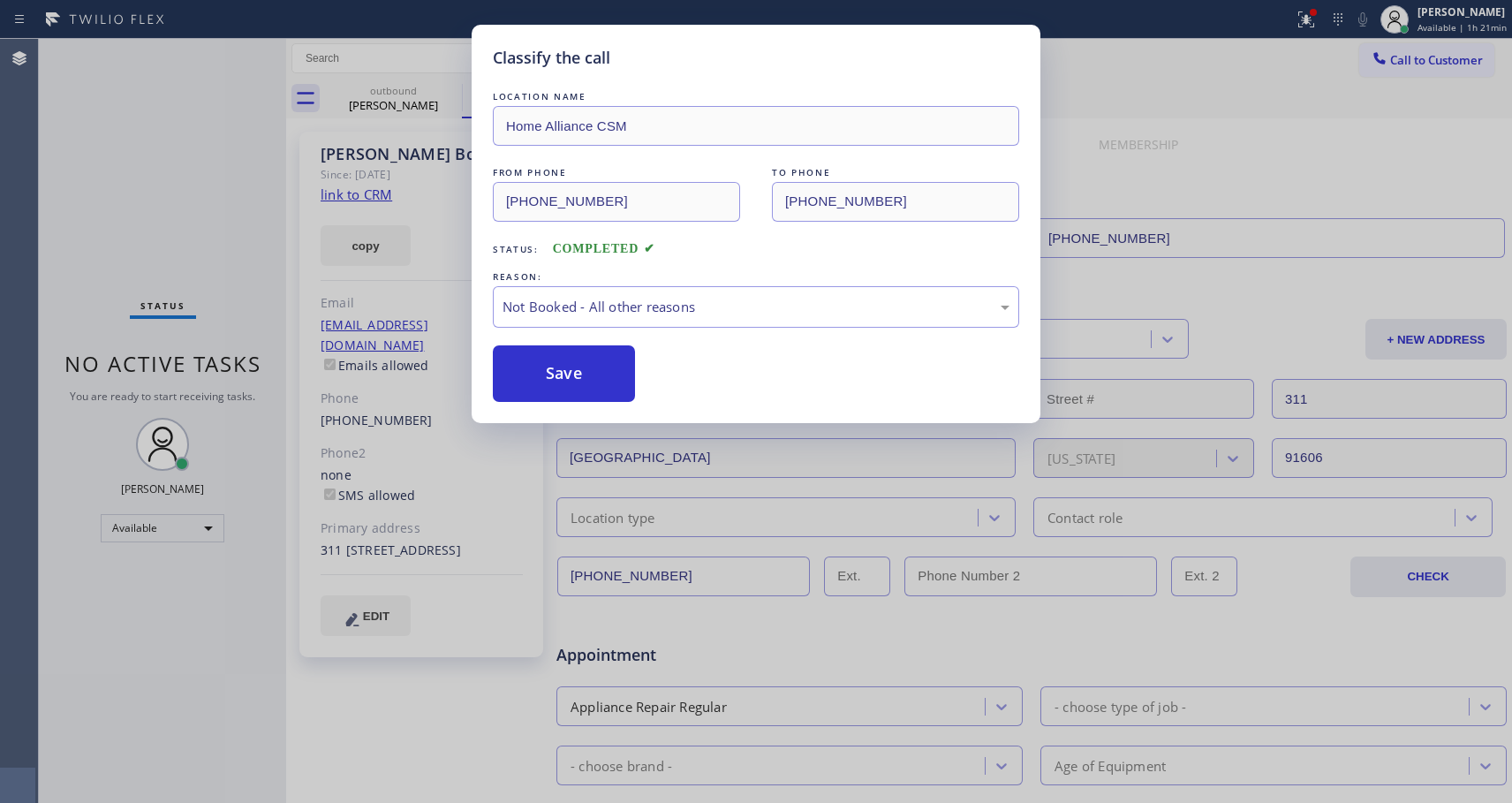
click at [612, 374] on button "Save" at bounding box center [564, 374] width 142 height 57
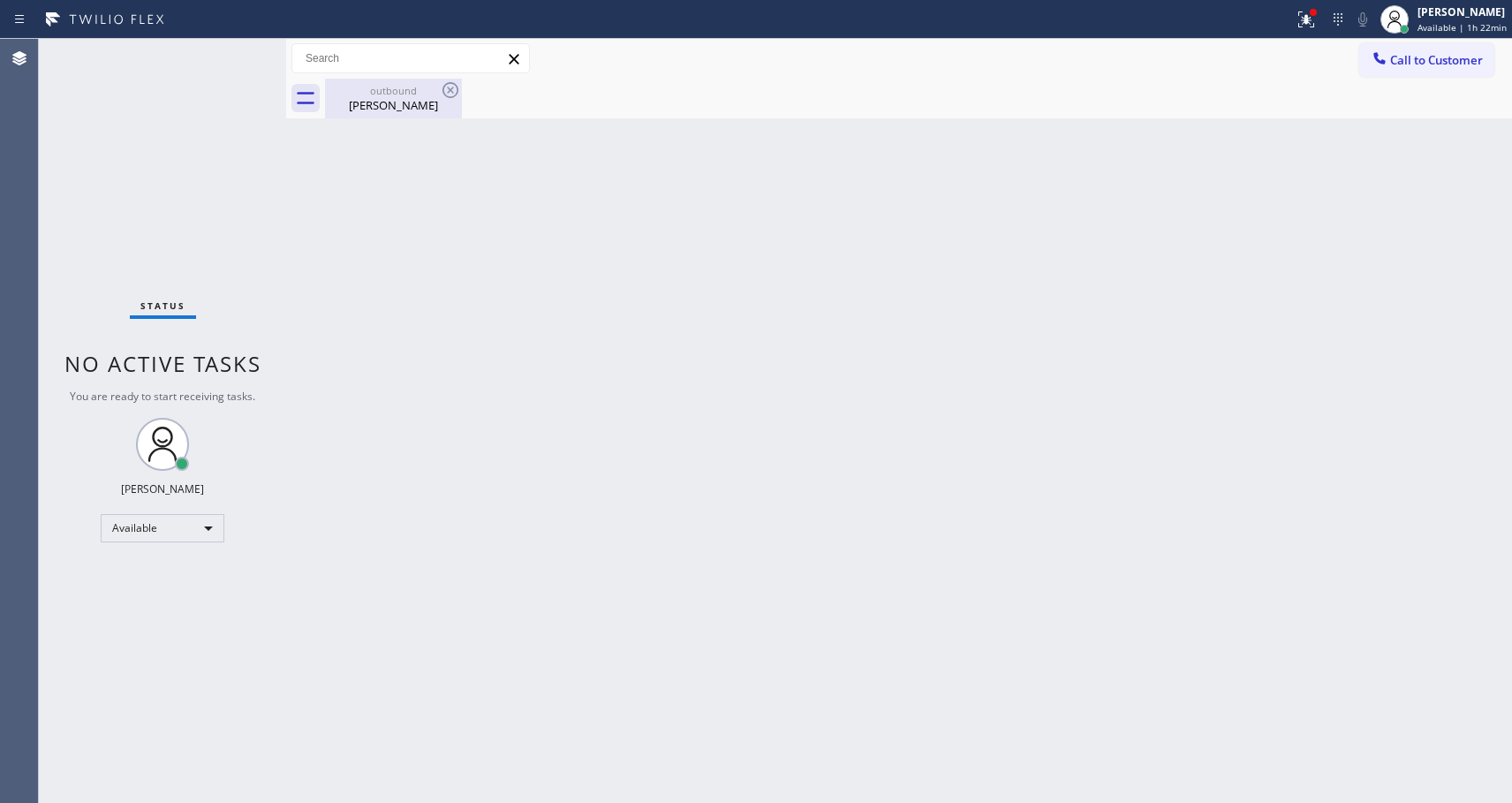
click at [423, 104] on div "Jennifer Borcea" at bounding box center [393, 105] width 133 height 16
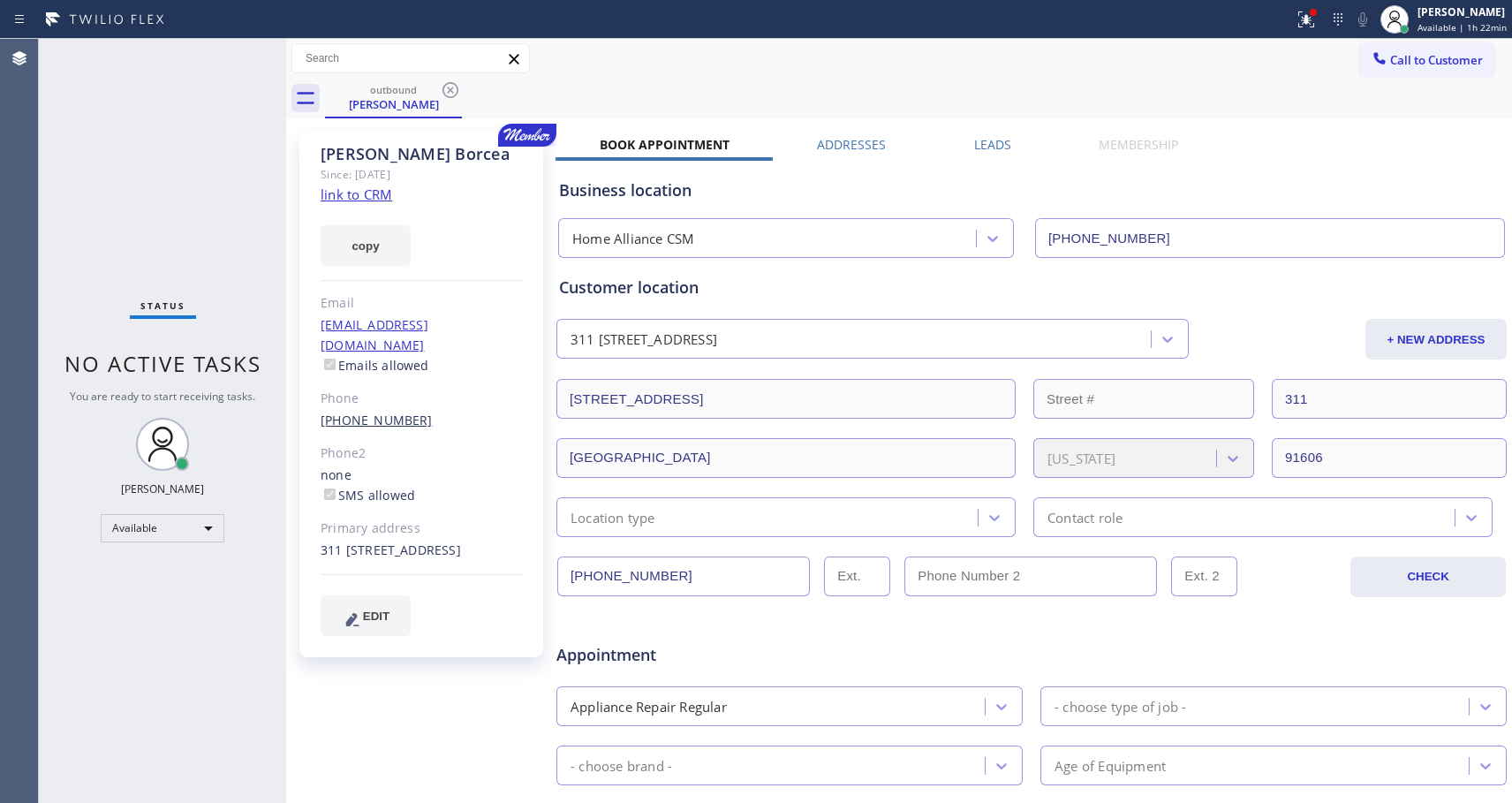
click at [365, 412] on link "(310) 490-7616" at bounding box center [377, 420] width 112 height 17
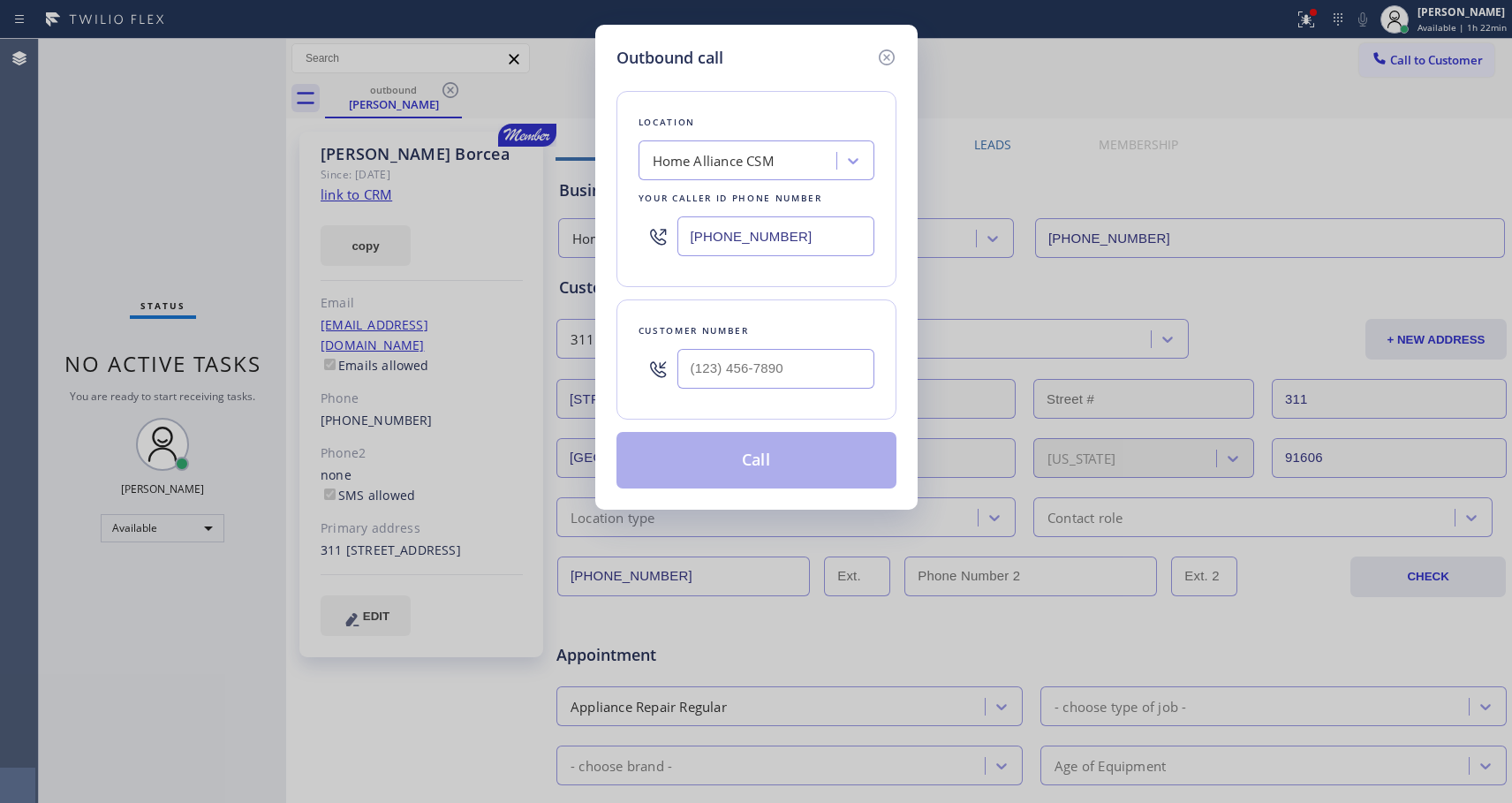
type input "(310) 490-7616"
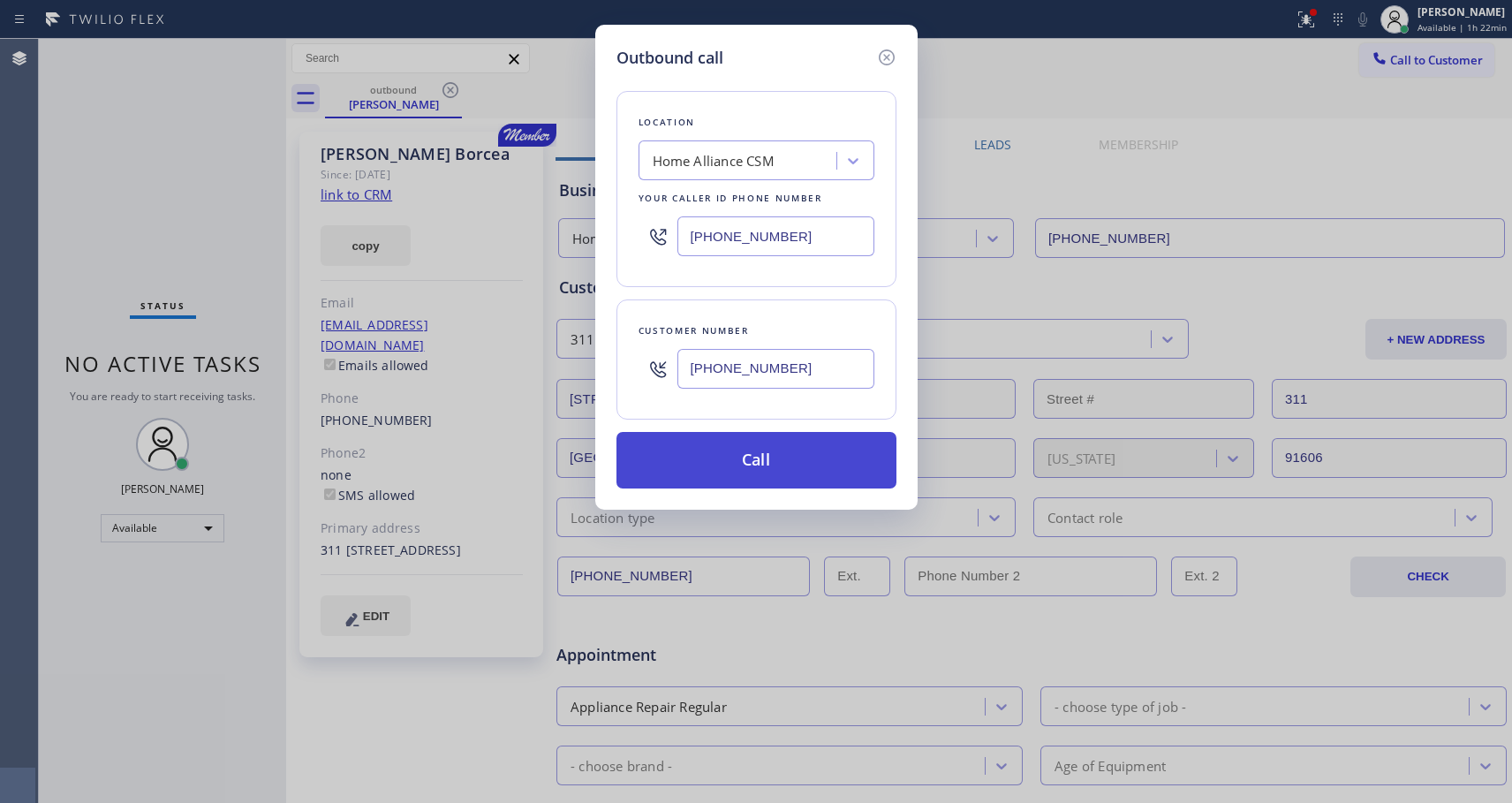
click at [771, 460] on button "Call" at bounding box center [756, 460] width 280 height 57
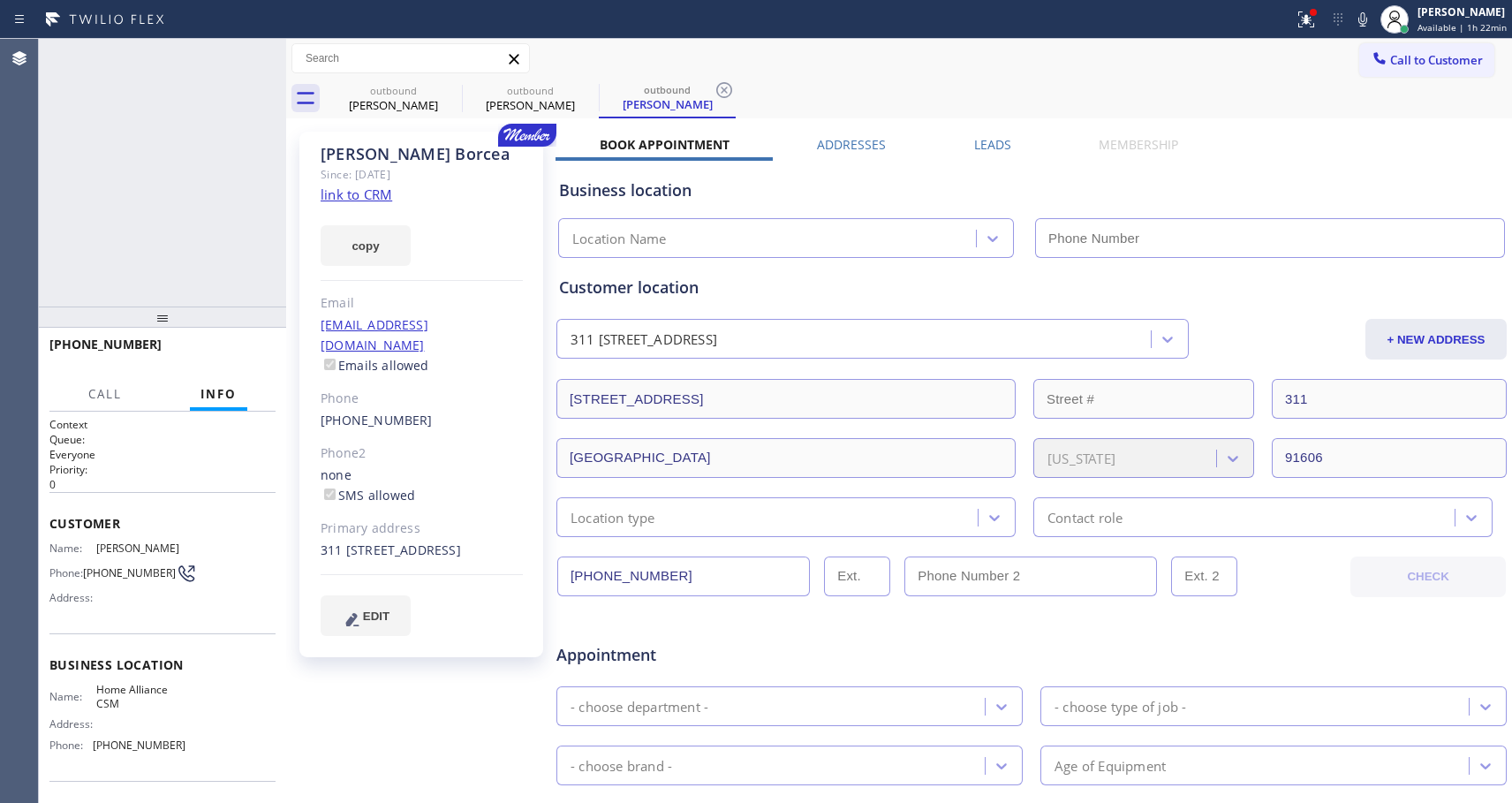
type input "[PHONE_NUMBER]"
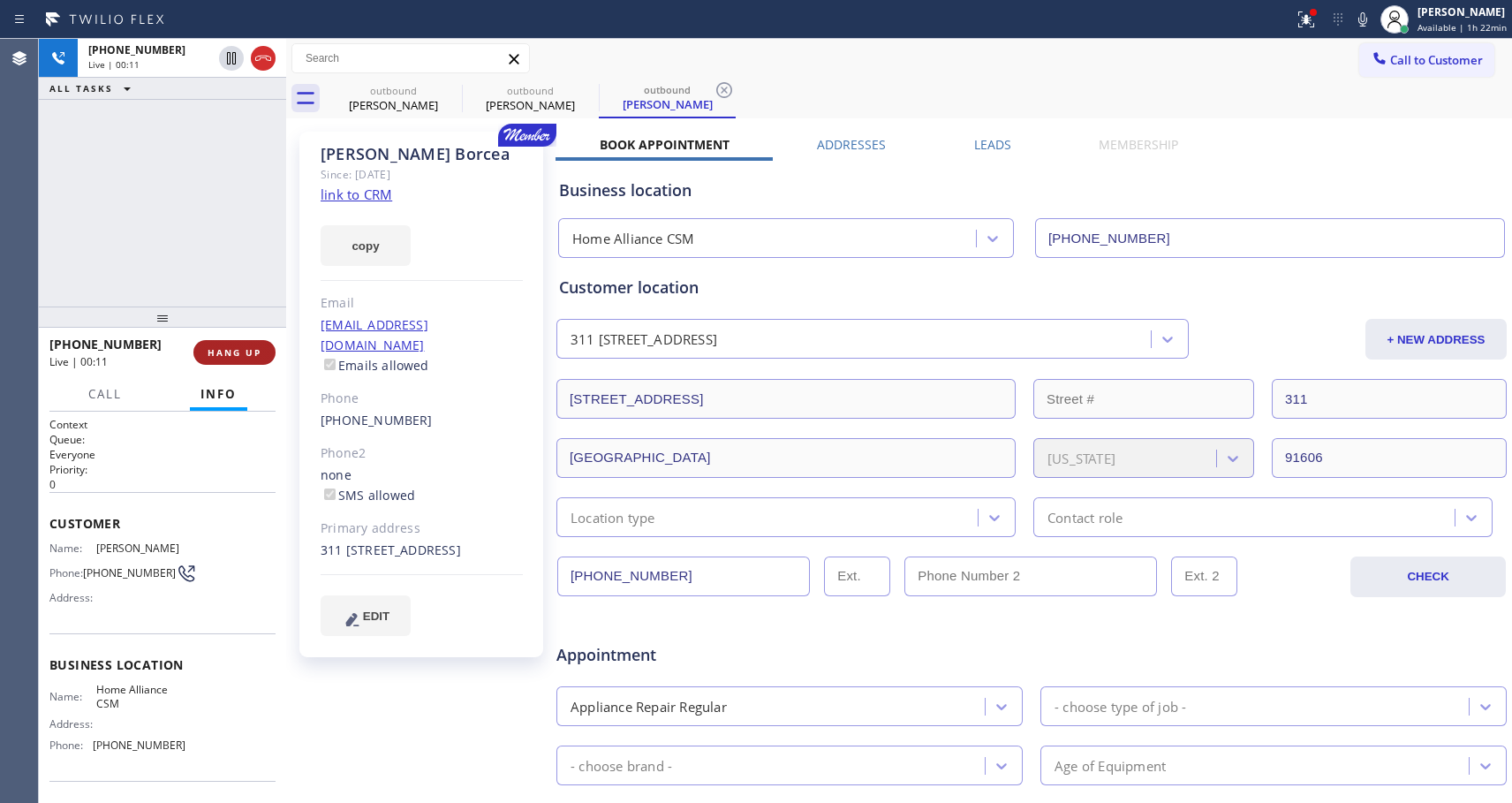
click at [245, 350] on span "HANG UP" at bounding box center [234, 352] width 54 height 12
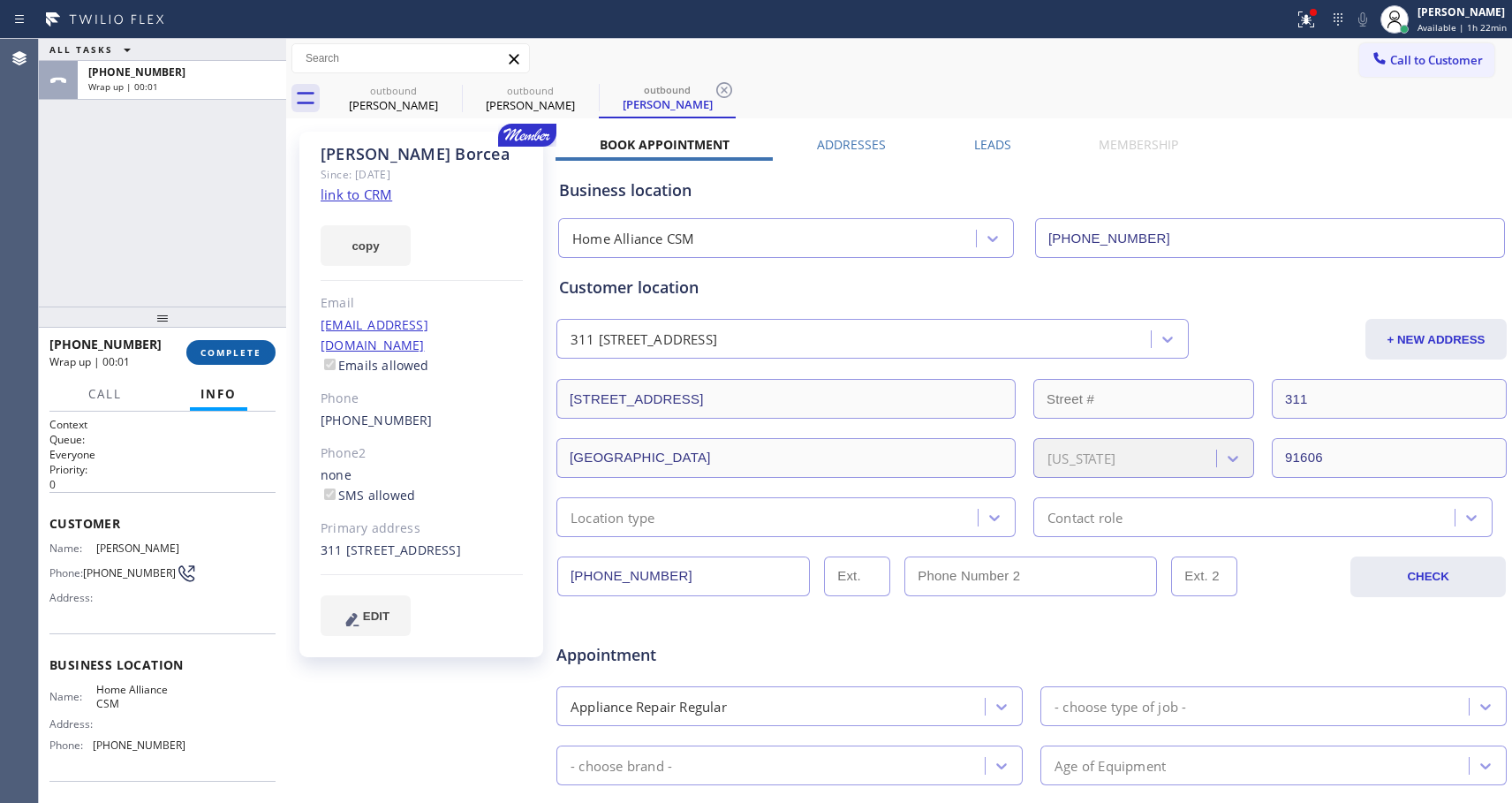
click at [245, 350] on span "COMPLETE" at bounding box center [231, 352] width 61 height 12
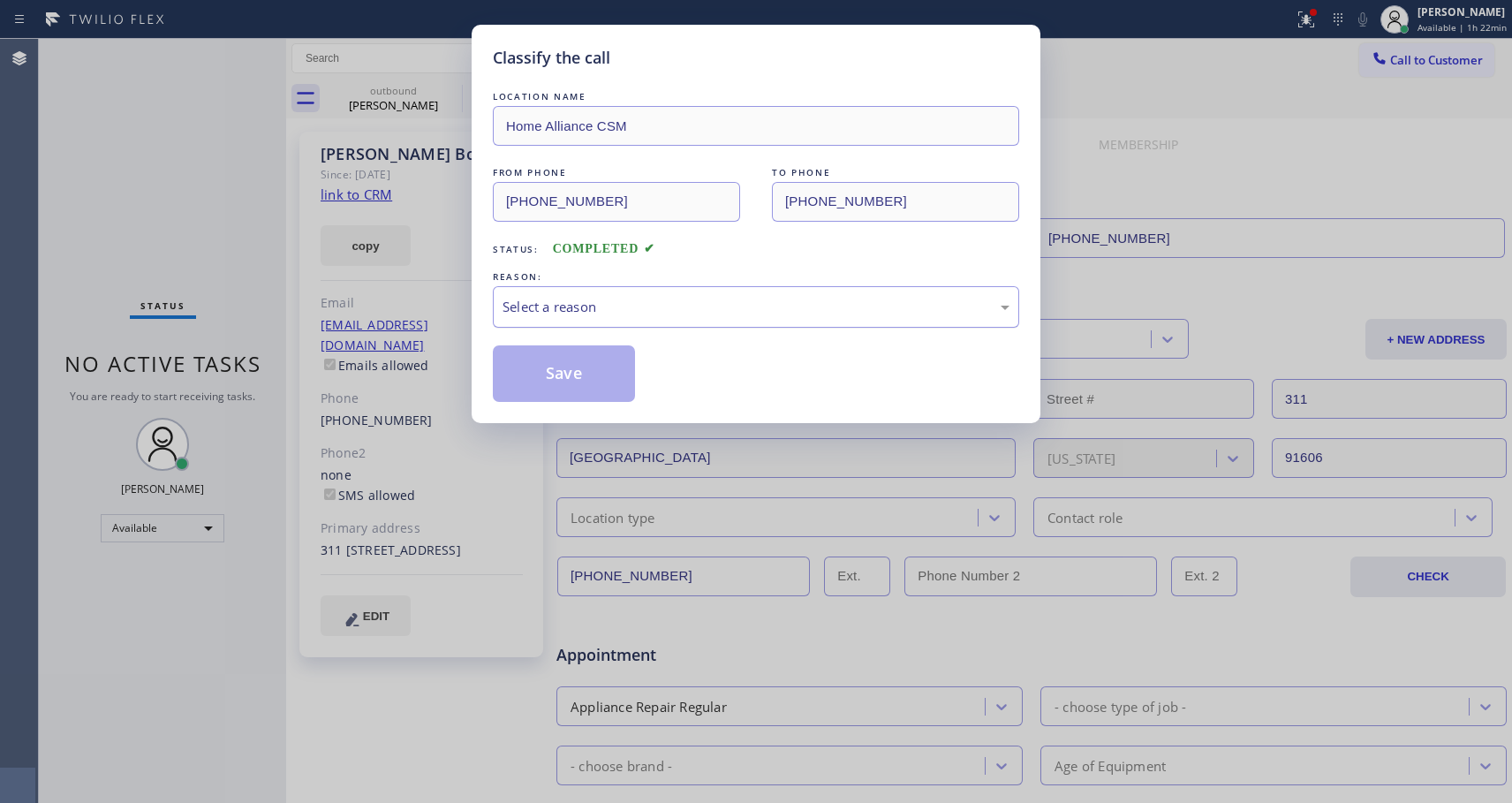
click at [586, 305] on div "Select a reason" at bounding box center [756, 307] width 507 height 20
click at [565, 367] on button "Save" at bounding box center [564, 374] width 142 height 57
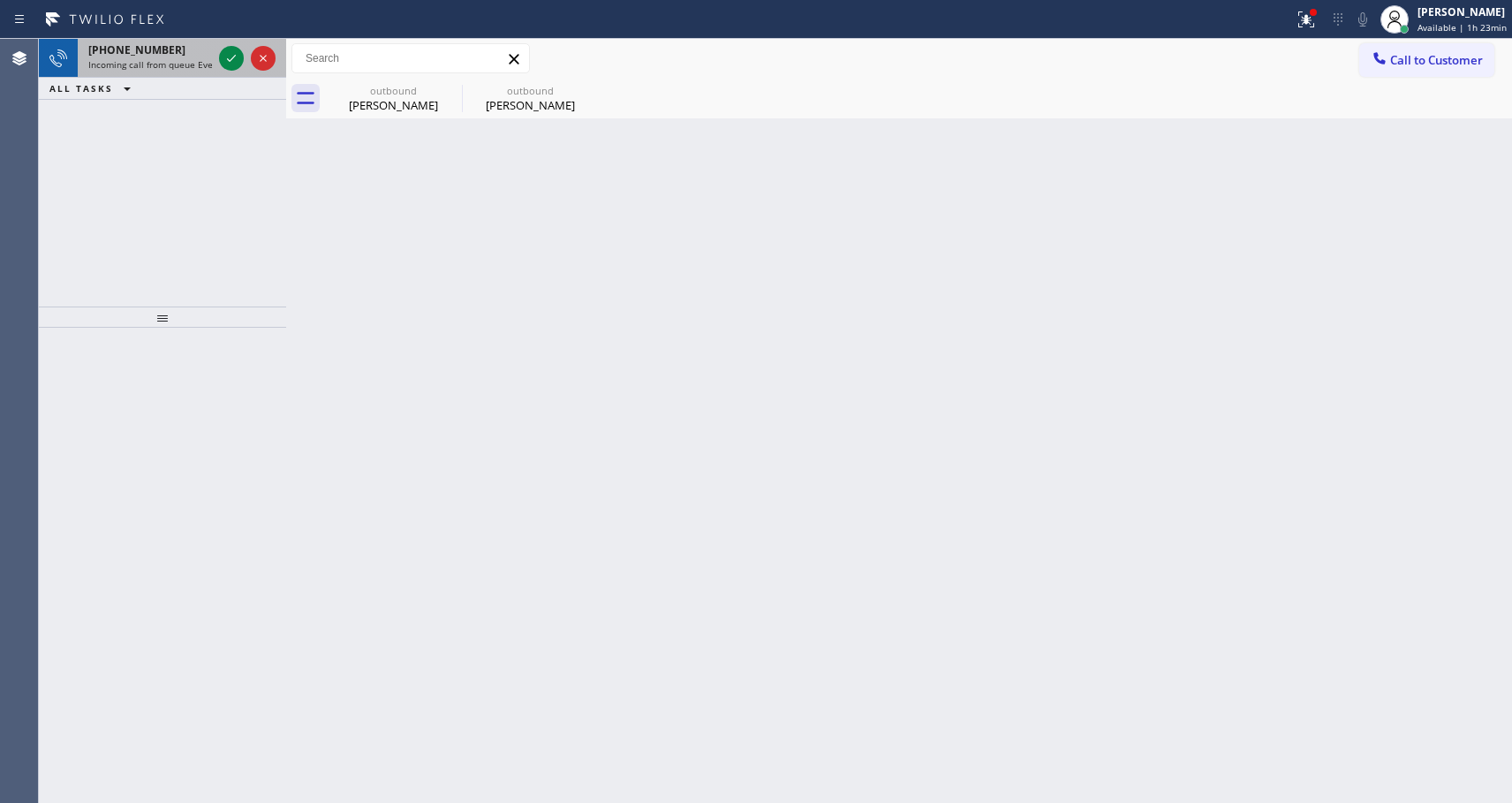
click at [131, 51] on span "+13235165550" at bounding box center [137, 50] width 97 height 15
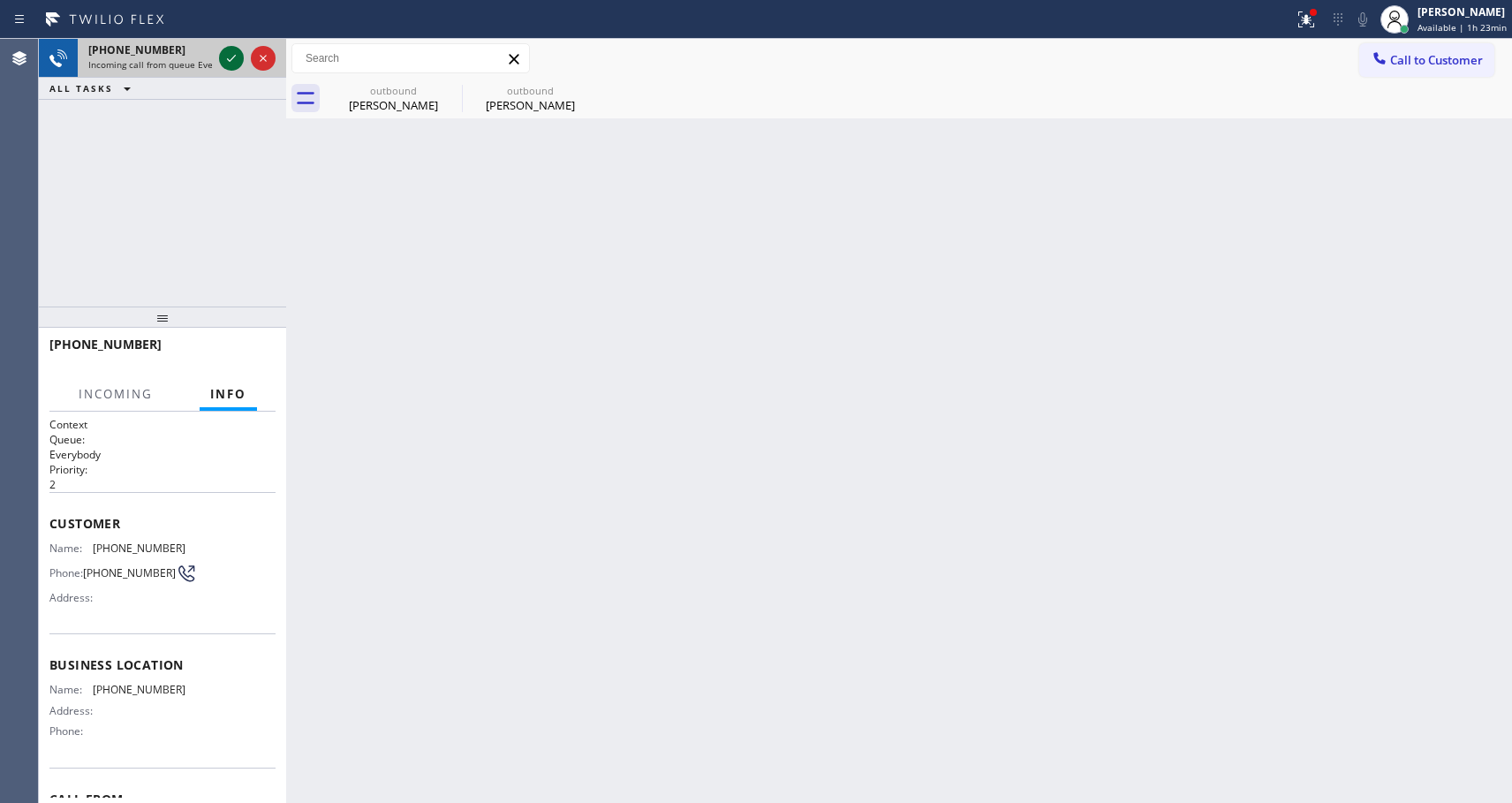
click at [230, 51] on icon at bounding box center [231, 58] width 21 height 21
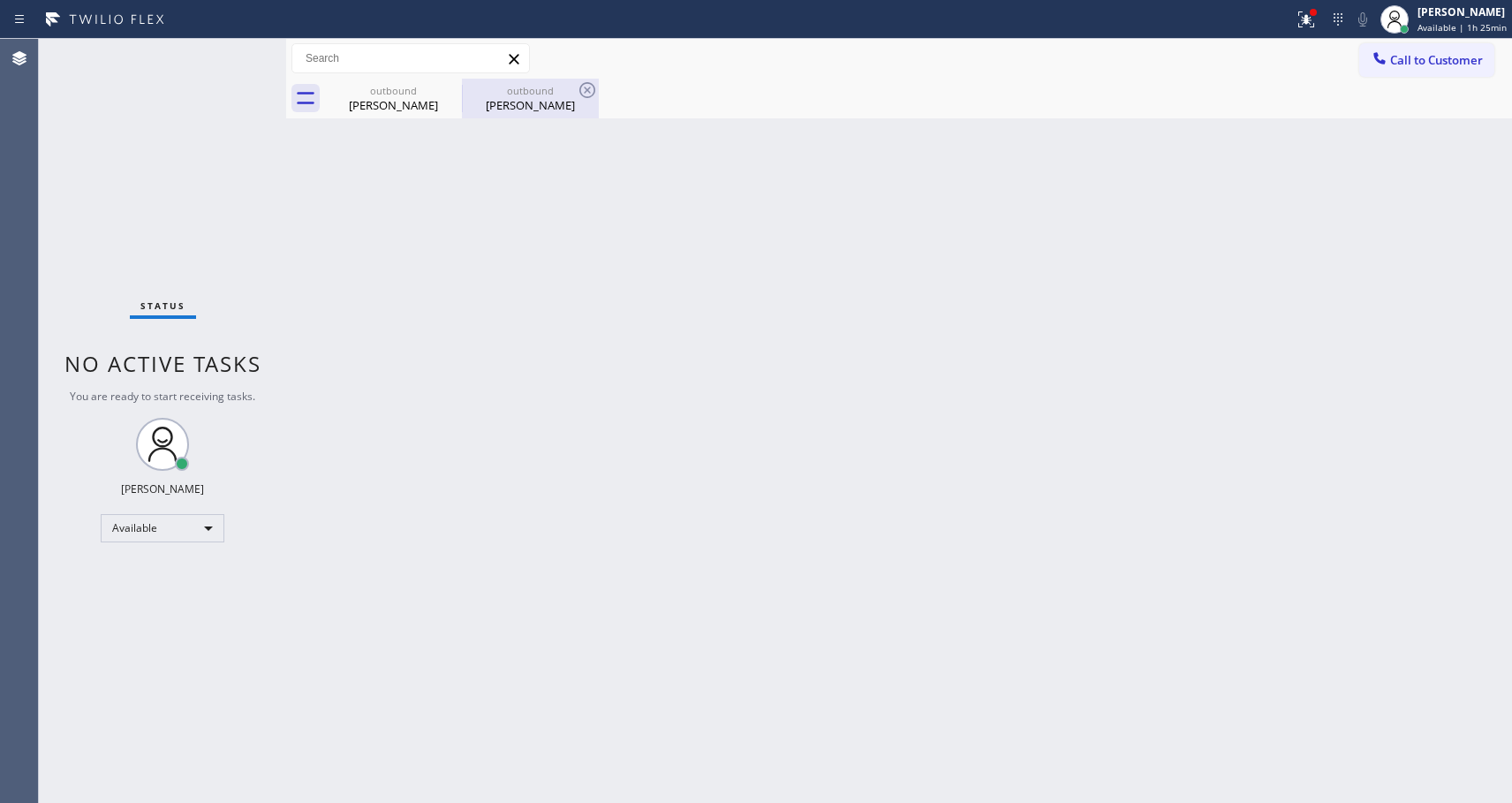
click at [508, 100] on div "Jennifer Borcea" at bounding box center [530, 105] width 133 height 16
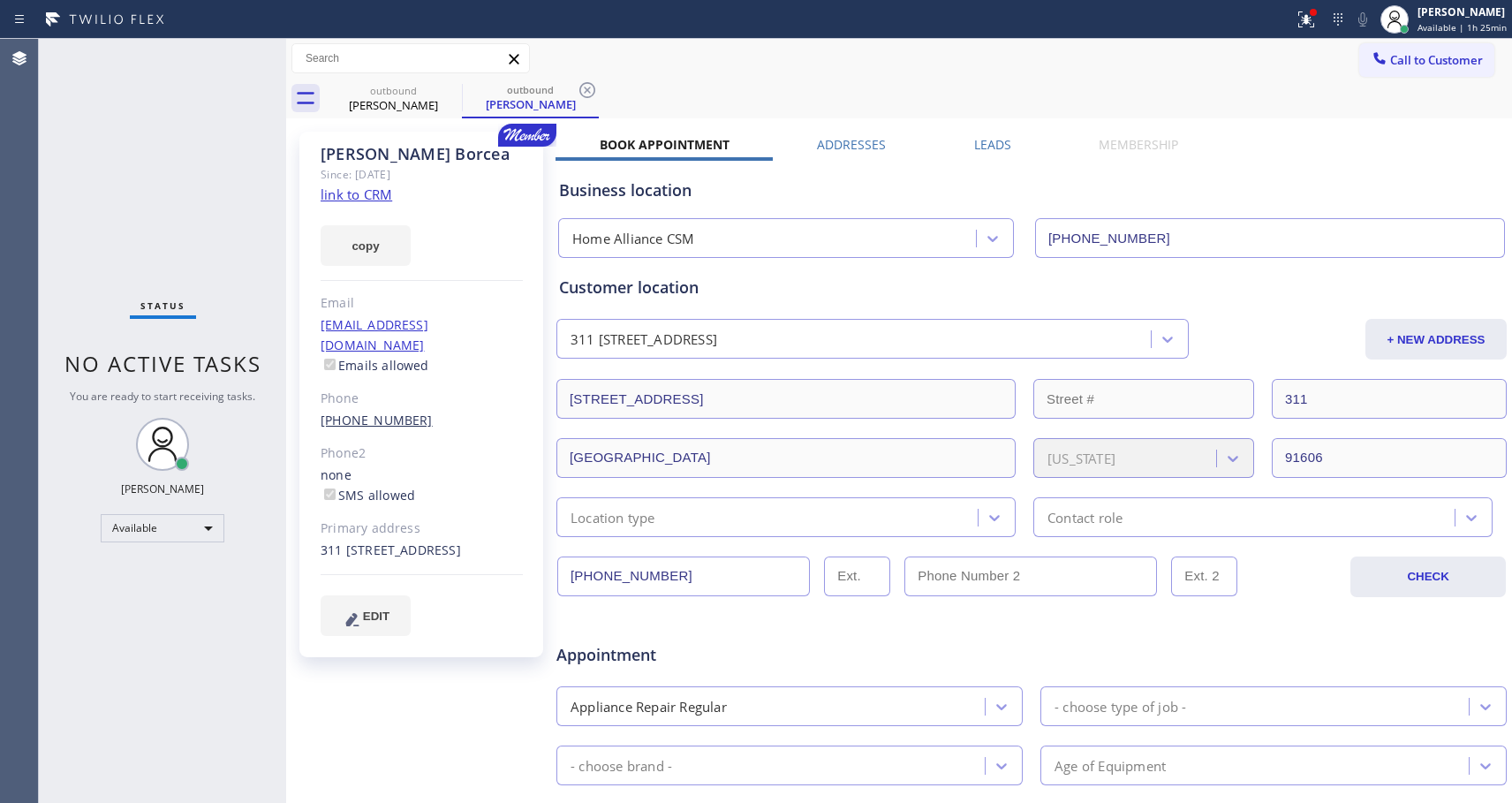
click at [349, 412] on link "(310) 490-7616" at bounding box center [377, 420] width 112 height 17
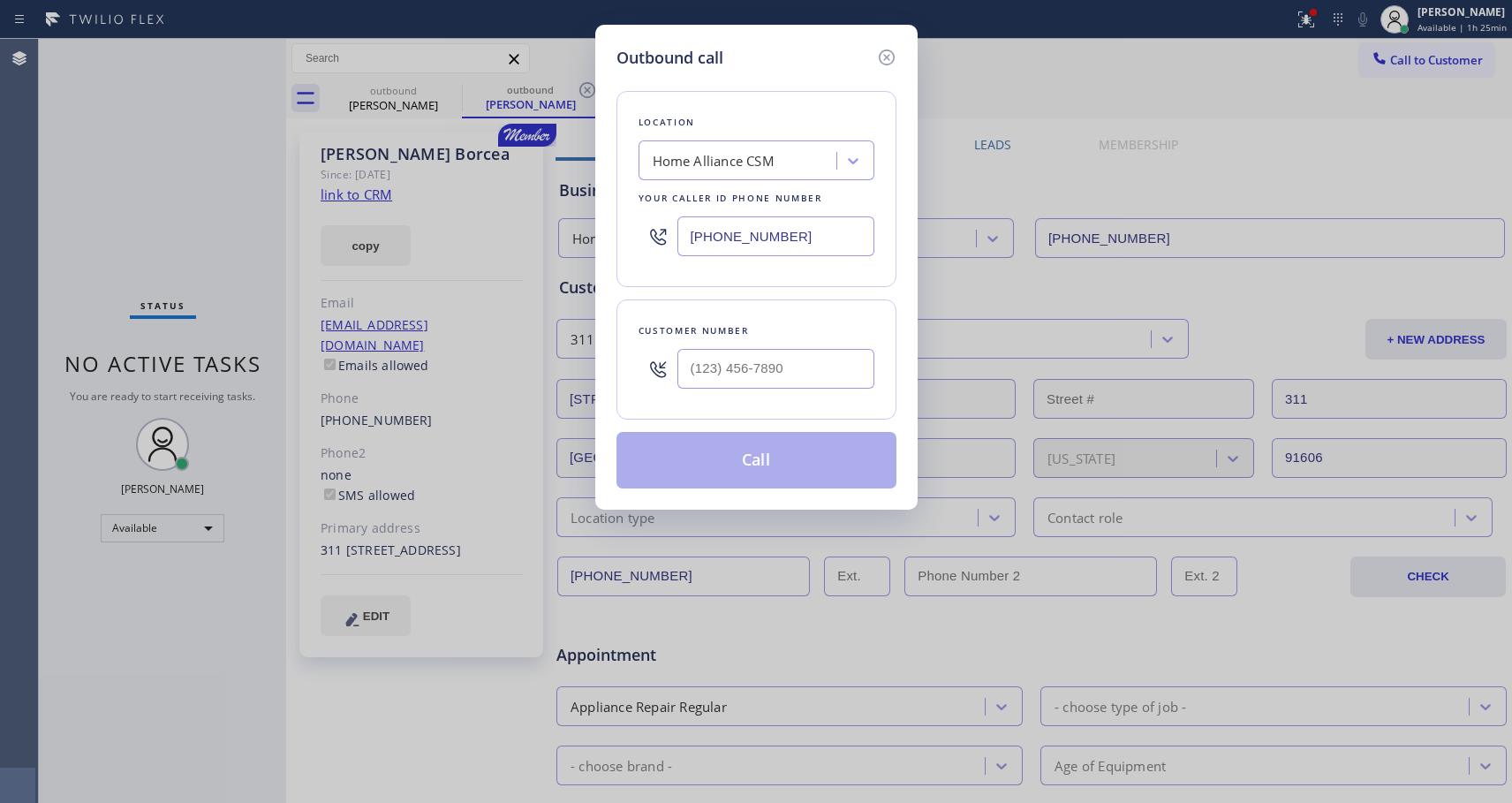
type input "(310) 490-7616"
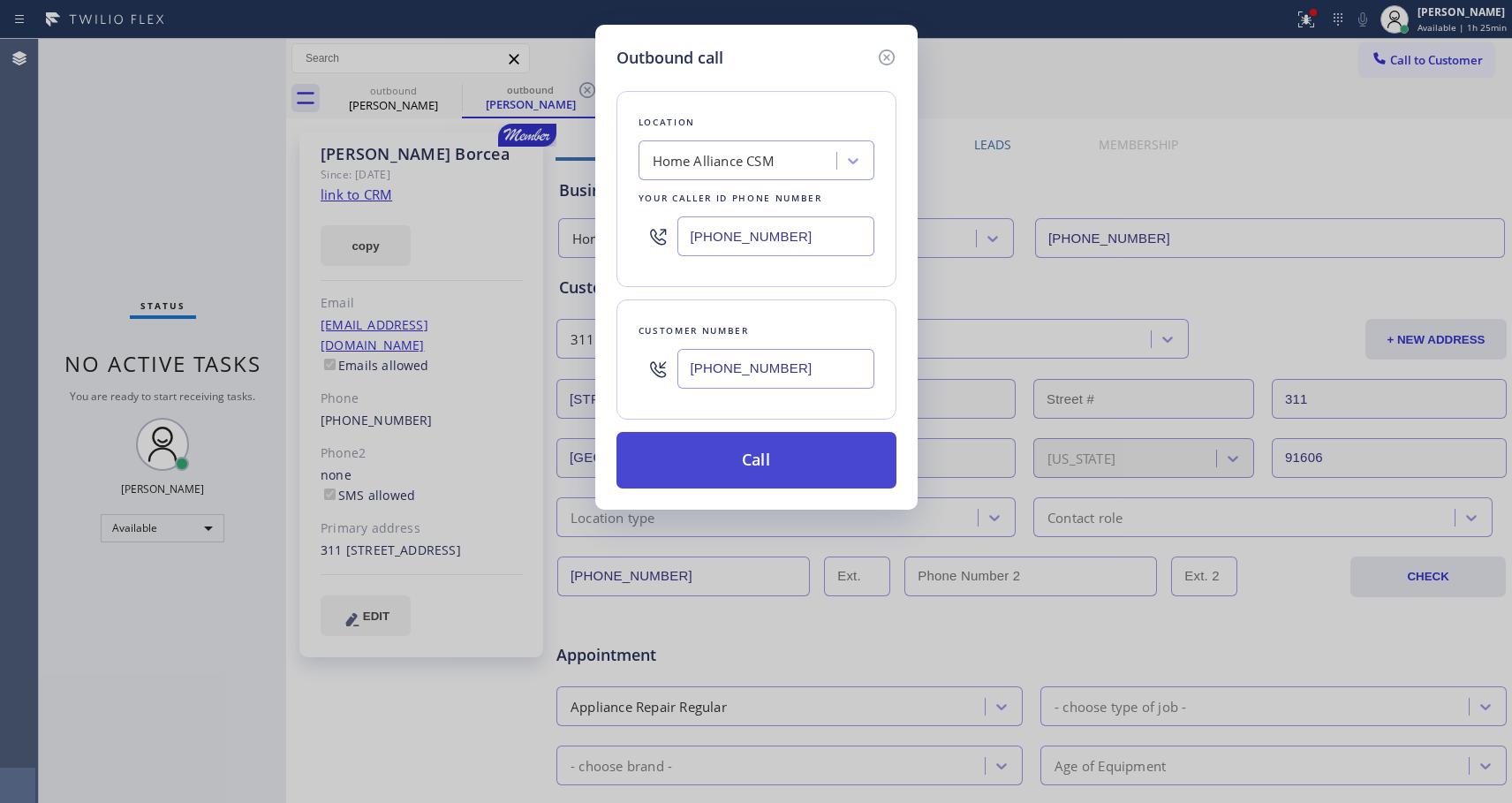
click at [752, 452] on button "Call" at bounding box center [756, 460] width 280 height 57
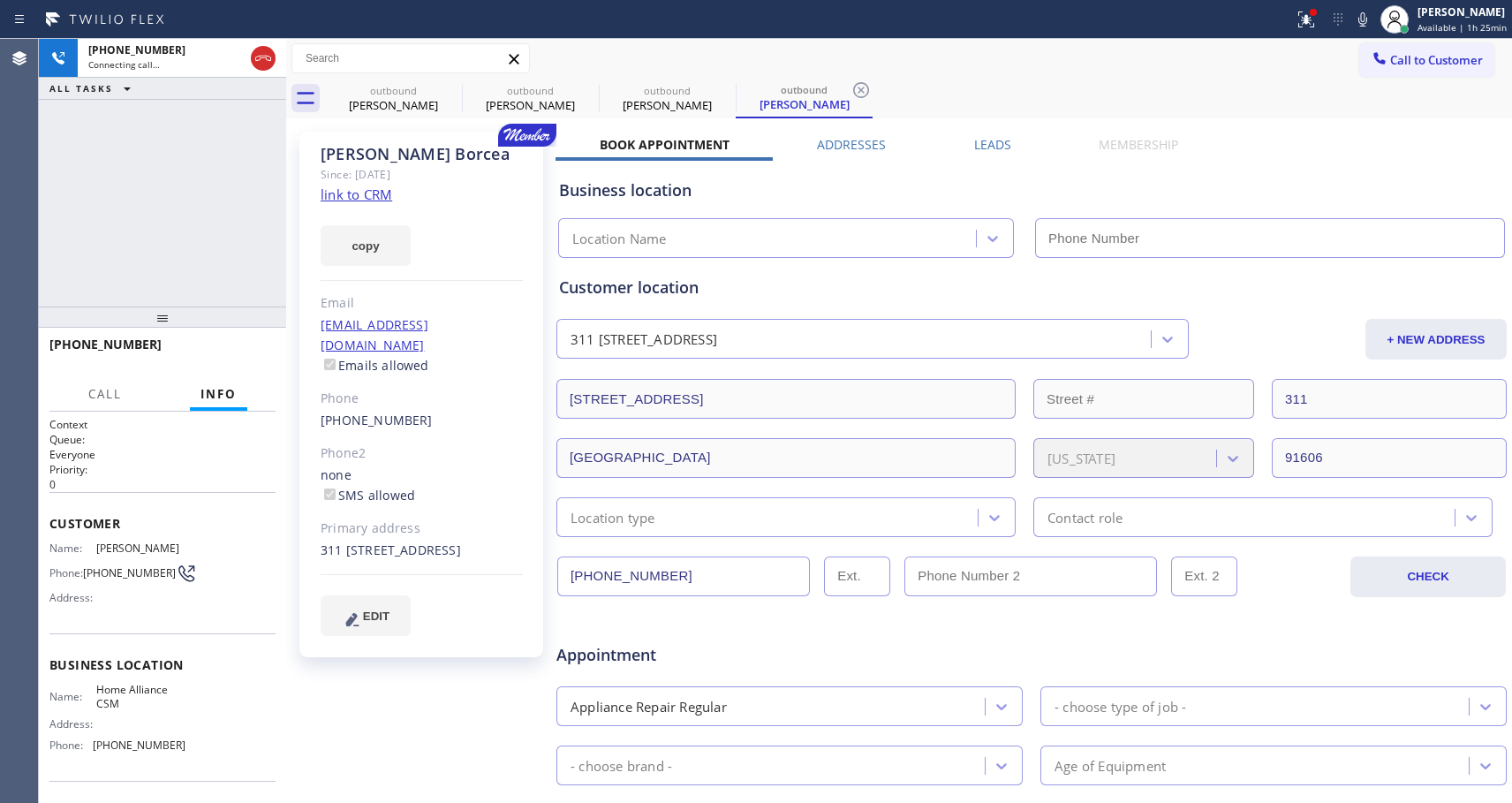
type input "[PHONE_NUMBER]"
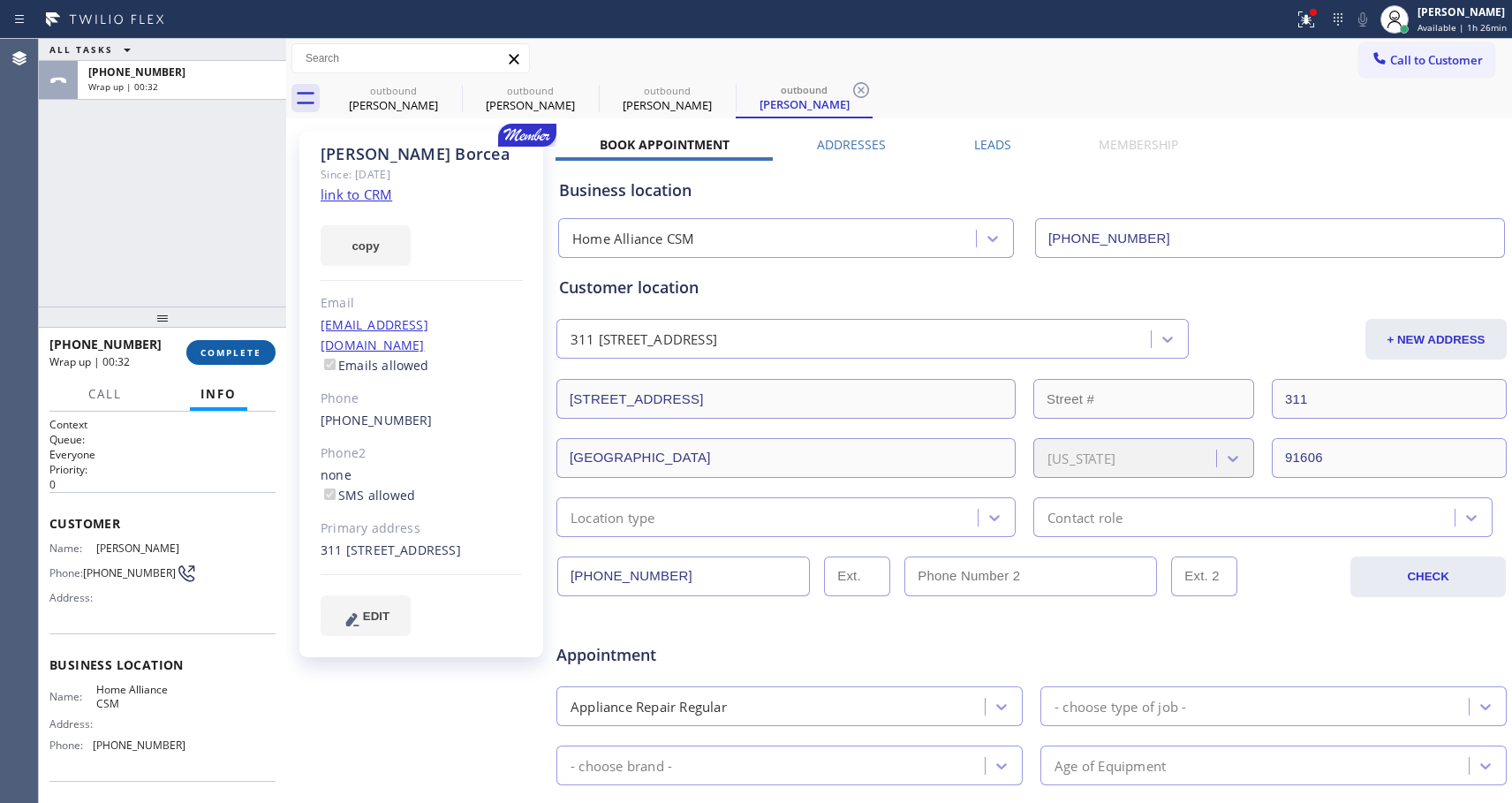
click at [254, 349] on span "COMPLETE" at bounding box center [231, 352] width 61 height 12
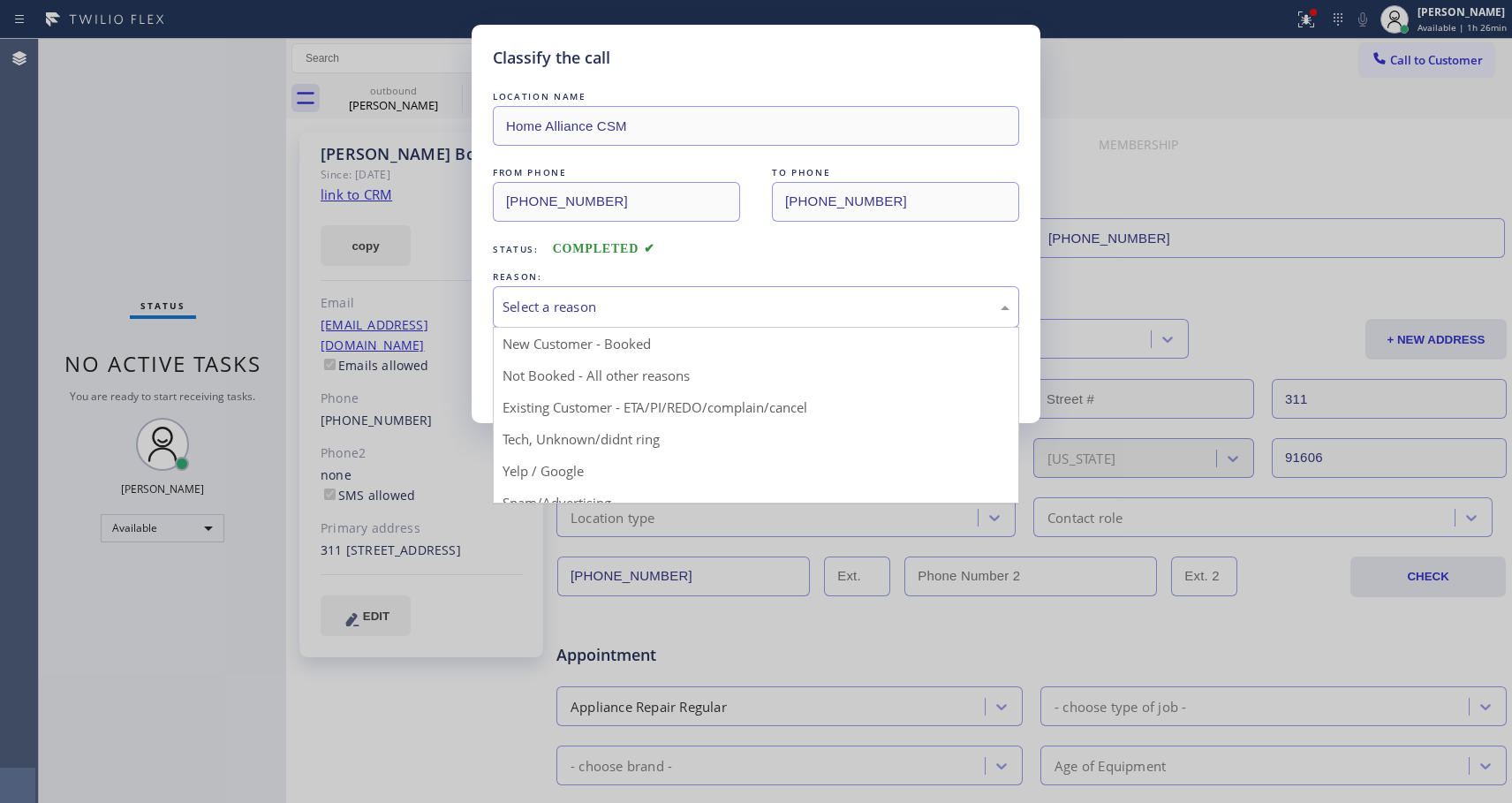
click at [692, 297] on div "Select a reason" at bounding box center [756, 307] width 507 height 20
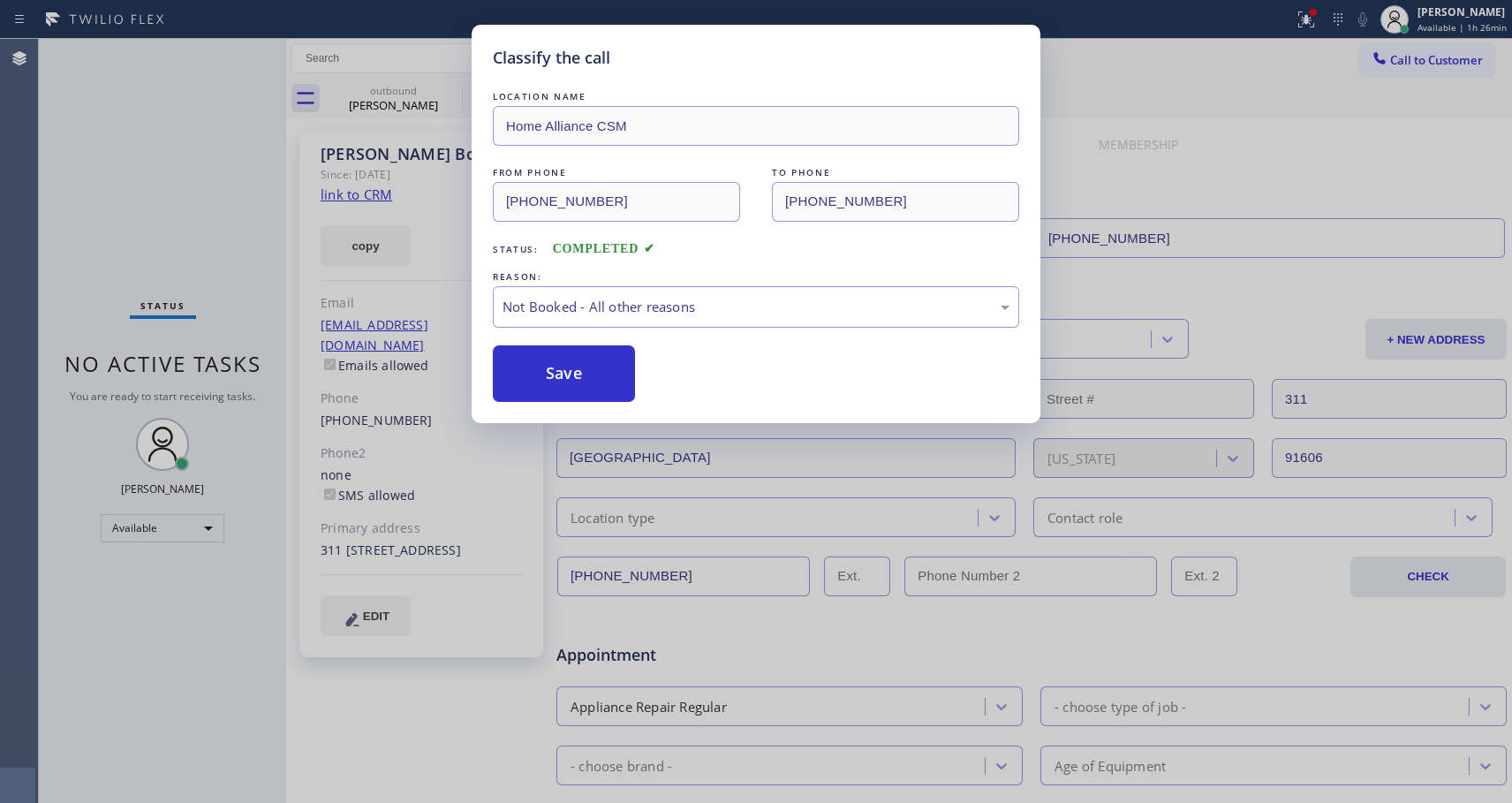
click at [592, 379] on button "Save" at bounding box center [564, 374] width 142 height 57
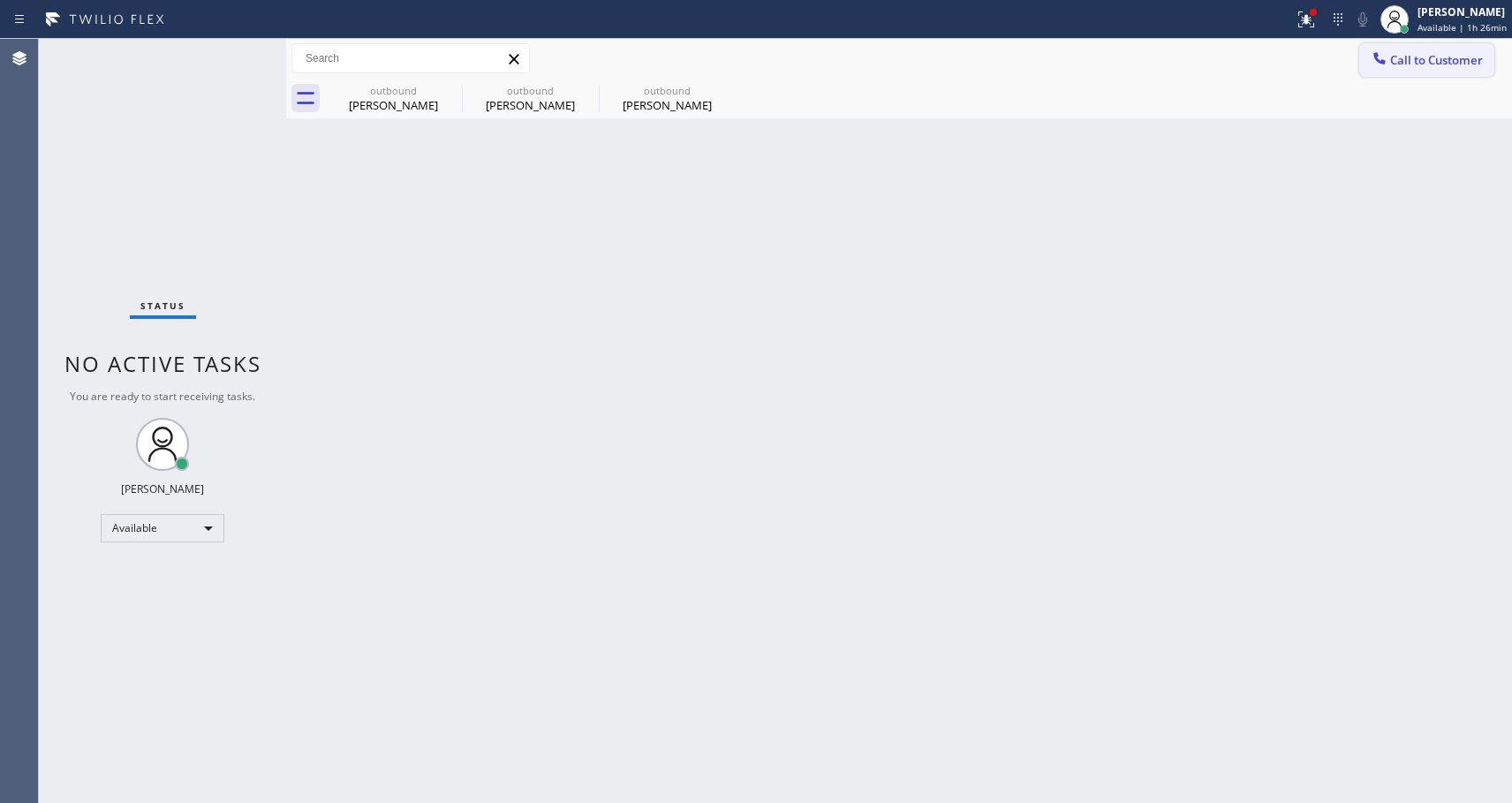
click at [1394, 62] on span "Call to Customer" at bounding box center [1436, 60] width 93 height 16
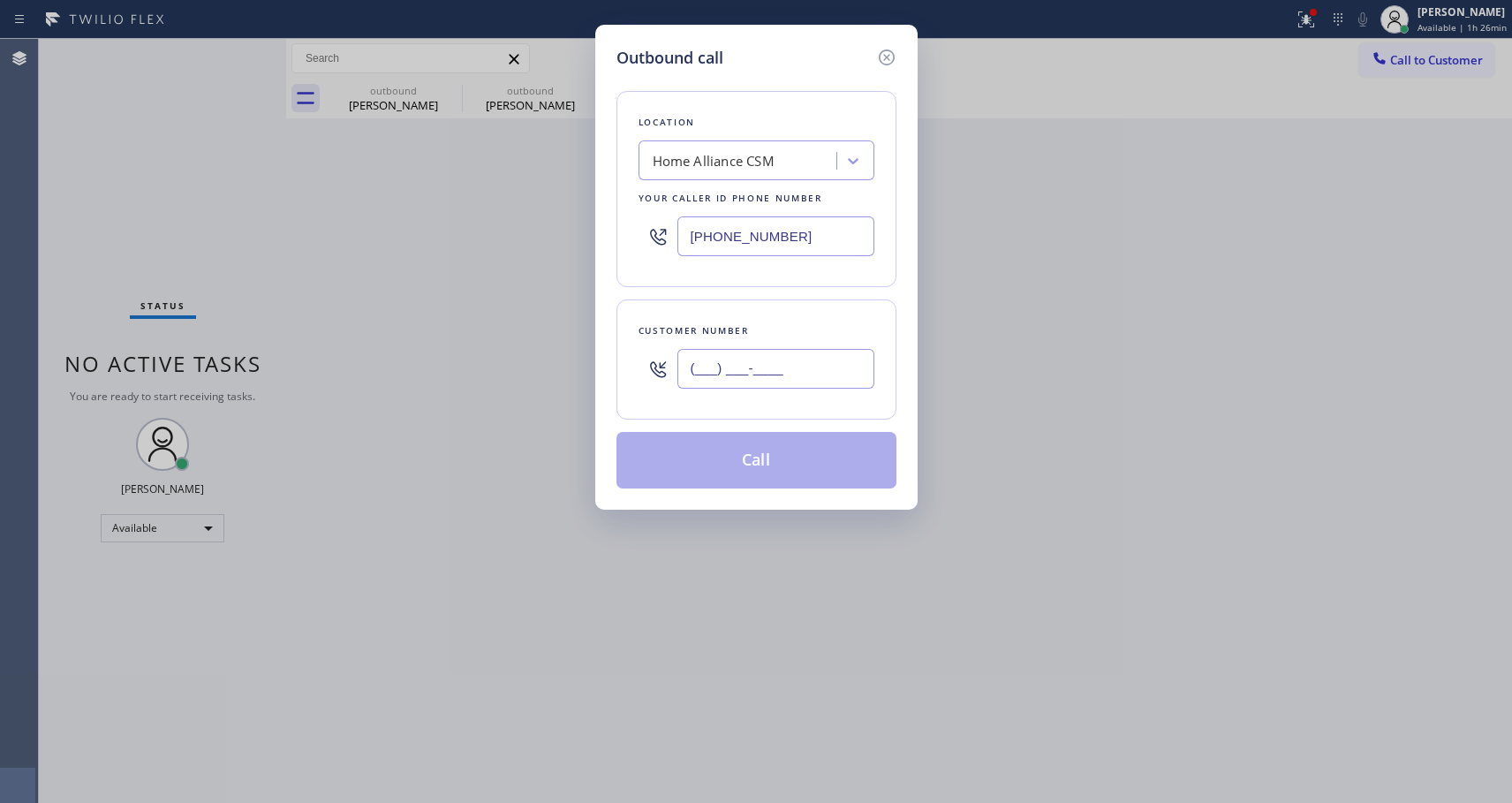
click at [722, 371] on input "(___) ___-____" at bounding box center [775, 368] width 197 height 40
paste input "305) 878-8259"
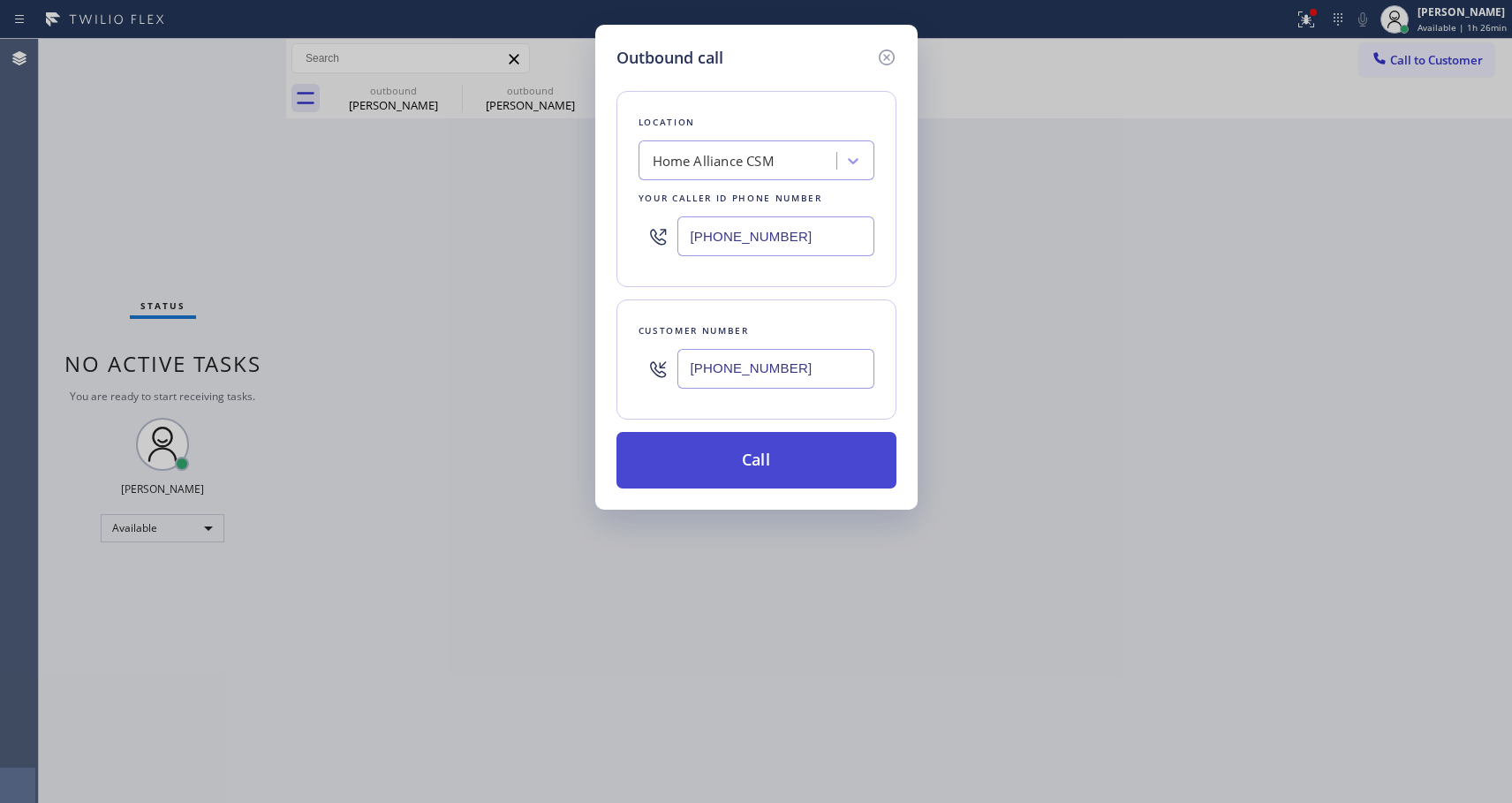
type input "(305) 878-8259"
click at [753, 458] on button "Call" at bounding box center [756, 460] width 280 height 57
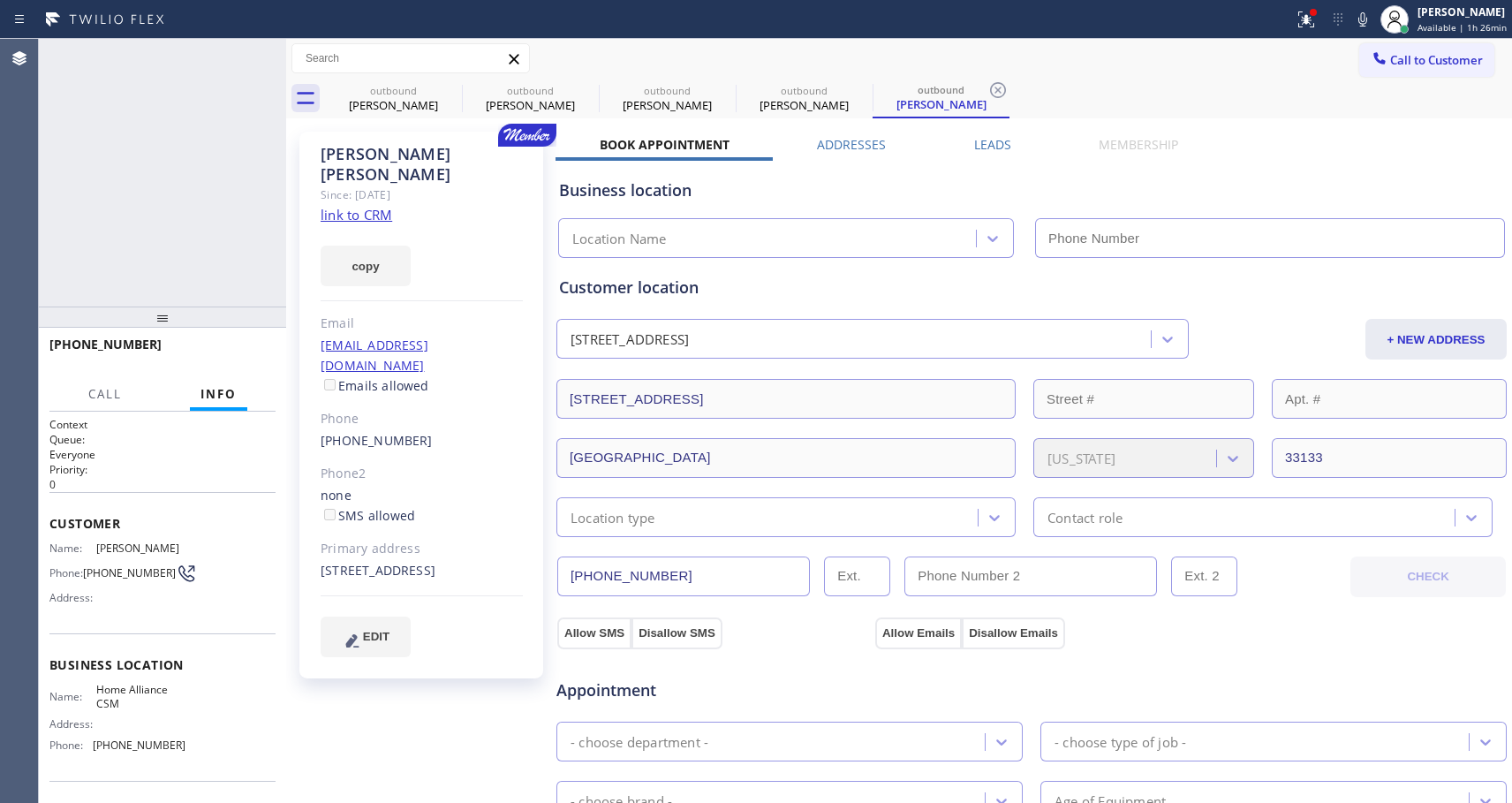
type input "[PHONE_NUMBER]"
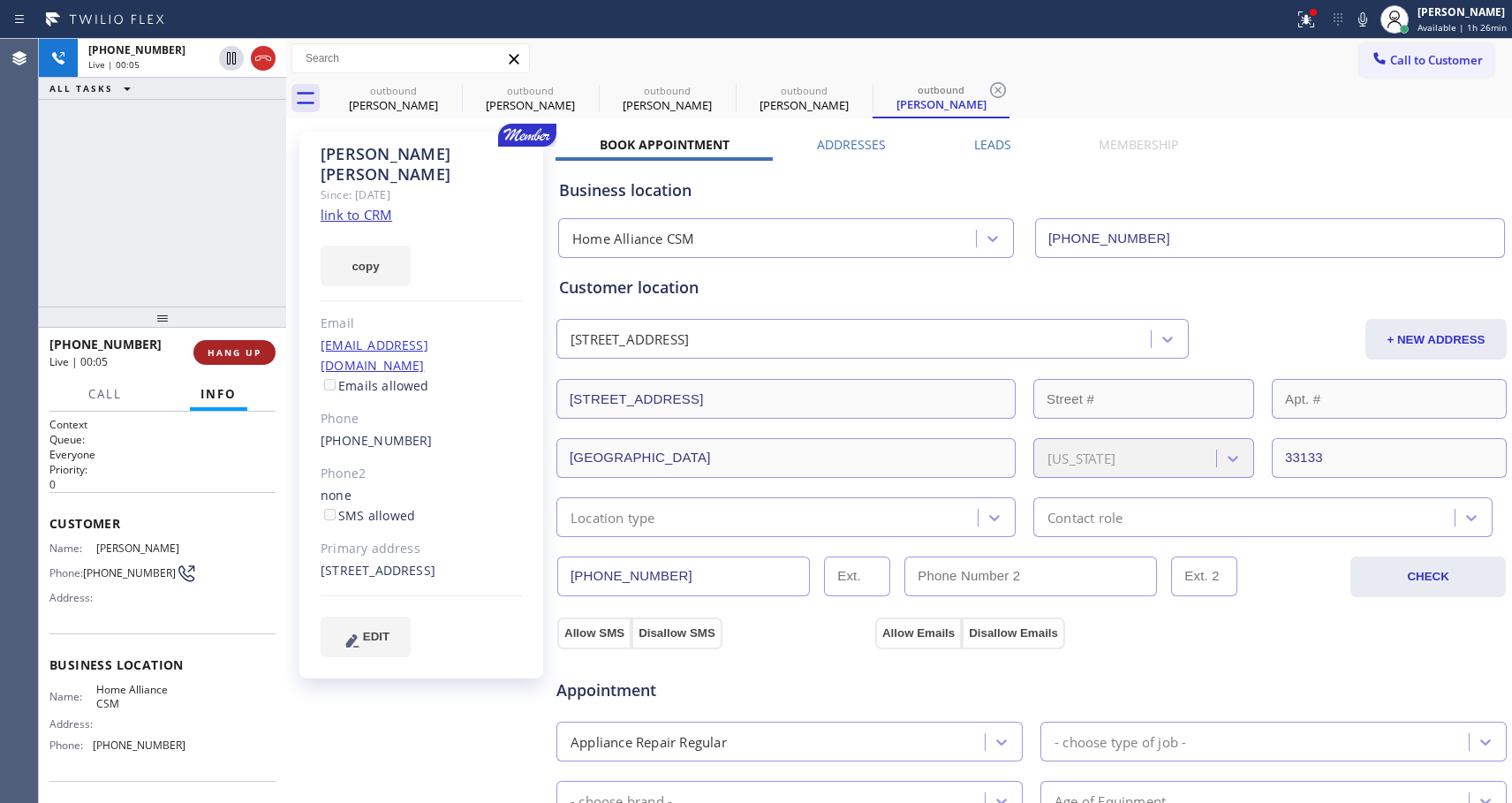
click at [221, 346] on span "HANG UP" at bounding box center [234, 352] width 54 height 12
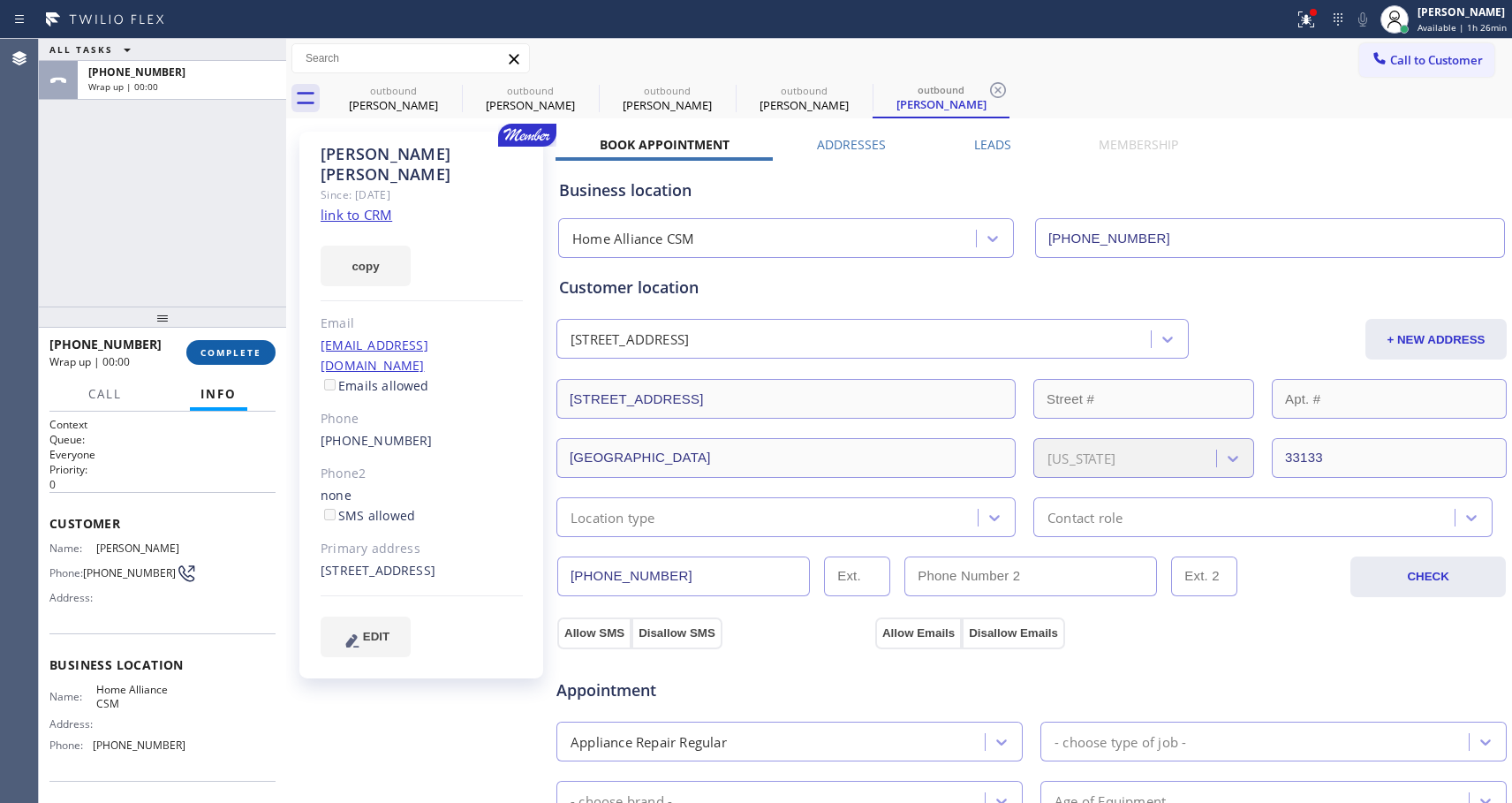
click at [221, 346] on span "COMPLETE" at bounding box center [231, 352] width 61 height 12
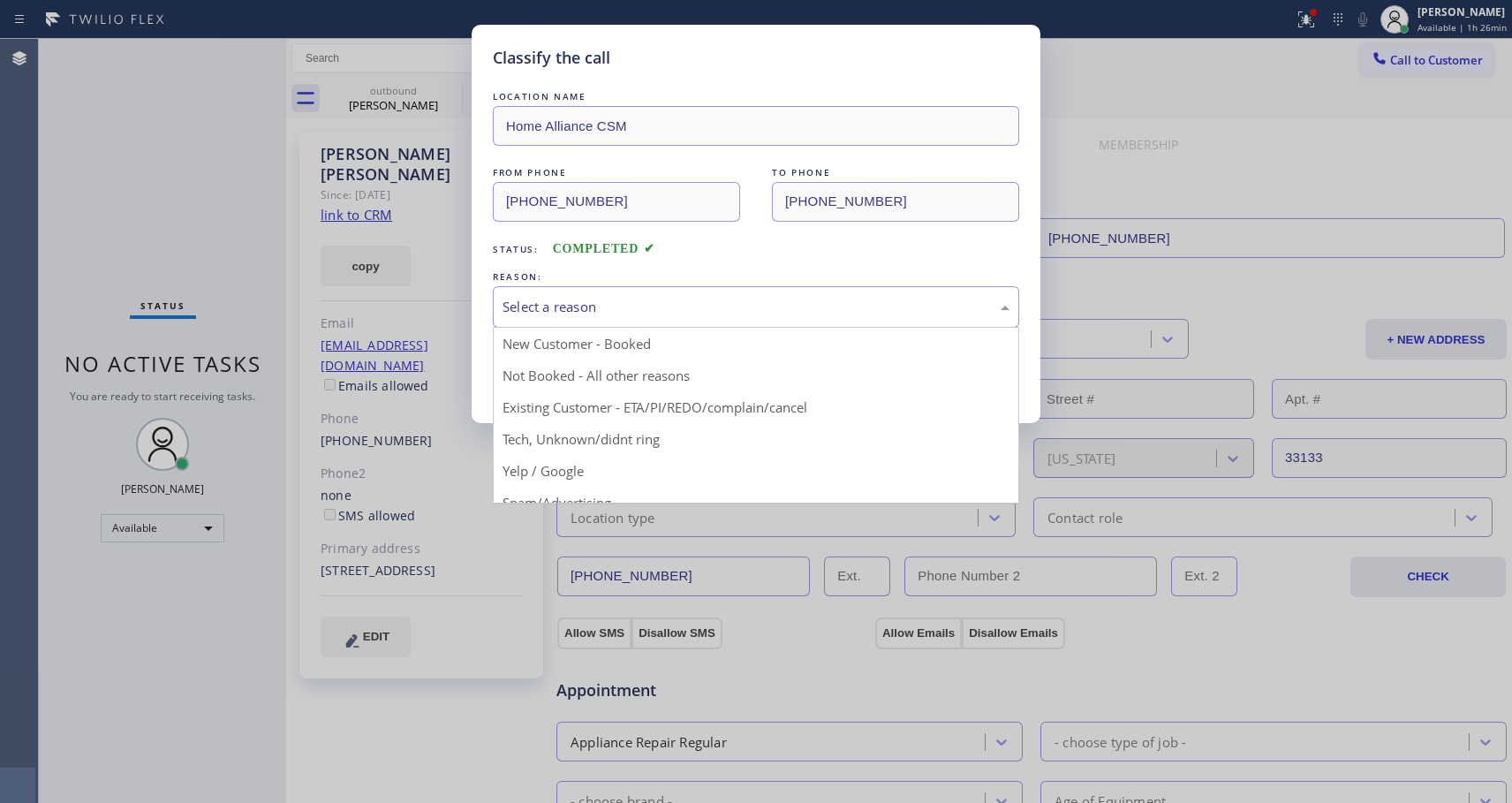
click at [584, 303] on div "Select a reason" at bounding box center [756, 307] width 507 height 20
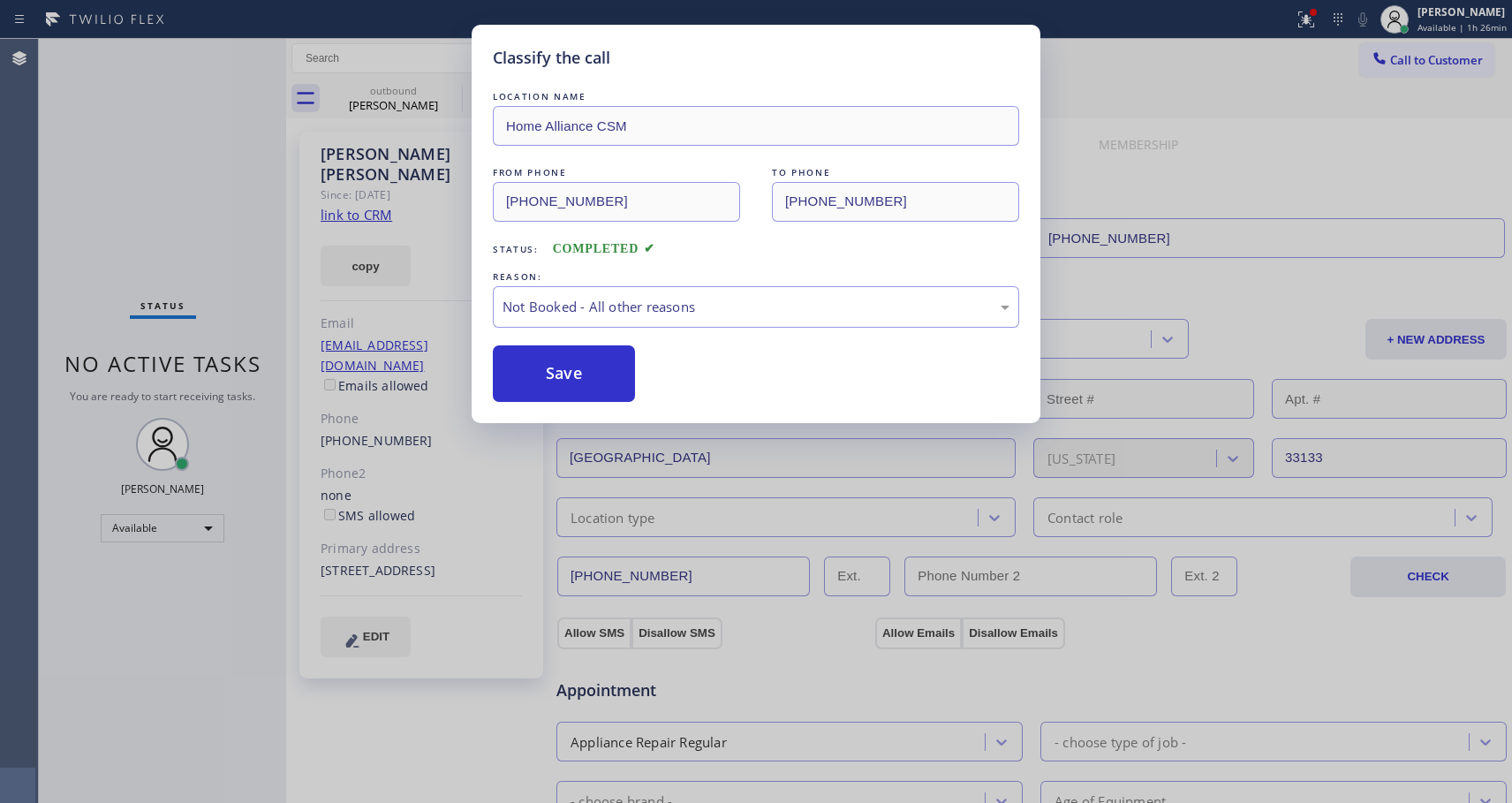
click at [548, 377] on button "Save" at bounding box center [564, 374] width 142 height 57
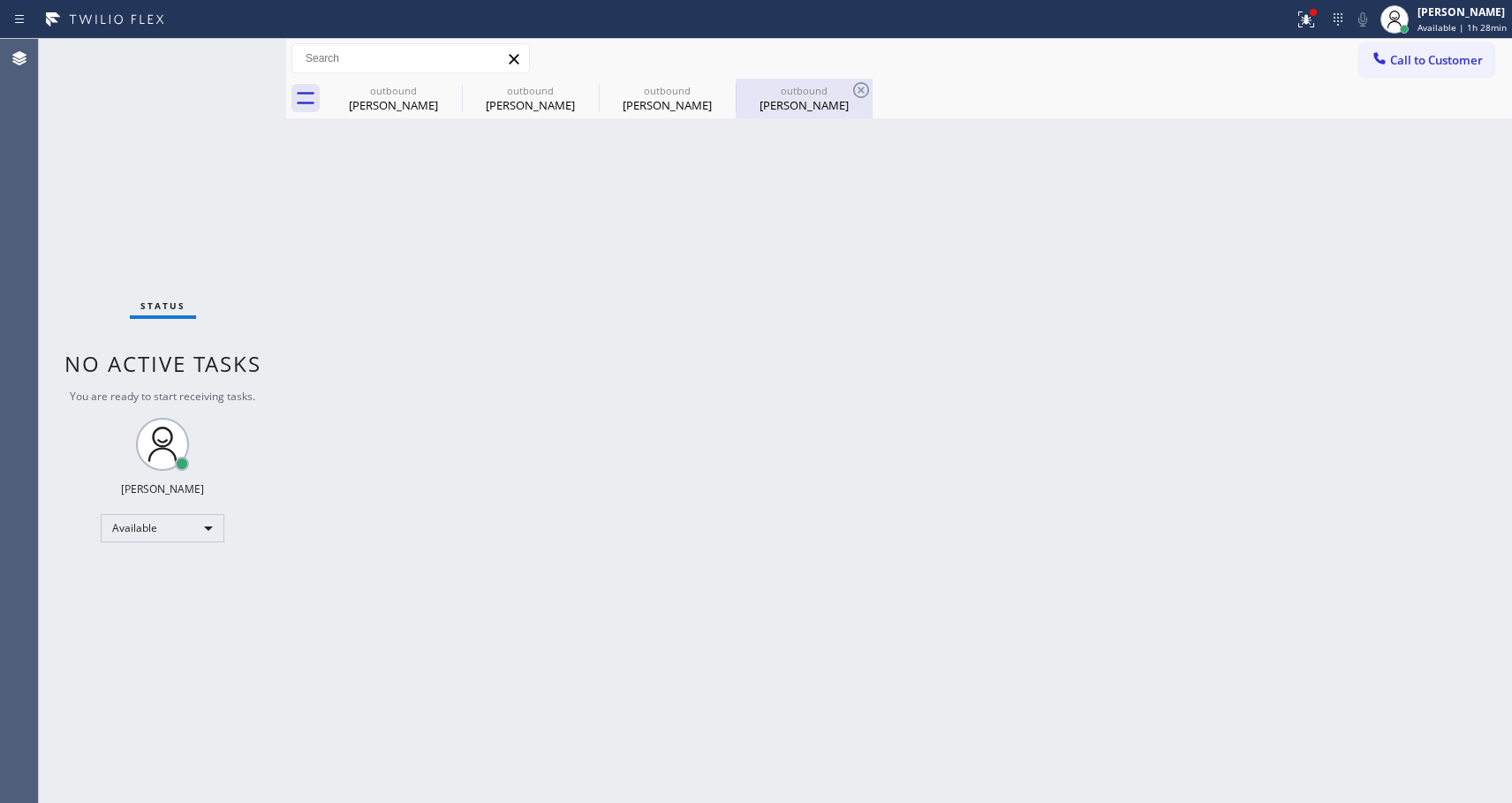
click at [789, 111] on div "Jennifer Munoz" at bounding box center [804, 105] width 133 height 16
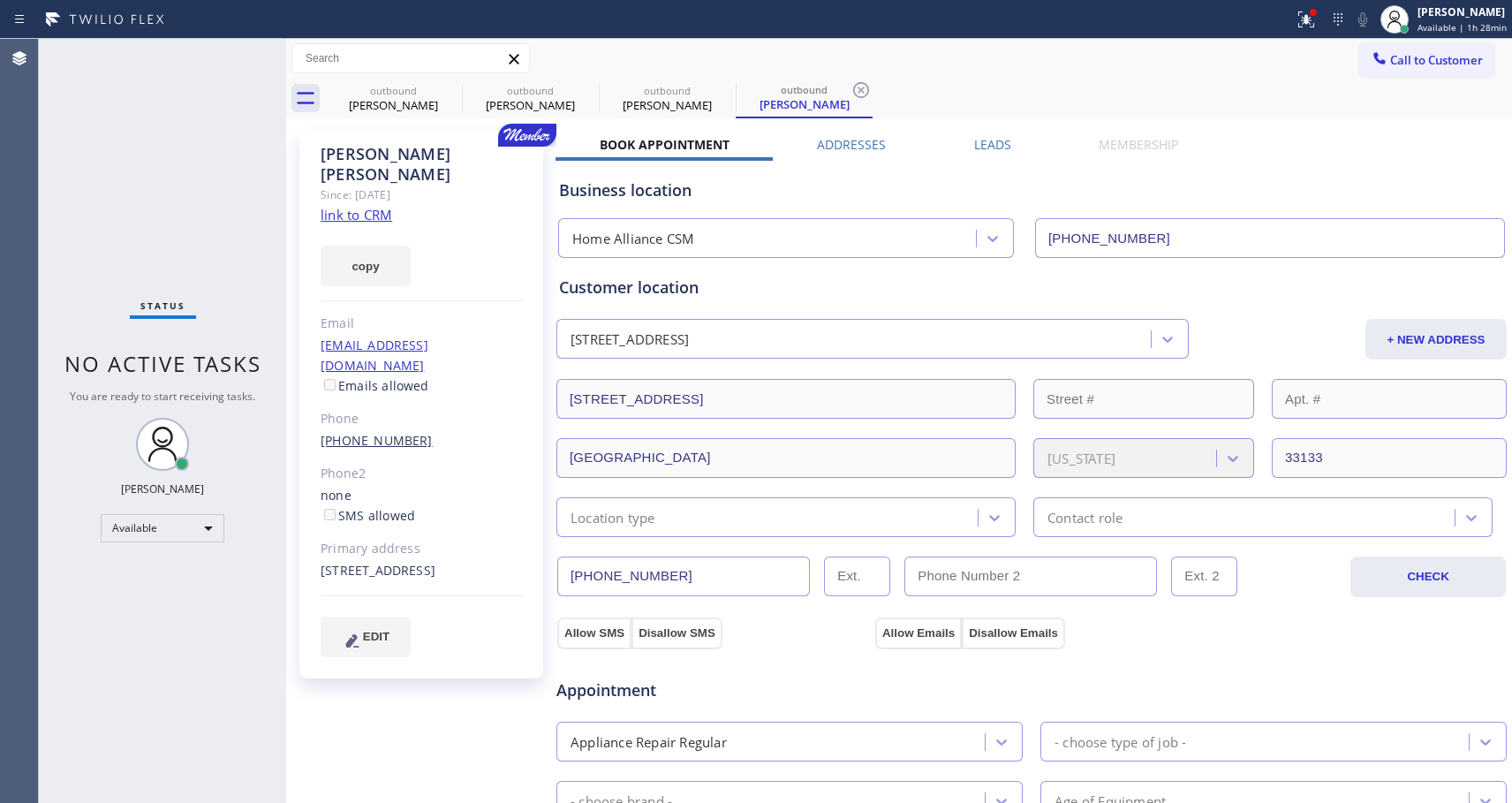
click at [386, 432] on link "(305) 878-8259" at bounding box center [377, 440] width 112 height 17
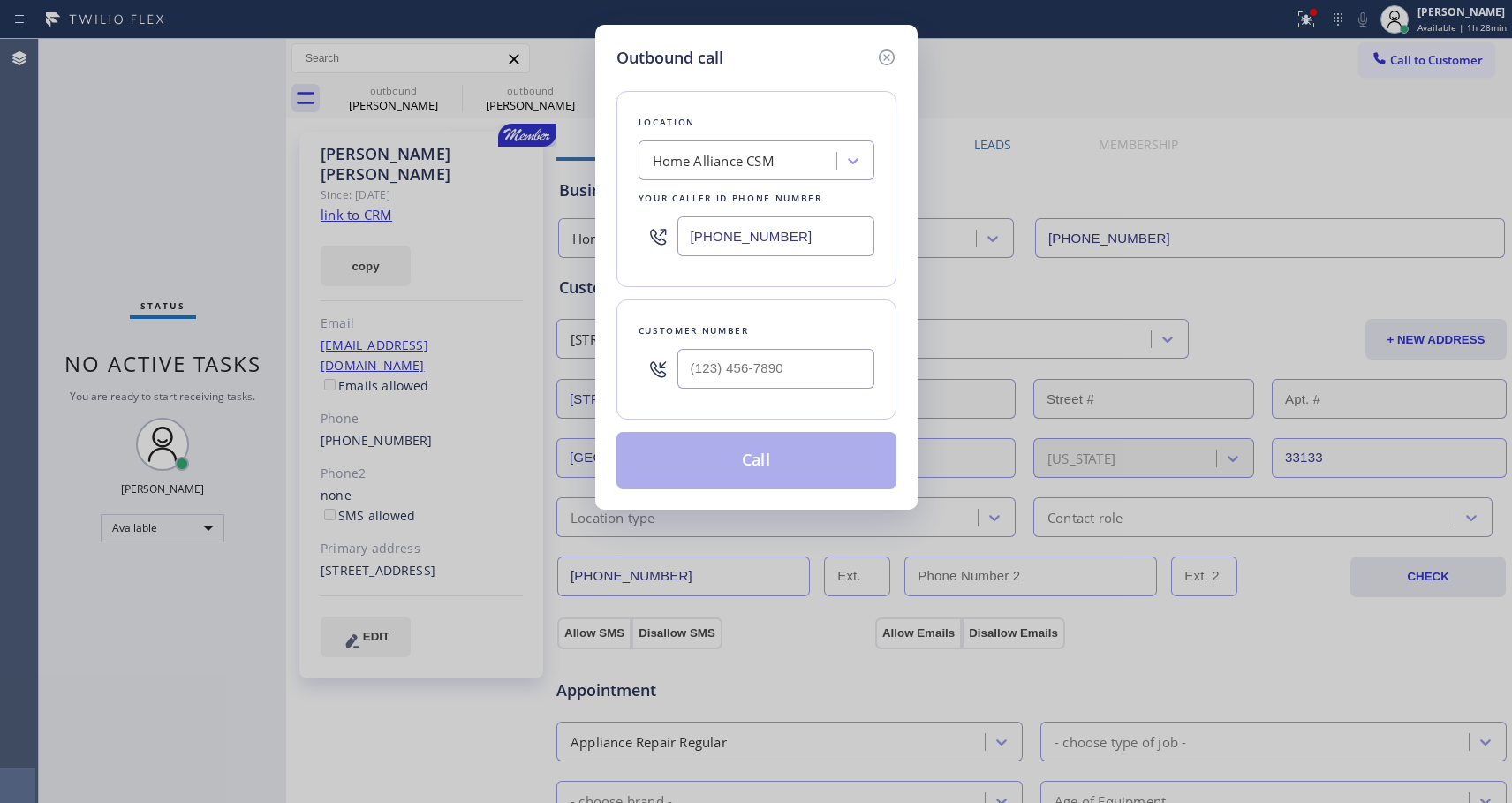
type input "(305) 878-8259"
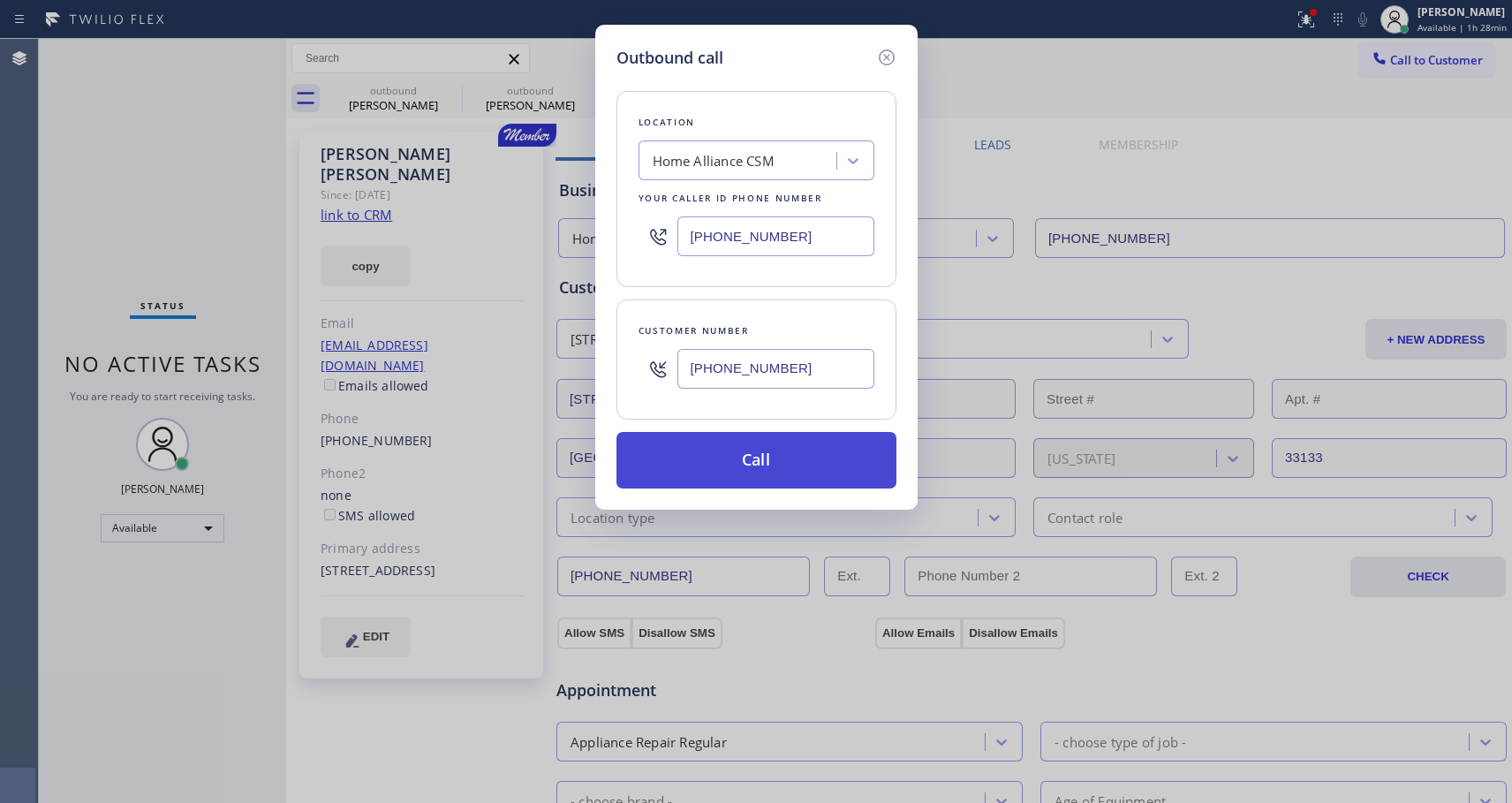
click at [825, 470] on button "Call" at bounding box center [756, 460] width 280 height 57
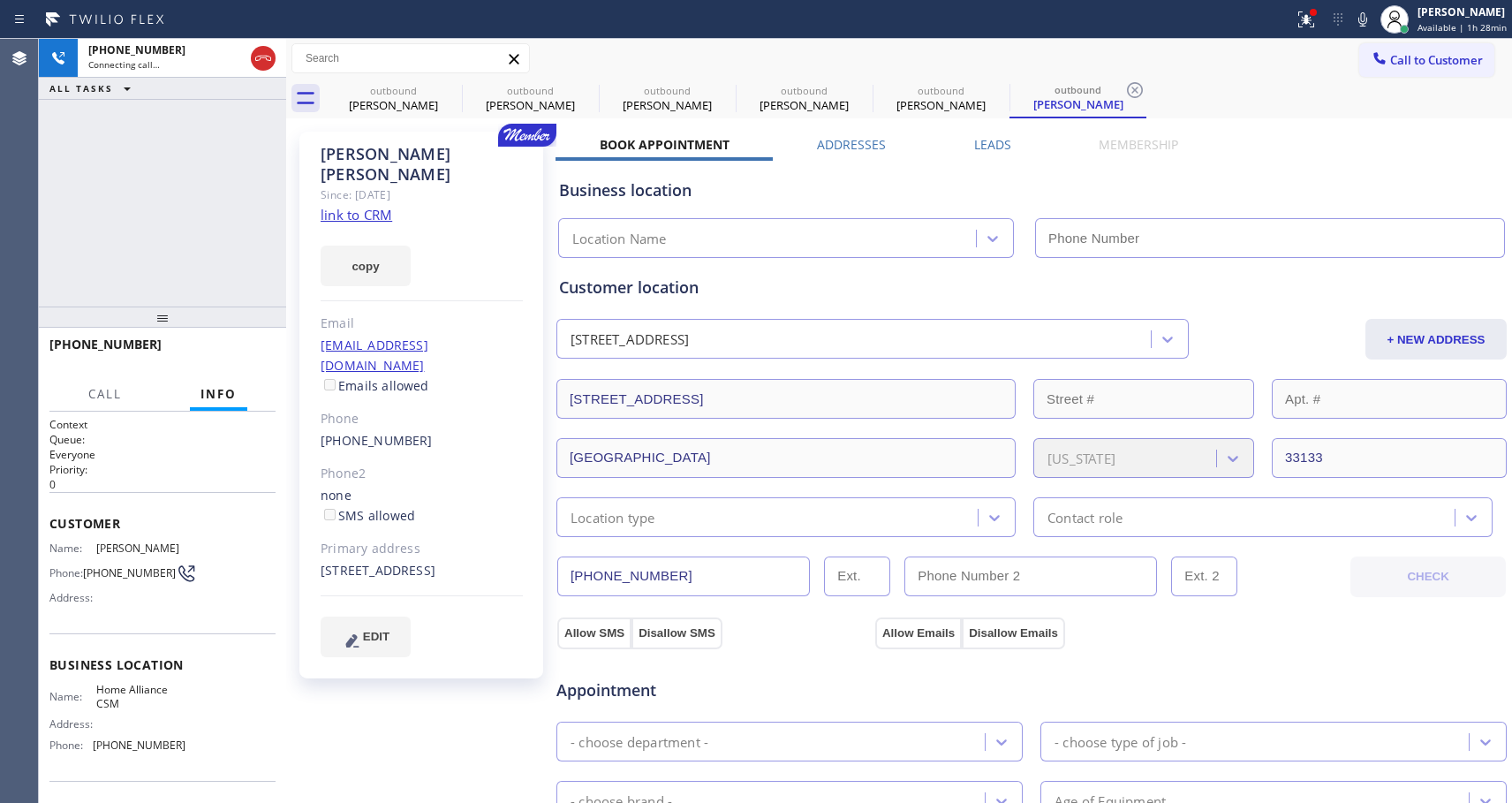
type input "[PHONE_NUMBER]"
click at [213, 355] on span "HANG UP" at bounding box center [234, 352] width 54 height 12
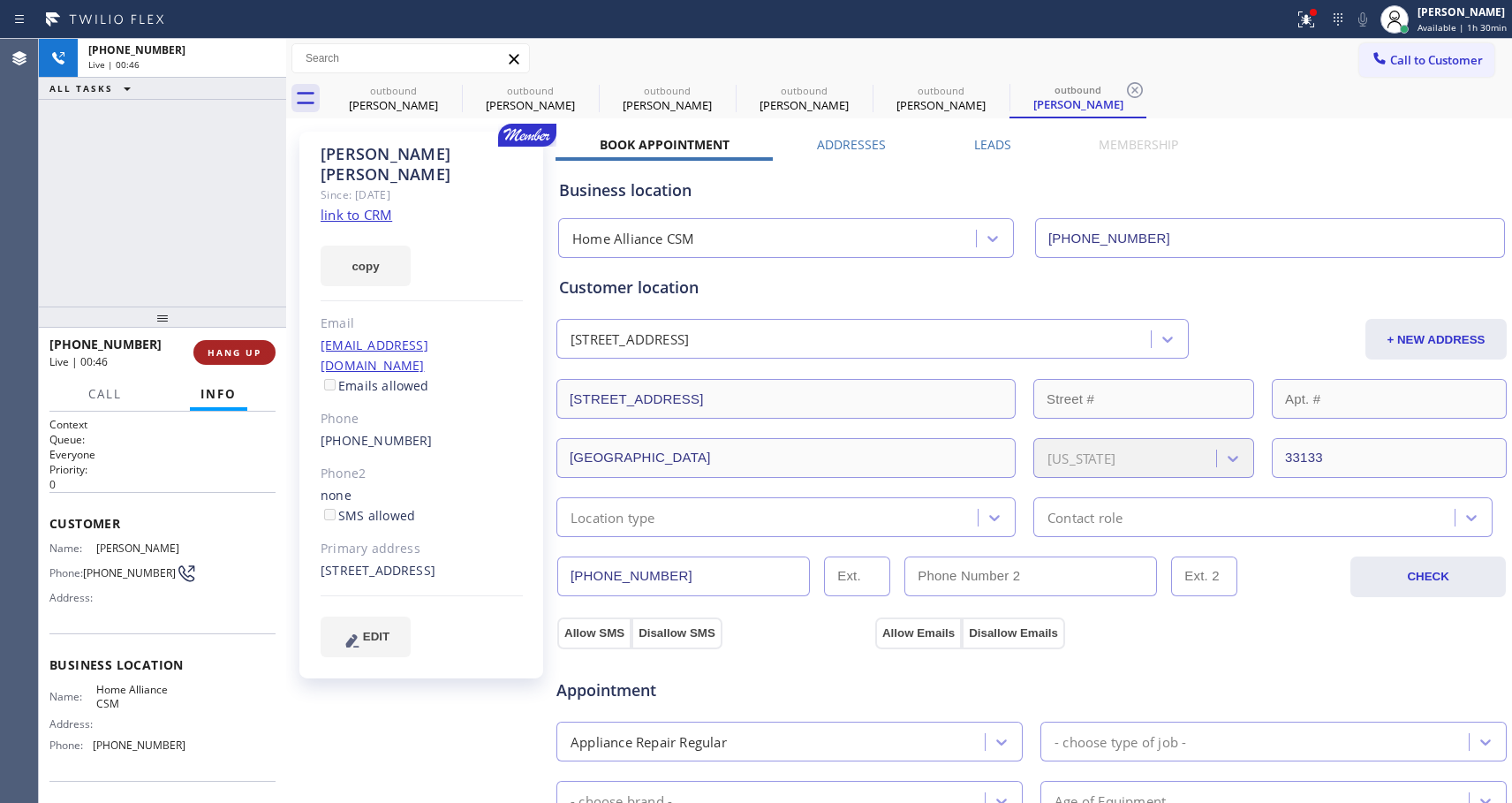
click at [214, 354] on span "HANG UP" at bounding box center [234, 352] width 54 height 12
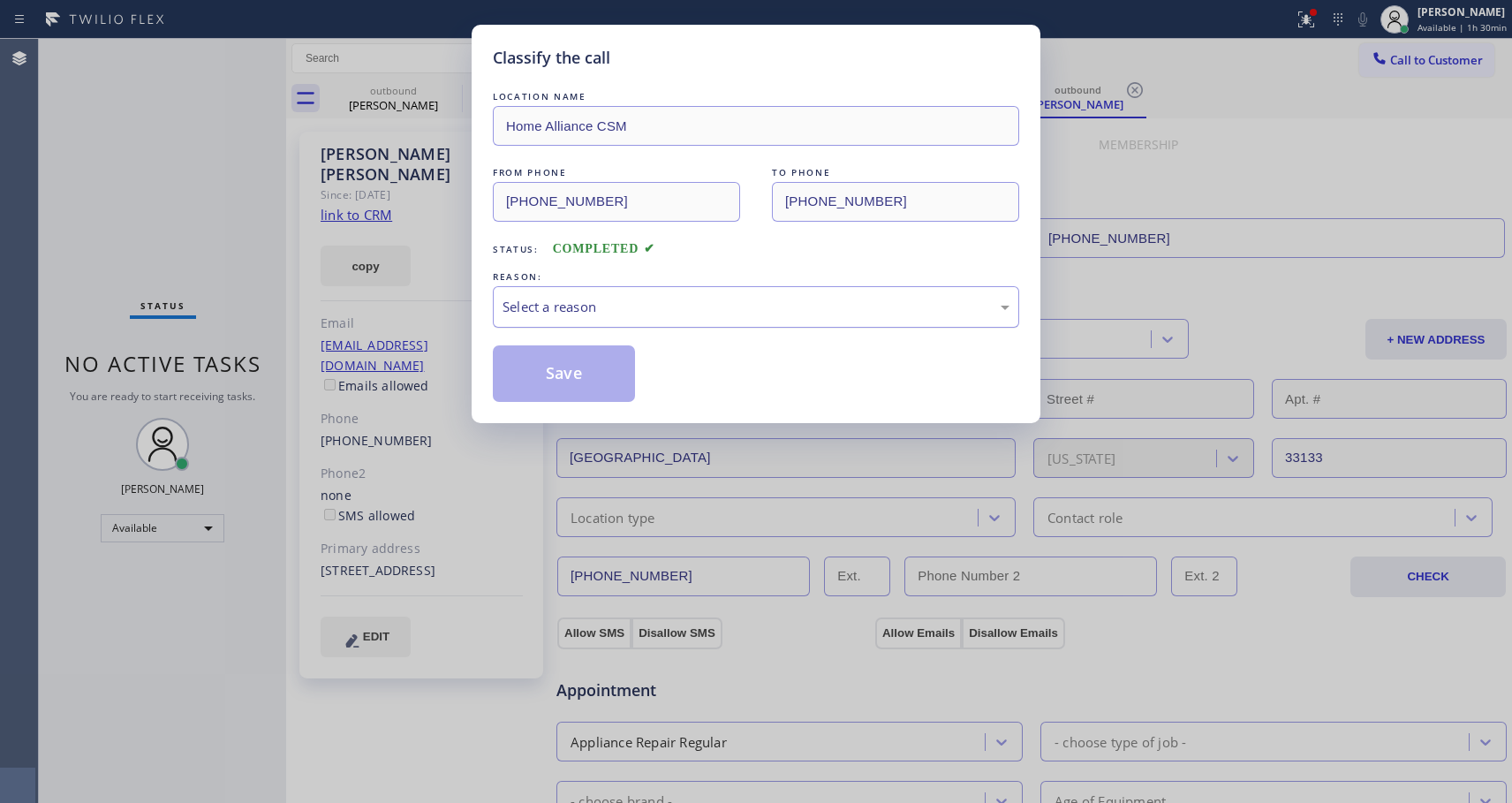
click at [853, 301] on div "Select a reason" at bounding box center [756, 307] width 507 height 20
click at [621, 380] on button "Save" at bounding box center [564, 374] width 142 height 57
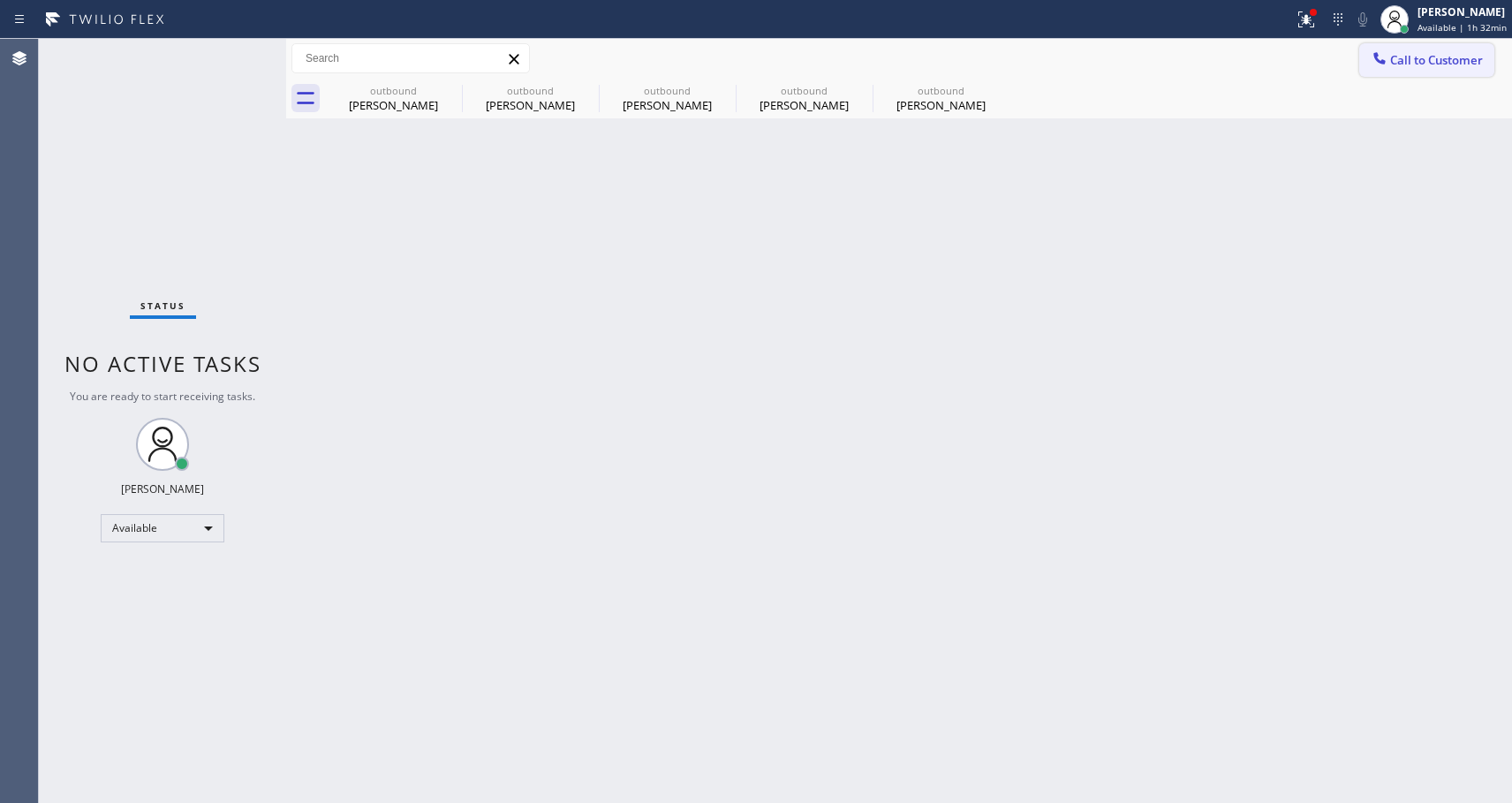
click at [1394, 66] on span "Call to Customer" at bounding box center [1436, 60] width 93 height 16
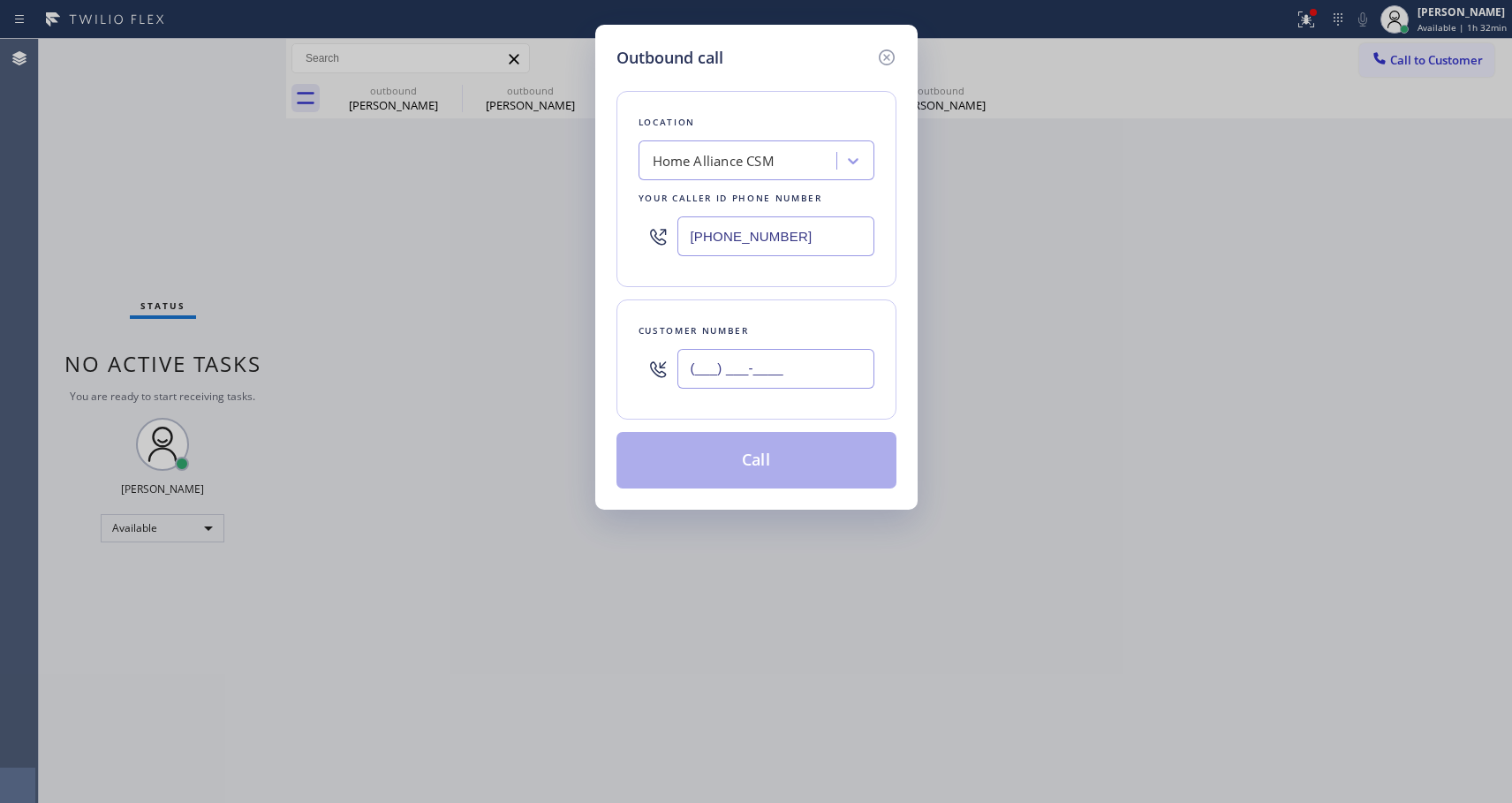
click at [808, 374] on input "(___) ___-____" at bounding box center [775, 368] width 197 height 40
paste input "626) 926-4553"
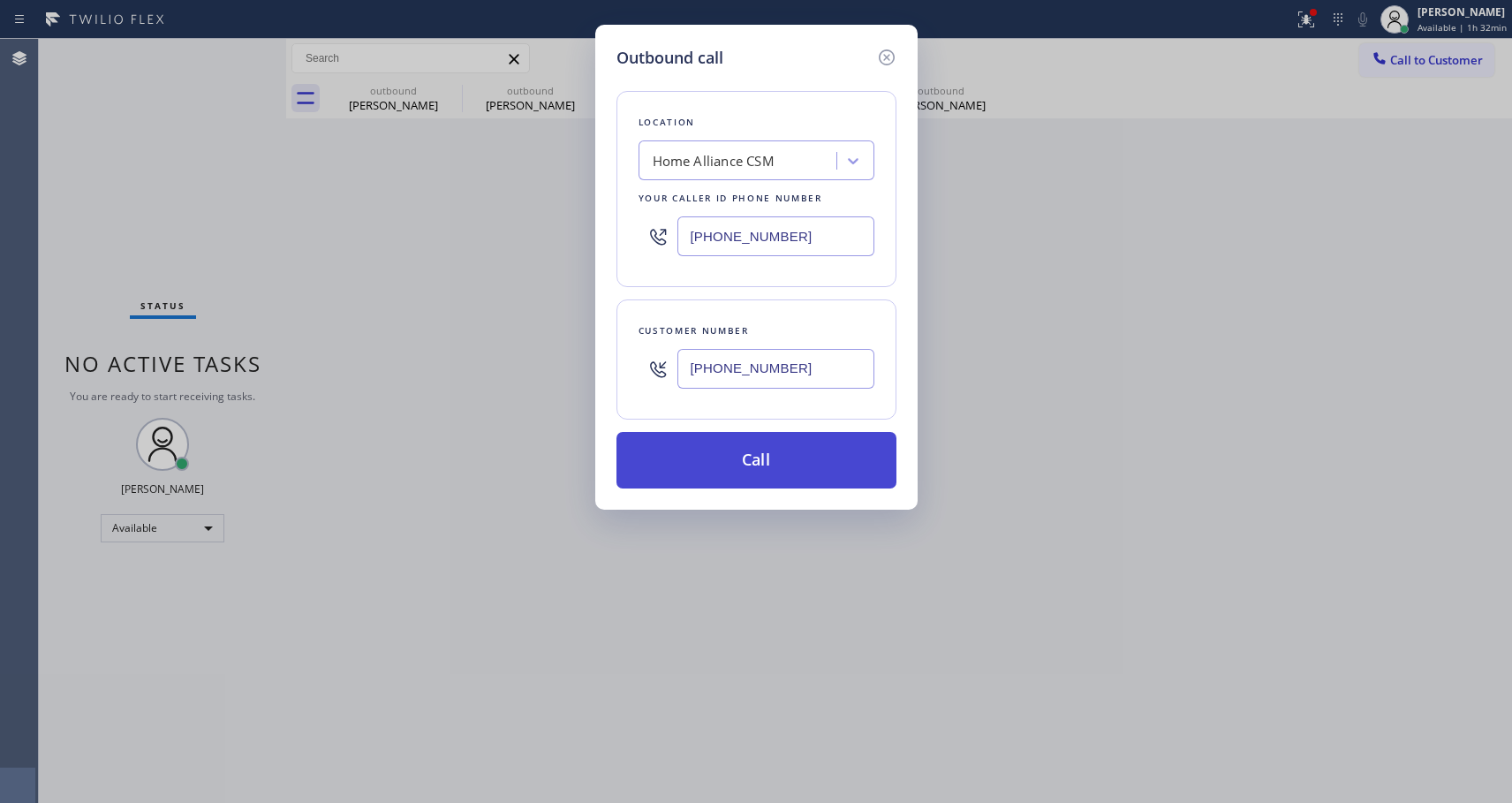
type input "(626) 926-4553"
click at [778, 463] on button "Call" at bounding box center [756, 460] width 280 height 57
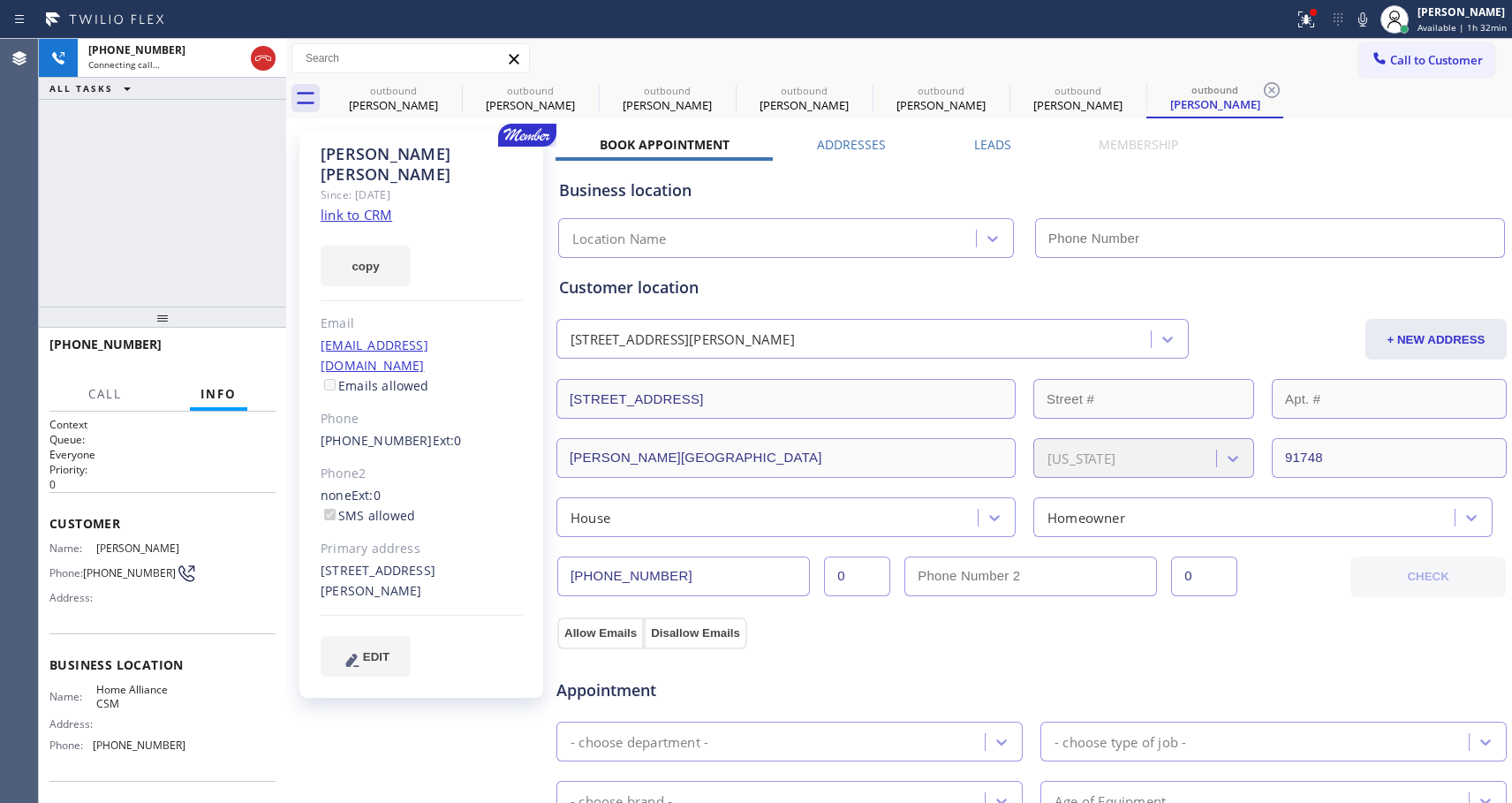
type input "[PHONE_NUMBER]"
click at [247, 352] on span "HANG UP" at bounding box center [234, 352] width 54 height 12
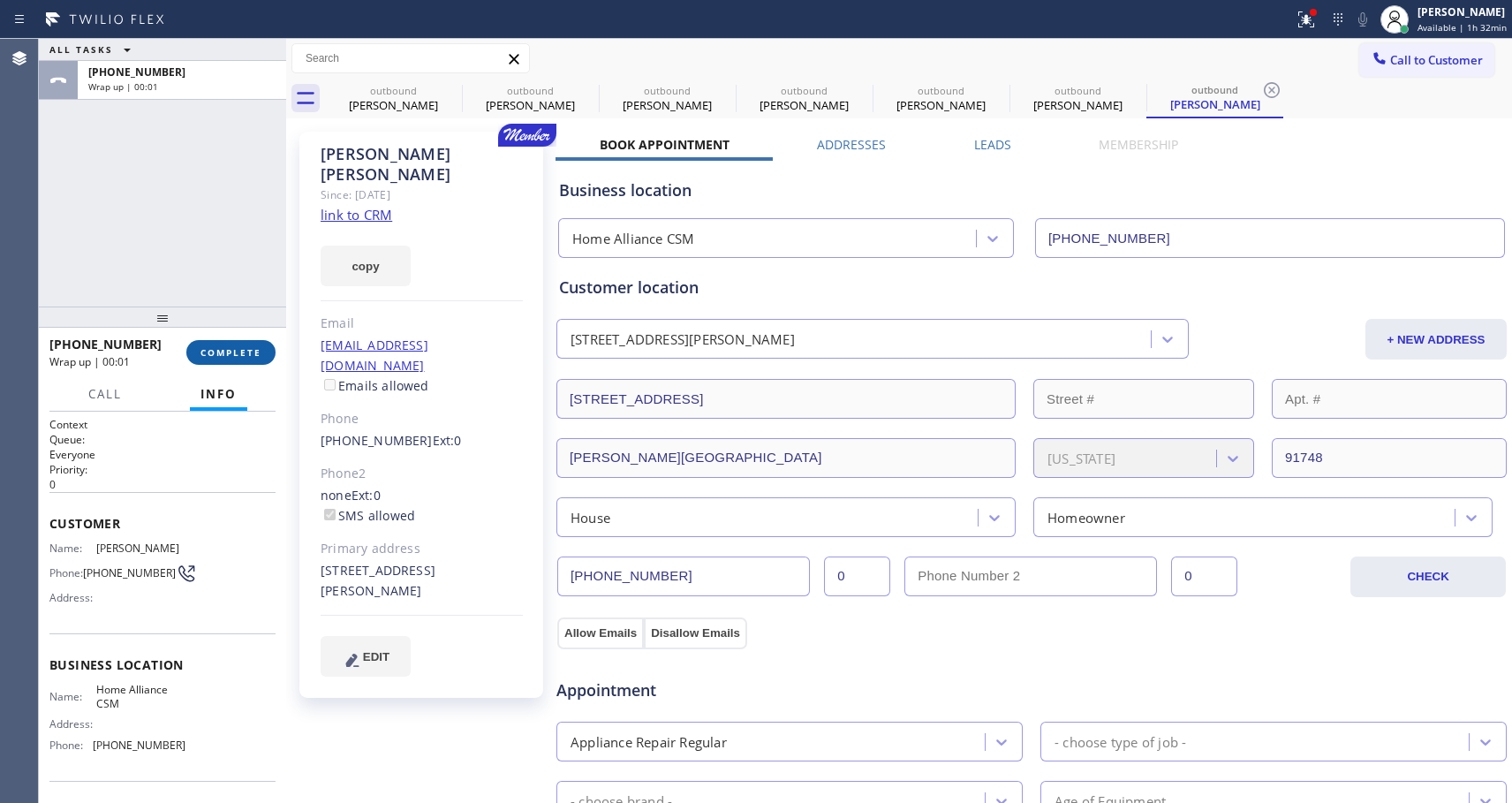
click at [247, 352] on span "COMPLETE" at bounding box center [231, 352] width 61 height 12
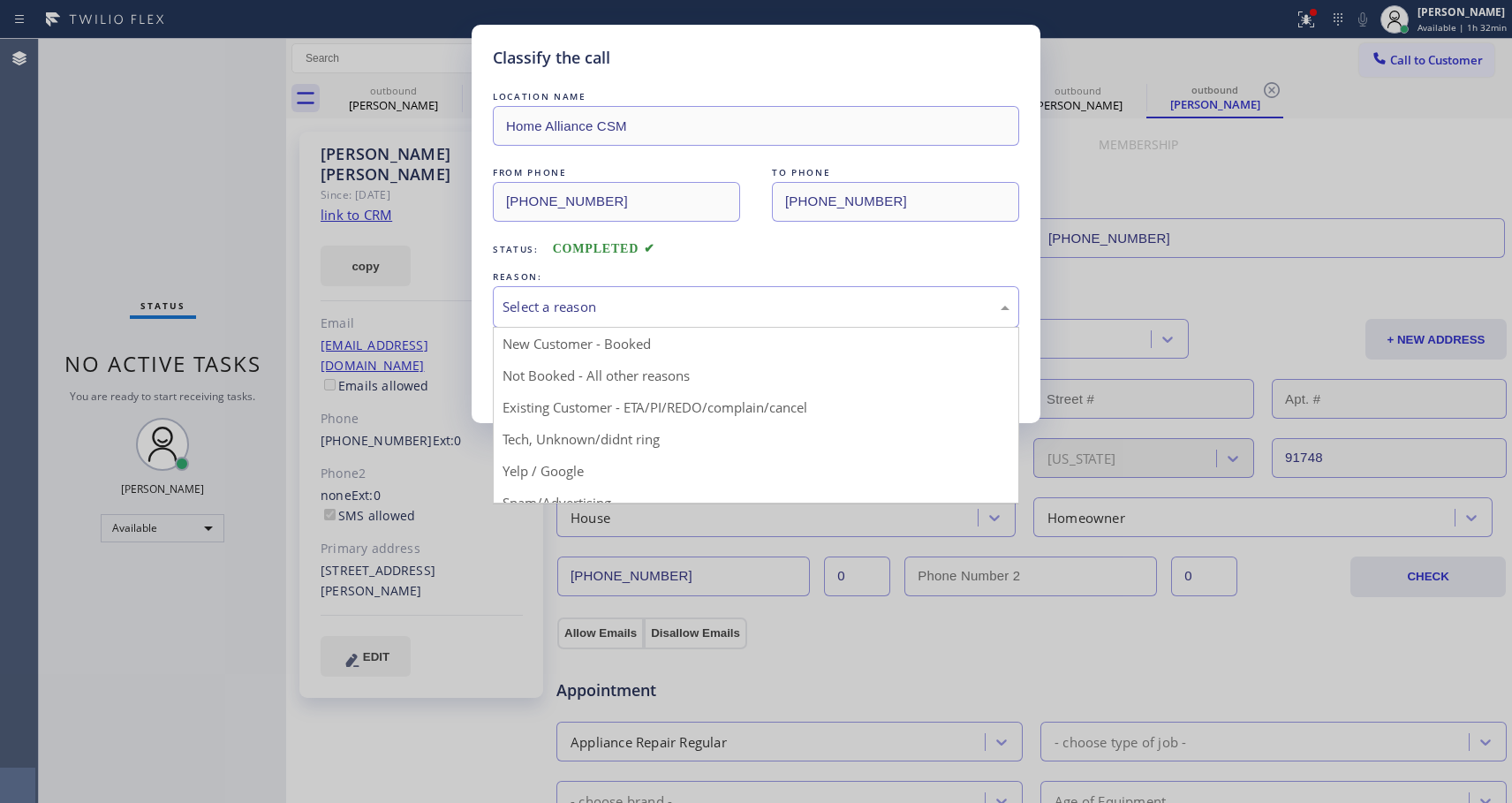
click at [700, 311] on div "Select a reason" at bounding box center [756, 307] width 507 height 20
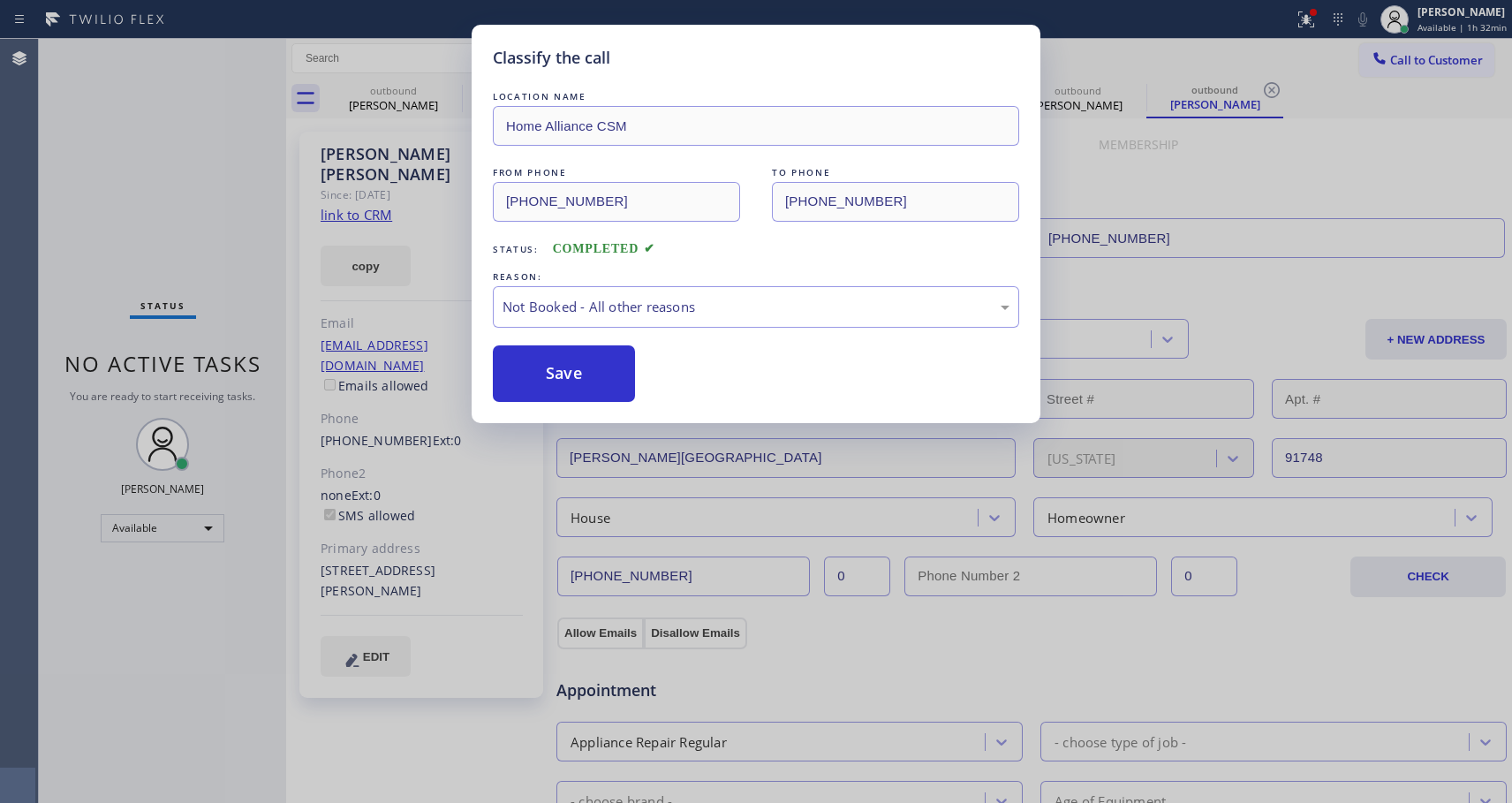
click at [603, 377] on button "Save" at bounding box center [564, 374] width 142 height 57
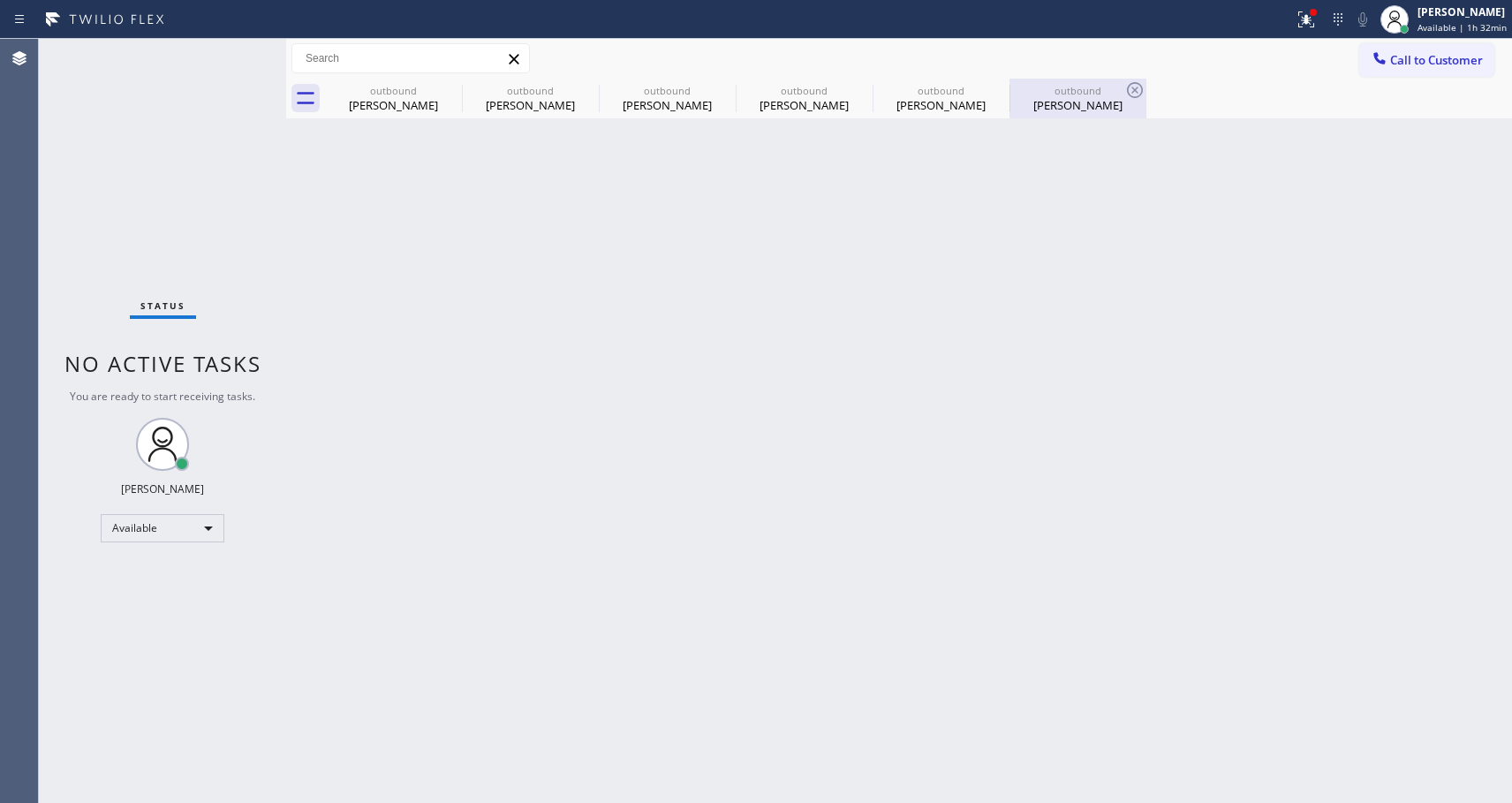
click at [1036, 110] on div "Jenny Chen" at bounding box center [1078, 105] width 133 height 16
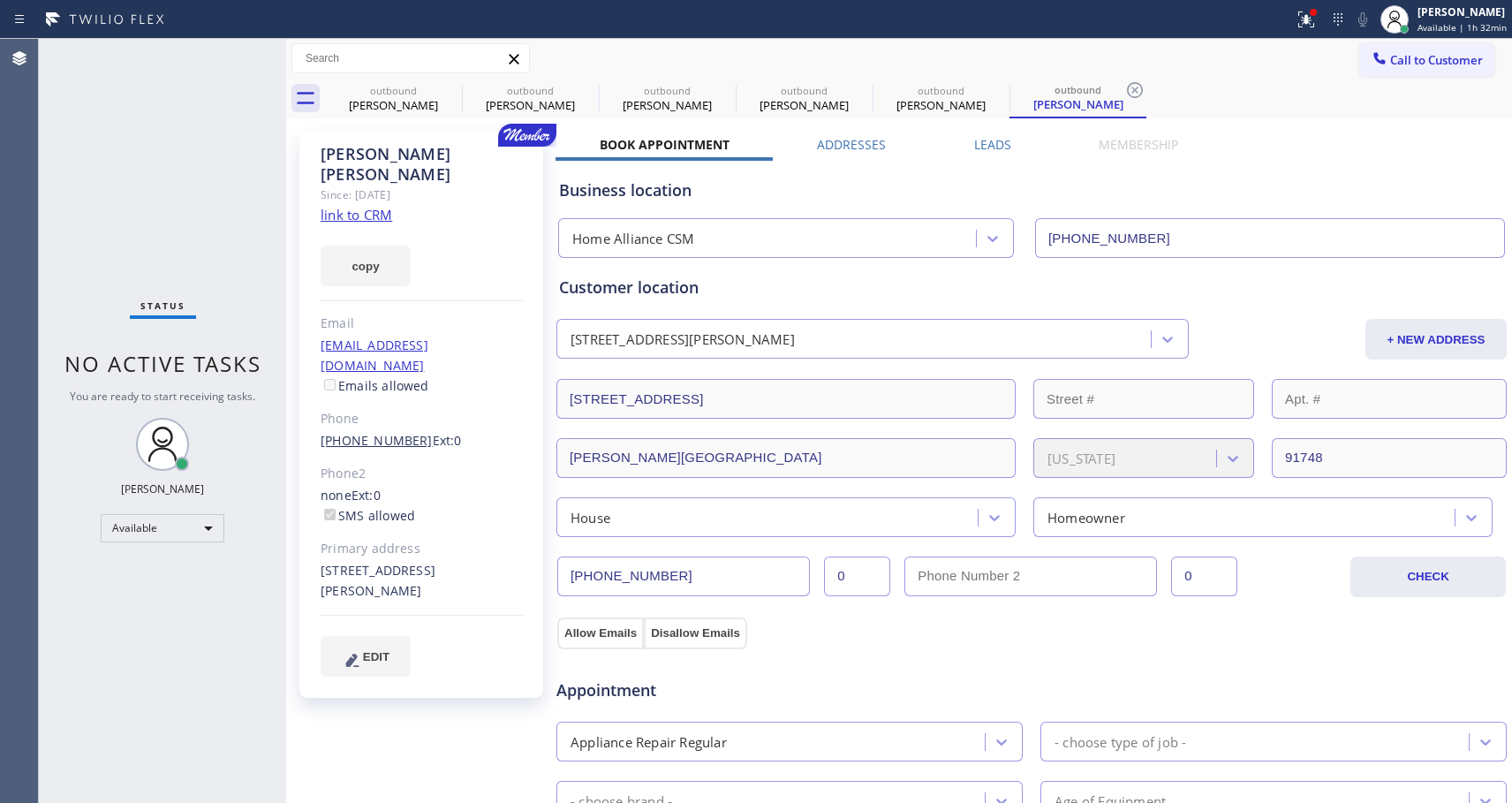
click at [379, 432] on link "(626) 926-4553" at bounding box center [377, 440] width 112 height 17
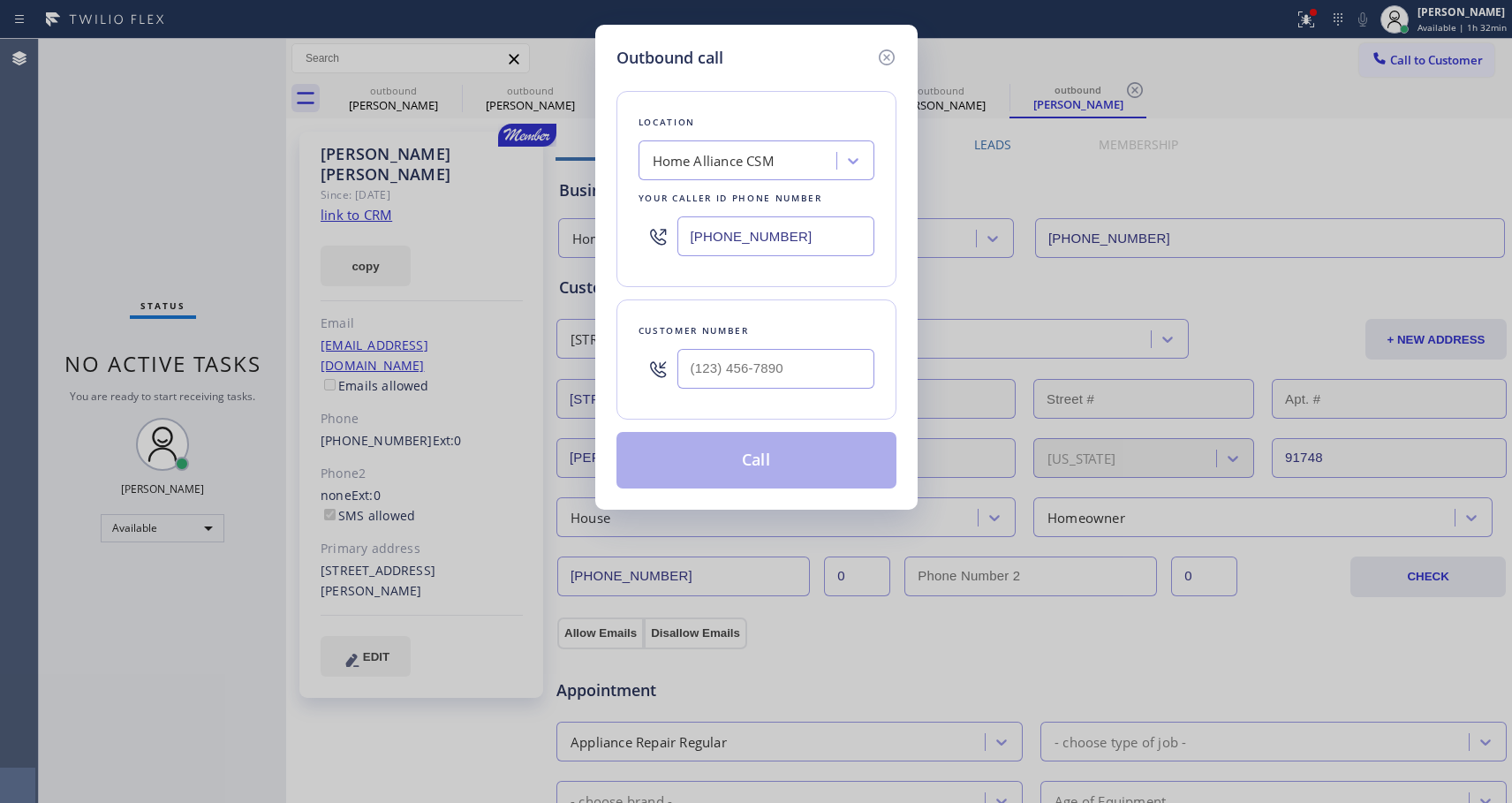
type input "(626) 926-4553"
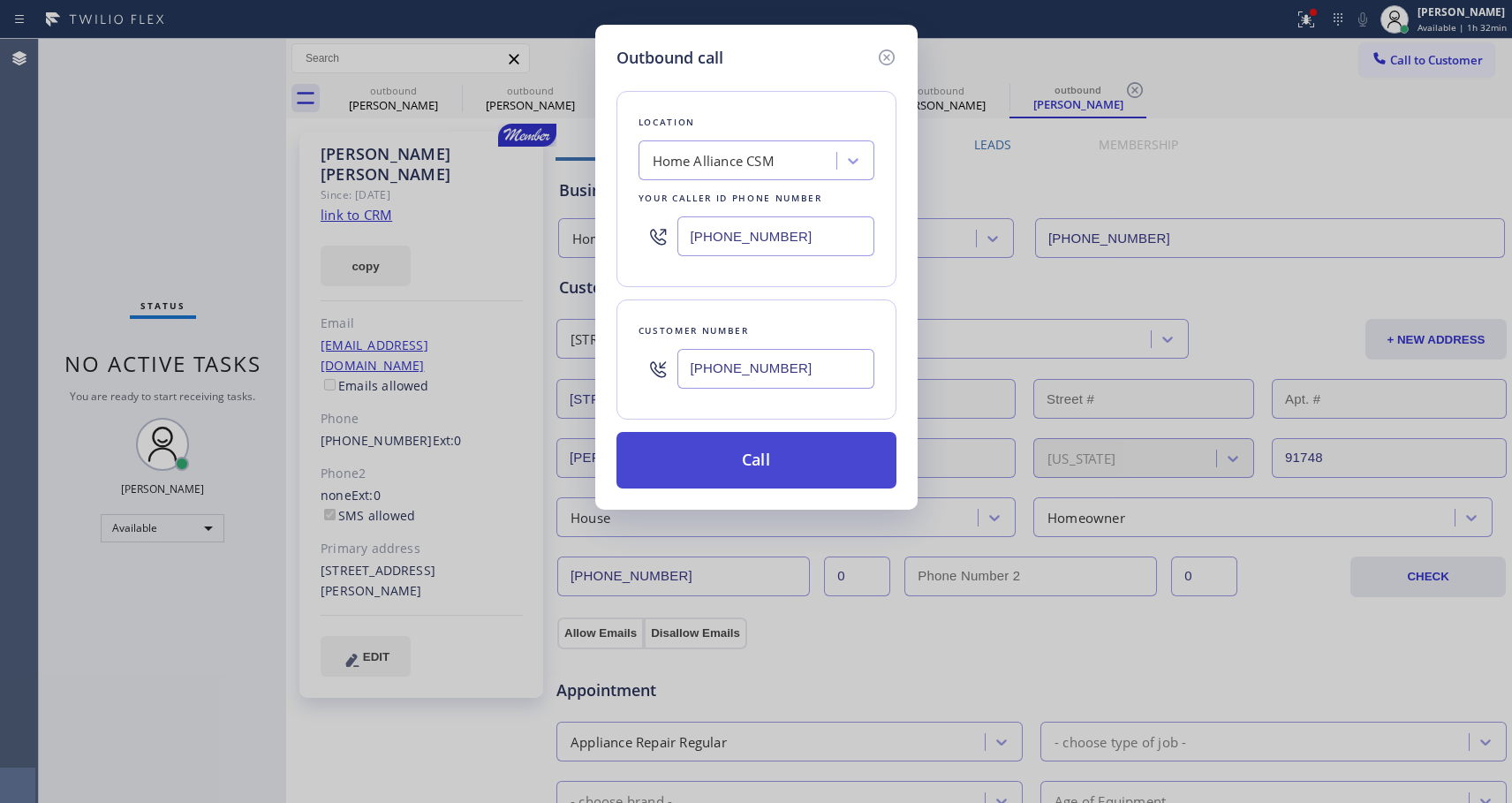
click at [800, 464] on button "Call" at bounding box center [756, 460] width 280 height 57
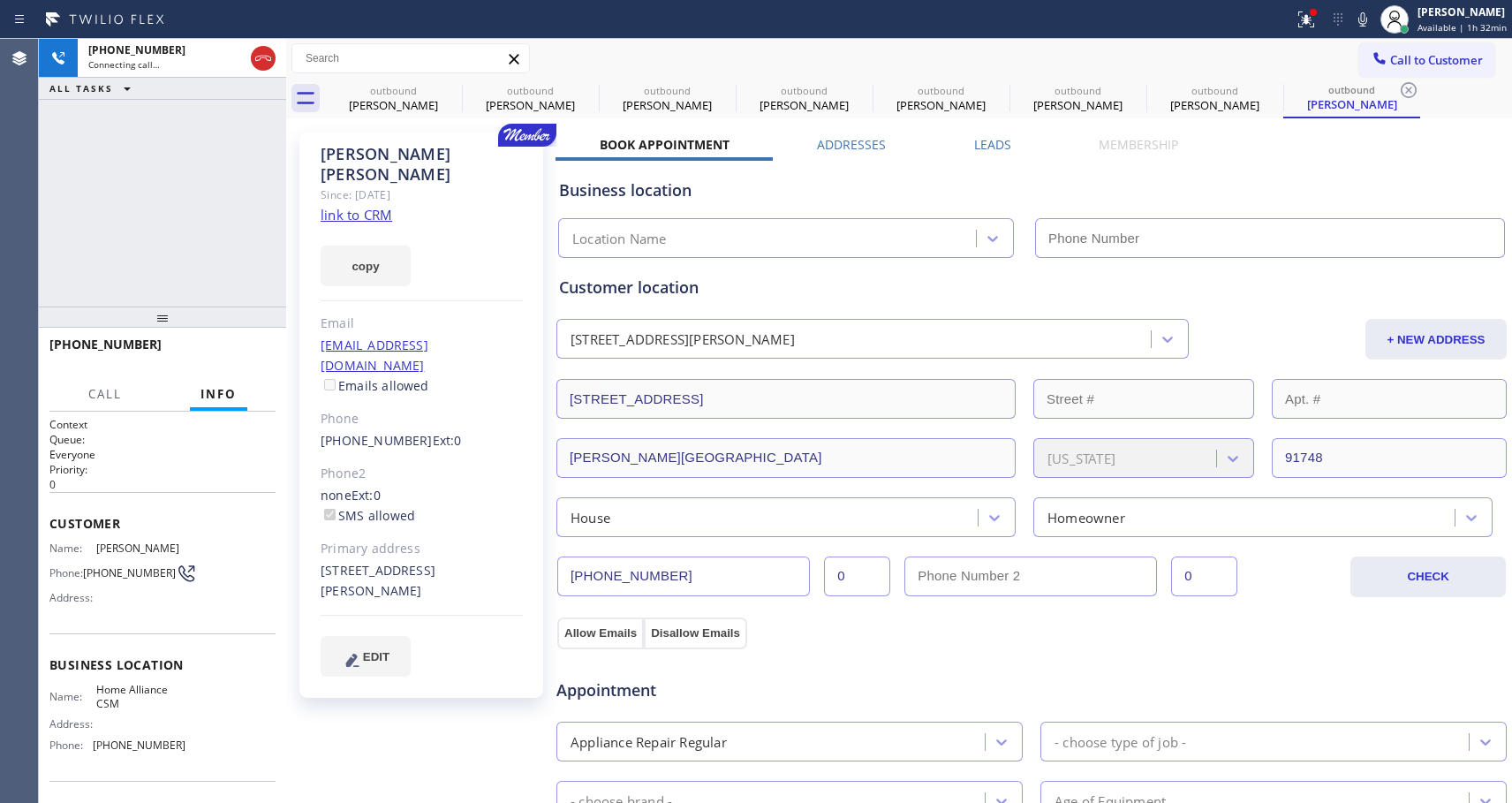
type input "[PHONE_NUMBER]"
click at [244, 354] on span "HANG UP" at bounding box center [234, 352] width 54 height 12
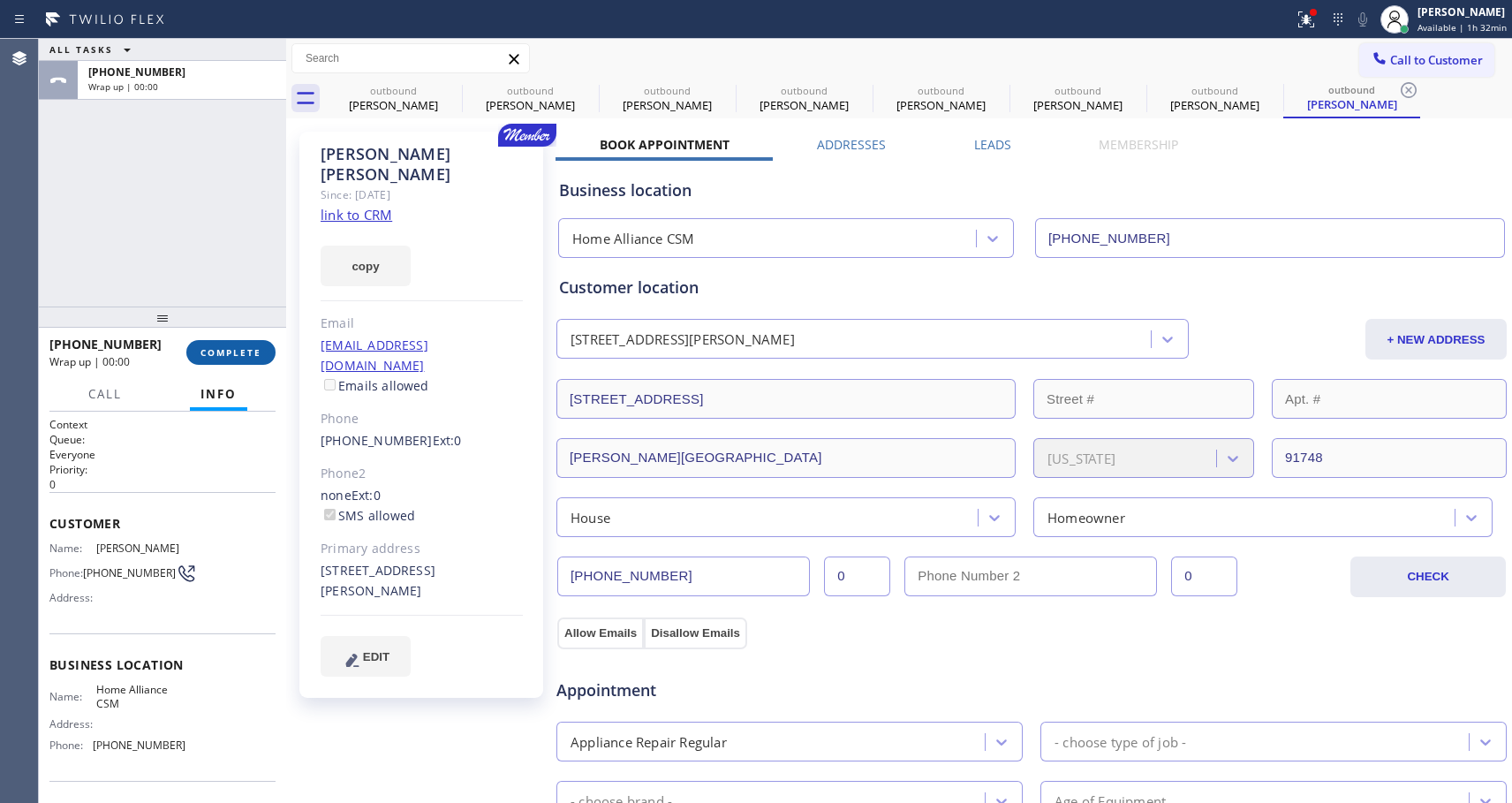
click at [244, 354] on span "COMPLETE" at bounding box center [231, 352] width 61 height 12
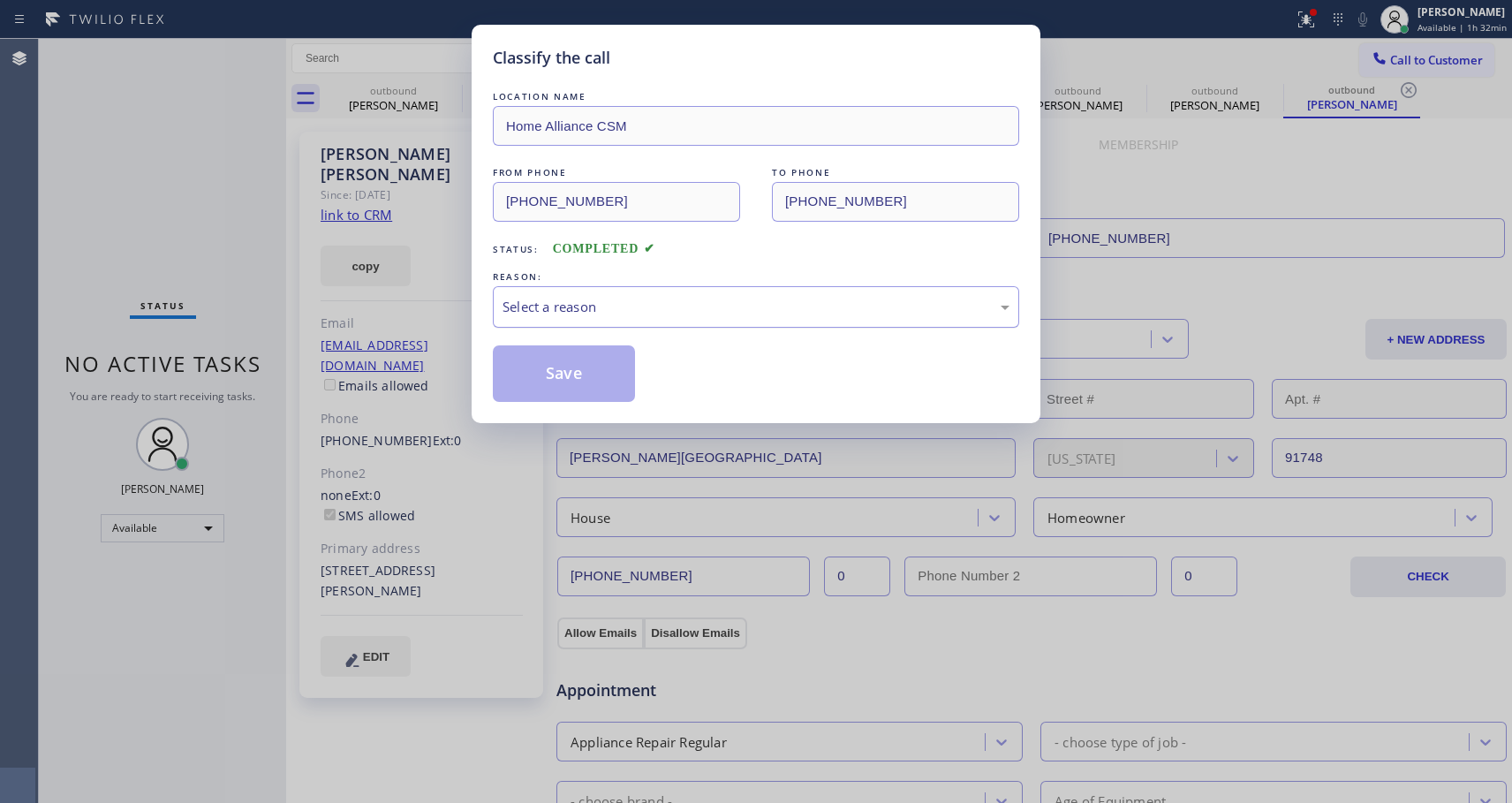
click at [592, 317] on div "Select a reason" at bounding box center [756, 307] width 526 height 41
click at [581, 372] on button "Save" at bounding box center [564, 374] width 142 height 57
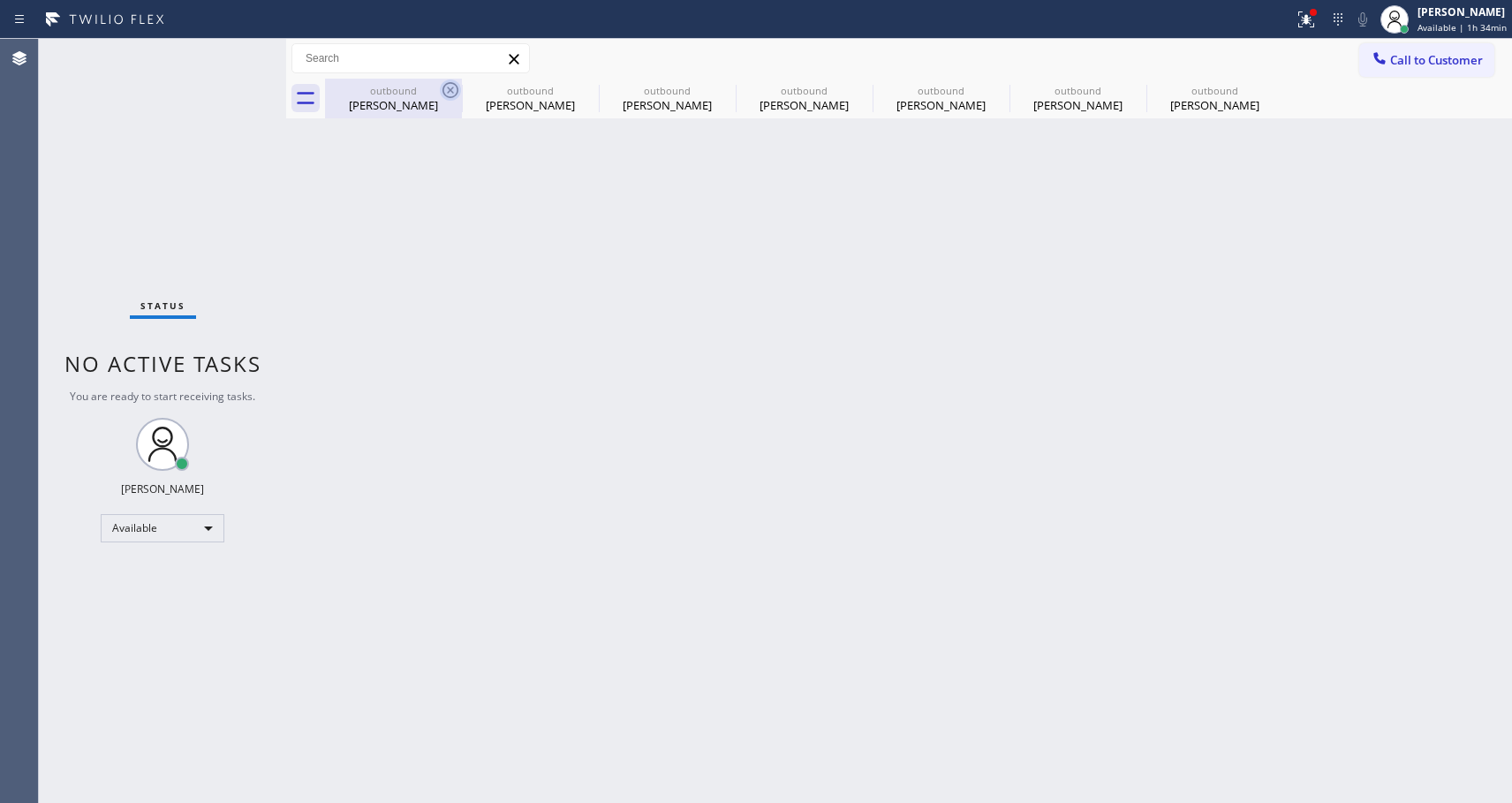
click at [449, 86] on icon at bounding box center [450, 90] width 21 height 21
click at [0, 0] on icon at bounding box center [0, 0] width 0 height 0
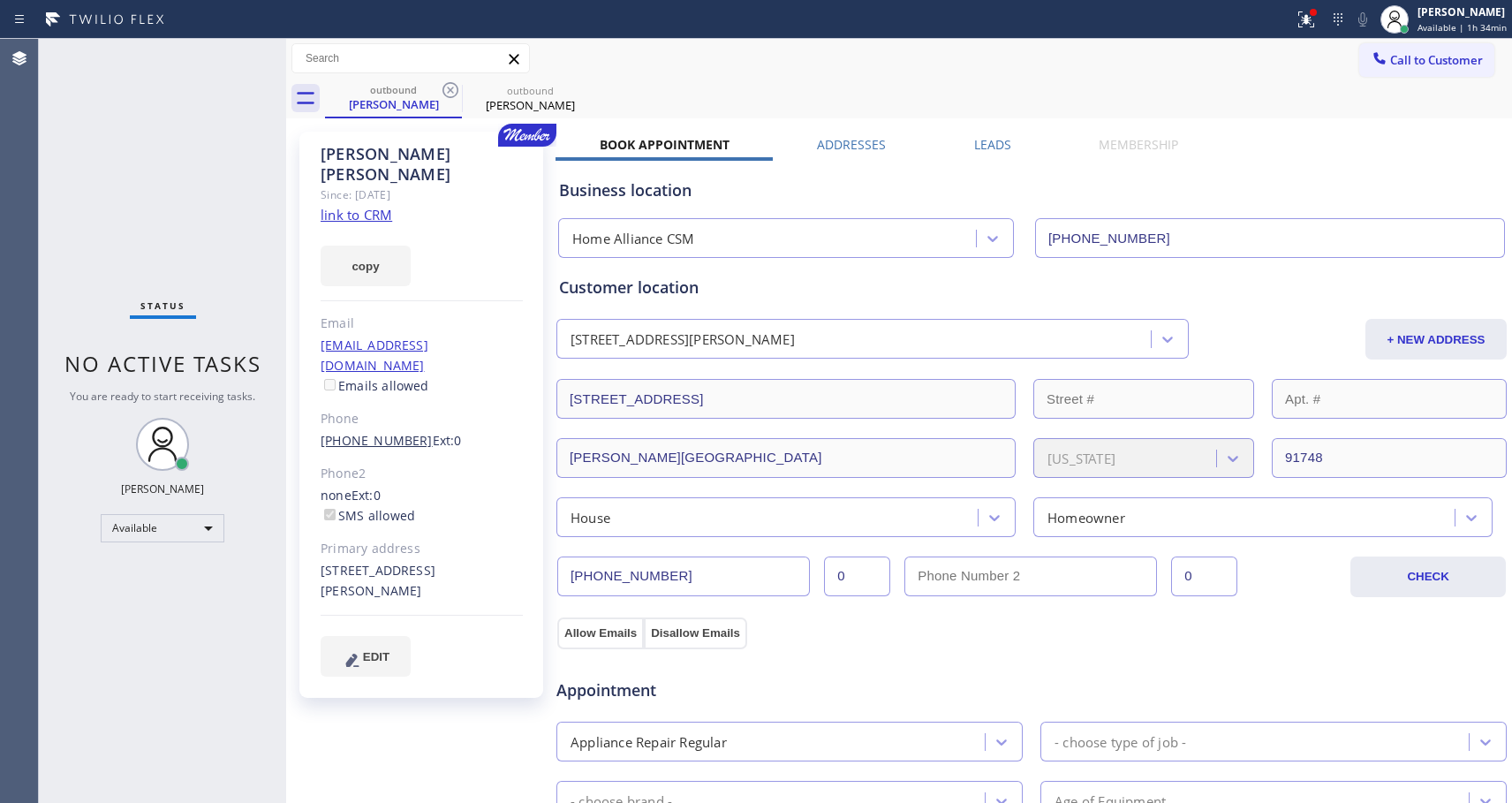
click at [357, 432] on link "(626) 926-4553" at bounding box center [377, 440] width 112 height 17
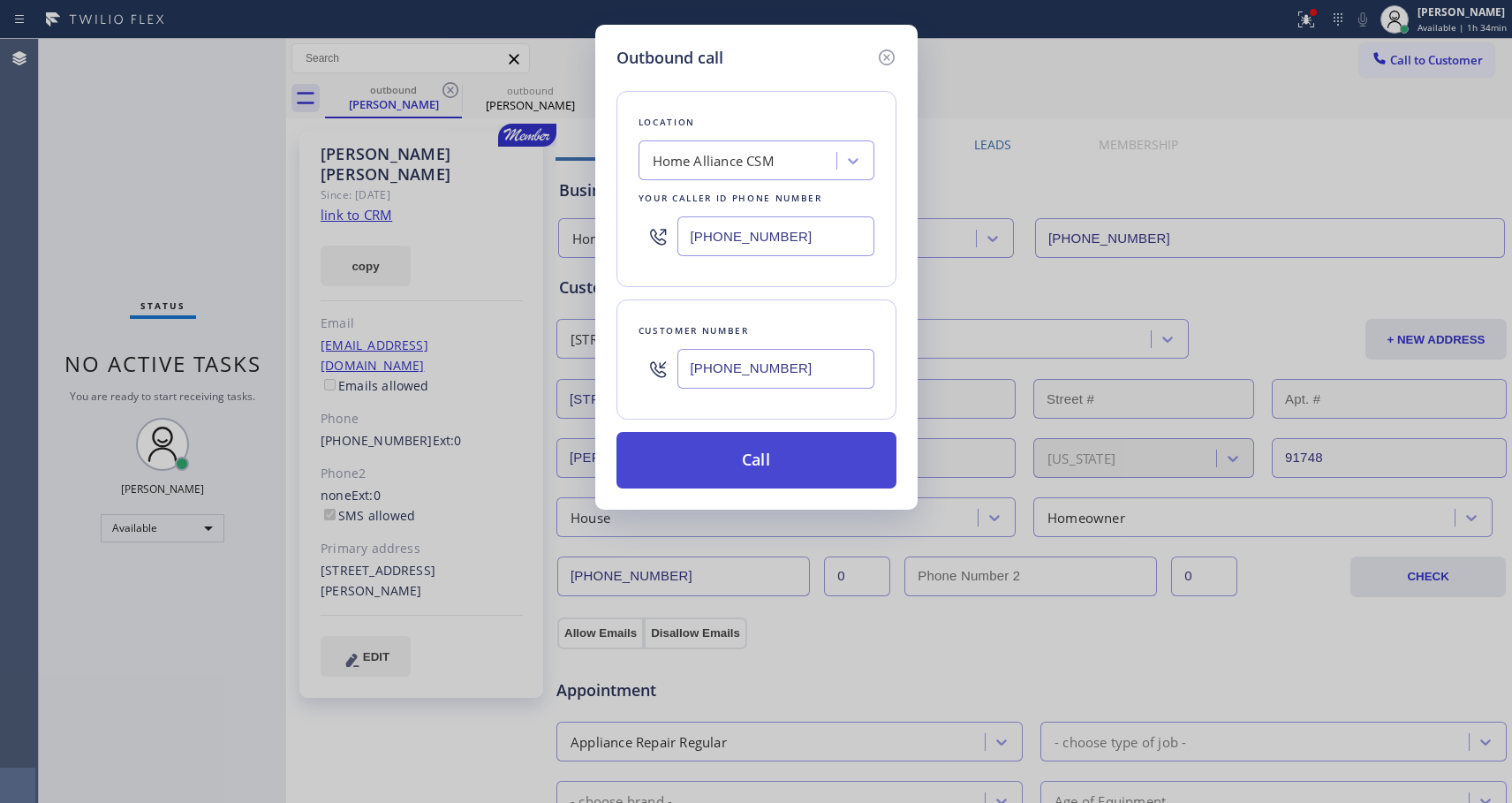
click at [708, 455] on button "Call" at bounding box center [756, 460] width 280 height 57
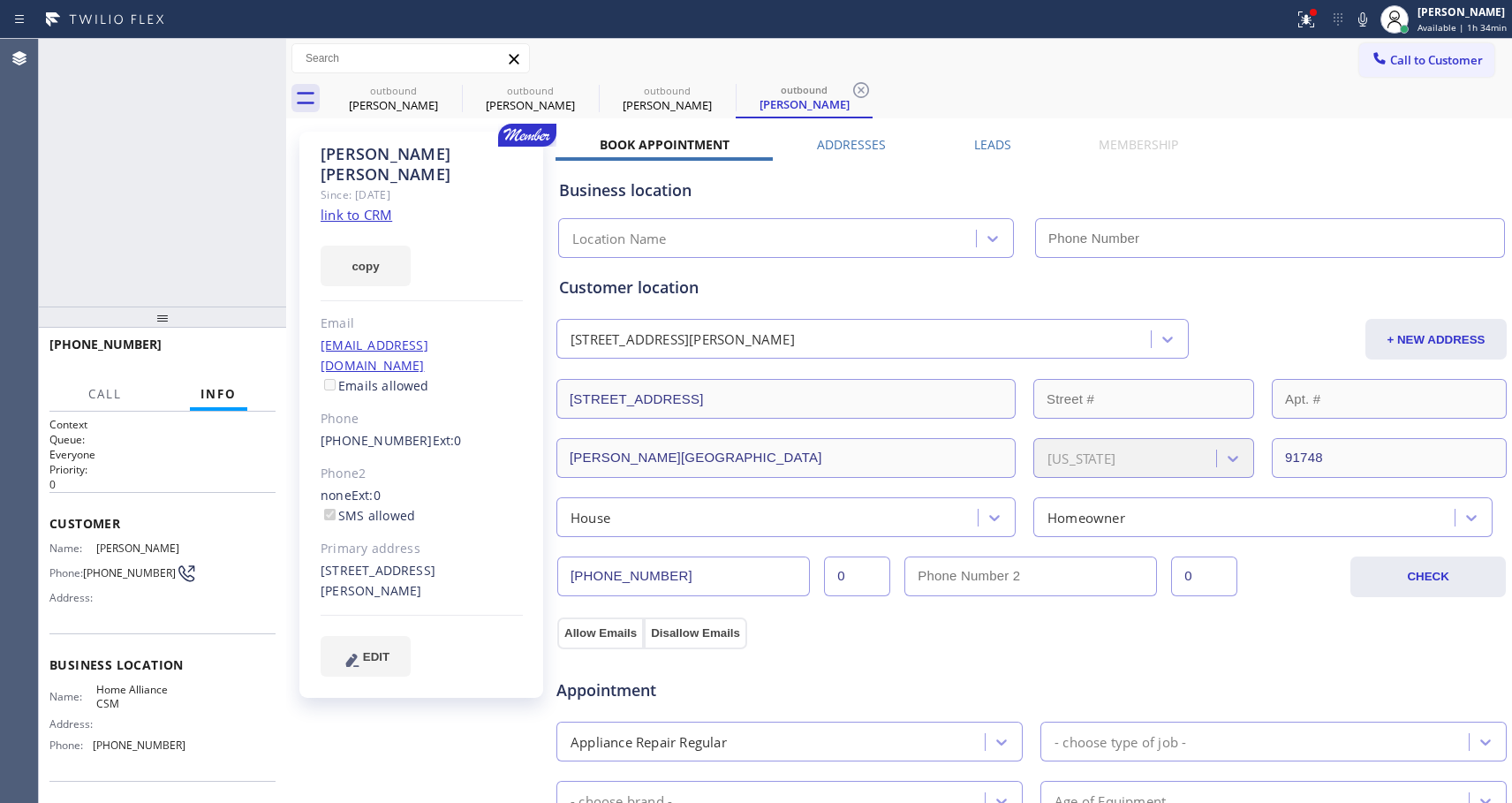
type input "[PHONE_NUMBER]"
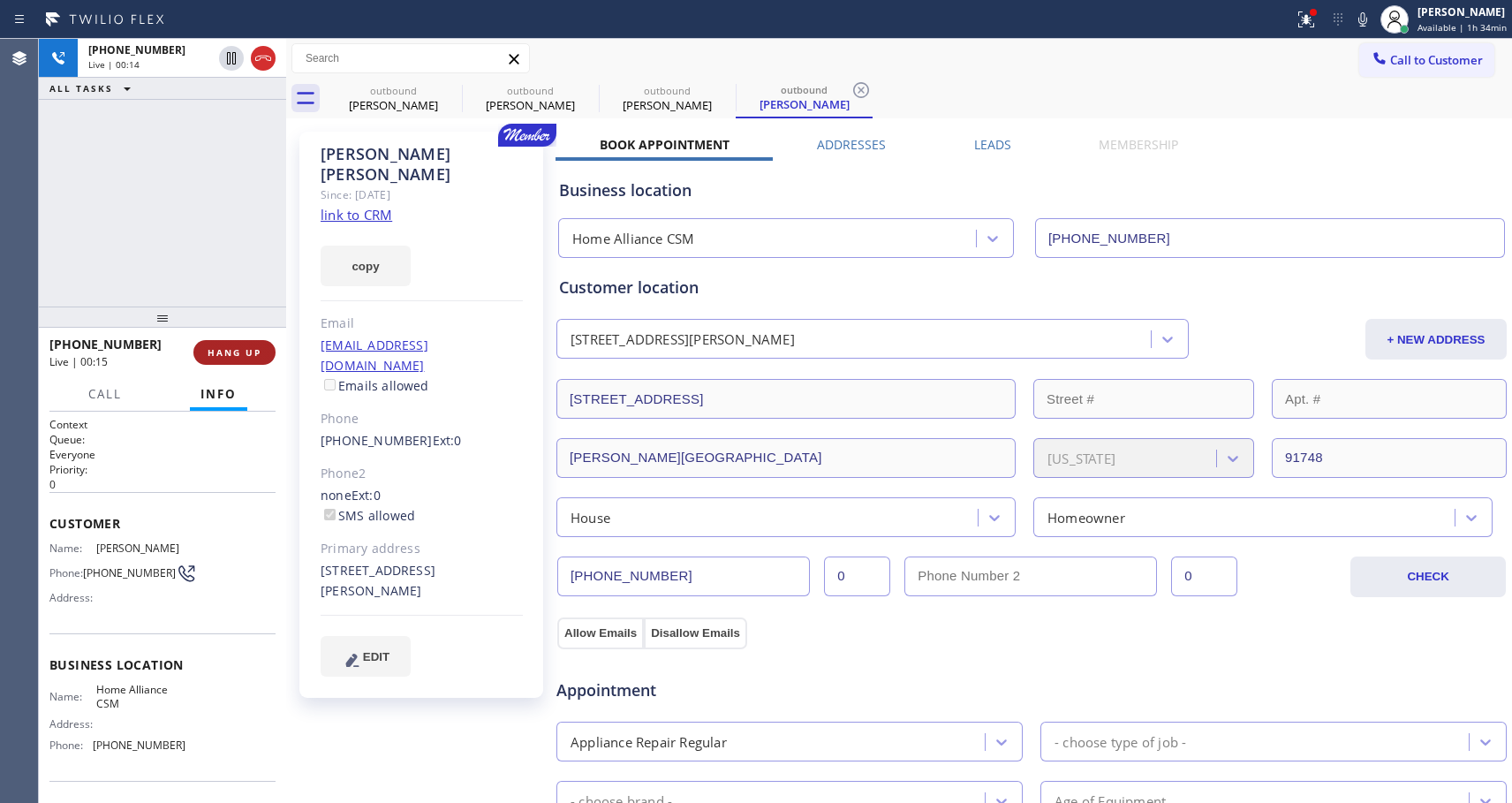
click at [215, 348] on span "HANG UP" at bounding box center [234, 352] width 54 height 12
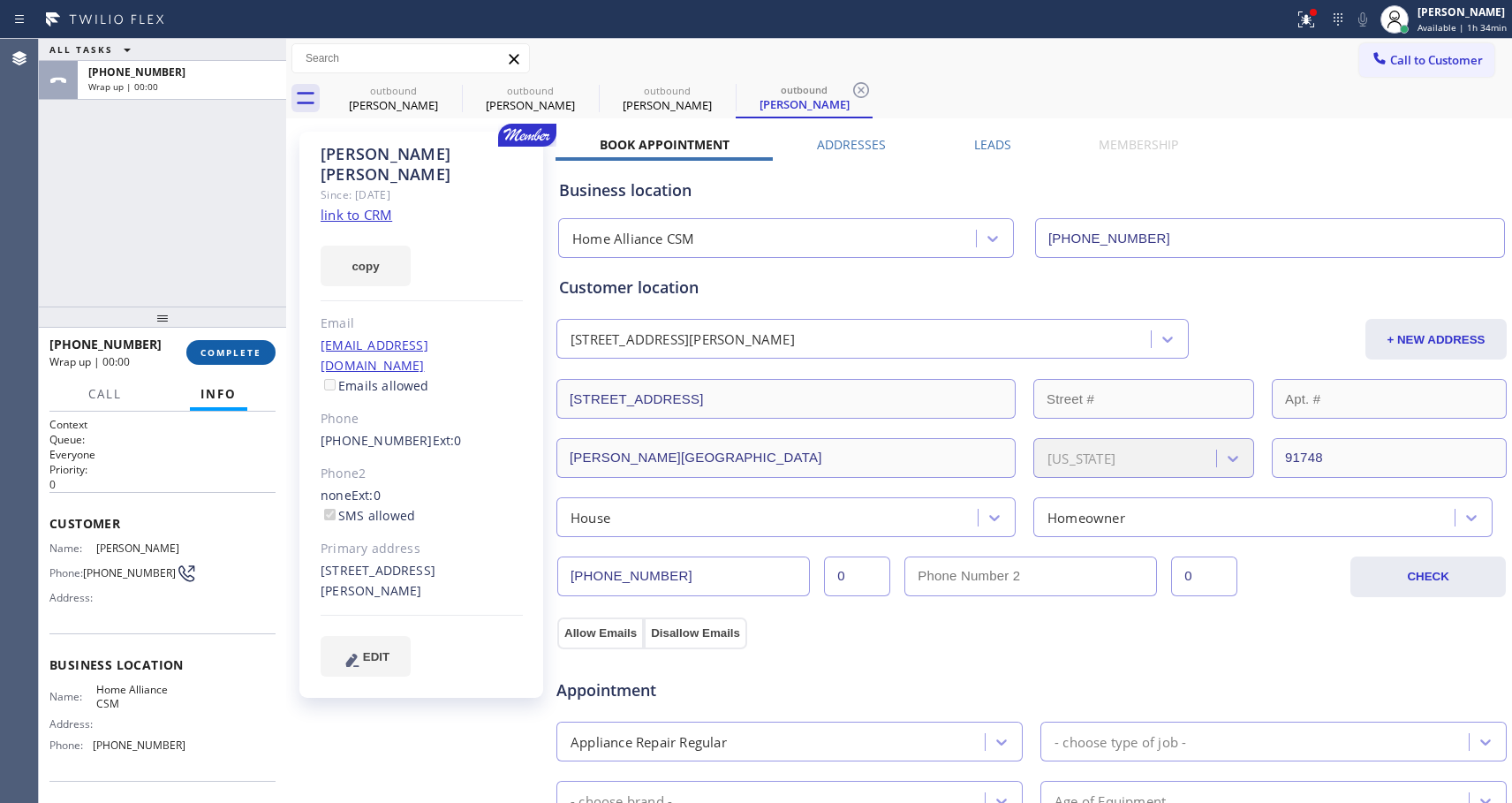
click at [220, 351] on span "COMPLETE" at bounding box center [231, 352] width 61 height 12
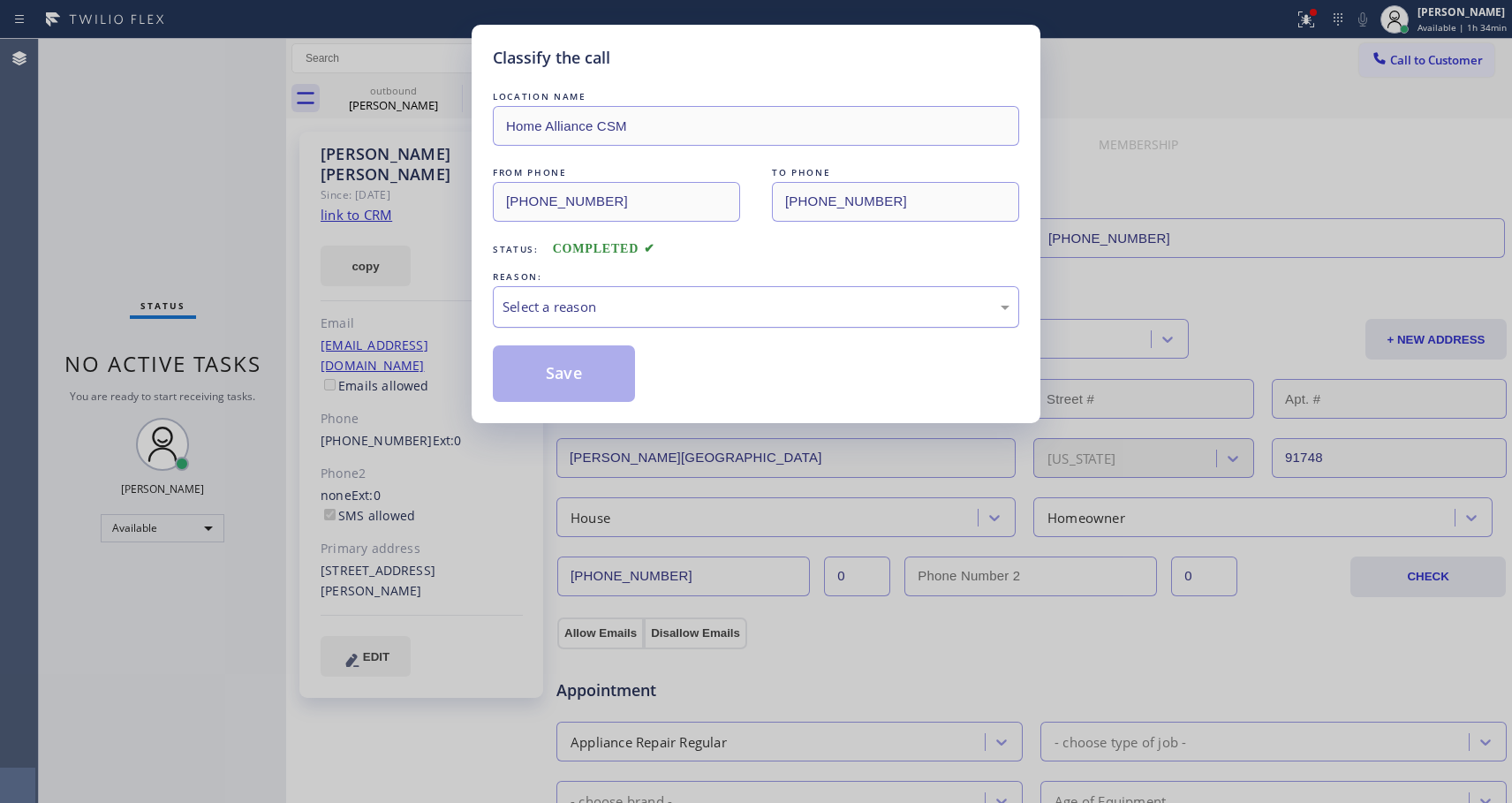
click at [732, 308] on div "Select a reason" at bounding box center [756, 307] width 507 height 20
click at [646, 371] on div "Save" at bounding box center [756, 374] width 526 height 57
click at [593, 374] on button "Save" at bounding box center [564, 374] width 142 height 57
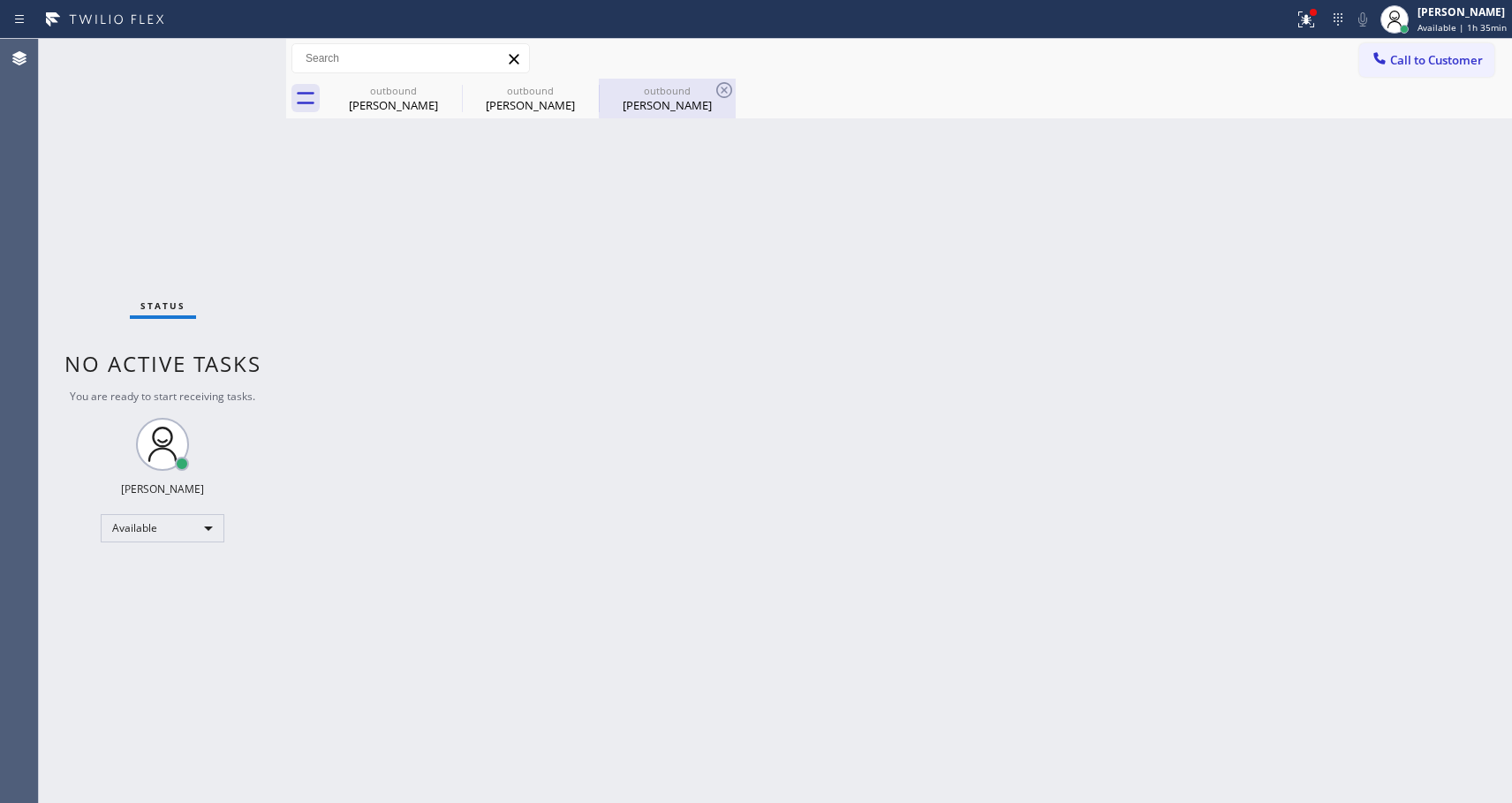
click at [681, 106] on div "Jenny Chen" at bounding box center [667, 105] width 133 height 16
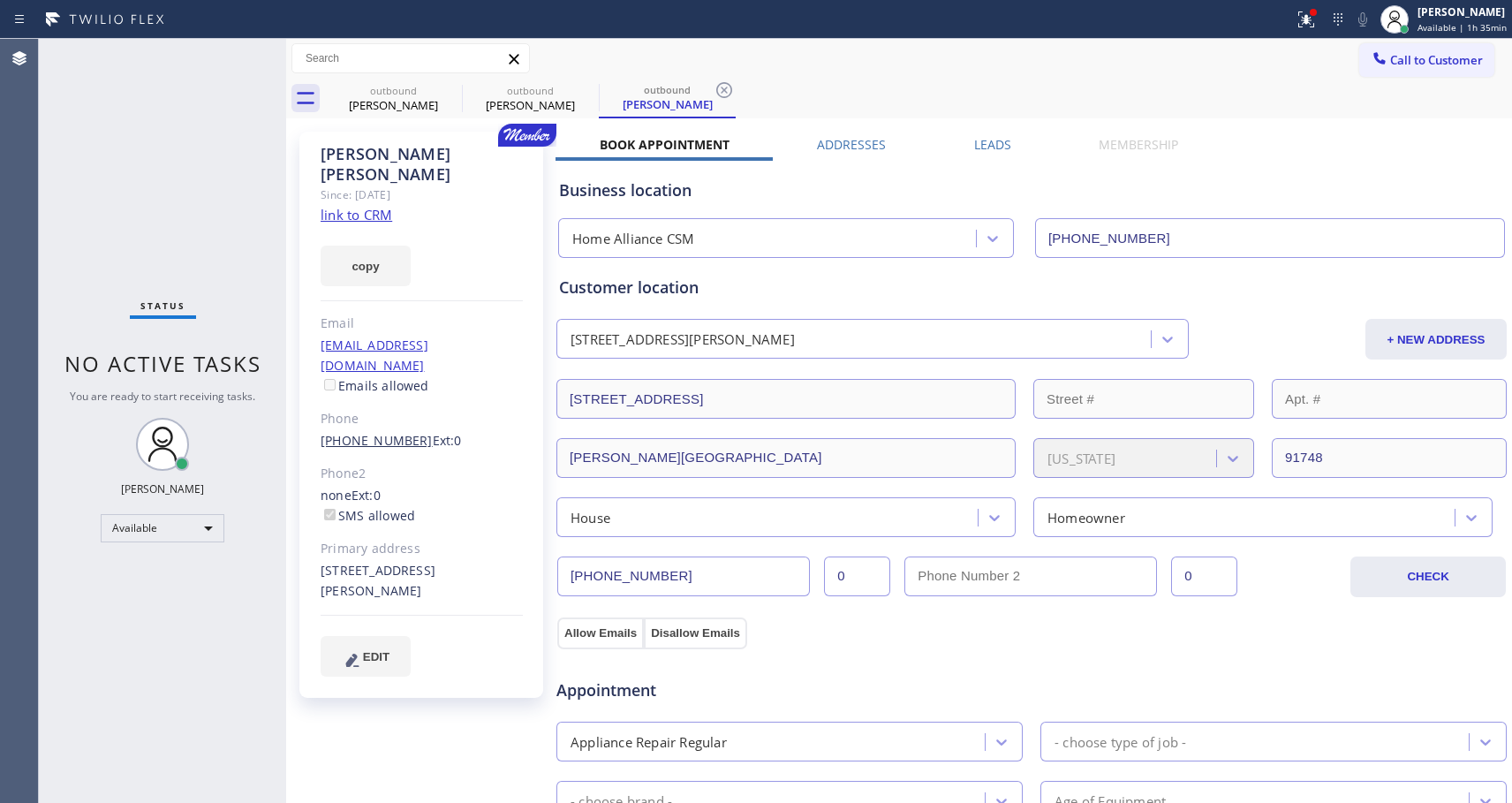
click at [401, 432] on link "(626) 926-4553" at bounding box center [377, 440] width 112 height 17
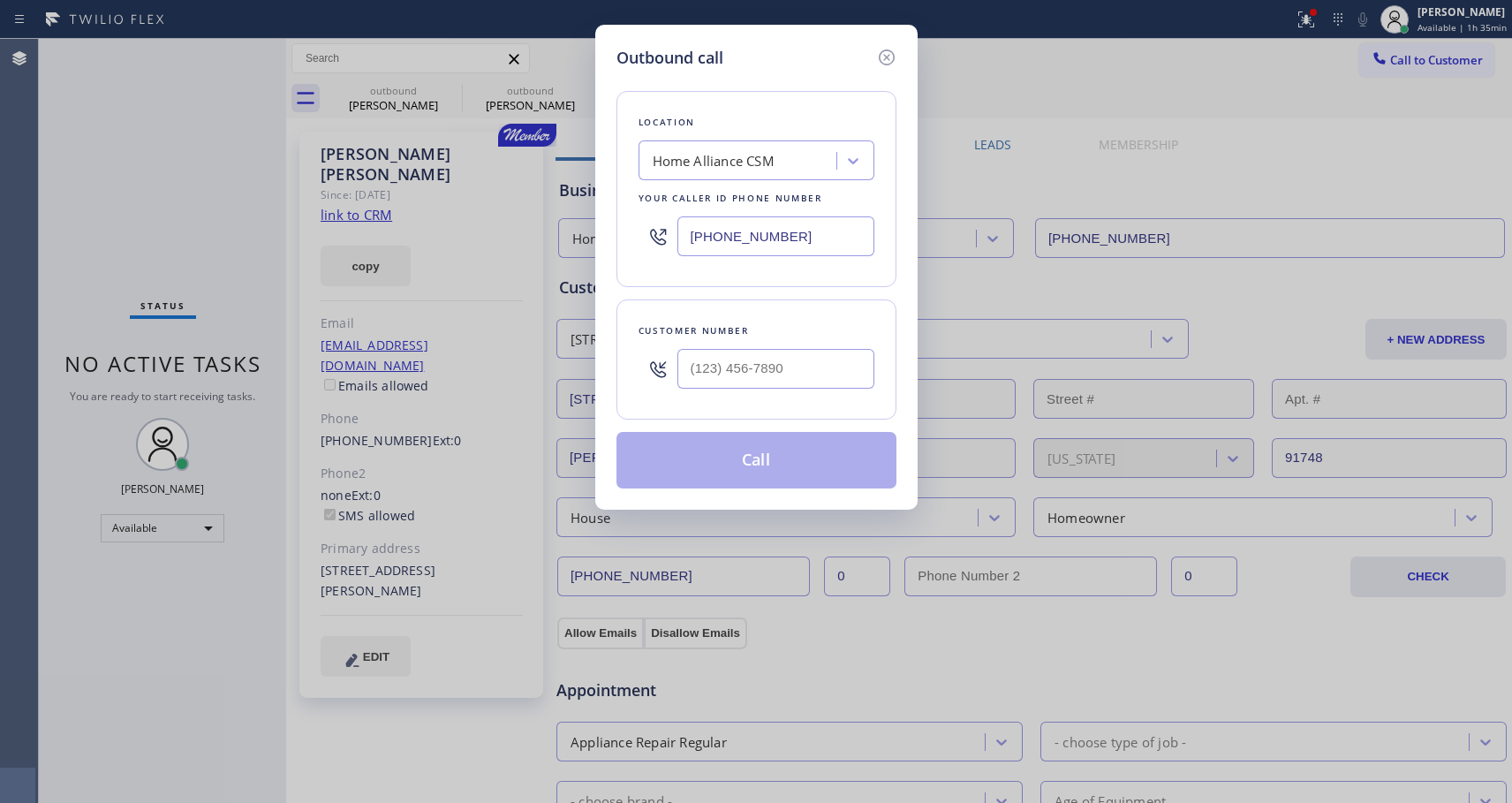
type input "(626) 926-4553"
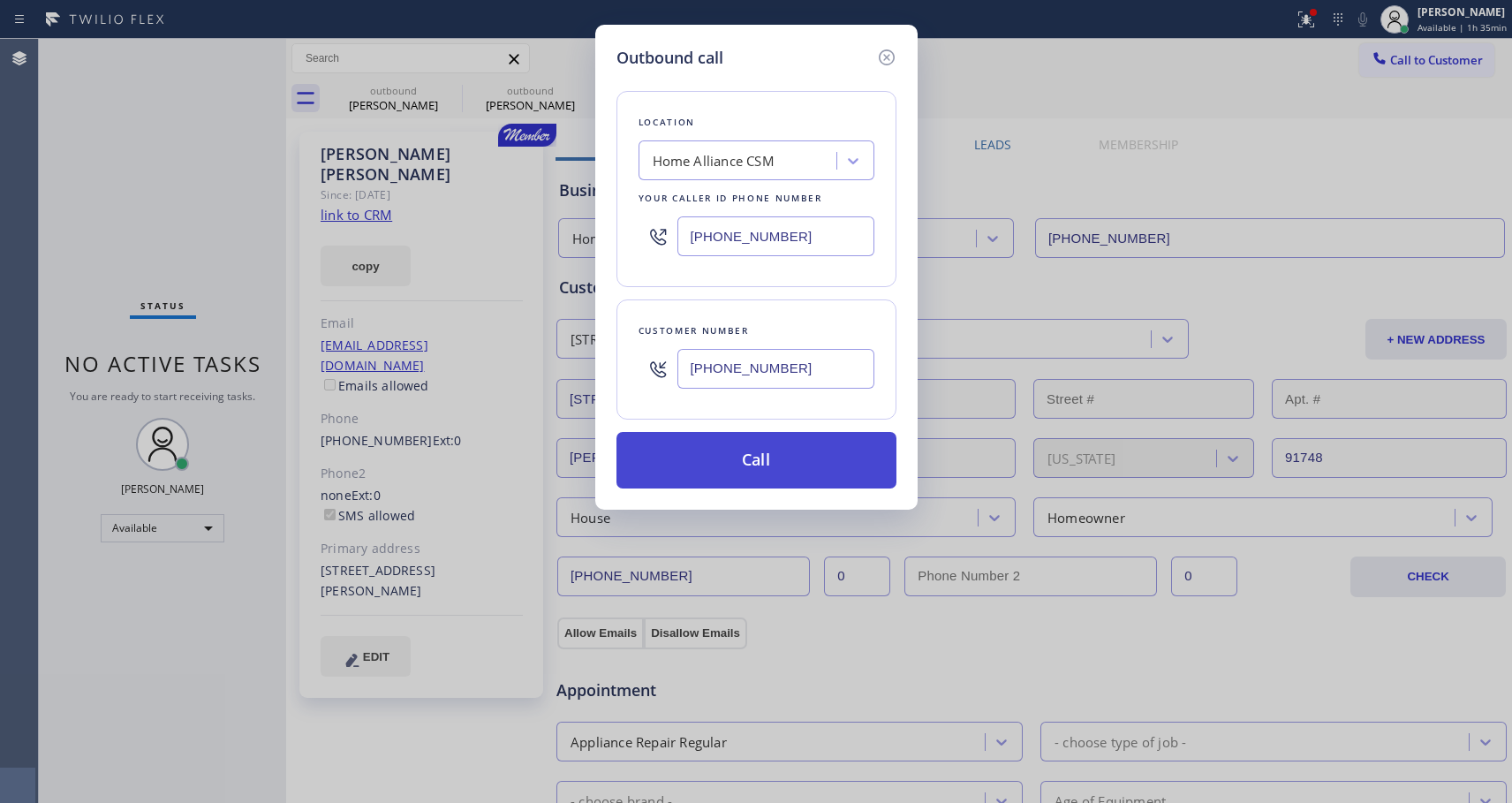
click at [766, 454] on button "Call" at bounding box center [756, 460] width 280 height 57
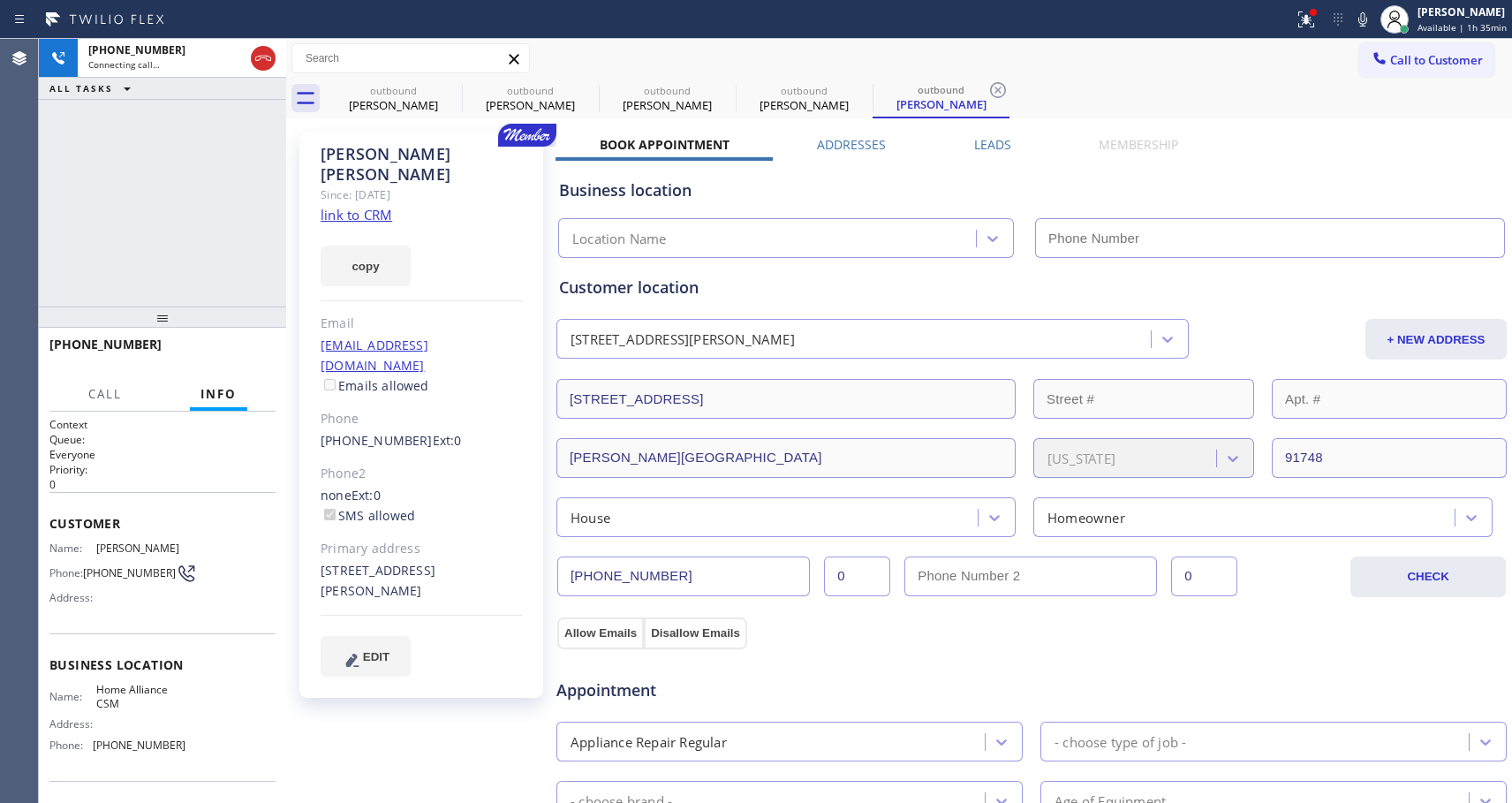
type input "[PHONE_NUMBER]"
click at [239, 351] on span "HANG UP" at bounding box center [234, 352] width 54 height 12
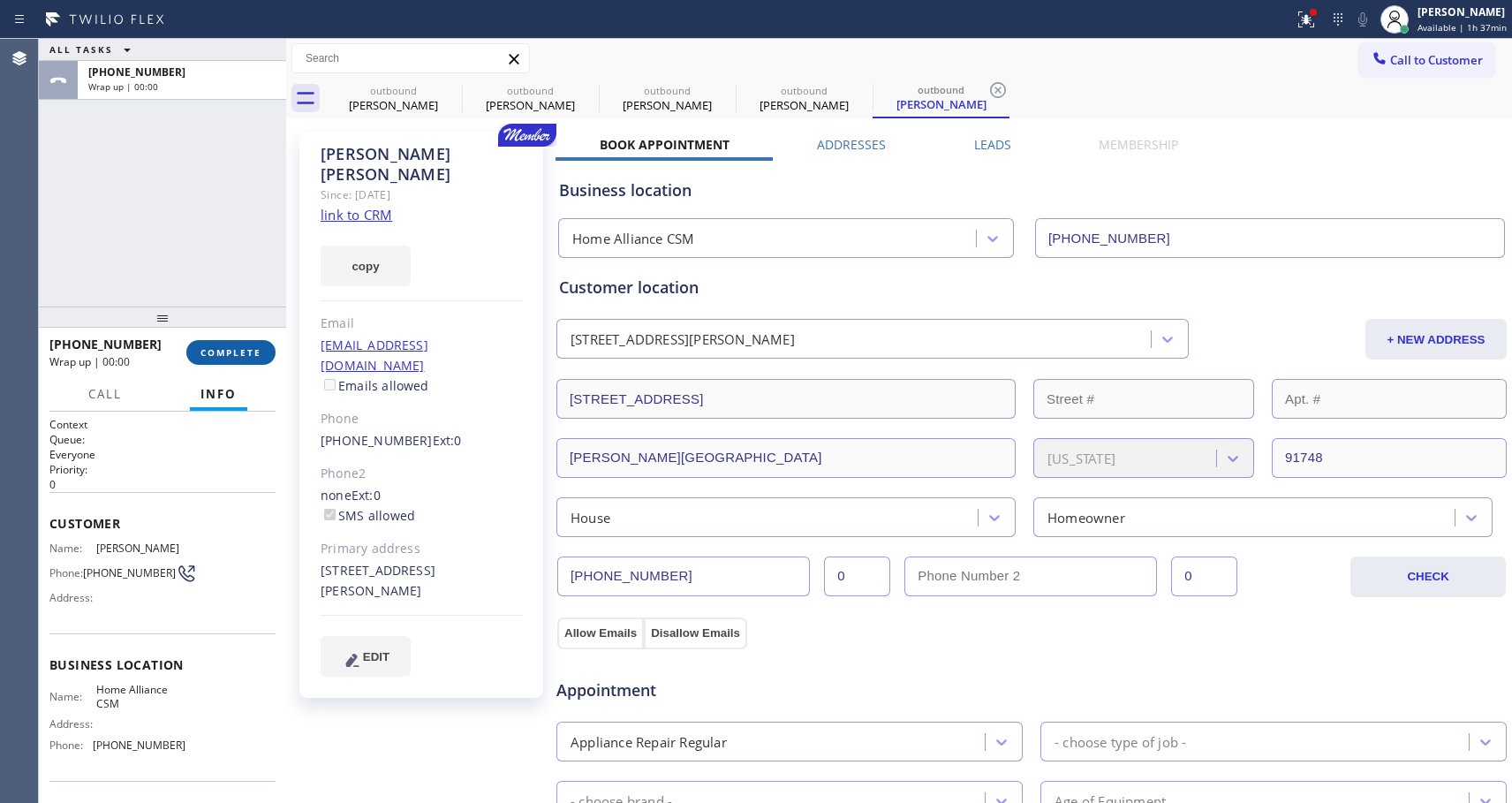
click at [239, 351] on span "COMPLETE" at bounding box center [231, 352] width 61 height 12
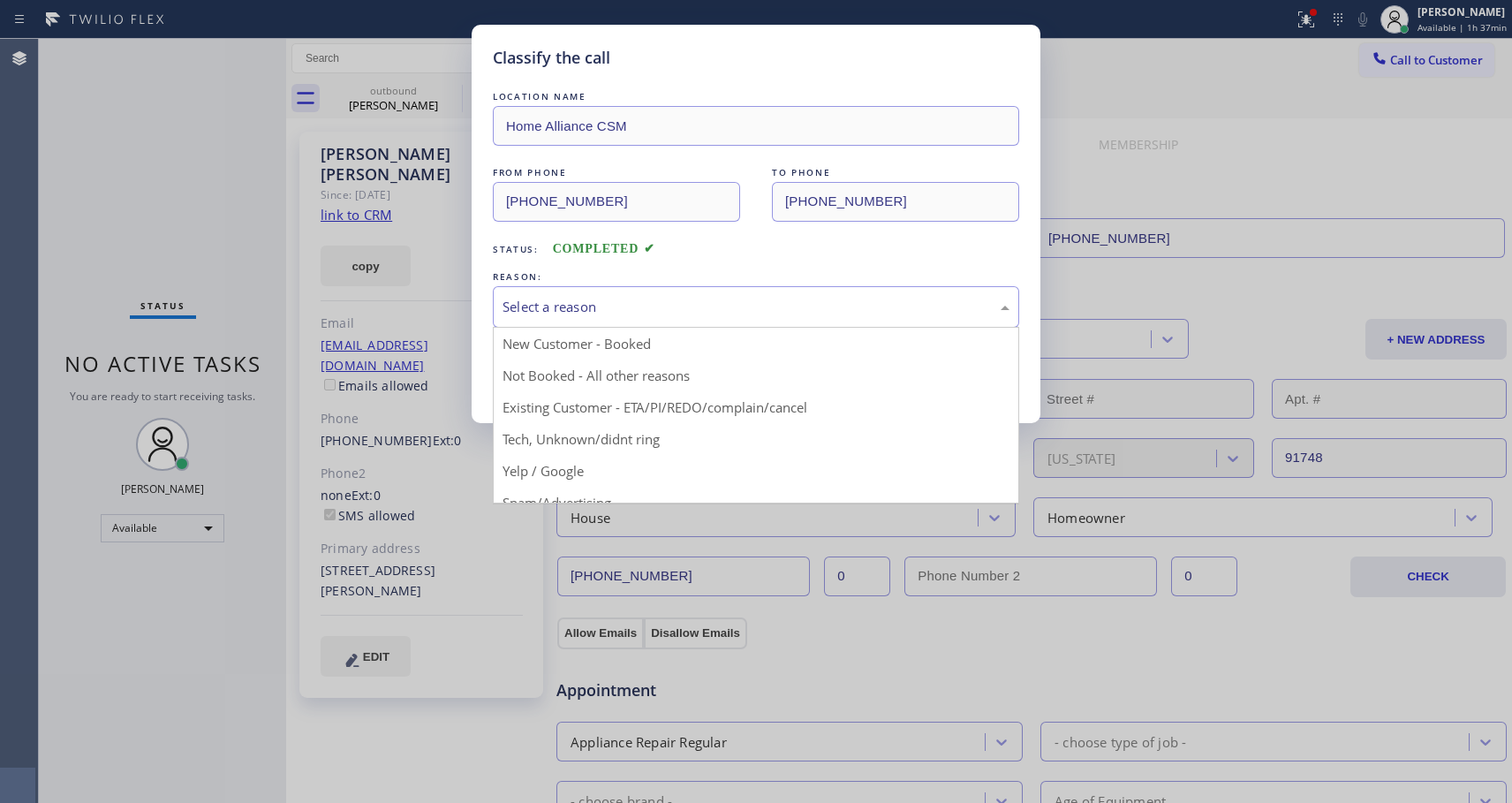
click at [683, 320] on div "Select a reason" at bounding box center [756, 307] width 526 height 41
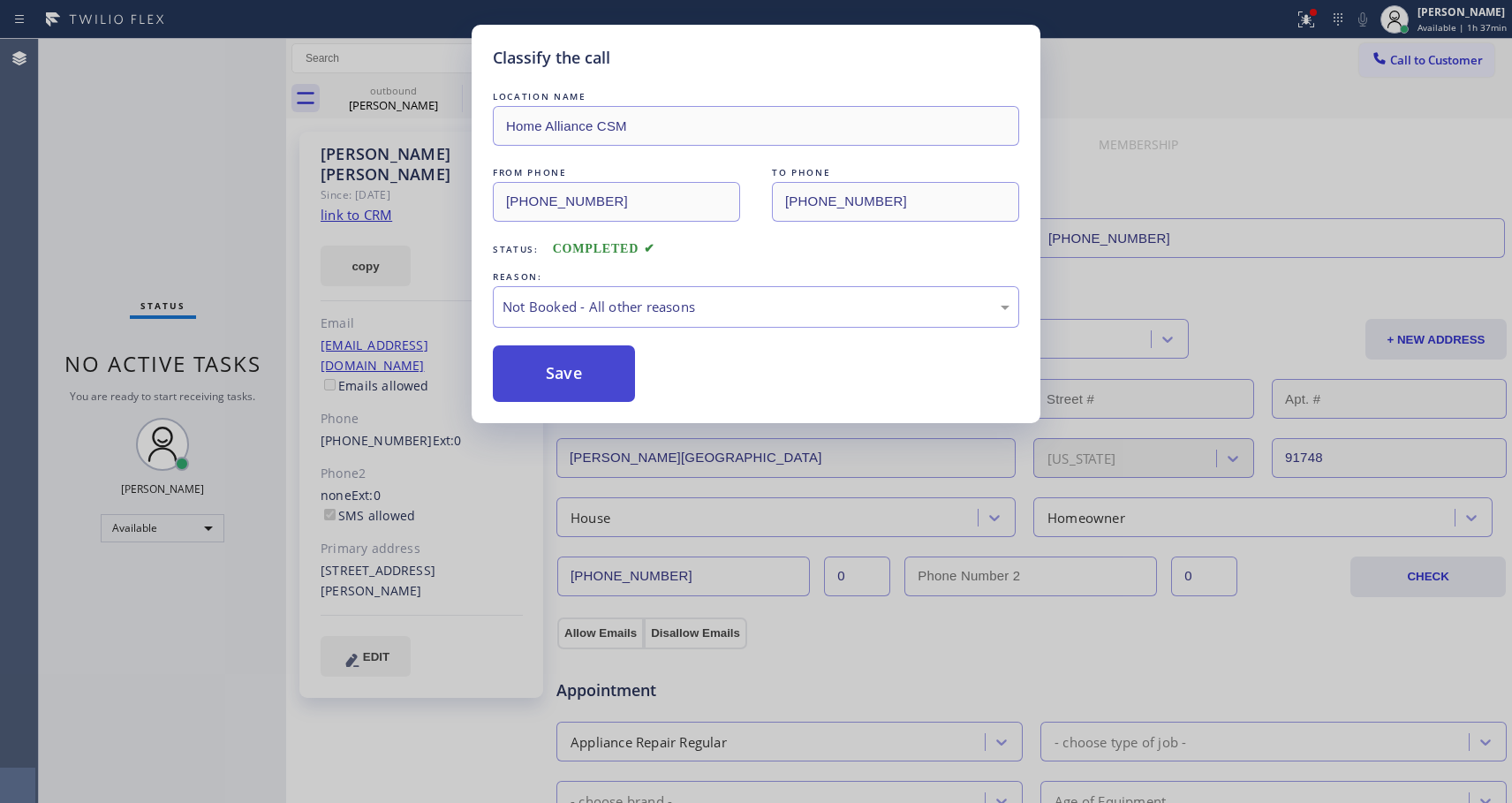
click at [580, 369] on button "Save" at bounding box center [564, 374] width 142 height 57
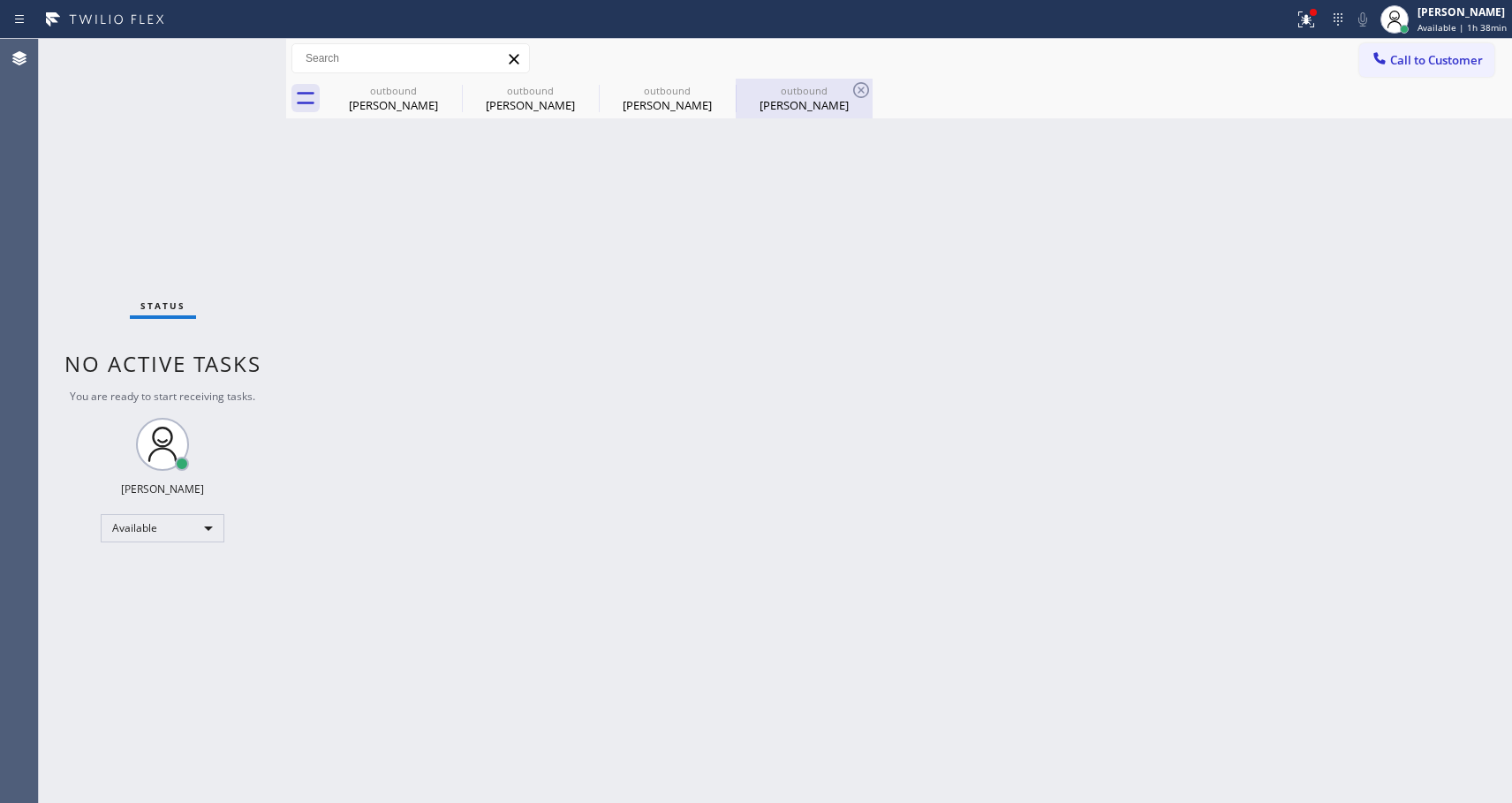
click at [779, 100] on div "Jenny Chen" at bounding box center [804, 105] width 133 height 16
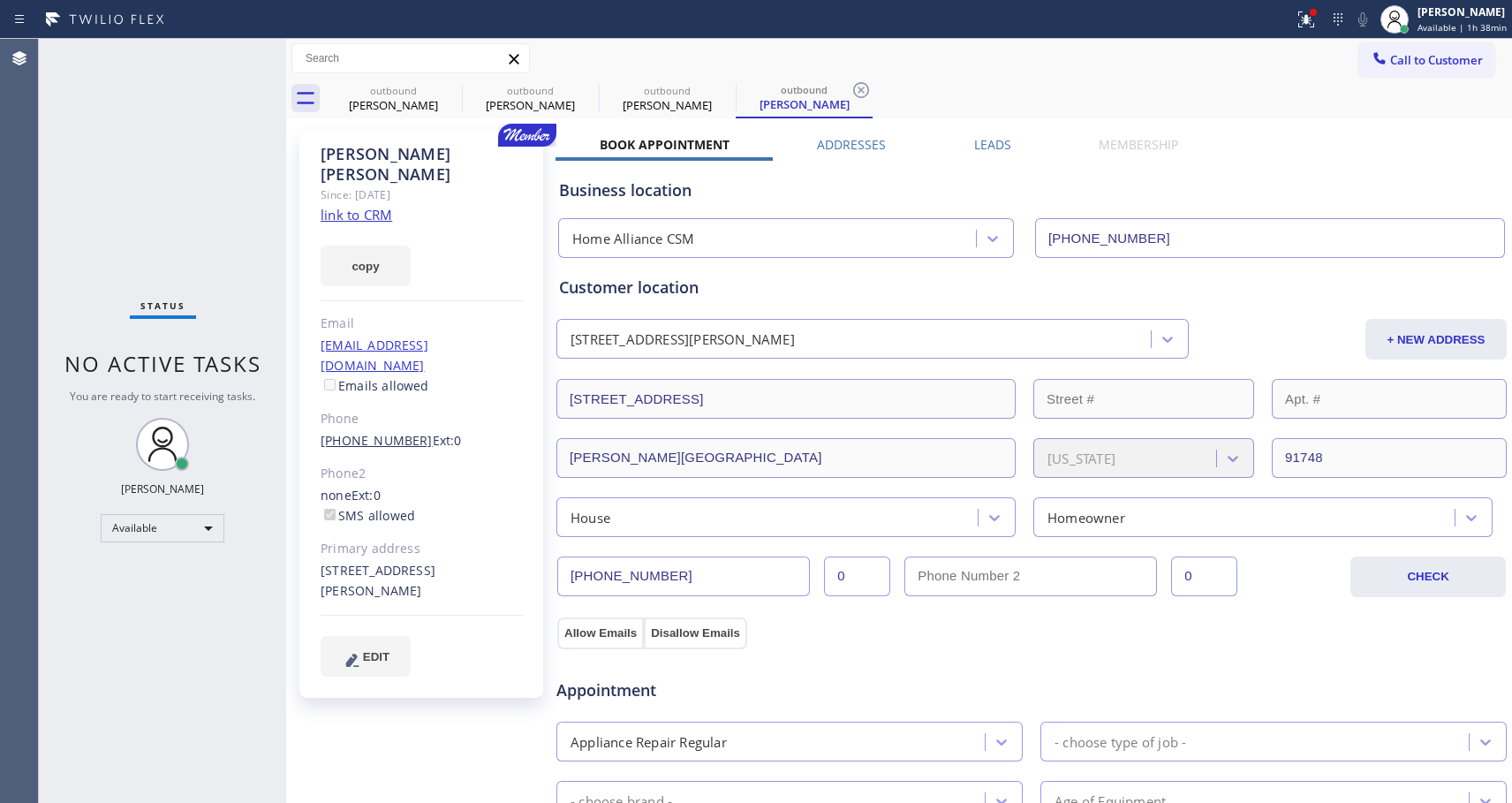
click at [391, 432] on link "(626) 926-4553" at bounding box center [377, 440] width 112 height 17
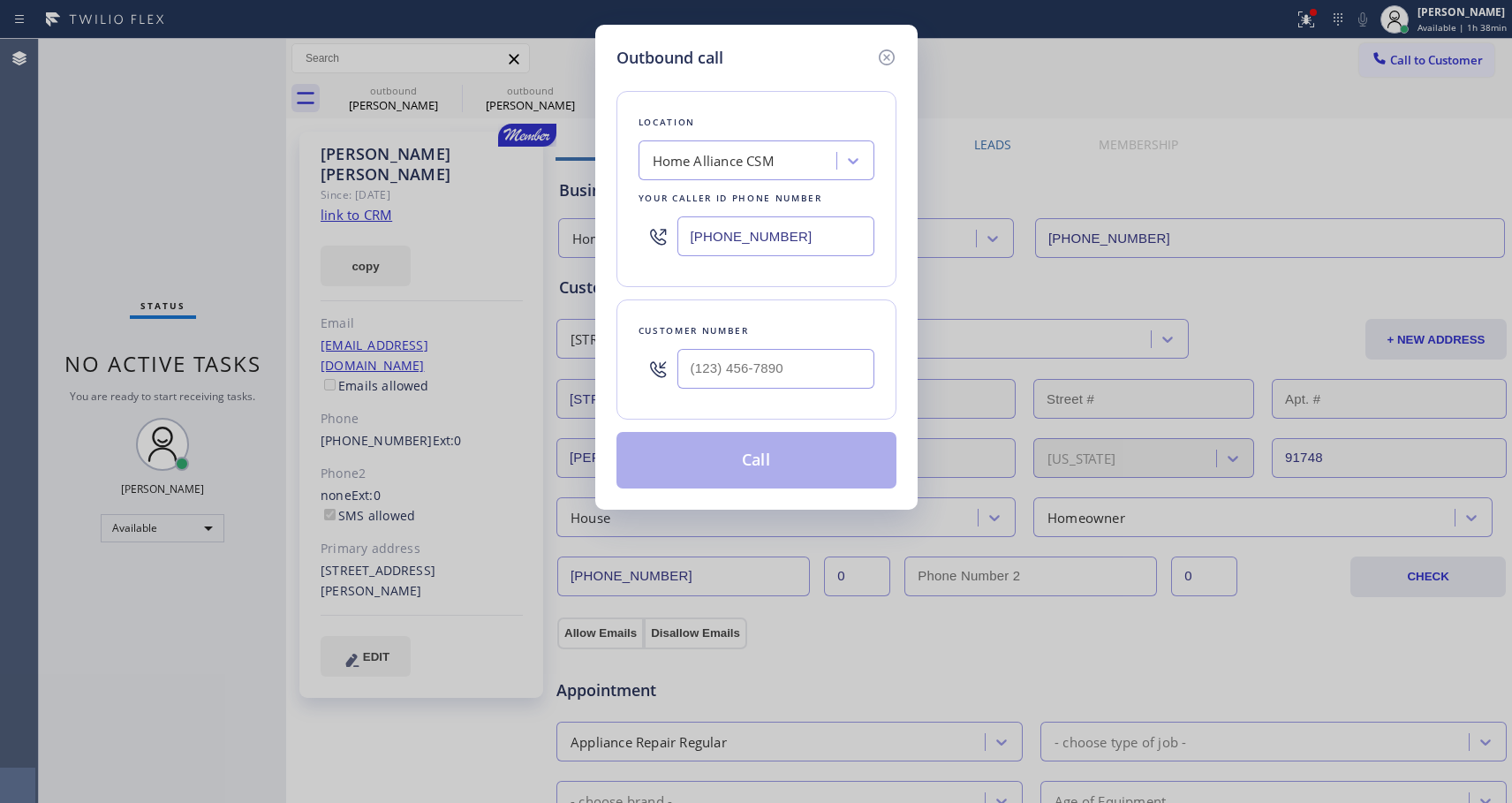
type input "(626) 926-4553"
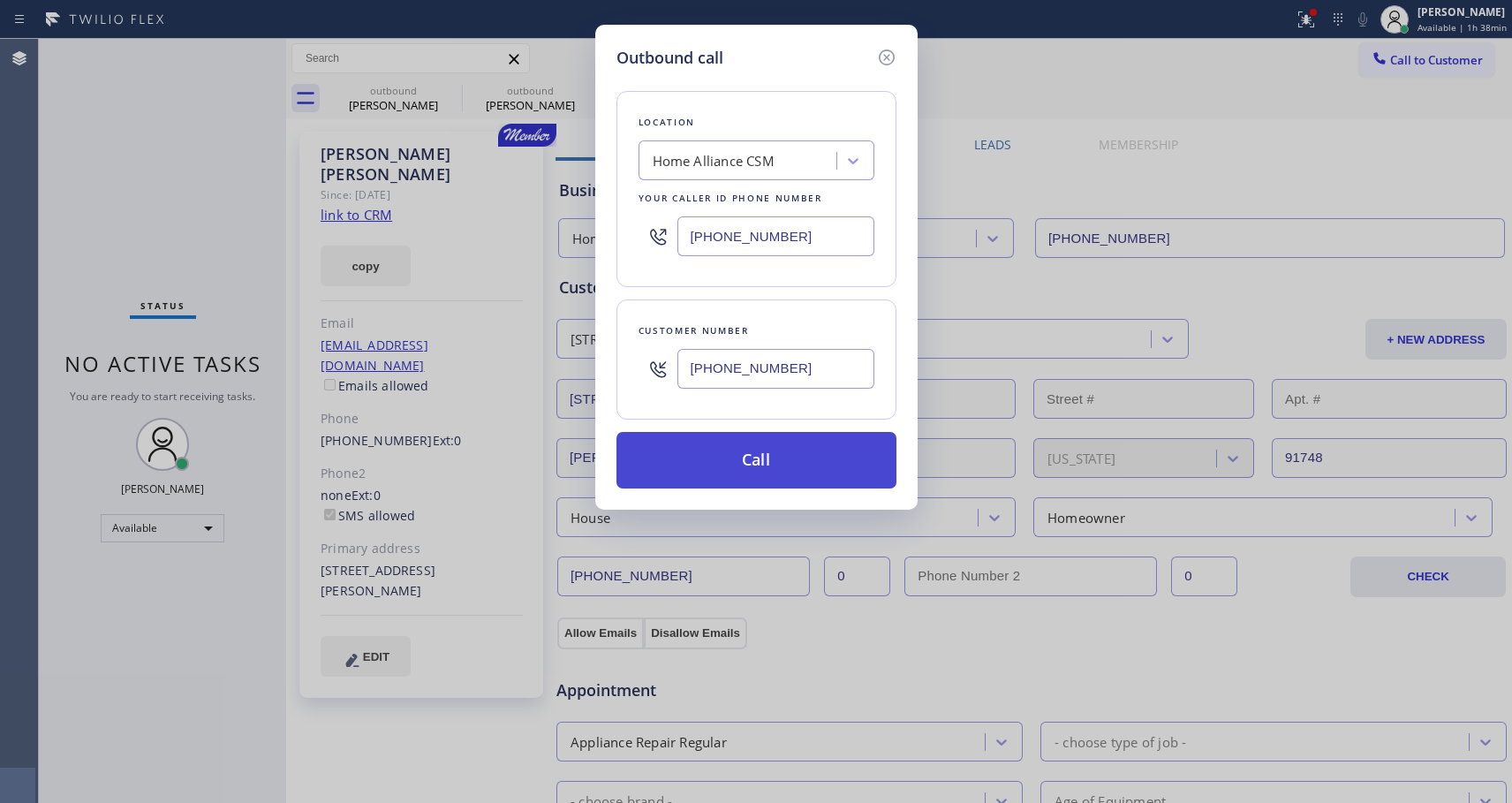
click at [723, 452] on button "Call" at bounding box center [756, 460] width 280 height 57
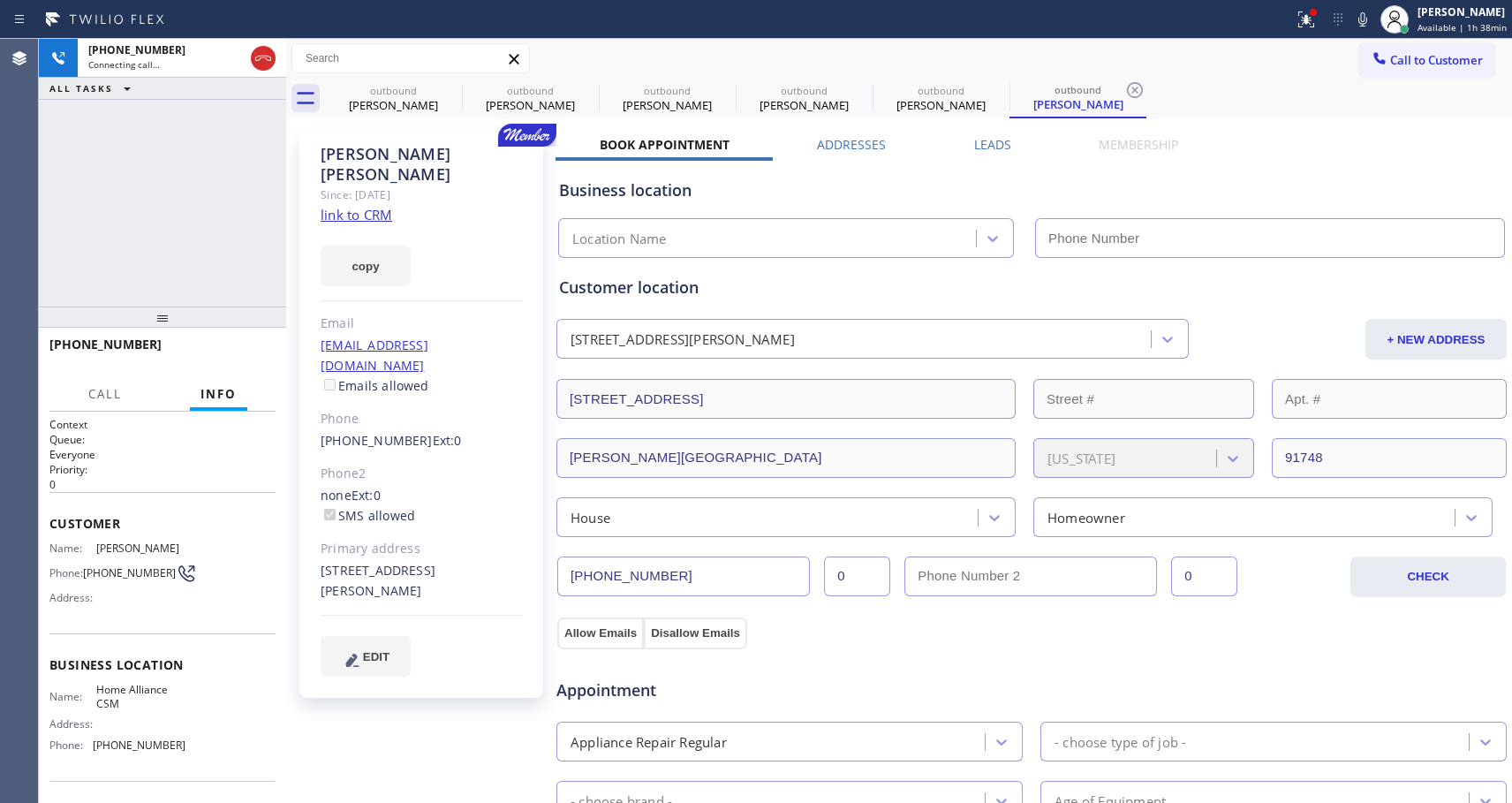
type input "[PHONE_NUMBER]"
click at [230, 358] on button "HANG UP" at bounding box center [234, 352] width 82 height 25
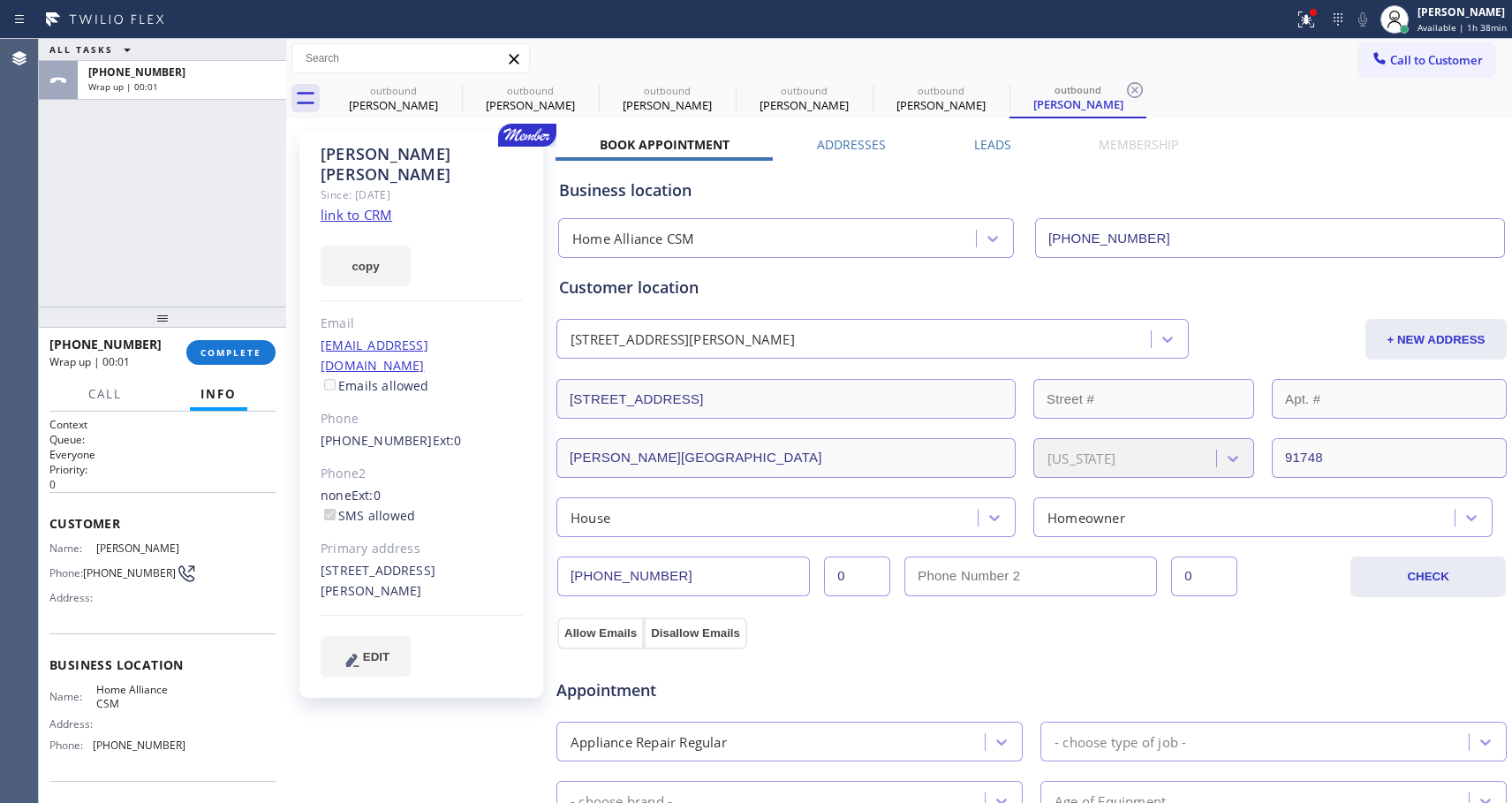
drag, startPoint x: 237, startPoint y: 342, endPoint x: 307, endPoint y: 307, distance: 78.3
click at [237, 342] on button "COMPLETE" at bounding box center [231, 352] width 89 height 25
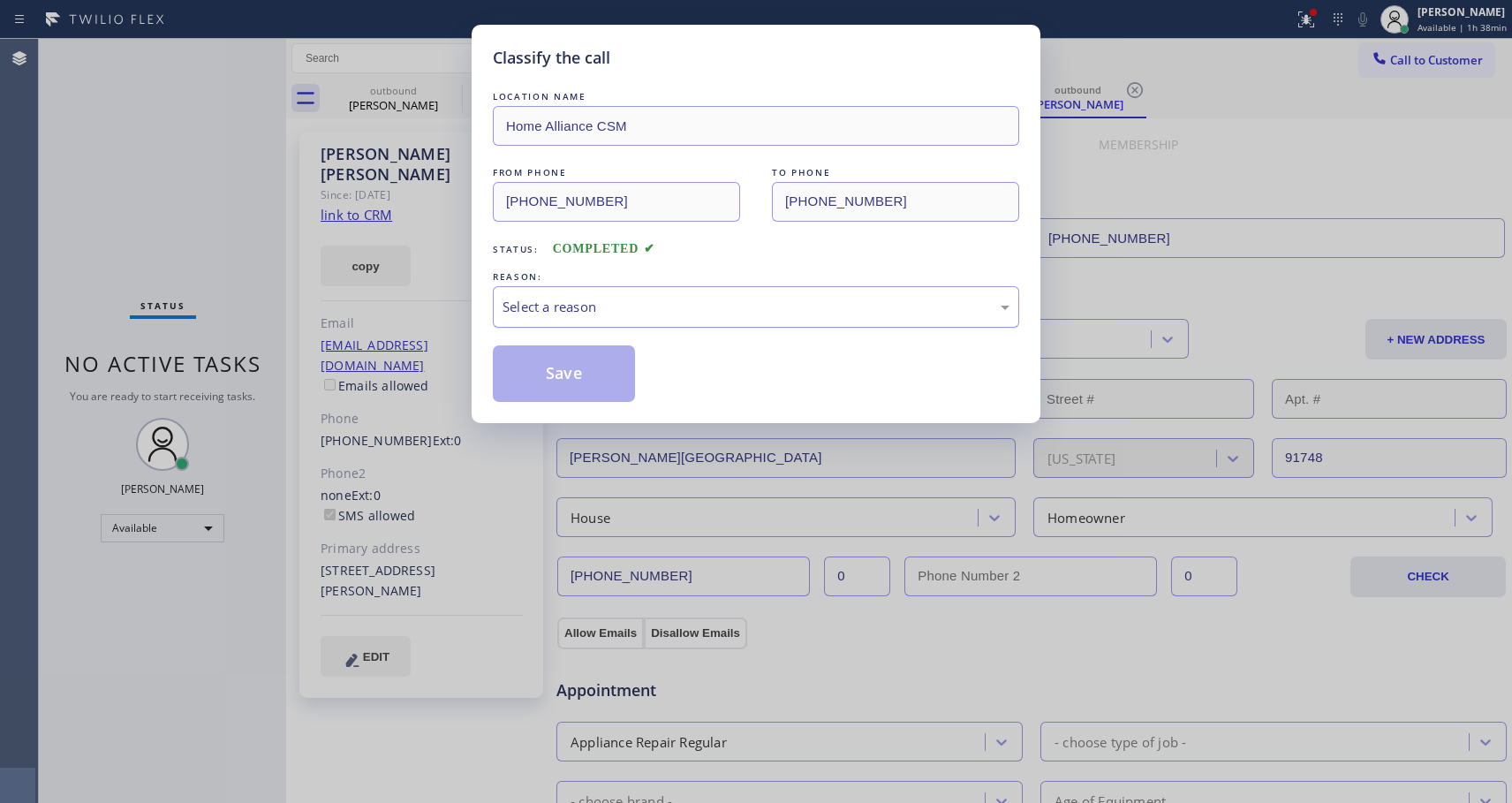
click at [712, 304] on div "Select a reason" at bounding box center [756, 307] width 507 height 20
click at [592, 371] on button "Save" at bounding box center [564, 374] width 142 height 57
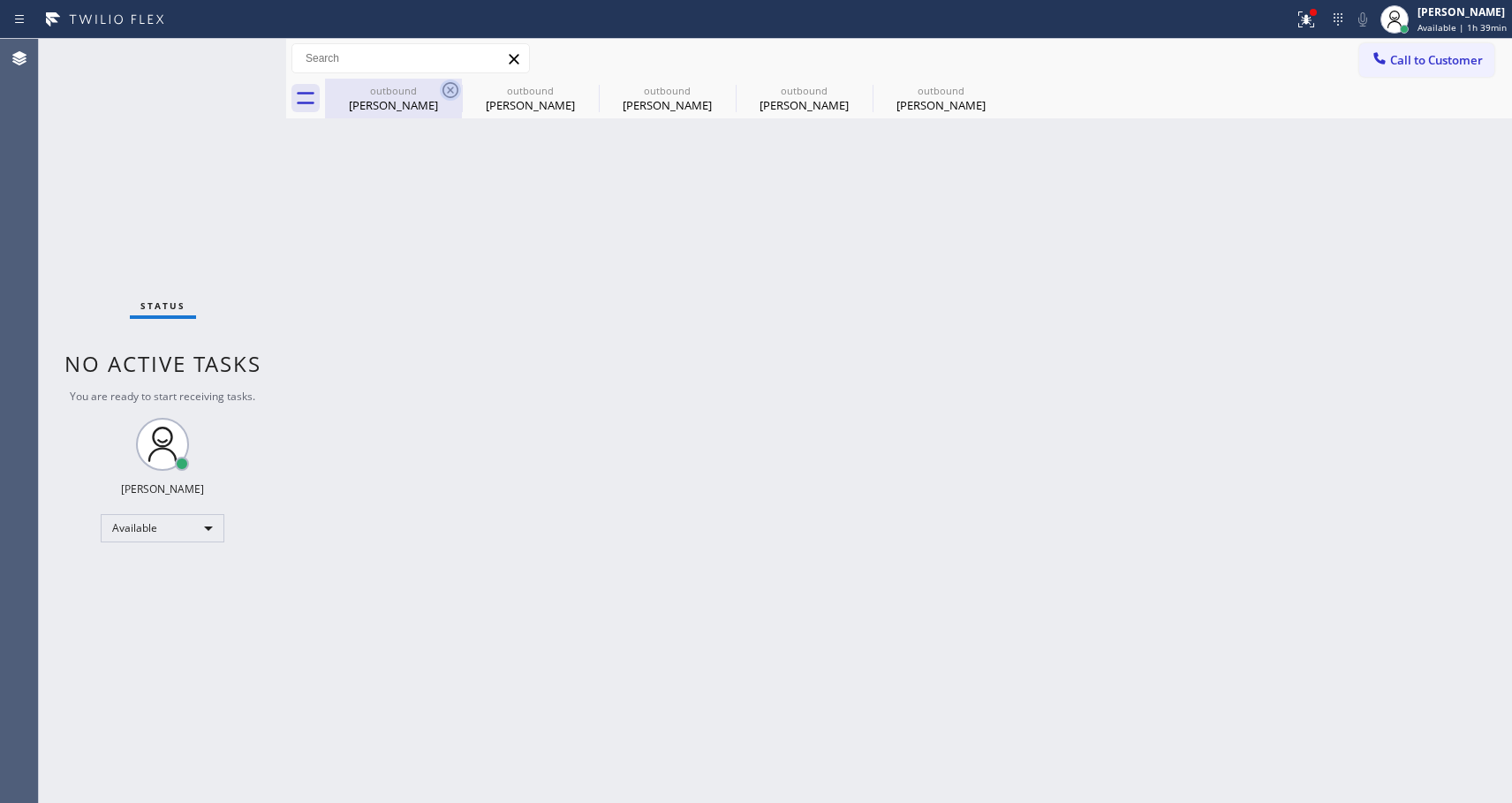
click at [451, 87] on icon at bounding box center [450, 90] width 21 height 21
click at [0, 0] on icon at bounding box center [0, 0] width 0 height 0
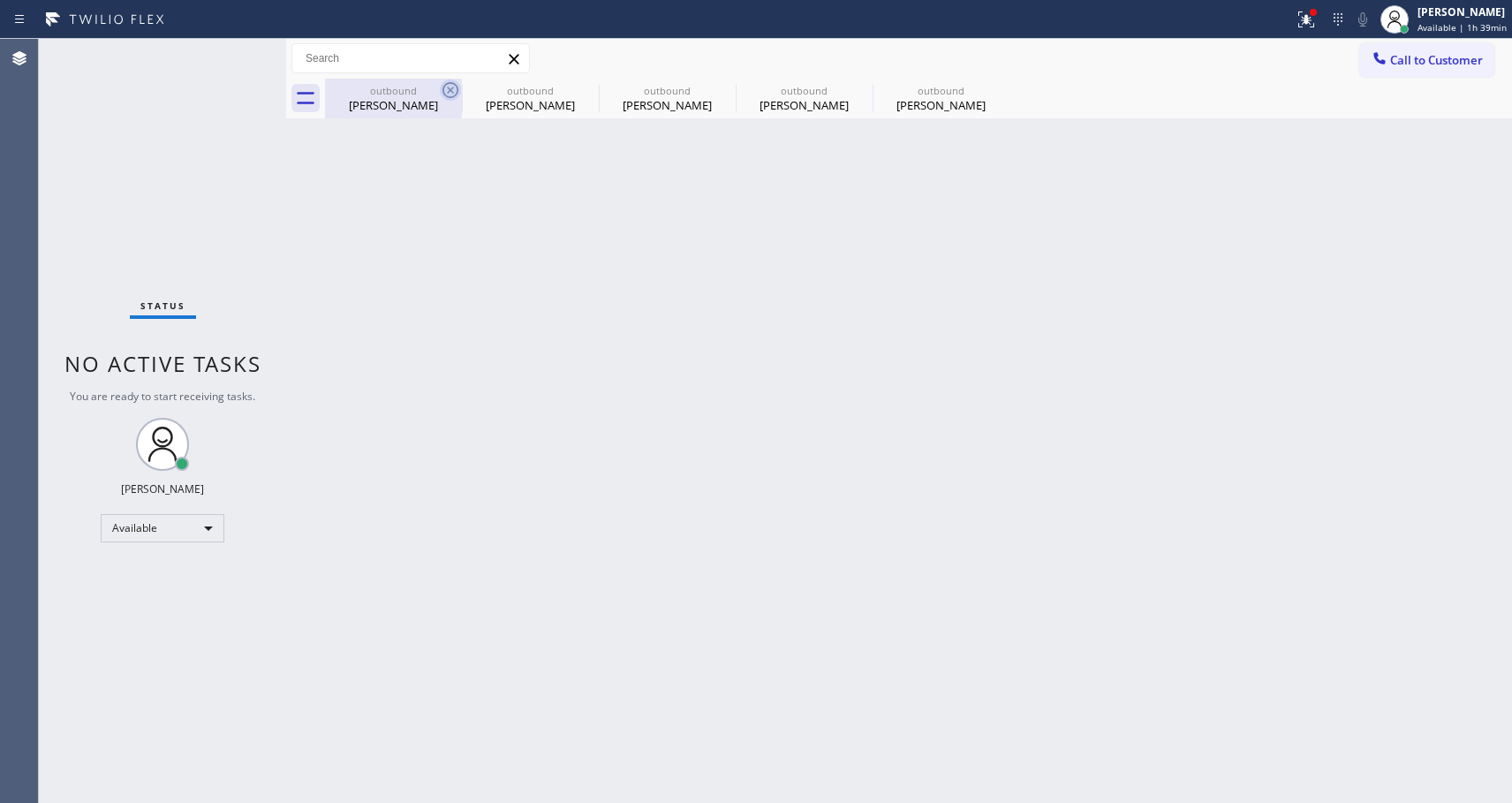
click at [451, 87] on div "outbound Jenny Chen outbound Jenny Chen outbound Jenny Chen outbound Jenny Chen…" at bounding box center [919, 98] width 1187 height 40
click at [451, 87] on div at bounding box center [919, 98] width 1187 height 40
click at [1408, 66] on span "Call to Customer" at bounding box center [1436, 60] width 93 height 16
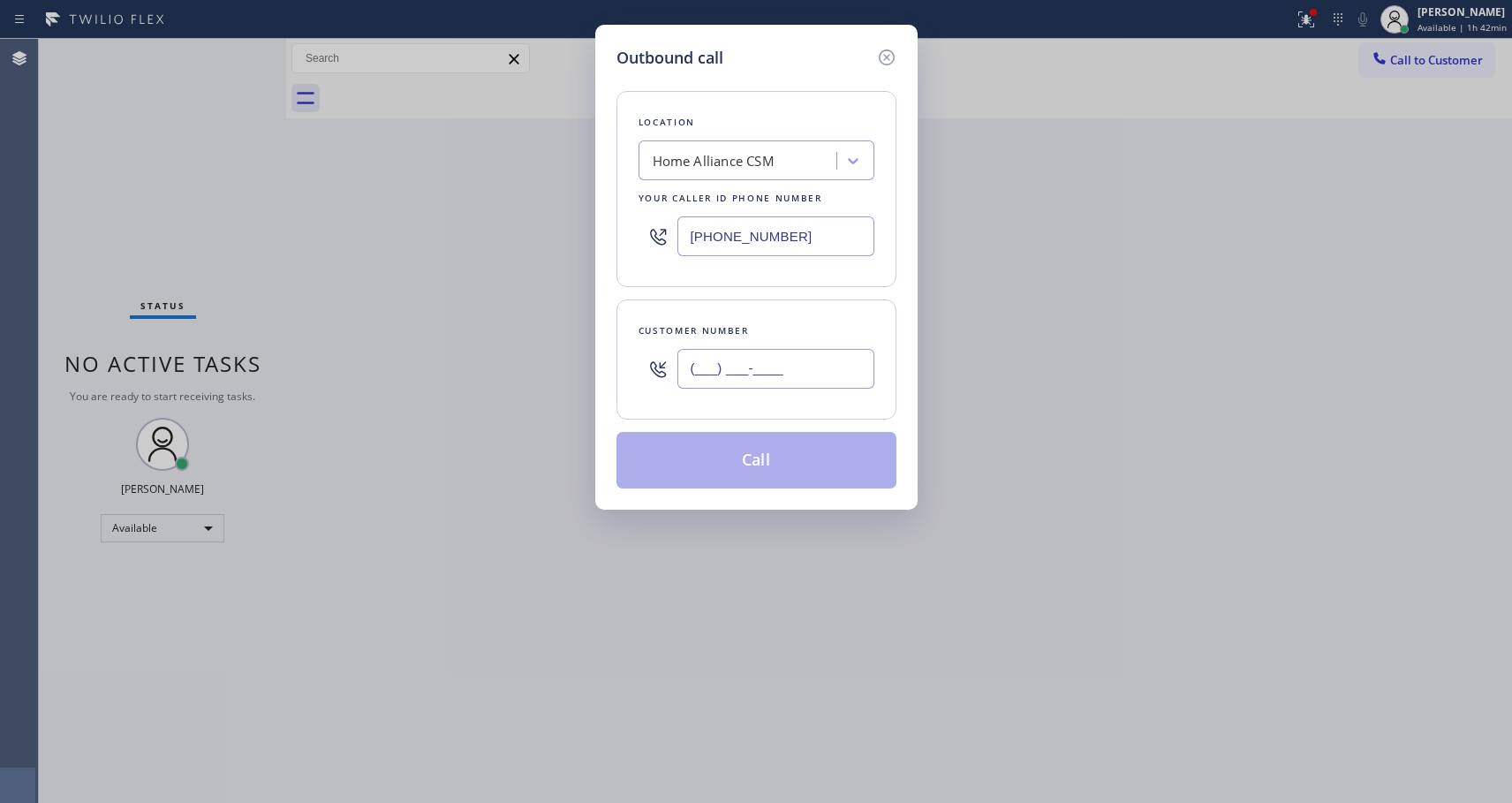
click at [743, 357] on input "(___) ___-____" at bounding box center [775, 368] width 197 height 40
paste input "814) 442-6377"
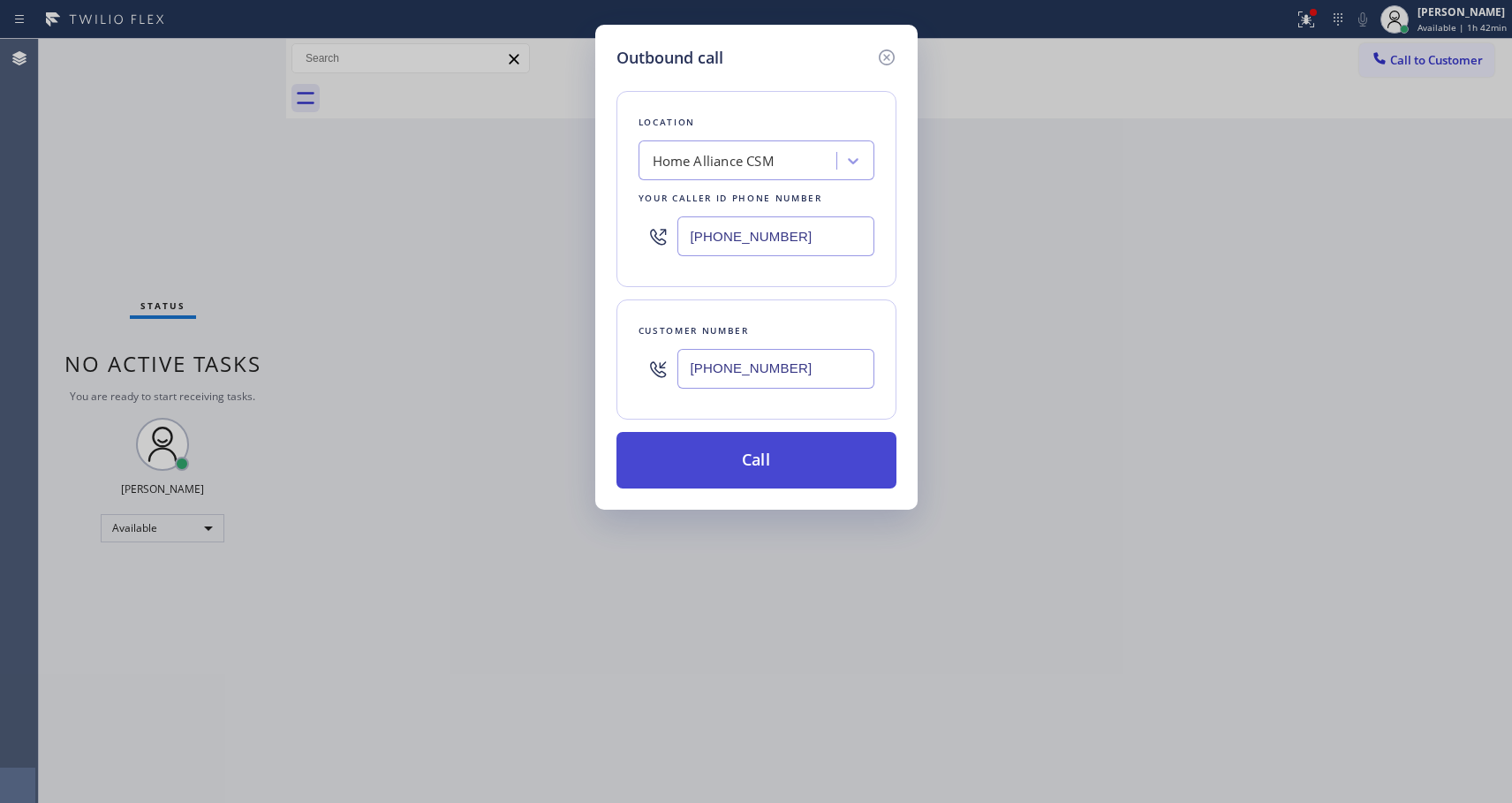
type input "(814) 442-6377"
click at [758, 470] on button "Call" at bounding box center [756, 460] width 280 height 57
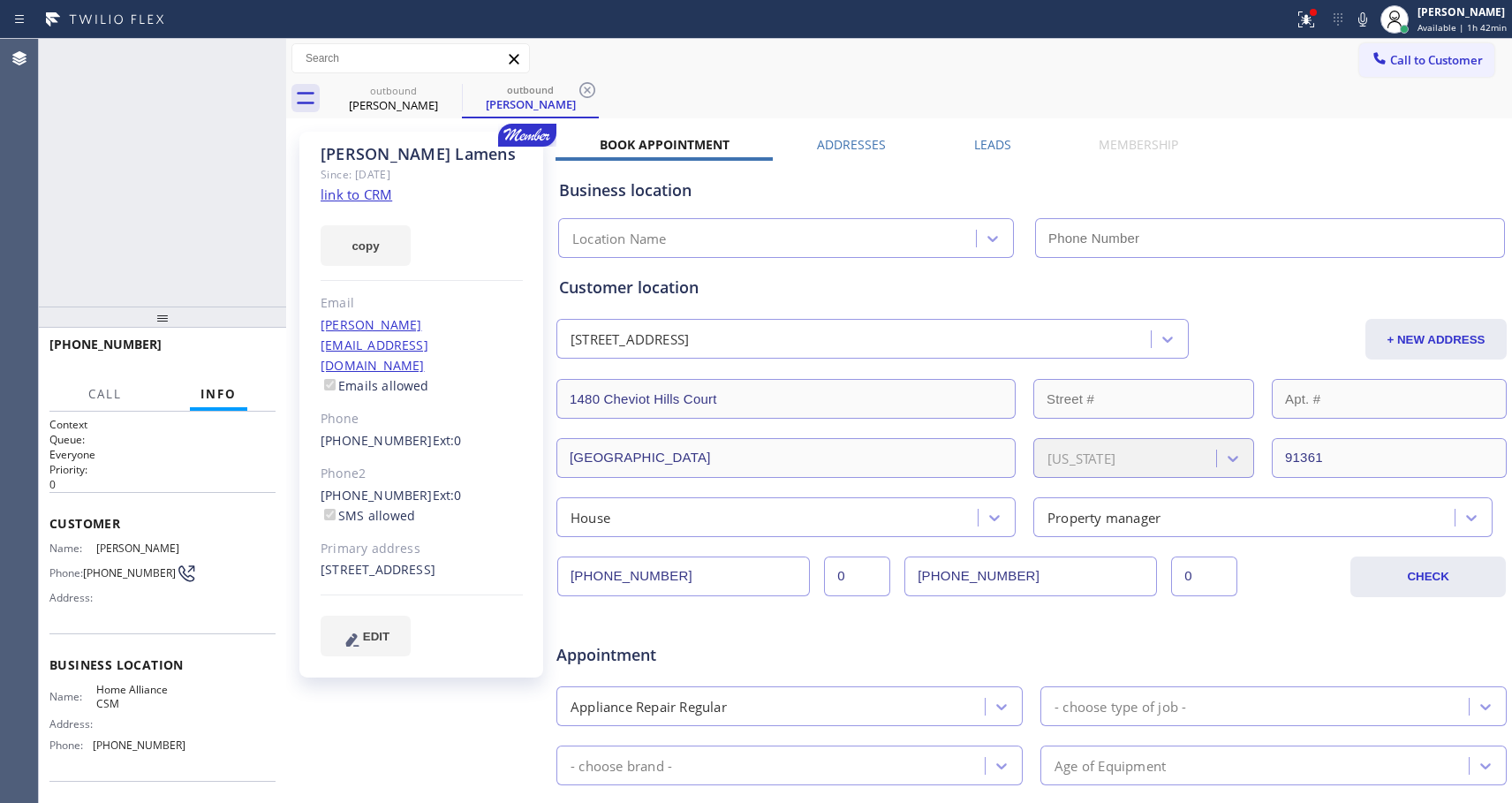
type input "[PHONE_NUMBER]"
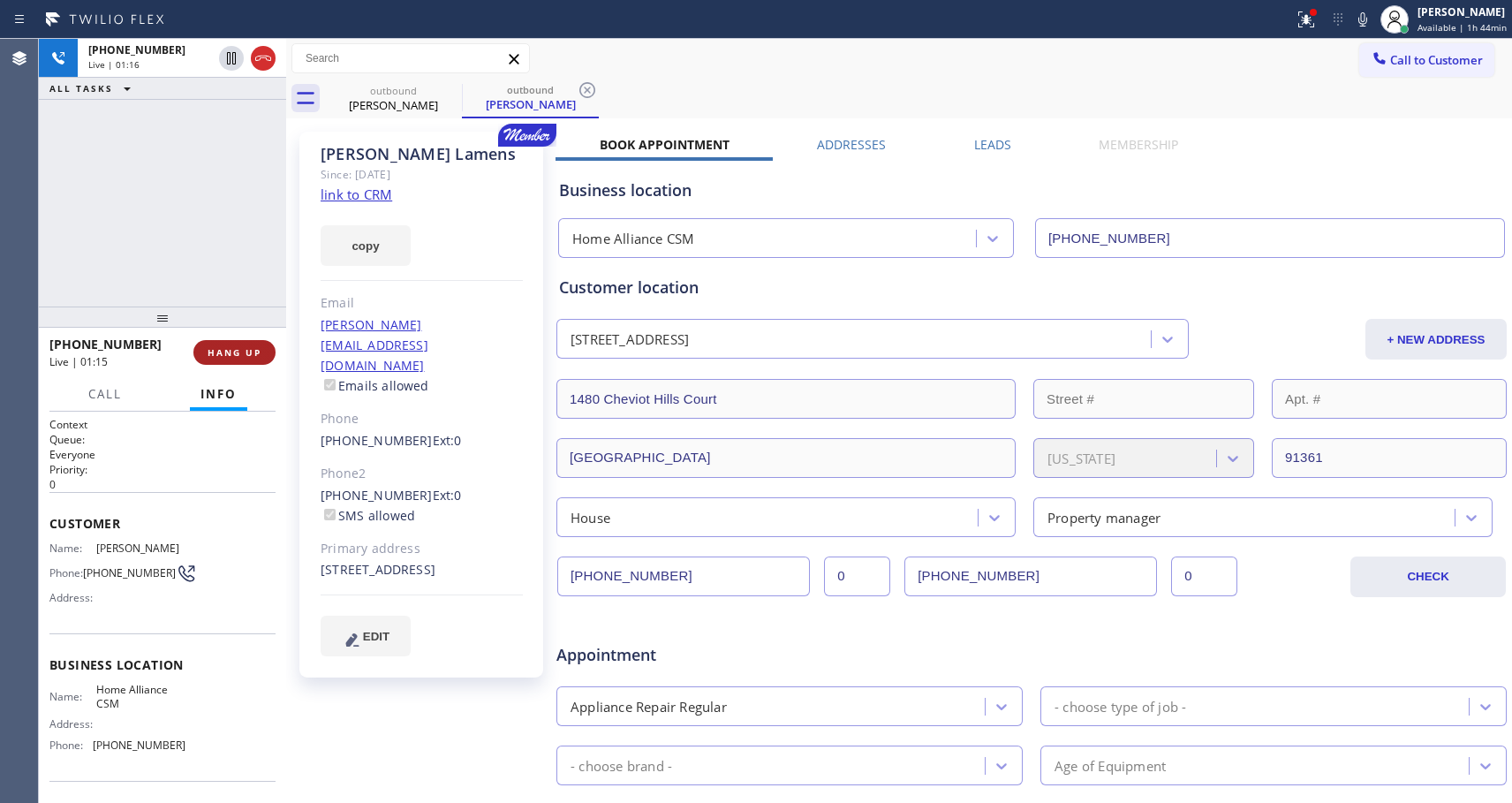
click at [239, 353] on span "HANG UP" at bounding box center [234, 352] width 54 height 12
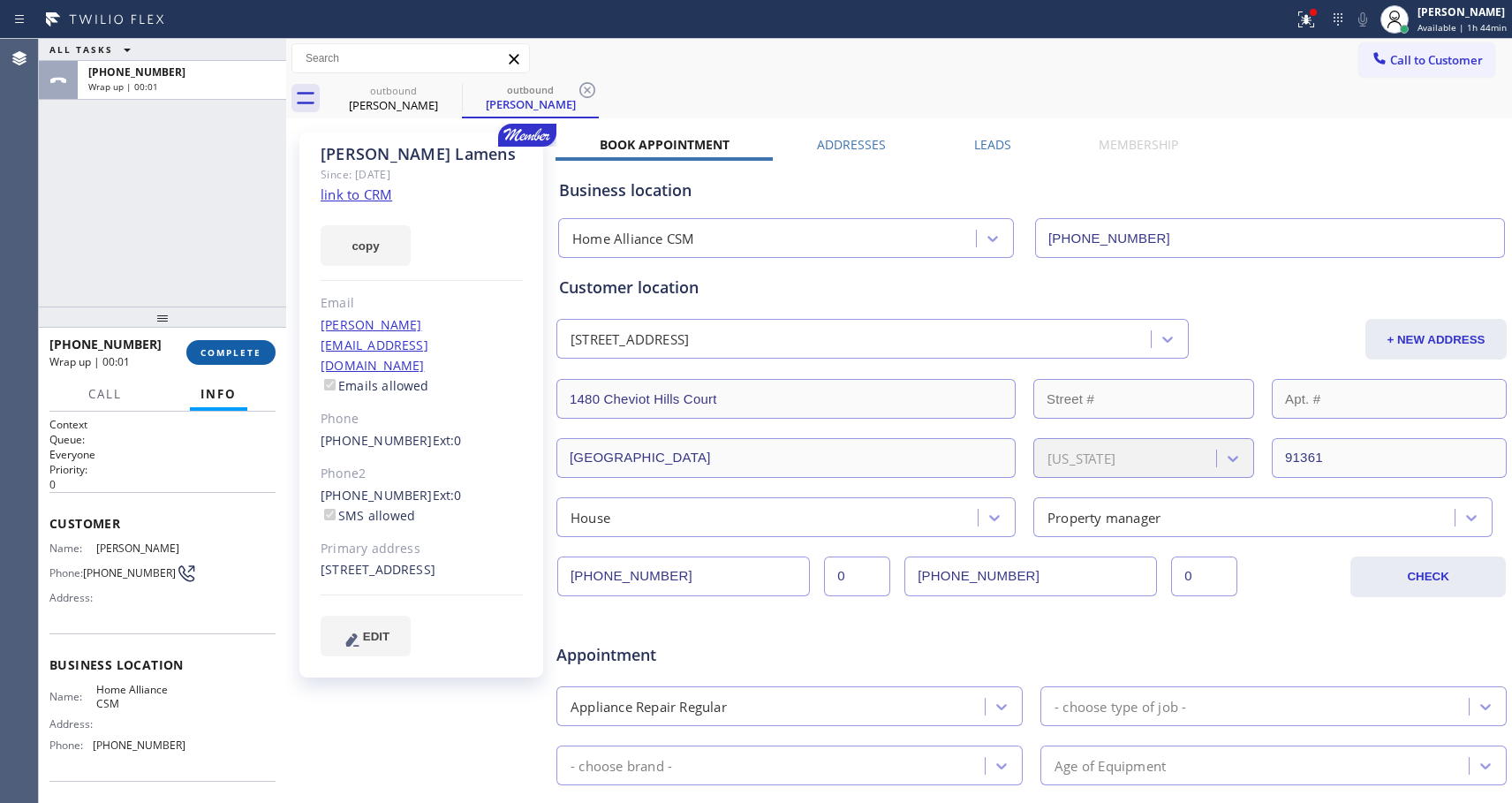
click at [240, 352] on span "COMPLETE" at bounding box center [231, 352] width 61 height 12
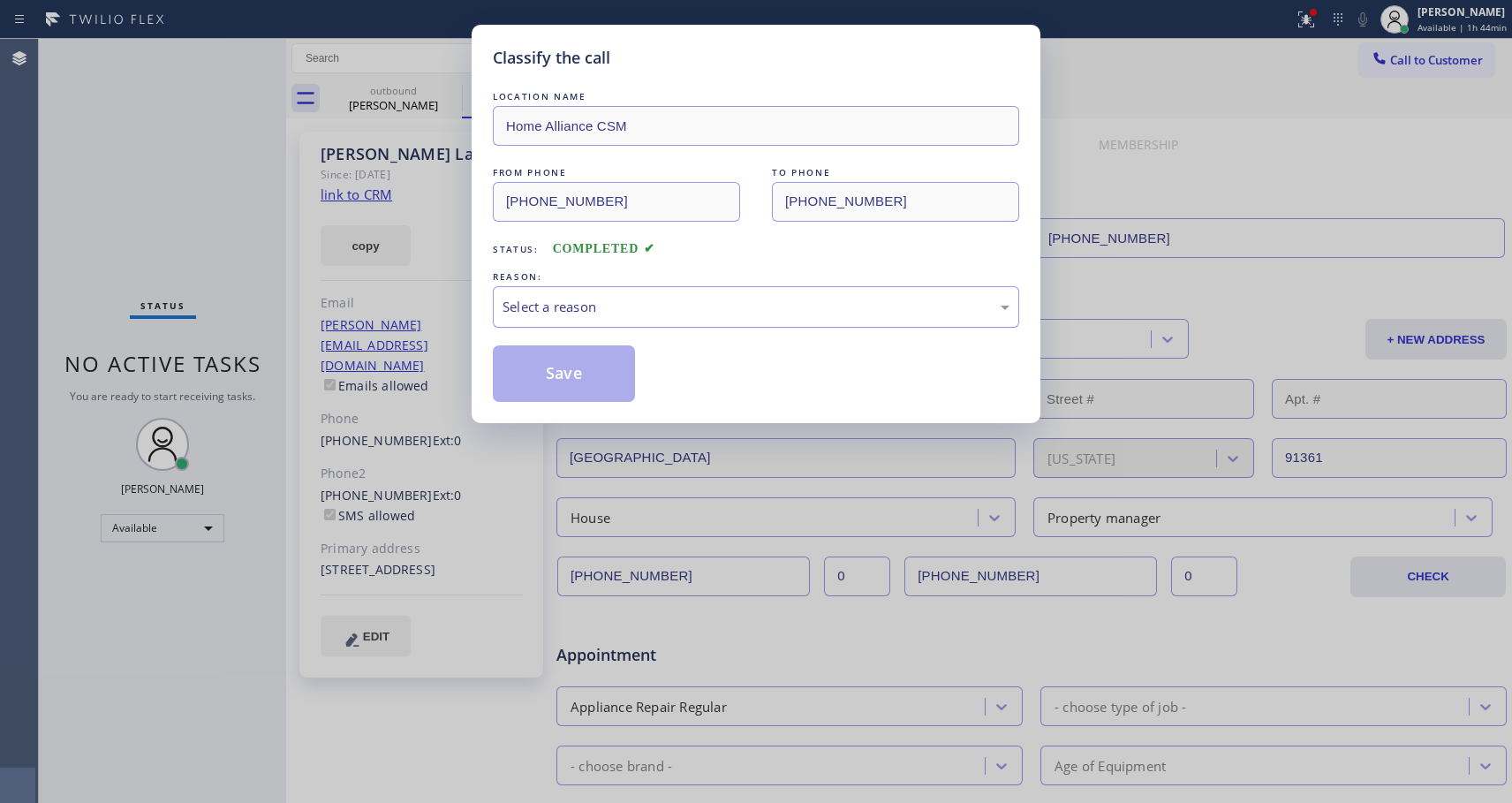
click at [604, 311] on div "Select a reason" at bounding box center [756, 307] width 507 height 20
click at [591, 367] on button "Save" at bounding box center [564, 374] width 142 height 57
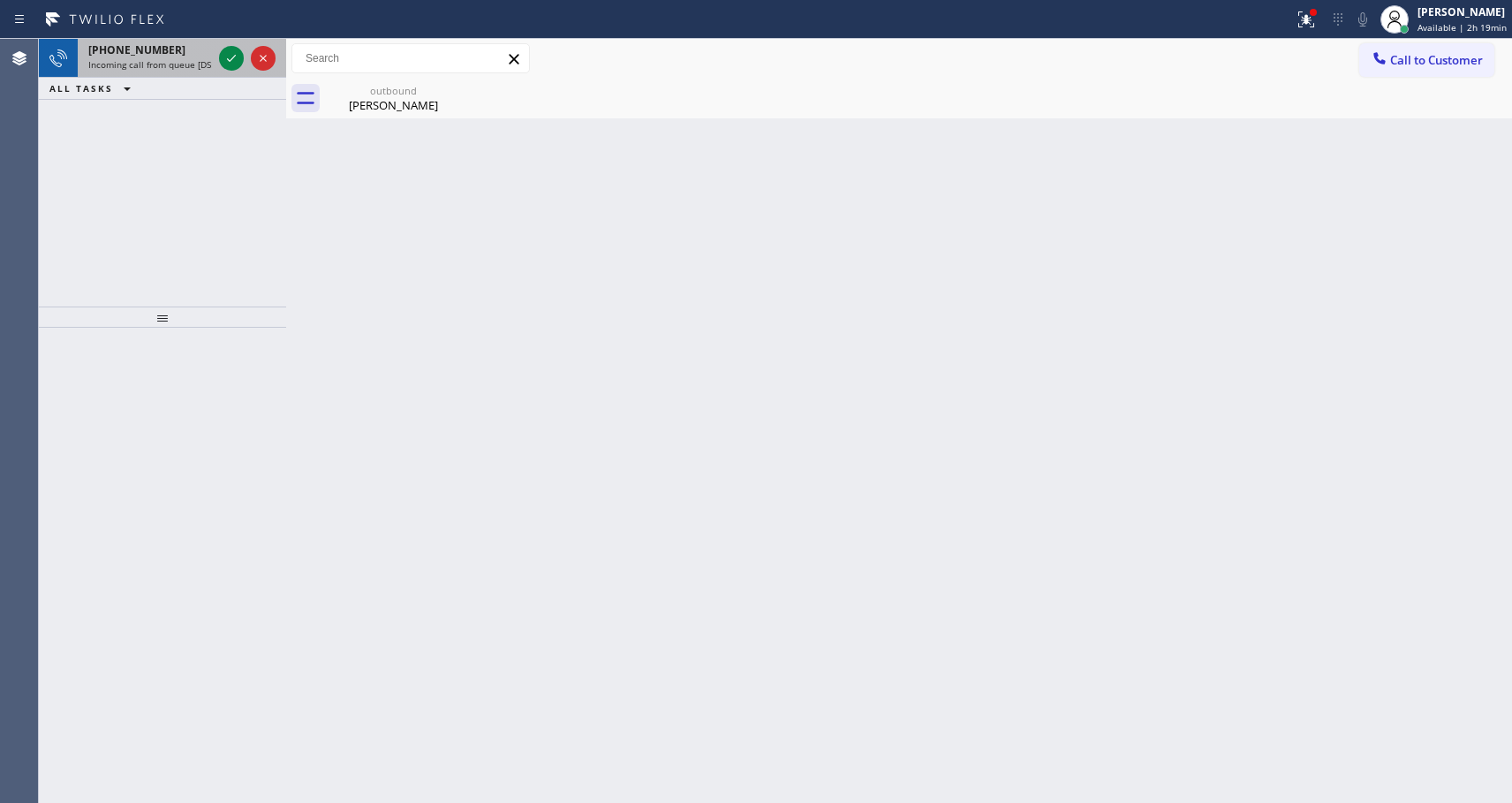
click at [125, 59] on span "Incoming call from queue [DSRs]" at bounding box center [155, 63] width 135 height 12
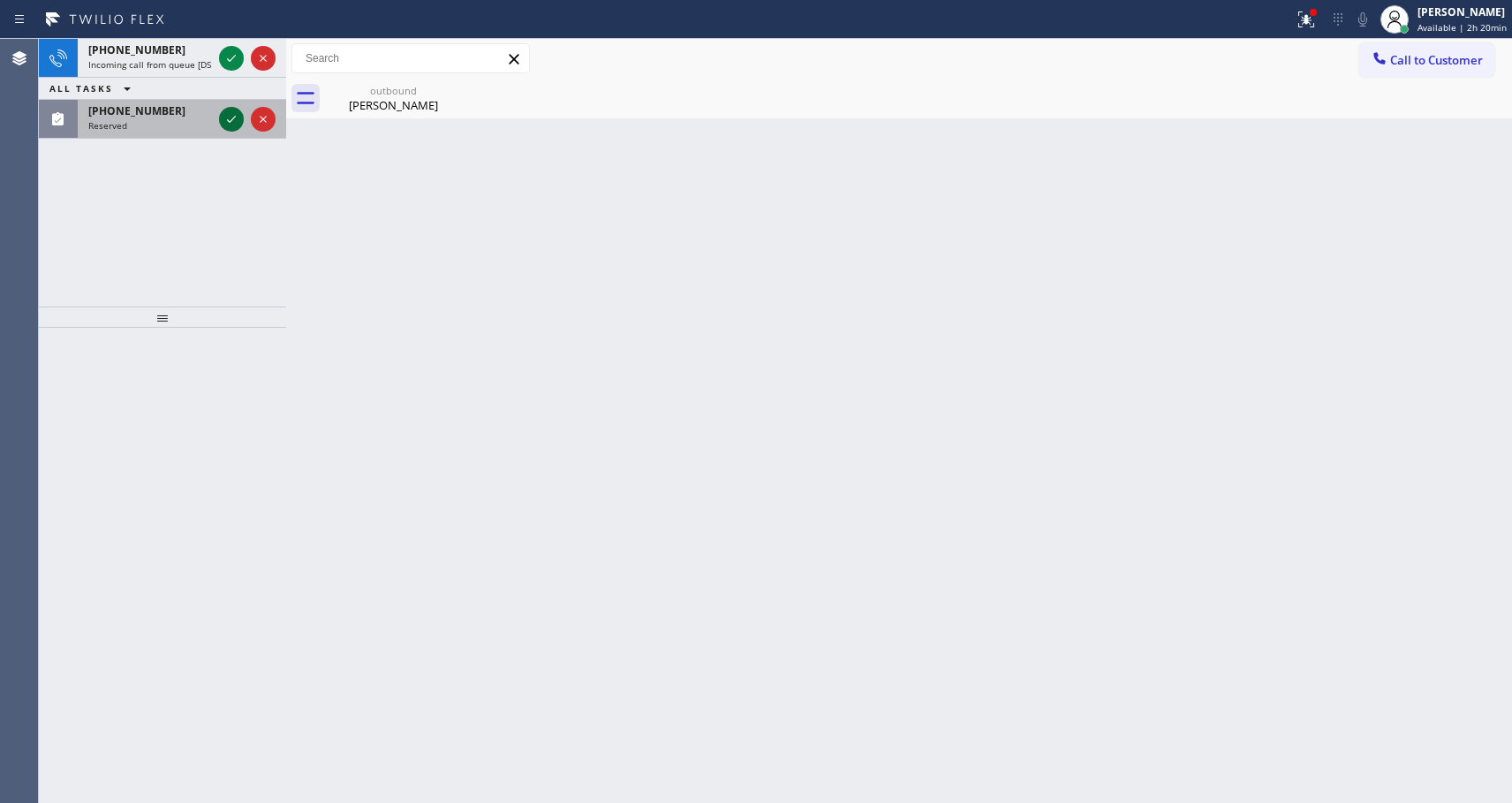
click at [228, 119] on icon at bounding box center [231, 119] width 21 height 21
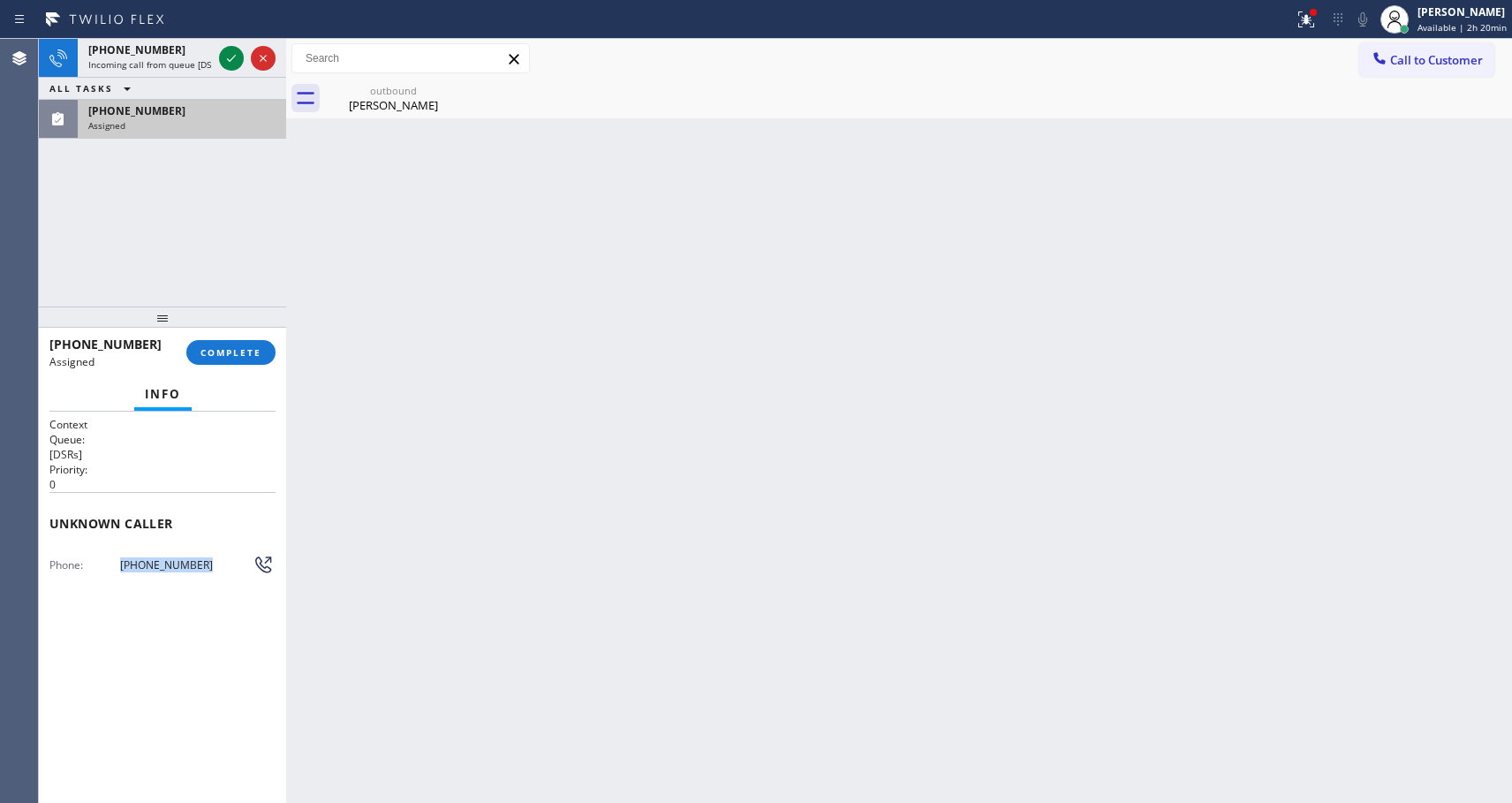
drag, startPoint x: 201, startPoint y: 561, endPoint x: 115, endPoint y: 562, distance: 86.0
click at [115, 562] on div "Phone: (310) 908-1861" at bounding box center [163, 564] width 226 height 21
copy div "(310) 908-1861"
click at [233, 57] on icon at bounding box center [231, 58] width 21 height 21
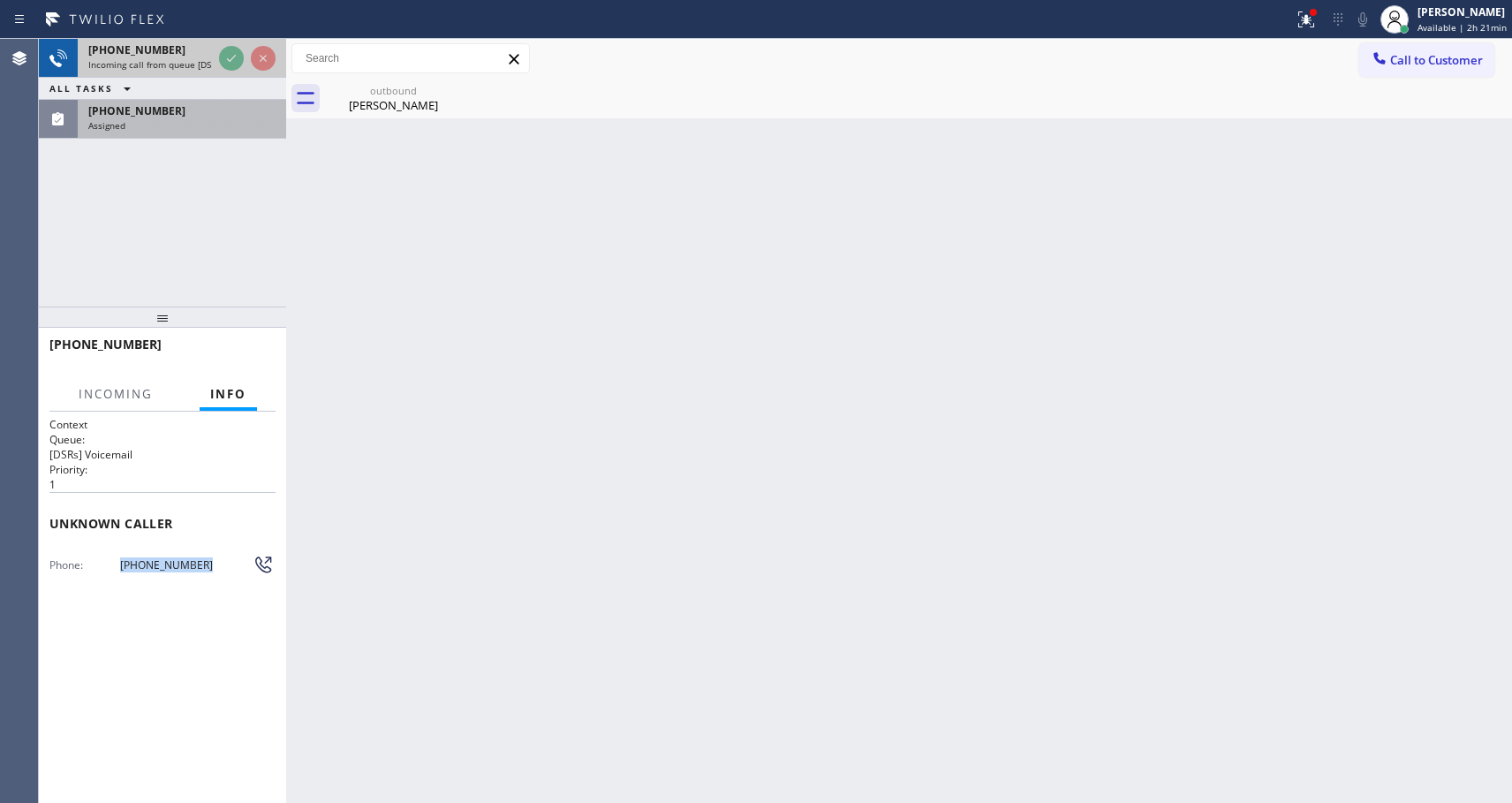
click at [193, 60] on span "Incoming call from queue [DSRs] Voicemail" at bounding box center [177, 63] width 179 height 12
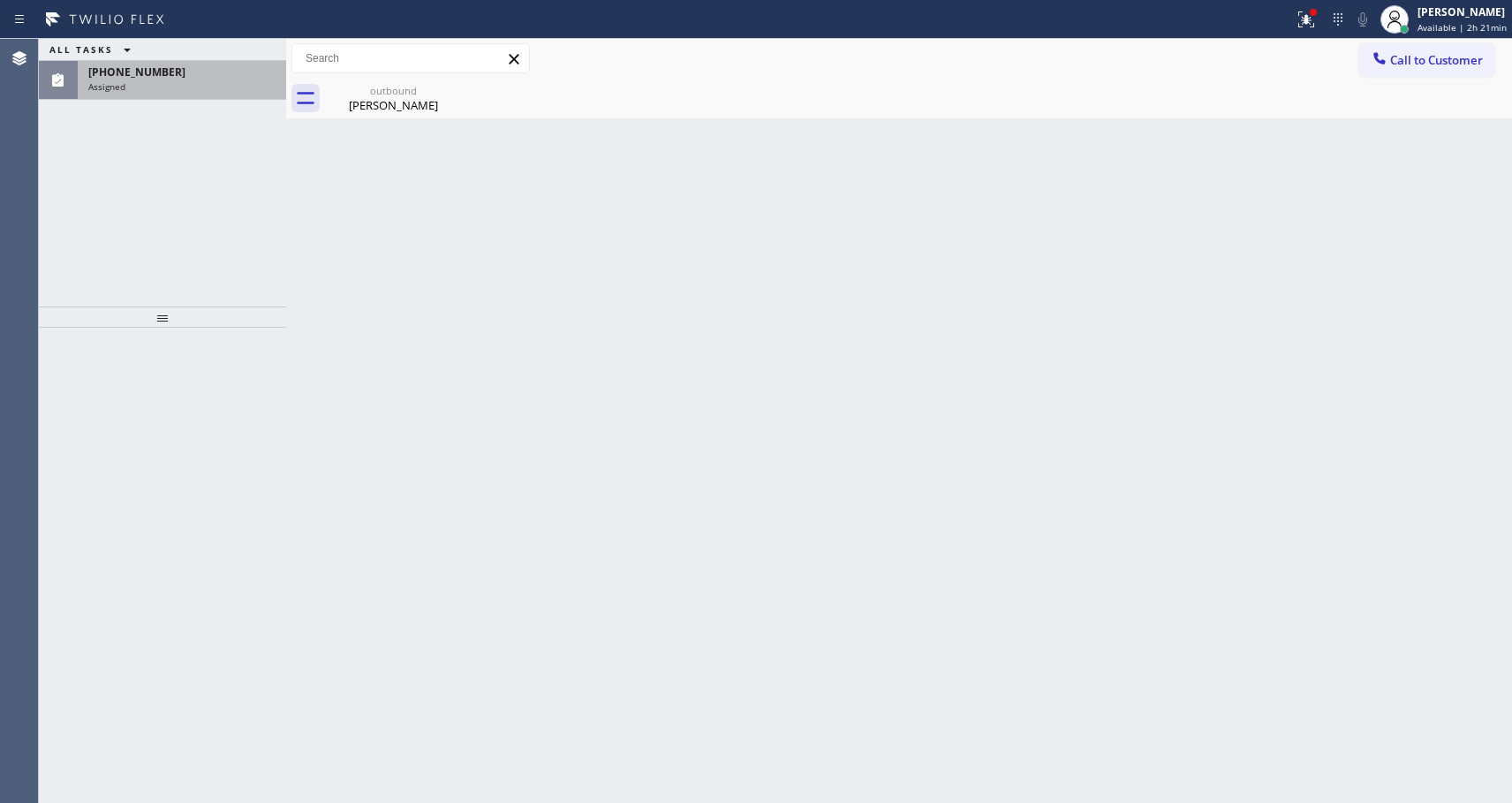
click at [211, 72] on div "(310) 908-1861" at bounding box center [182, 72] width 187 height 15
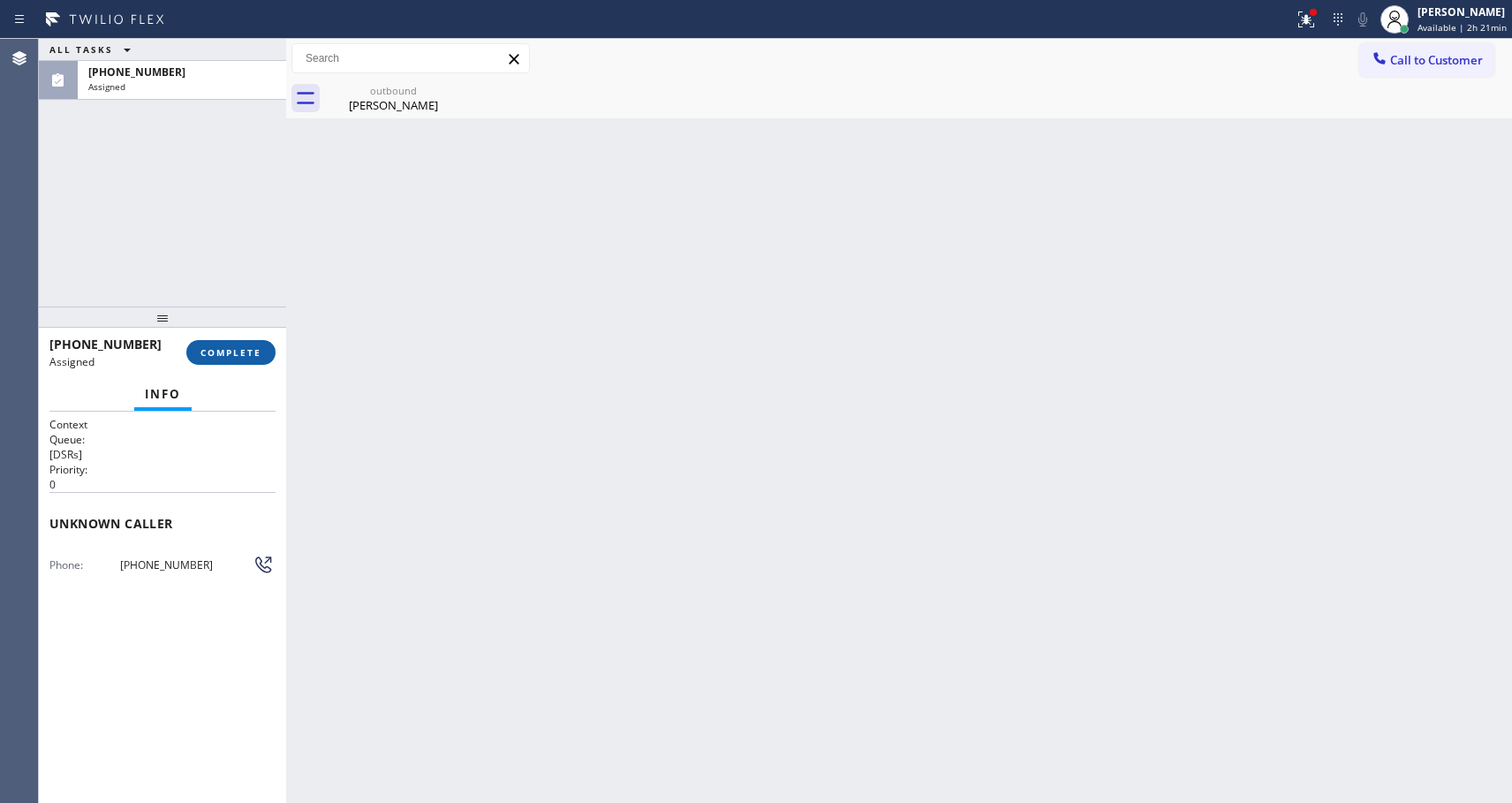
click at [225, 352] on span "COMPLETE" at bounding box center [231, 352] width 61 height 12
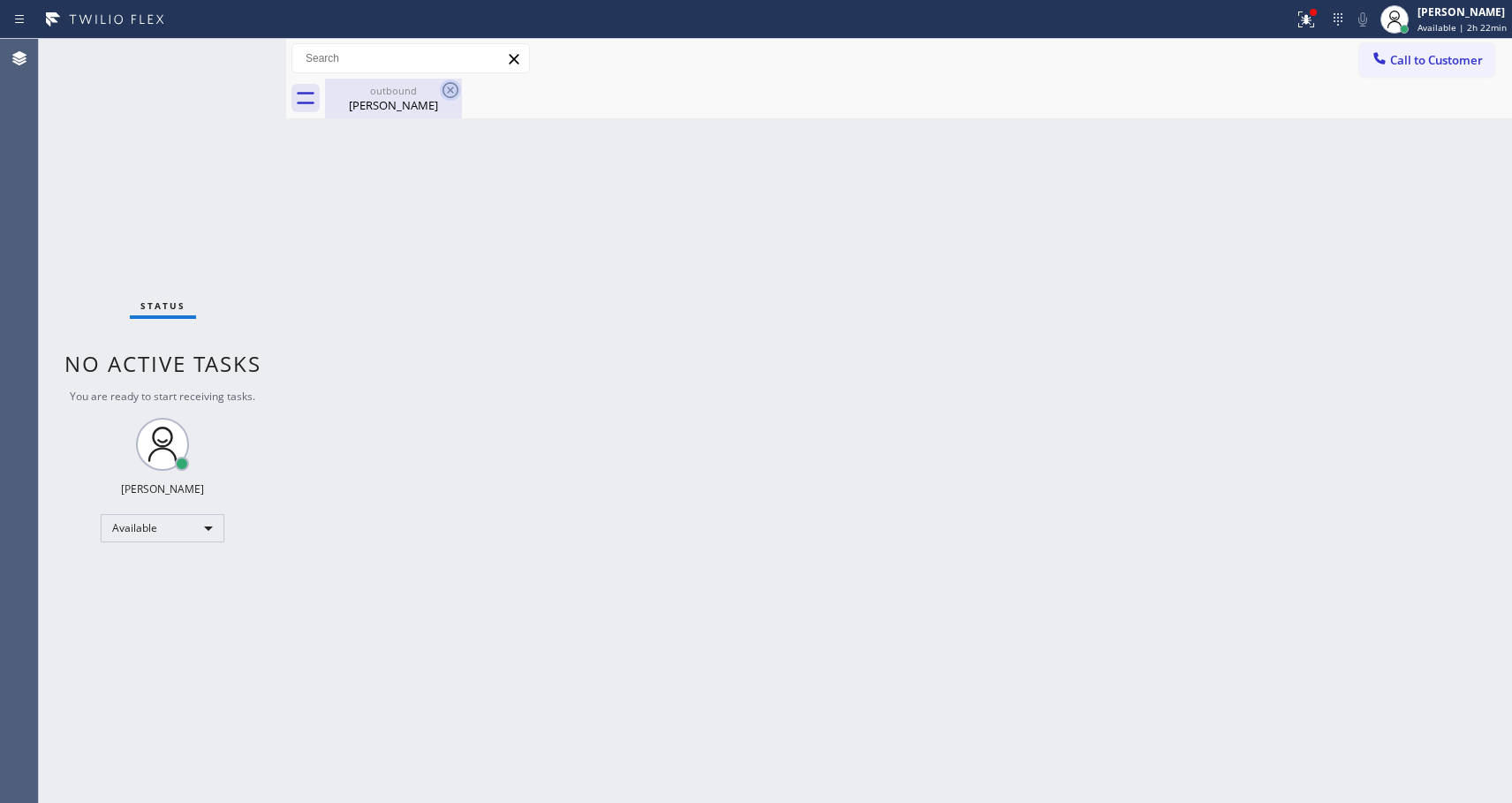
click at [451, 86] on icon at bounding box center [450, 90] width 21 height 21
click at [448, 85] on icon at bounding box center [450, 90] width 21 height 21
click at [1414, 62] on span "Call to Customer" at bounding box center [1436, 60] width 93 height 16
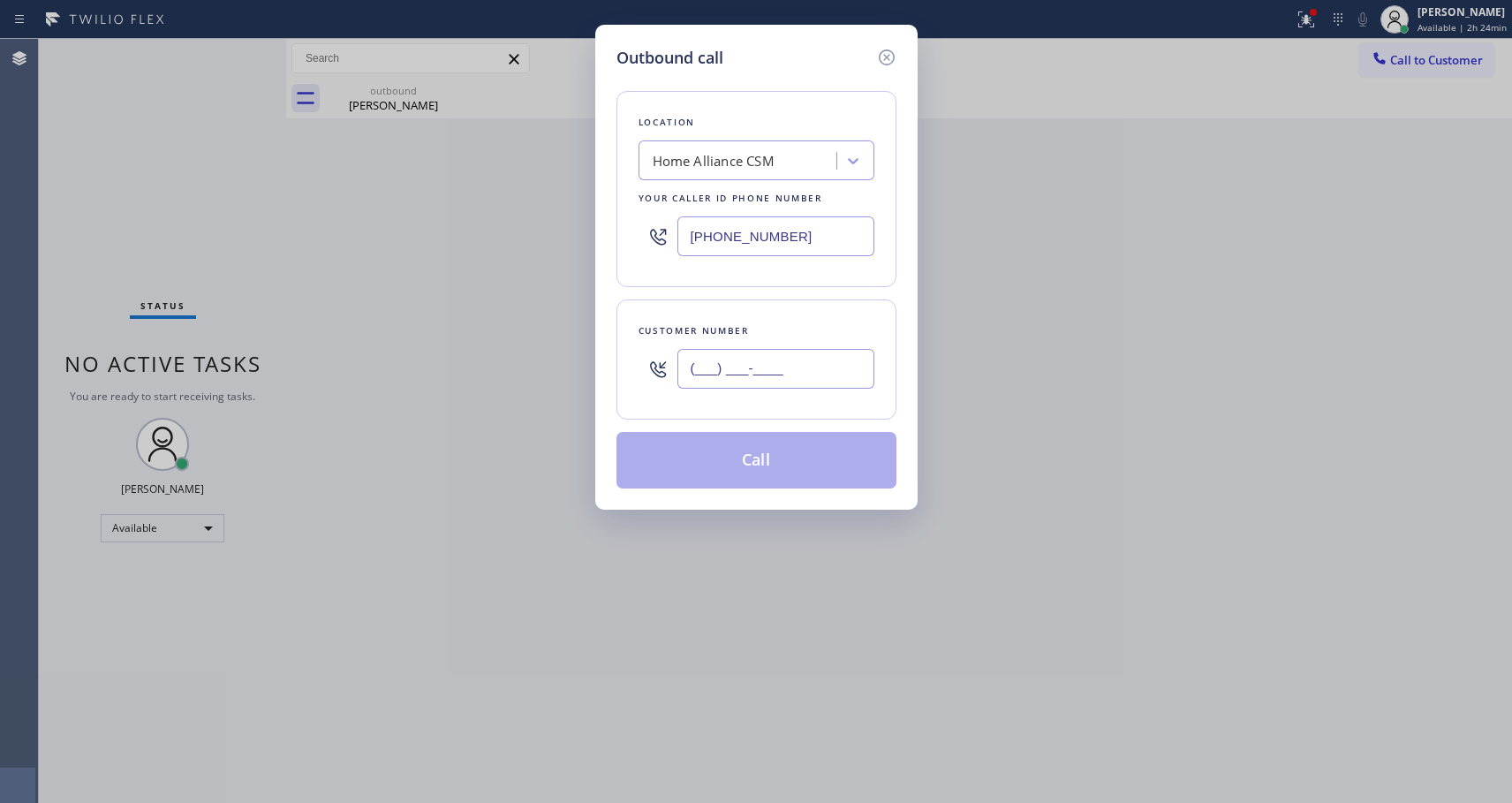
click at [705, 374] on input "(___) ___-____" at bounding box center [775, 368] width 197 height 40
paste input "310) 908-1861"
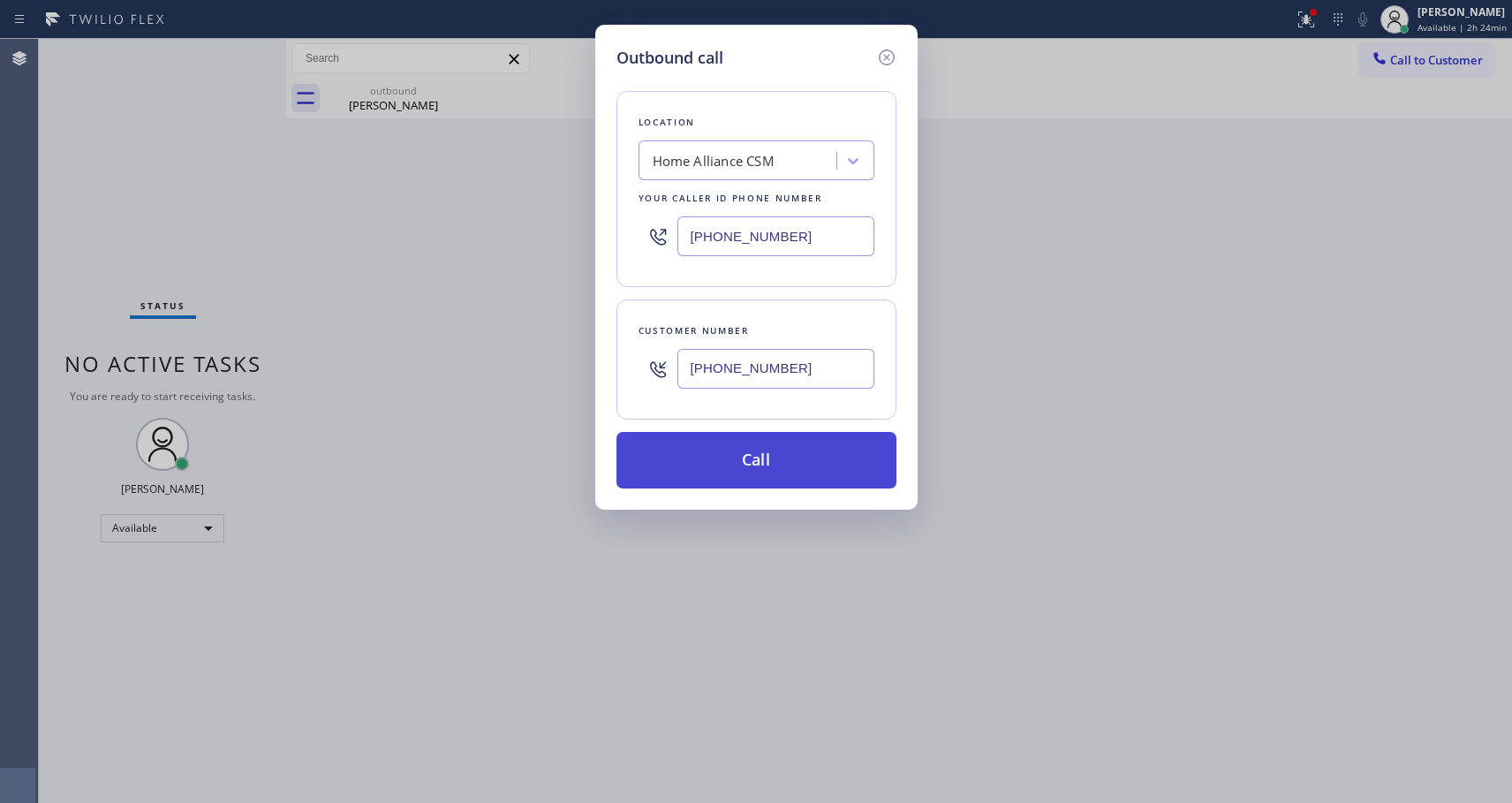
type input "(310) 908-1861"
click at [768, 468] on button "Call" at bounding box center [756, 460] width 280 height 57
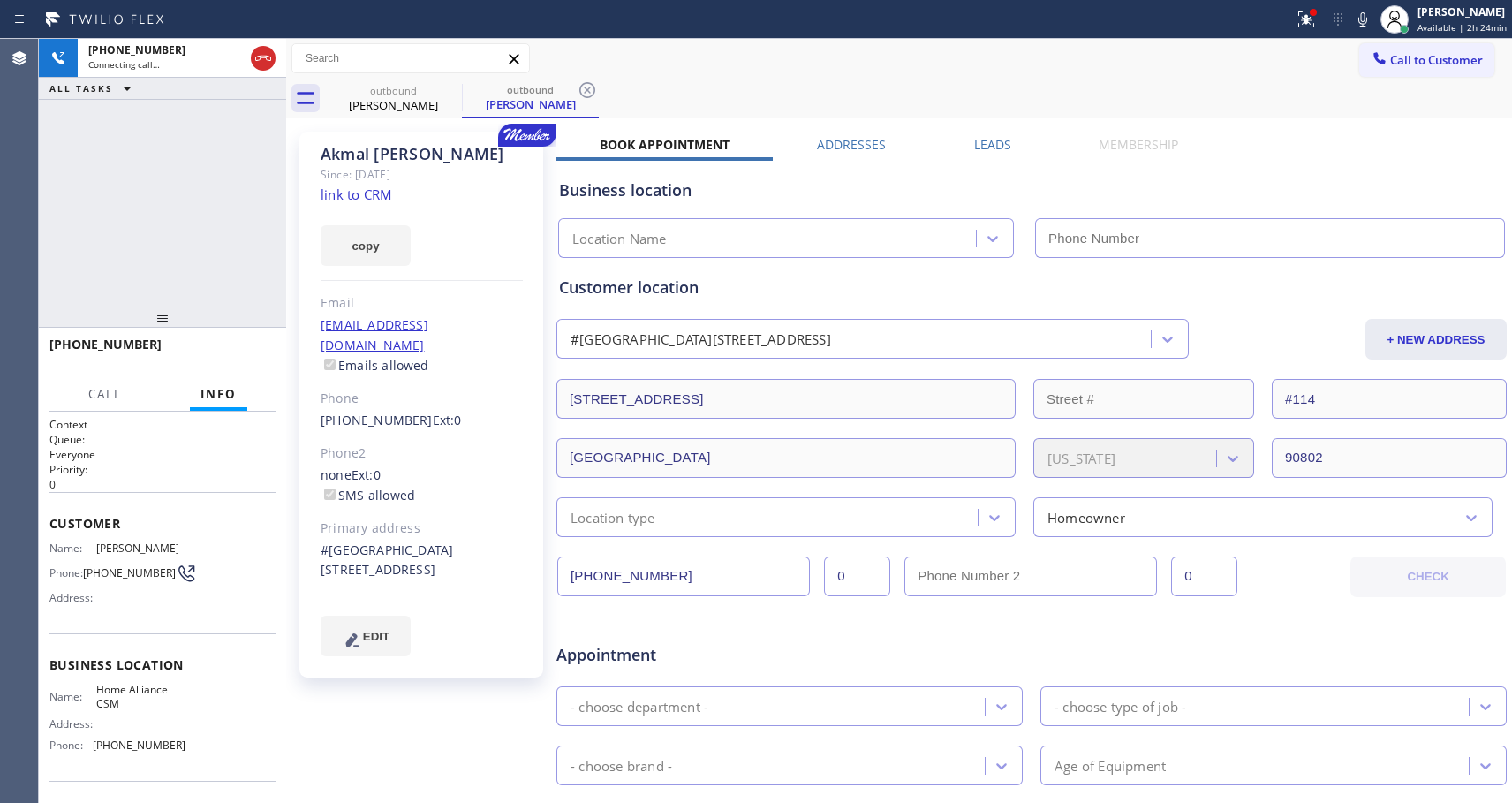
type input "[PHONE_NUMBER]"
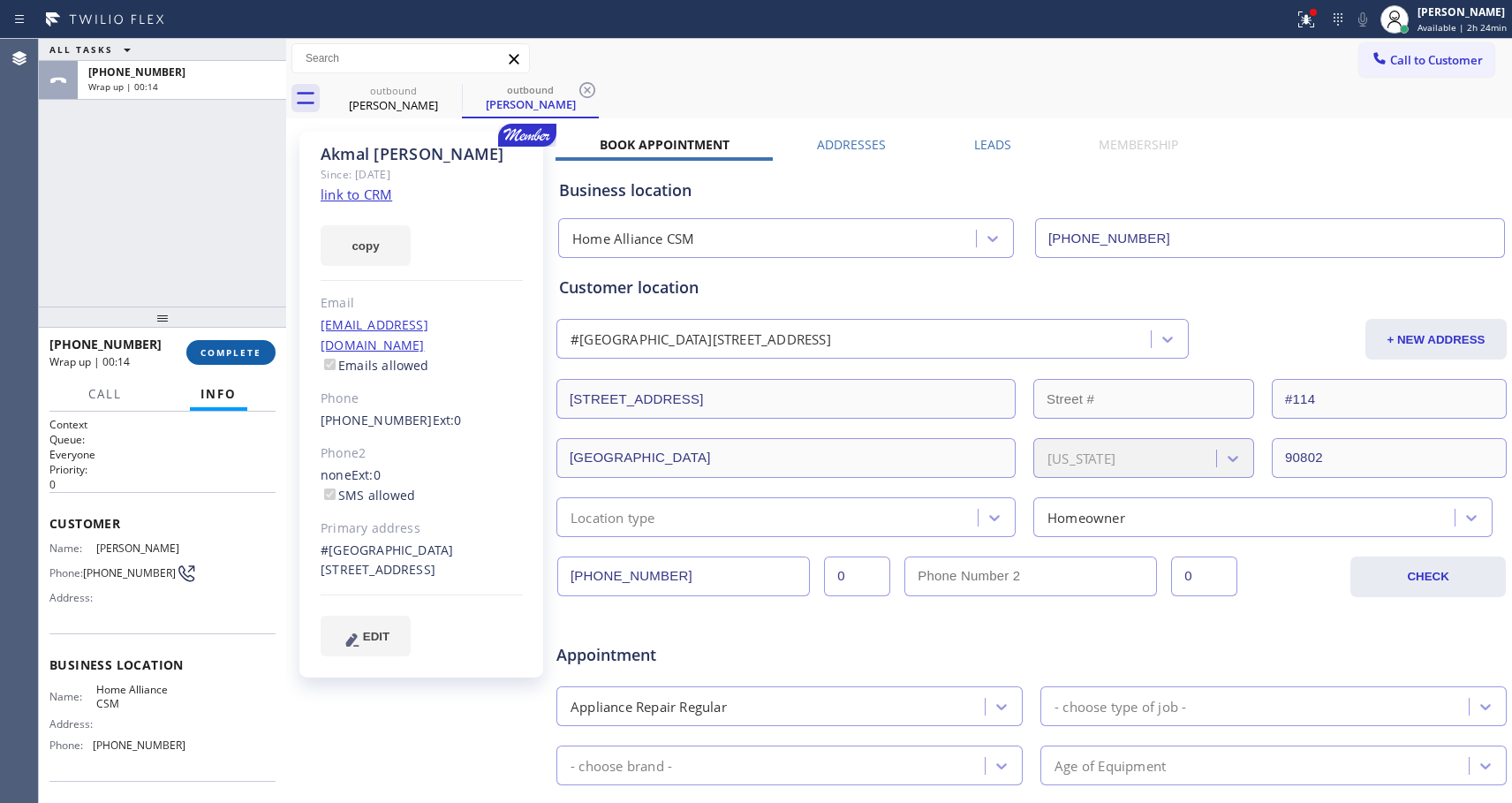
click at [220, 342] on button "COMPLETE" at bounding box center [231, 352] width 89 height 25
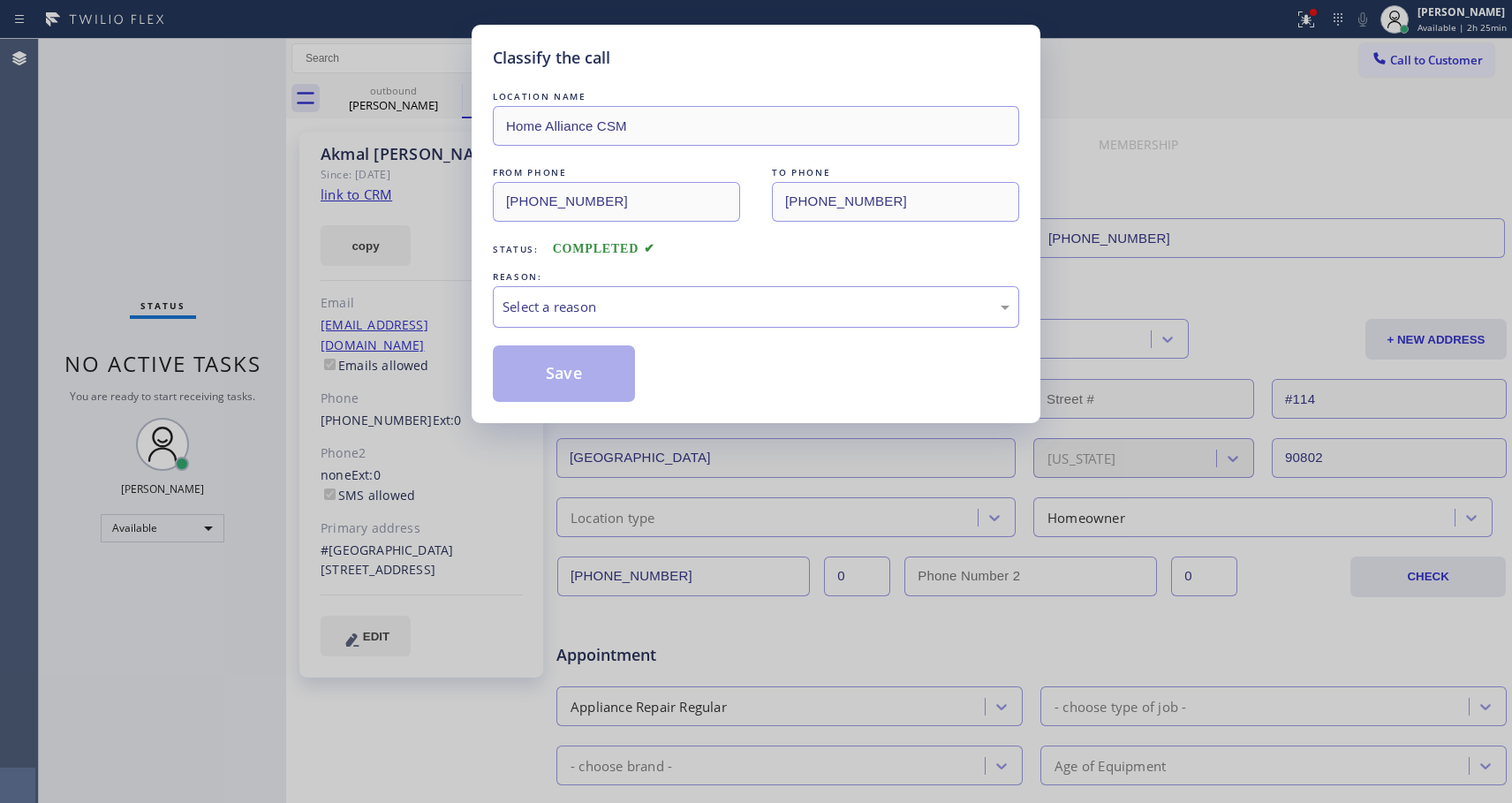
click at [676, 301] on div "Select a reason" at bounding box center [756, 307] width 507 height 20
click at [596, 382] on button "Save" at bounding box center [564, 374] width 142 height 57
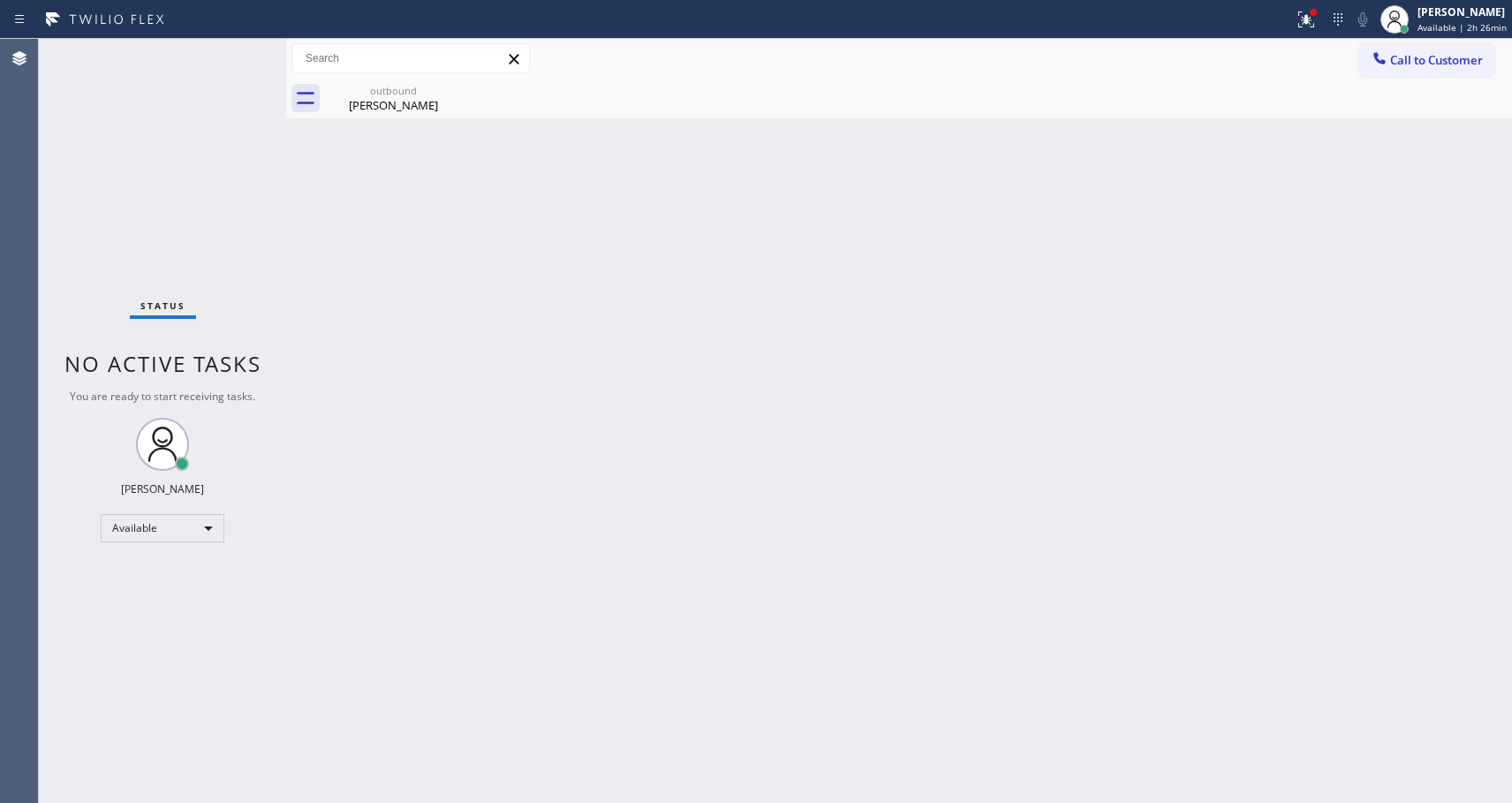
click at [1395, 57] on span "Call to Customer" at bounding box center [1436, 60] width 93 height 16
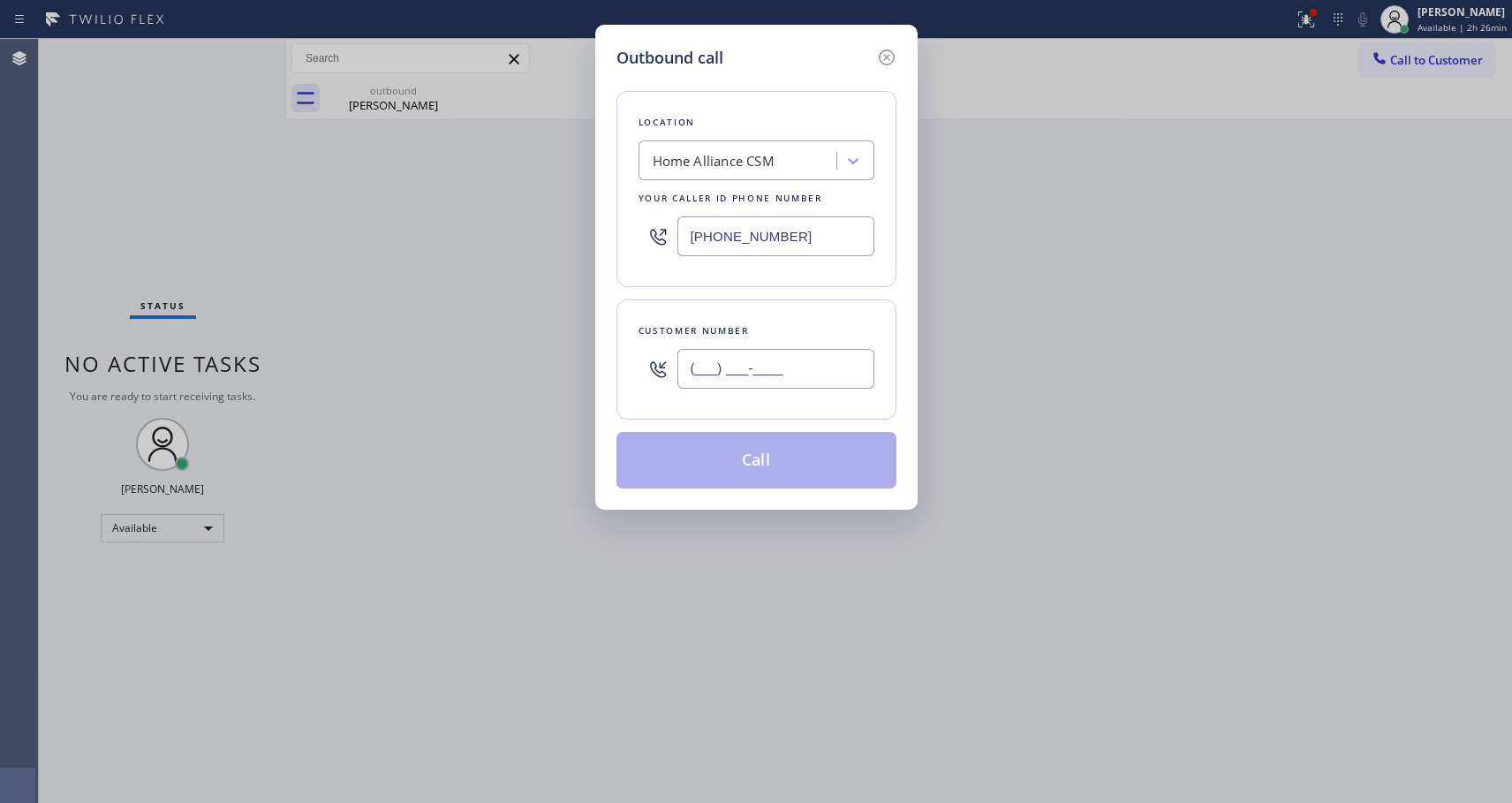
click at [758, 361] on input "(___) ___-____" at bounding box center [775, 368] width 197 height 40
paste input "562) 387-6778"
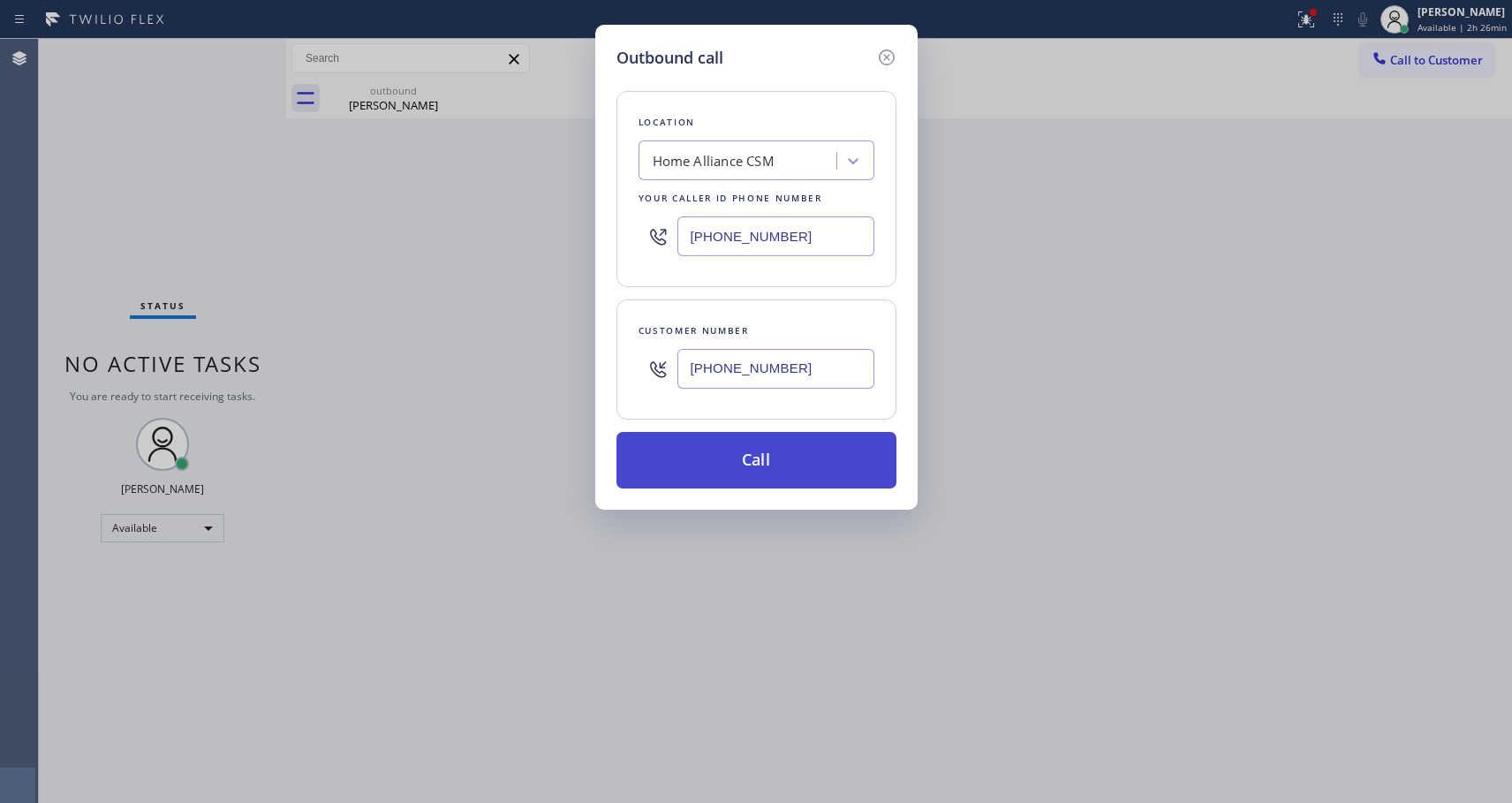
type input "(562) 387-6778"
click at [742, 462] on button "Call" at bounding box center [756, 460] width 280 height 57
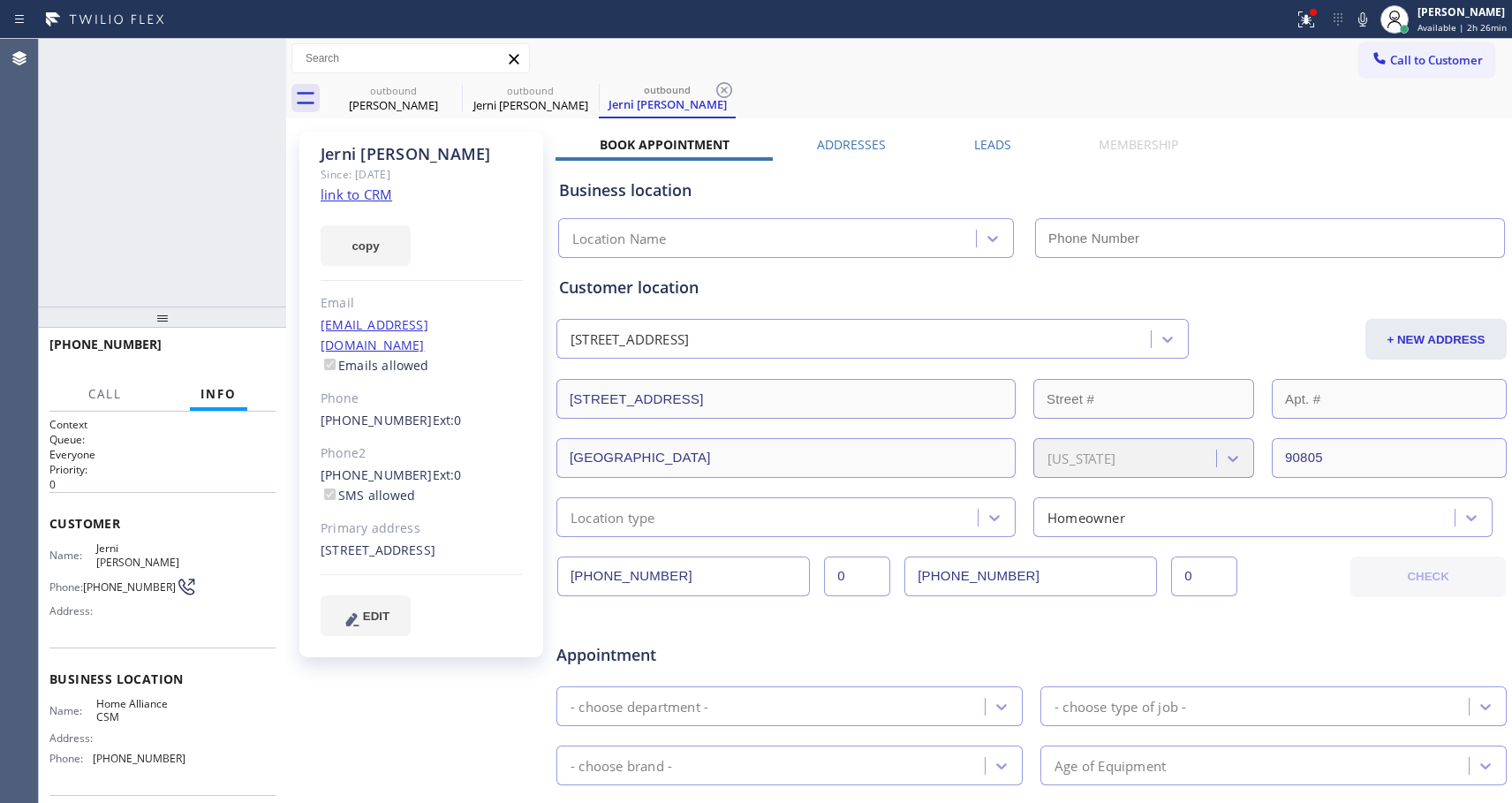
type input "[PHONE_NUMBER]"
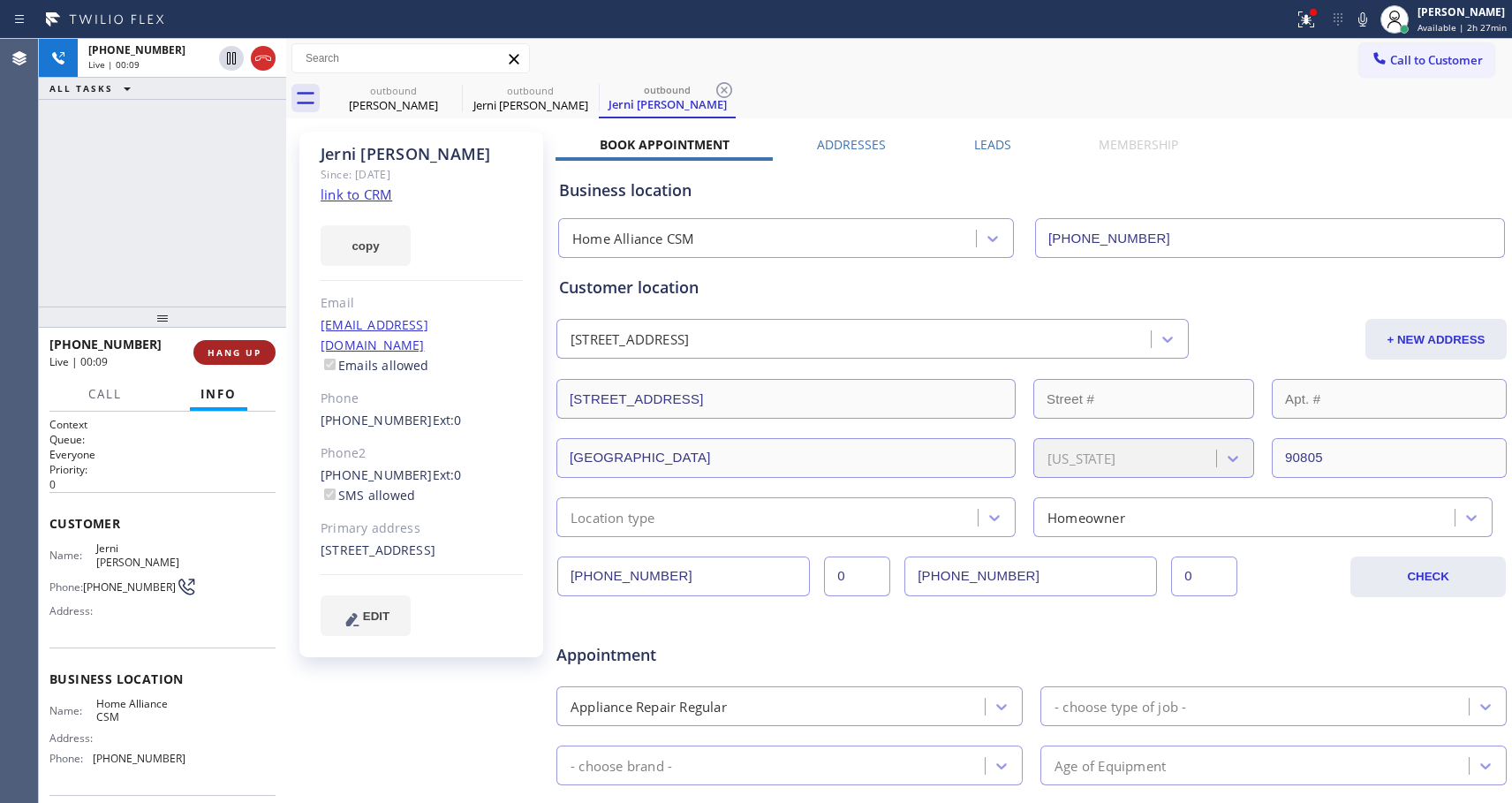
click at [258, 348] on span "HANG UP" at bounding box center [234, 352] width 54 height 12
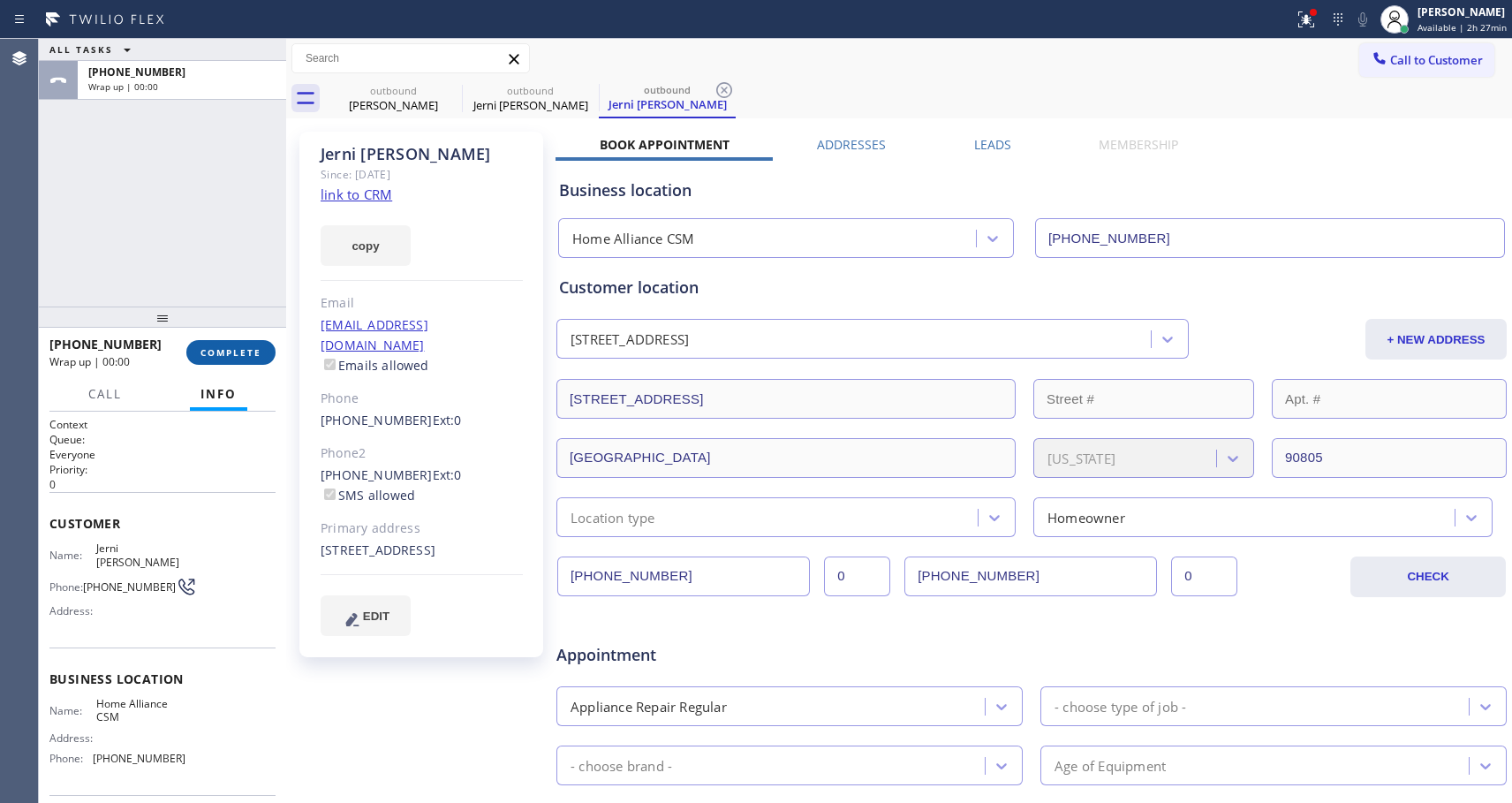
click at [258, 347] on span "COMPLETE" at bounding box center [231, 352] width 61 height 12
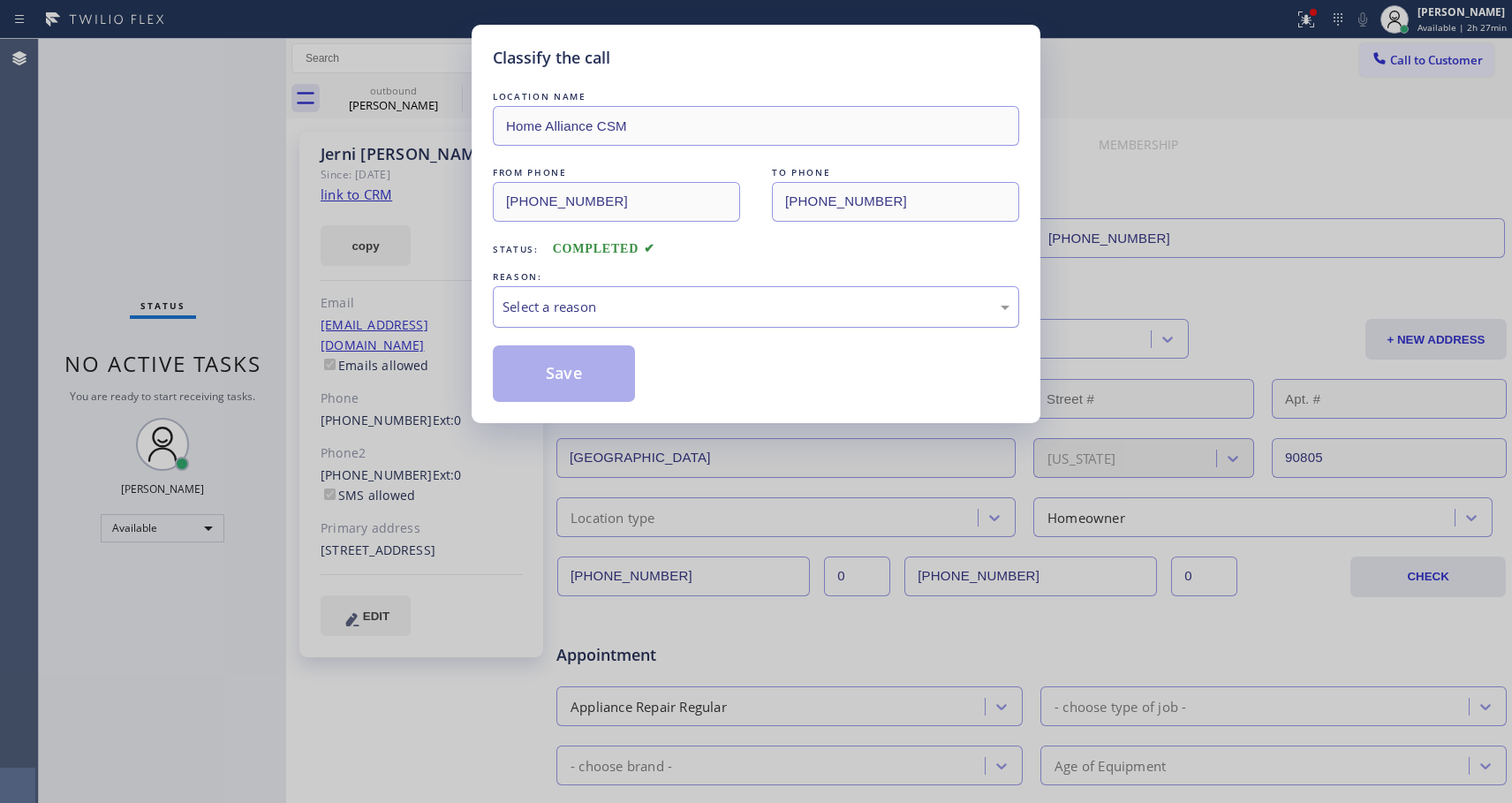
click at [685, 306] on div "Select a reason" at bounding box center [756, 307] width 507 height 20
click at [540, 376] on button "Save" at bounding box center [564, 374] width 142 height 57
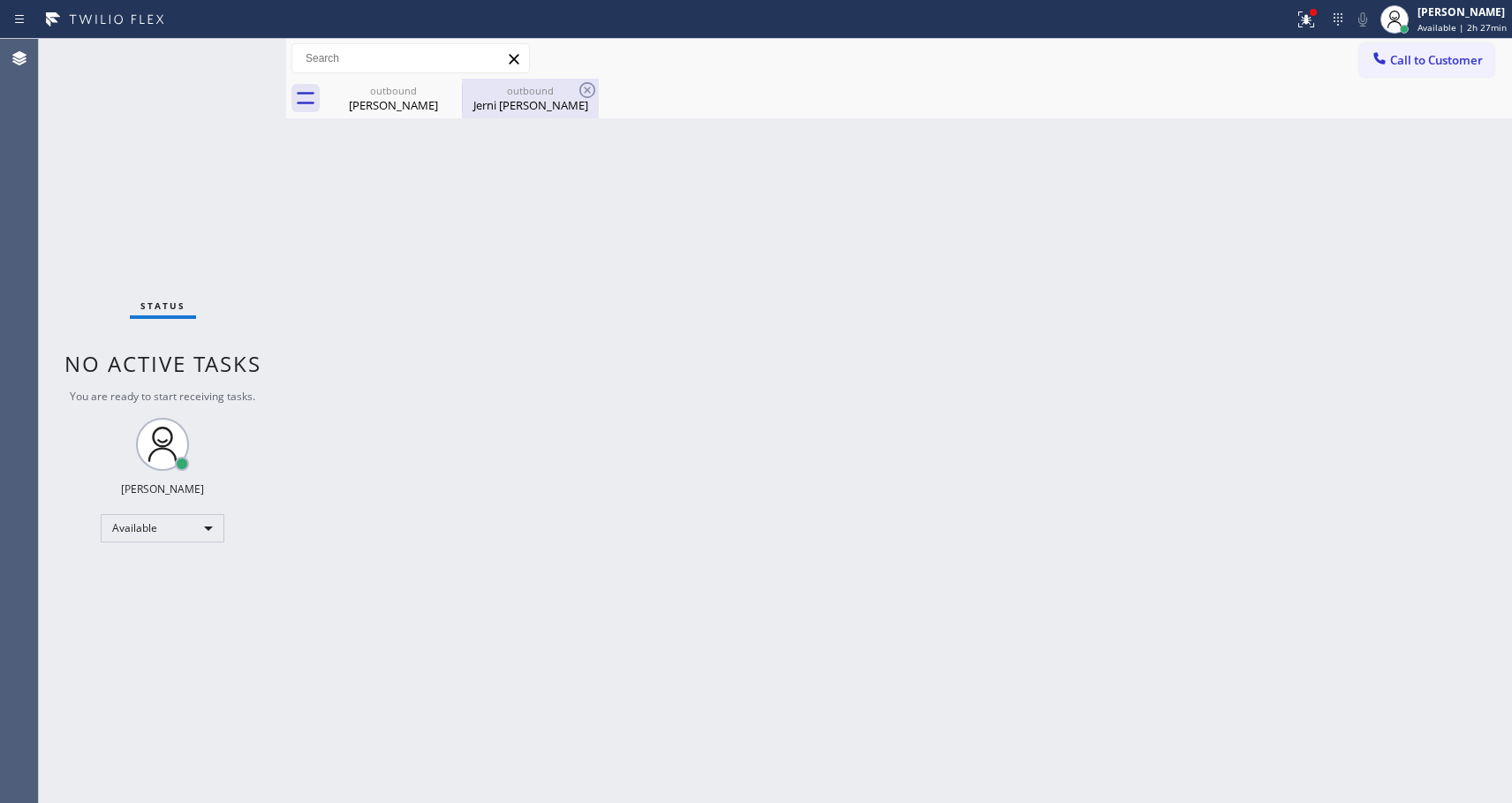
click at [531, 98] on div "Jerni Cuizon" at bounding box center [530, 105] width 133 height 16
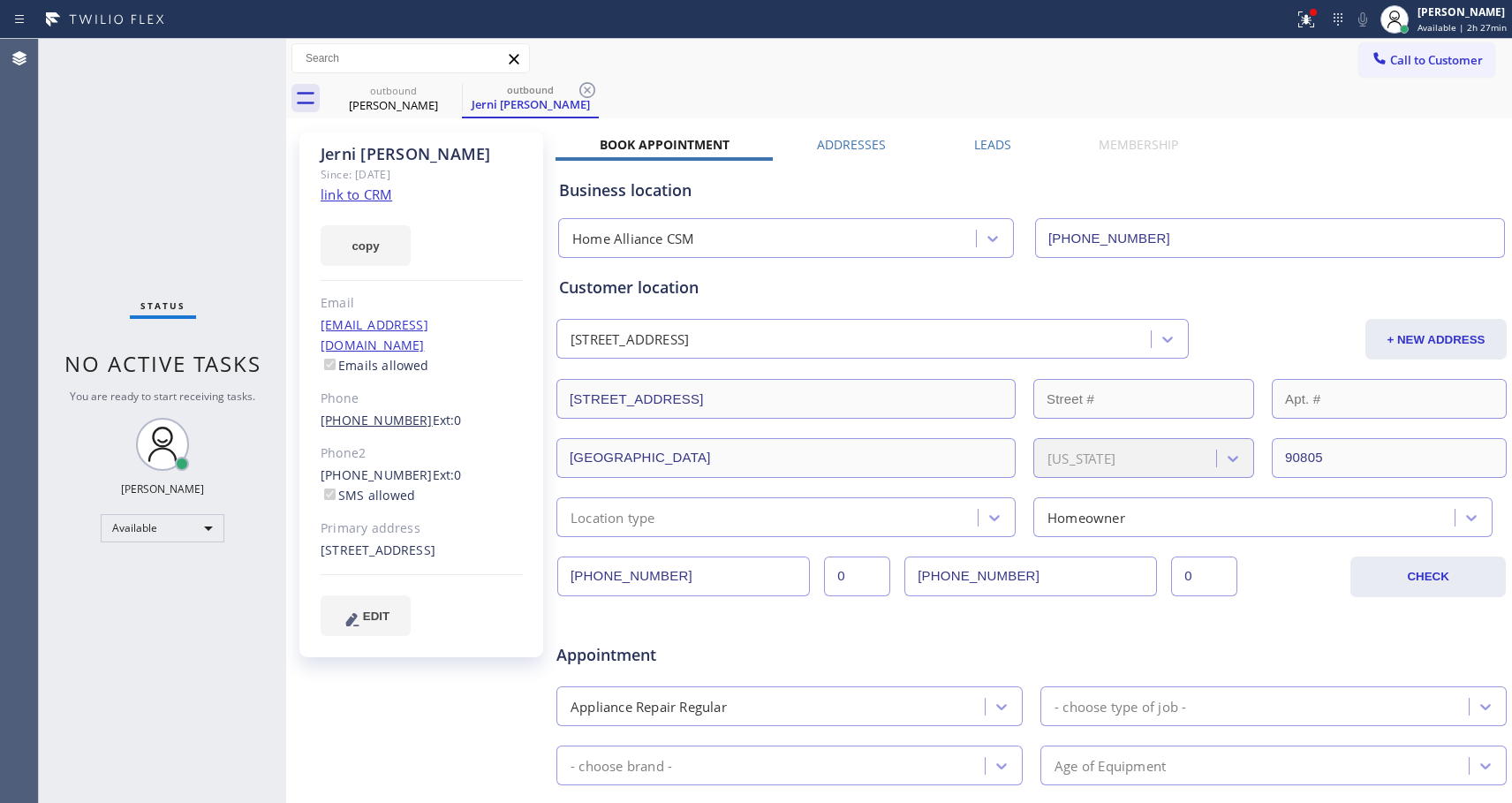
click at [381, 412] on link "(562) 387-6778" at bounding box center [377, 420] width 112 height 17
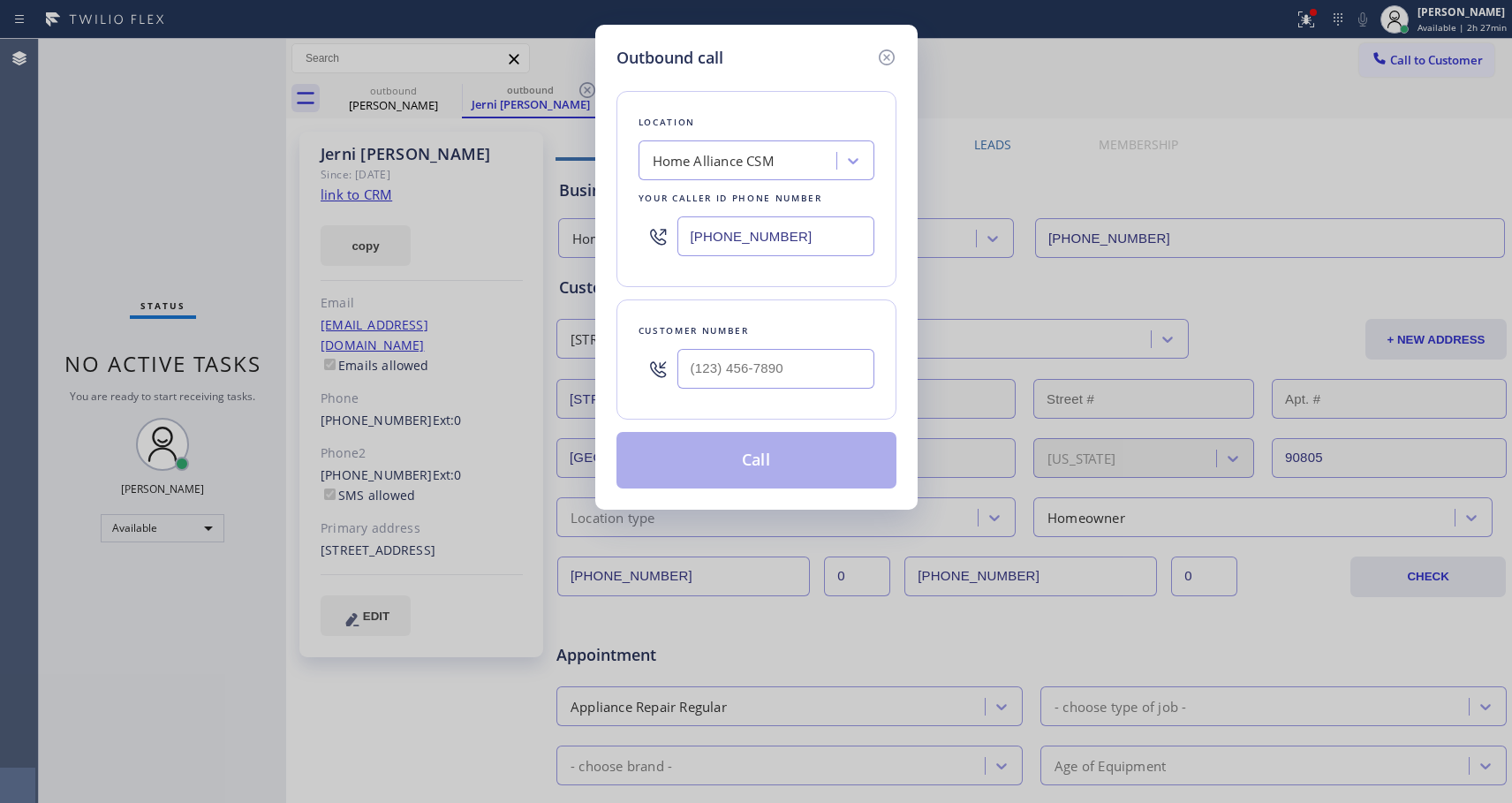
type input "(562) 387-6778"
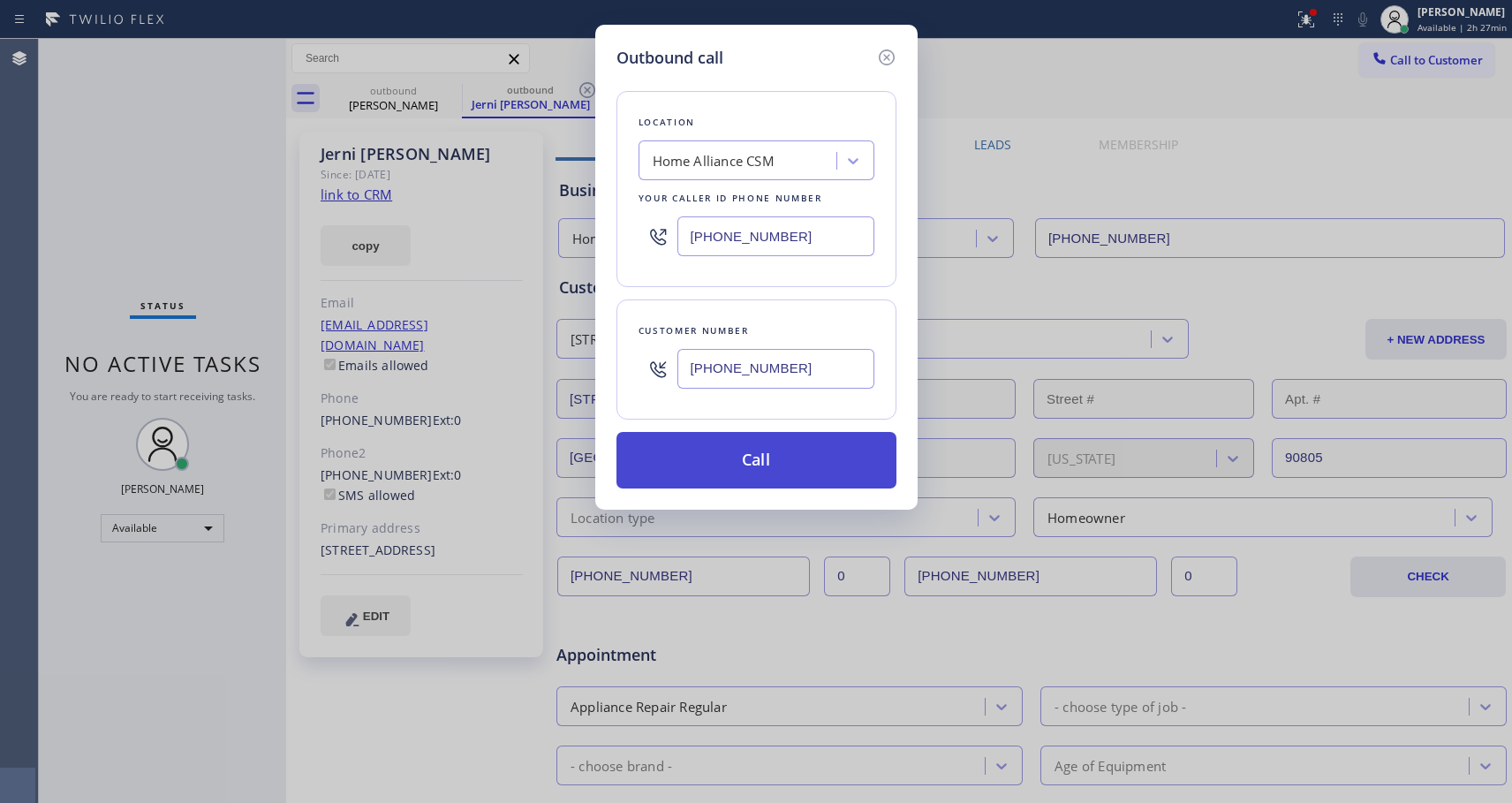
click at [769, 458] on button "Call" at bounding box center [756, 460] width 280 height 57
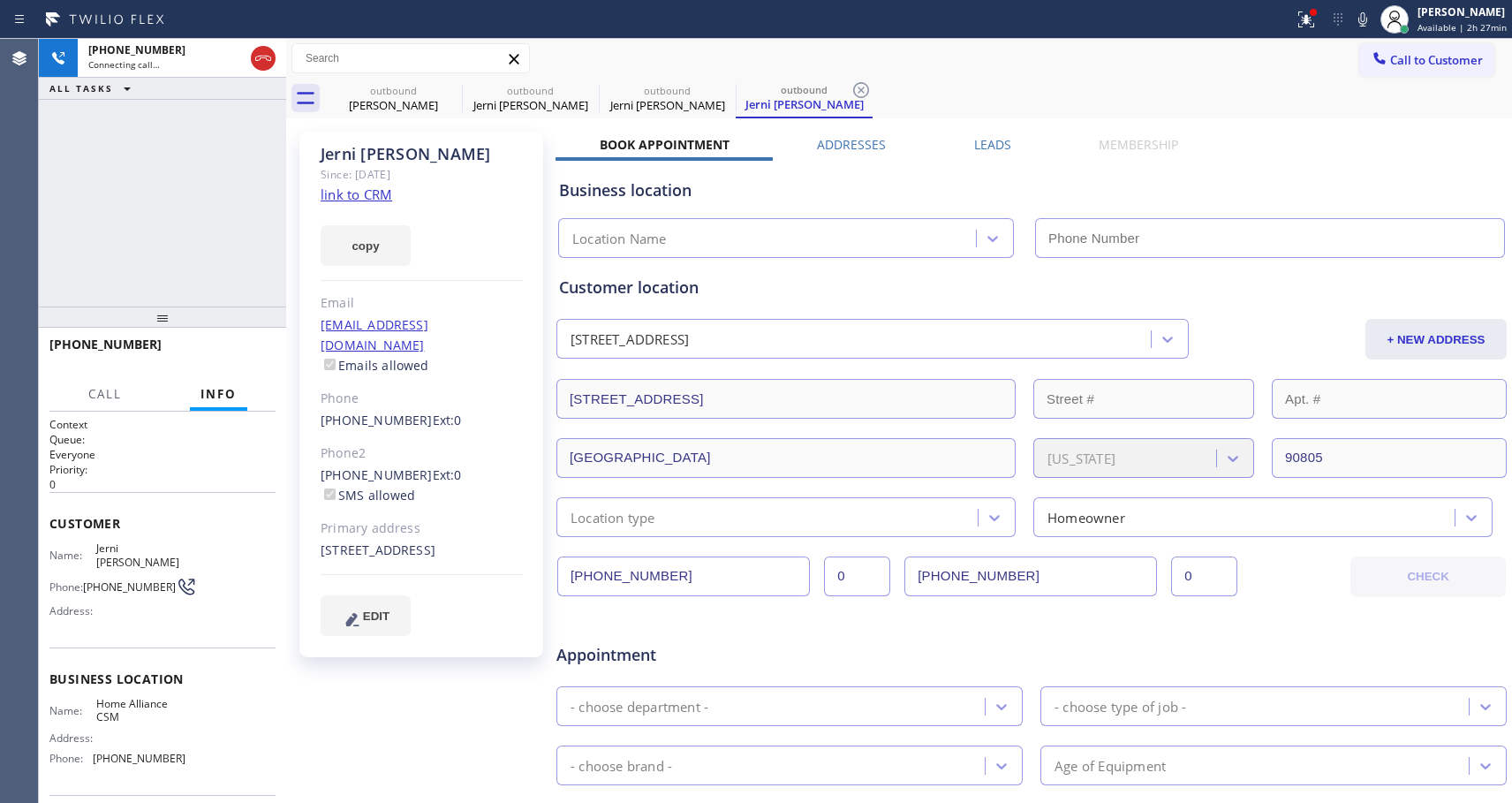
type input "[PHONE_NUMBER]"
click at [237, 349] on span "HANG UP" at bounding box center [234, 352] width 54 height 12
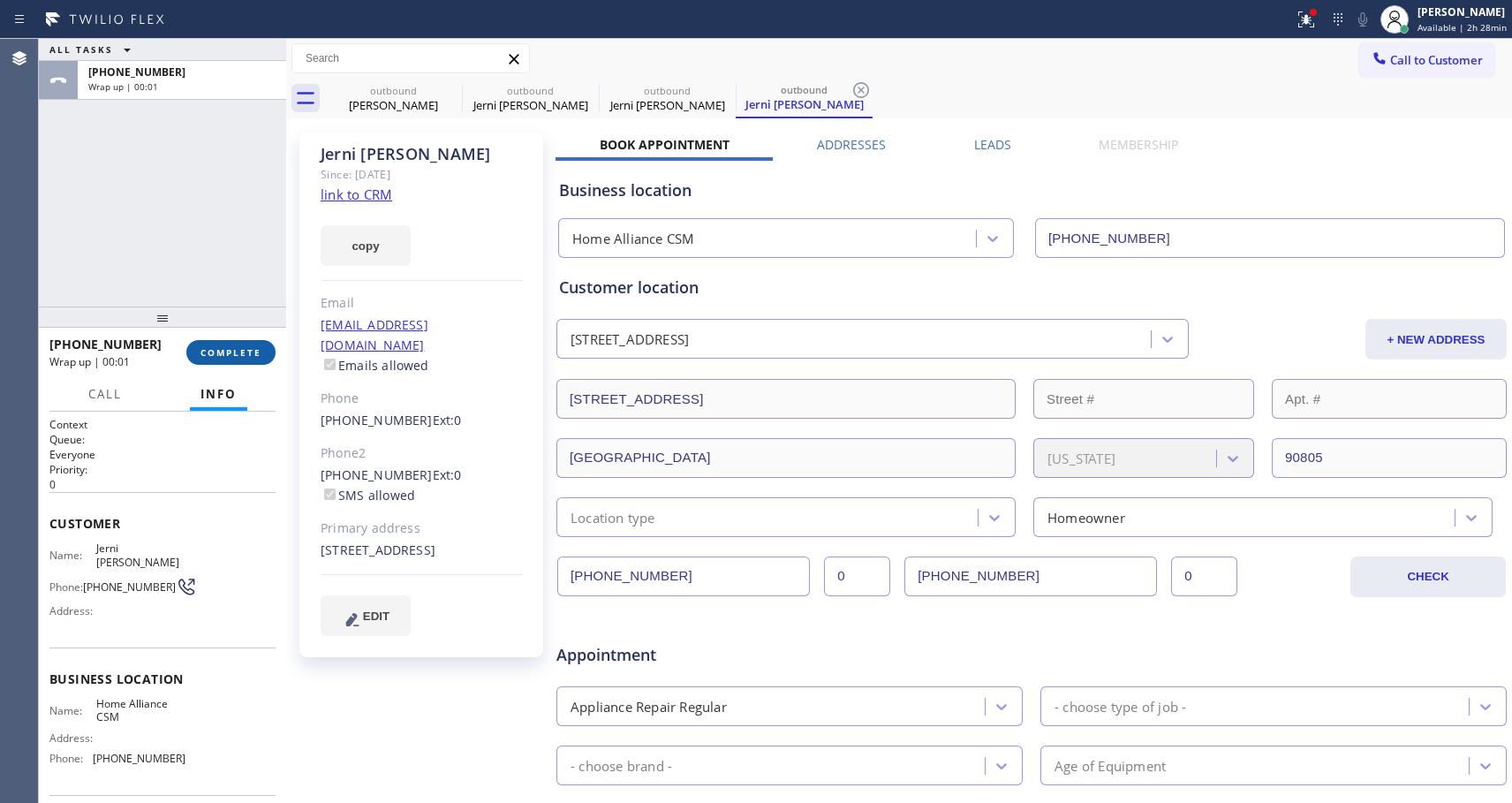
click at [237, 349] on span "COMPLETE" at bounding box center [231, 352] width 61 height 12
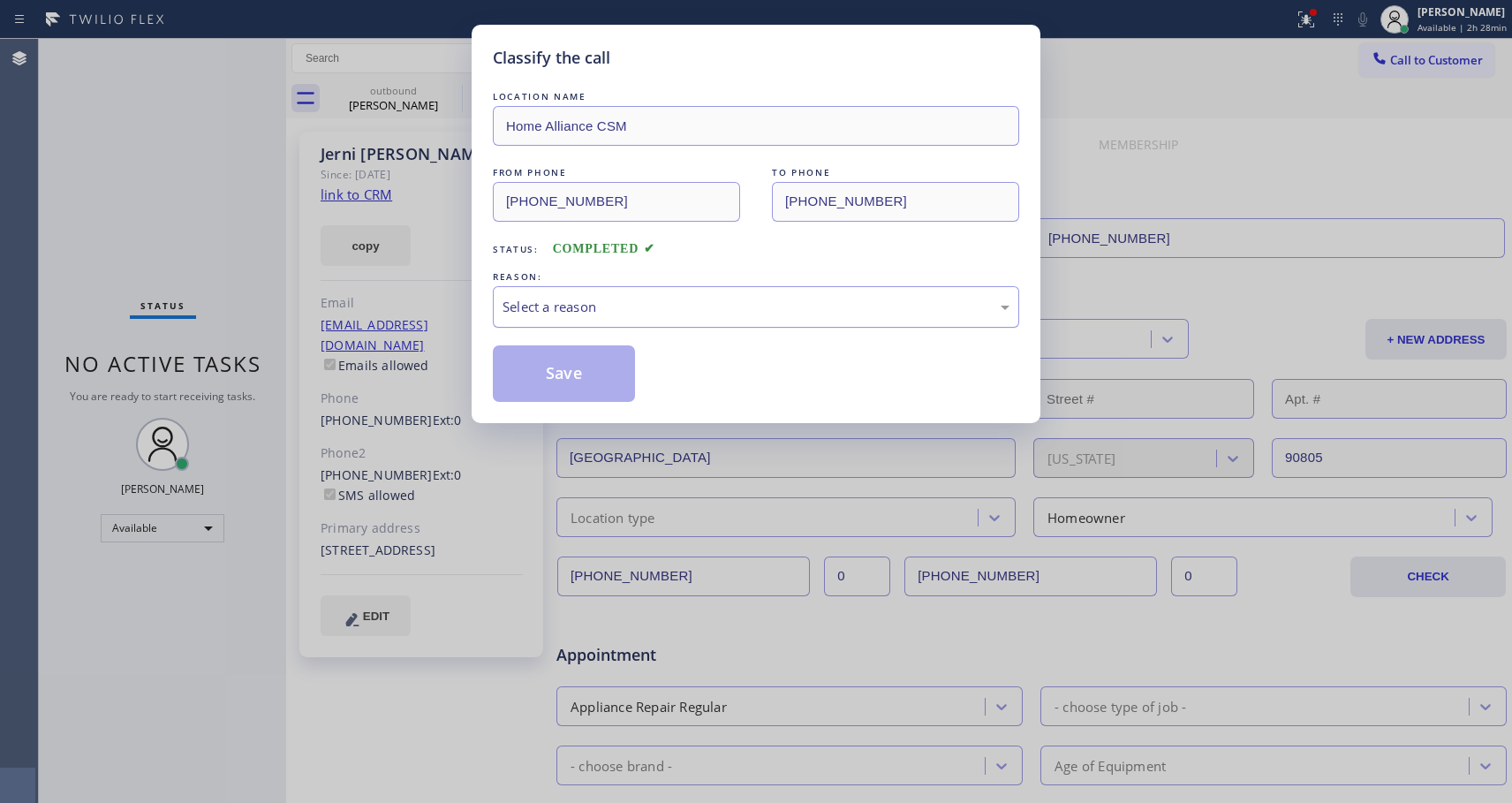
click at [629, 300] on div "Select a reason" at bounding box center [756, 307] width 507 height 20
click at [582, 379] on button "Save" at bounding box center [564, 374] width 142 height 57
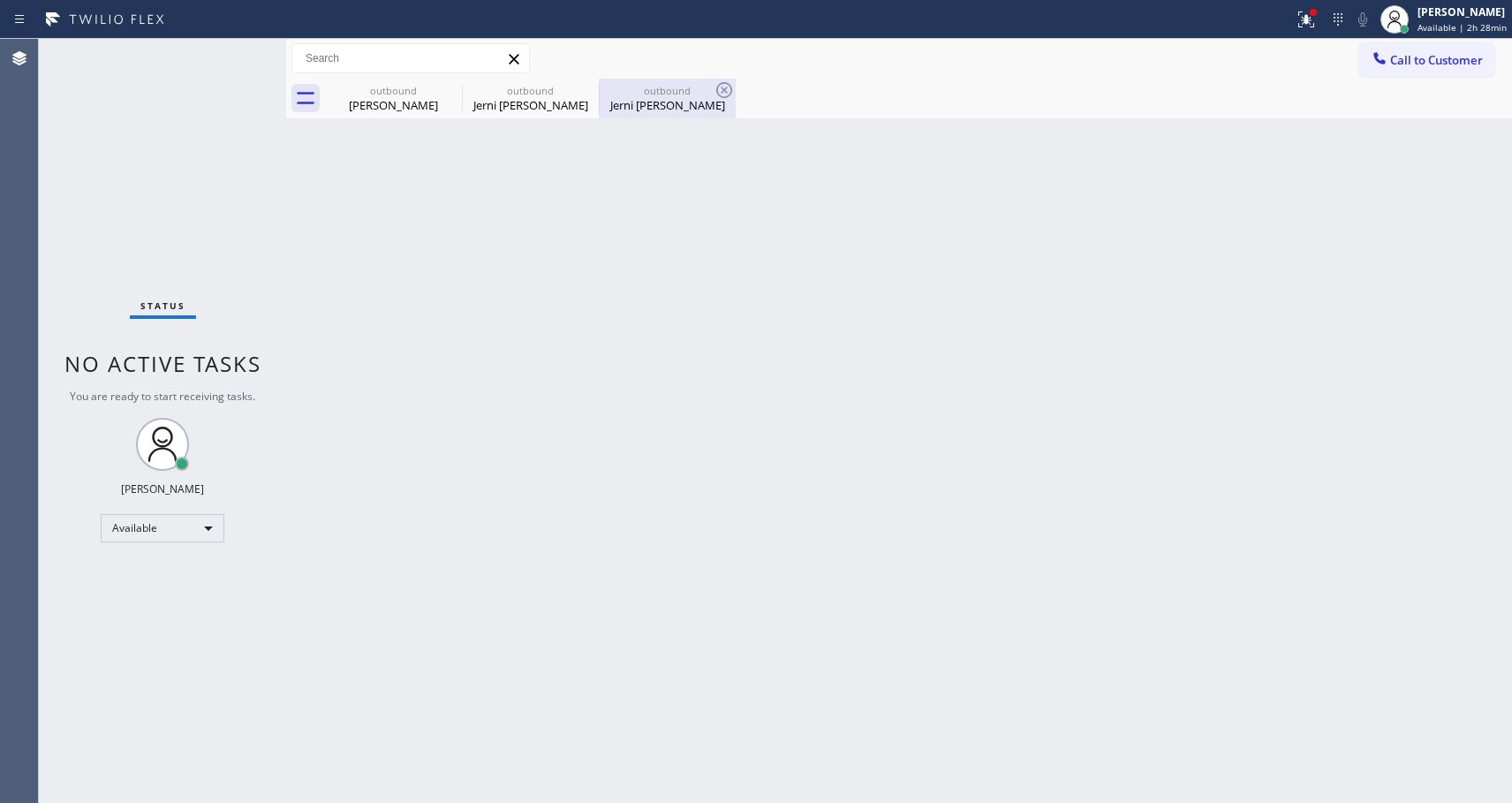
click at [660, 94] on div "outbound" at bounding box center [667, 90] width 133 height 13
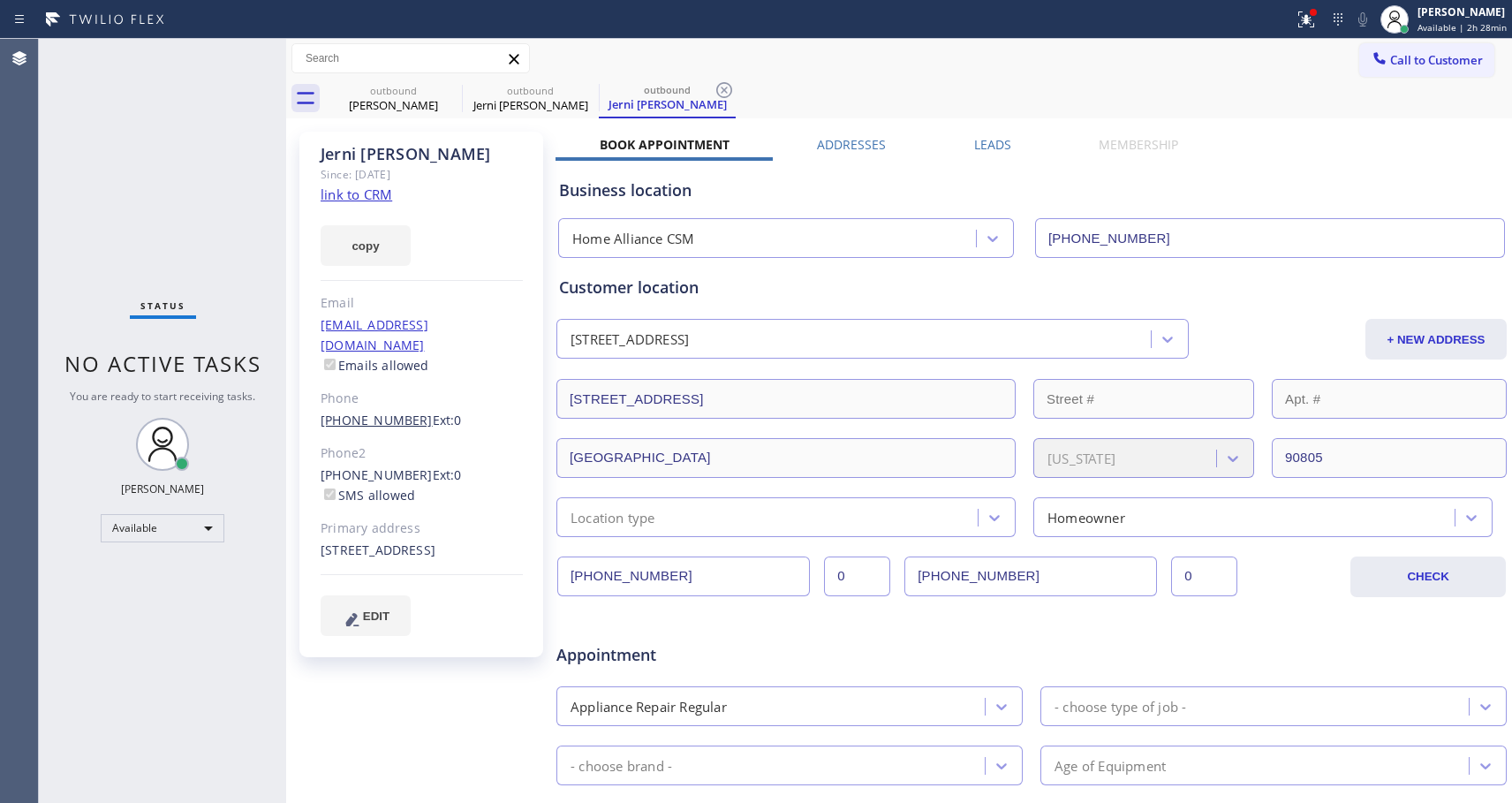
click at [392, 412] on link "(562) 387-6778" at bounding box center [377, 420] width 112 height 17
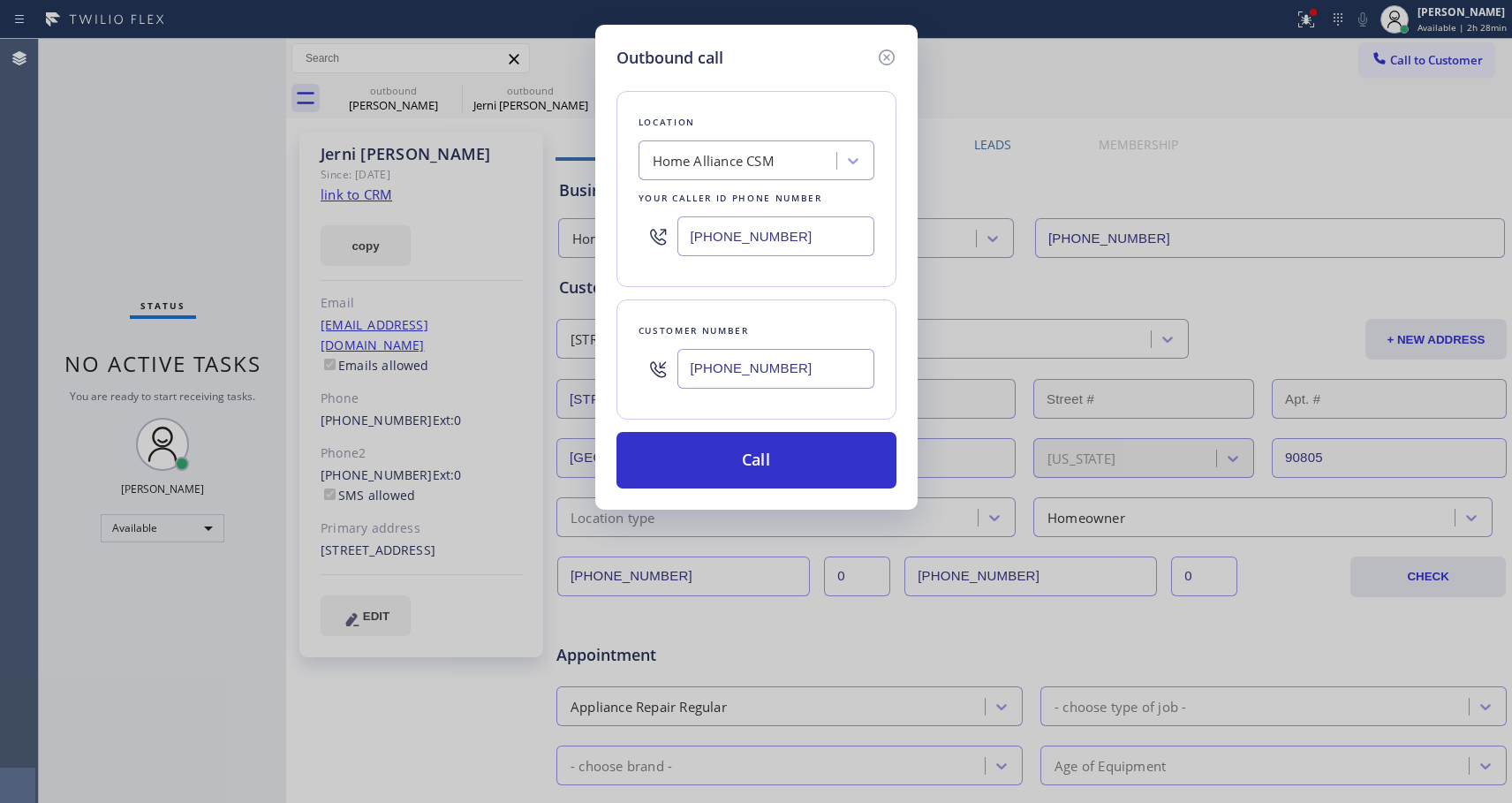
type input "(562) 387-6778"
click at [738, 453] on button "Call" at bounding box center [756, 460] width 280 height 57
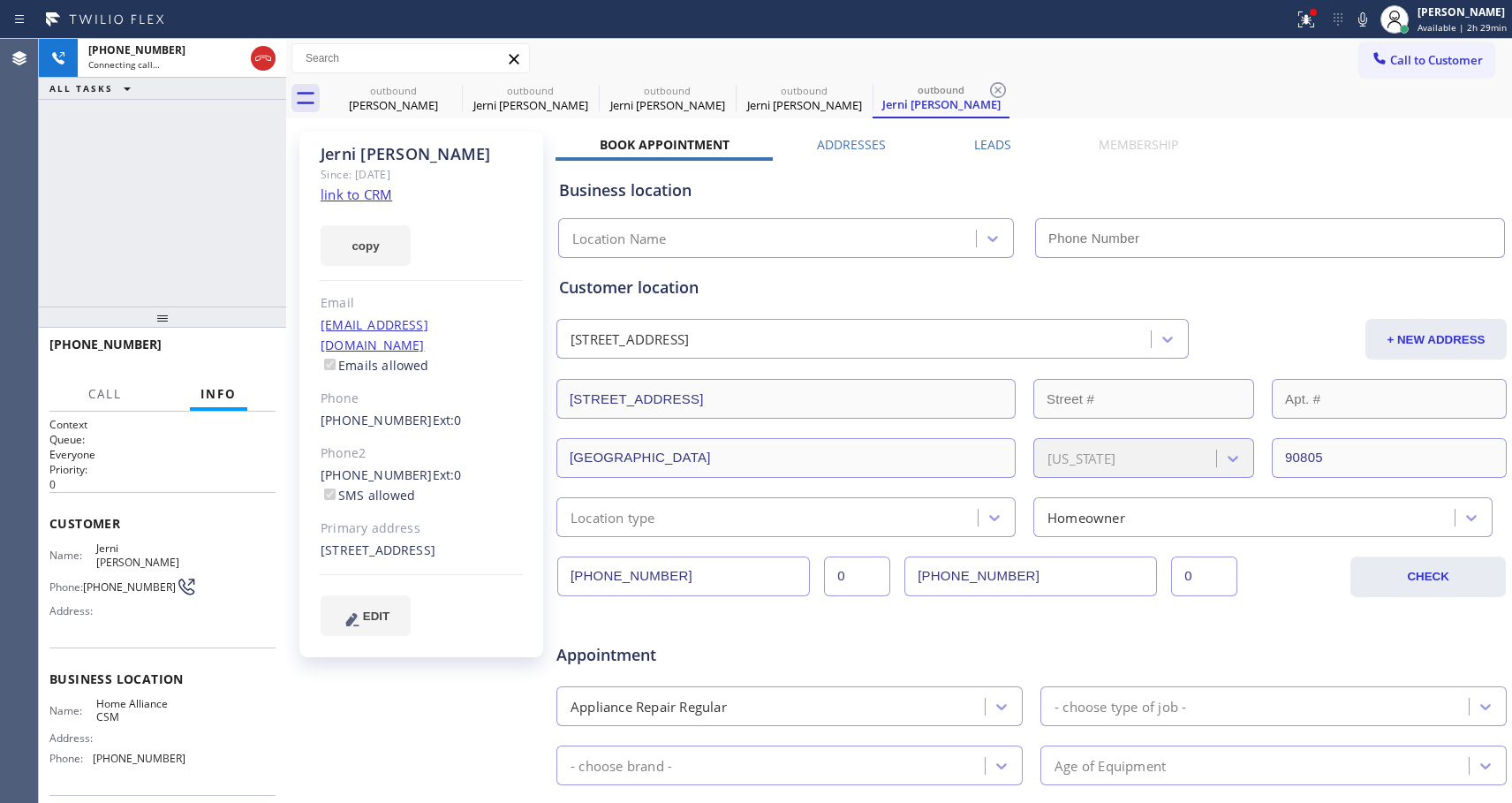
type input "[PHONE_NUMBER]"
click at [235, 358] on button "HANG UP" at bounding box center [234, 352] width 82 height 25
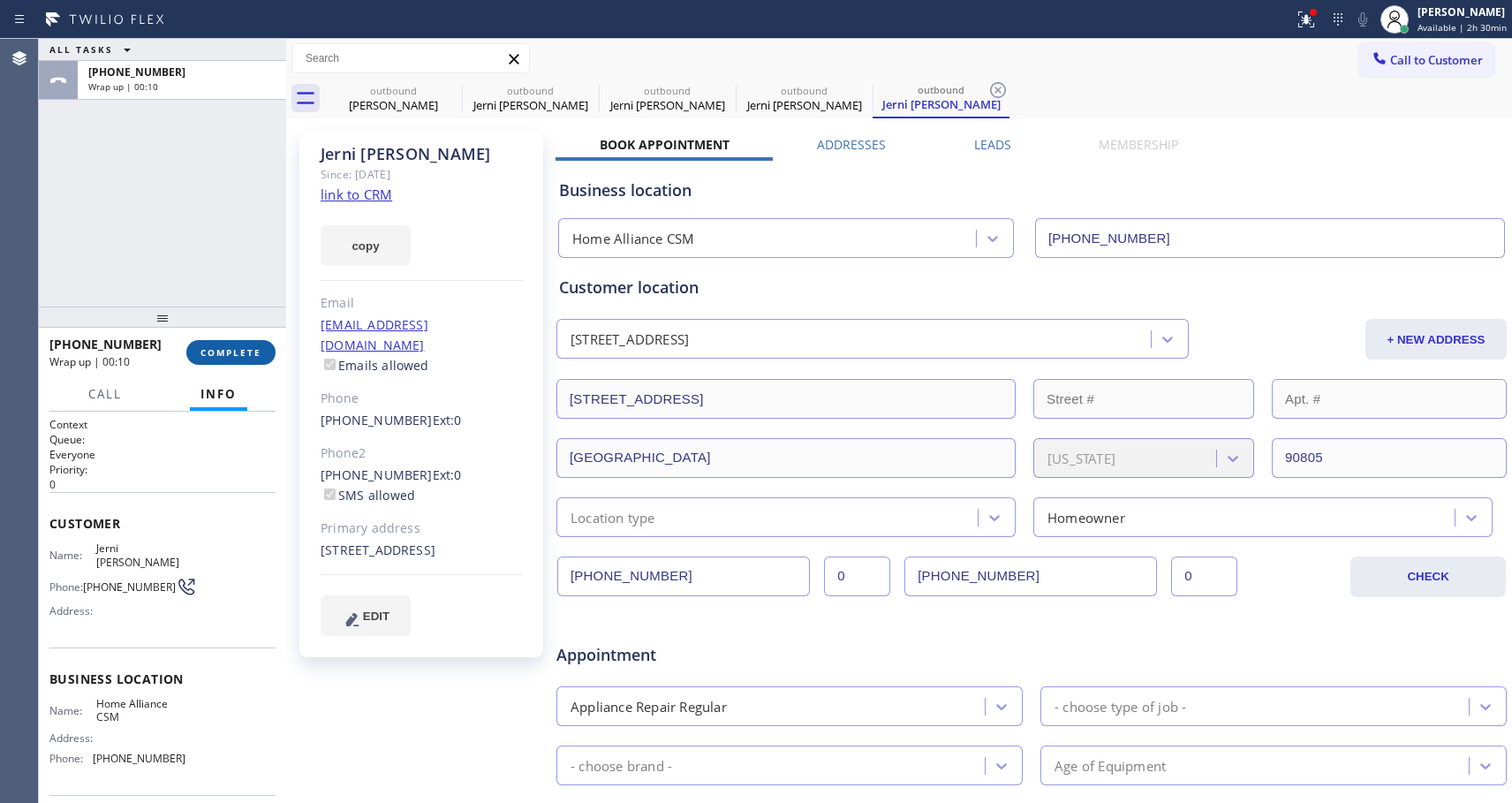
click at [221, 347] on span "COMPLETE" at bounding box center [231, 352] width 61 height 12
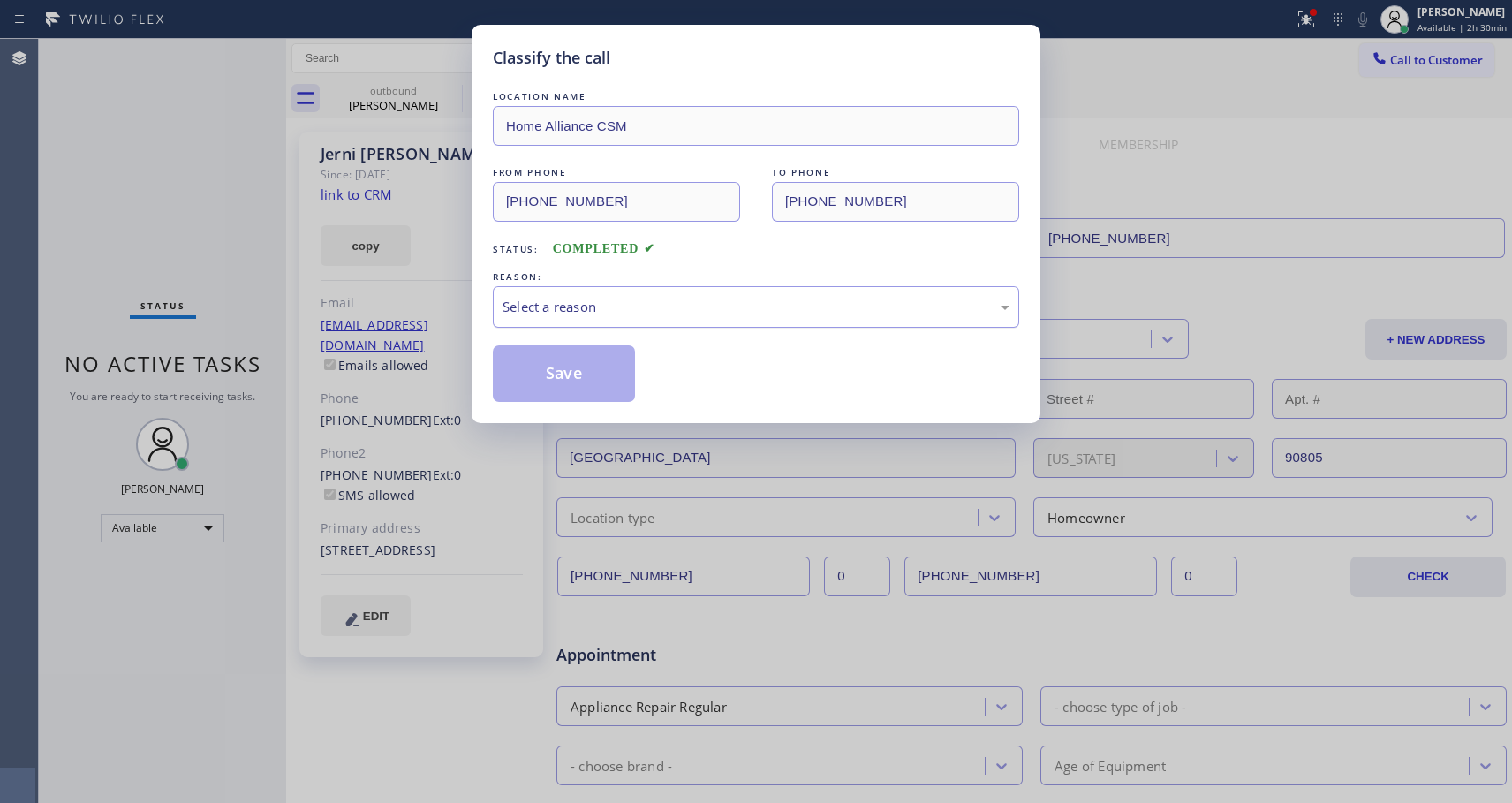
click at [707, 310] on div "Select a reason" at bounding box center [756, 307] width 507 height 20
click at [582, 373] on button "Save" at bounding box center [564, 374] width 142 height 57
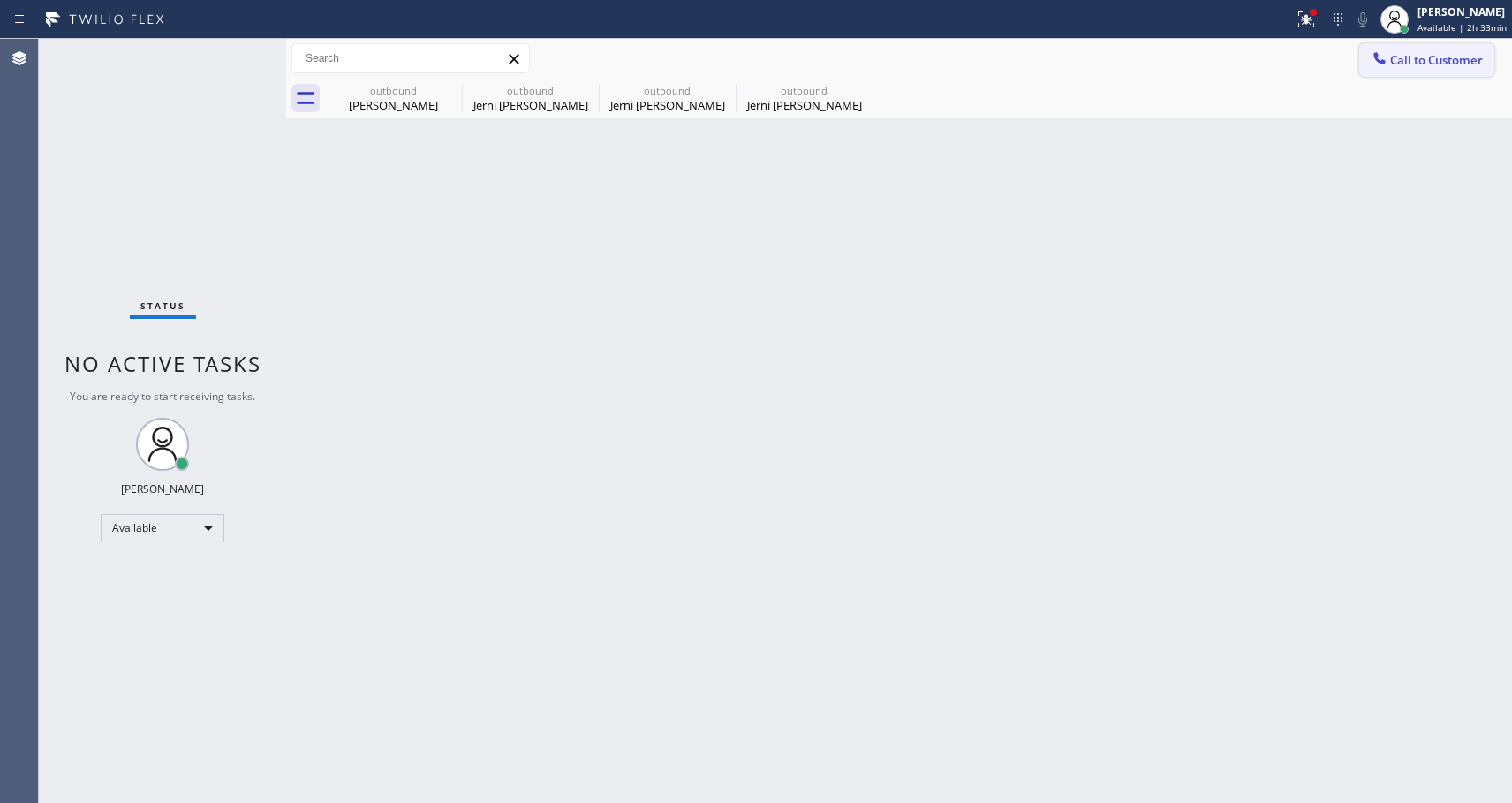
click at [1413, 57] on span "Call to Customer" at bounding box center [1436, 60] width 93 height 16
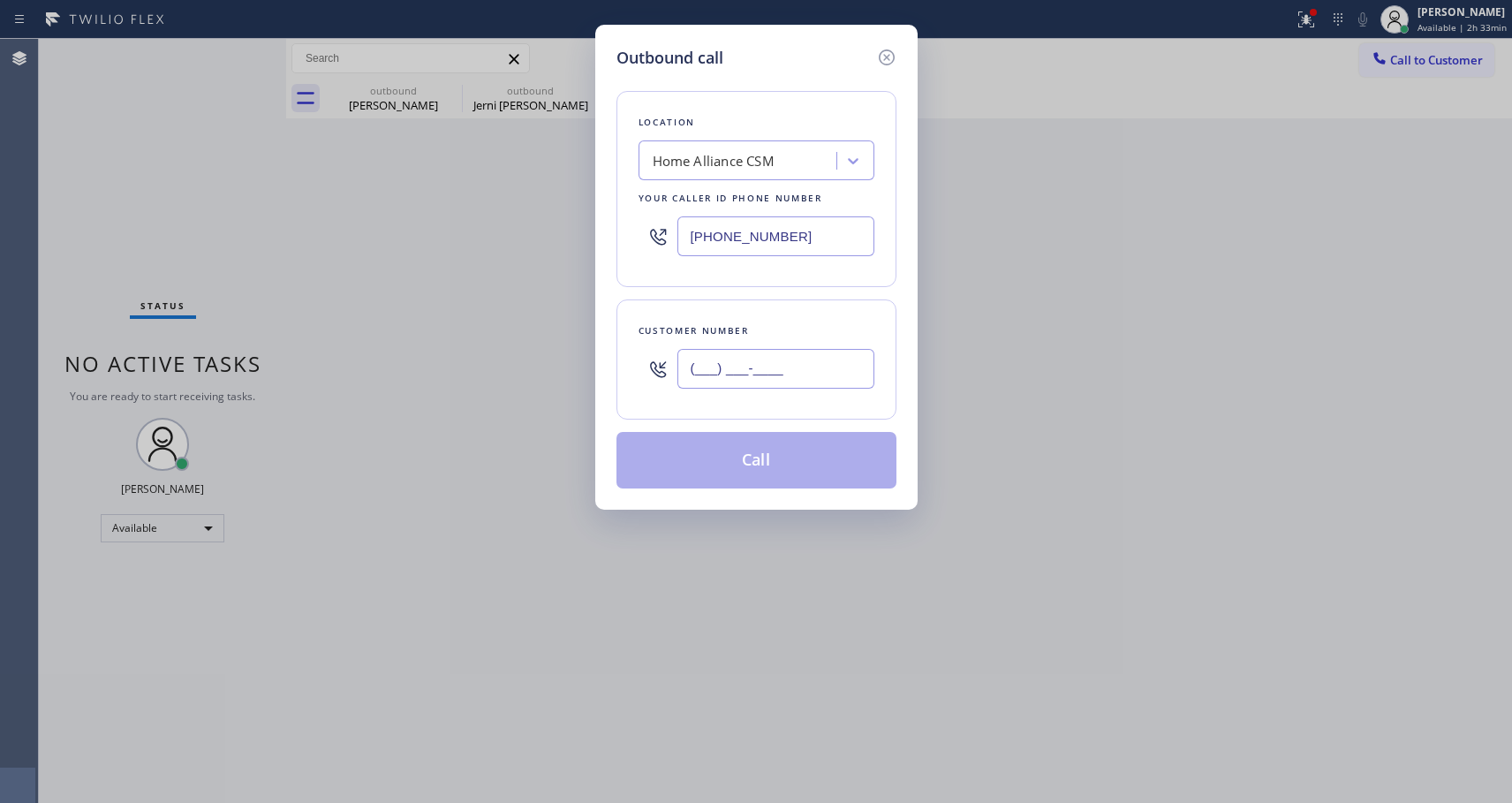
click at [710, 382] on input "(___) ___-____" at bounding box center [775, 368] width 197 height 40
paste input "562) 879-5062"
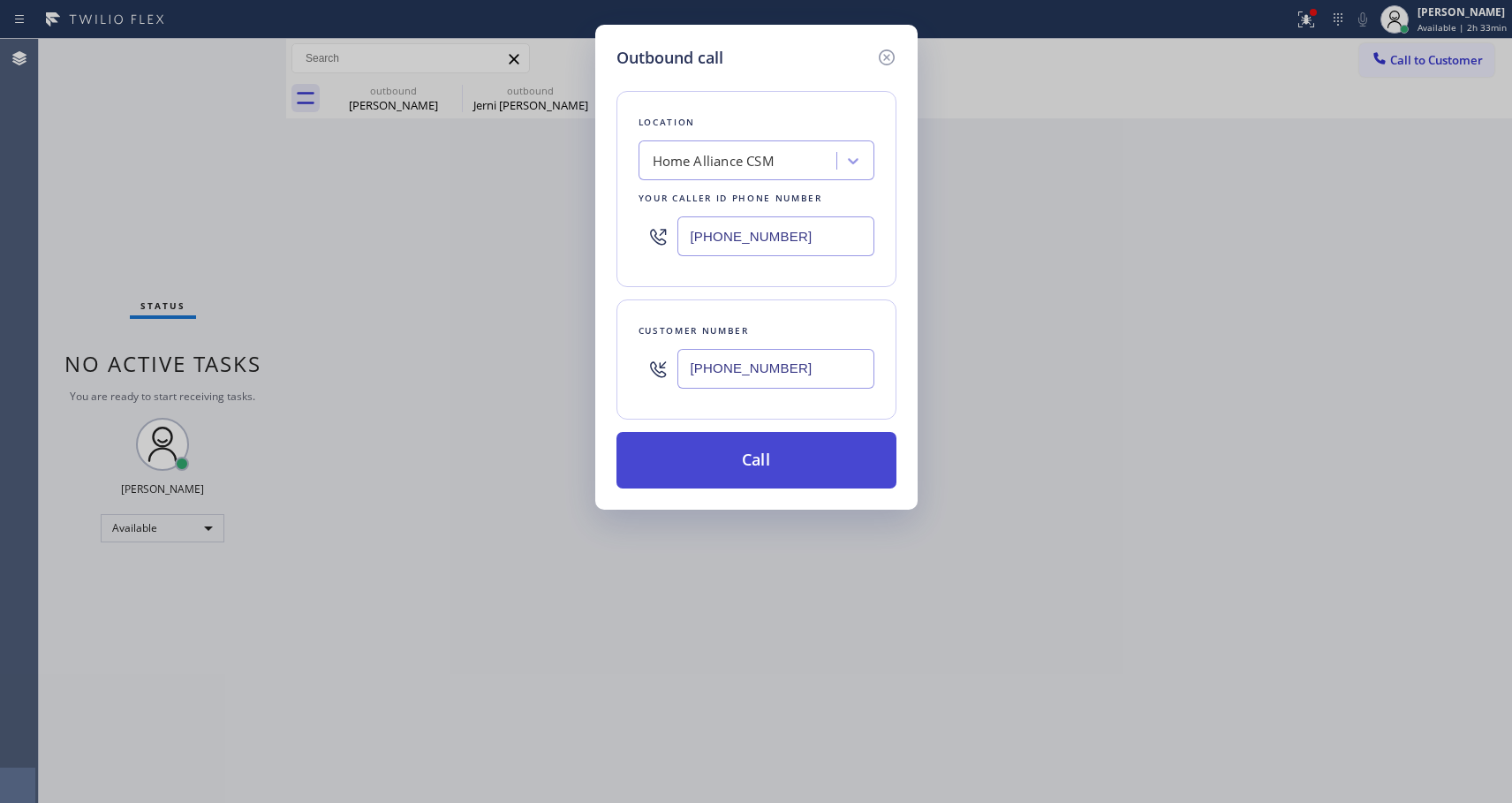
type input "(562) 879-5062"
click at [809, 459] on button "Call" at bounding box center [756, 460] width 280 height 57
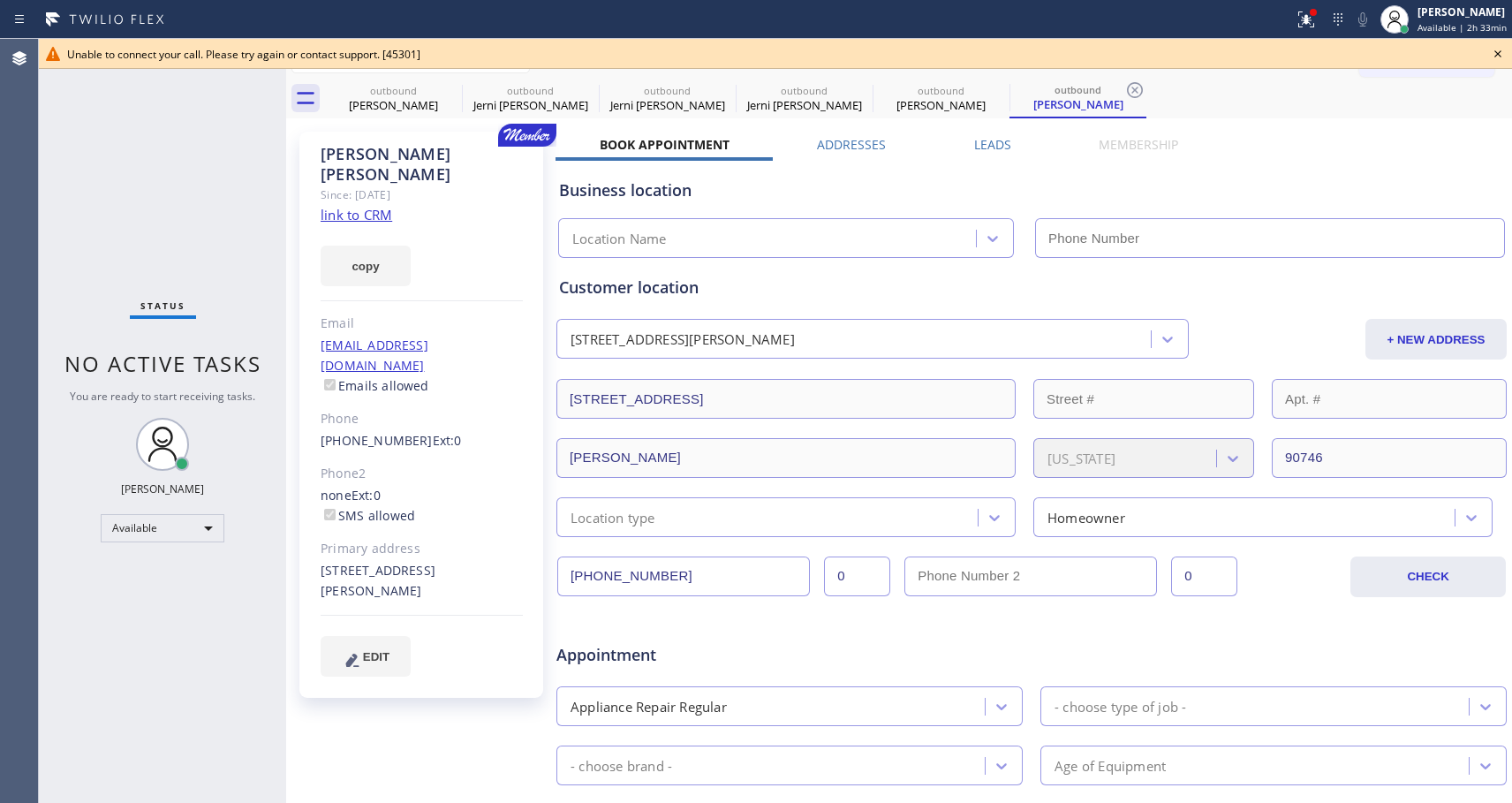
type input "[PHONE_NUMBER]"
click at [1495, 55] on icon at bounding box center [1497, 53] width 21 height 21
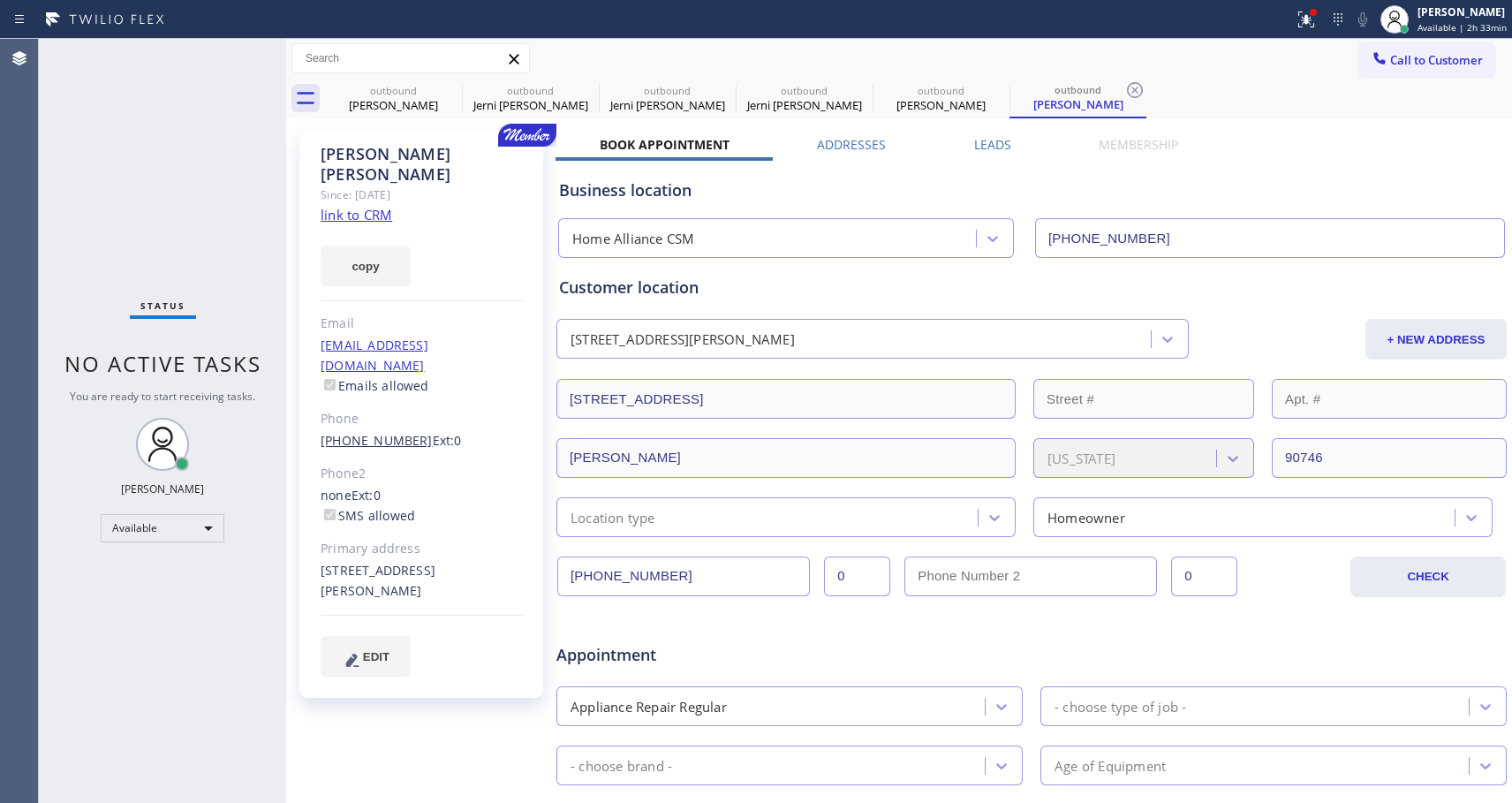
click at [374, 432] on link "(562) 879-5062" at bounding box center [377, 440] width 112 height 17
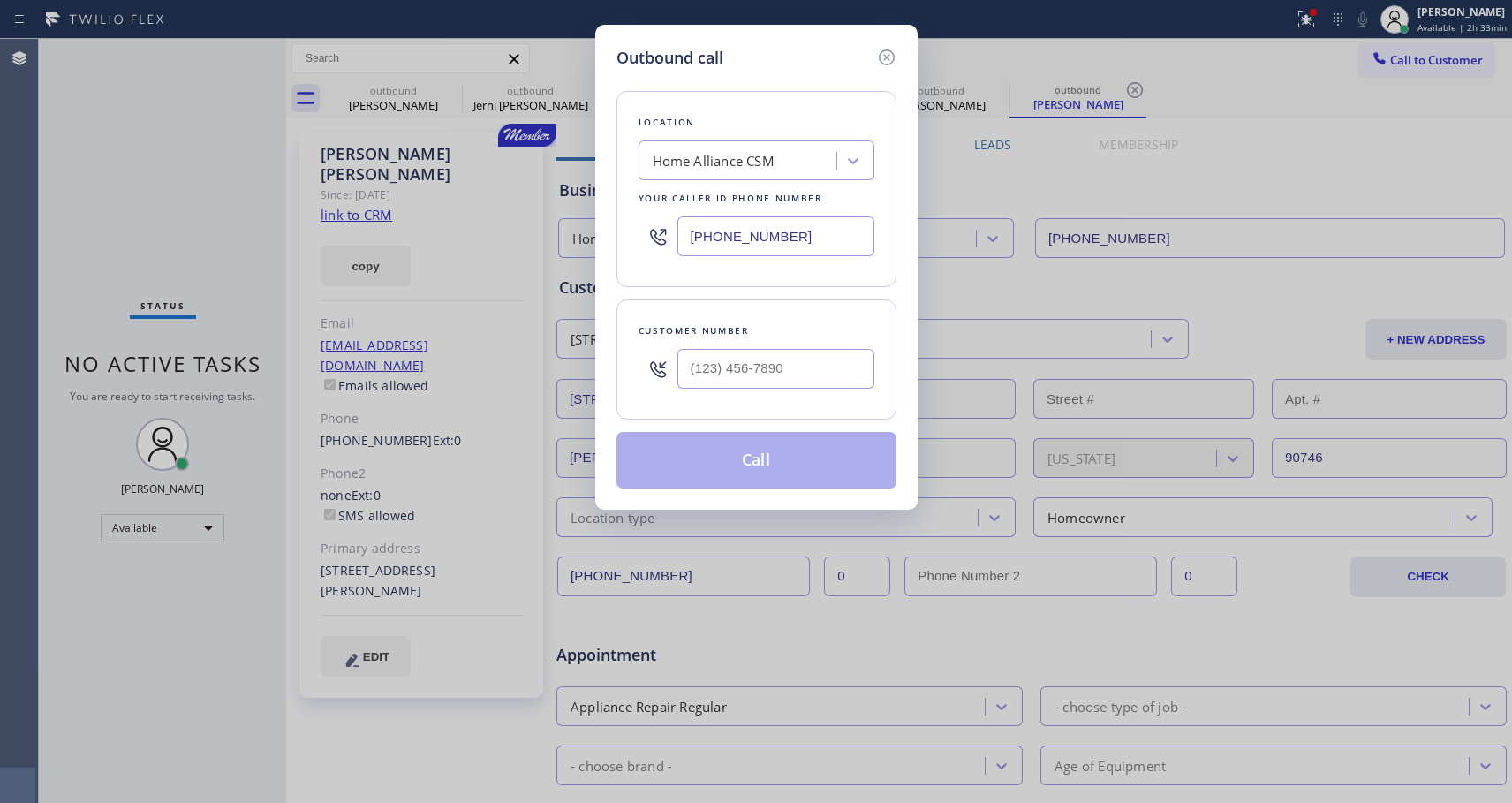
type input "(562) 879-5062"
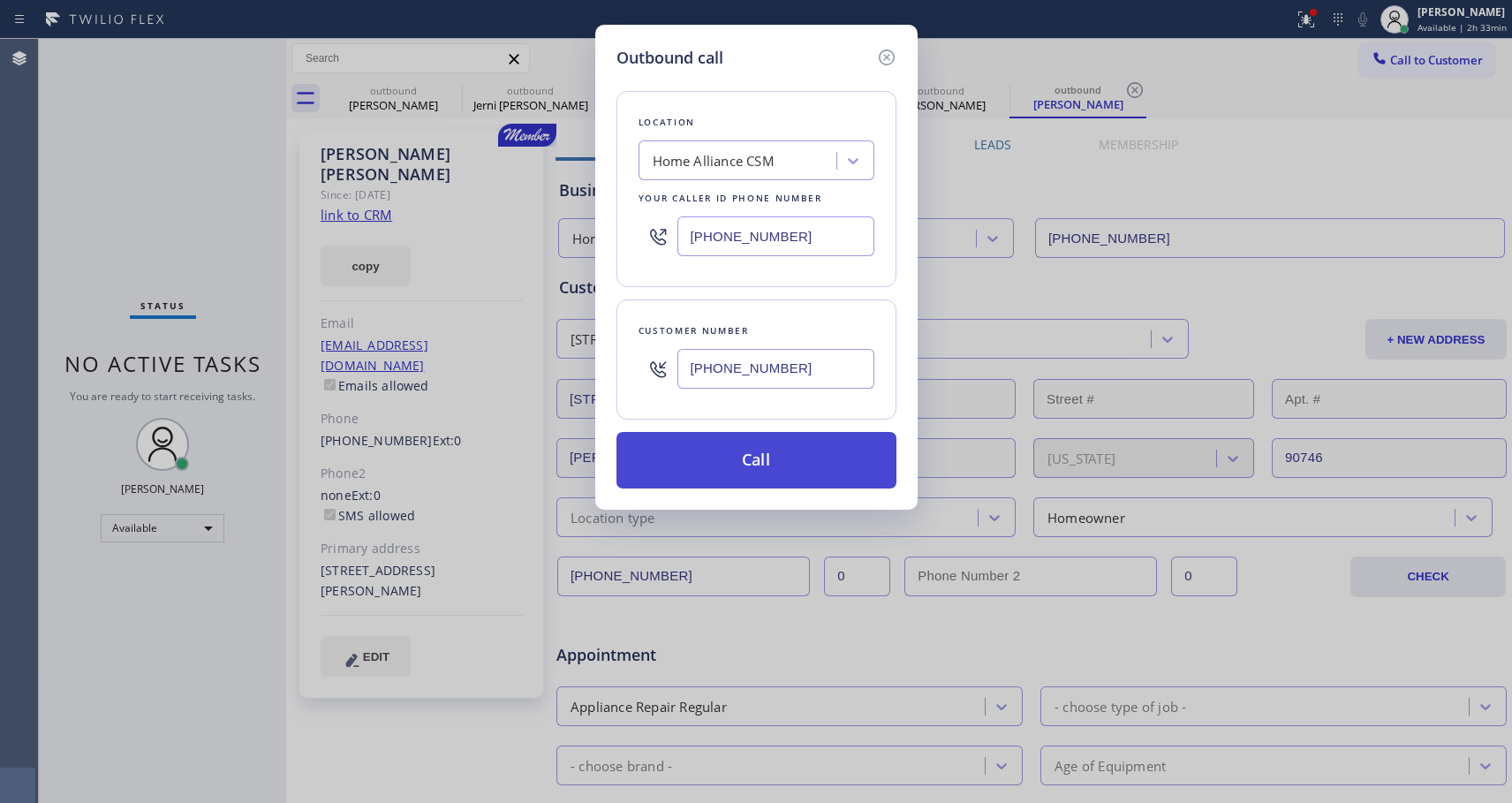
click at [734, 452] on button "Call" at bounding box center [756, 460] width 280 height 57
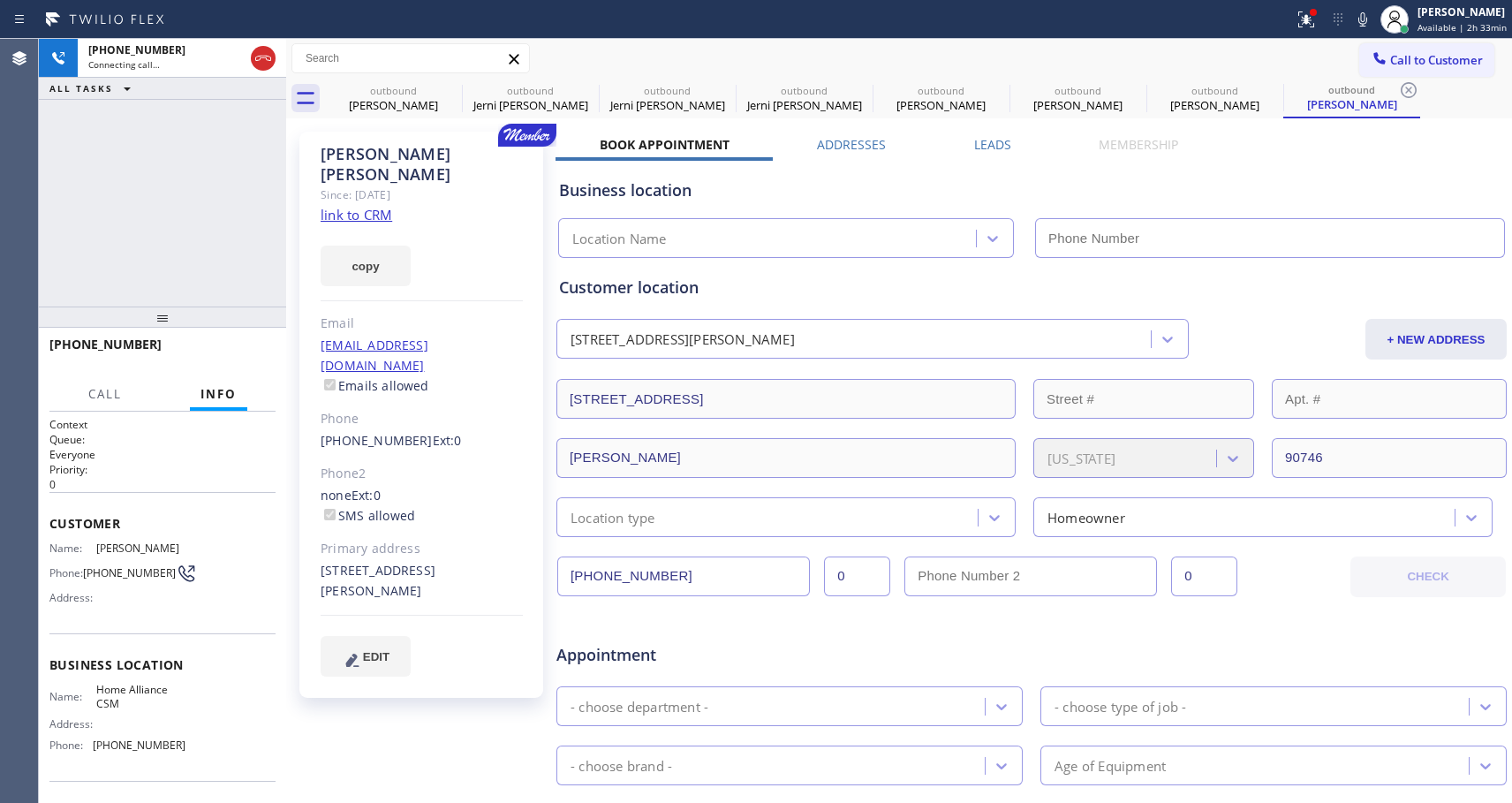
type input "[PHONE_NUMBER]"
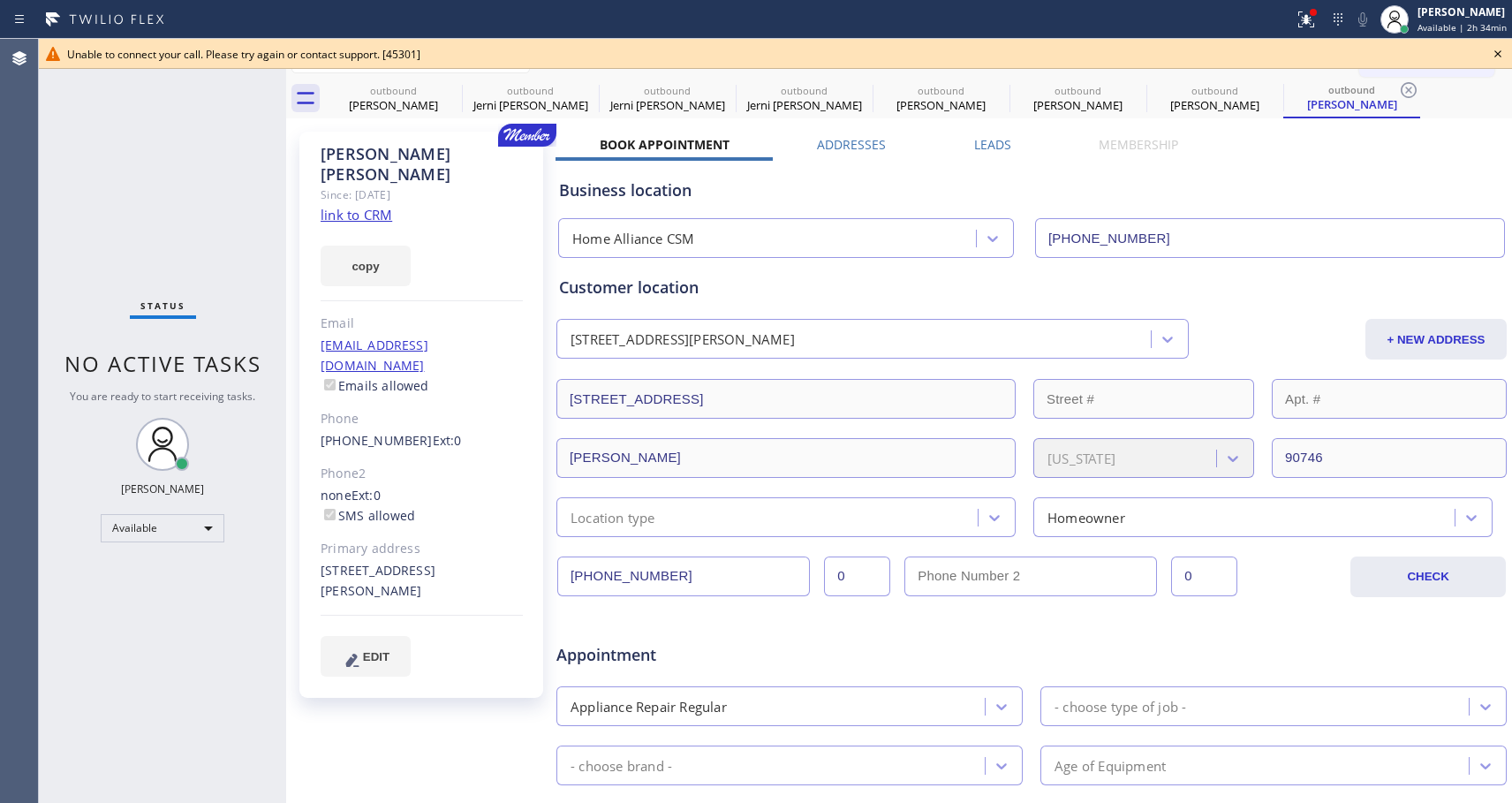
click at [1499, 51] on icon at bounding box center [1497, 53] width 21 height 21
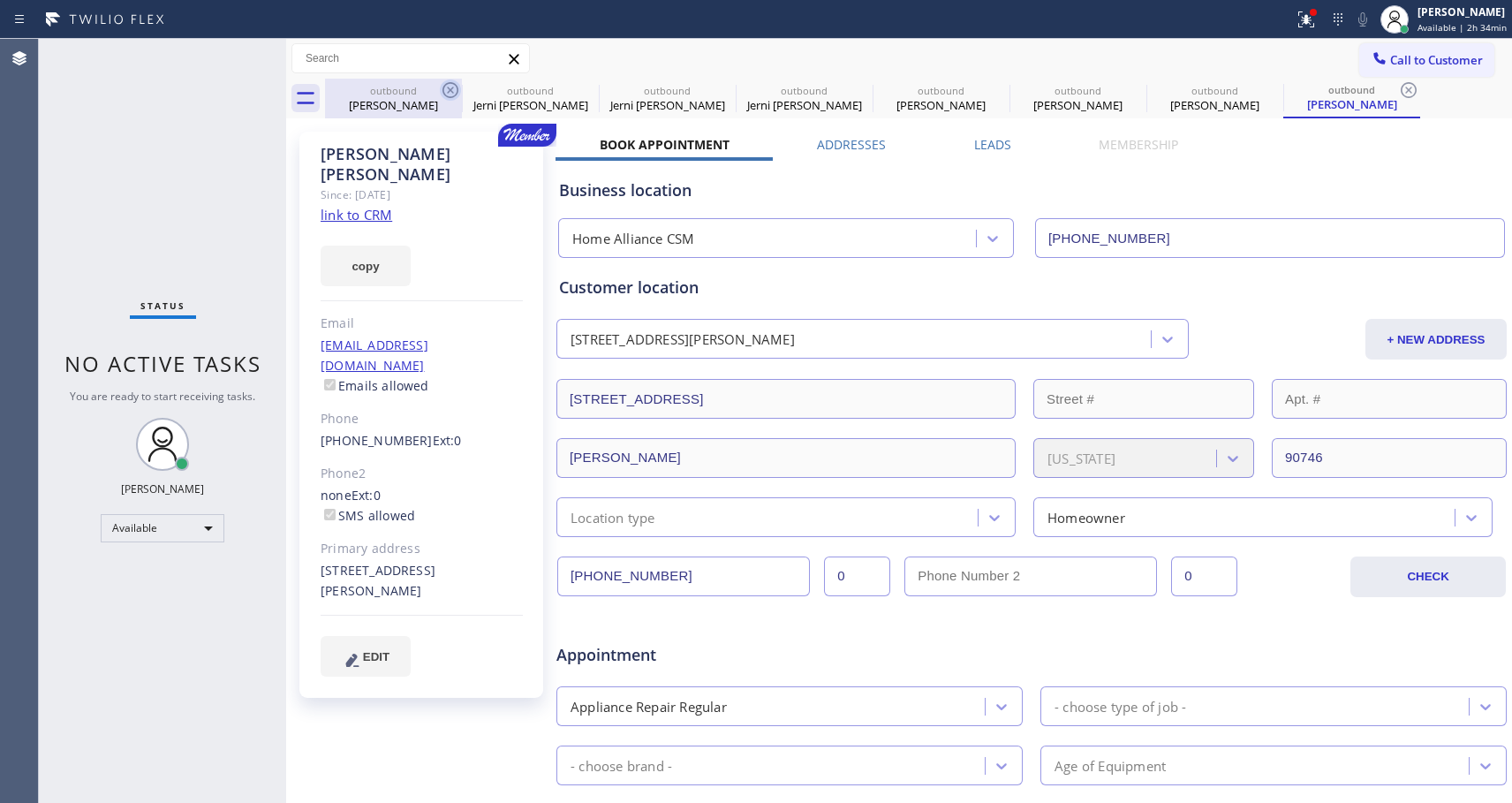
click at [447, 87] on icon at bounding box center [450, 90] width 21 height 21
click at [0, 0] on icon at bounding box center [0, 0] width 0 height 0
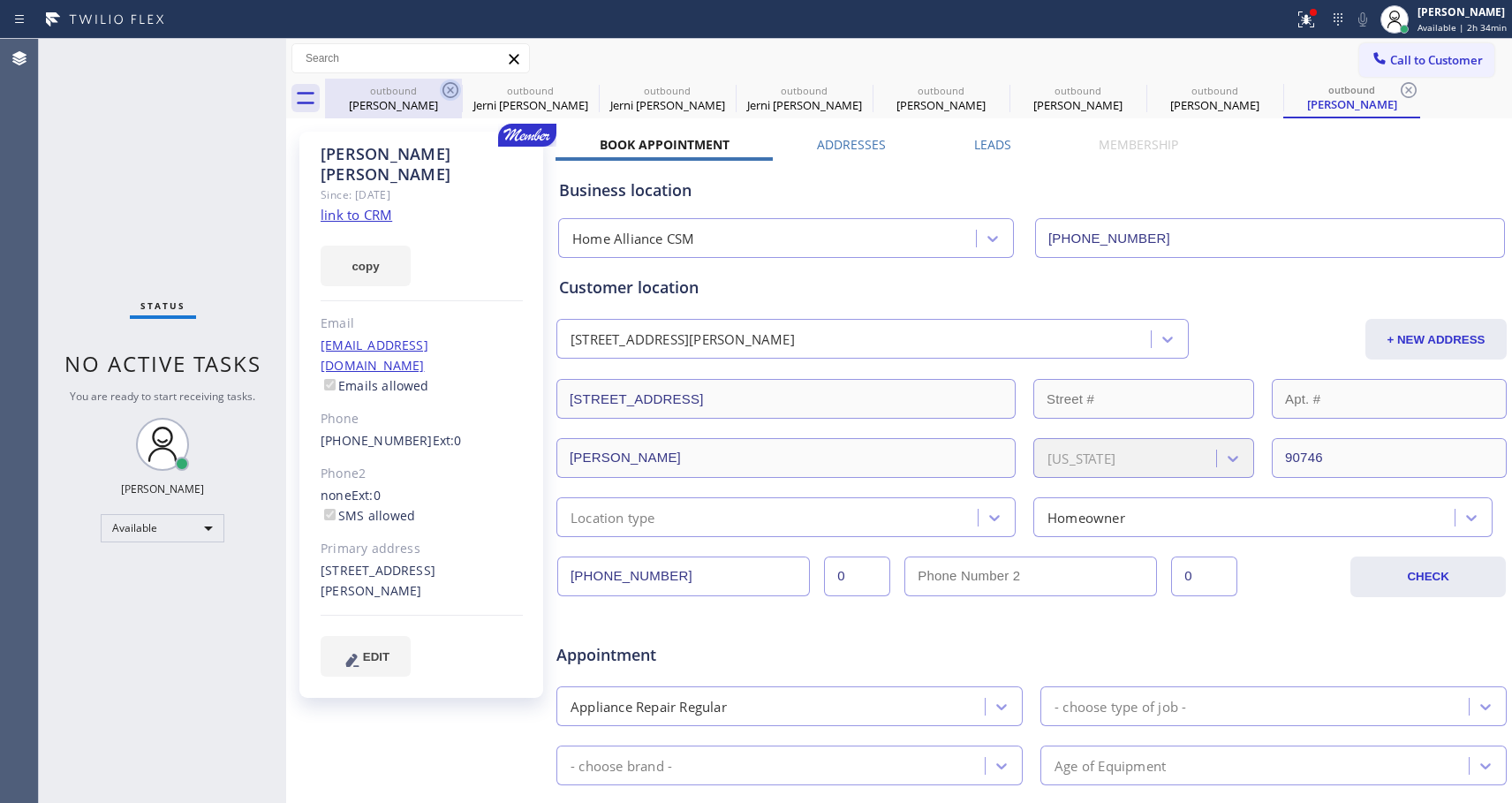
click at [0, 0] on icon at bounding box center [0, 0] width 0 height 0
click at [1398, 87] on icon at bounding box center [1408, 90] width 21 height 21
click at [447, 87] on div "outbound Akmal Akbar outbound Jerni Cuizon outbound Jerni Cuizon outbound Jerni…" at bounding box center [919, 98] width 1187 height 40
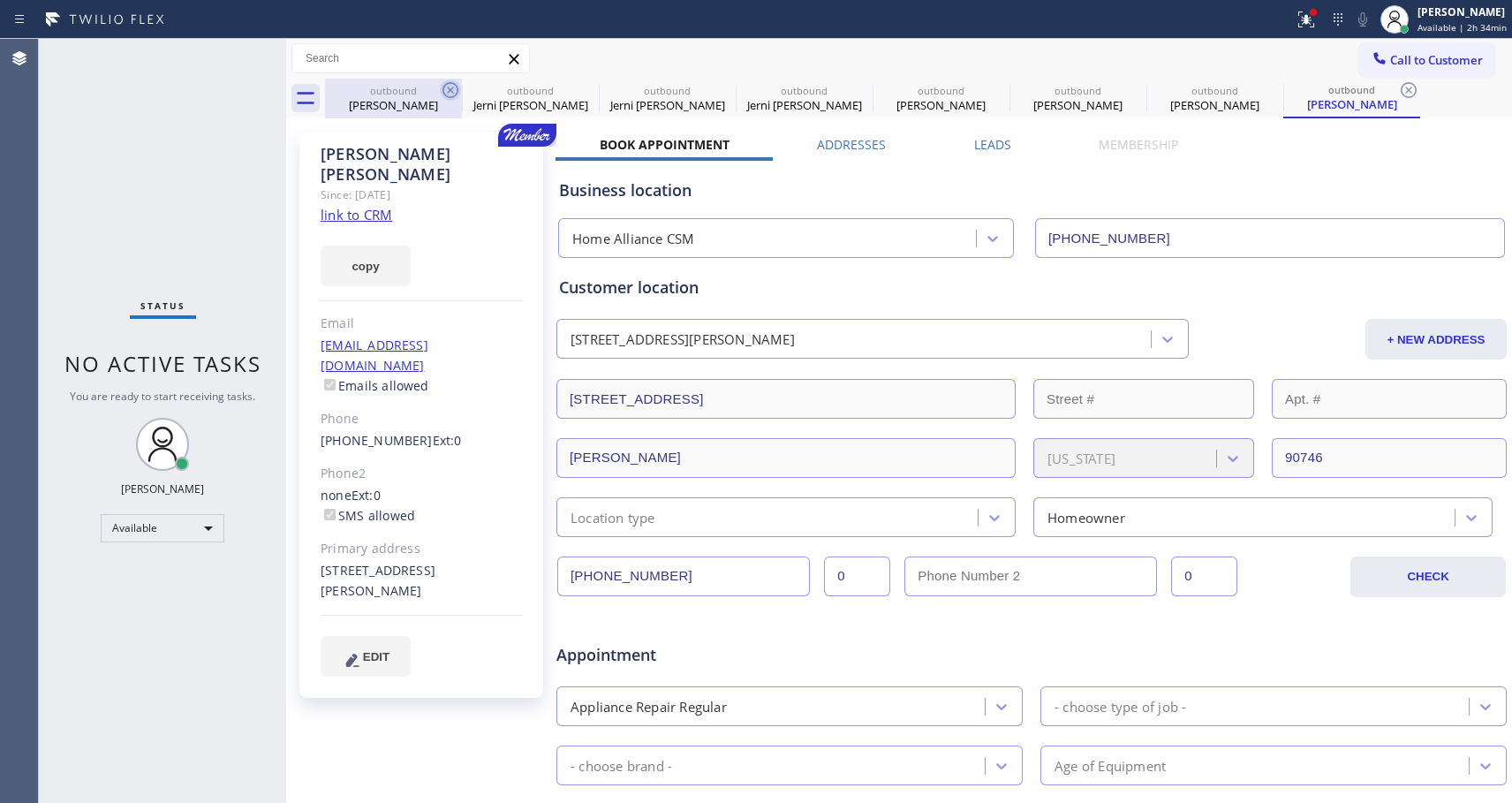
click at [447, 87] on div "outbound Akmal Akbar outbound Jerni Cuizon outbound Jerni Cuizon outbound Jerni…" at bounding box center [919, 98] width 1187 height 40
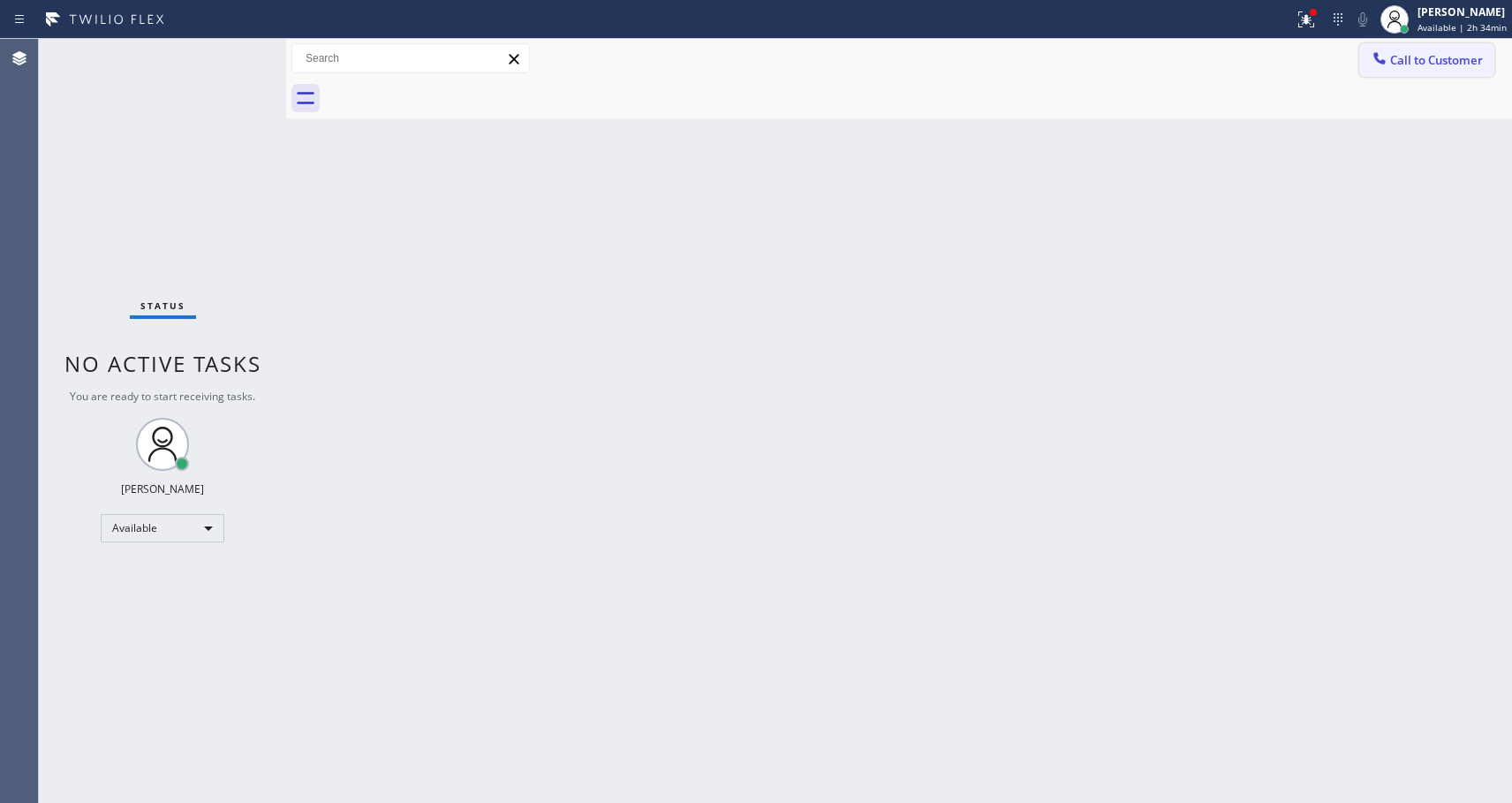
drag, startPoint x: 1404, startPoint y: 57, endPoint x: 1353, endPoint y: 79, distance: 55.5
click at [1404, 58] on span "Call to Customer" at bounding box center [1436, 60] width 93 height 16
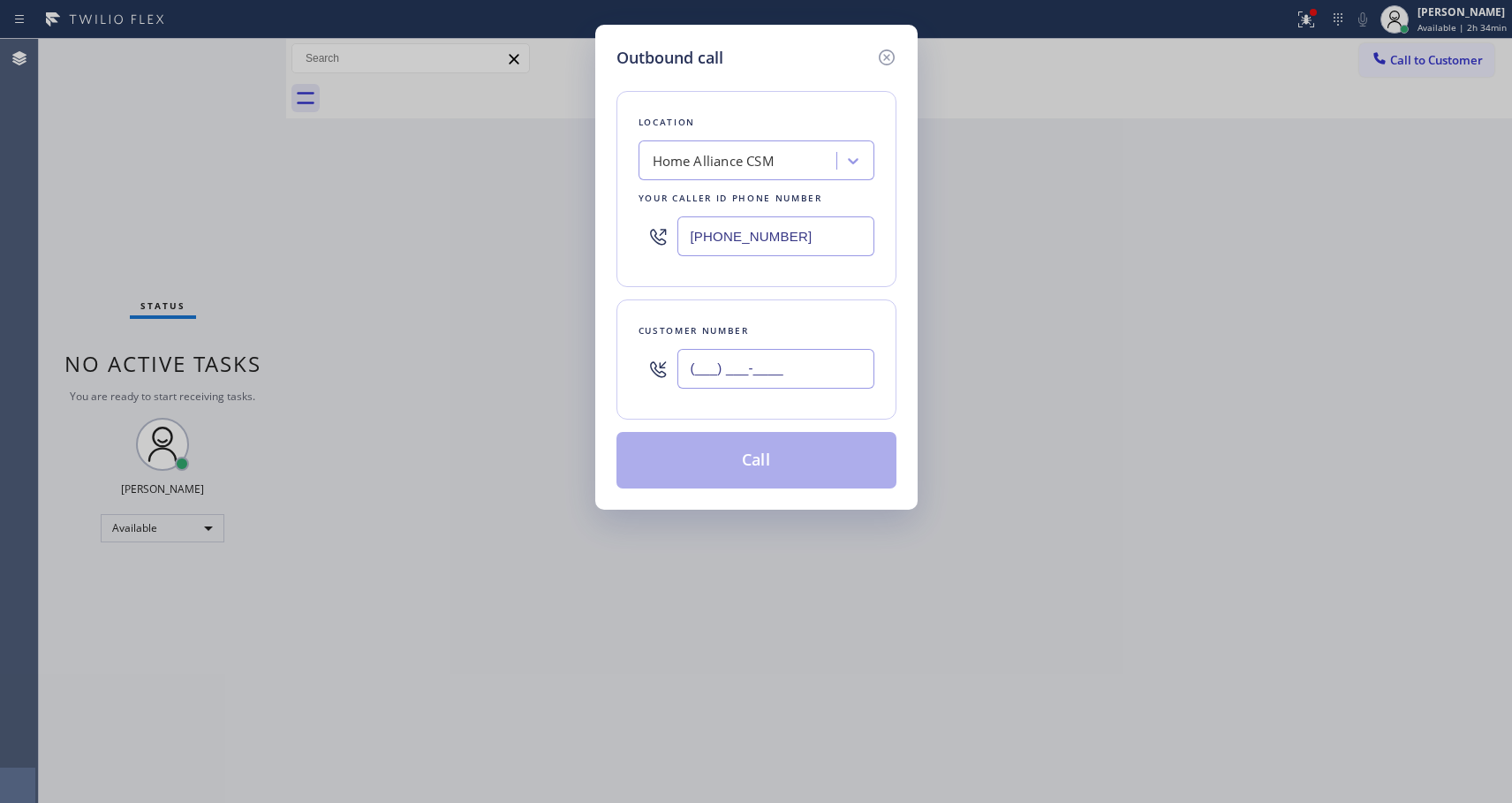
click at [833, 371] on input "(___) ___-____" at bounding box center [775, 368] width 197 height 40
paste input "562) 245-2287"
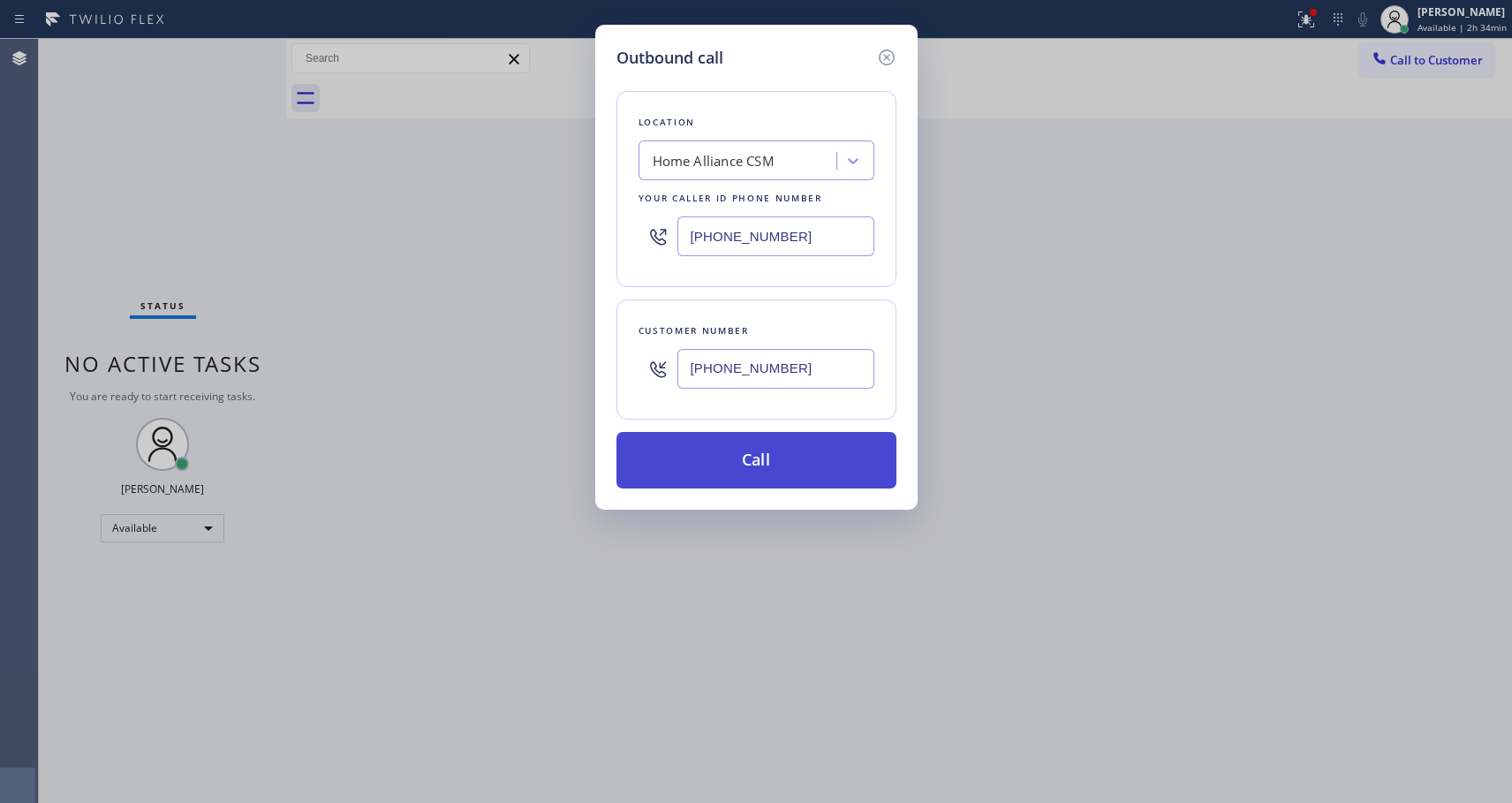
type input "(562) 245-2287"
click at [757, 470] on button "Call" at bounding box center [756, 460] width 280 height 57
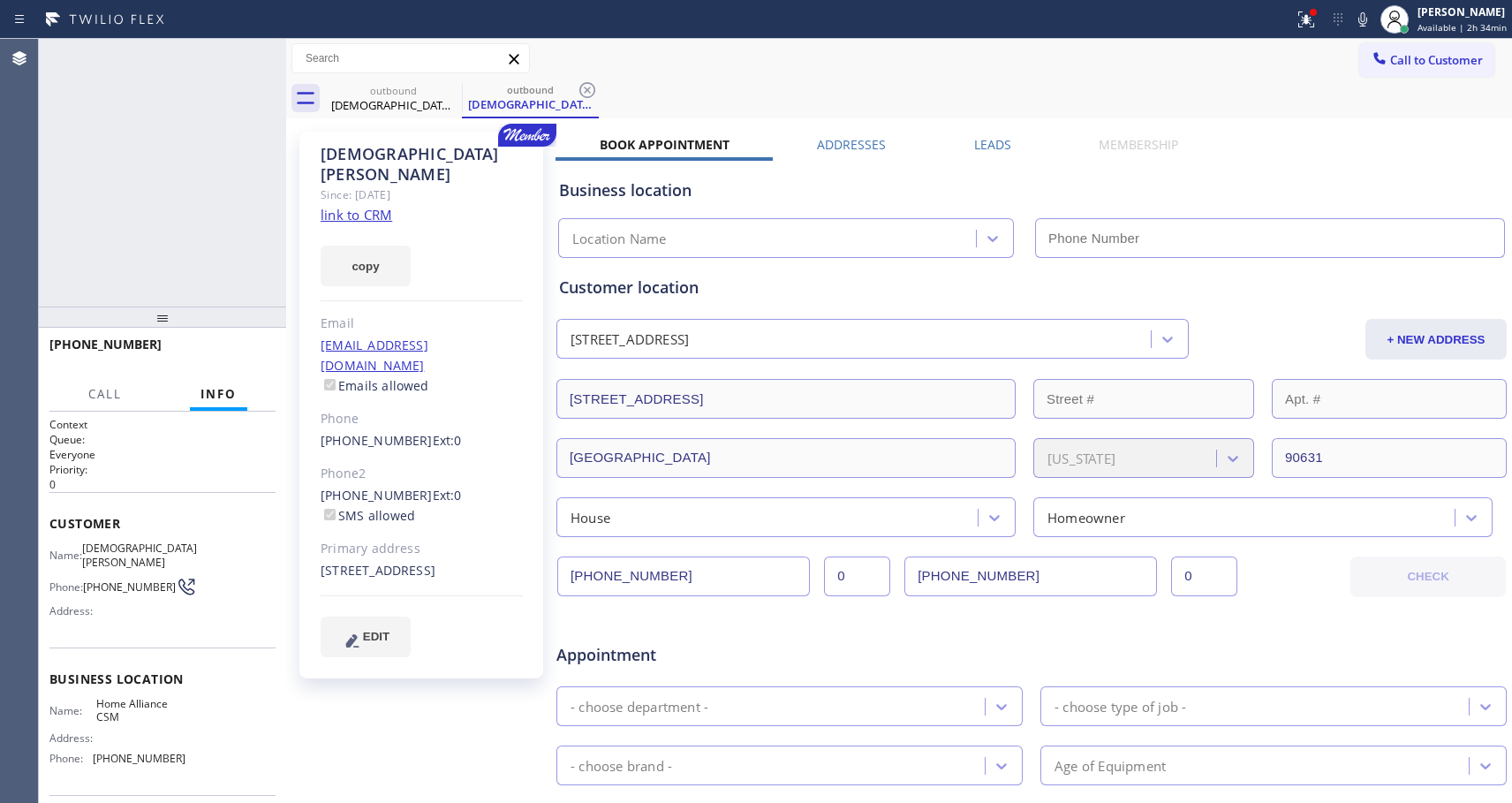
type input "[PHONE_NUMBER]"
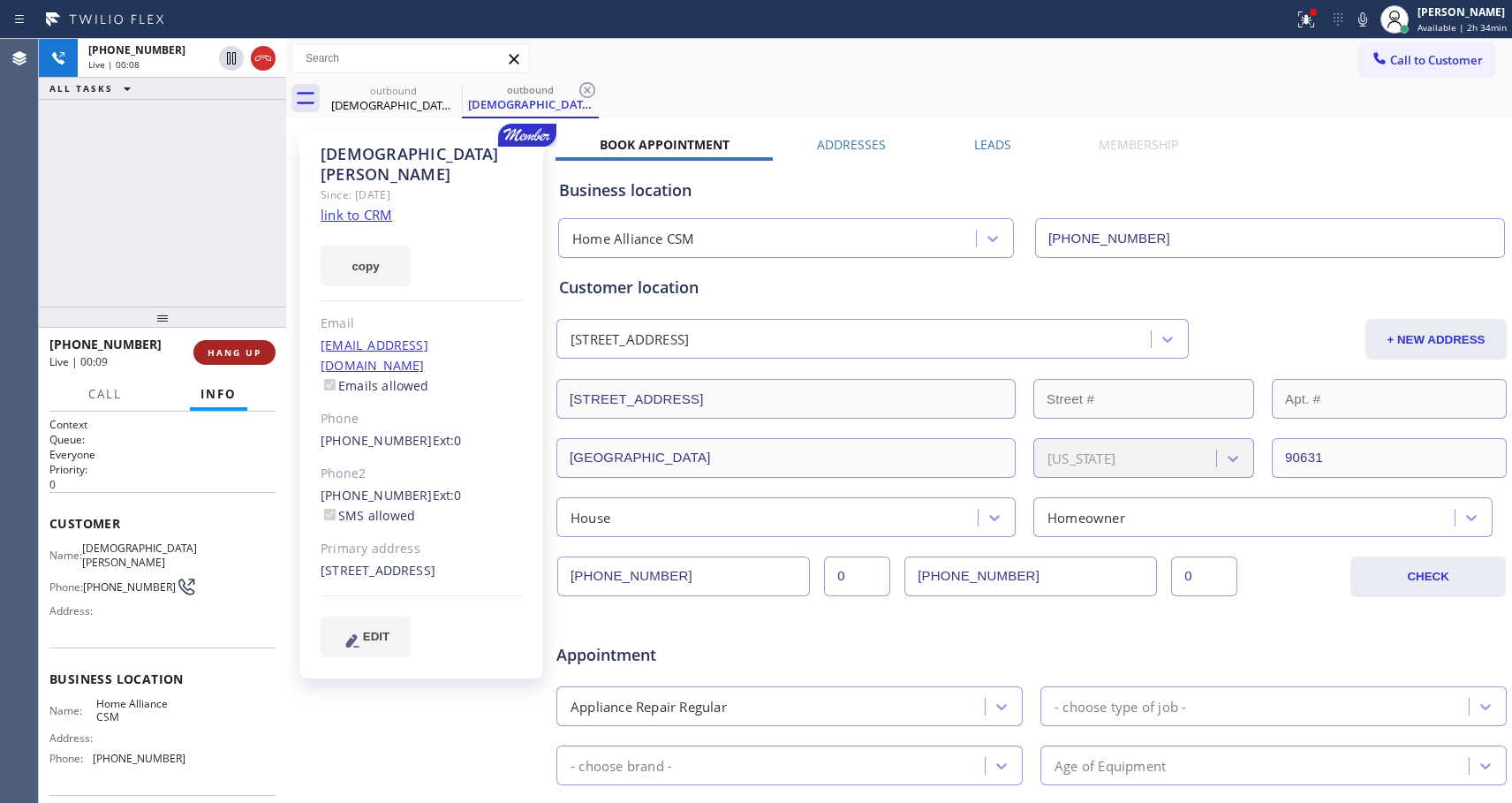
click at [216, 350] on span "HANG UP" at bounding box center [234, 352] width 54 height 12
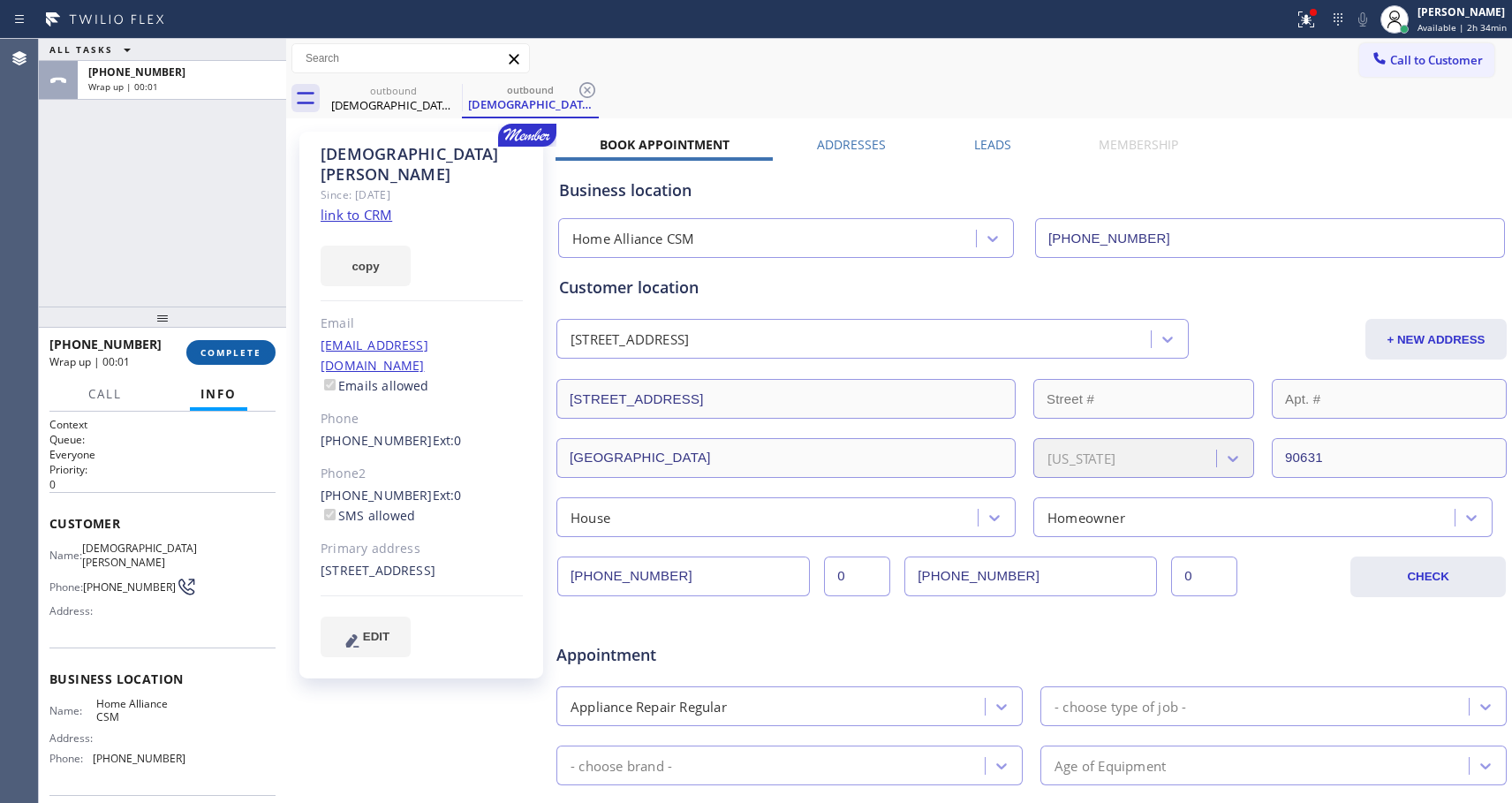
click at [216, 350] on span "COMPLETE" at bounding box center [231, 352] width 61 height 12
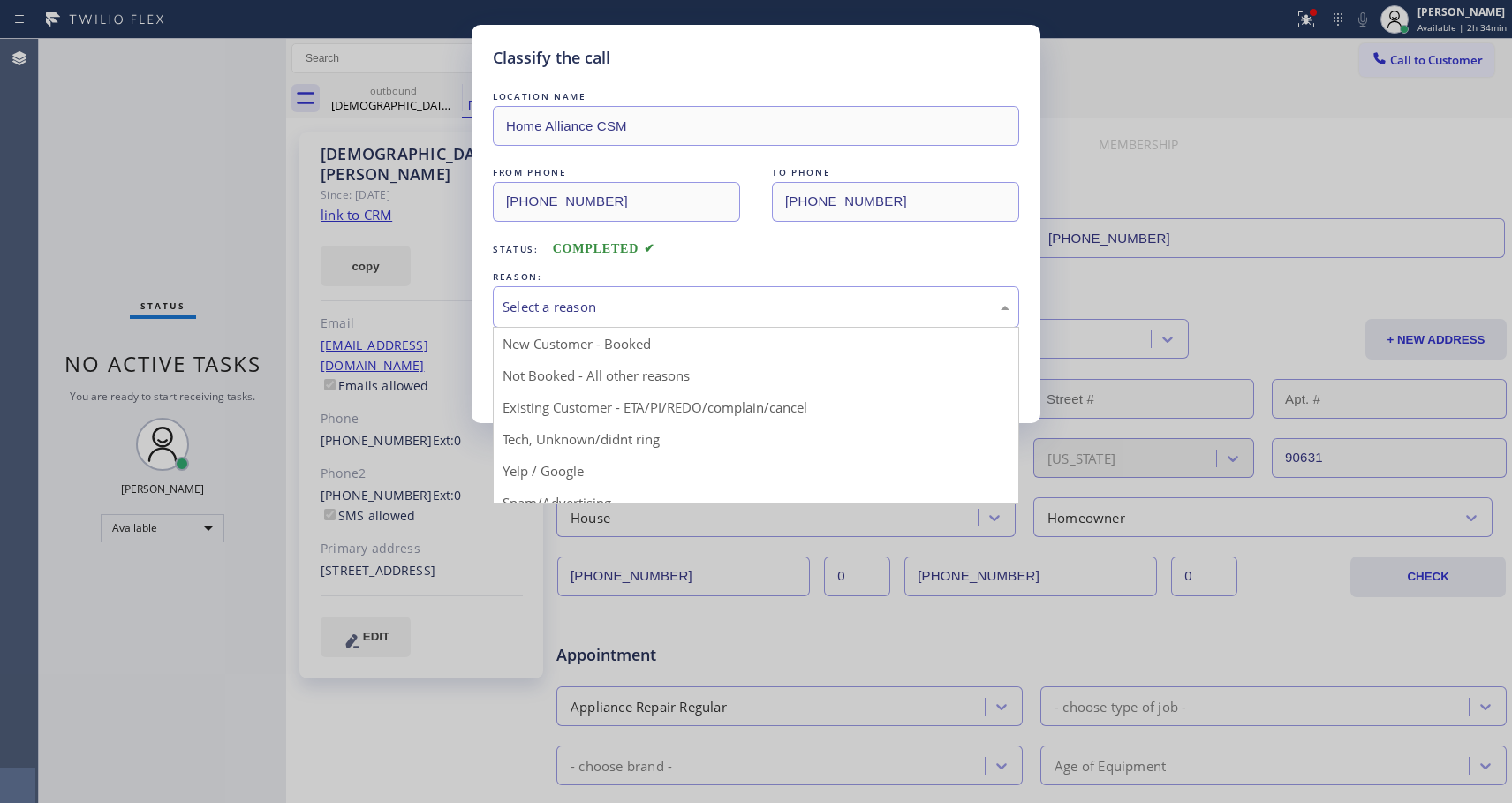
click at [620, 303] on div "Select a reason" at bounding box center [756, 307] width 507 height 20
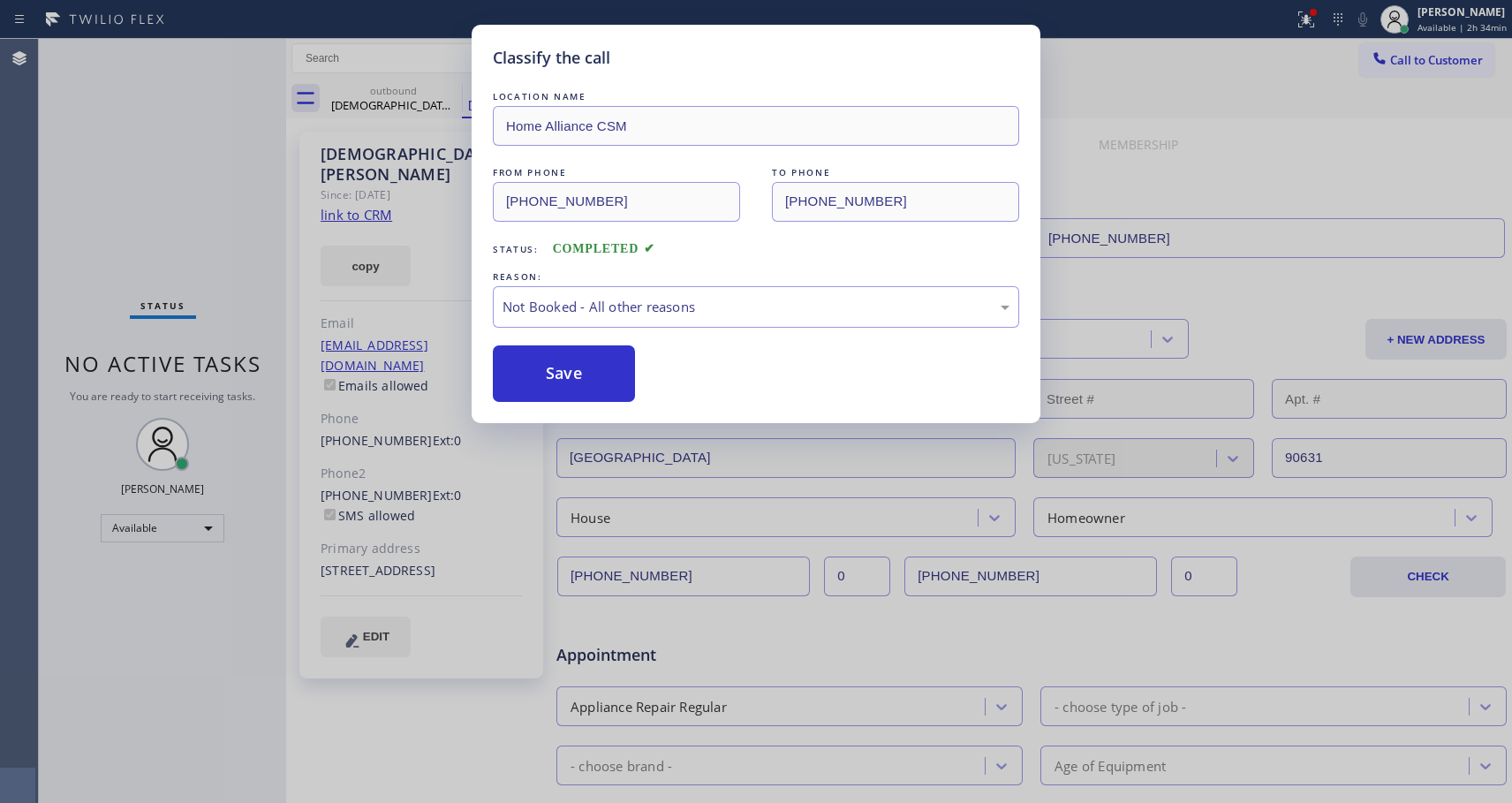
click at [572, 370] on button "Save" at bounding box center [564, 374] width 142 height 57
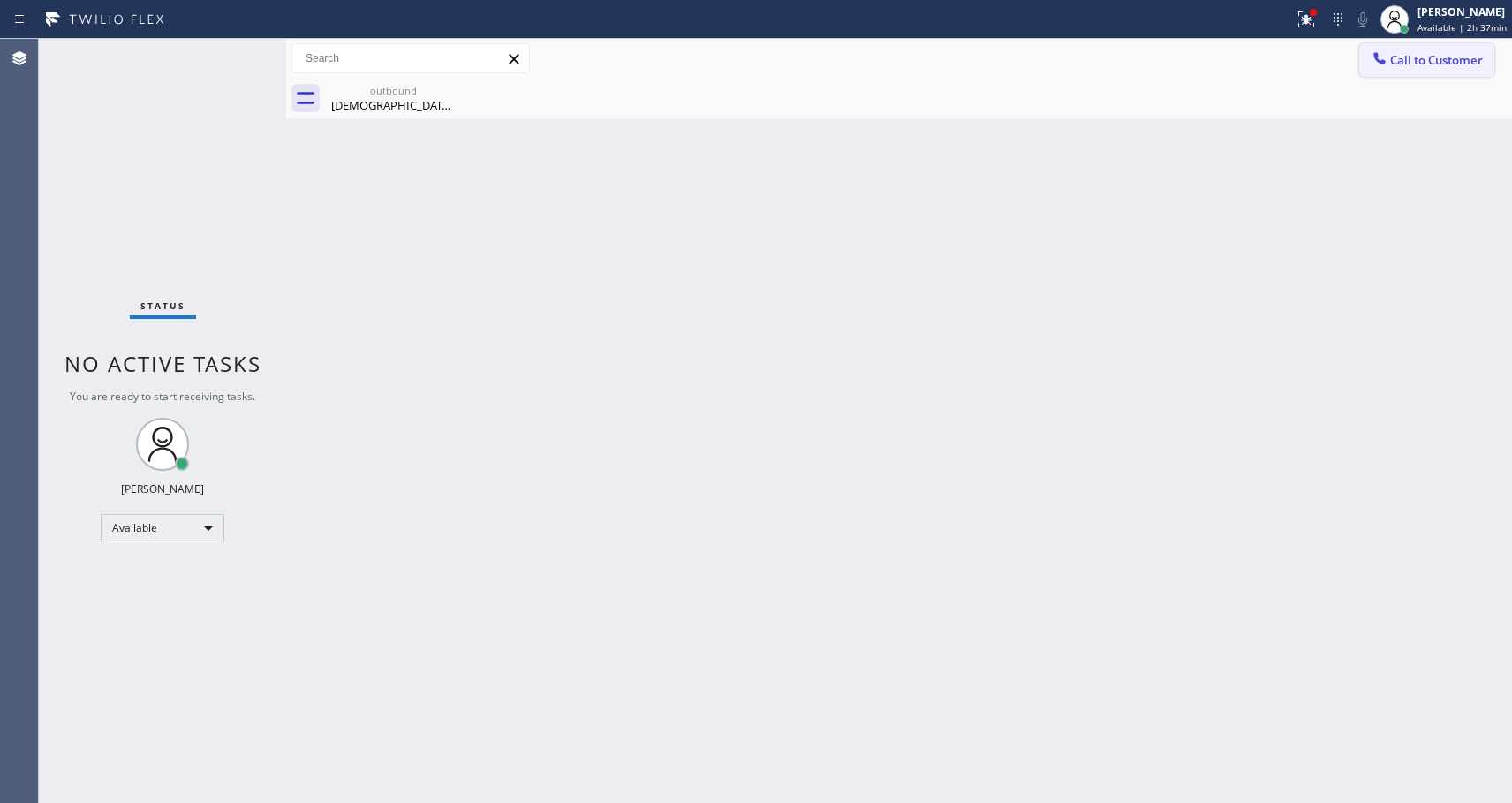
click at [1421, 60] on span "Call to Customer" at bounding box center [1436, 60] width 93 height 16
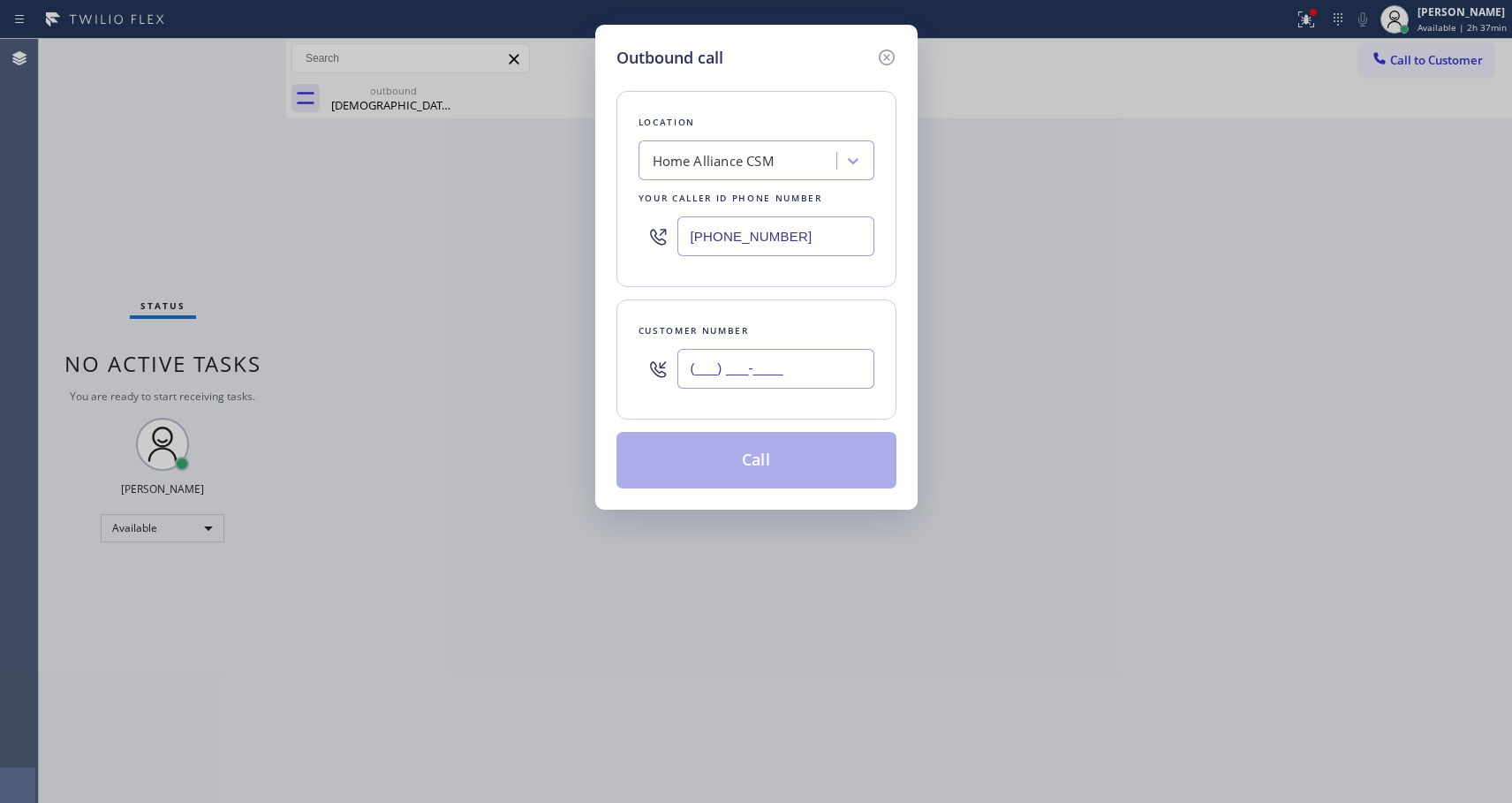
click at [739, 368] on input "(___) ___-____" at bounding box center [775, 368] width 197 height 40
paste input "949) 280-5871"
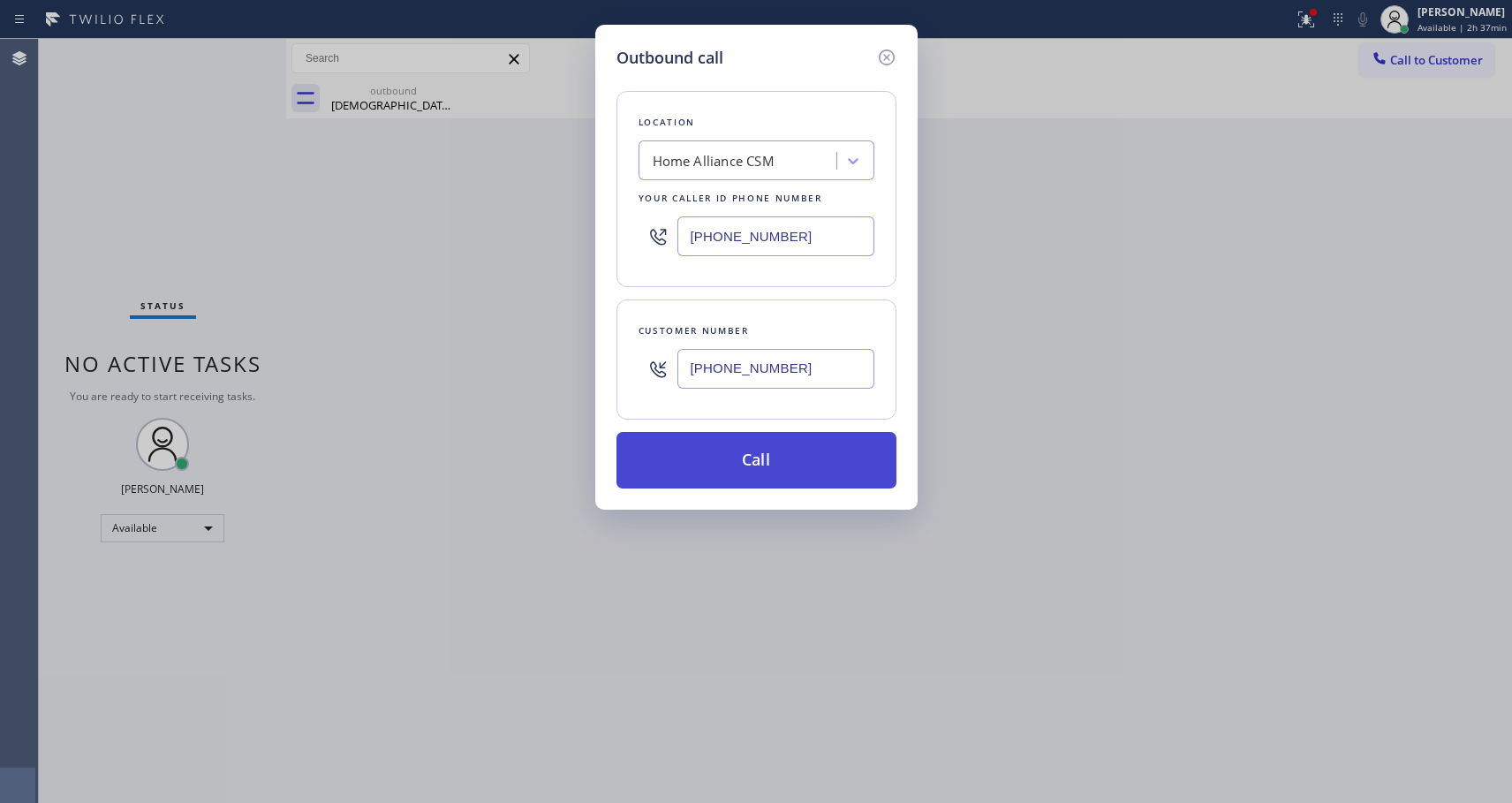
type input "(949) 280-5871"
click at [785, 461] on button "Call" at bounding box center [756, 460] width 280 height 57
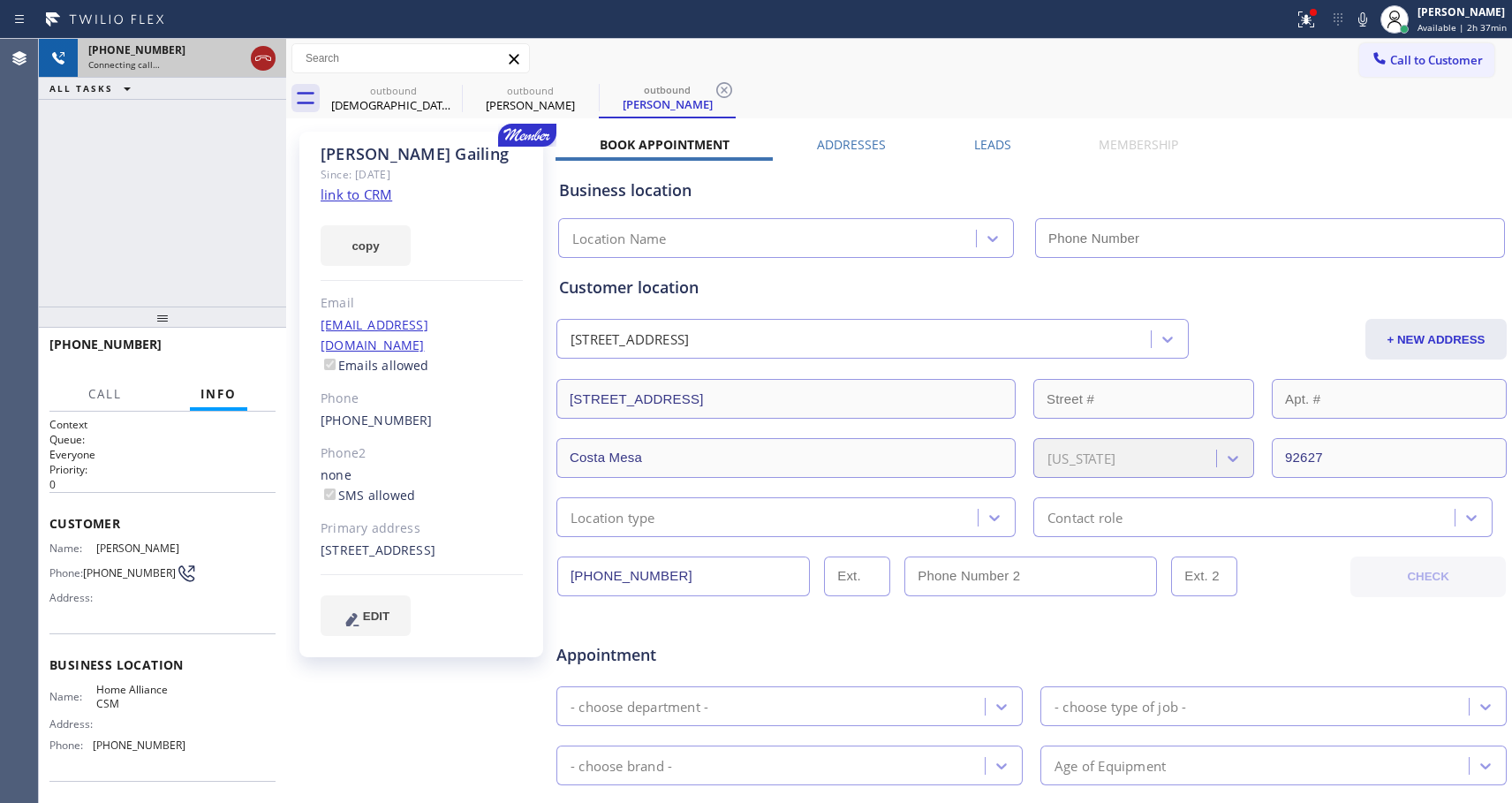
type input "[PHONE_NUMBER]"
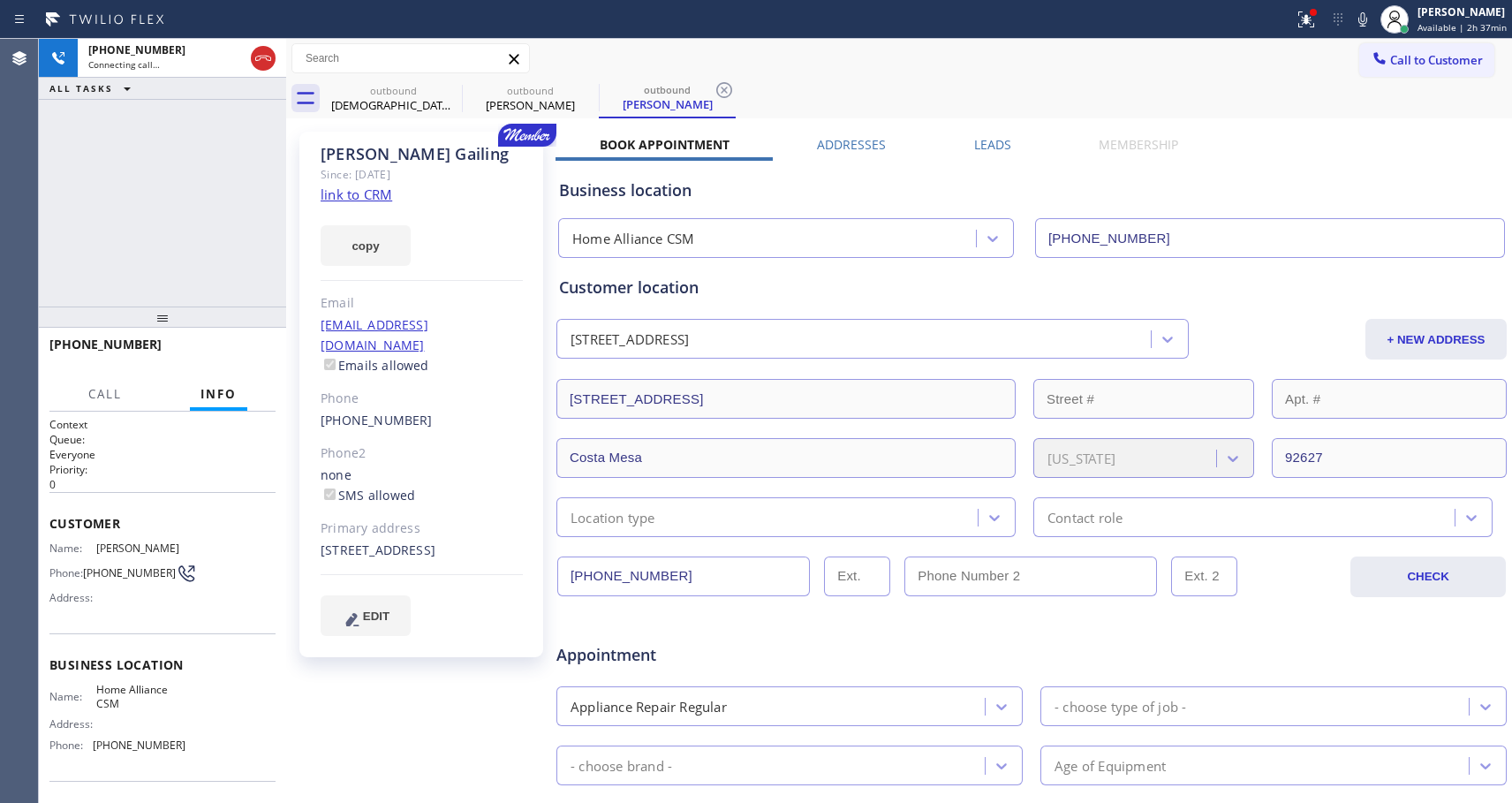
drag, startPoint x: 258, startPoint y: 52, endPoint x: 241, endPoint y: 195, distance: 144.0
click at [241, 195] on div "+19492805871 Connecting call… ALL TASKS ALL TASKS ACTIVE TASKS TASKS IN WRAP UP" at bounding box center [162, 172] width 247 height 267
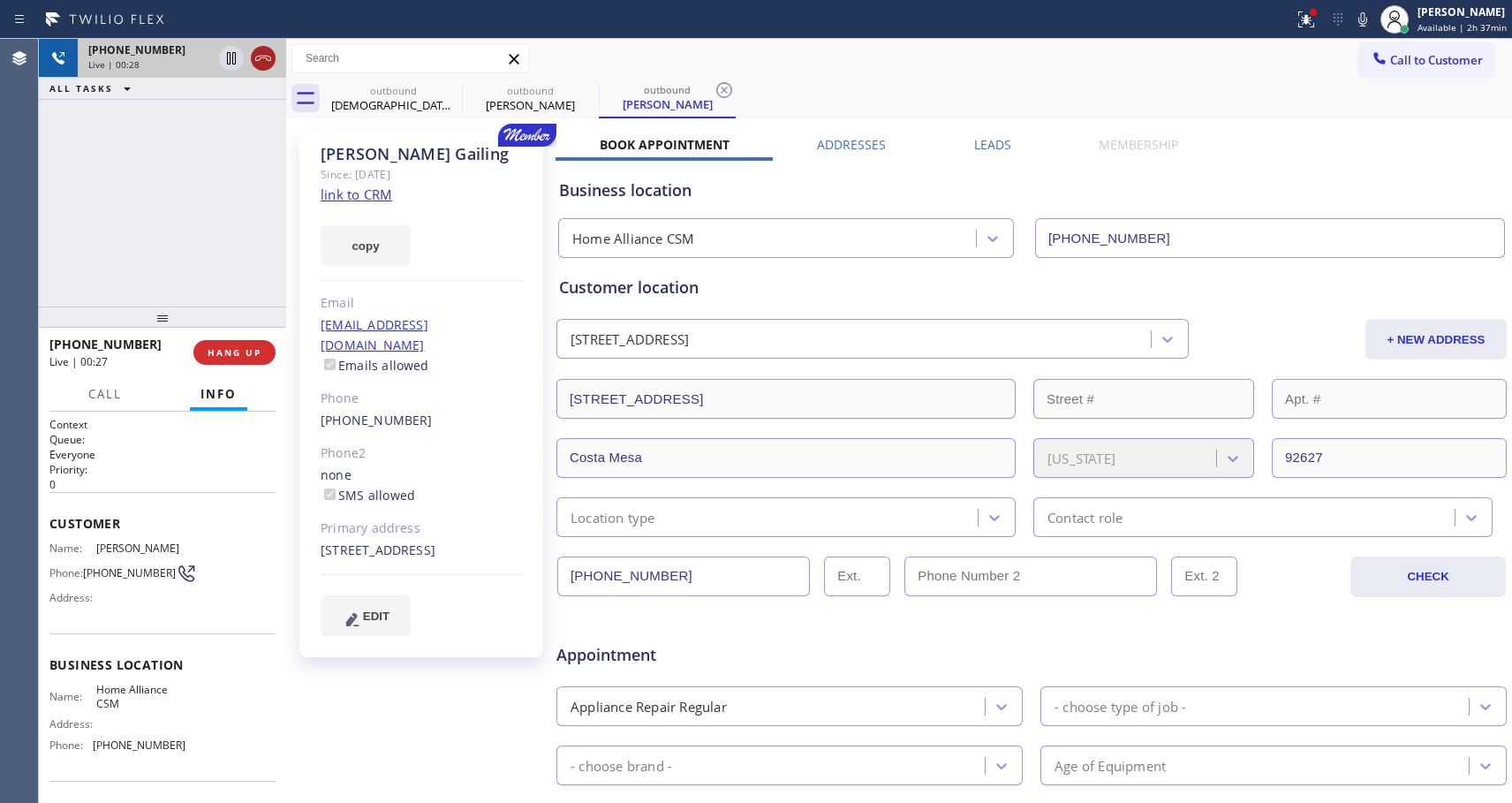
click at [263, 57] on icon at bounding box center [263, 59] width 16 height 6
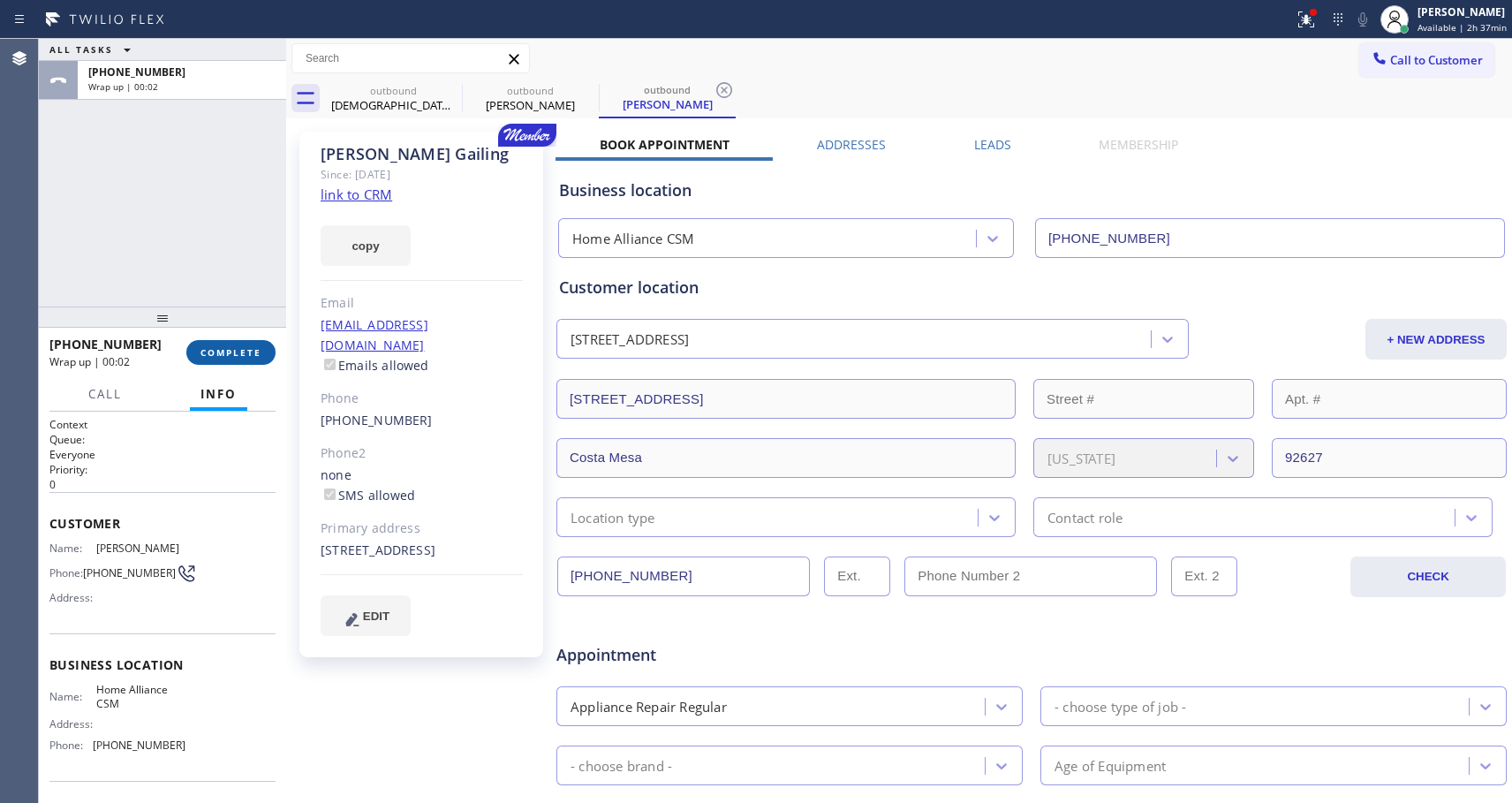
click at [238, 358] on button "COMPLETE" at bounding box center [231, 352] width 89 height 25
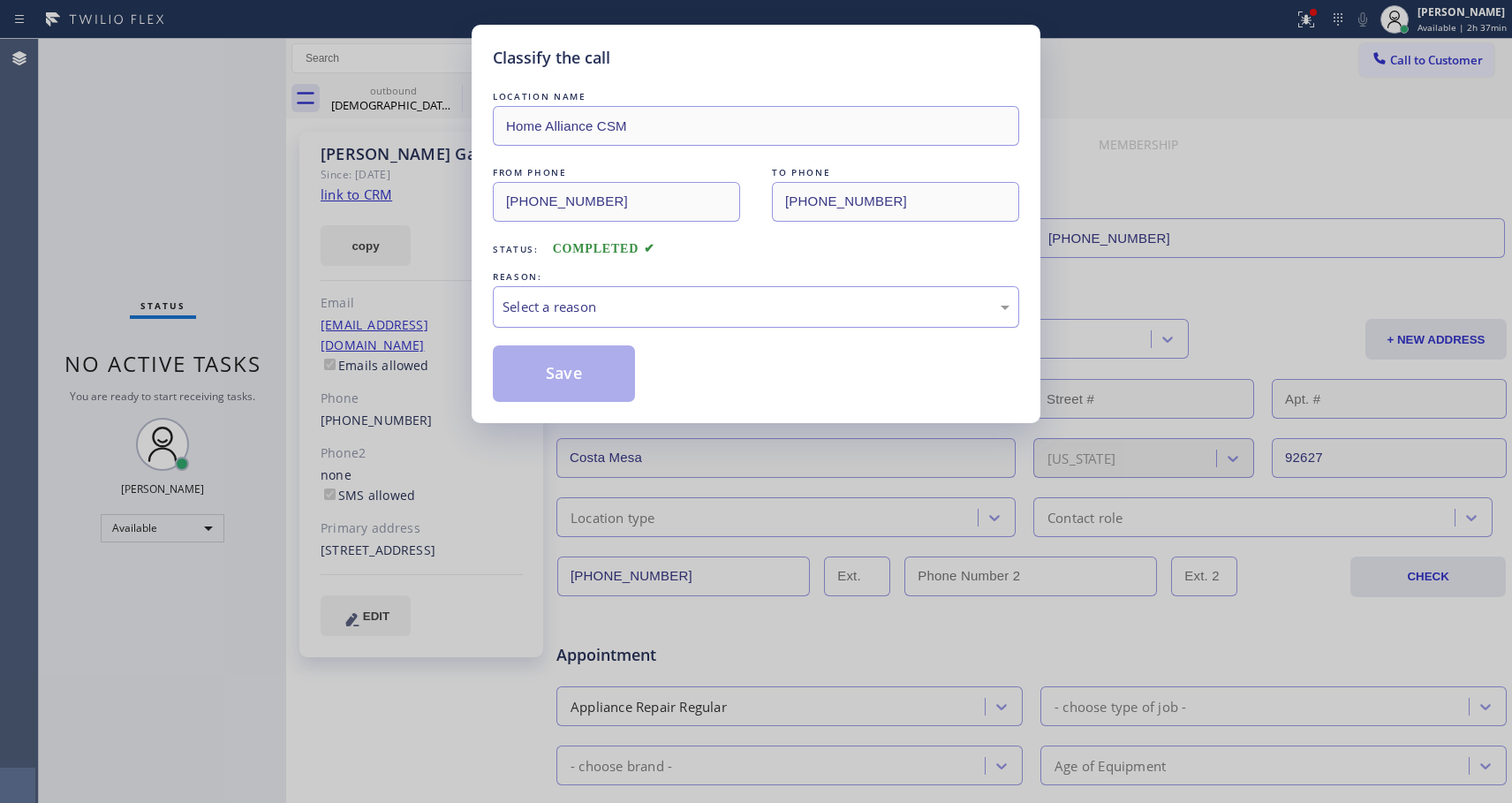
click at [675, 310] on div "Select a reason" at bounding box center [756, 307] width 507 height 20
click at [564, 375] on button "Save" at bounding box center [564, 374] width 142 height 57
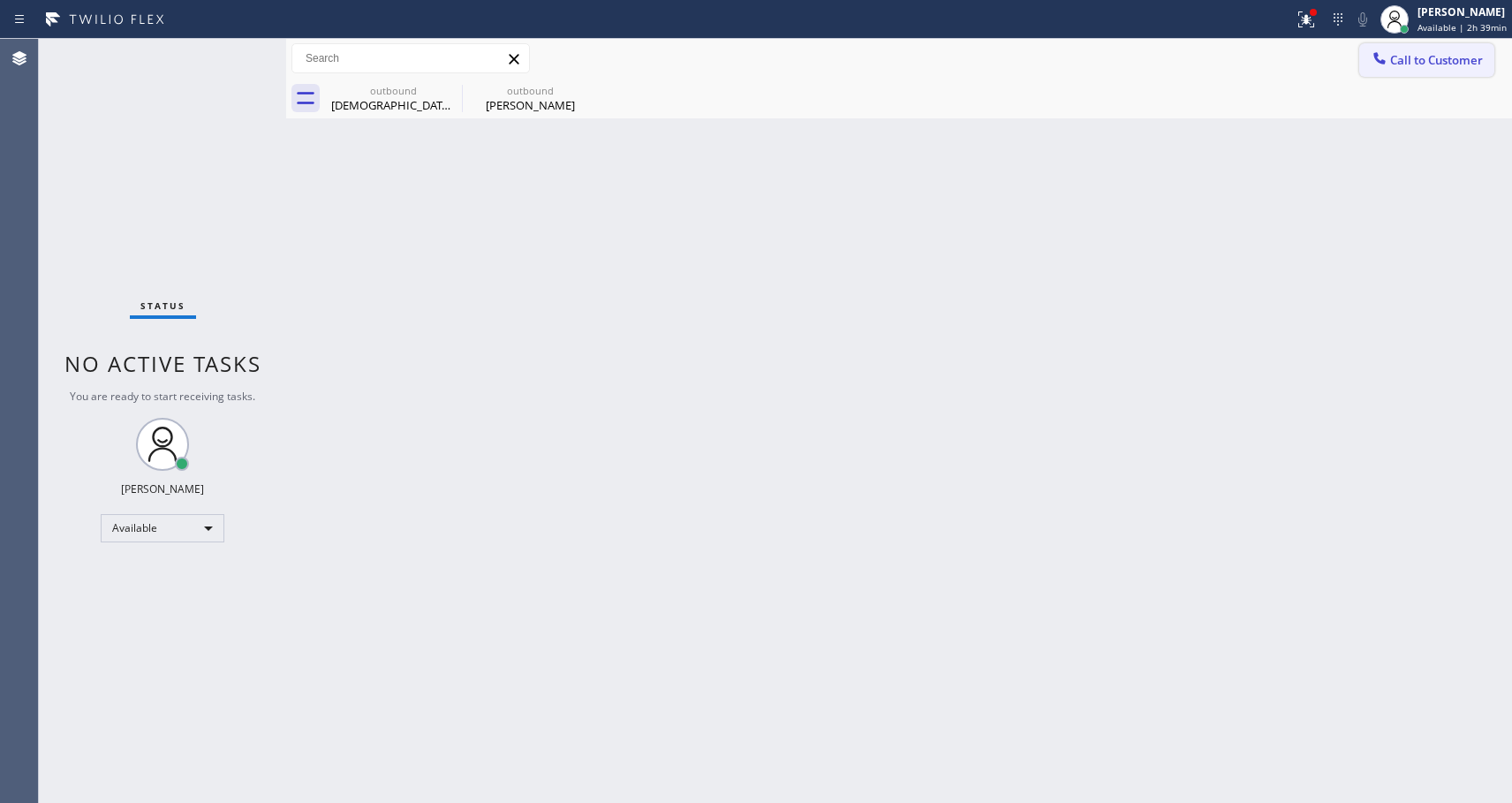
click at [1413, 67] on span "Call to Customer" at bounding box center [1436, 60] width 93 height 16
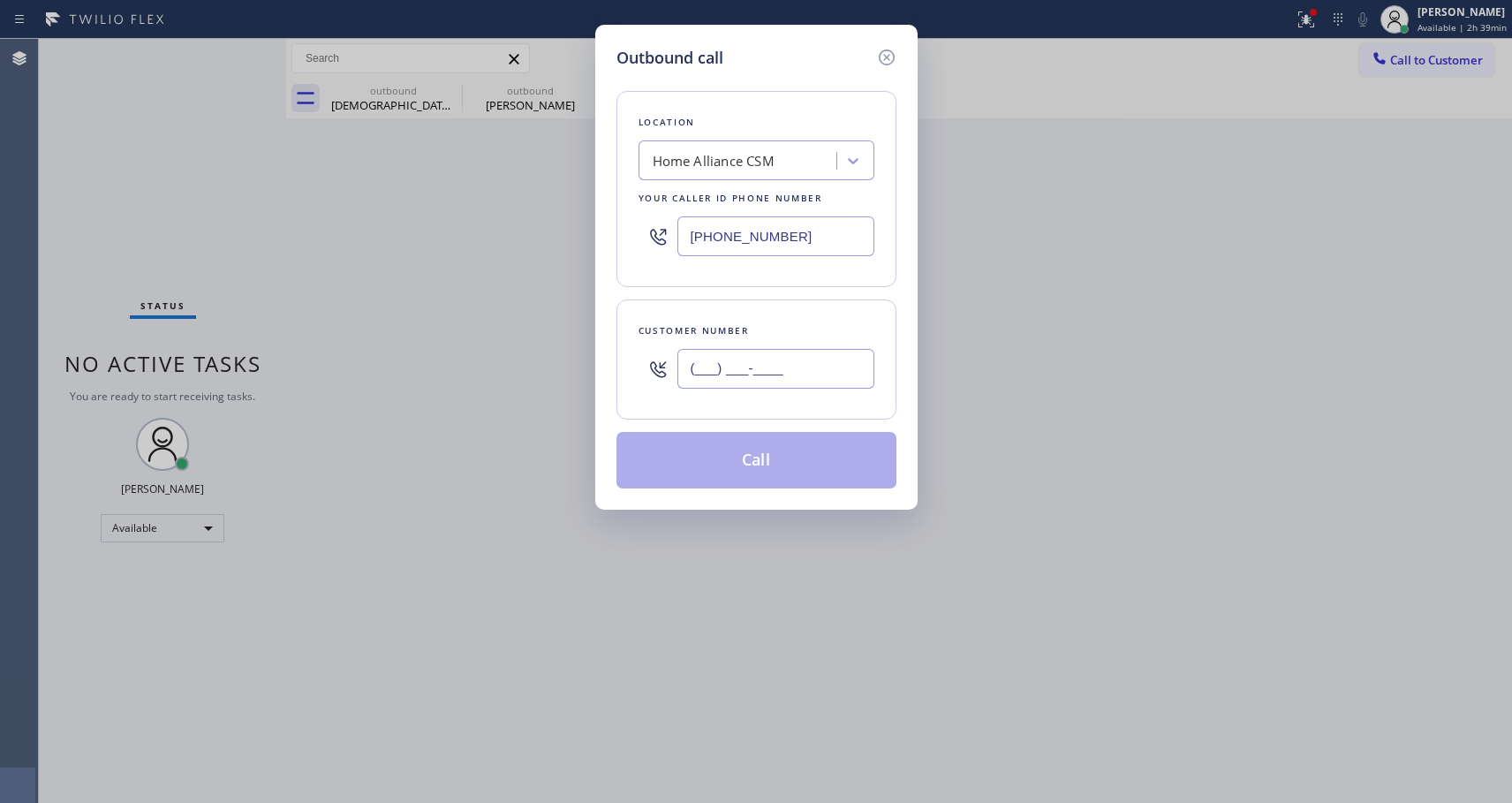
click at [762, 375] on input "(___) ___-____" at bounding box center [775, 368] width 197 height 40
paste input "310) 871-7300"
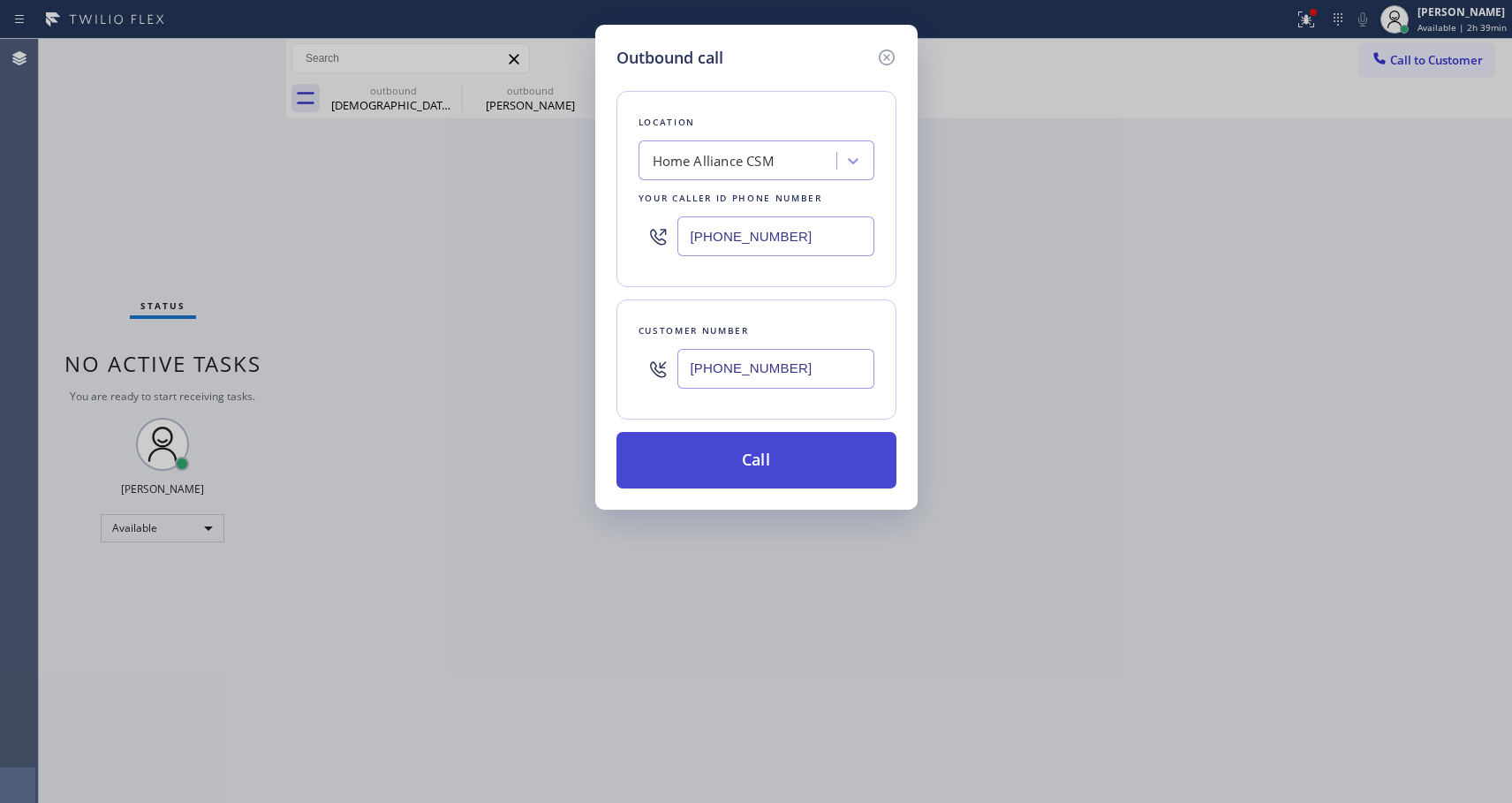
type input "(310) 871-7300"
click at [741, 458] on button "Call" at bounding box center [756, 460] width 280 height 57
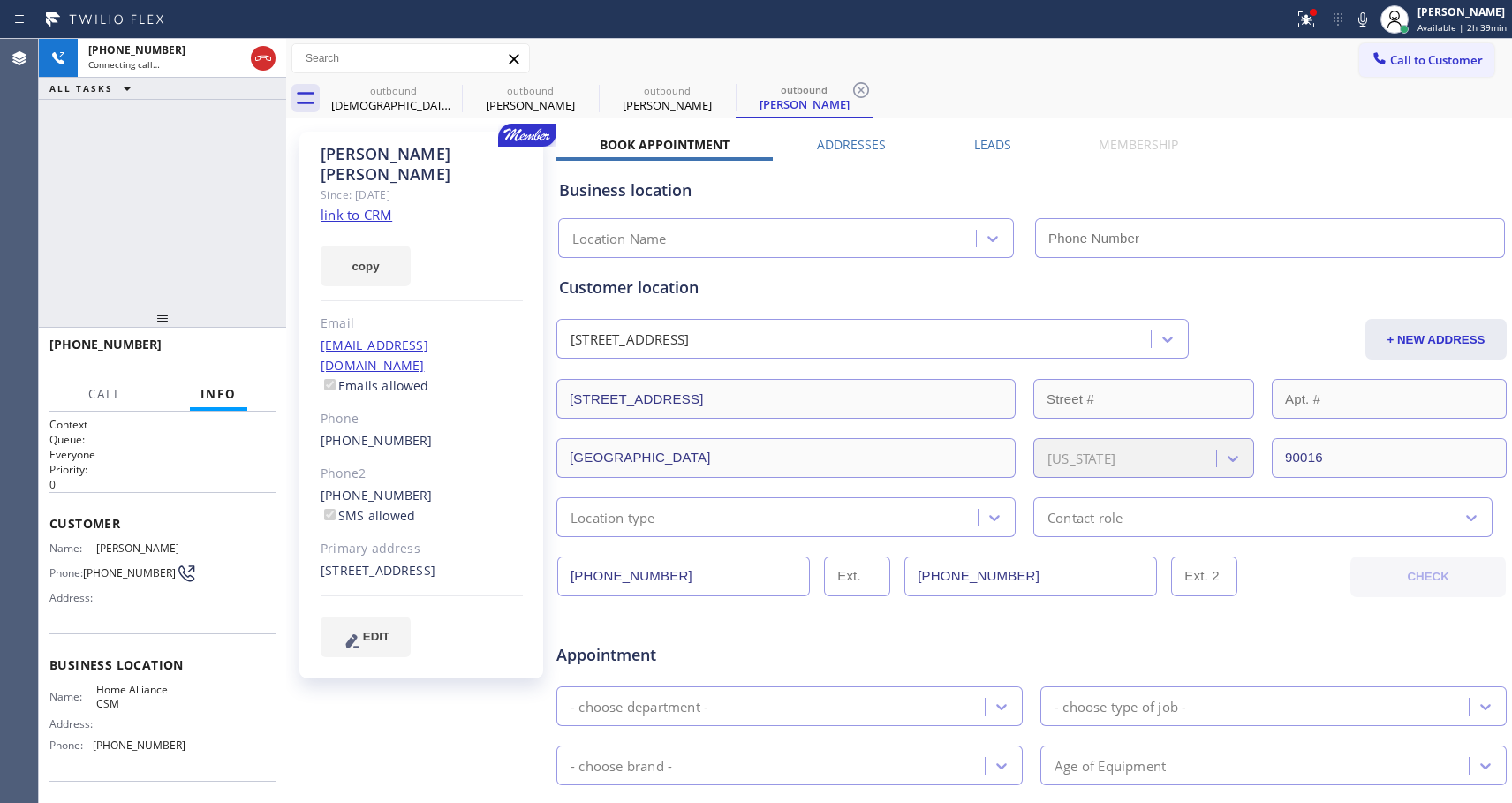
type input "[PHONE_NUMBER]"
click at [231, 356] on span "HANG UP" at bounding box center [234, 352] width 54 height 12
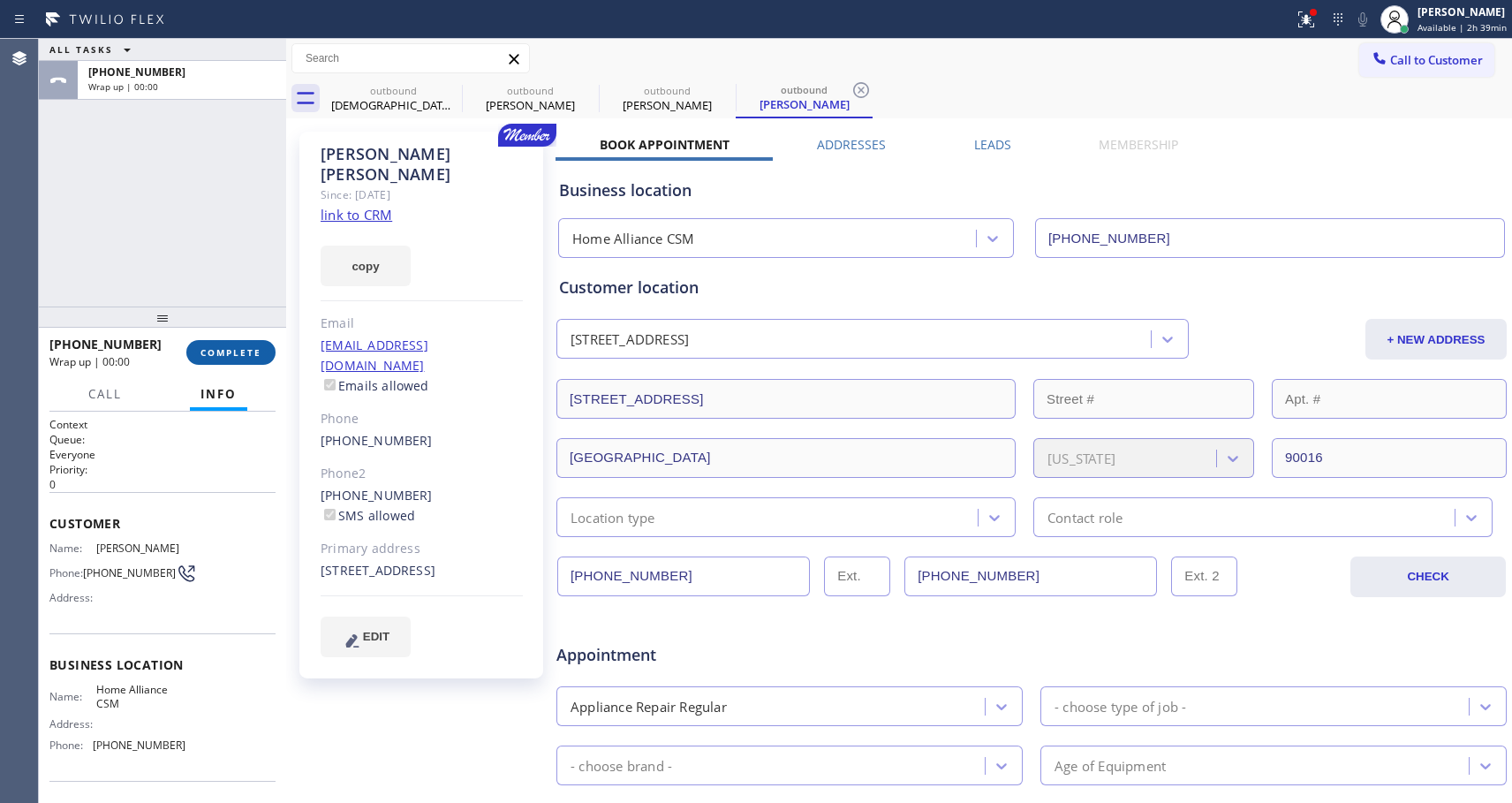
click at [231, 356] on span "COMPLETE" at bounding box center [231, 352] width 61 height 12
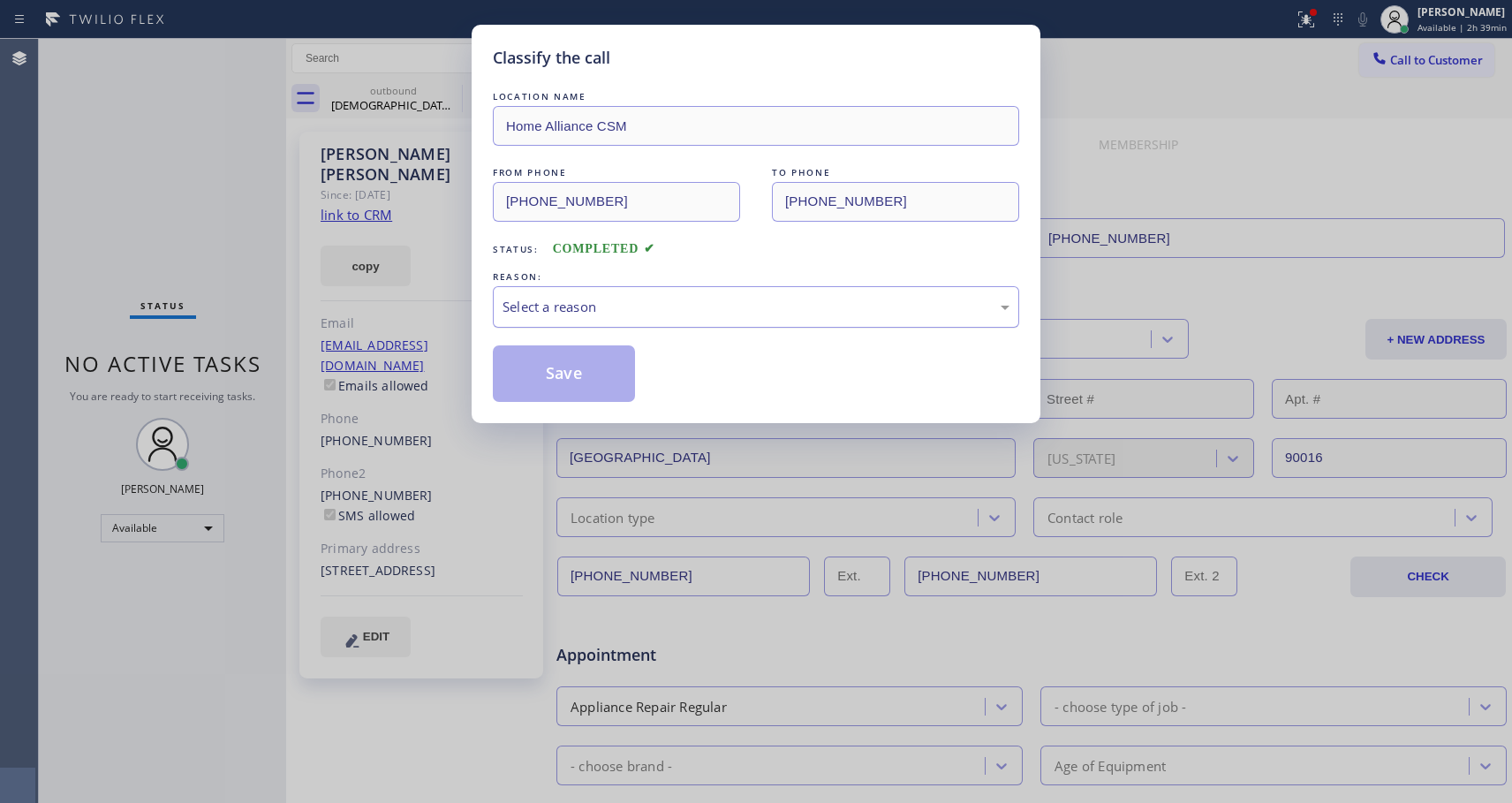
click at [780, 301] on div "Select a reason" at bounding box center [756, 307] width 507 height 20
click at [569, 379] on button "Save" at bounding box center [564, 374] width 142 height 57
click at [569, 379] on div "Classify the call LOCATION NAME Home Alliance CSM FROM PHONE (818) 614-5337 TO …" at bounding box center [775, 421] width 1473 height 764
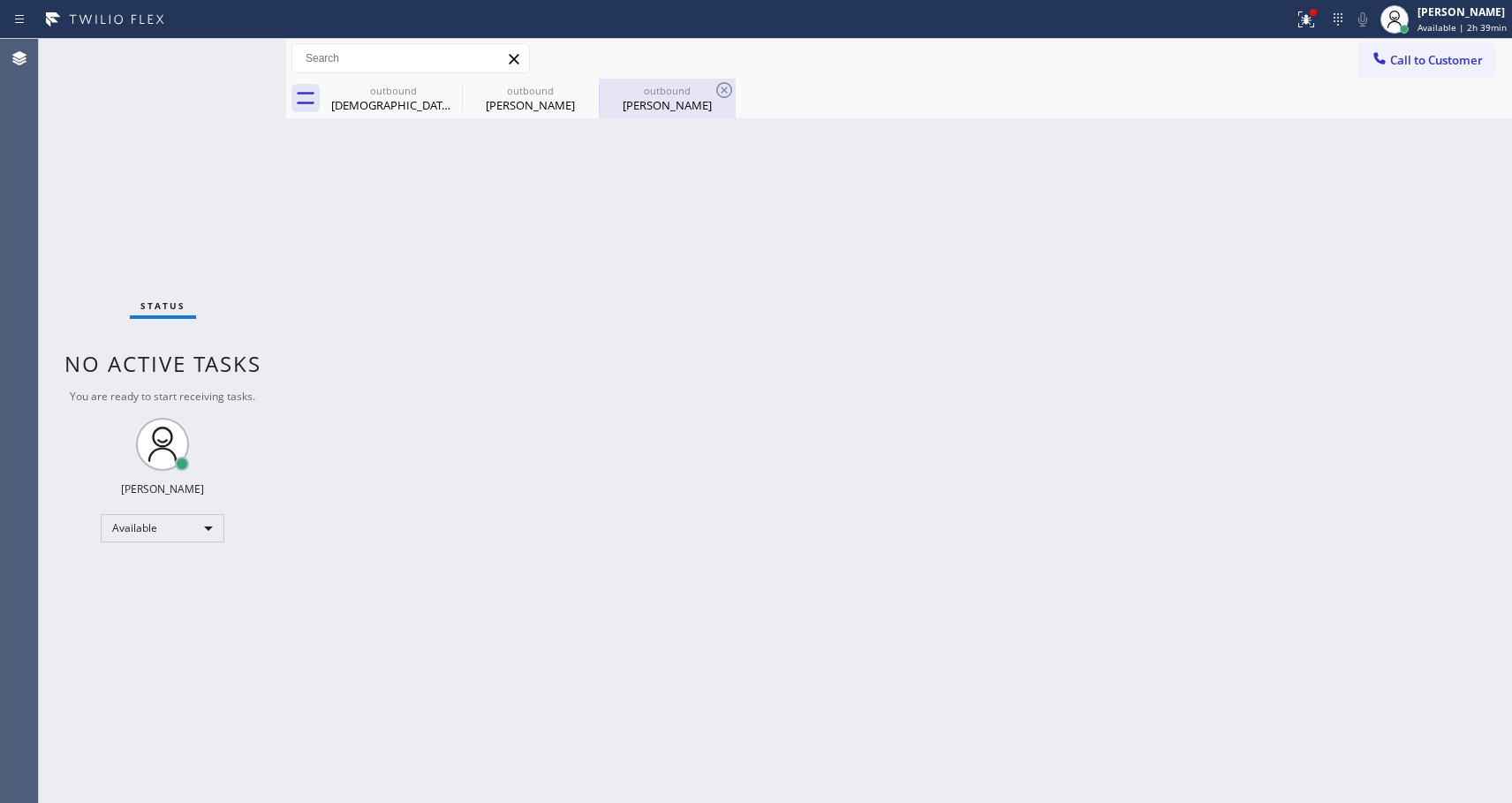
click at [683, 103] on div "Jessica Dunn" at bounding box center [667, 105] width 133 height 16
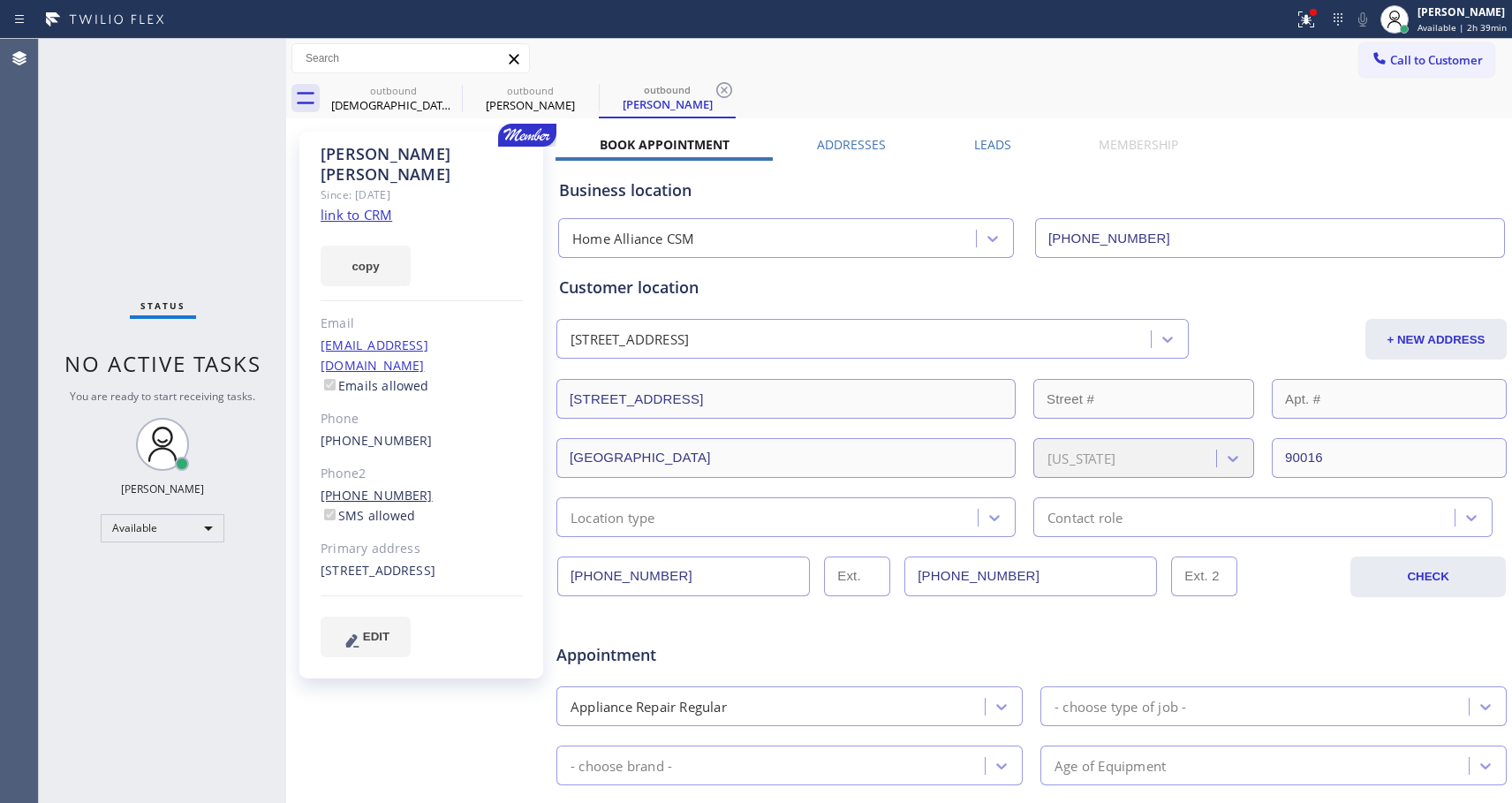
click at [341, 487] on link "(805) 798-2344" at bounding box center [377, 495] width 112 height 17
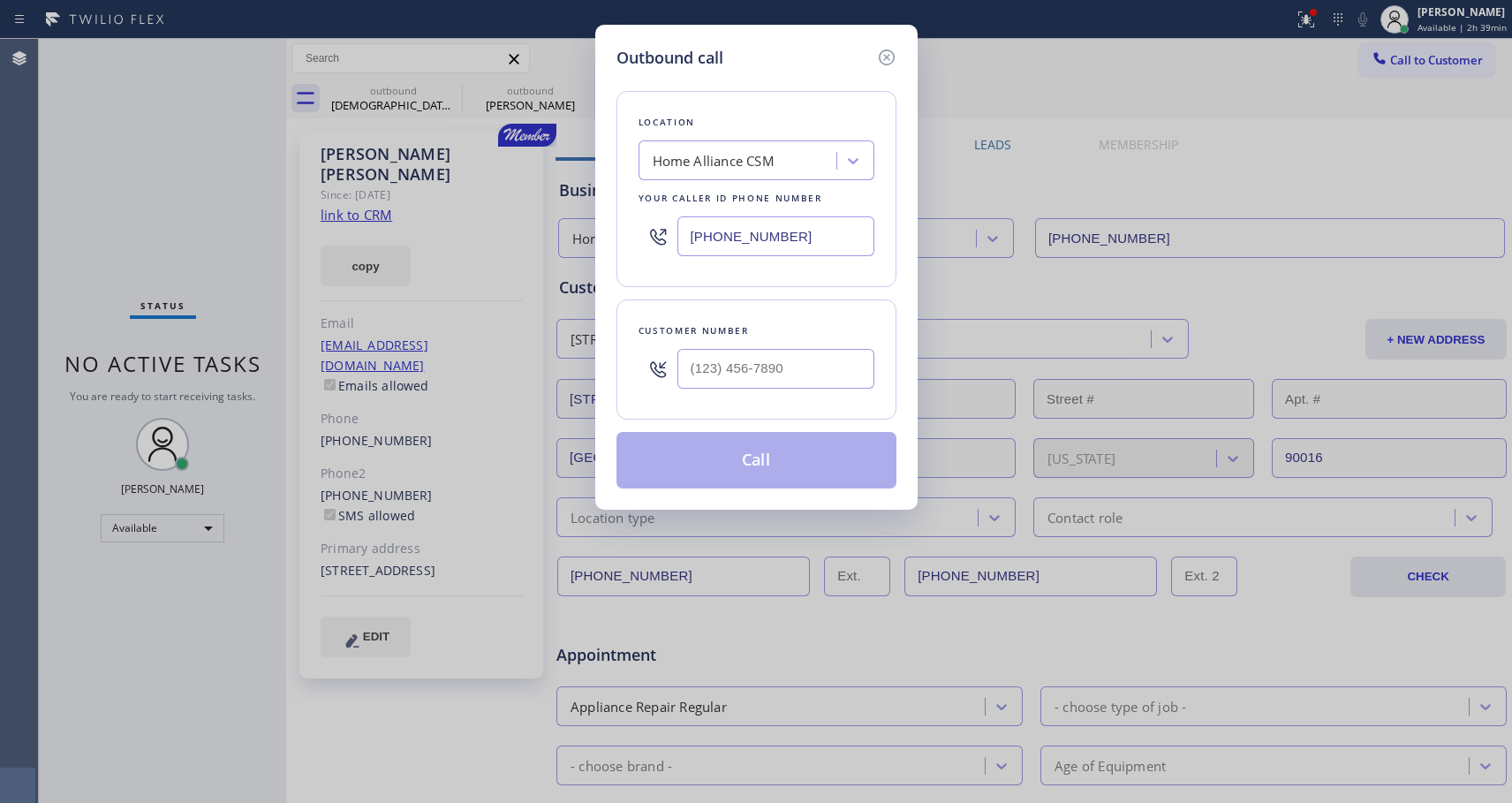
type input "(805) 798-2344"
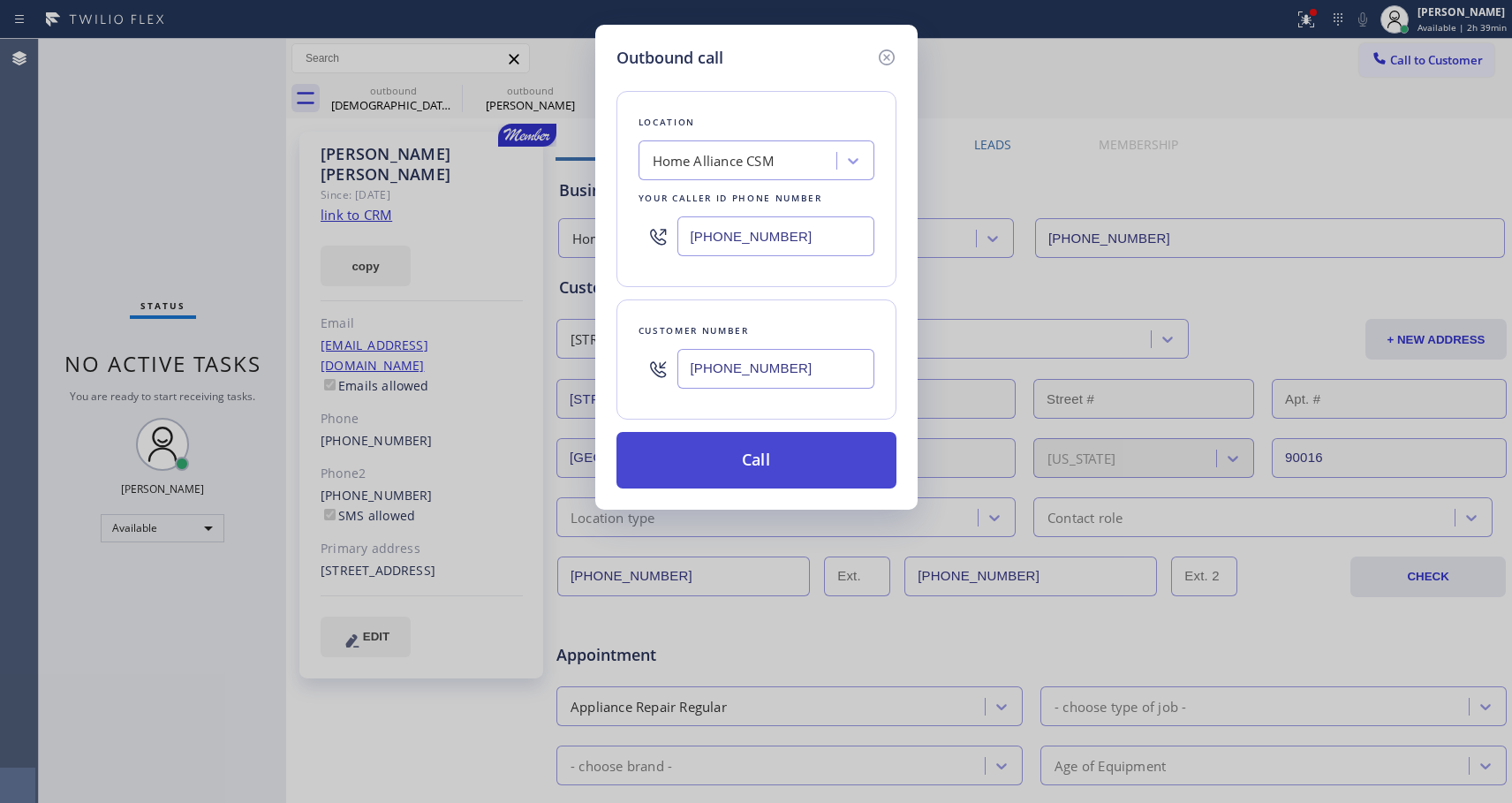
click at [749, 449] on button "Call" at bounding box center [756, 460] width 280 height 57
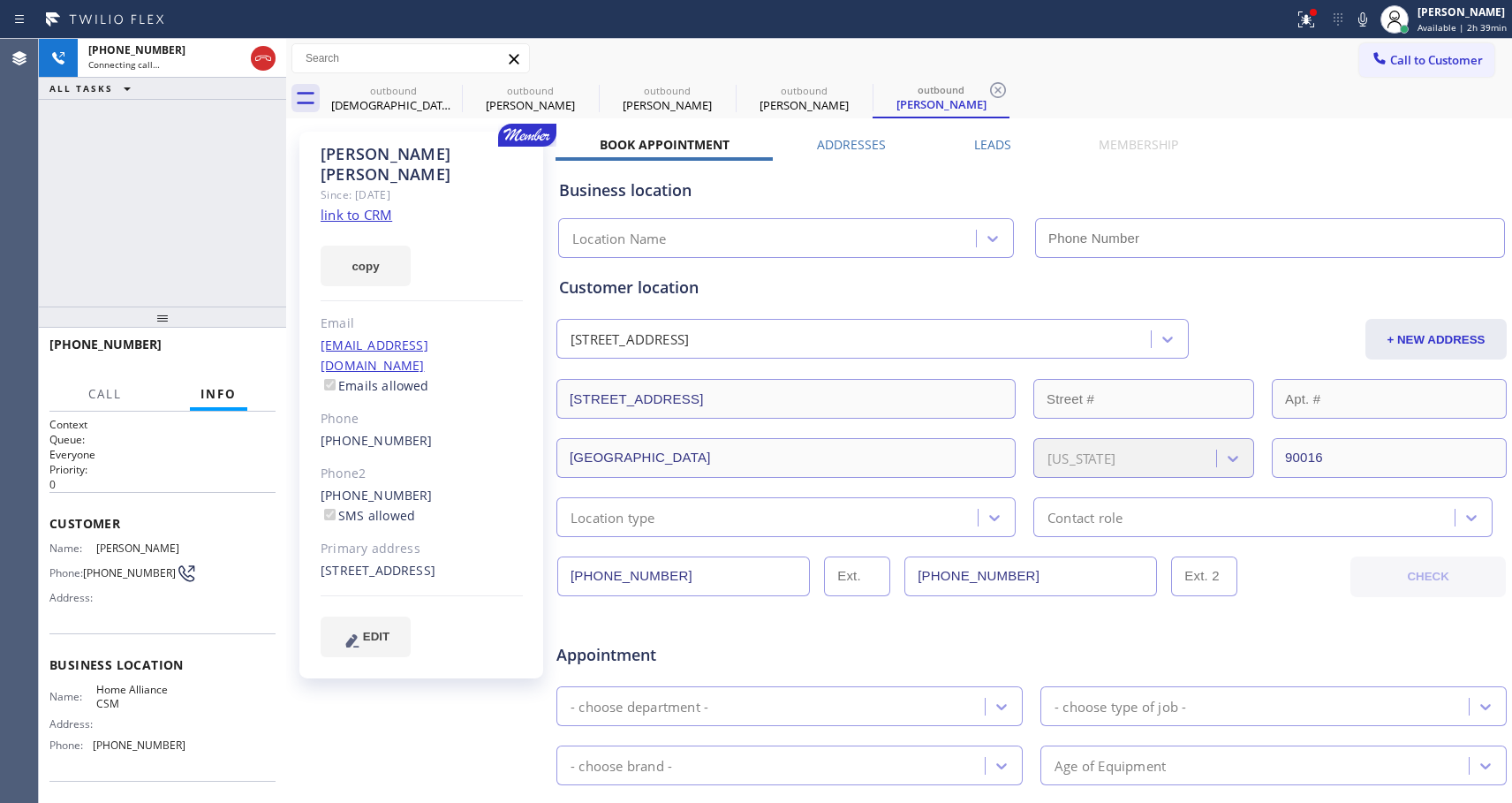
type input "[PHONE_NUMBER]"
click at [231, 353] on span "HANG UP" at bounding box center [234, 352] width 54 height 12
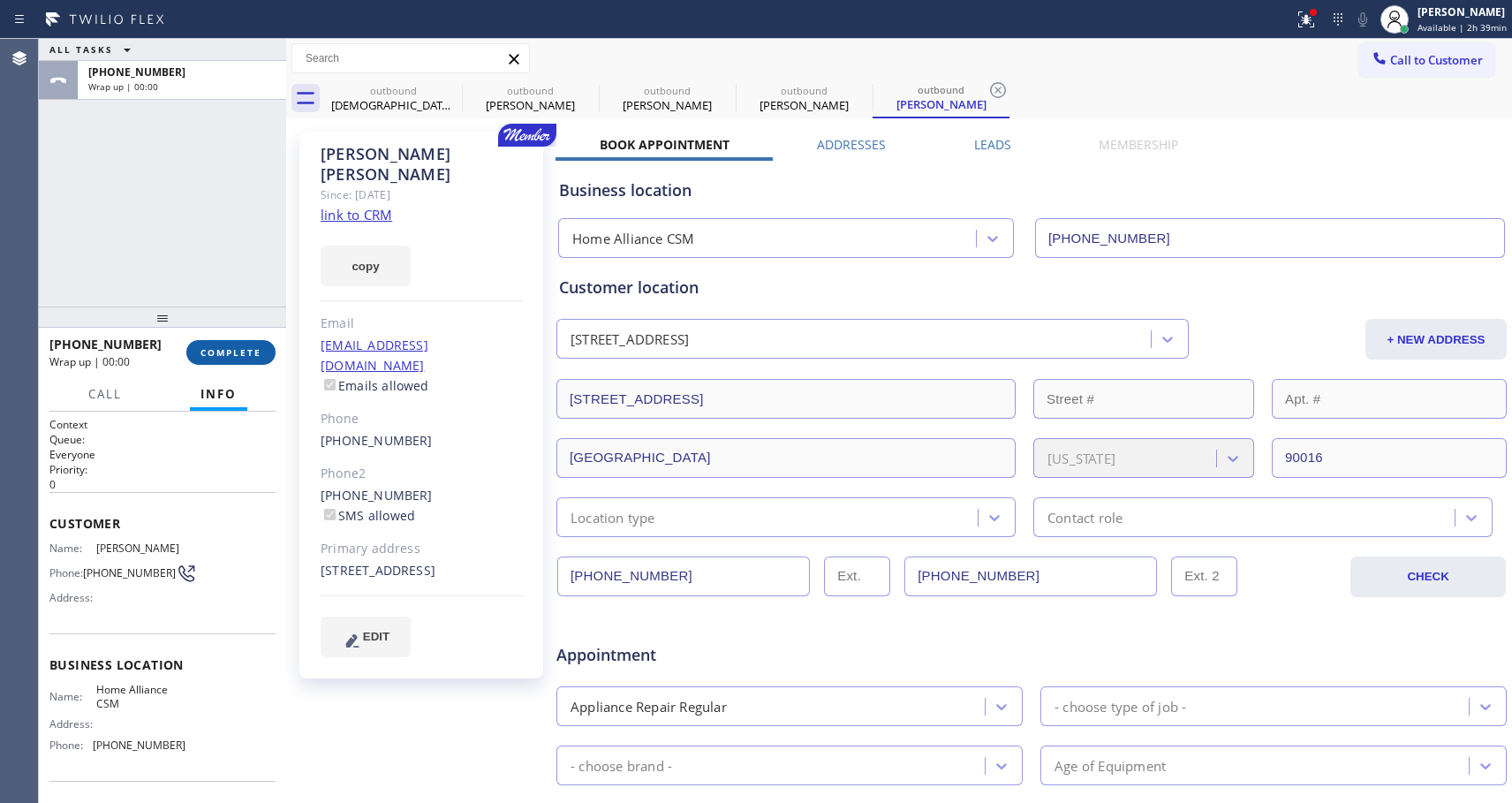
click at [259, 356] on span "COMPLETE" at bounding box center [231, 352] width 61 height 12
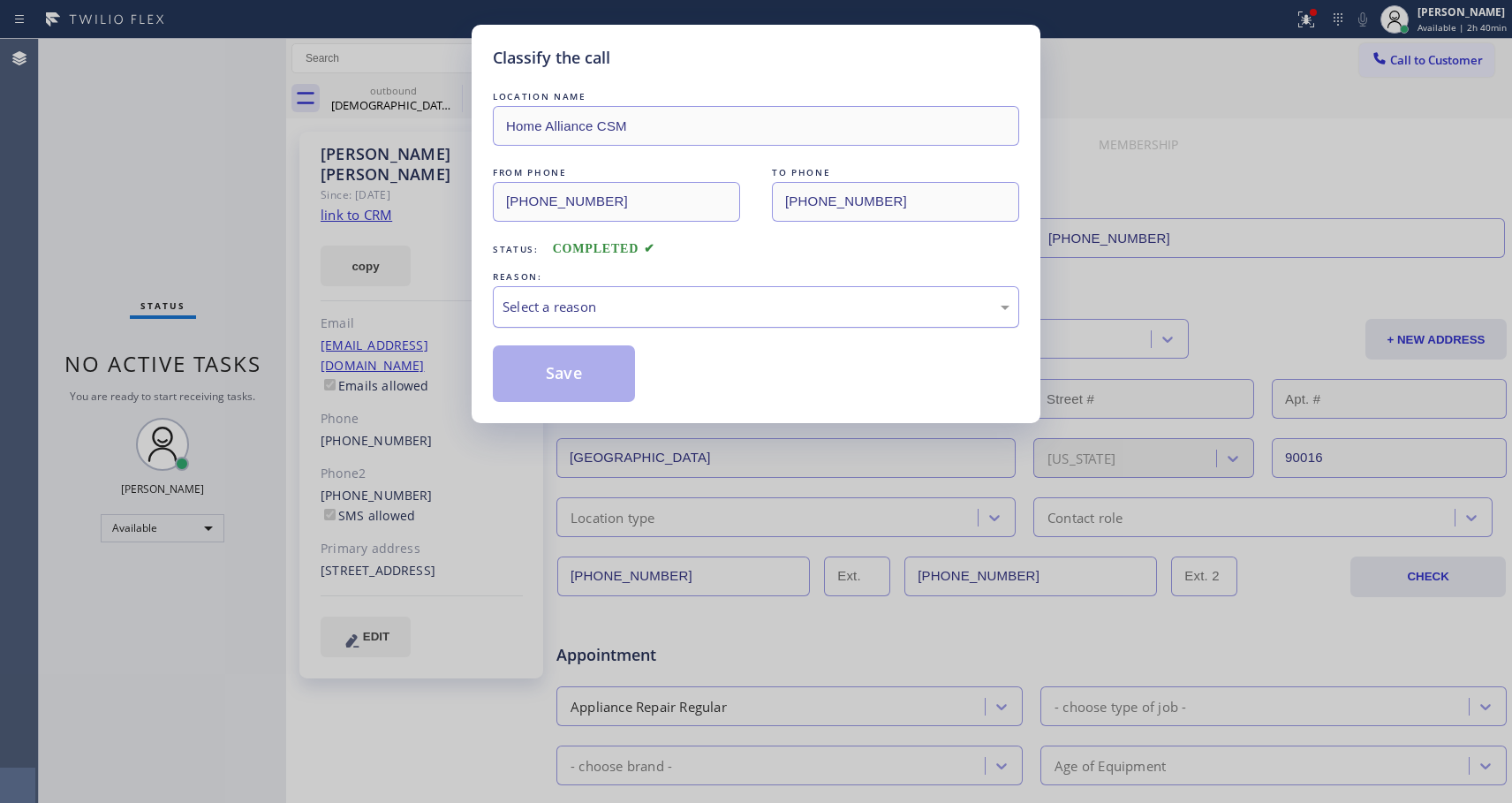
click at [570, 303] on div "Select a reason" at bounding box center [756, 307] width 507 height 20
click at [560, 372] on button "Save" at bounding box center [564, 374] width 142 height 57
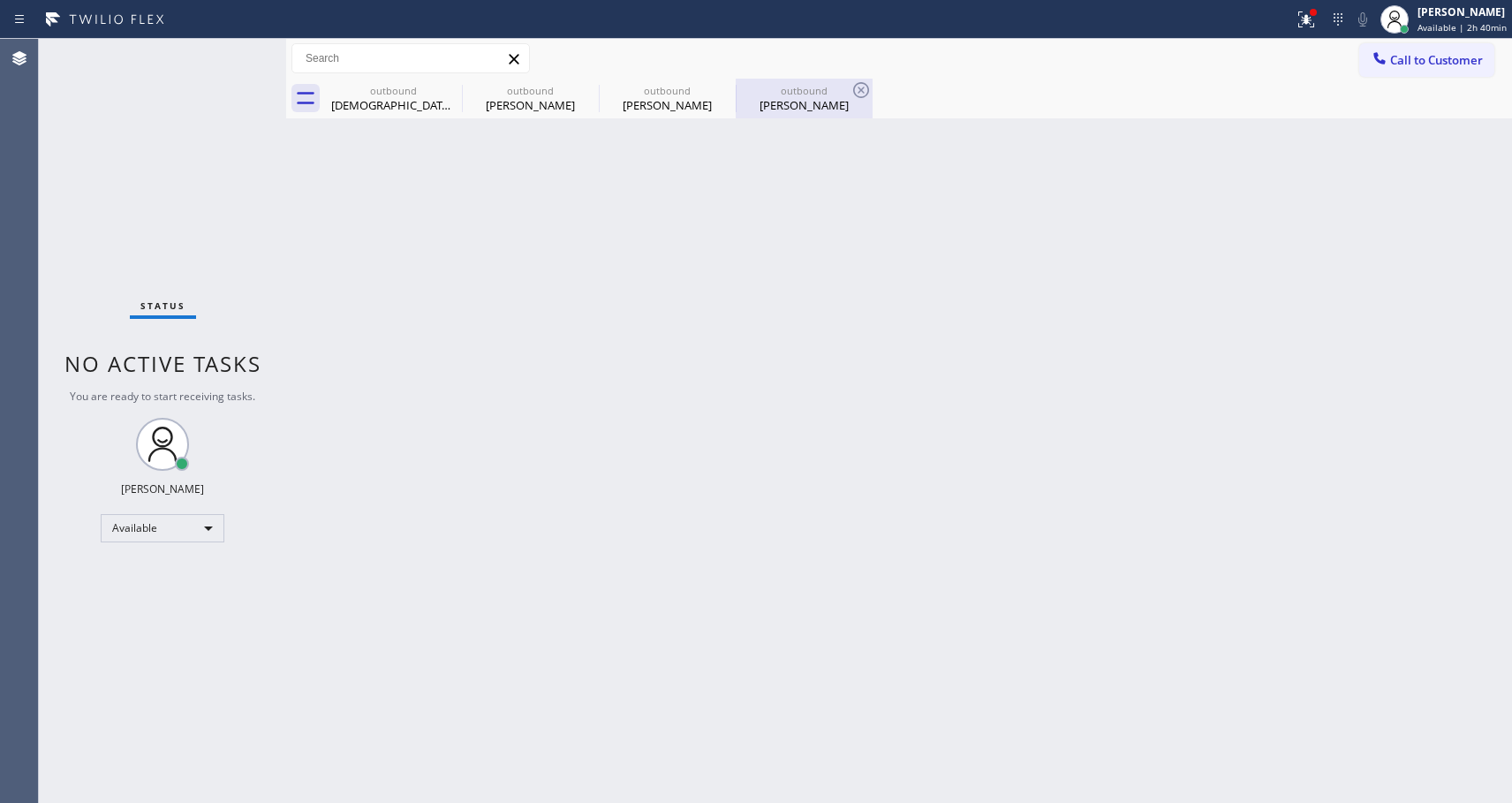
click at [813, 94] on div "outbound" at bounding box center [804, 90] width 133 height 13
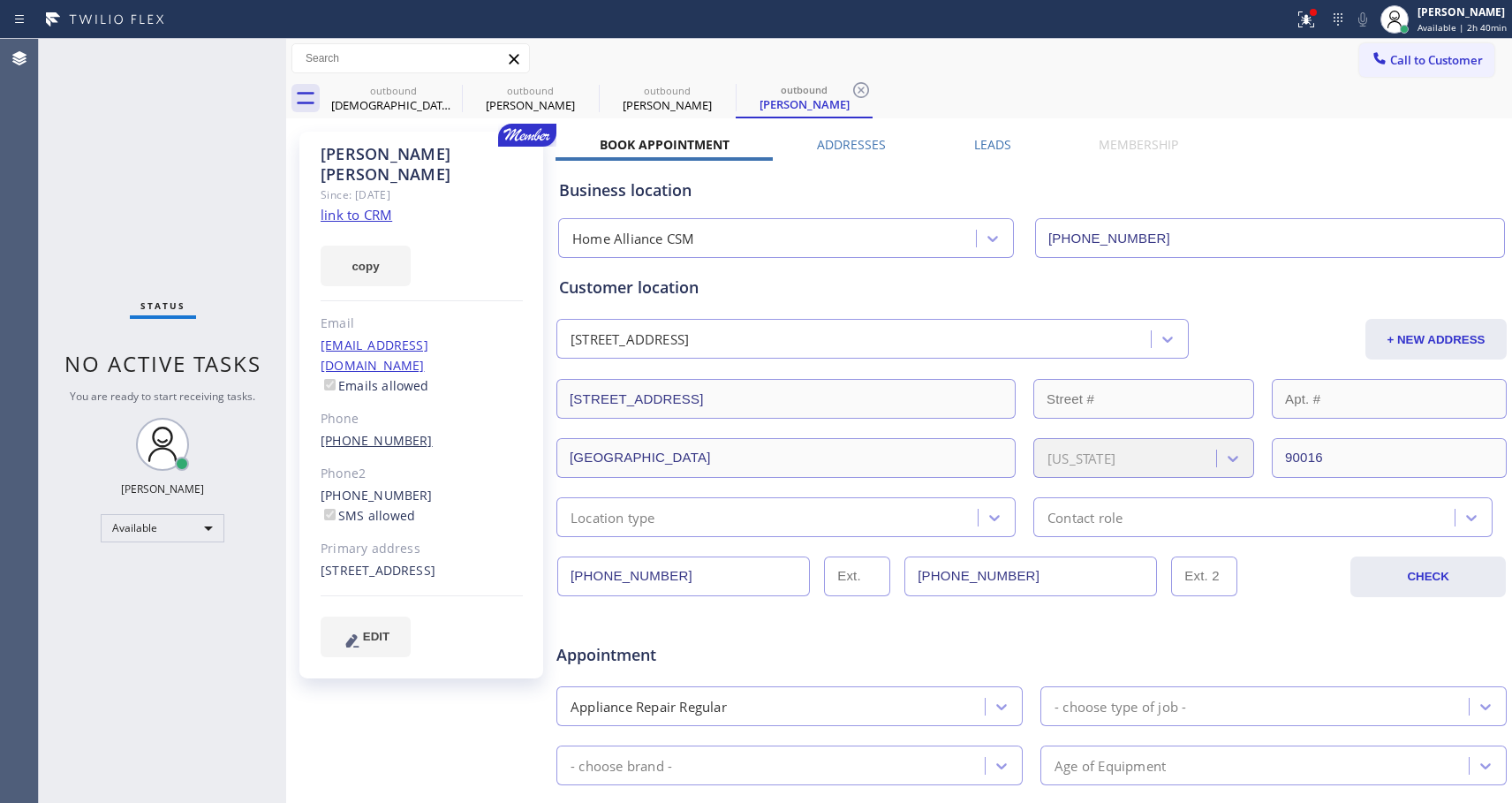
click at [355, 432] on link "(310) 871-7300" at bounding box center [377, 440] width 112 height 17
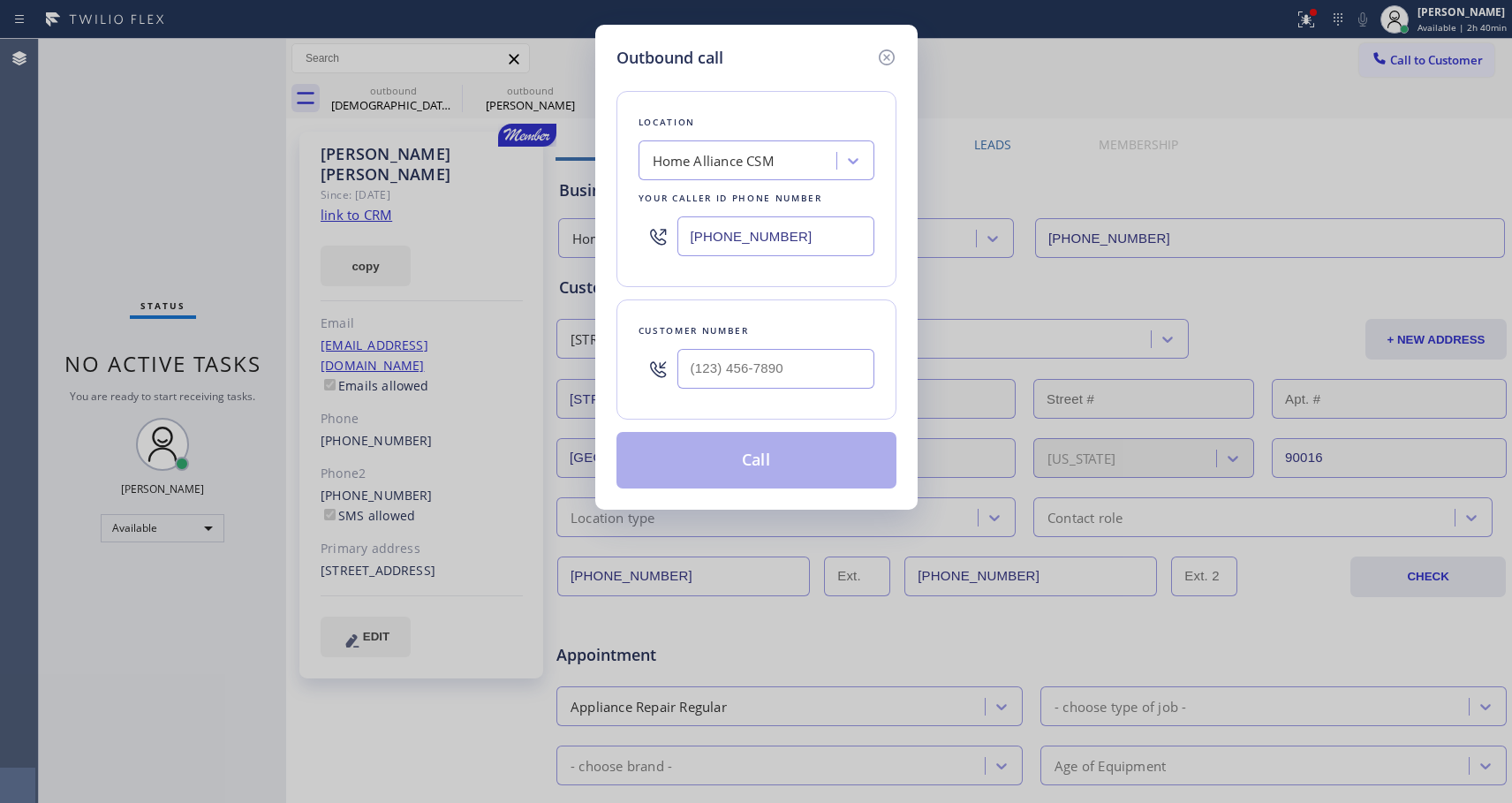
type input "(310) 871-7300"
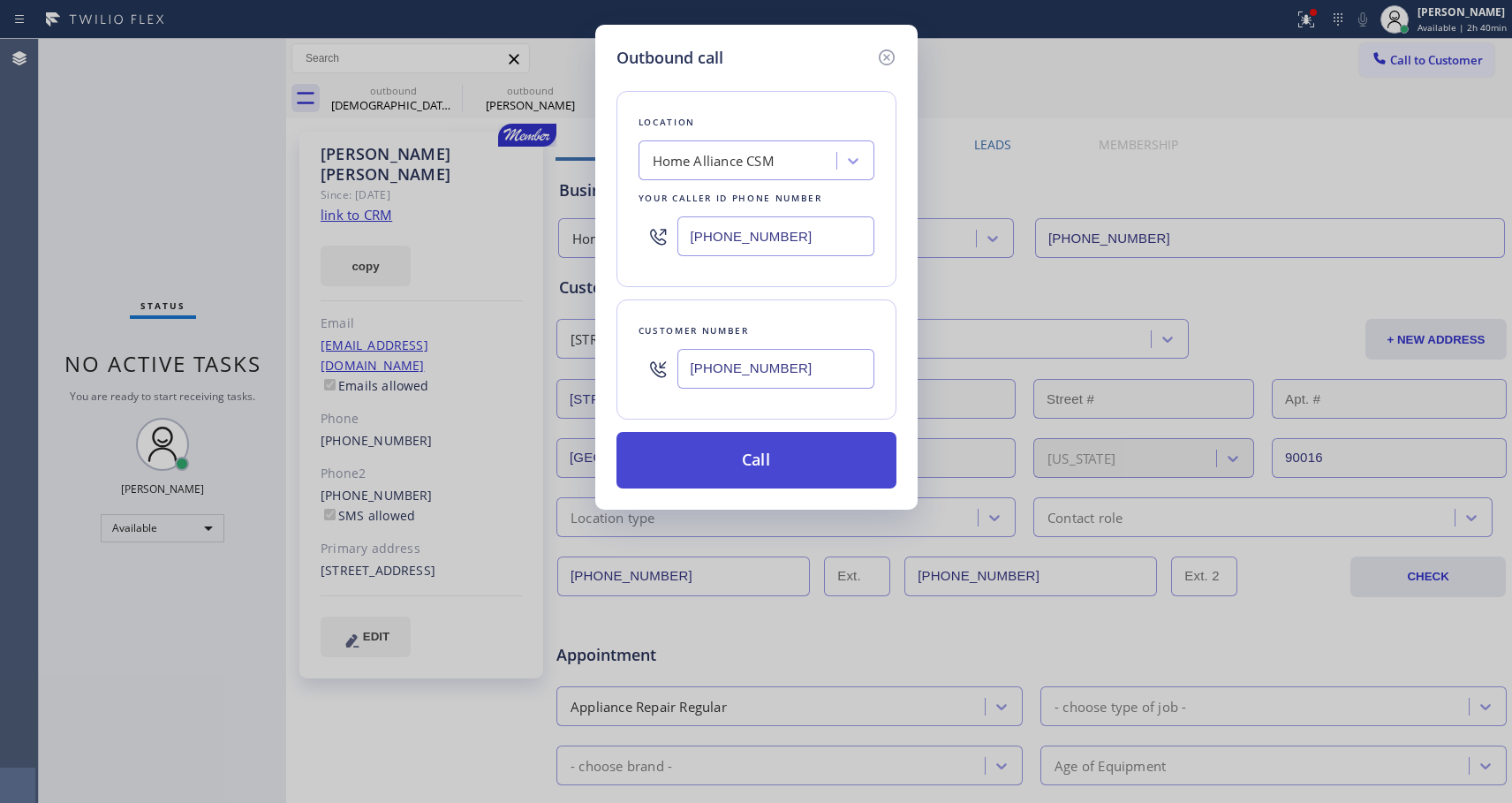
click at [705, 452] on button "Call" at bounding box center [756, 460] width 280 height 57
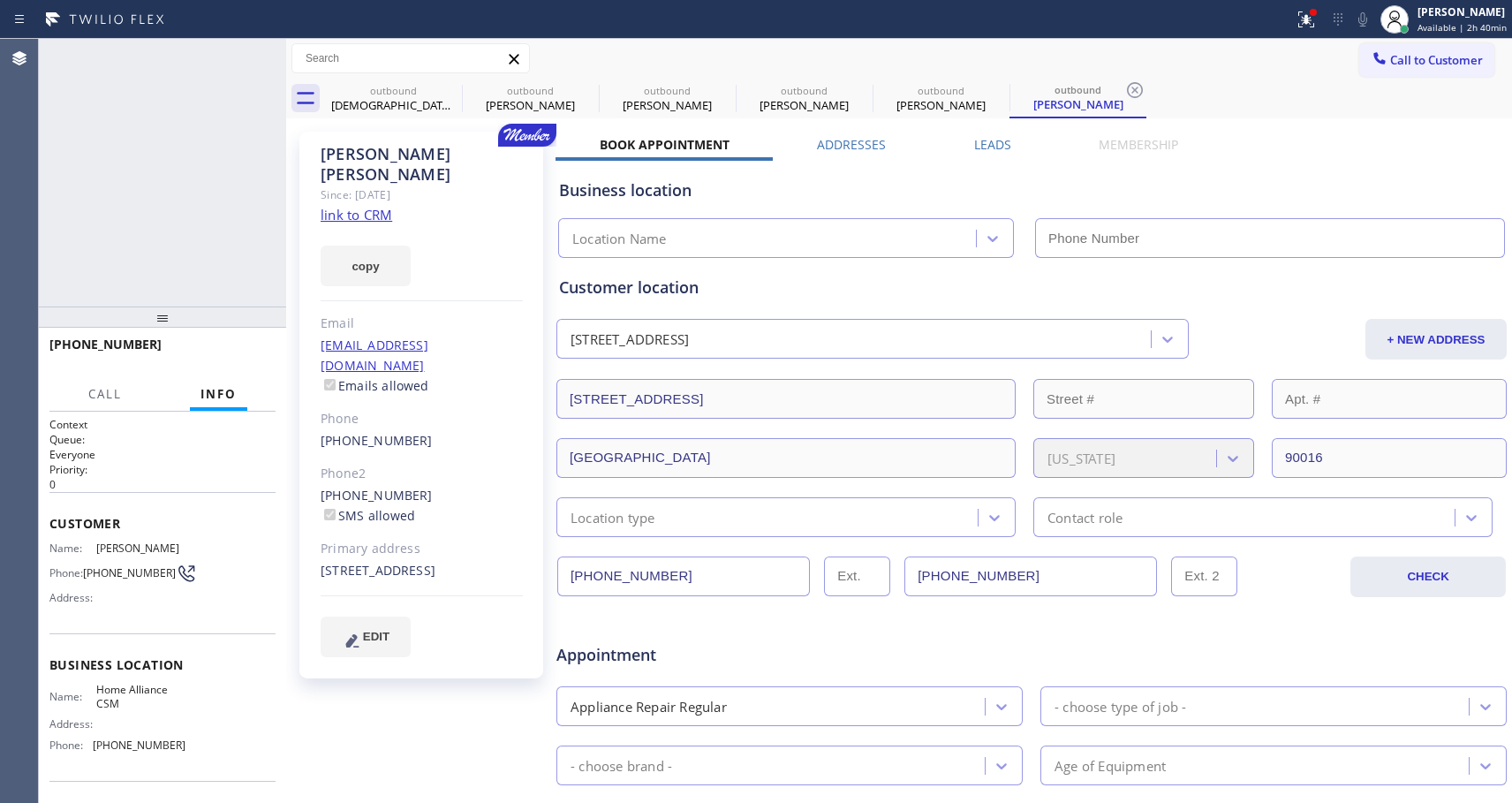
type input "[PHONE_NUMBER]"
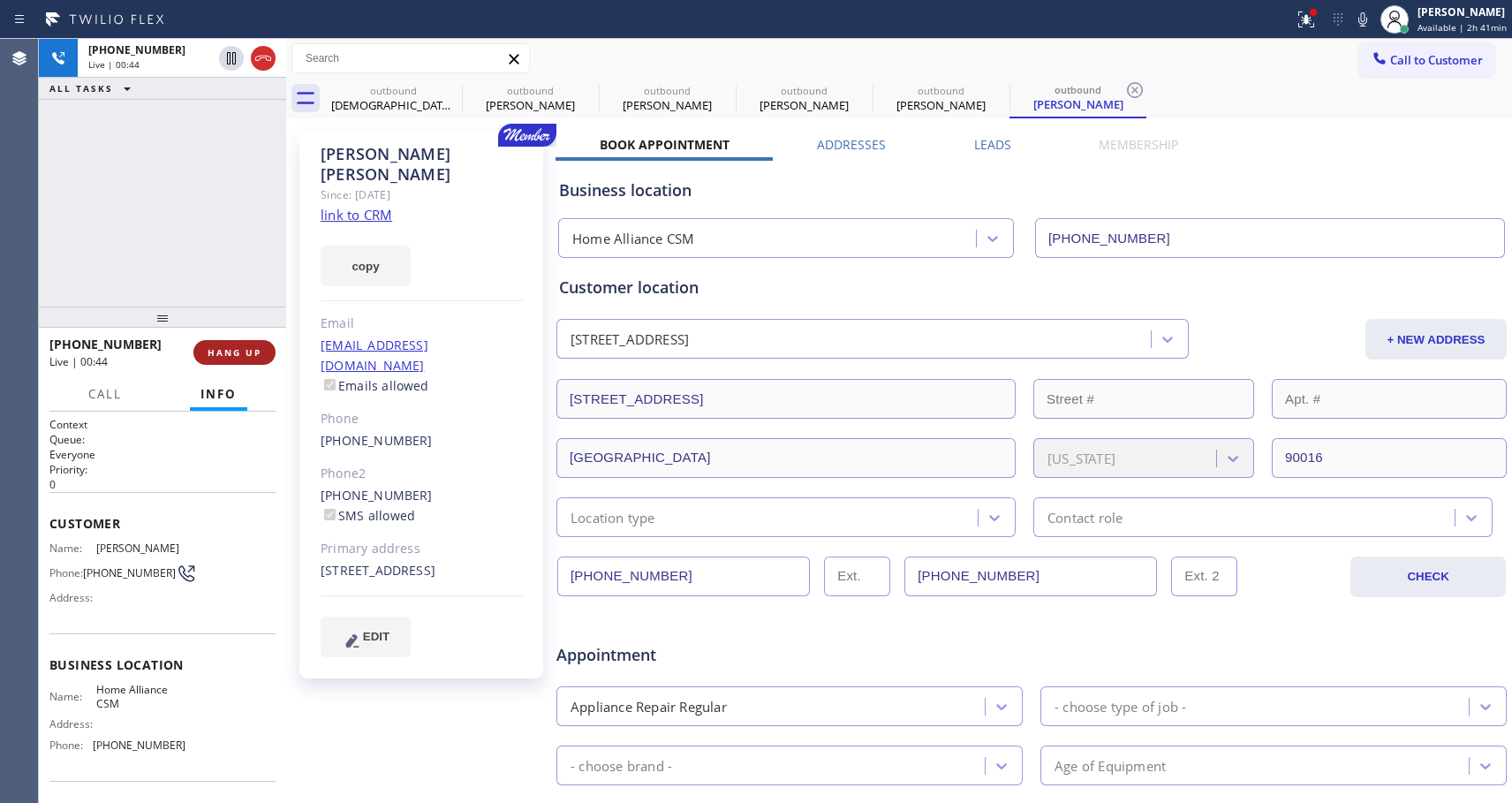
click at [250, 346] on span "HANG UP" at bounding box center [234, 352] width 54 height 12
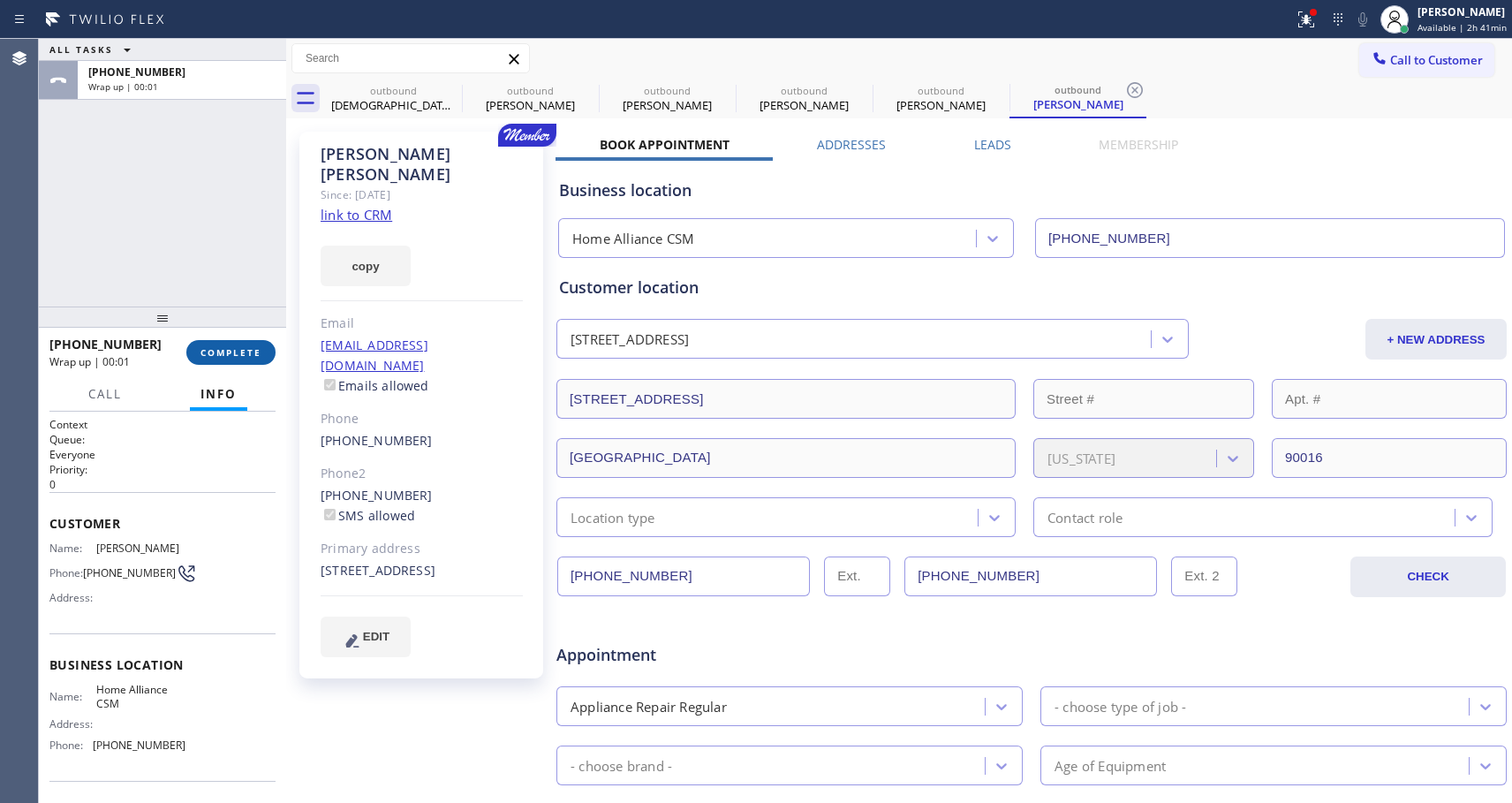
click at [254, 346] on span "COMPLETE" at bounding box center [231, 352] width 61 height 12
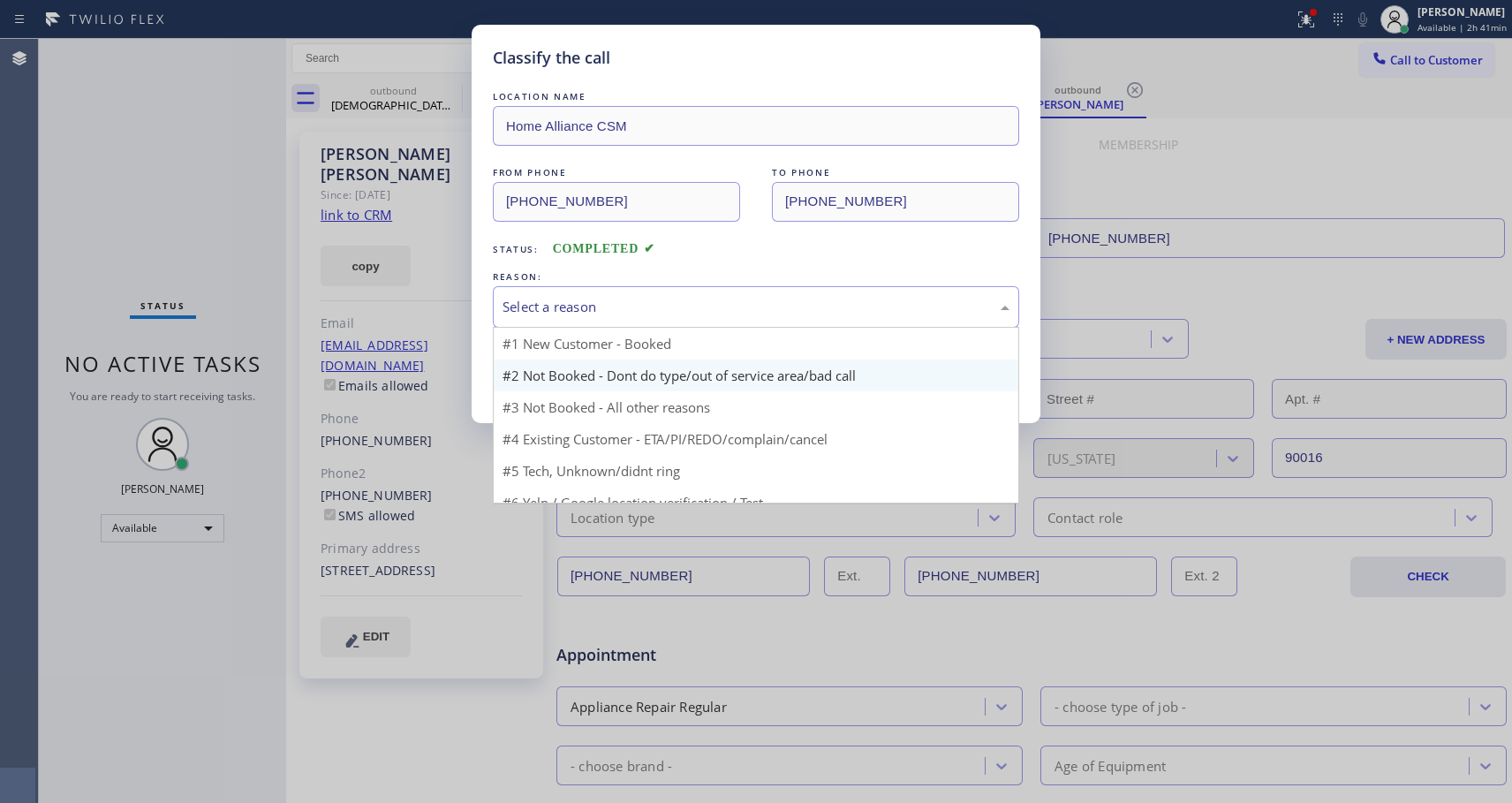
drag, startPoint x: 733, startPoint y: 308, endPoint x: 632, endPoint y: 367, distance: 117.0
click at [732, 308] on div "Select a reason" at bounding box center [756, 307] width 507 height 20
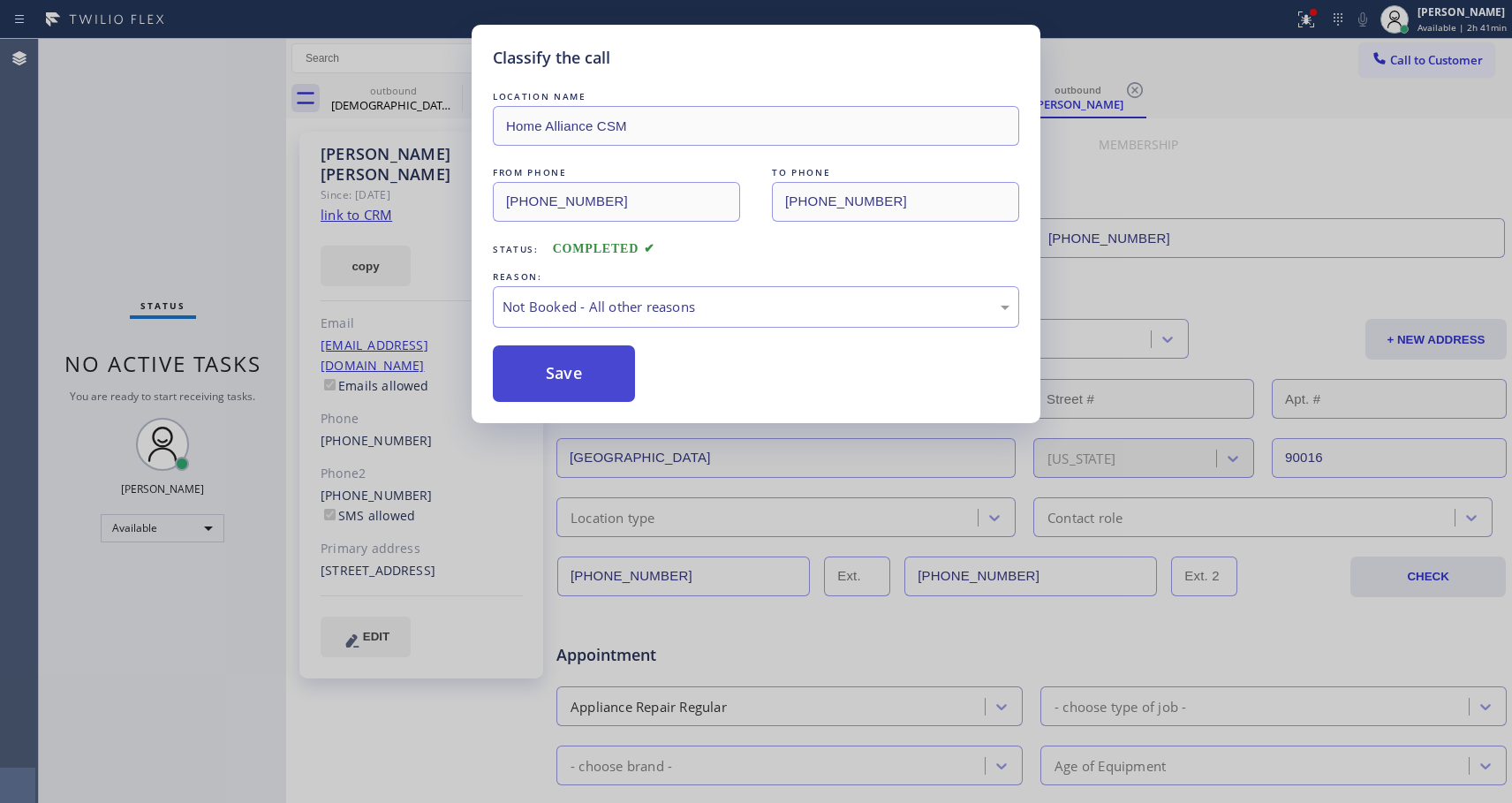
click at [612, 379] on button "Save" at bounding box center [564, 374] width 142 height 57
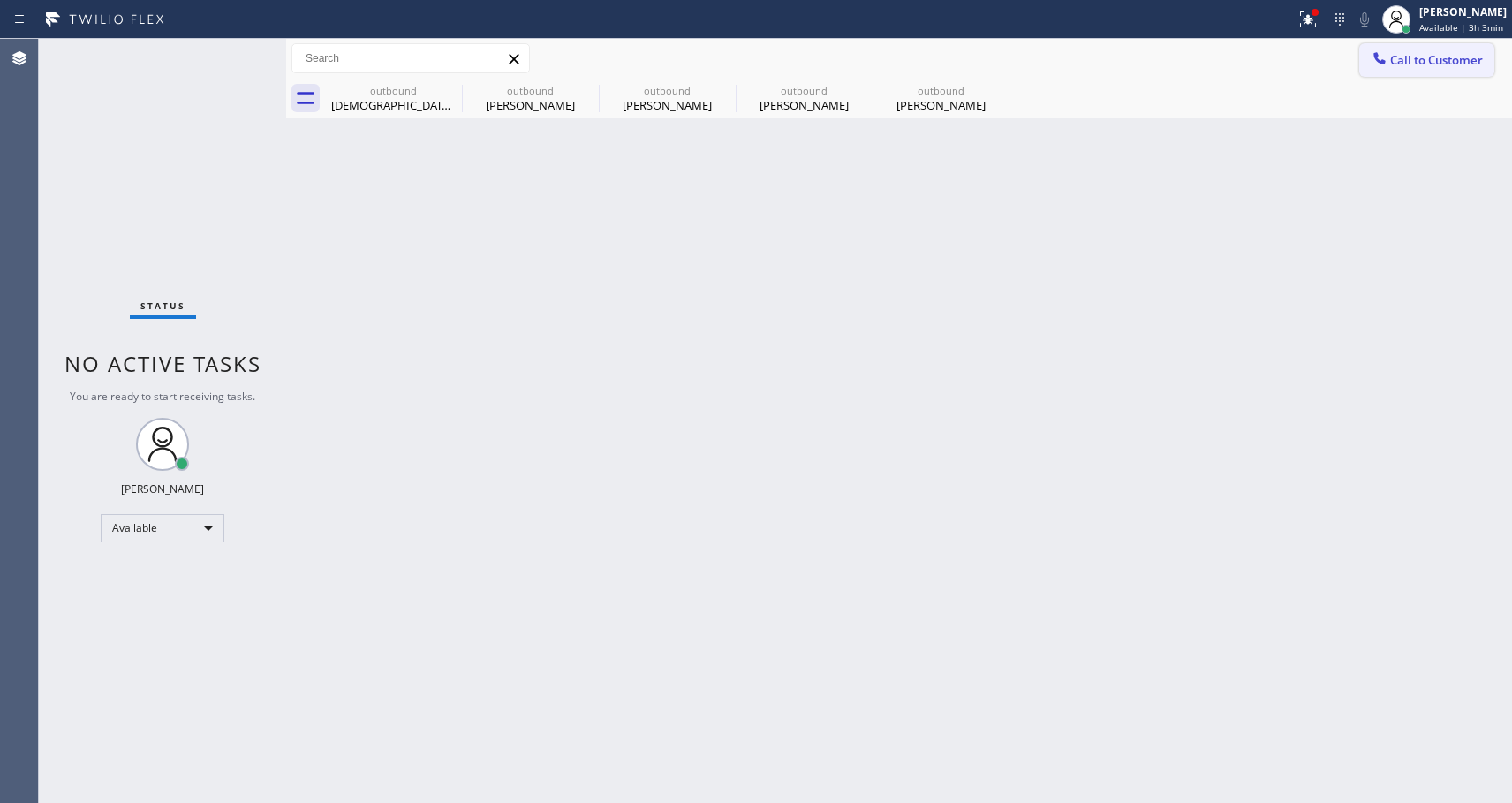
click at [1414, 71] on button "Call to Customer" at bounding box center [1427, 60] width 135 height 34
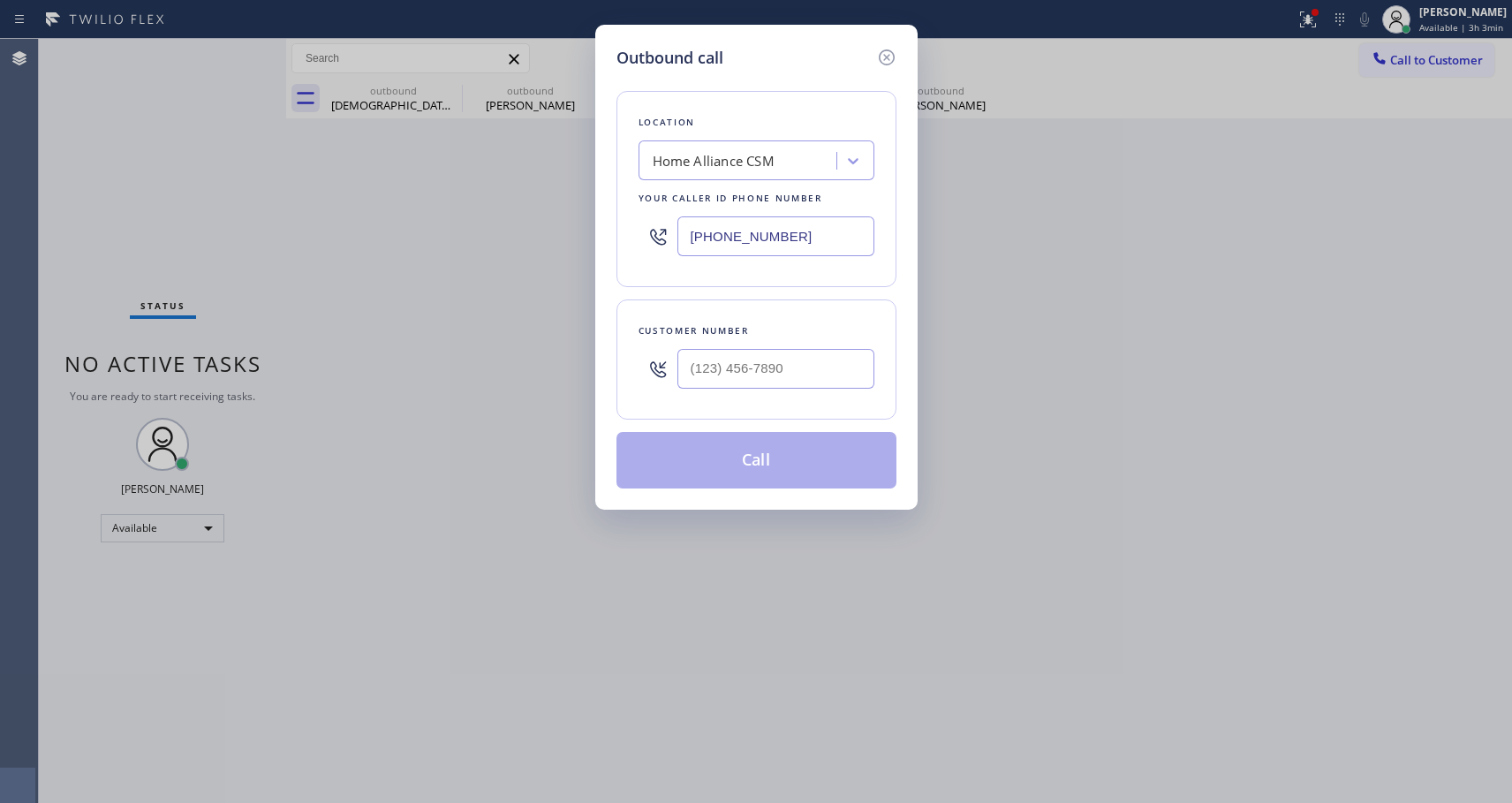
click at [844, 398] on div "Customer number" at bounding box center [756, 359] width 280 height 120
click at [840, 367] on input "(___) ___-____" at bounding box center [775, 368] width 197 height 40
paste input "360) 790-3621"
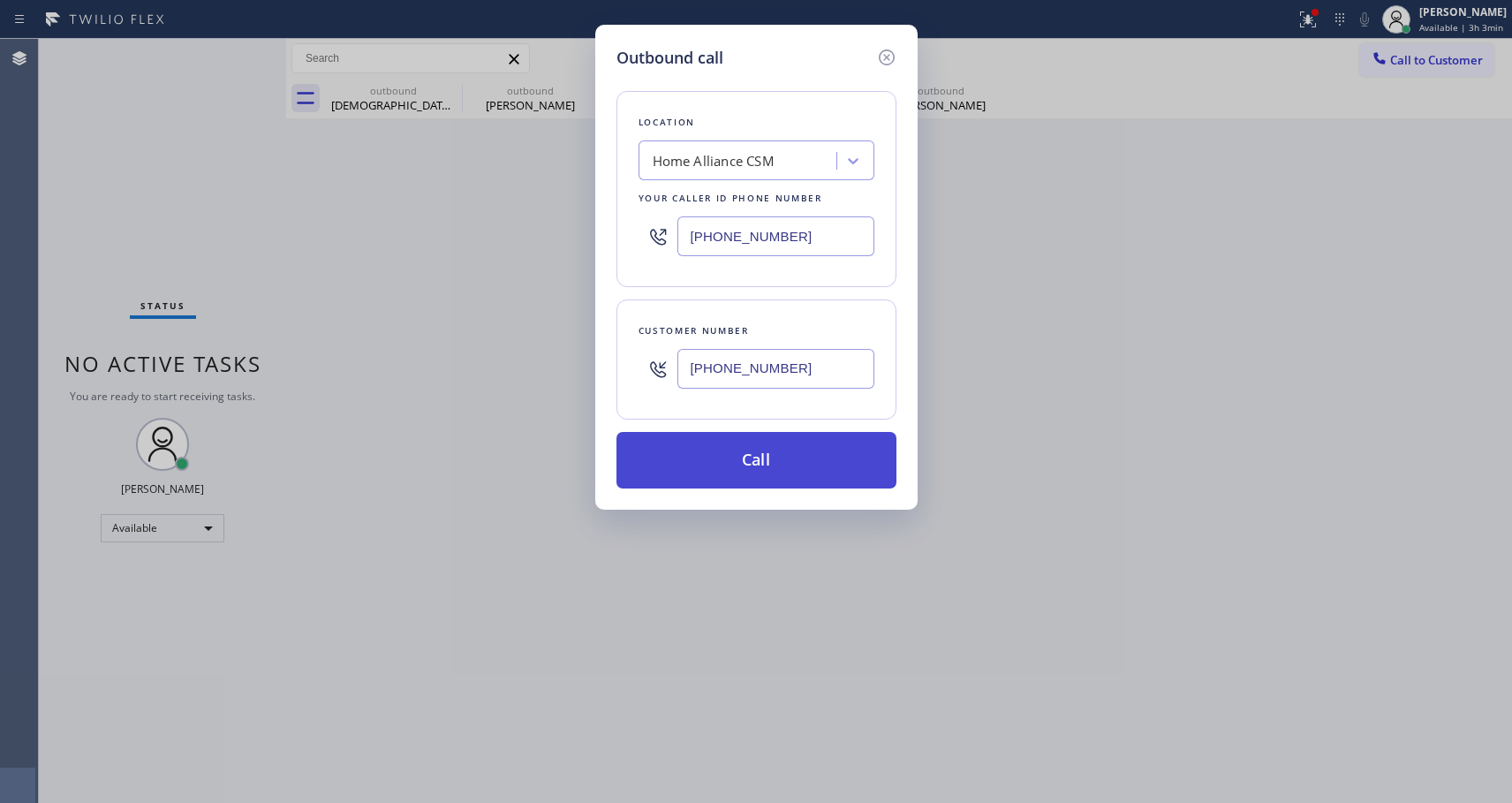
type input "(360) 790-3621"
click at [763, 472] on button "Call" at bounding box center [756, 460] width 280 height 57
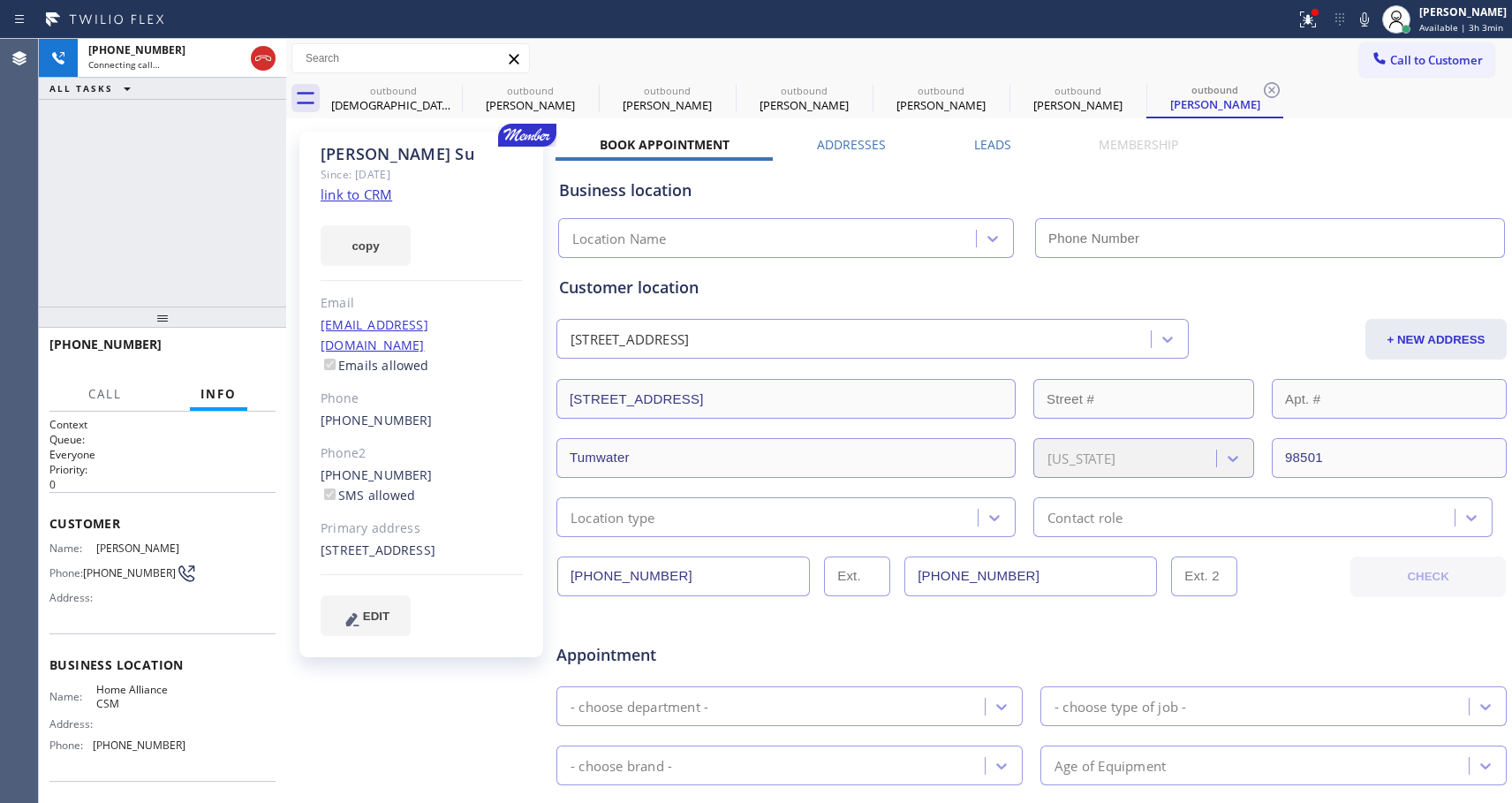
type input "[PHONE_NUMBER]"
click at [244, 352] on span "HANG UP" at bounding box center [234, 352] width 54 height 12
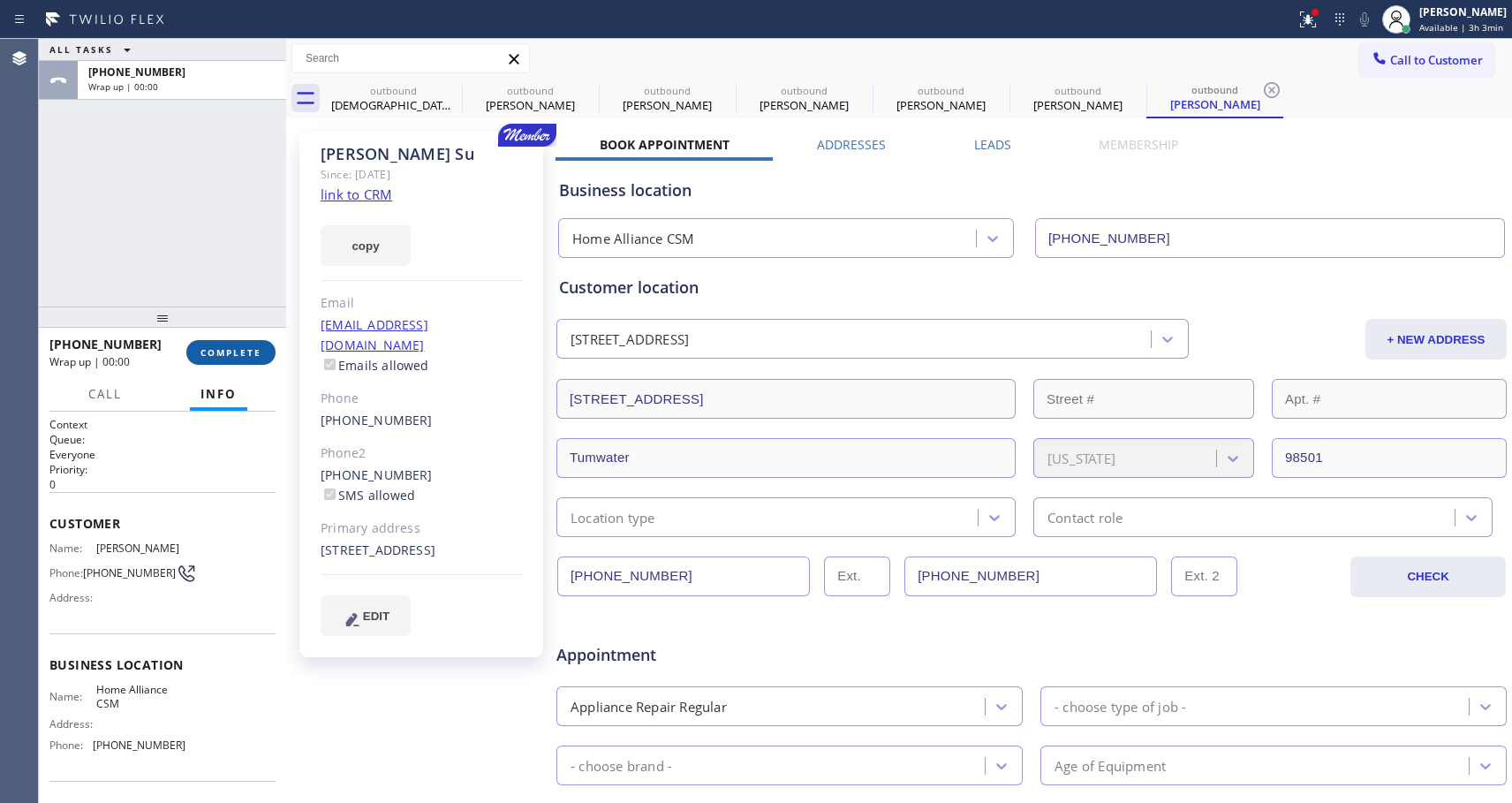
click at [244, 352] on span "COMPLETE" at bounding box center [231, 352] width 61 height 12
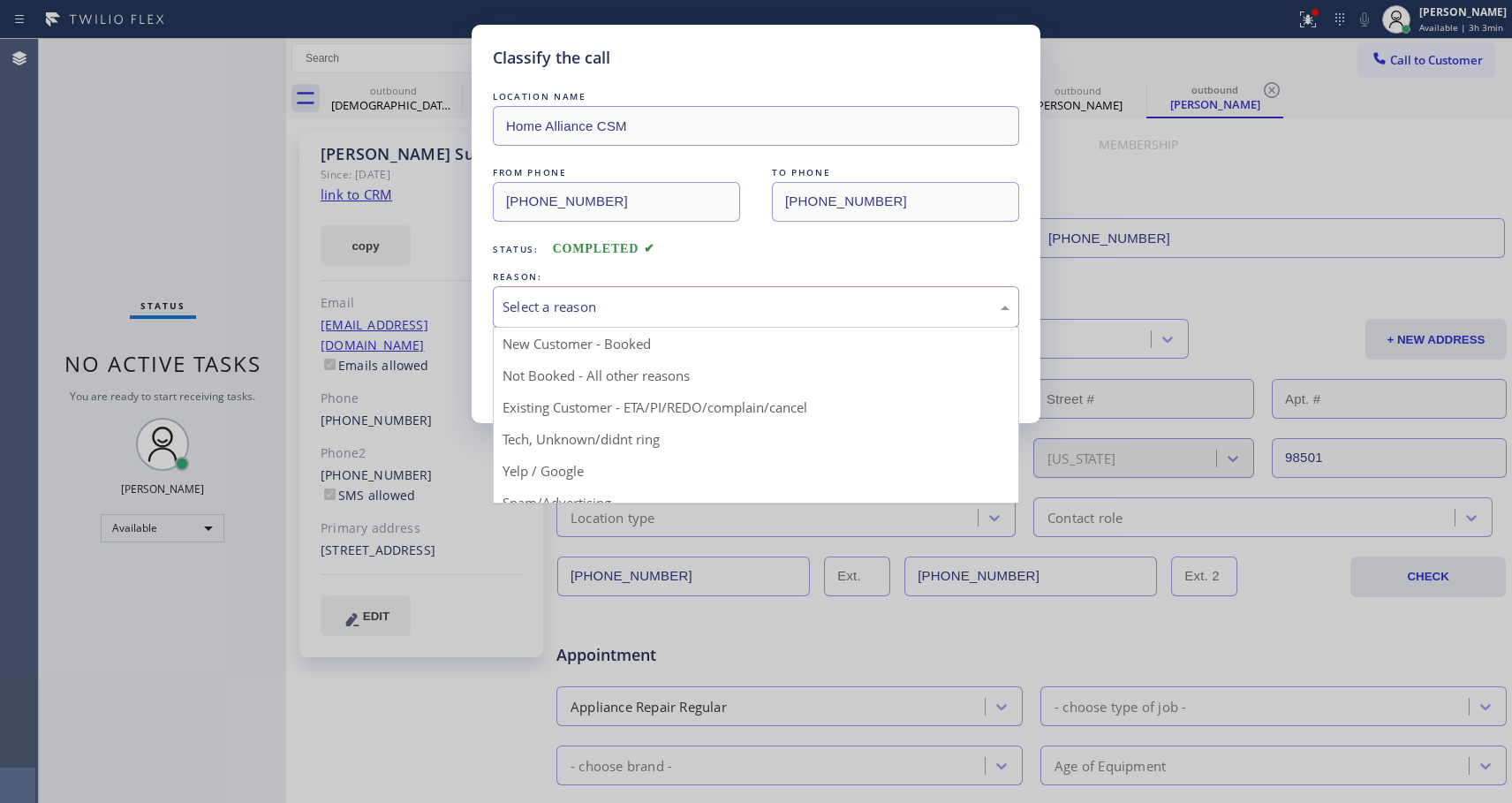
click at [803, 305] on div "Select a reason" at bounding box center [756, 307] width 507 height 20
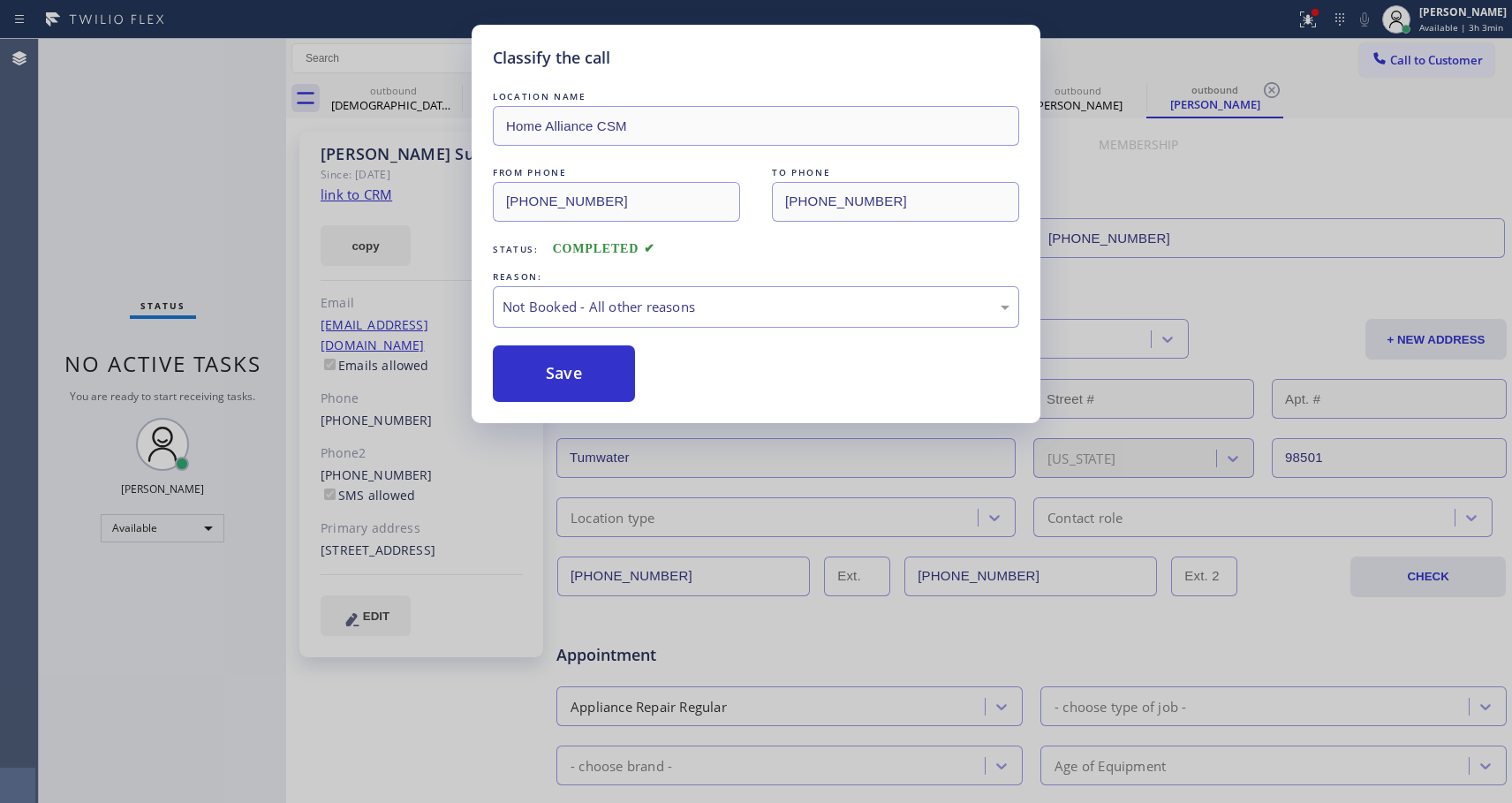
click at [599, 380] on button "Save" at bounding box center [564, 374] width 142 height 57
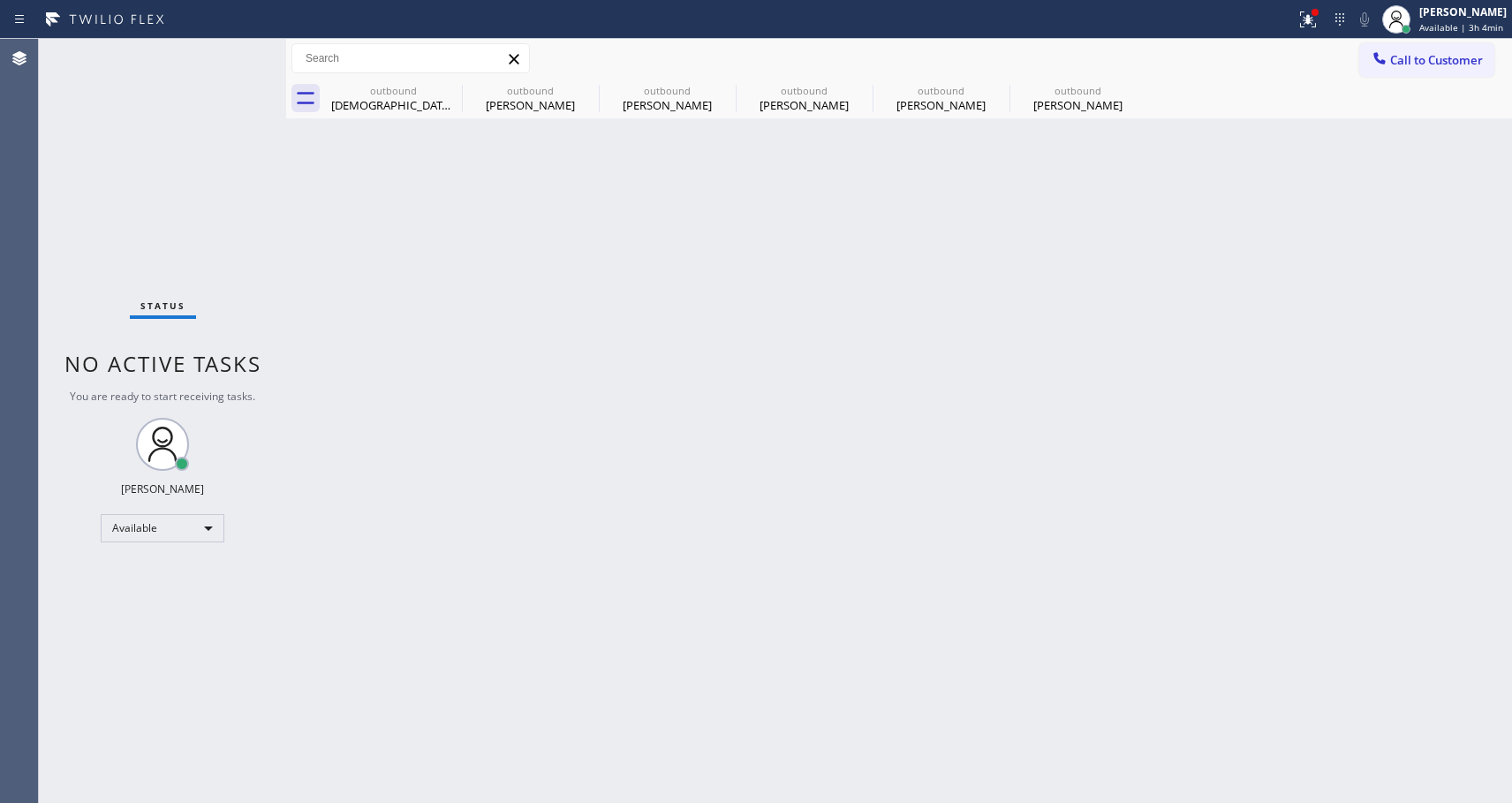
click at [1409, 62] on span "Call to Customer" at bounding box center [1436, 60] width 93 height 16
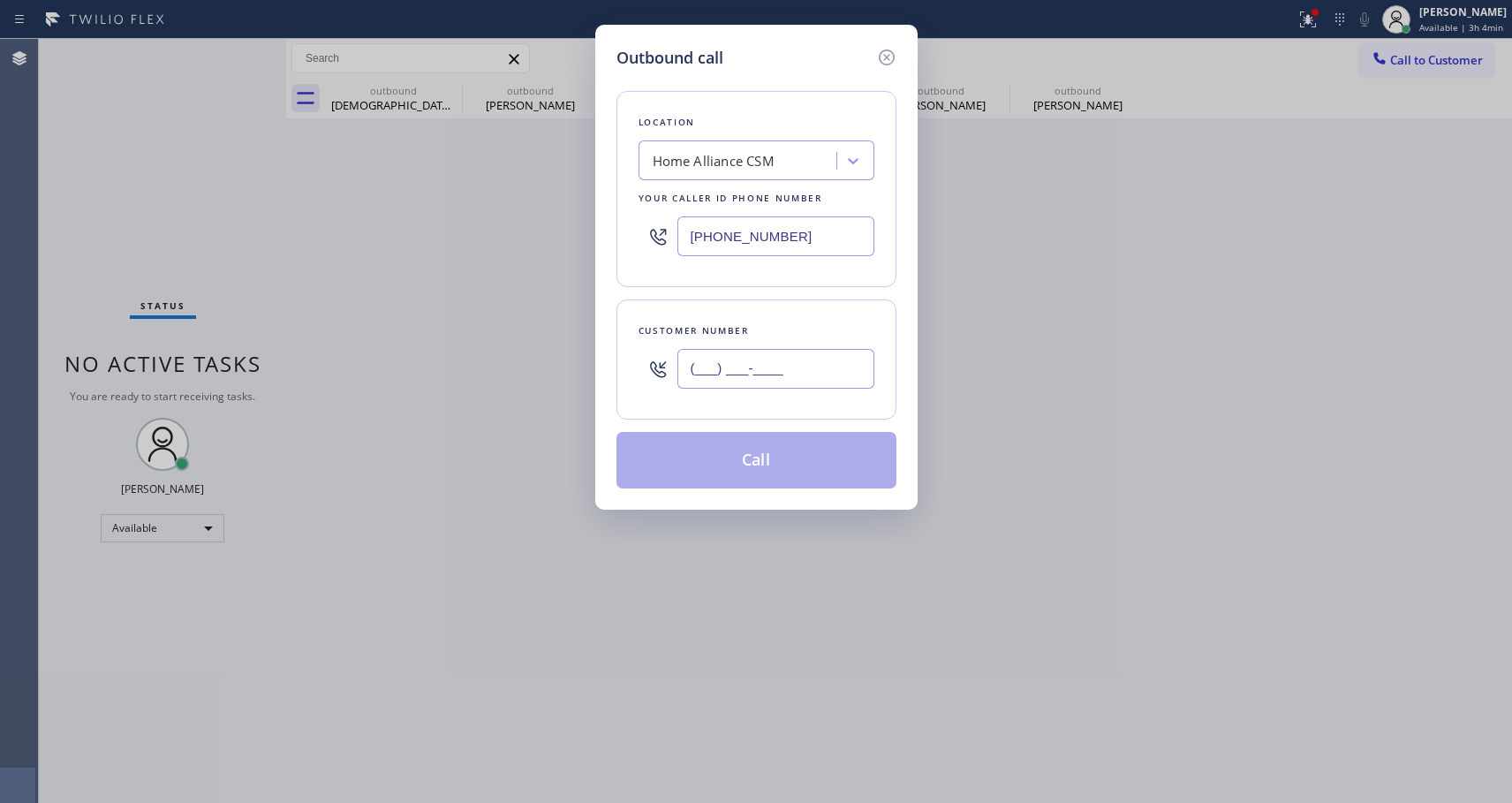
click at [836, 368] on input "(___) ___-____" at bounding box center [775, 368] width 197 height 40
paste input "360) 790-3621"
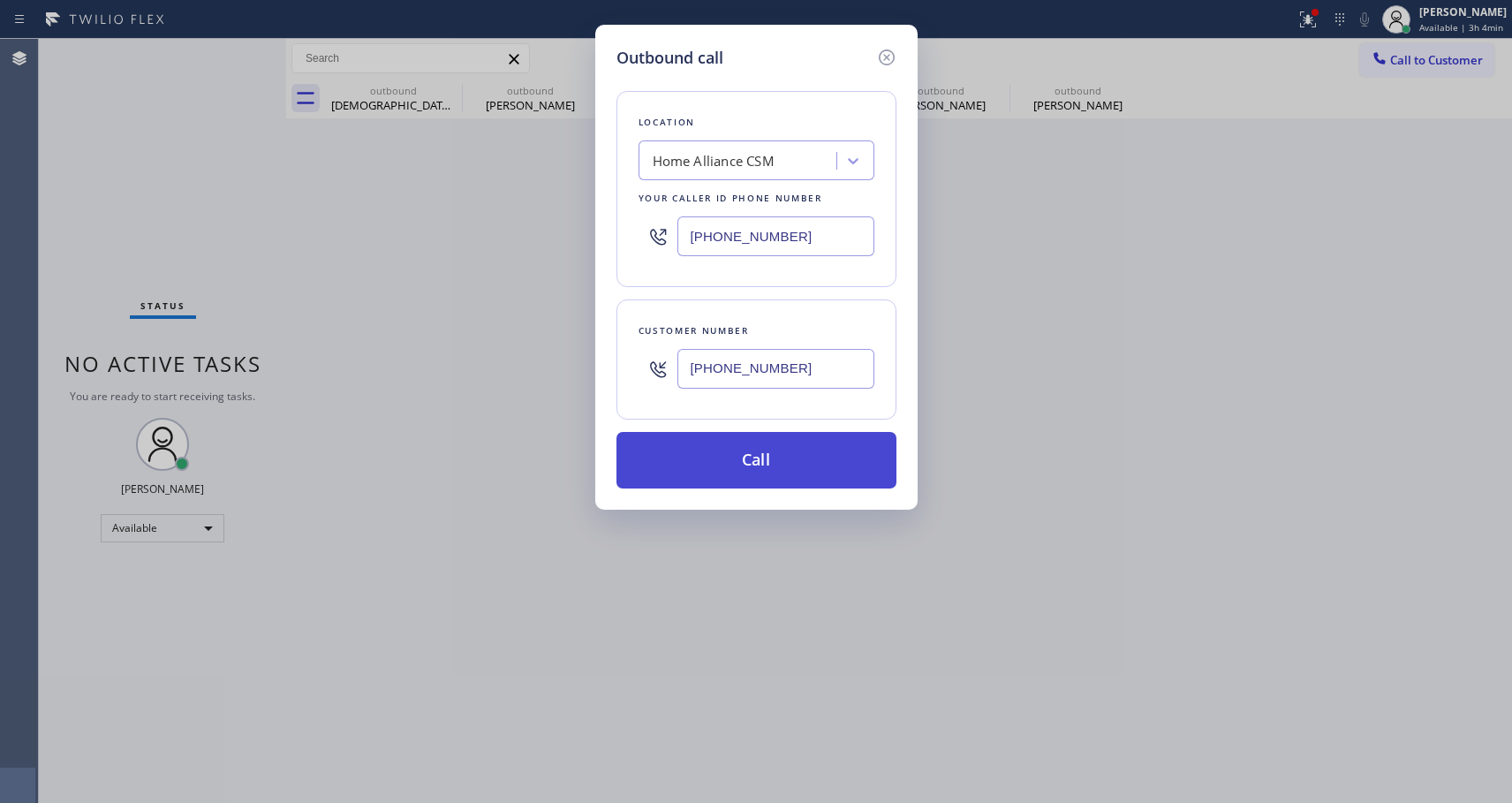
type input "(360) 790-3621"
click at [782, 463] on button "Call" at bounding box center [756, 460] width 280 height 57
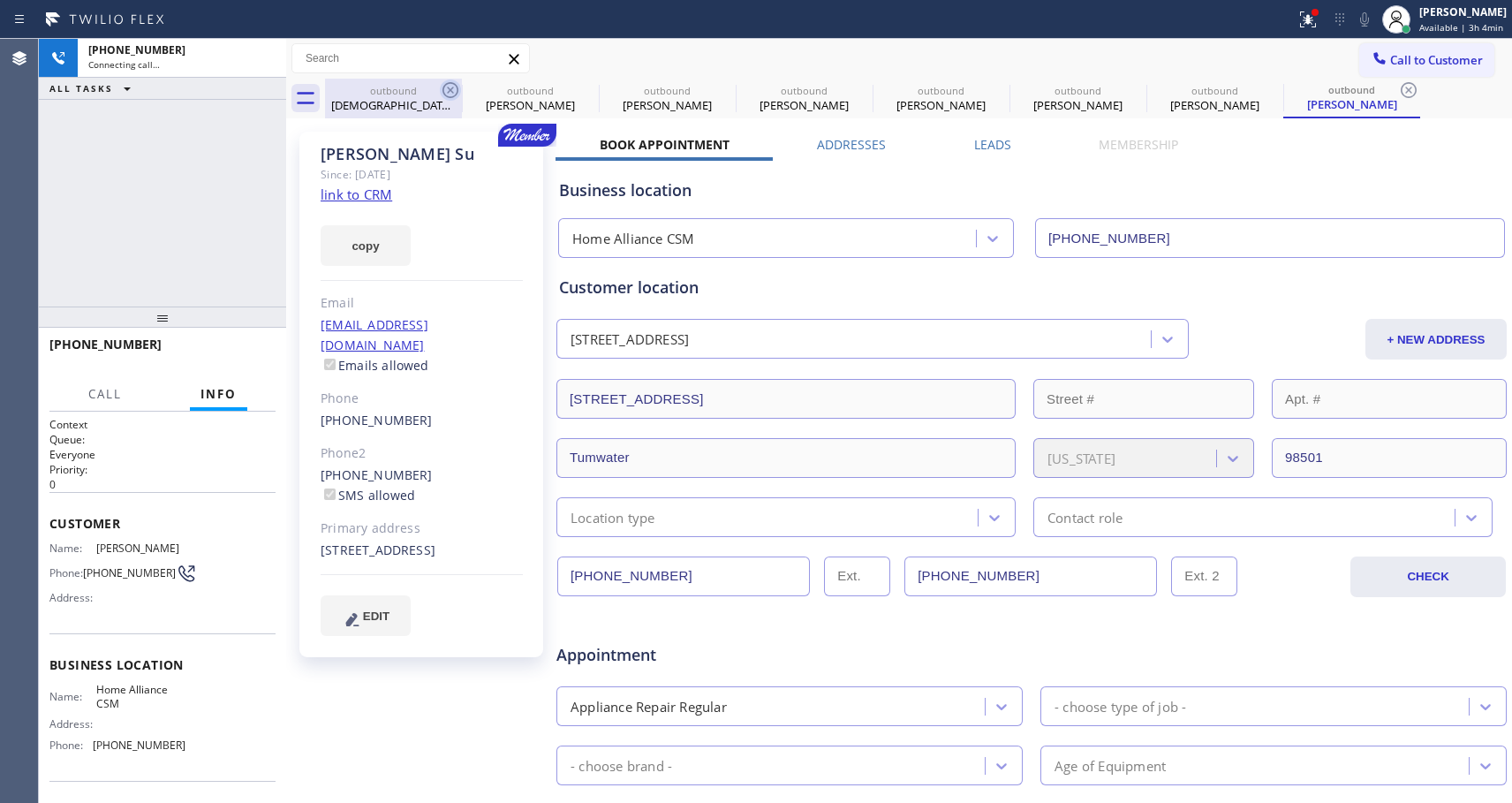
type input "[PHONE_NUMBER]"
click at [0, 0] on icon at bounding box center [0, 0] width 0 height 0
click at [450, 91] on icon at bounding box center [450, 89] width 16 height 16
click at [0, 0] on icon at bounding box center [0, 0] width 0 height 0
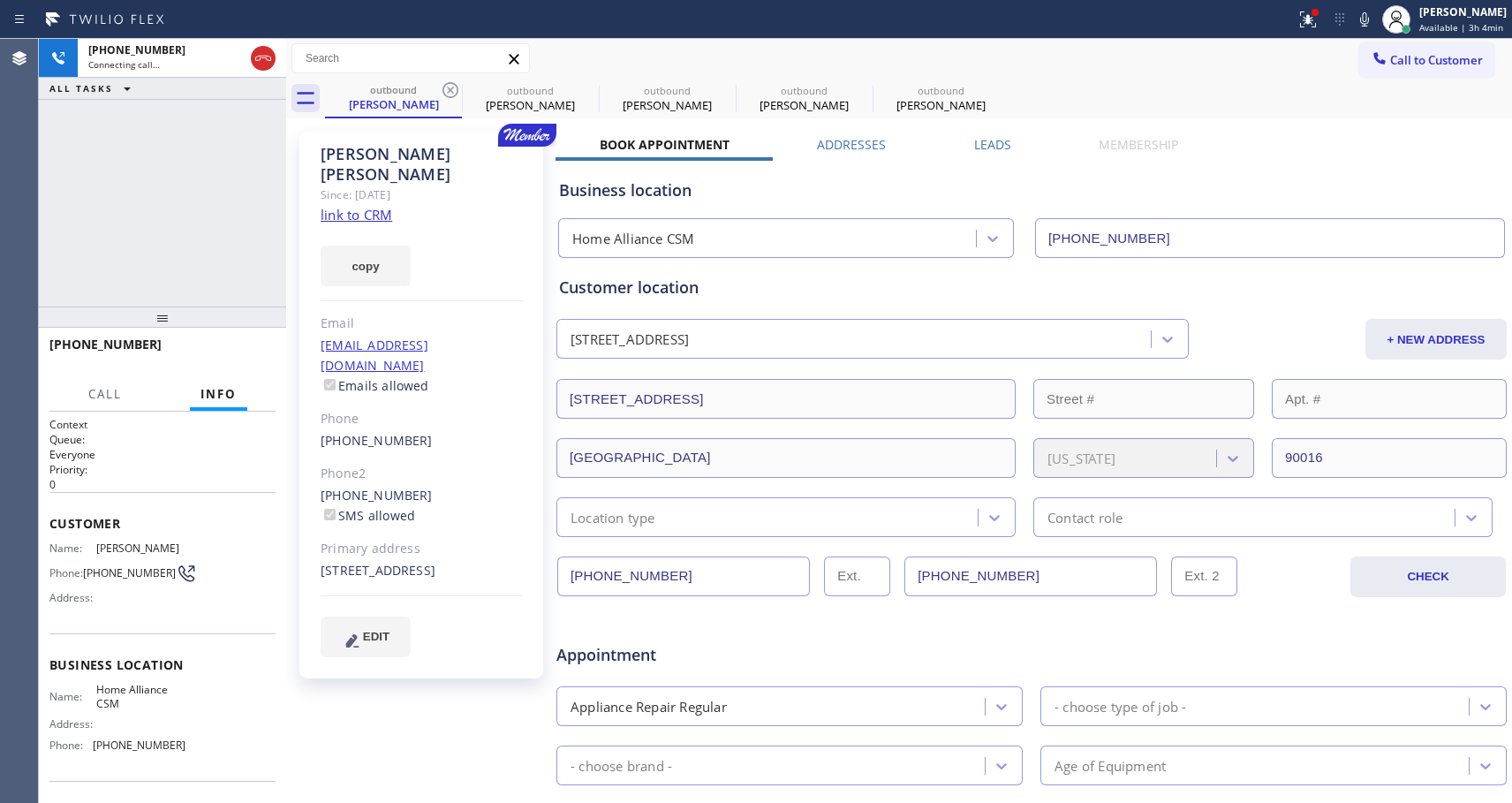
click at [450, 91] on icon at bounding box center [450, 89] width 16 height 16
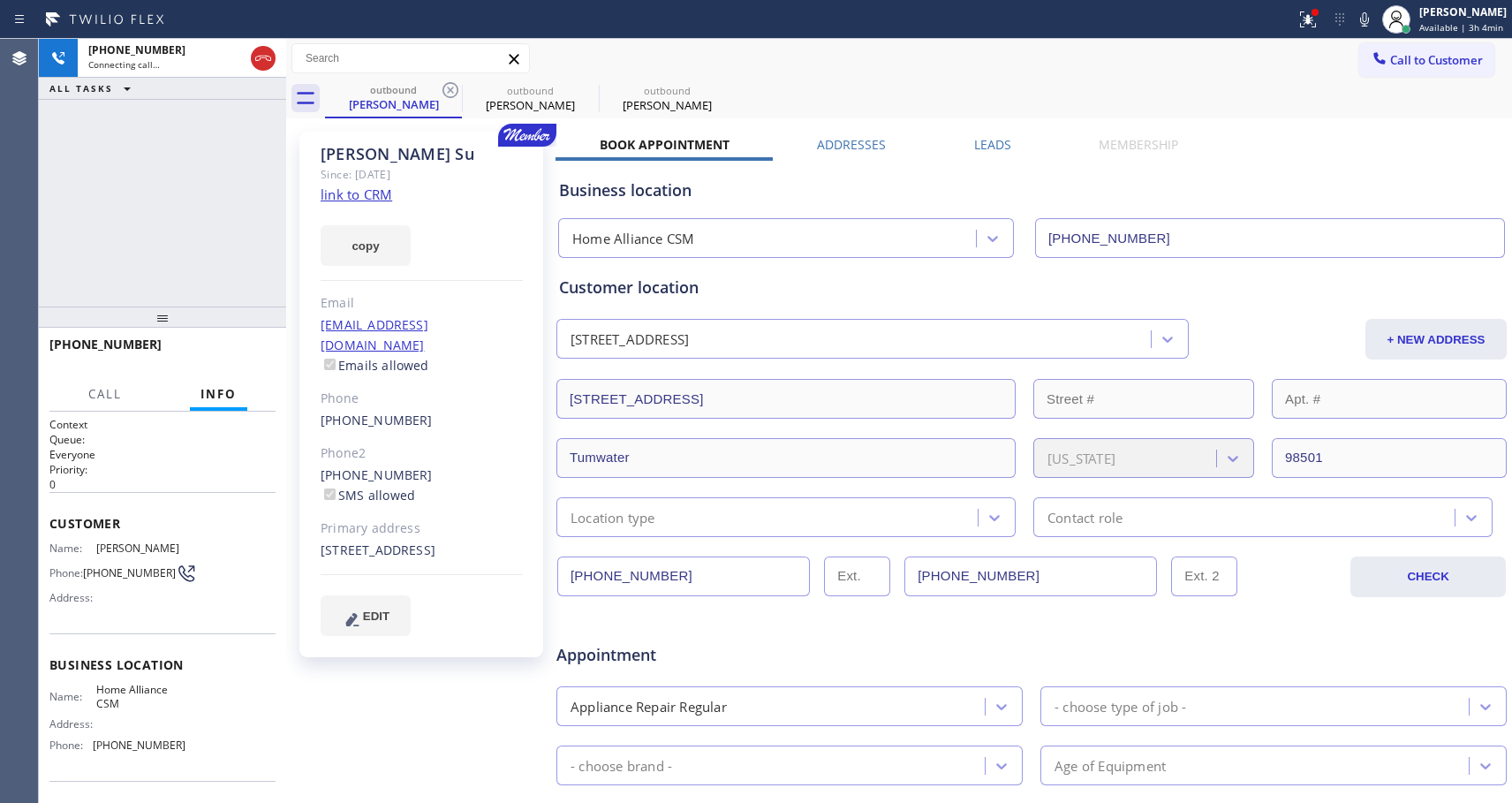
click at [450, 91] on icon at bounding box center [450, 89] width 16 height 16
click at [265, 356] on button "HANG UP" at bounding box center [234, 352] width 82 height 25
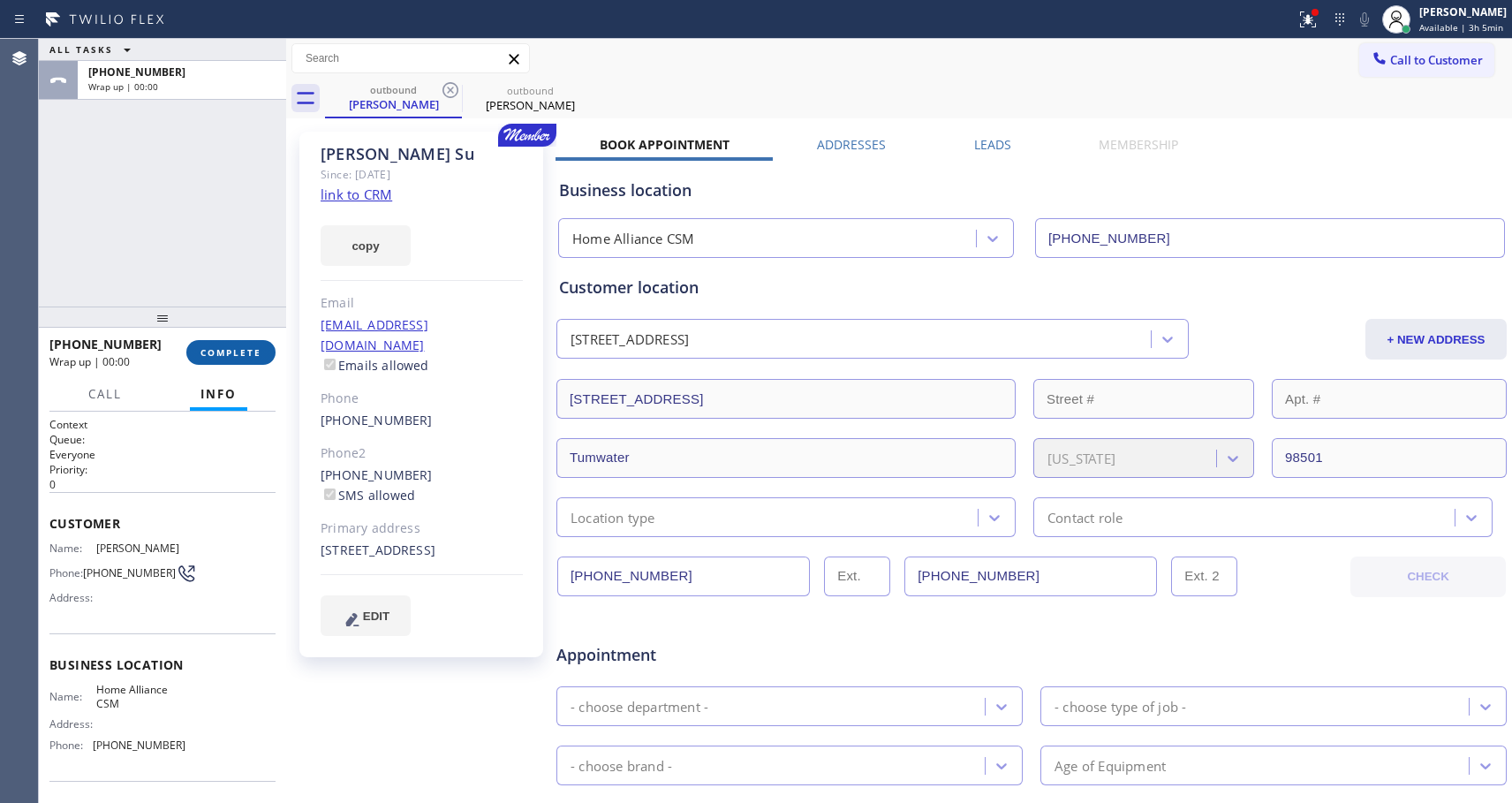
click at [265, 356] on button "COMPLETE" at bounding box center [231, 352] width 89 height 25
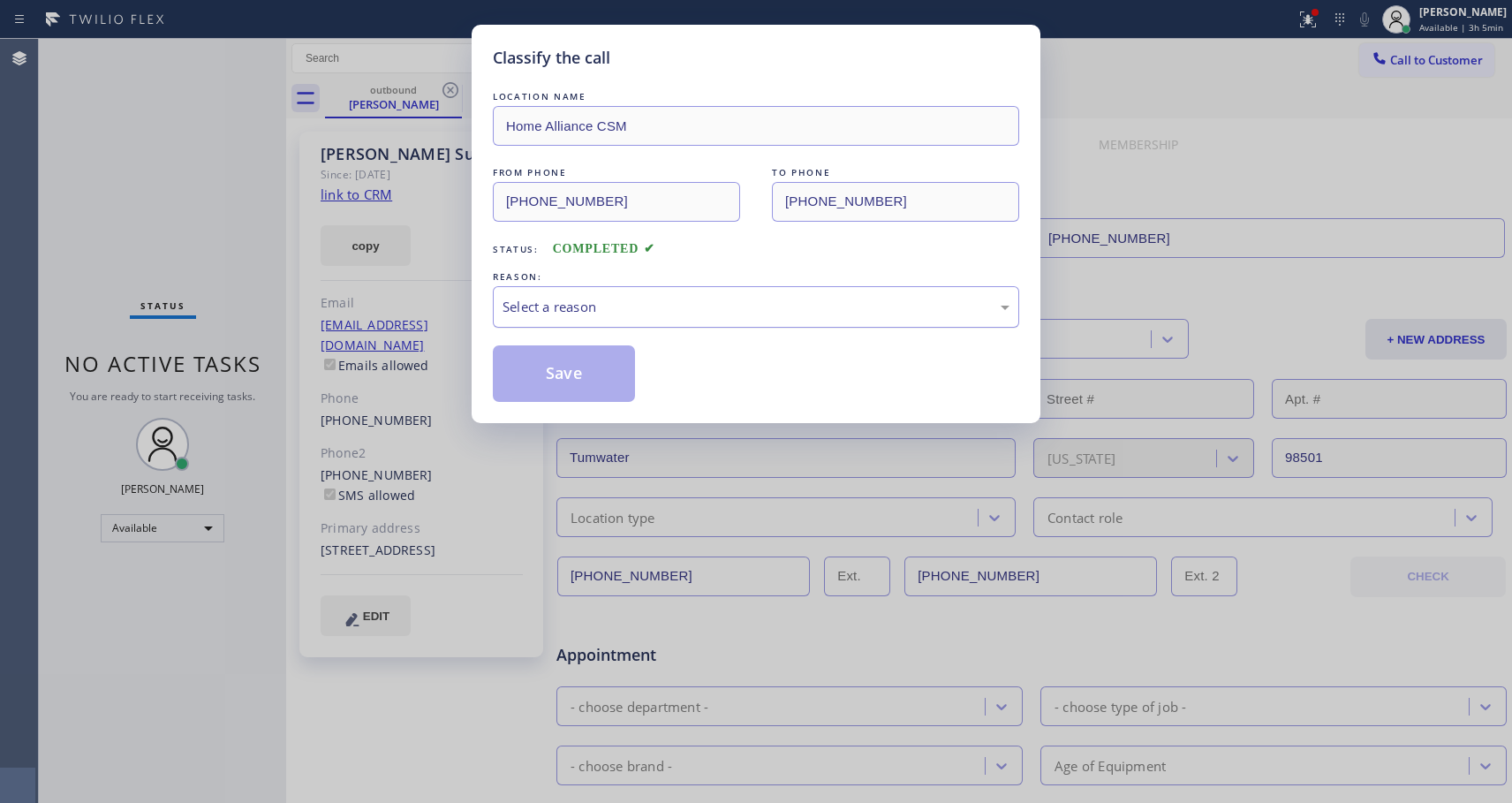
click at [577, 310] on div "Select a reason" at bounding box center [756, 307] width 507 height 20
click at [548, 373] on button "Save" at bounding box center [564, 374] width 142 height 57
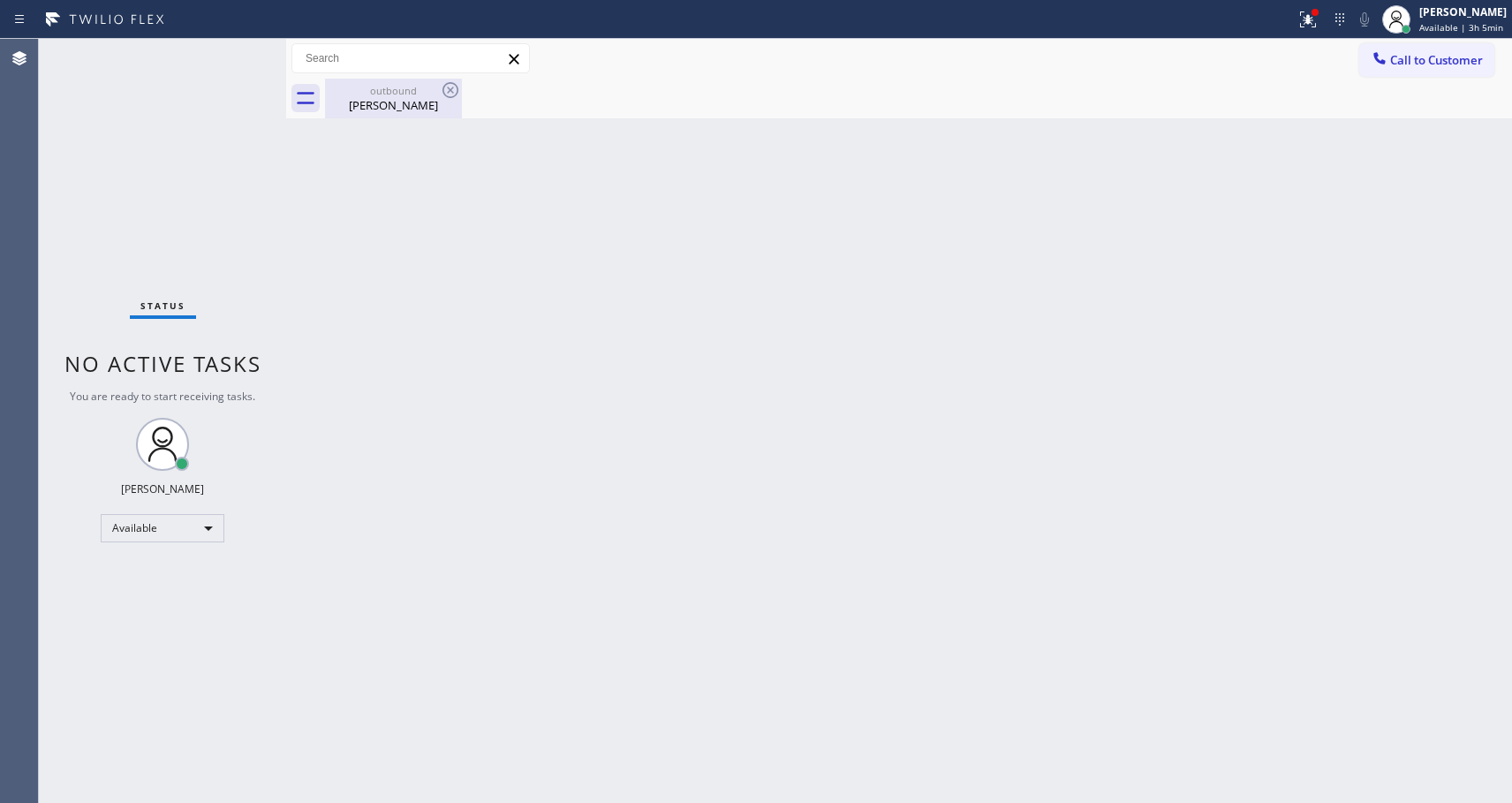
click at [386, 96] on div "outbound" at bounding box center [393, 90] width 133 height 13
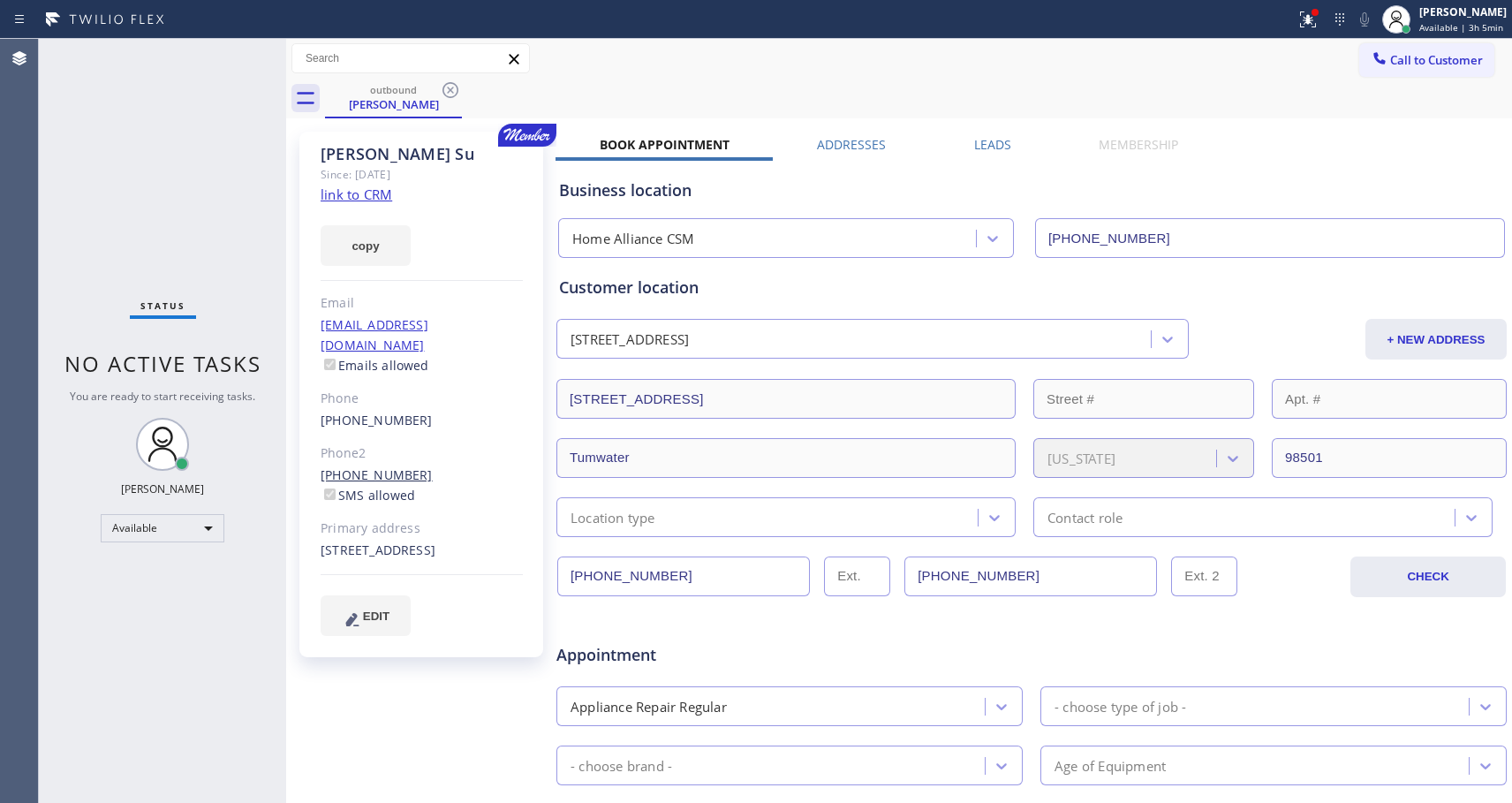
click at [373, 467] on link "(360) 918-2519" at bounding box center [377, 475] width 112 height 17
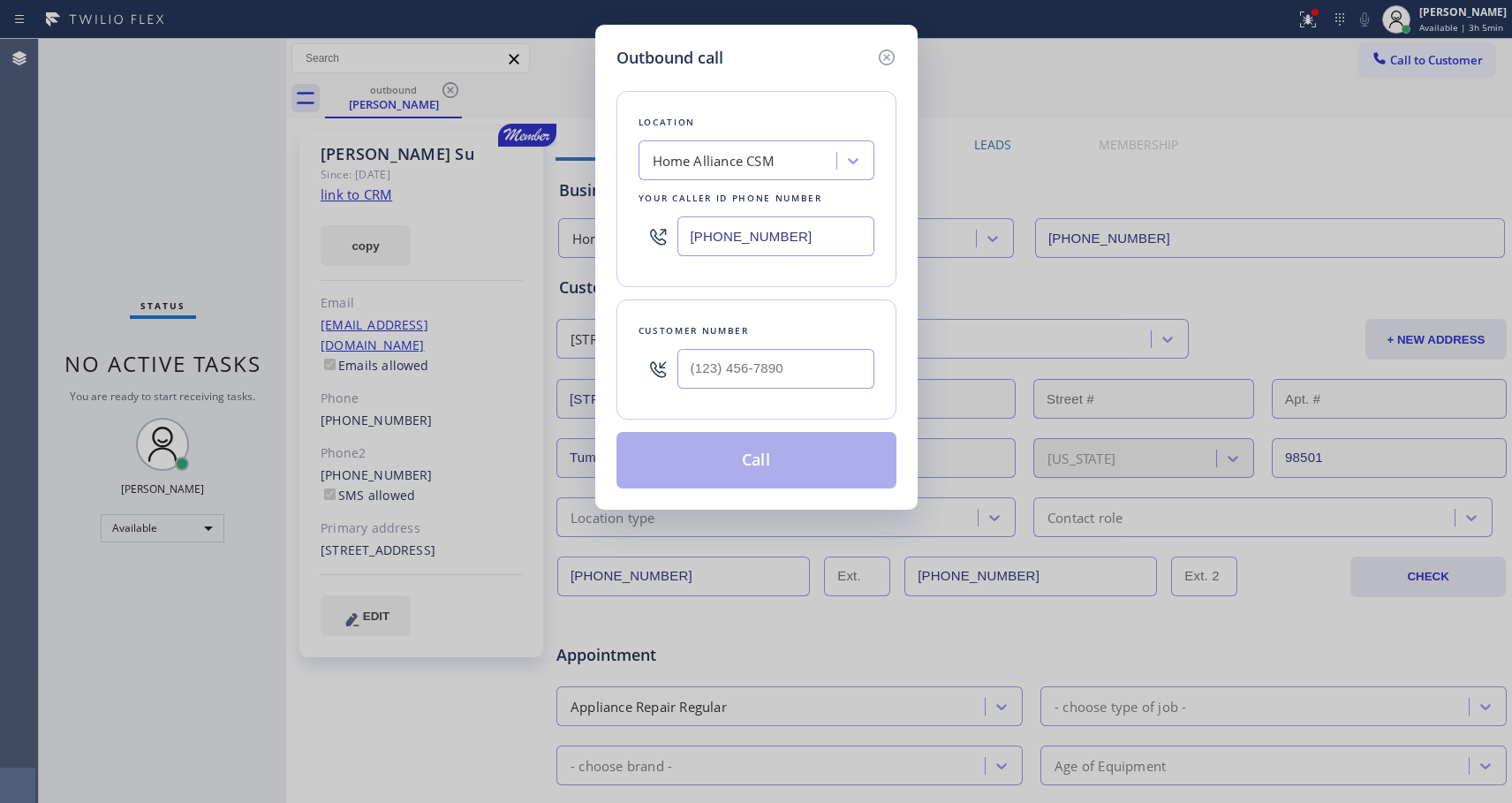
type input "(360) 918-2519"
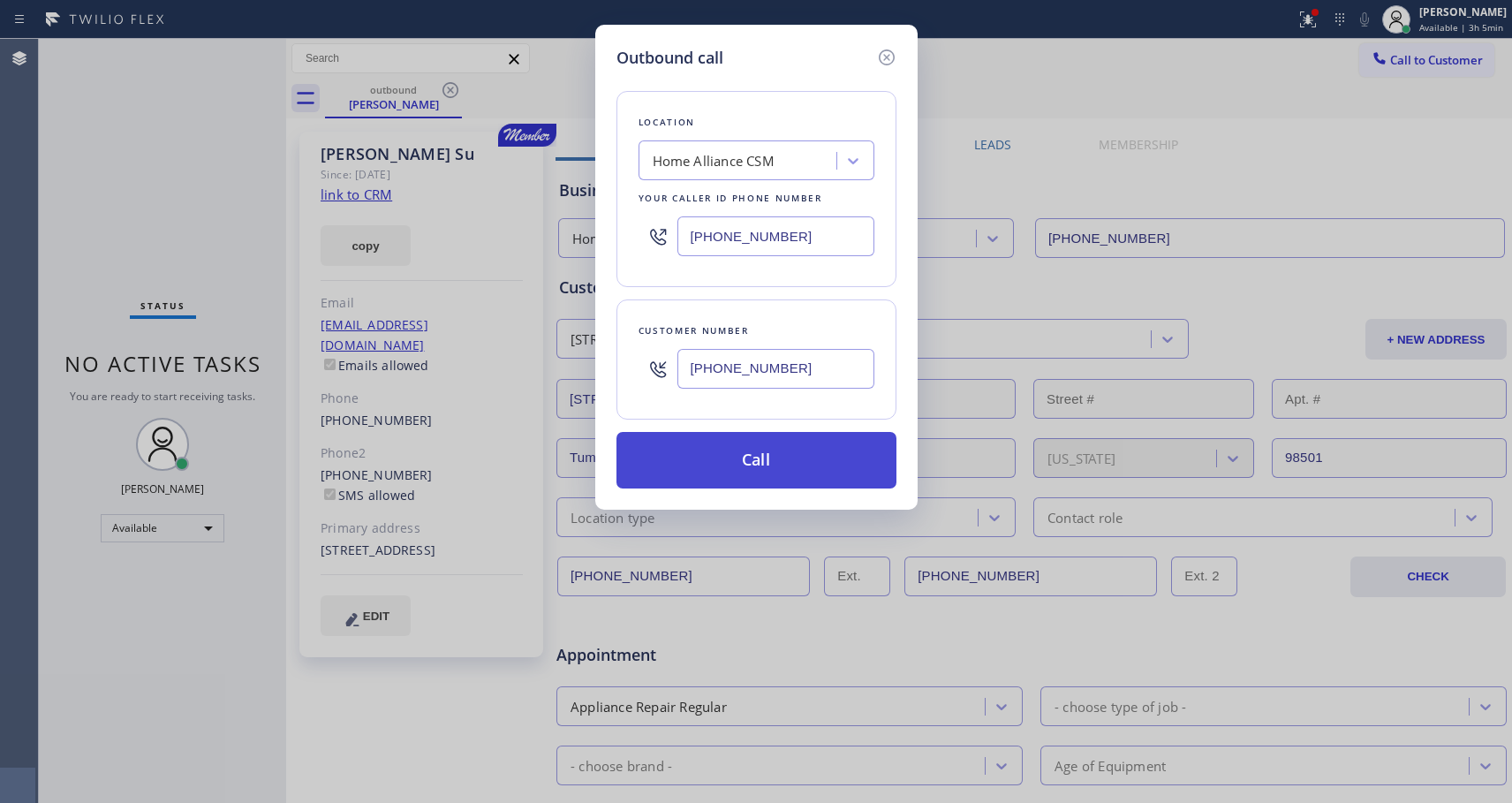
click at [760, 460] on button "Call" at bounding box center [756, 460] width 280 height 57
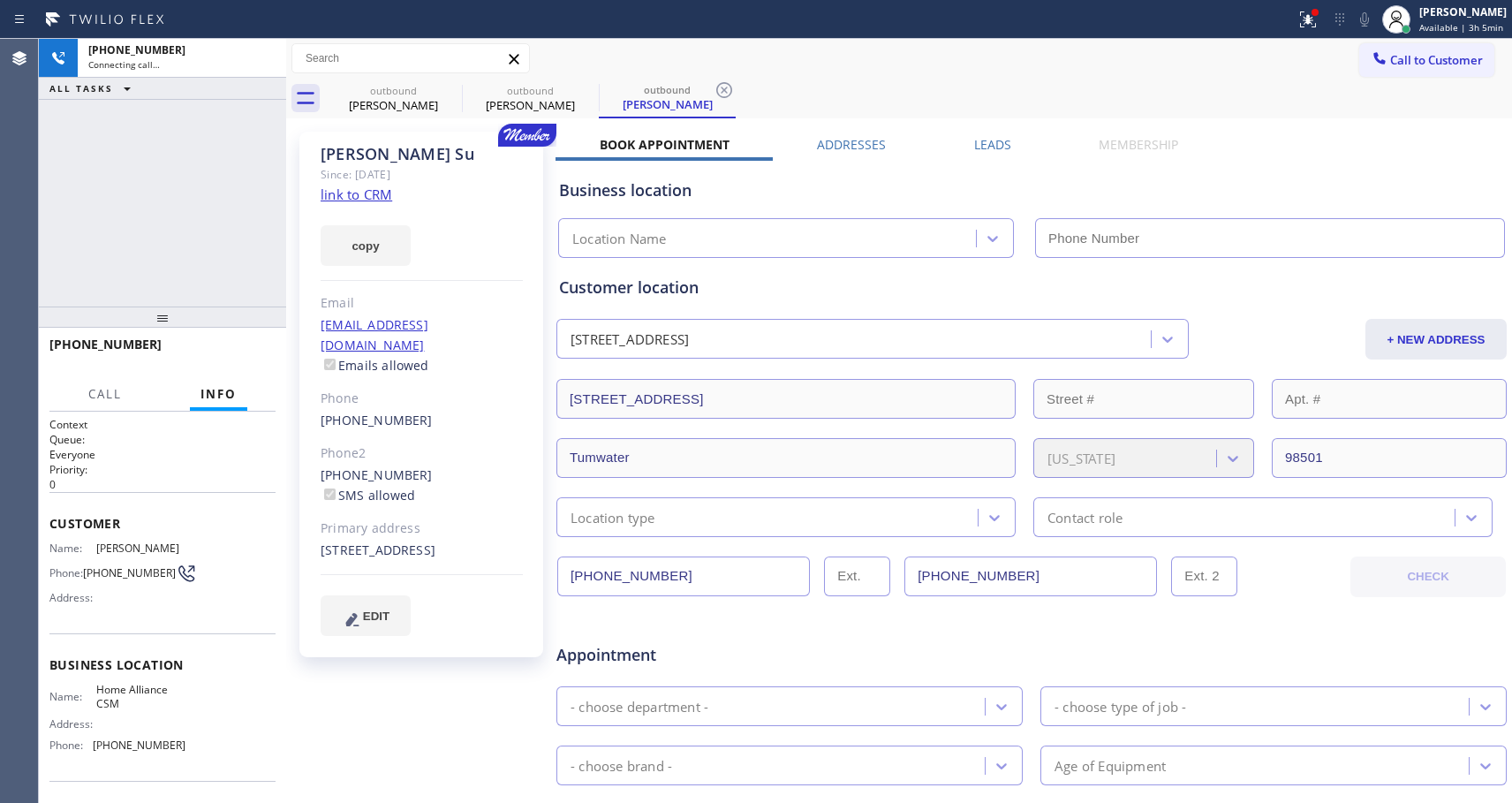
type input "[PHONE_NUMBER]"
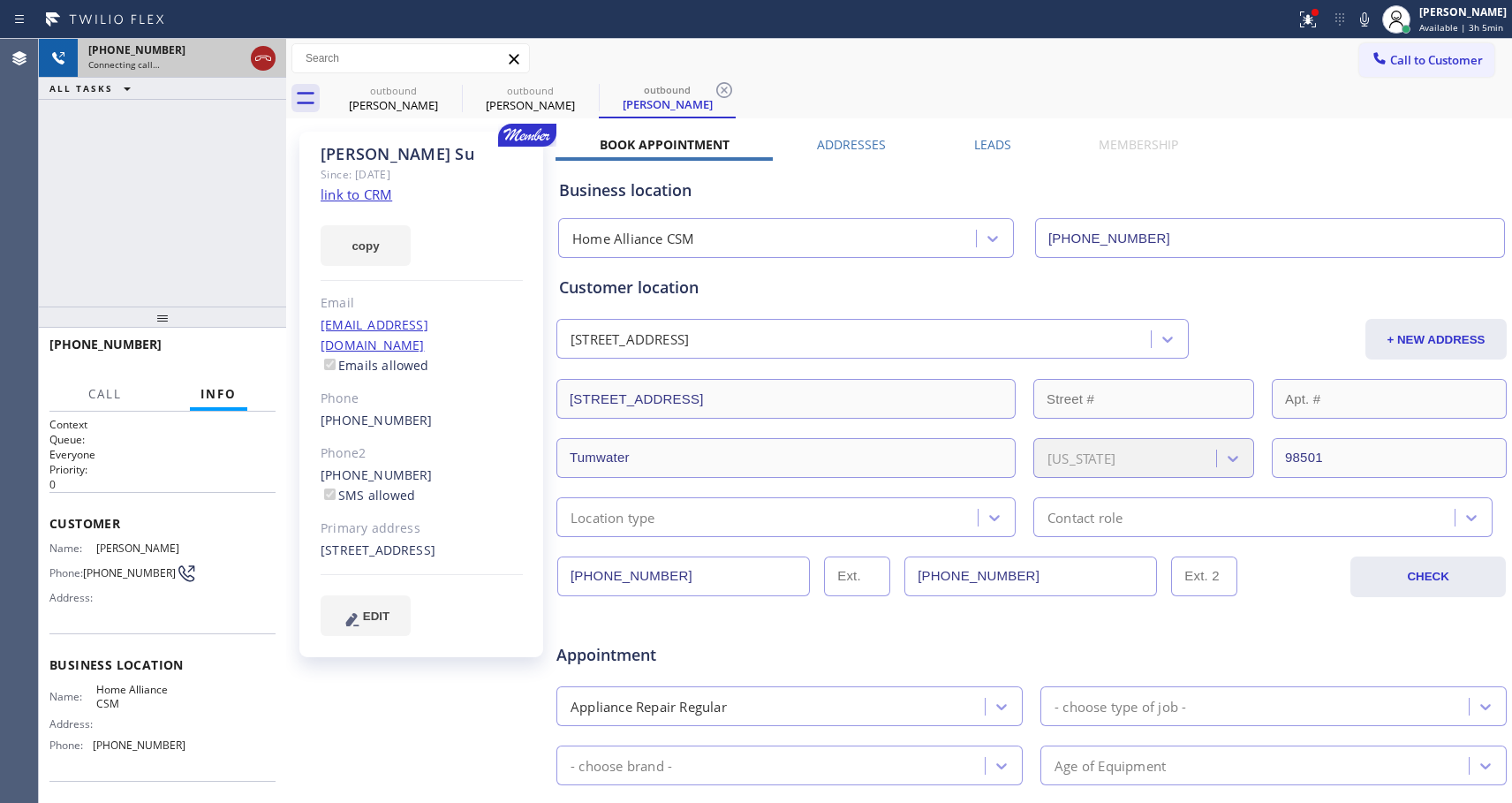
click at [266, 62] on icon at bounding box center [263, 58] width 21 height 21
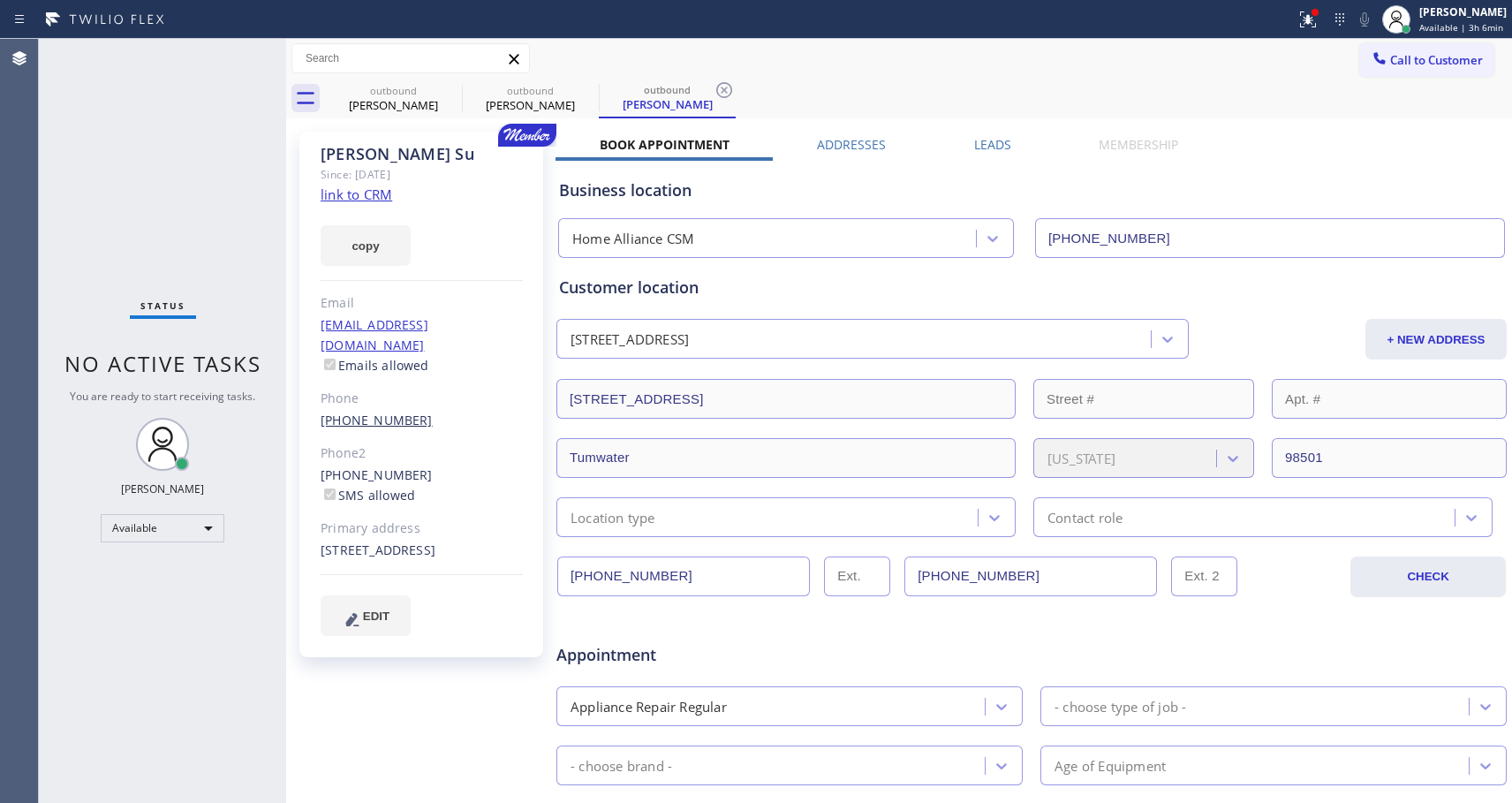
click at [378, 412] on link "(360) 790-3621" at bounding box center [377, 420] width 112 height 17
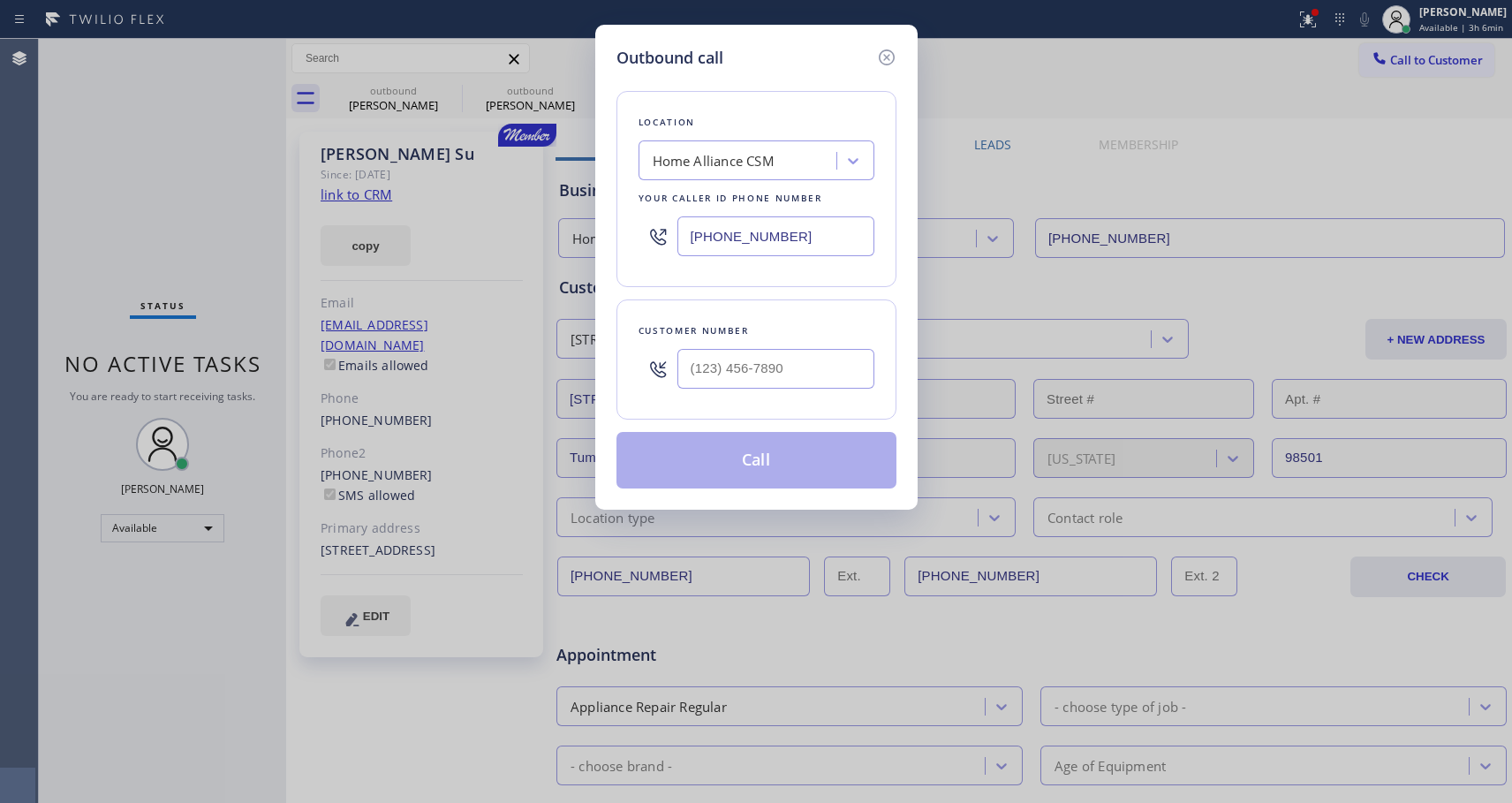
type input "(360) 790-3621"
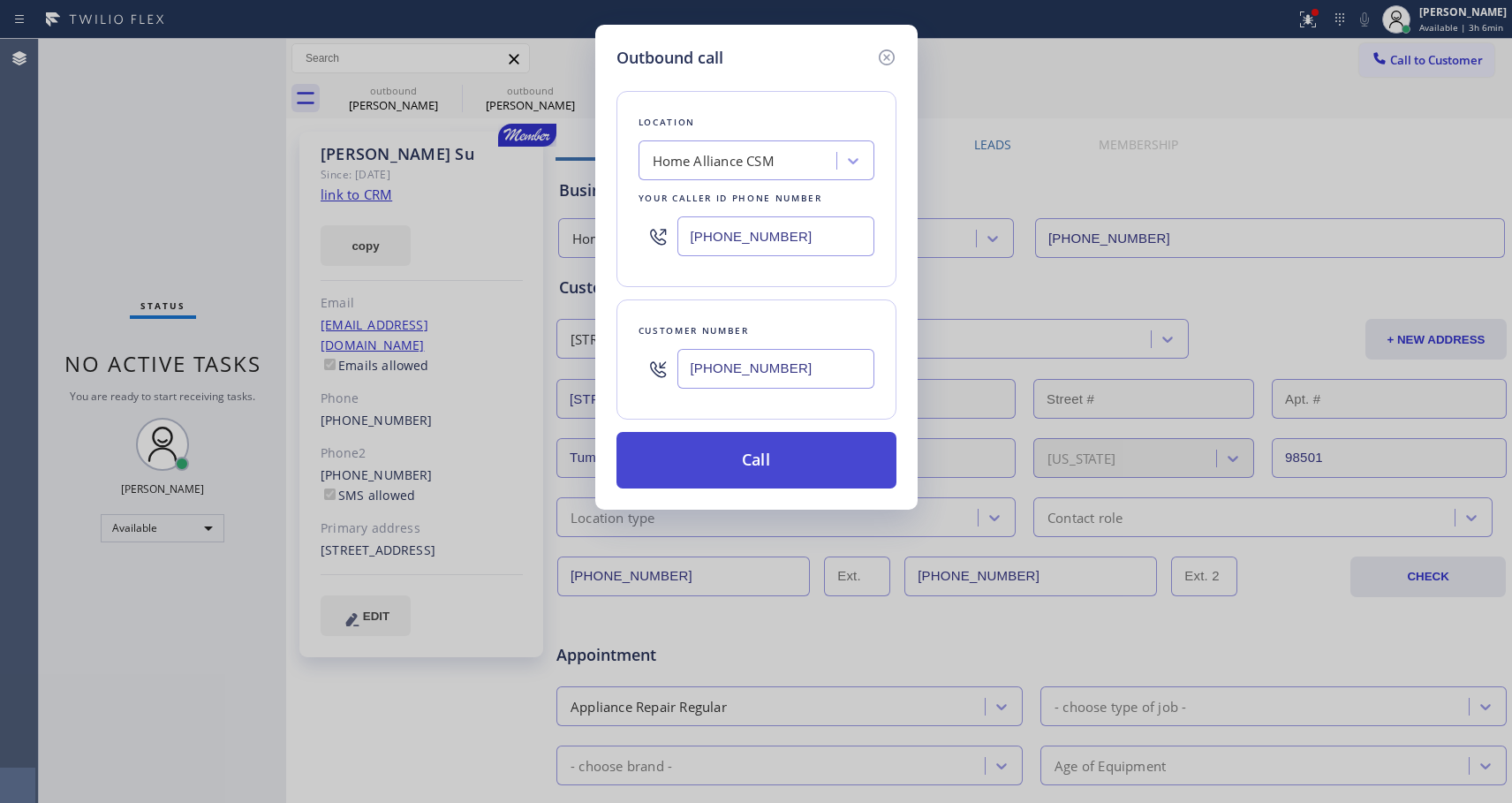
click at [693, 444] on button "Call" at bounding box center [756, 460] width 280 height 57
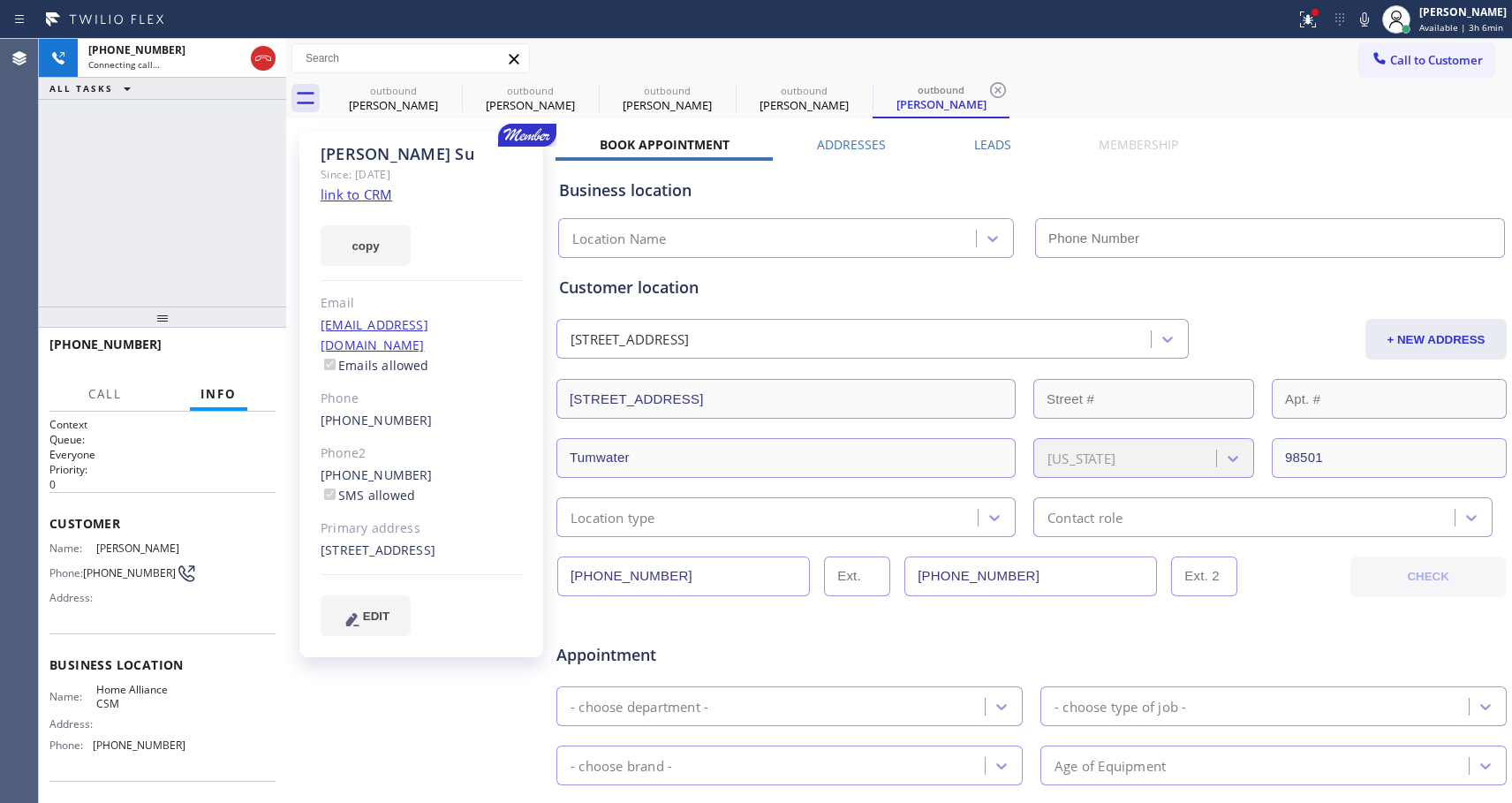
type input "[PHONE_NUMBER]"
click at [239, 346] on span "HANG UP" at bounding box center [234, 352] width 54 height 12
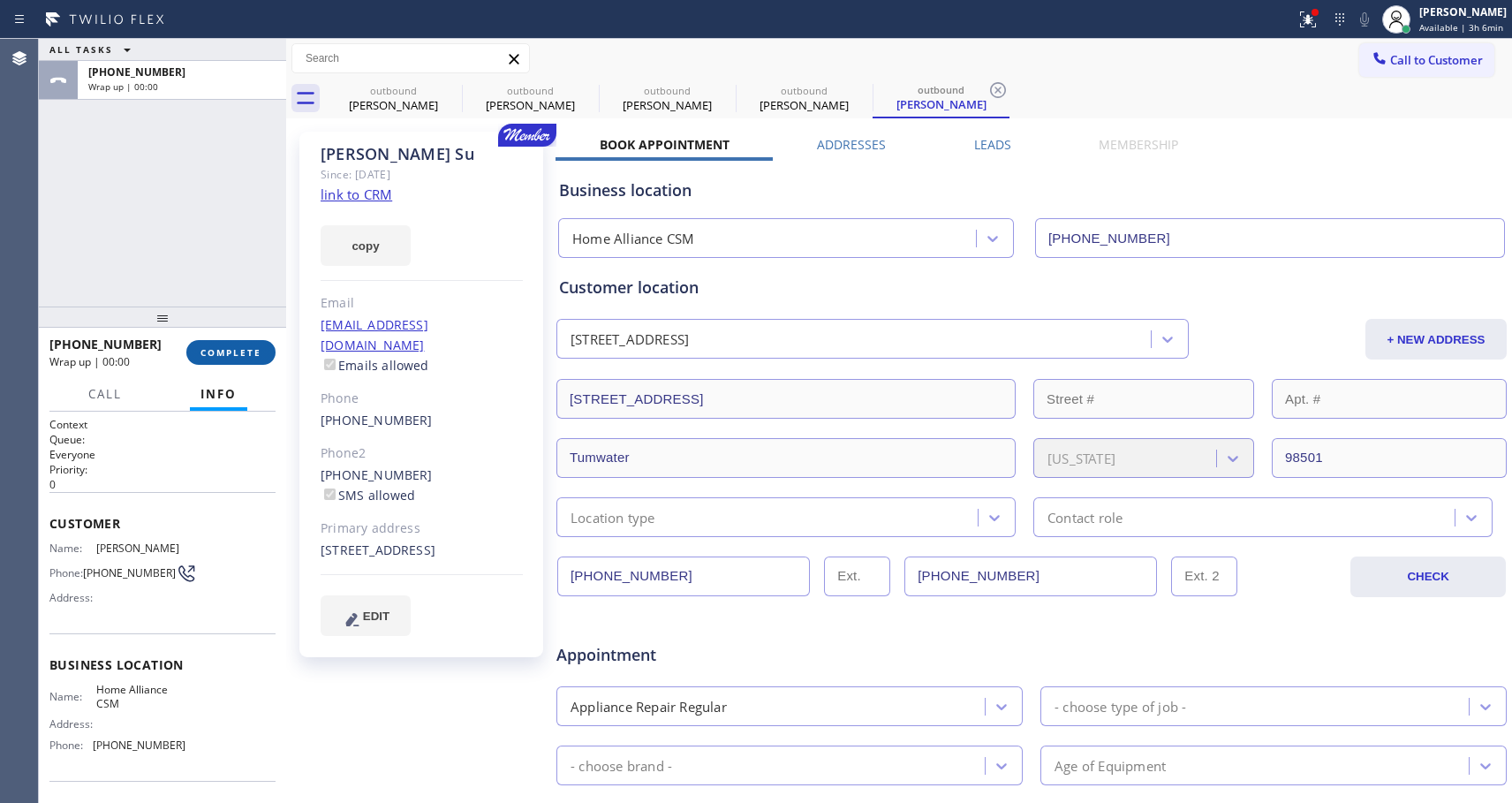
click at [239, 346] on span "COMPLETE" at bounding box center [231, 352] width 61 height 12
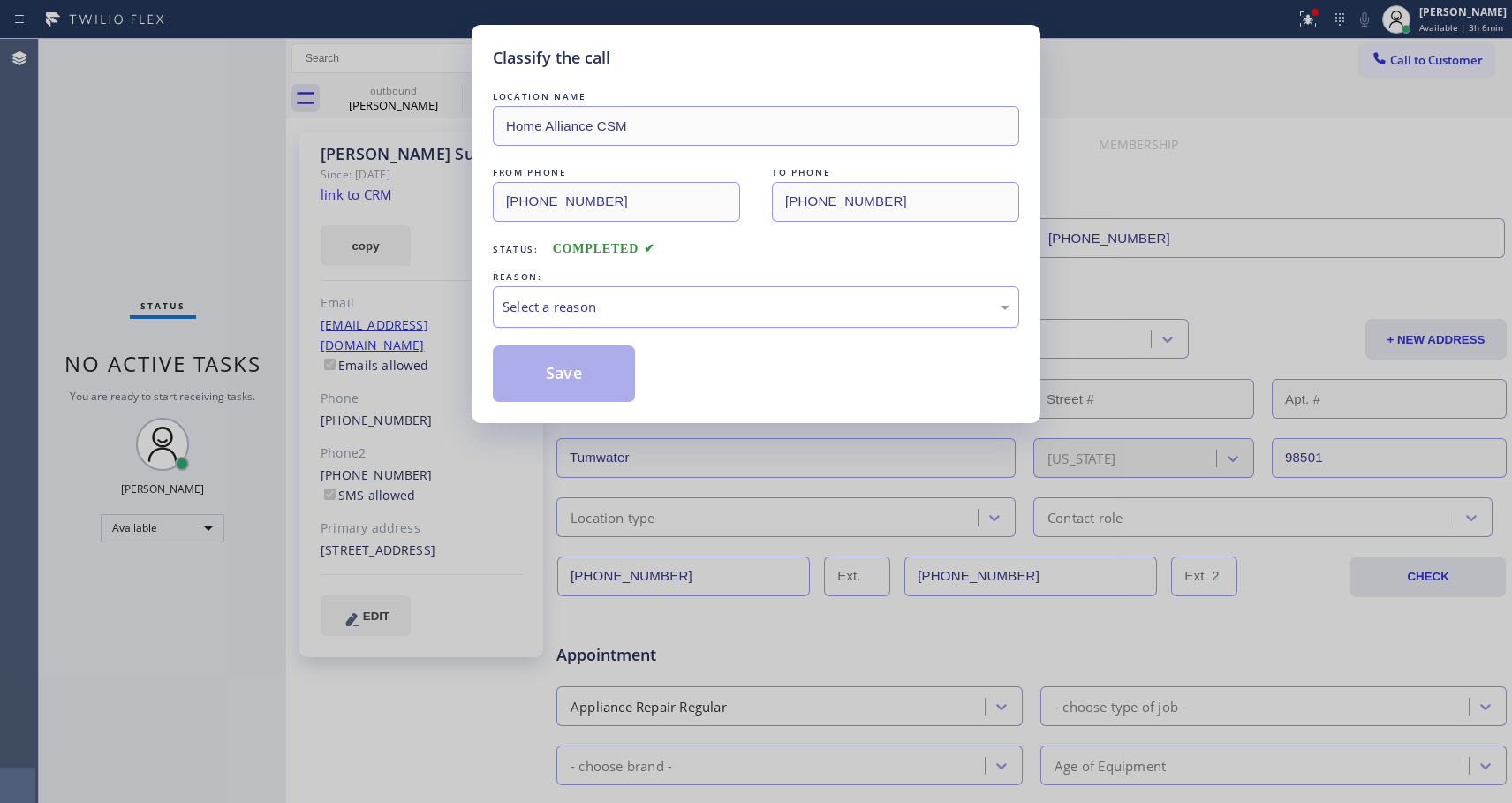
click at [644, 304] on div "Select a reason" at bounding box center [756, 307] width 507 height 20
click at [539, 372] on button "Save" at bounding box center [564, 374] width 142 height 57
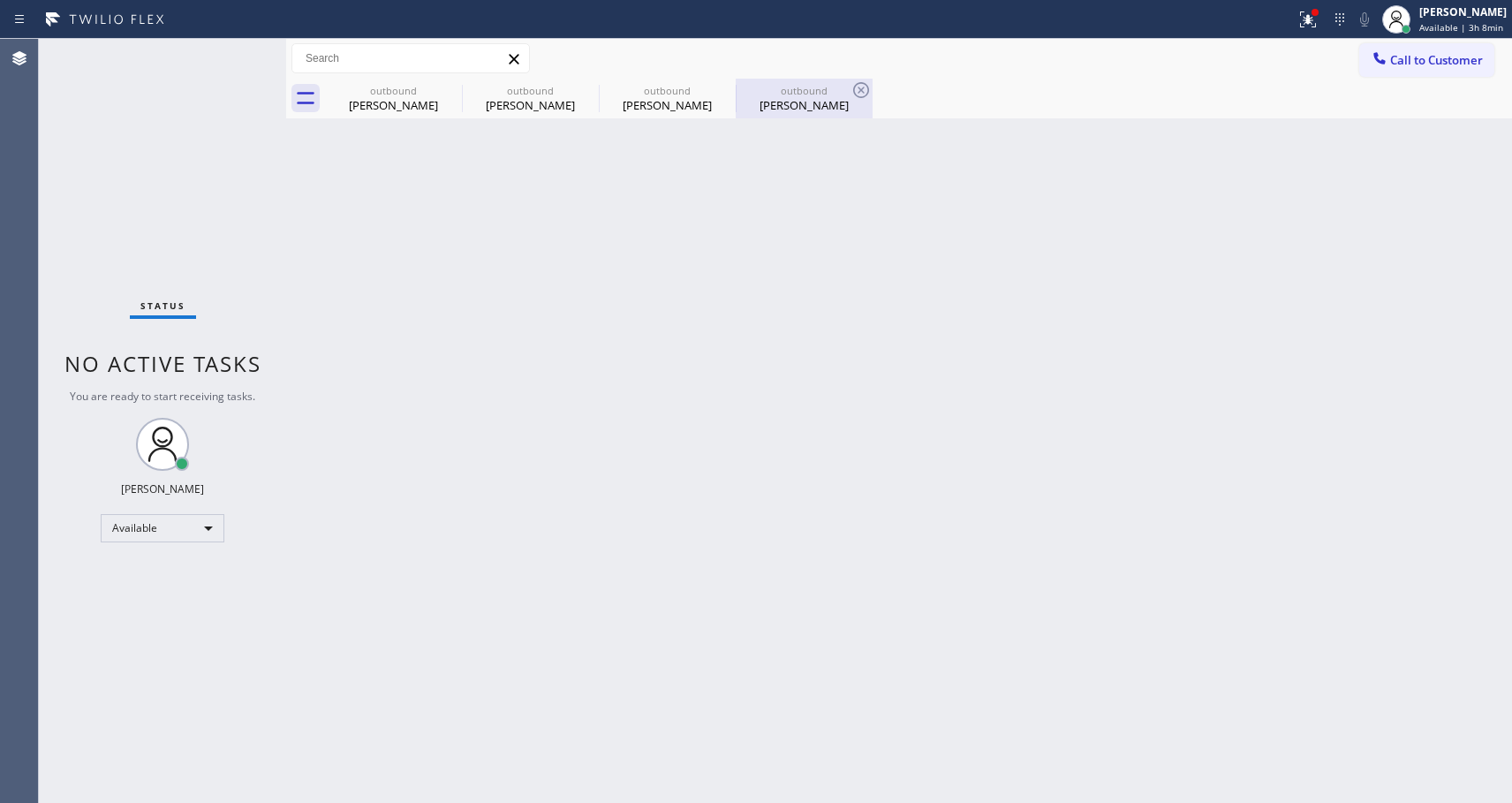
click at [819, 103] on div "Jacqueline Su" at bounding box center [804, 105] width 133 height 16
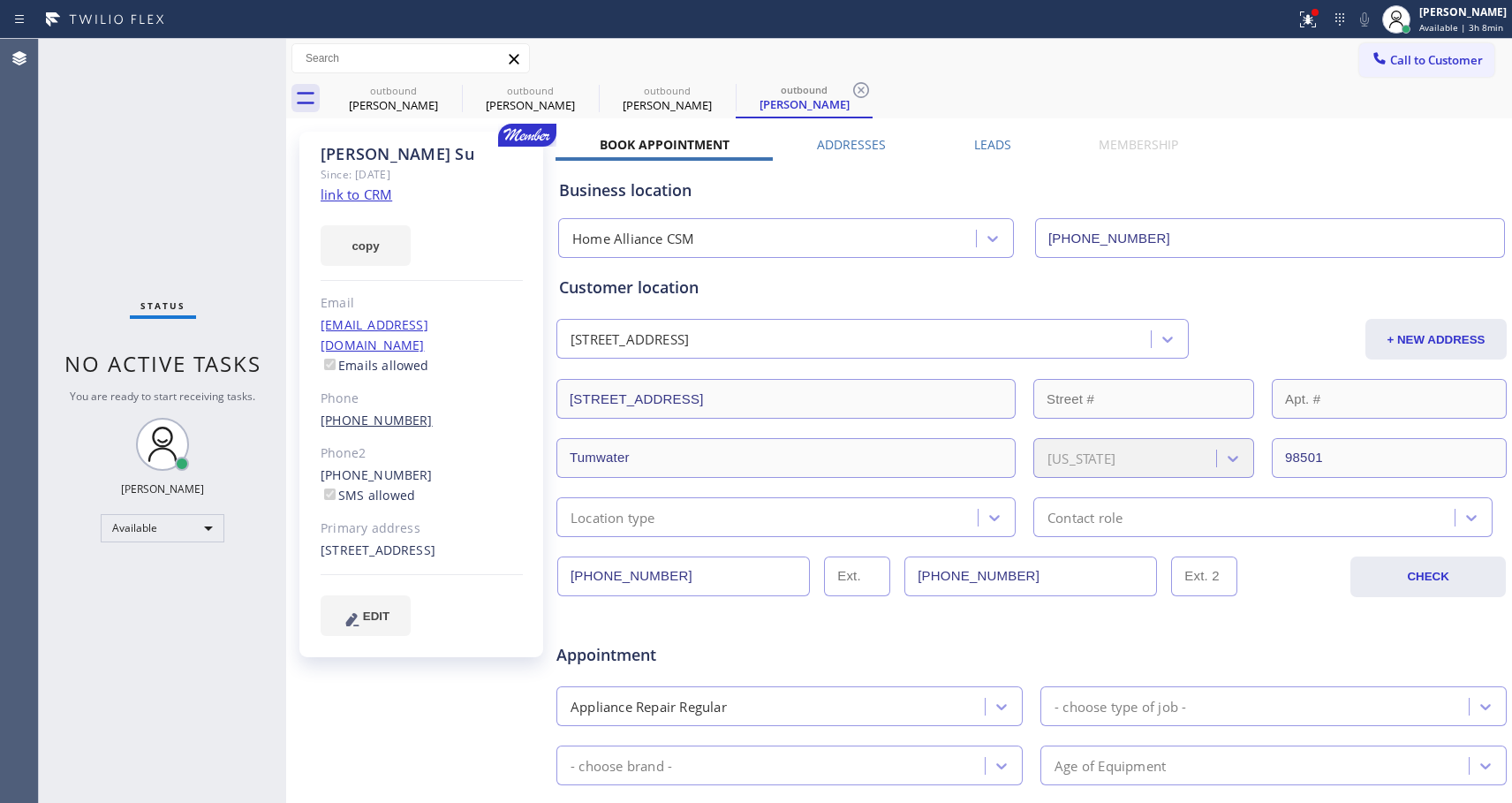
click at [345, 412] on link "(360) 790-3621" at bounding box center [377, 420] width 112 height 17
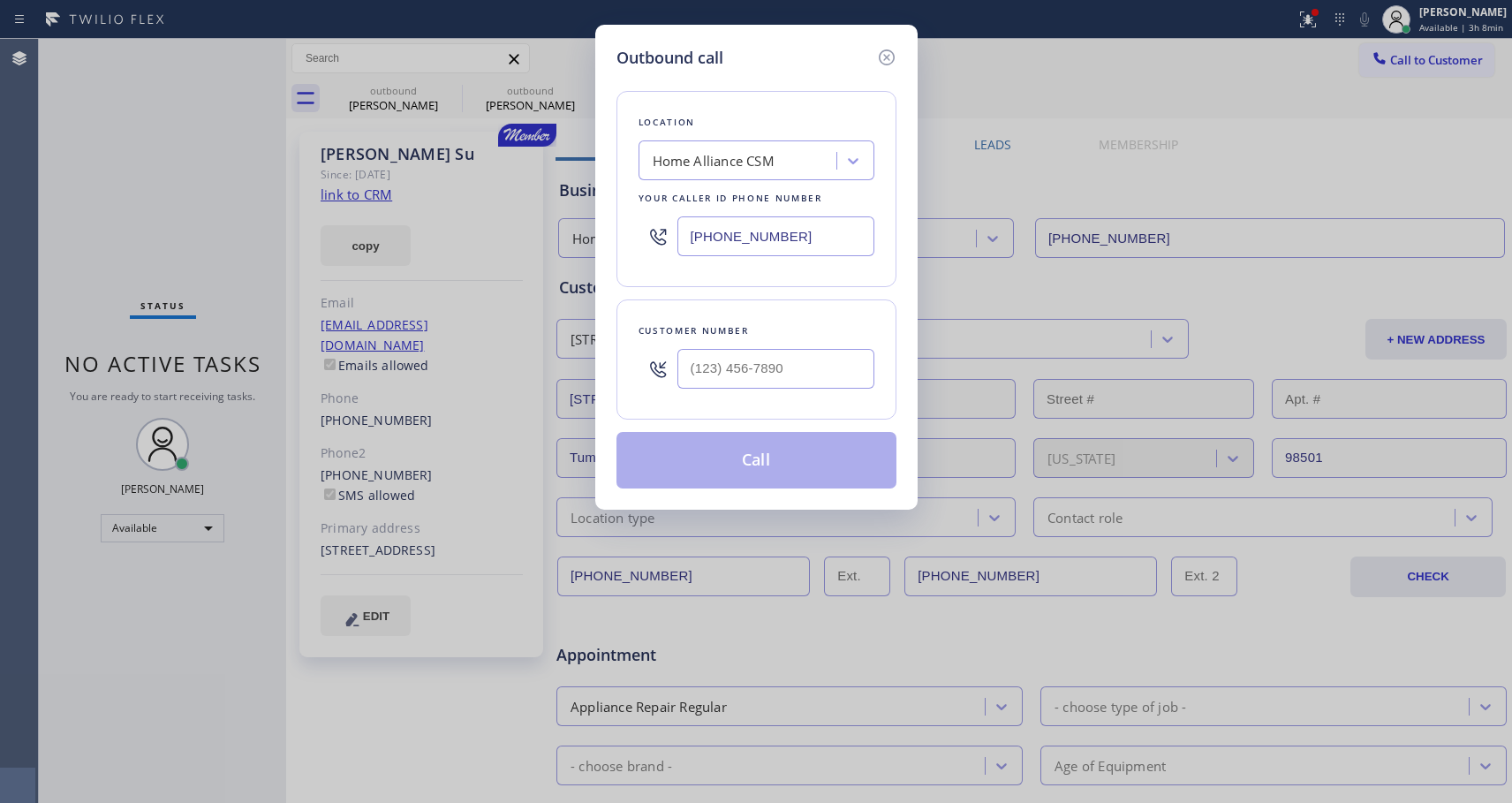
type input "(360) 790-3621"
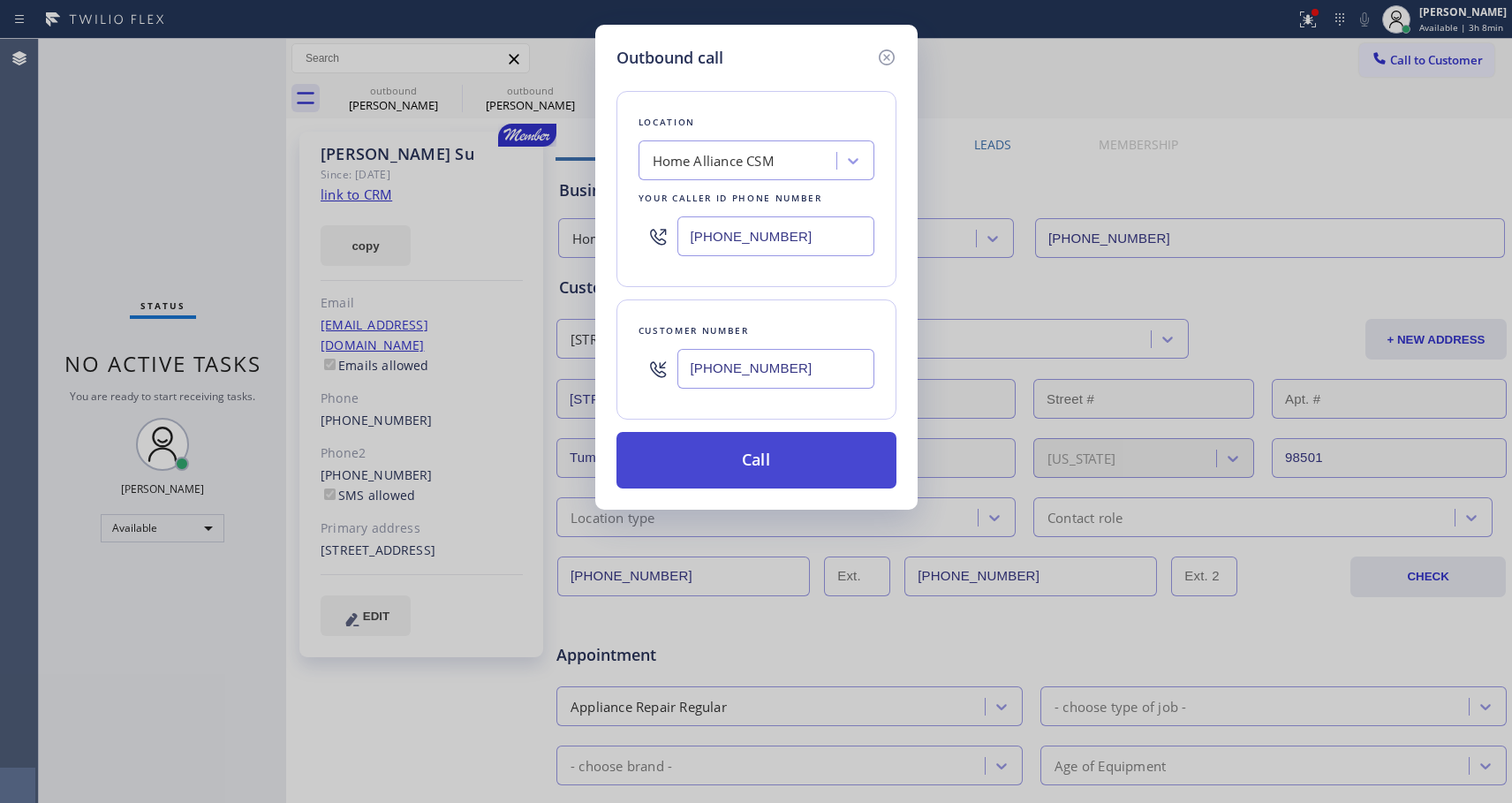
click at [806, 458] on button "Call" at bounding box center [756, 460] width 280 height 57
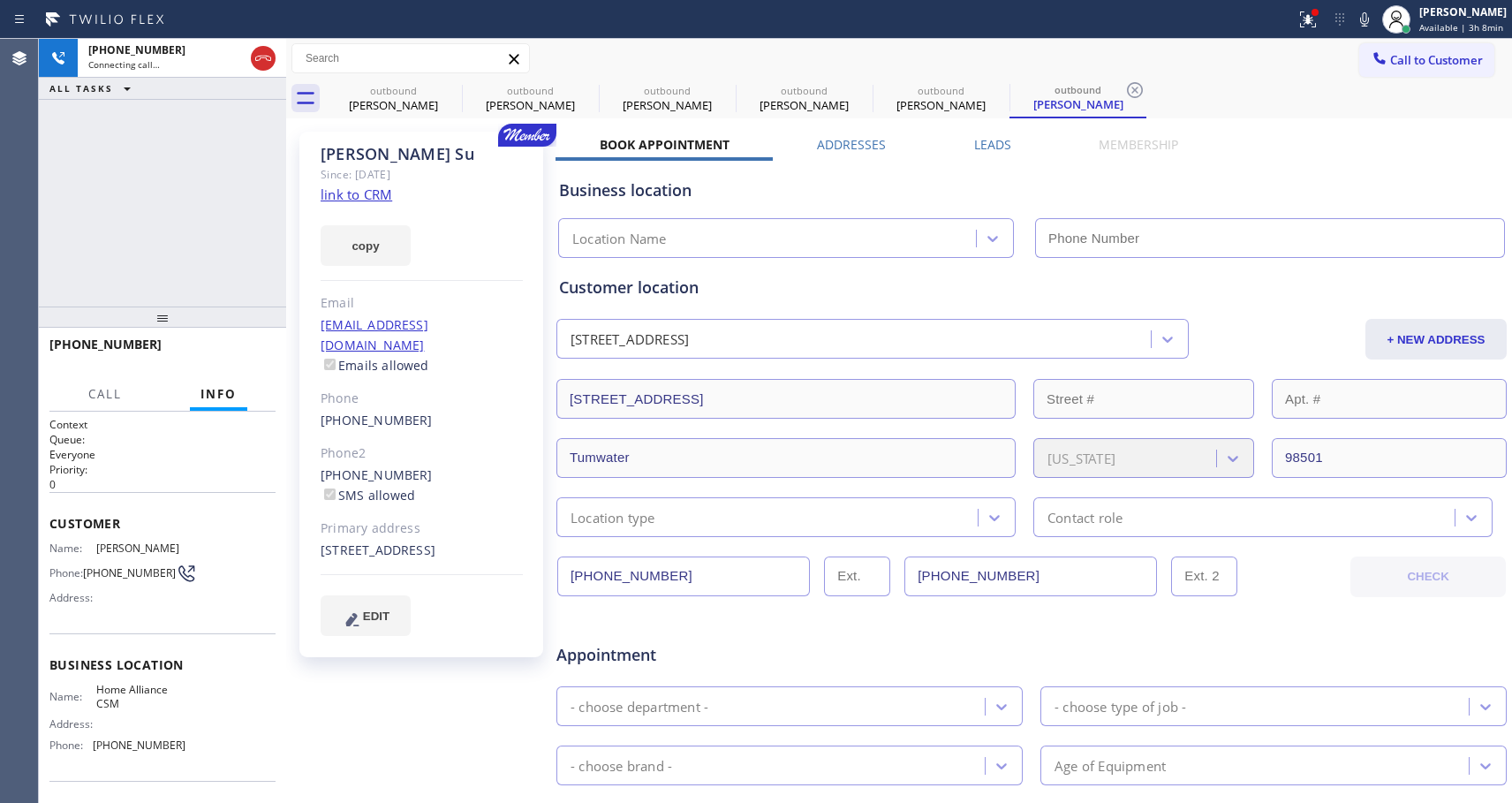
type input "[PHONE_NUMBER]"
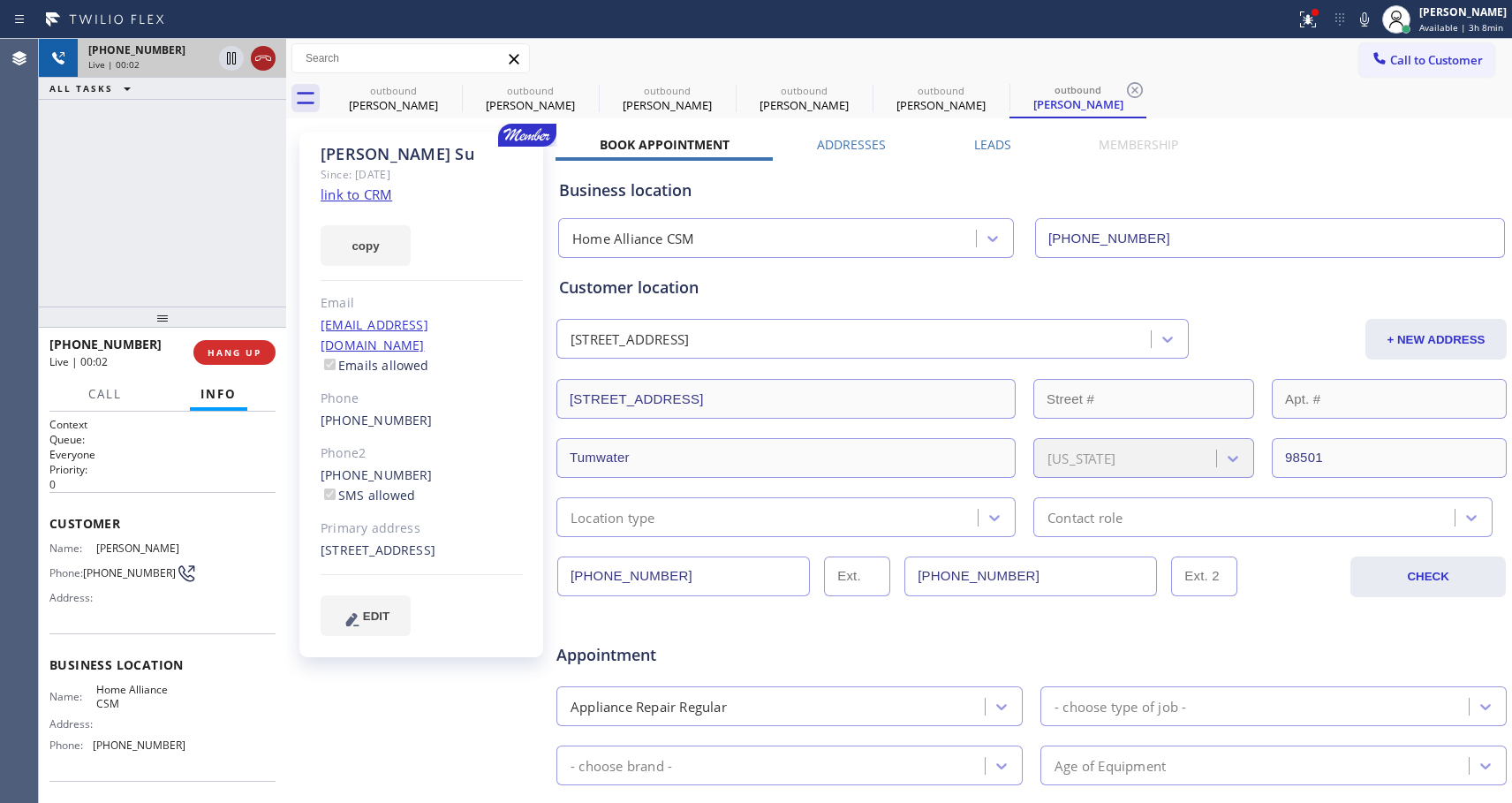
click at [256, 51] on icon at bounding box center [263, 58] width 21 height 21
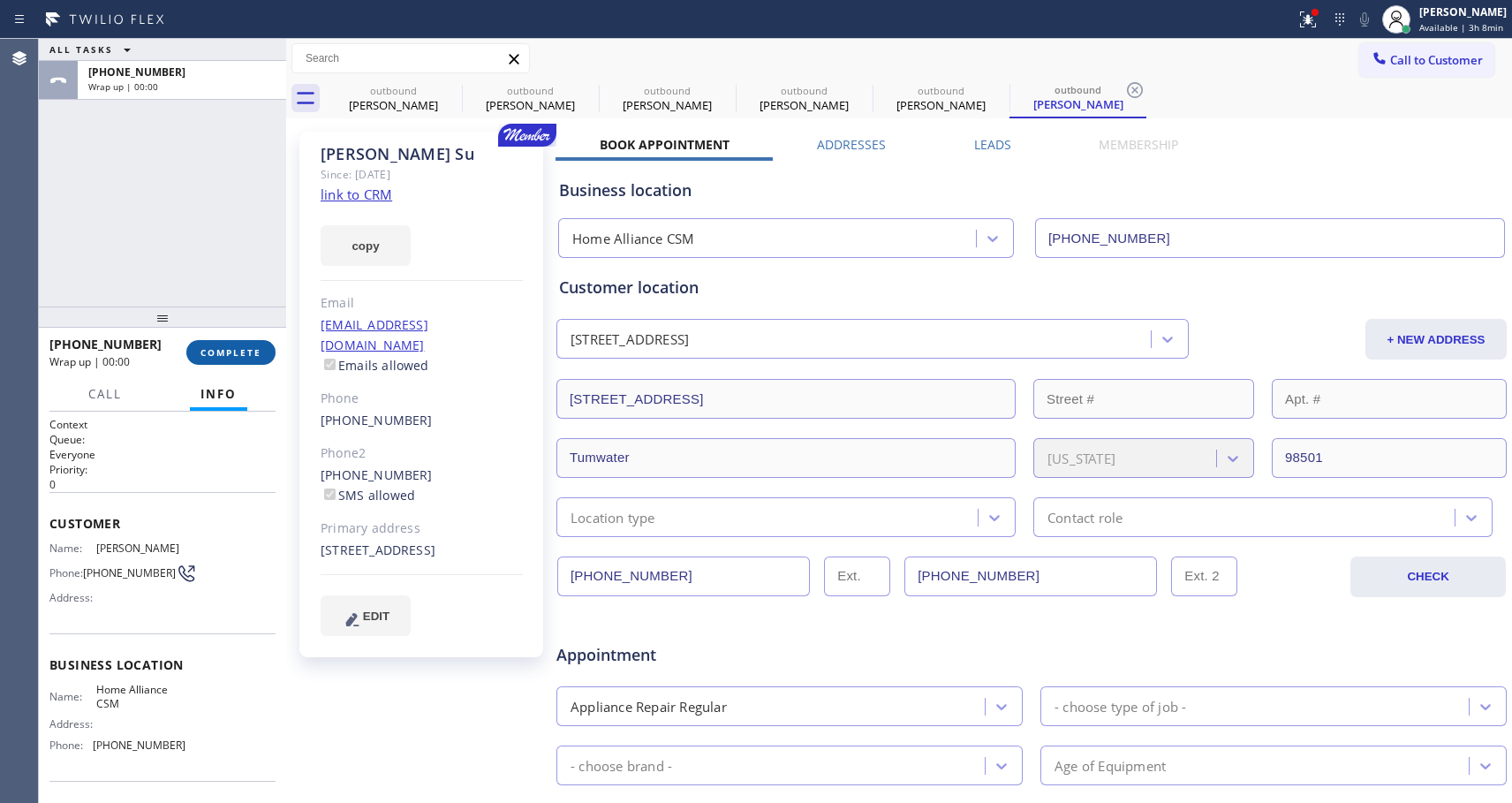
click at [243, 351] on span "COMPLETE" at bounding box center [231, 352] width 61 height 12
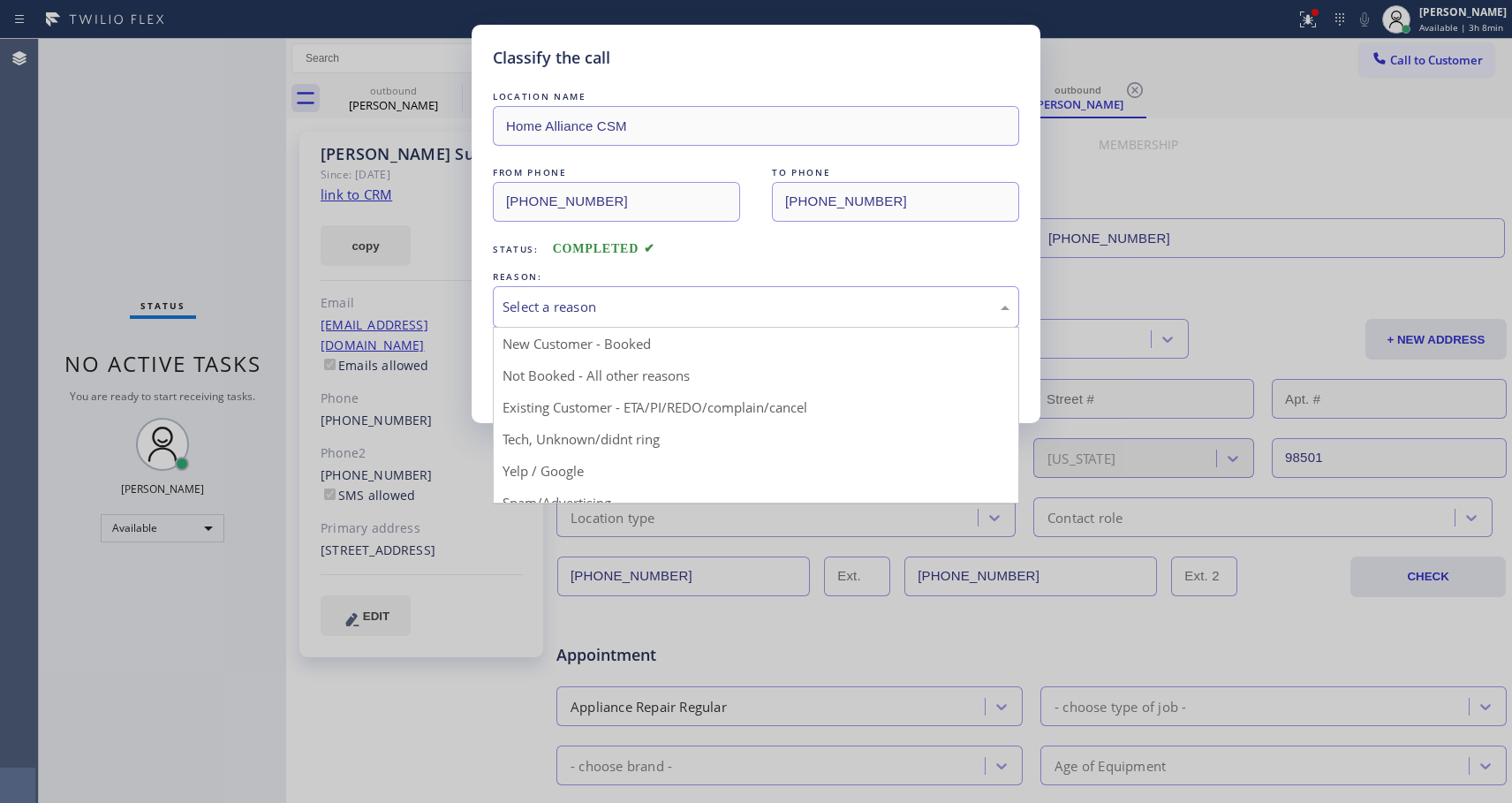
click at [698, 300] on div "Select a reason" at bounding box center [756, 307] width 507 height 20
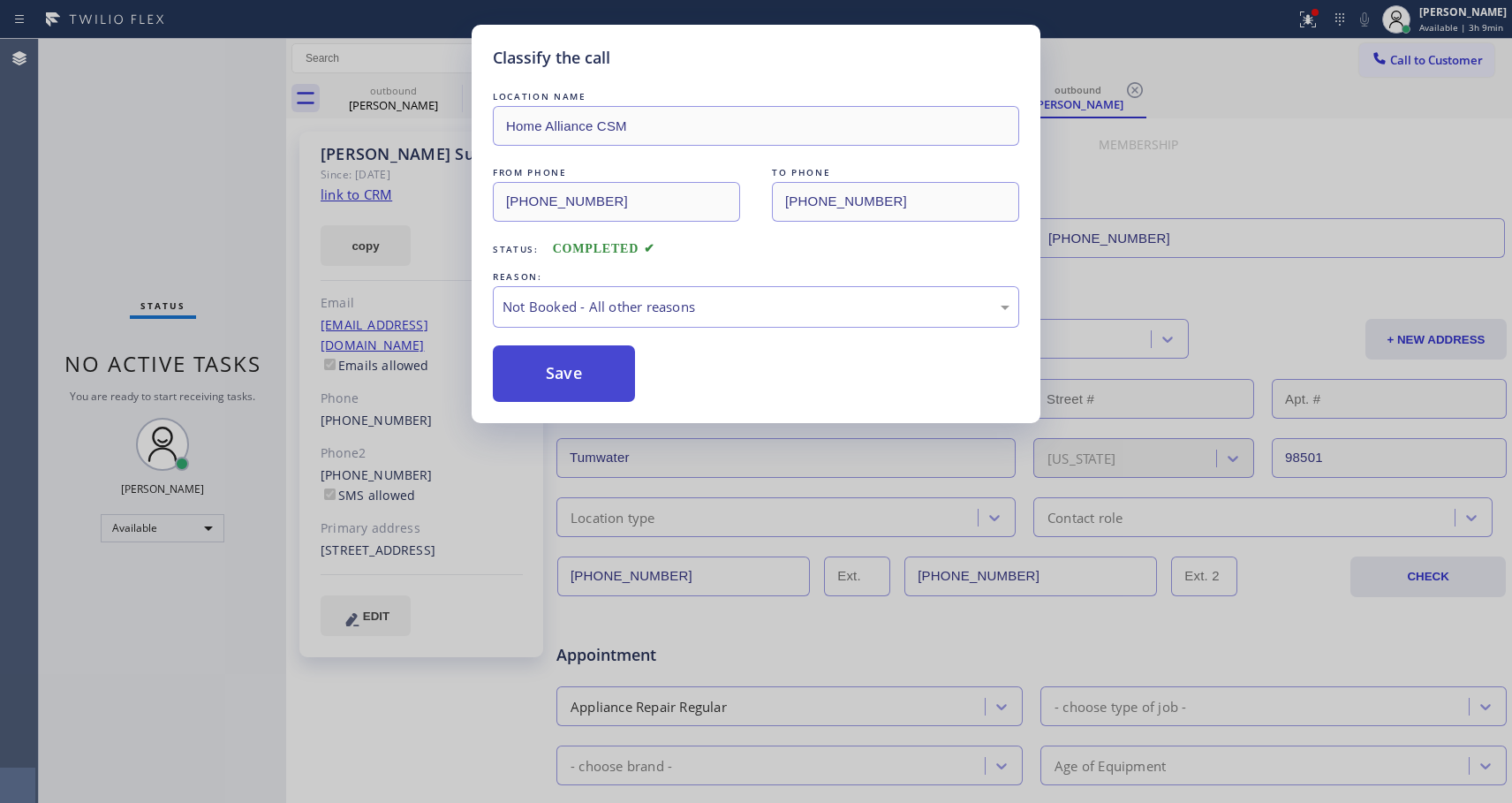
click at [567, 379] on button "Save" at bounding box center [564, 374] width 142 height 57
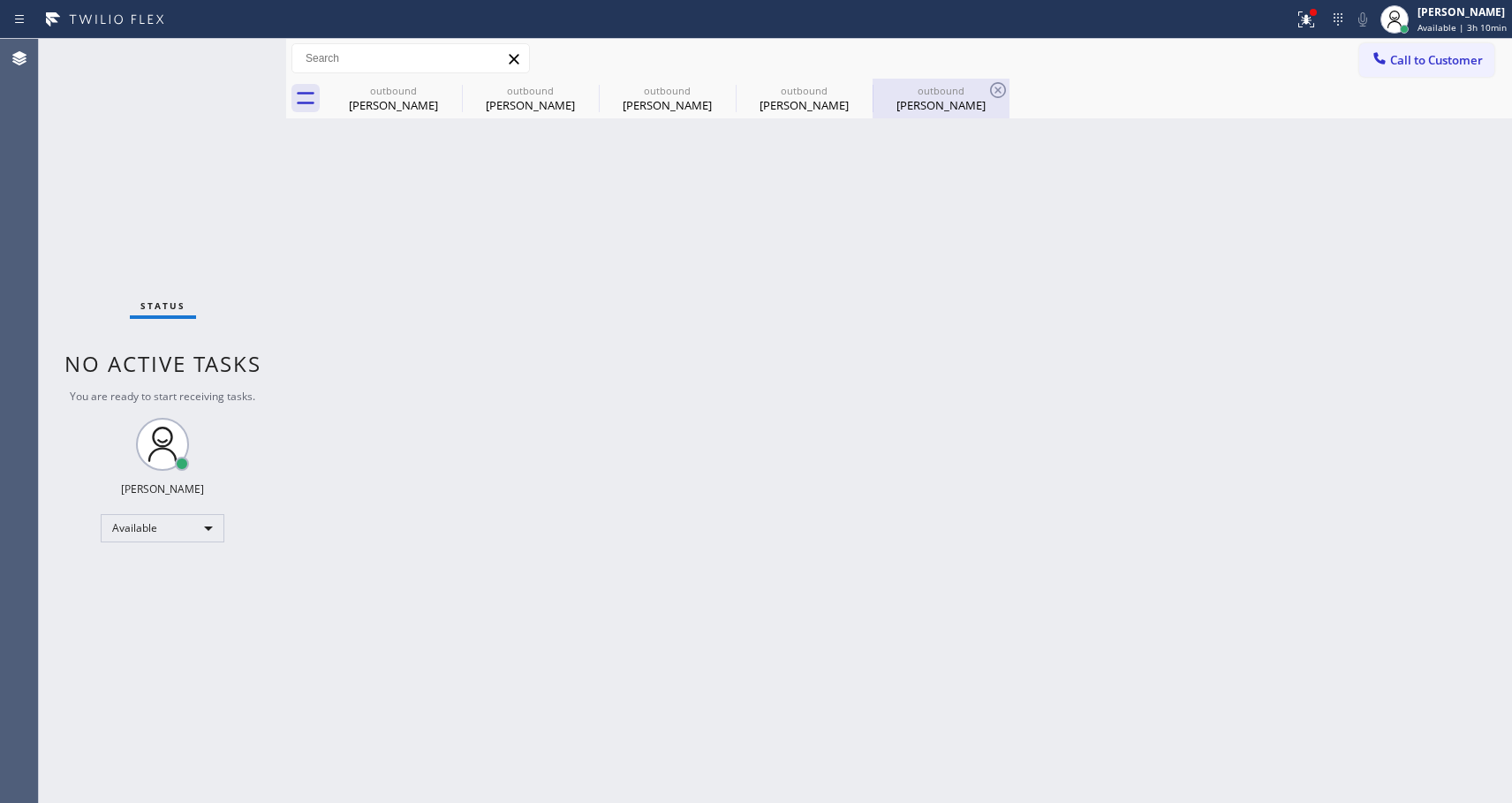
click at [952, 85] on div "outbound" at bounding box center [941, 90] width 133 height 13
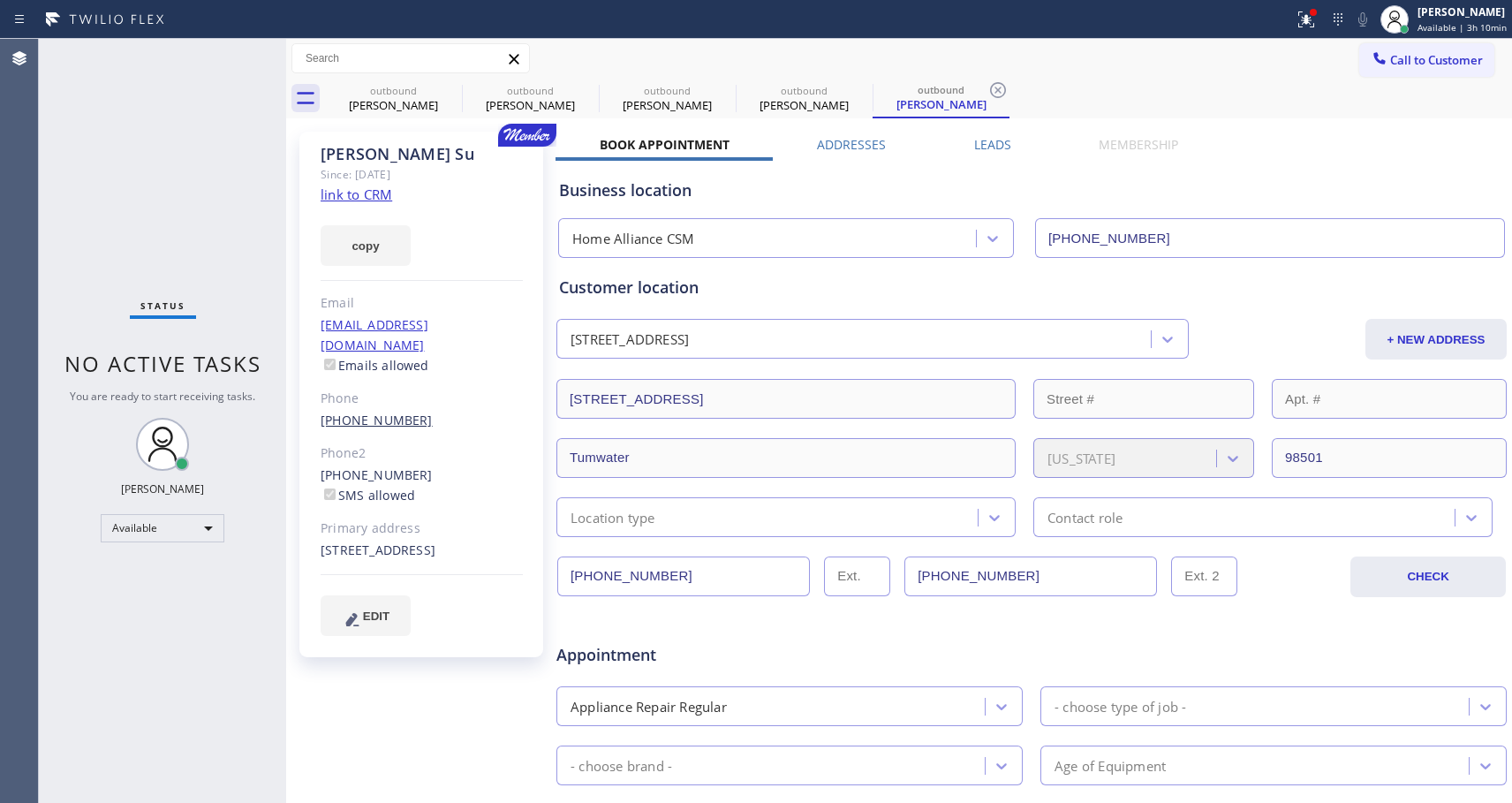
click at [397, 412] on link "(360) 790-3621" at bounding box center [377, 420] width 112 height 17
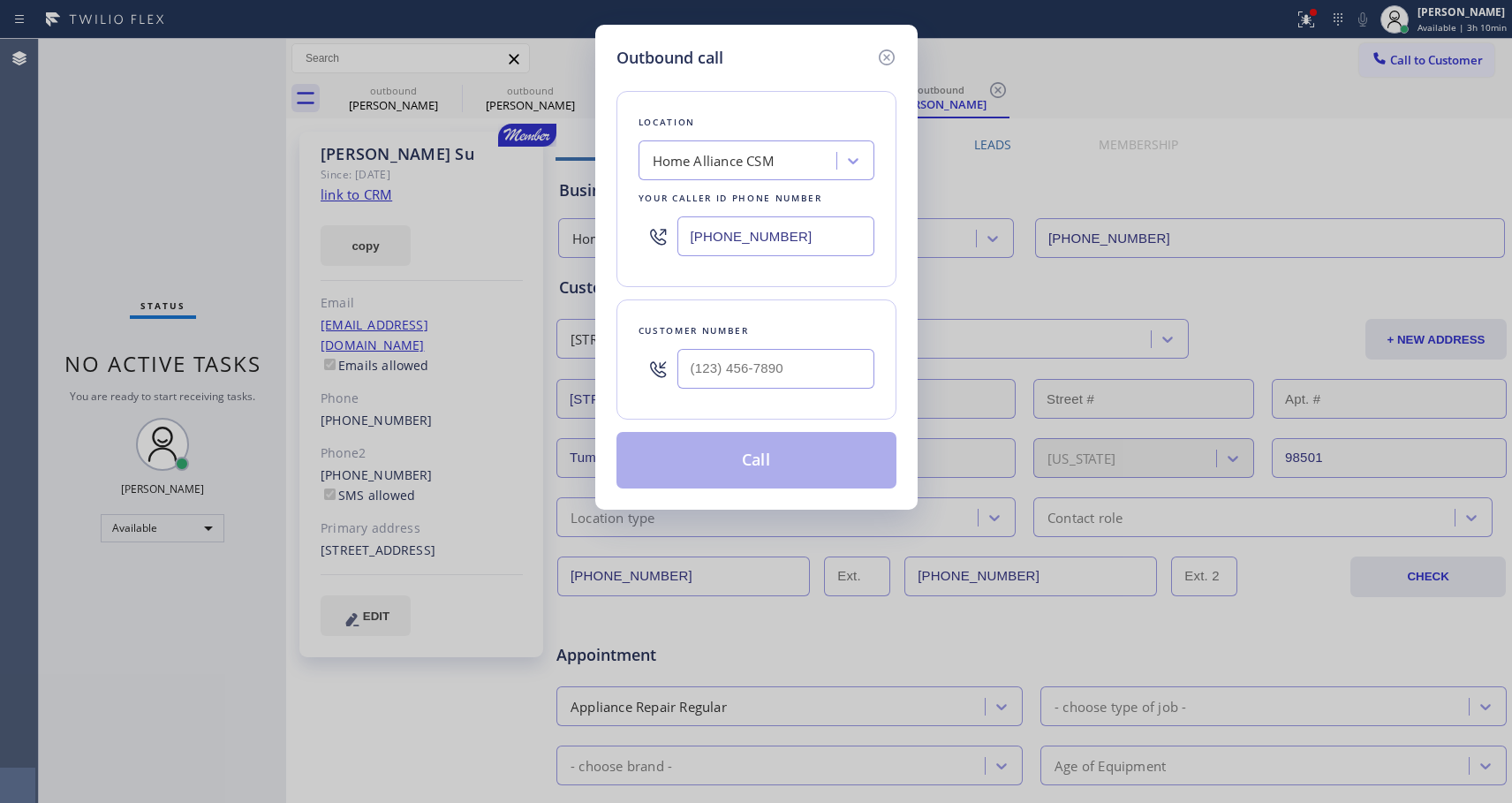
type input "(360) 790-3621"
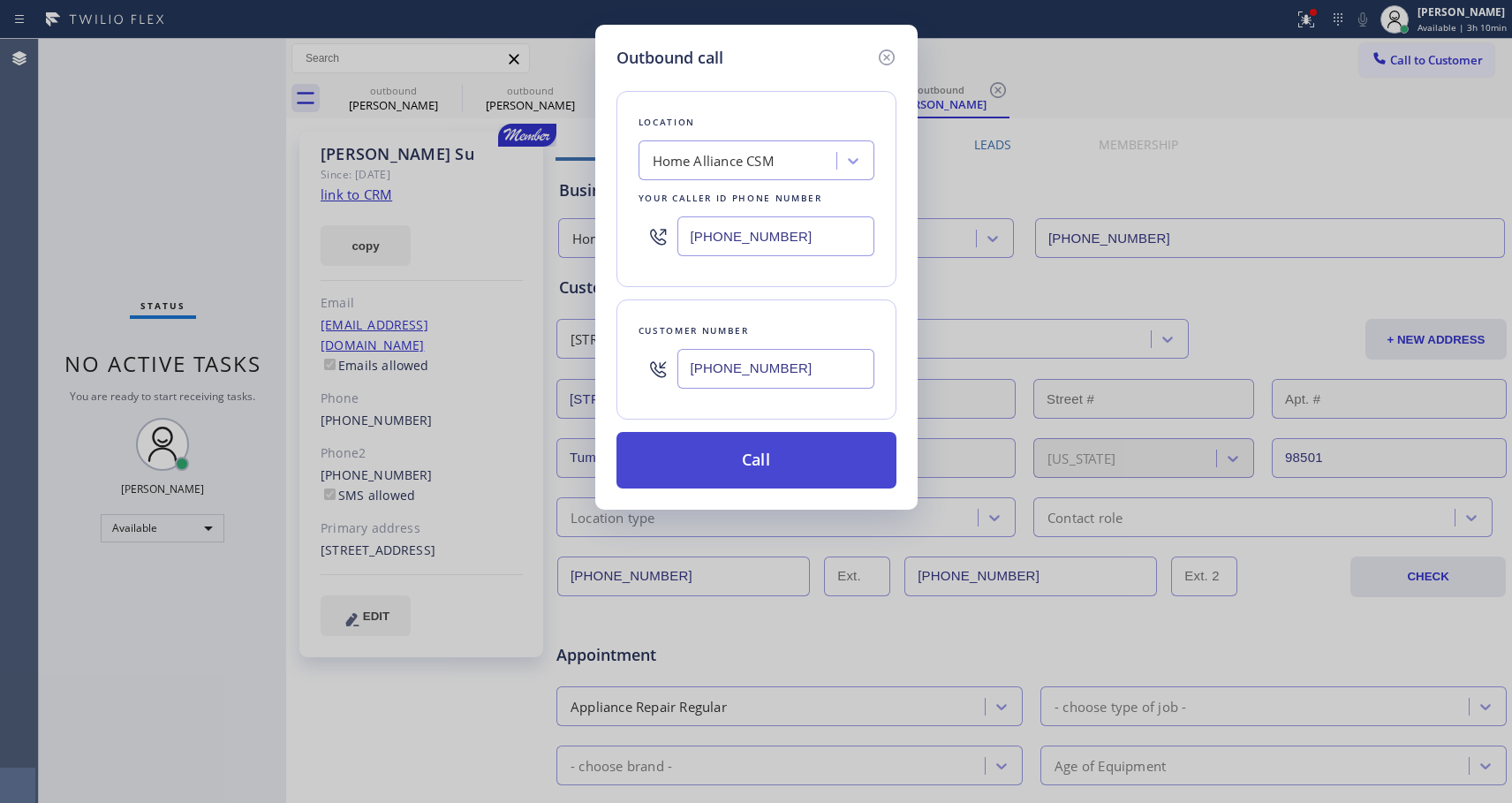
click at [765, 456] on button "Call" at bounding box center [756, 460] width 280 height 57
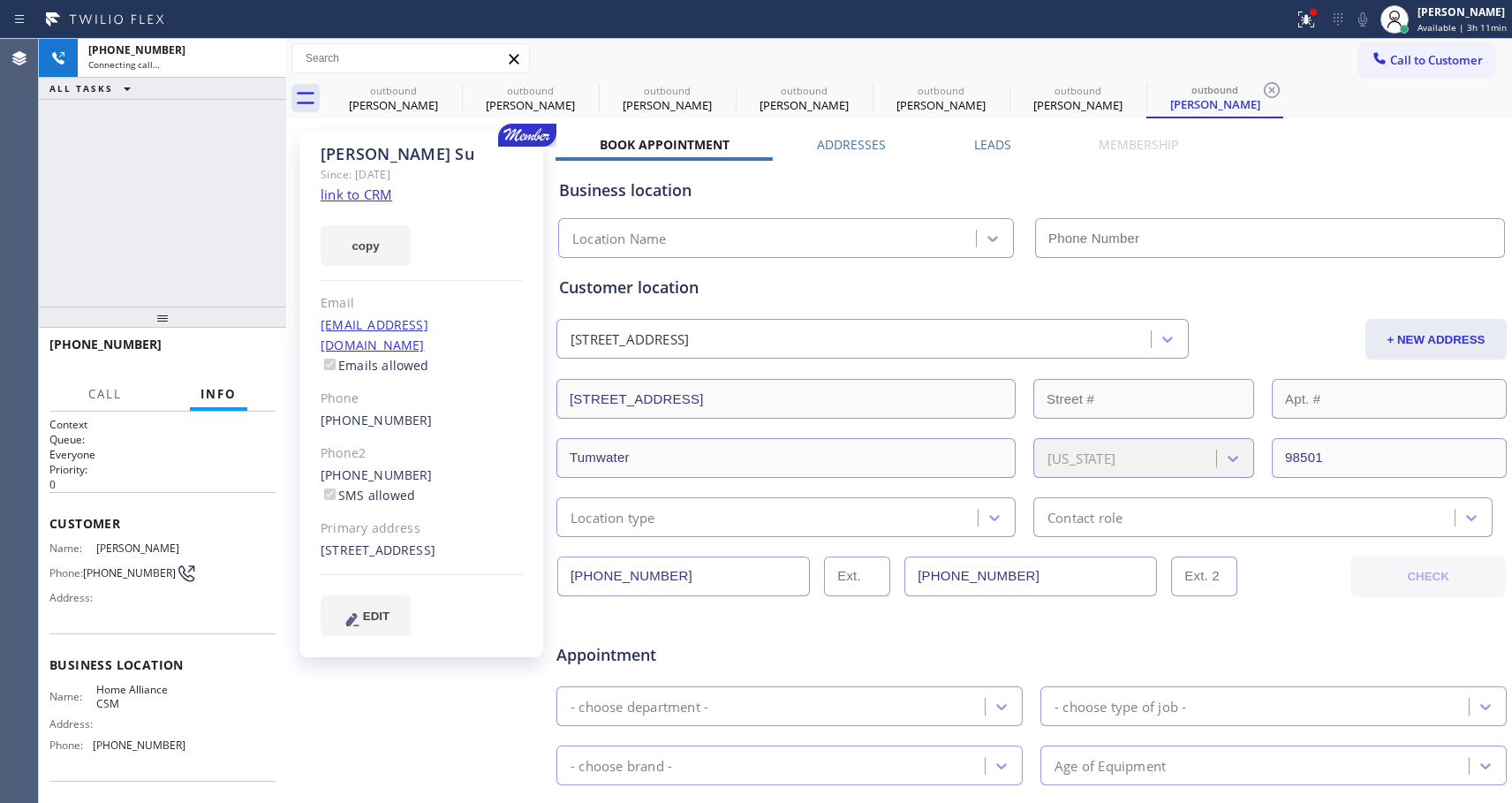
type input "[PHONE_NUMBER]"
click at [238, 356] on span "HANG UP" at bounding box center [234, 352] width 54 height 12
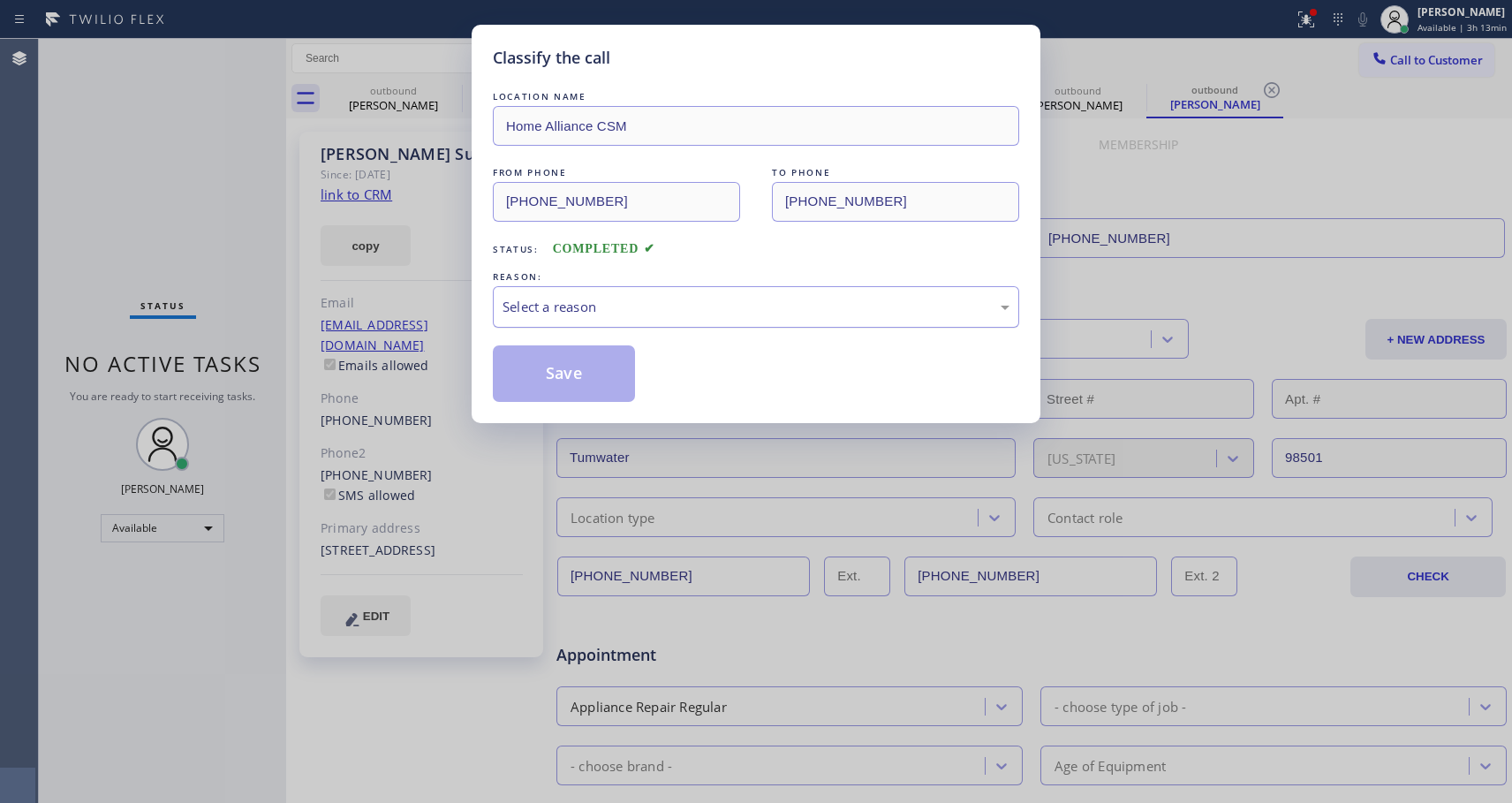
click at [743, 311] on div "Select a reason" at bounding box center [756, 307] width 507 height 20
click at [601, 366] on button "Save" at bounding box center [564, 374] width 142 height 57
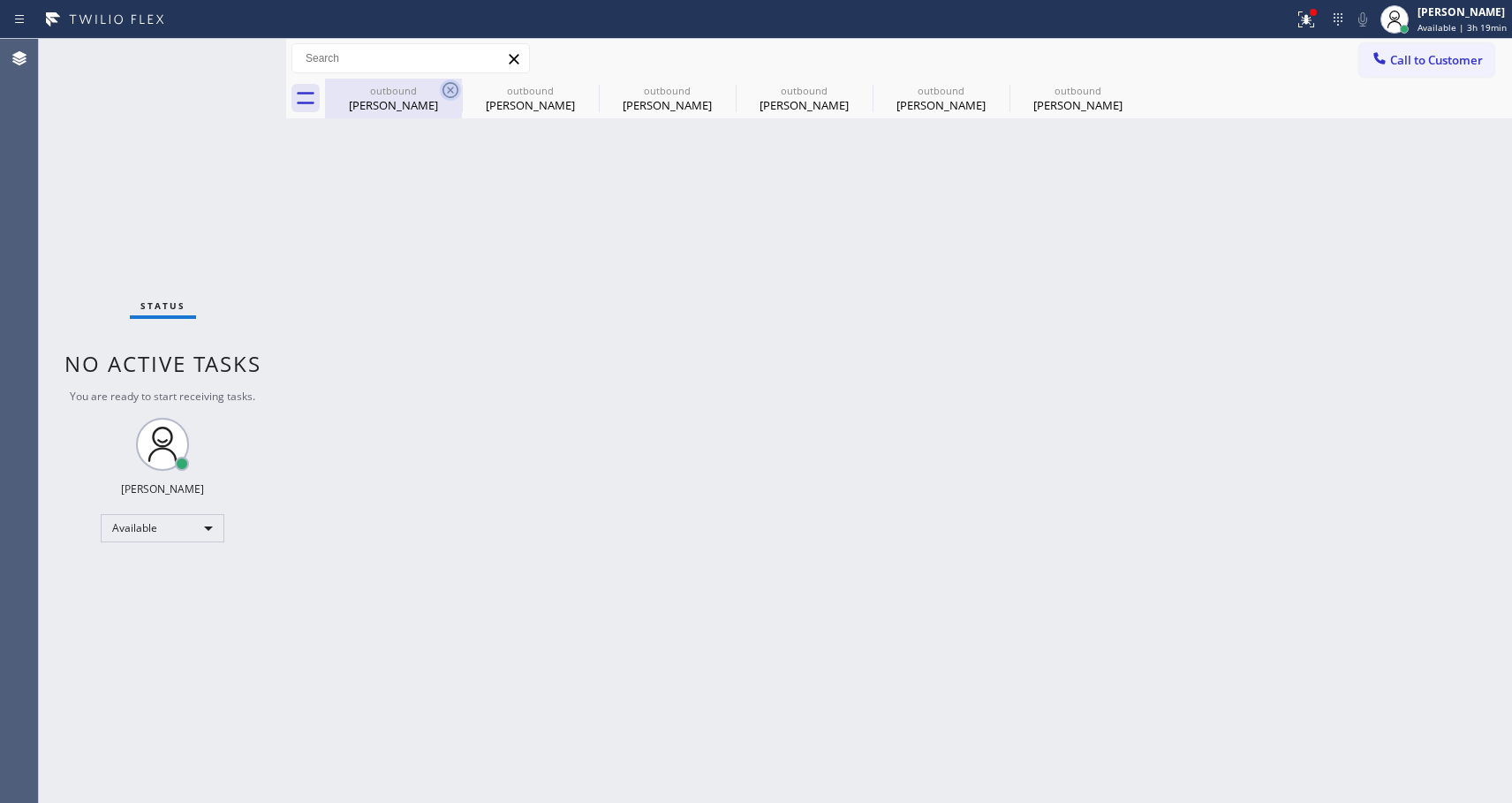
click at [453, 82] on icon at bounding box center [450, 90] width 21 height 21
click at [0, 0] on icon at bounding box center [0, 0] width 0 height 0
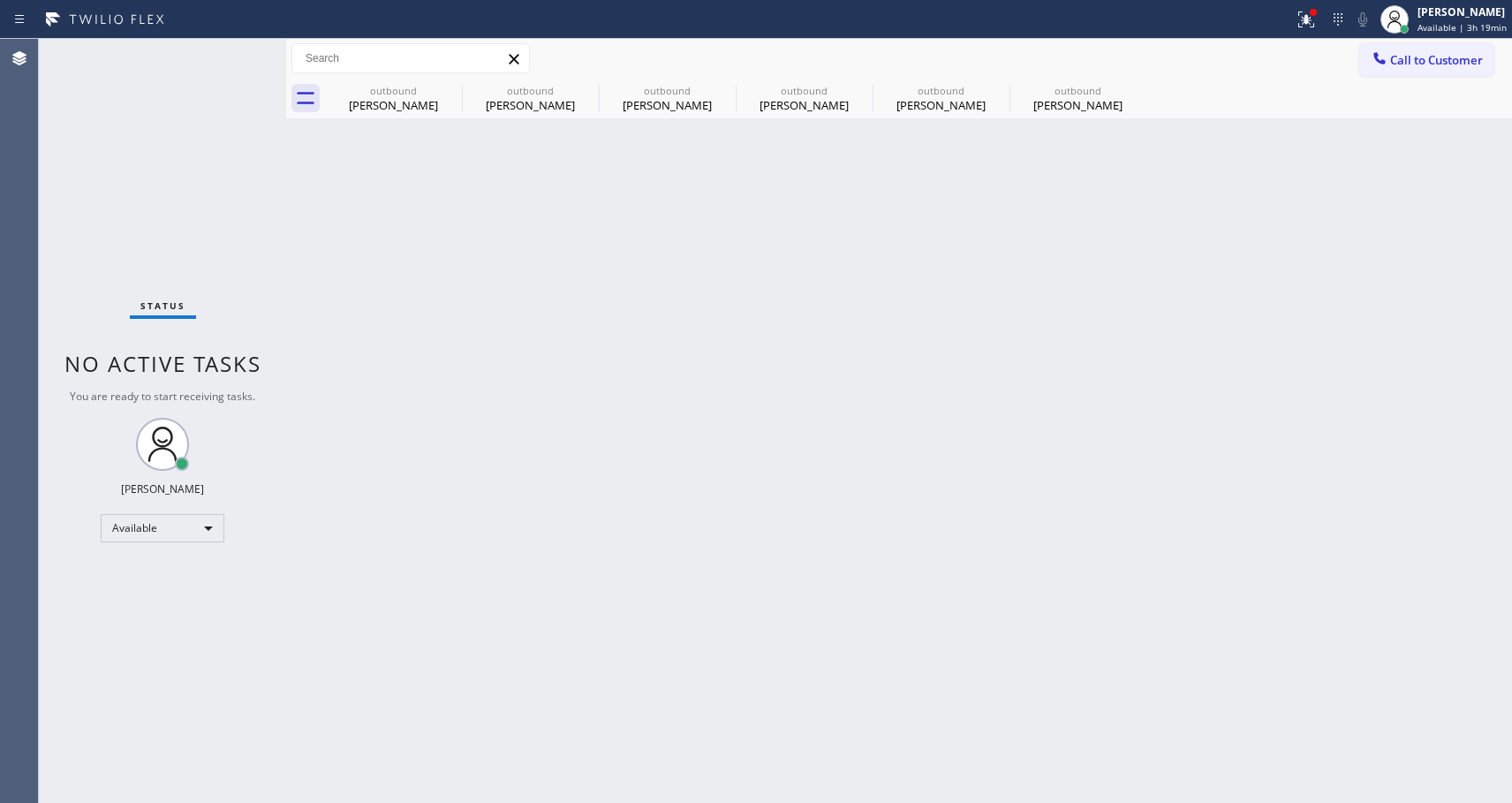
click at [0, 0] on icon at bounding box center [0, 0] width 0 height 0
click at [454, 82] on div "outbound Jacqueline Su outbound Jacqueline Su outbound Jacqueline Su outbound J…" at bounding box center [919, 98] width 1187 height 40
click at [449, 90] on div at bounding box center [919, 98] width 1187 height 40
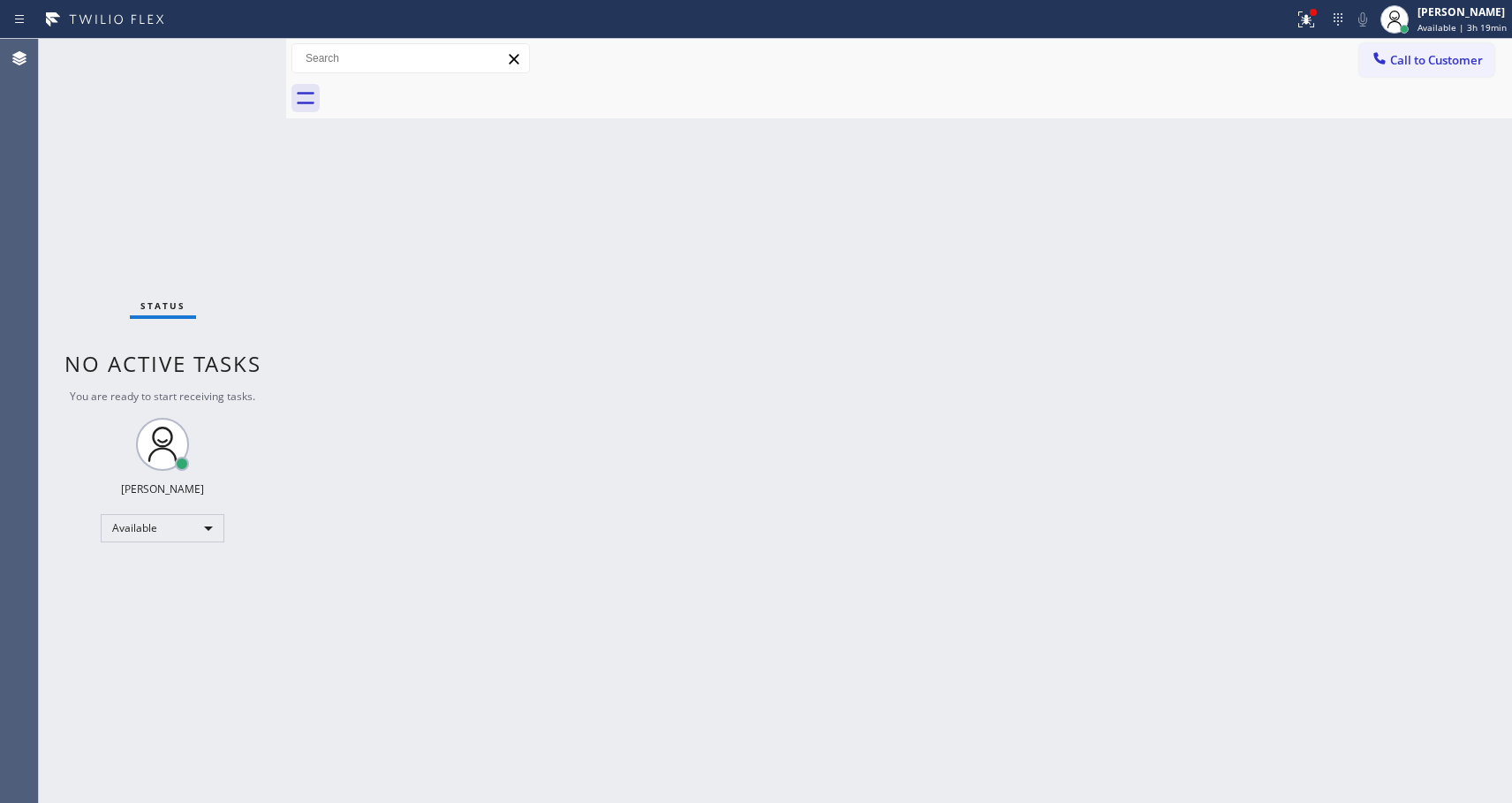
click at [449, 90] on div at bounding box center [919, 98] width 1187 height 40
click at [1381, 58] on icon at bounding box center [1379, 58] width 17 height 17
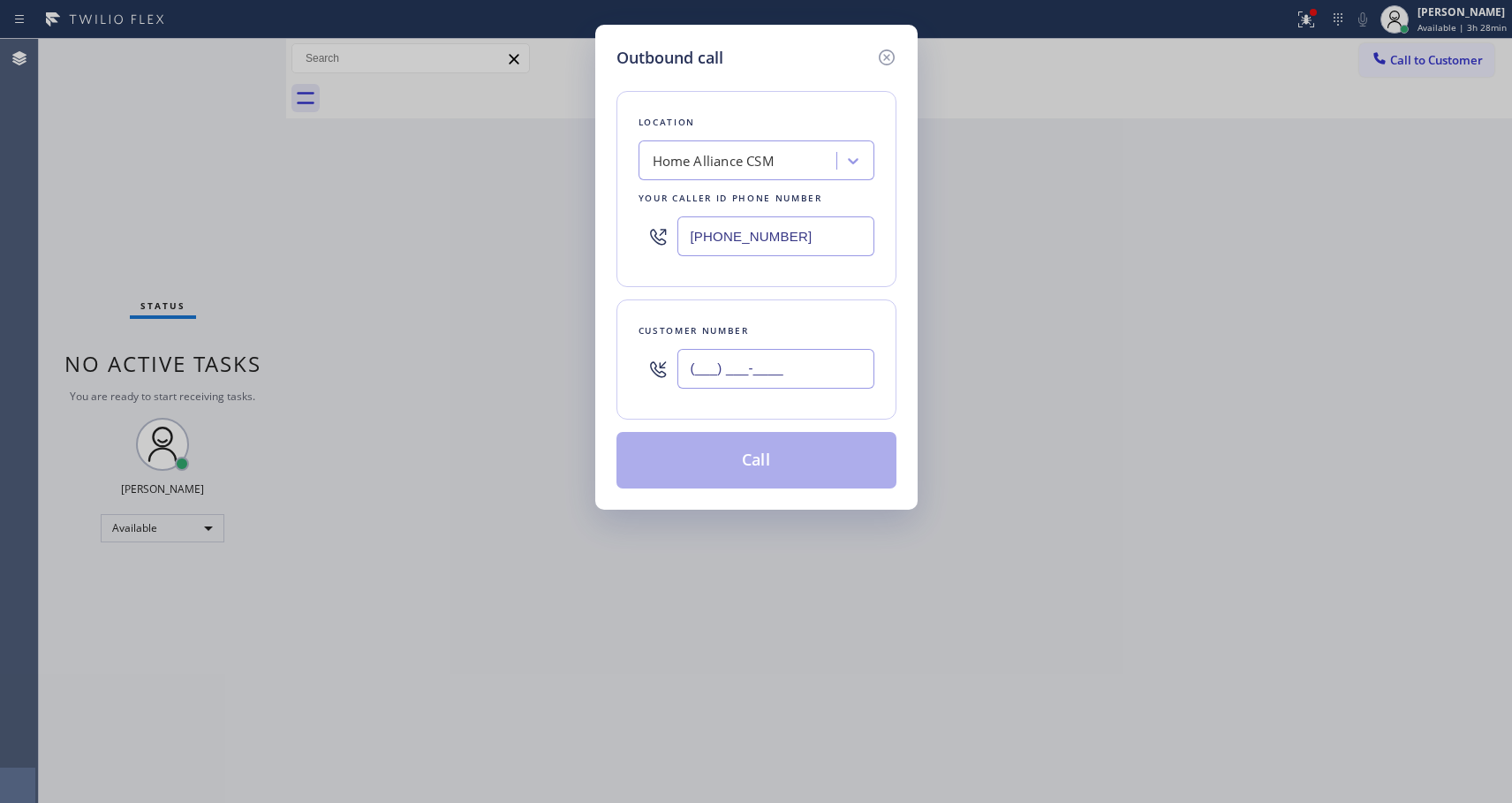
click at [700, 362] on input "(___) ___-____" at bounding box center [775, 368] width 197 height 40
paste input "314) 280-8231"
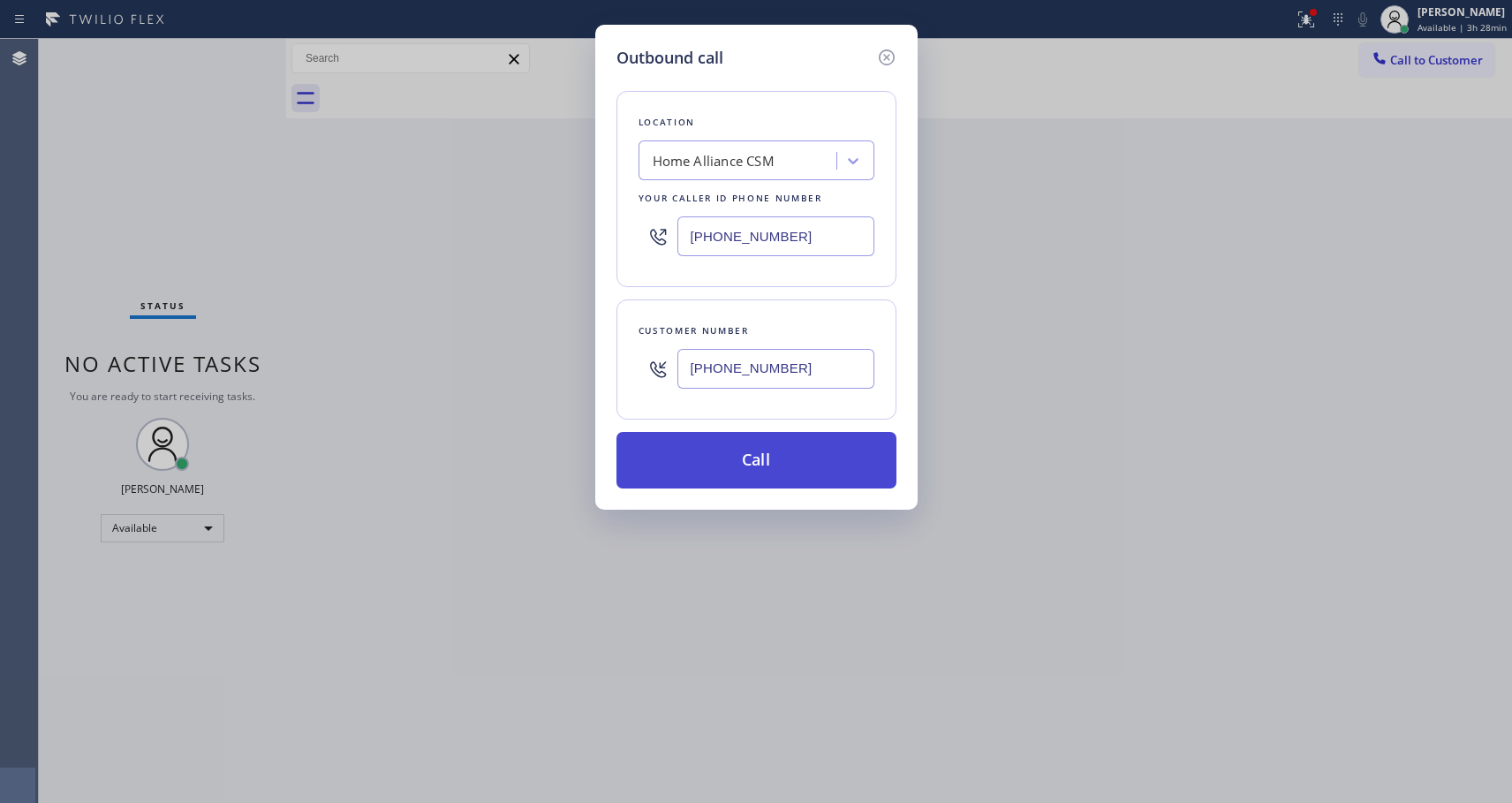
type input "(314) 280-8231"
click at [758, 469] on button "Call" at bounding box center [756, 460] width 280 height 57
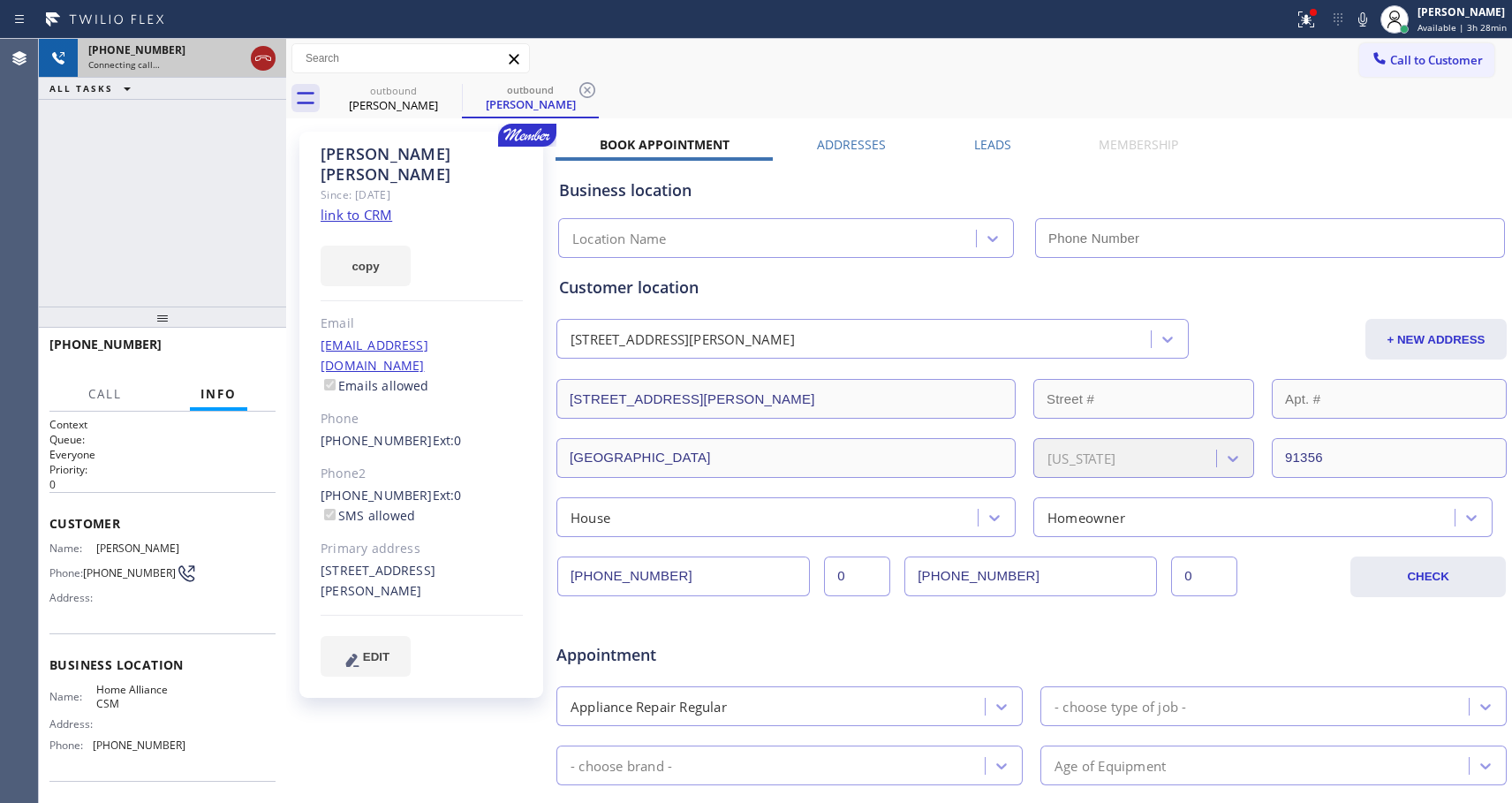
type input "[PHONE_NUMBER]"
click at [264, 55] on icon at bounding box center [263, 58] width 21 height 21
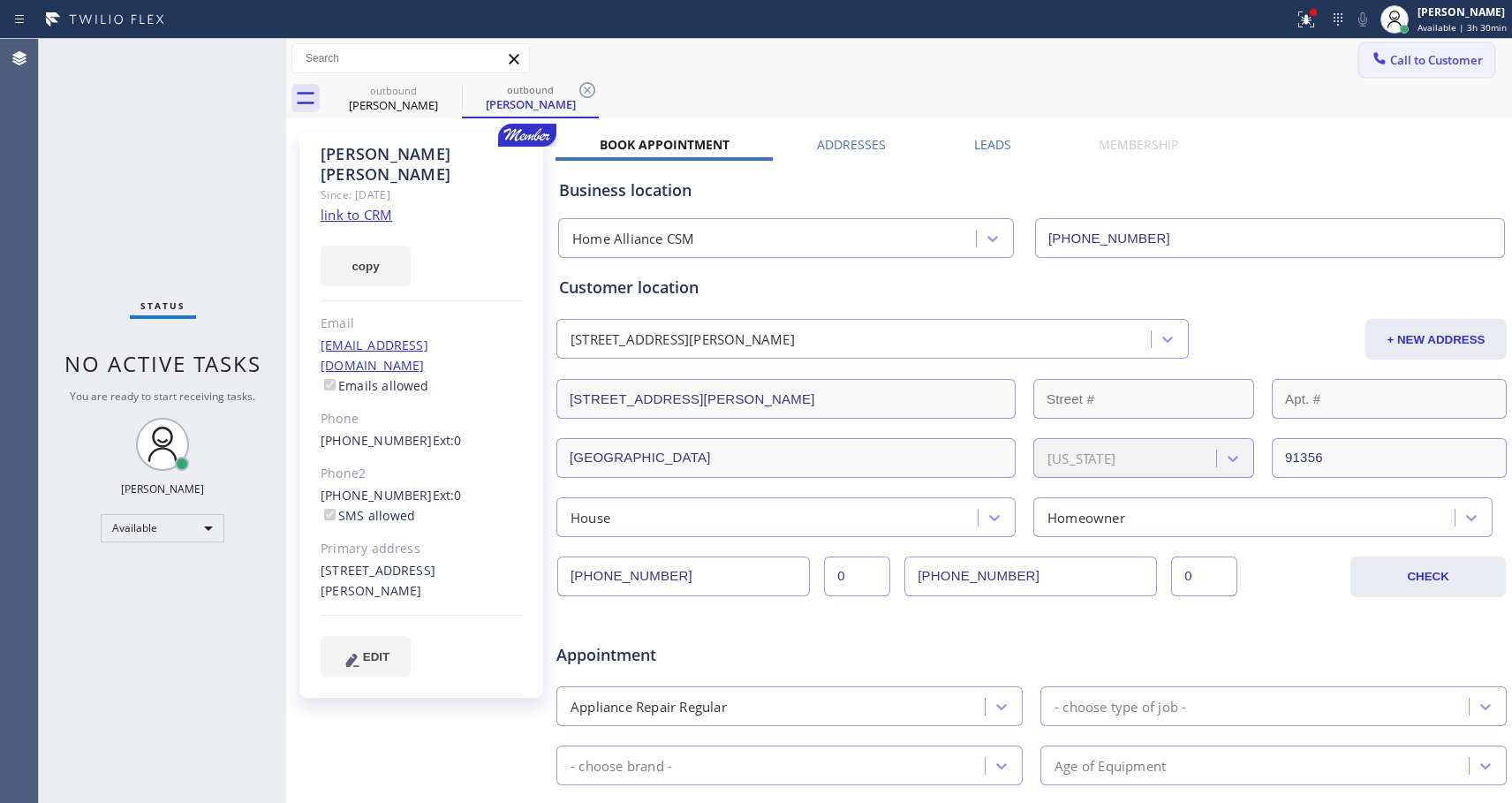
click at [1398, 60] on span "Call to Customer" at bounding box center [1436, 60] width 93 height 16
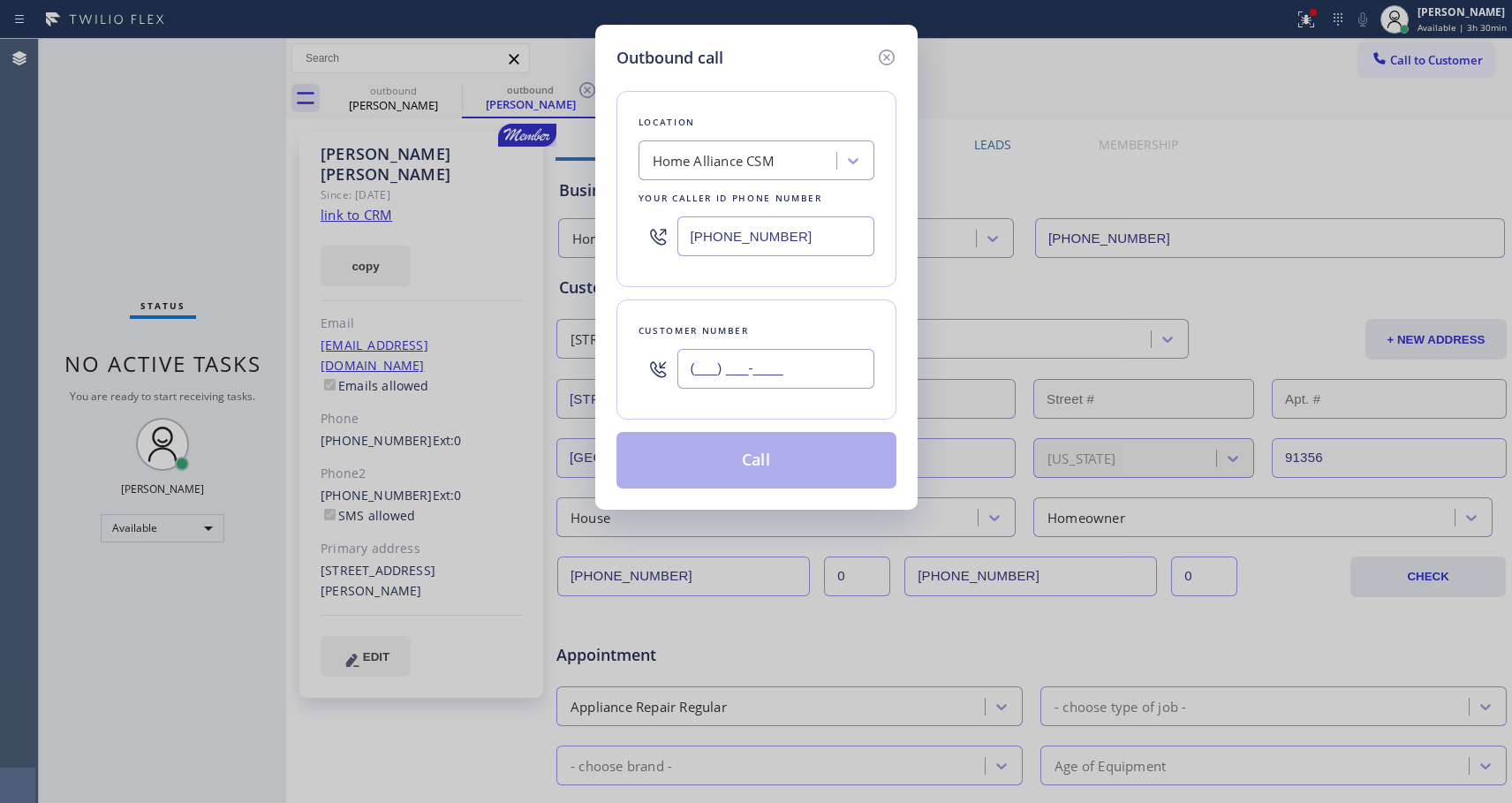
click at [687, 370] on input "(___) ___-____" at bounding box center [775, 368] width 197 height 40
paste input "917) 208-4331"
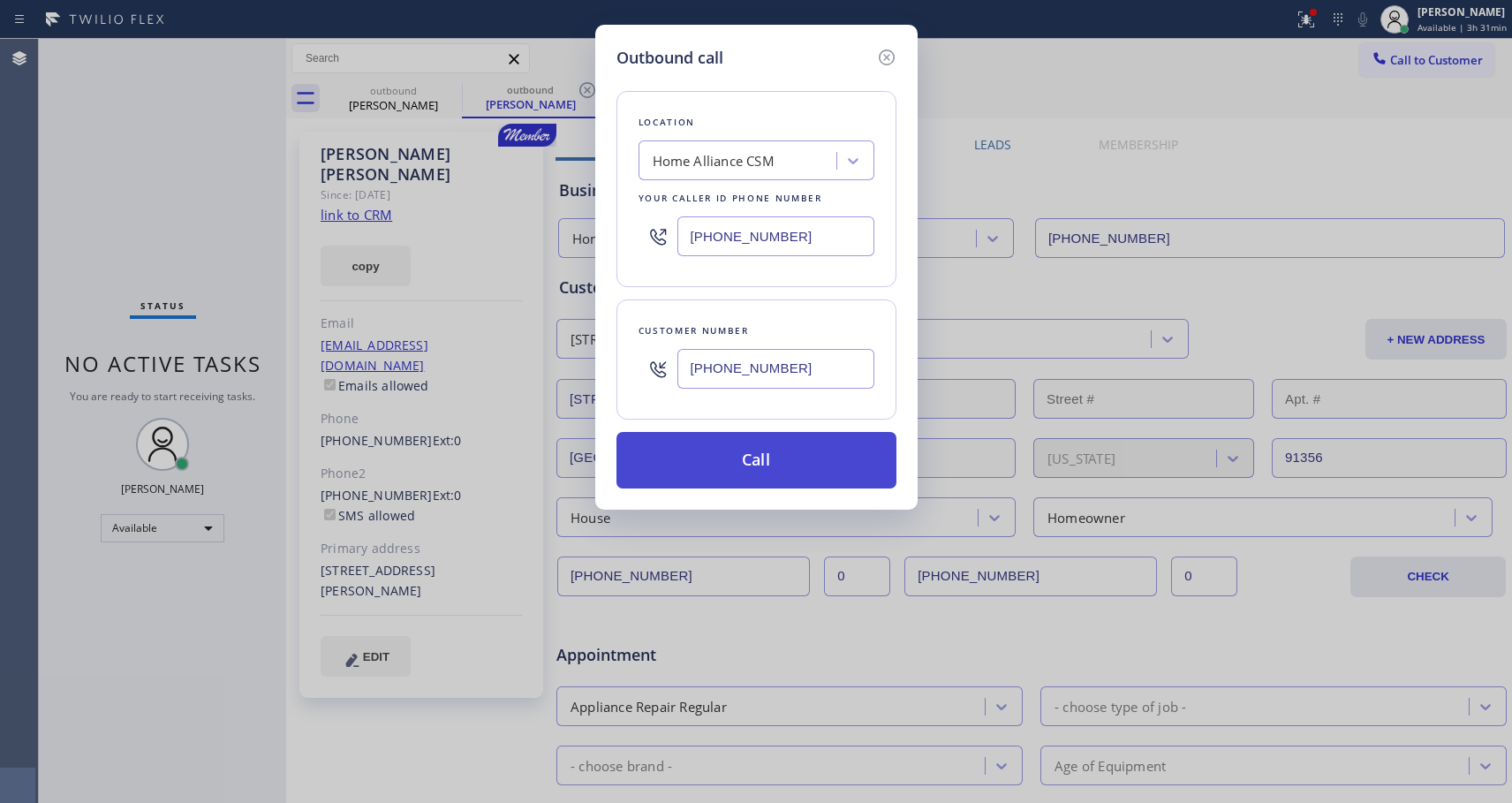
type input "(917) 208-4331"
click at [735, 468] on button "Call" at bounding box center [756, 460] width 280 height 57
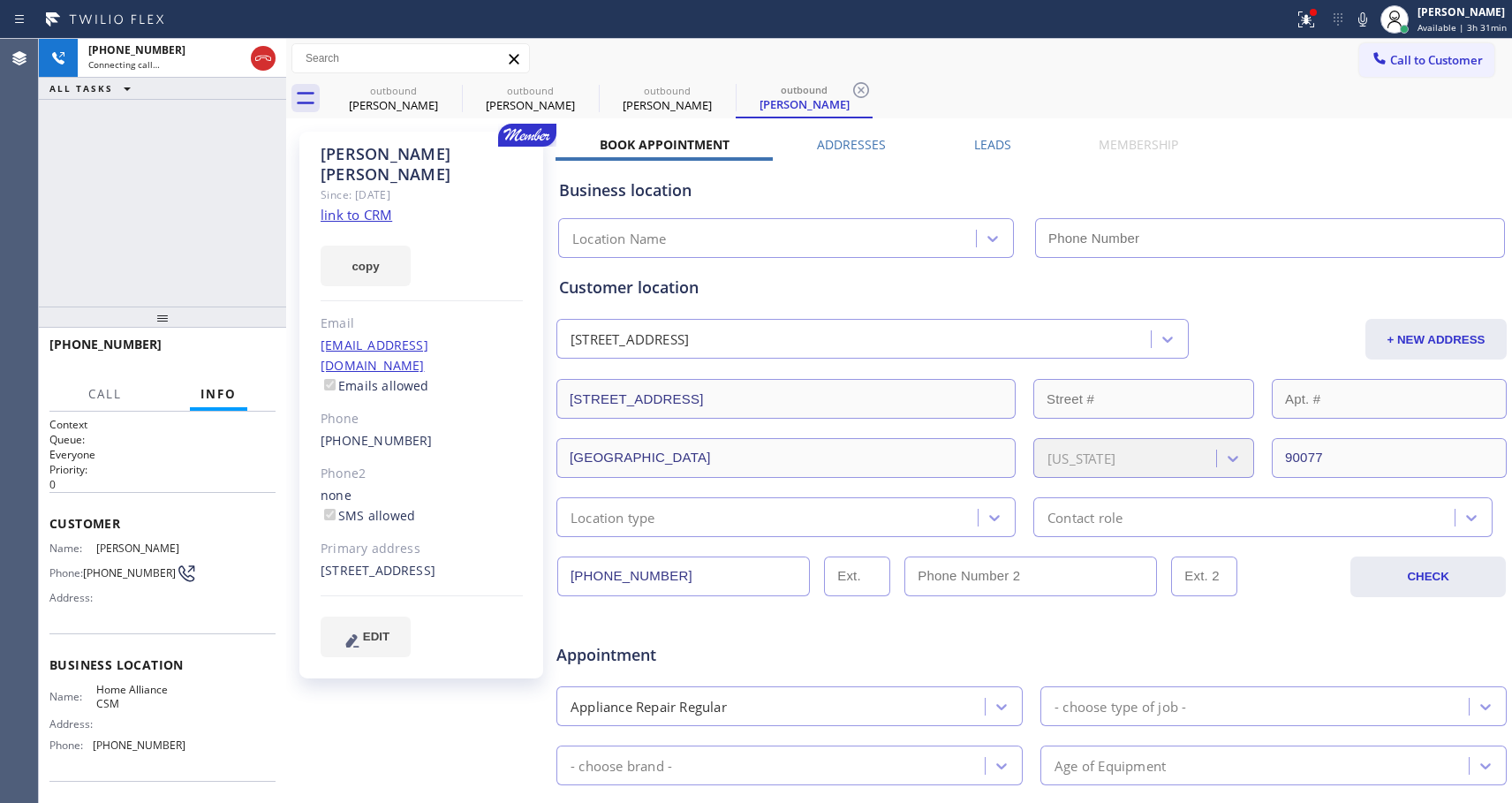
type input "[PHONE_NUMBER]"
click at [262, 57] on icon at bounding box center [263, 59] width 16 height 6
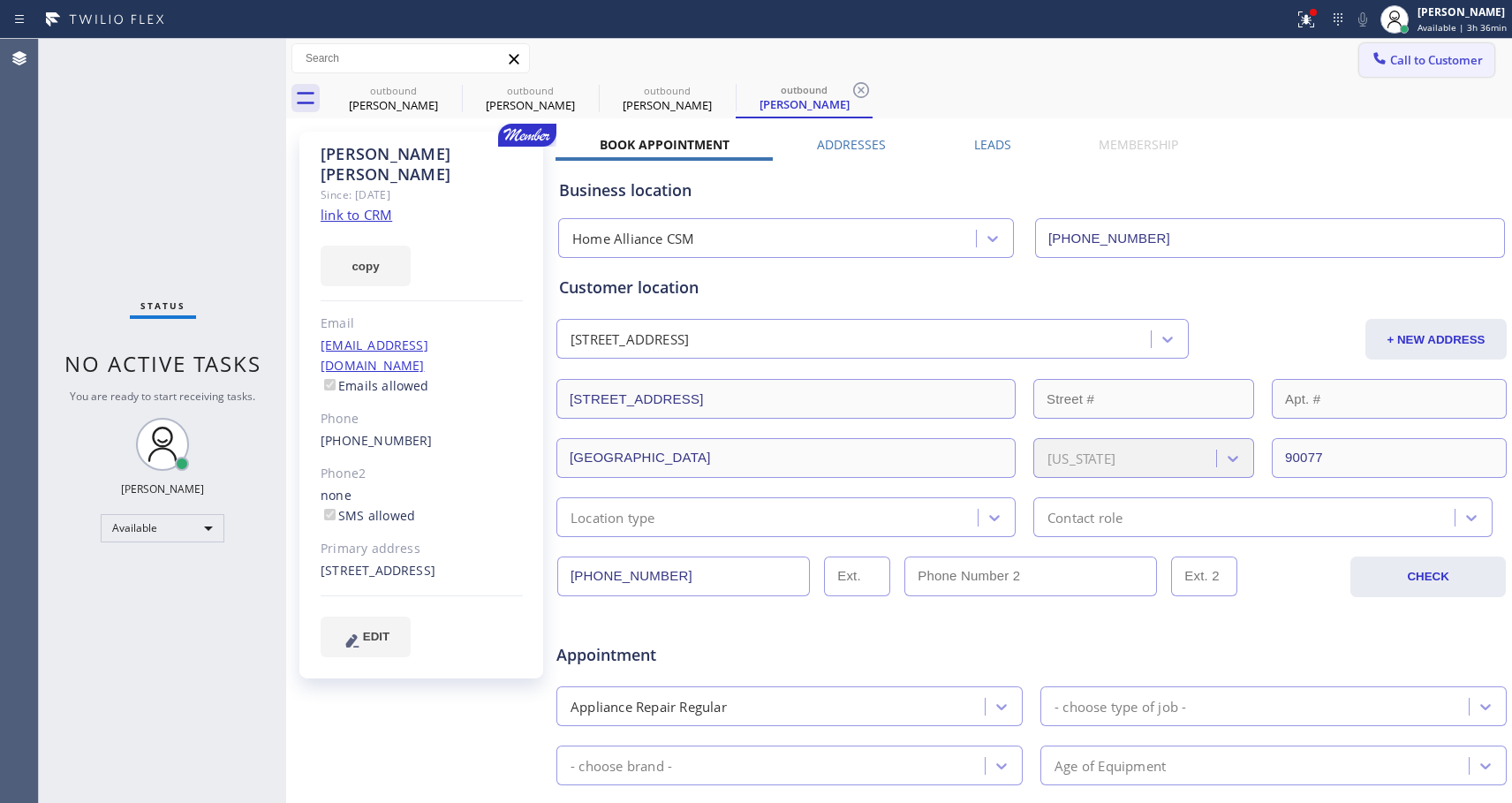
click at [1405, 58] on span "Call to Customer" at bounding box center [1436, 60] width 93 height 16
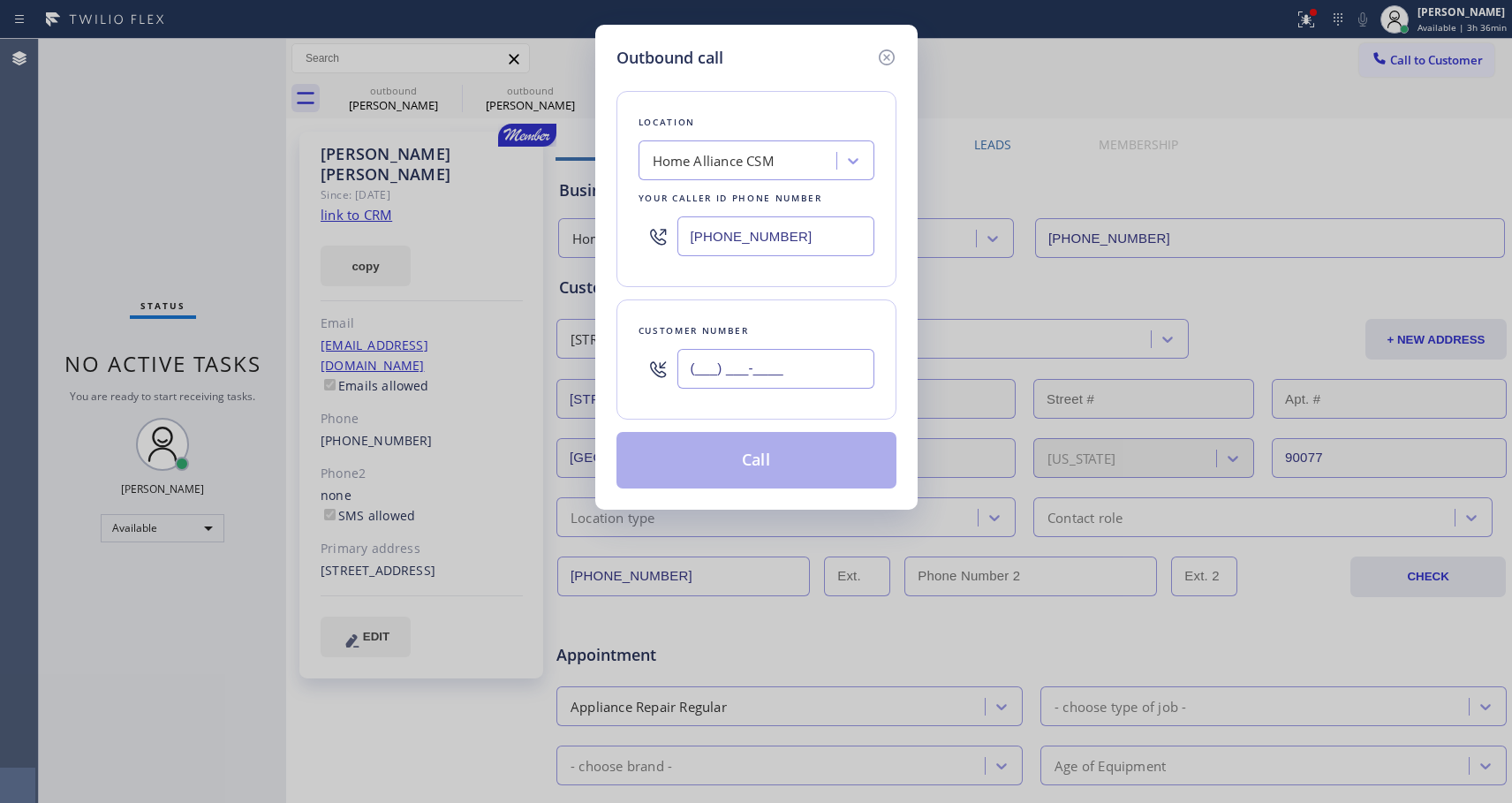
click at [793, 368] on input "(___) ___-____" at bounding box center [775, 368] width 197 height 40
paste input "310) 200-2356"
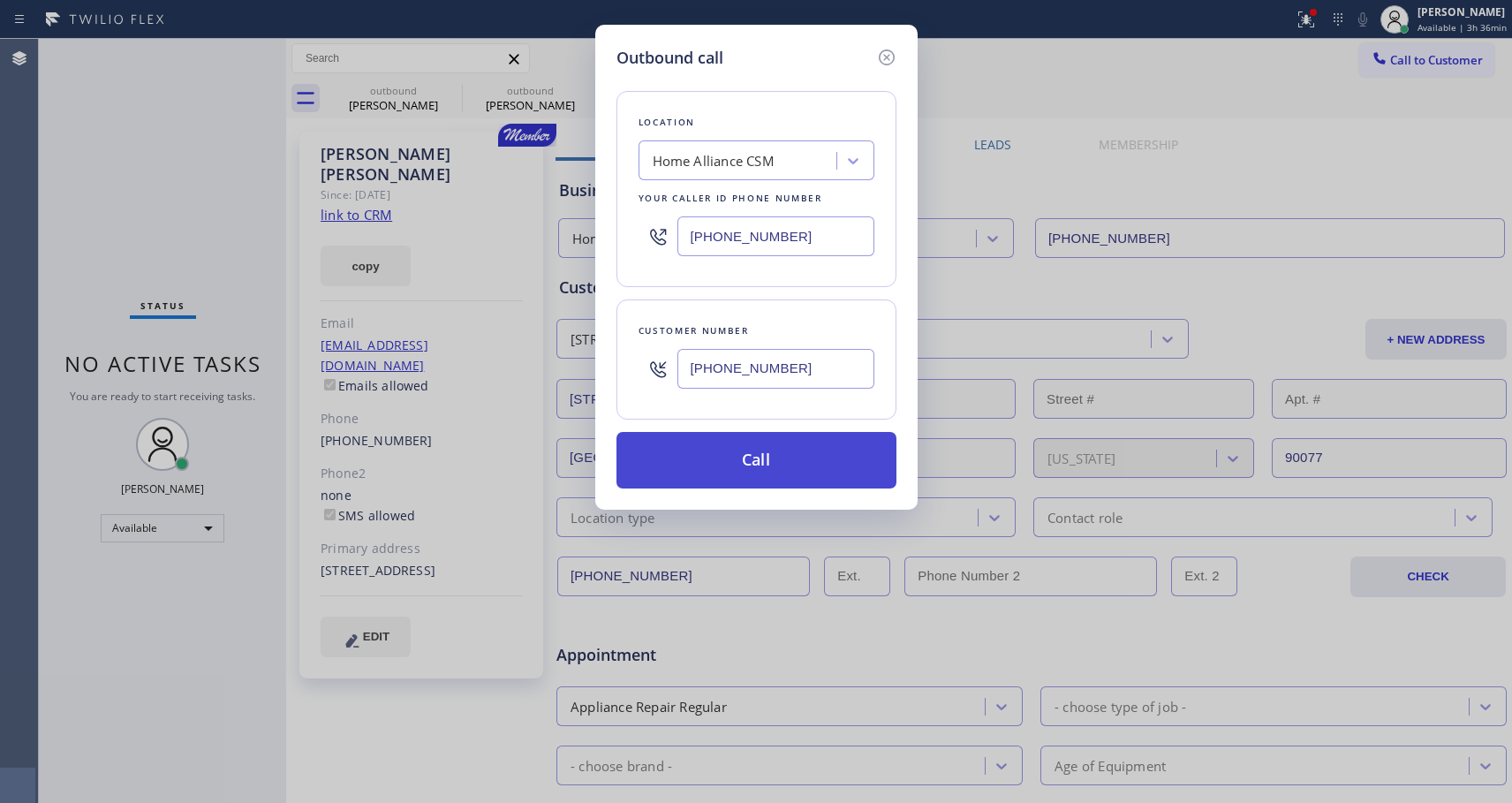
type input "(310) 200-2356"
click at [774, 461] on button "Call" at bounding box center [756, 460] width 280 height 57
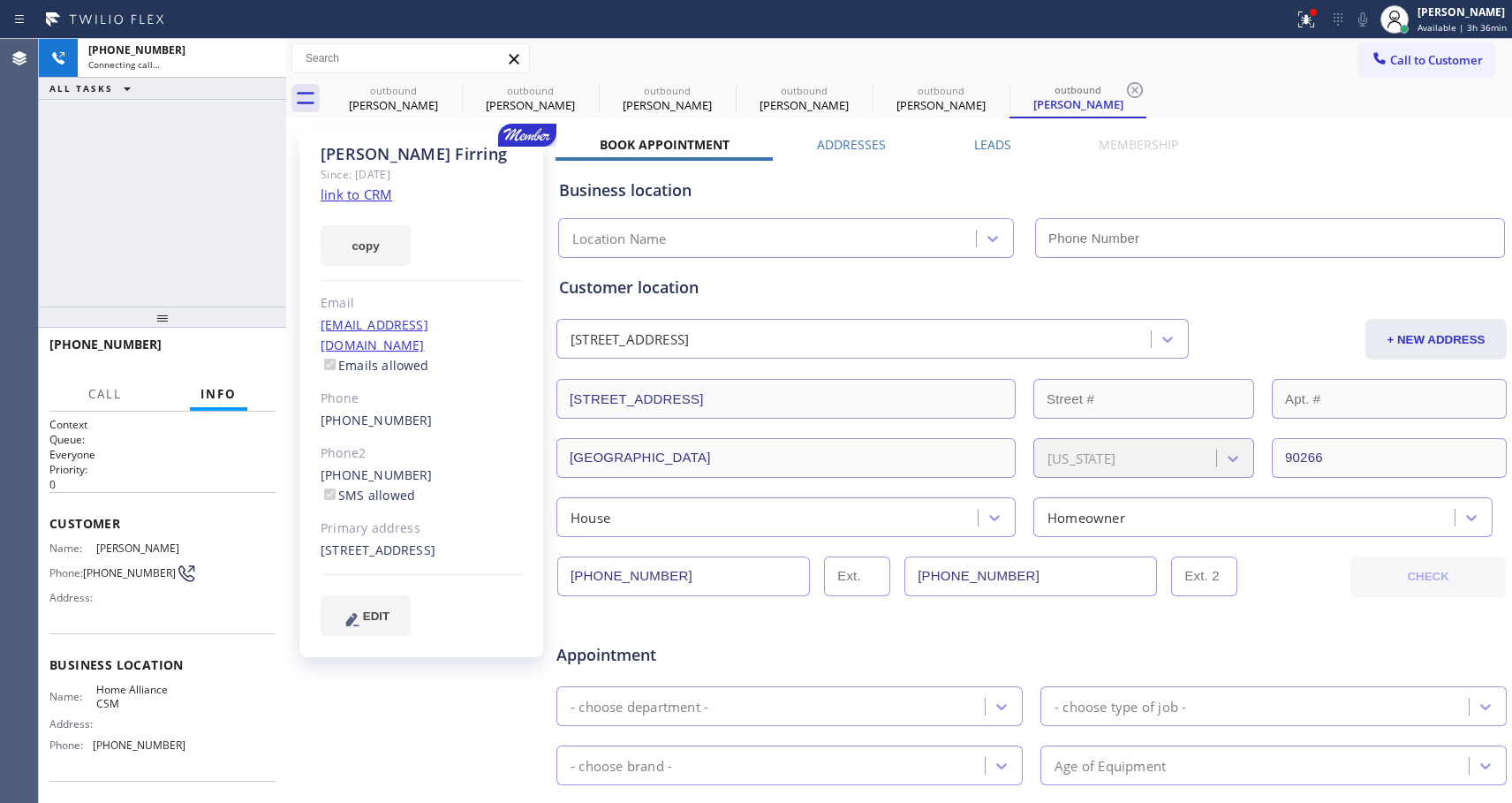
type input "[PHONE_NUMBER]"
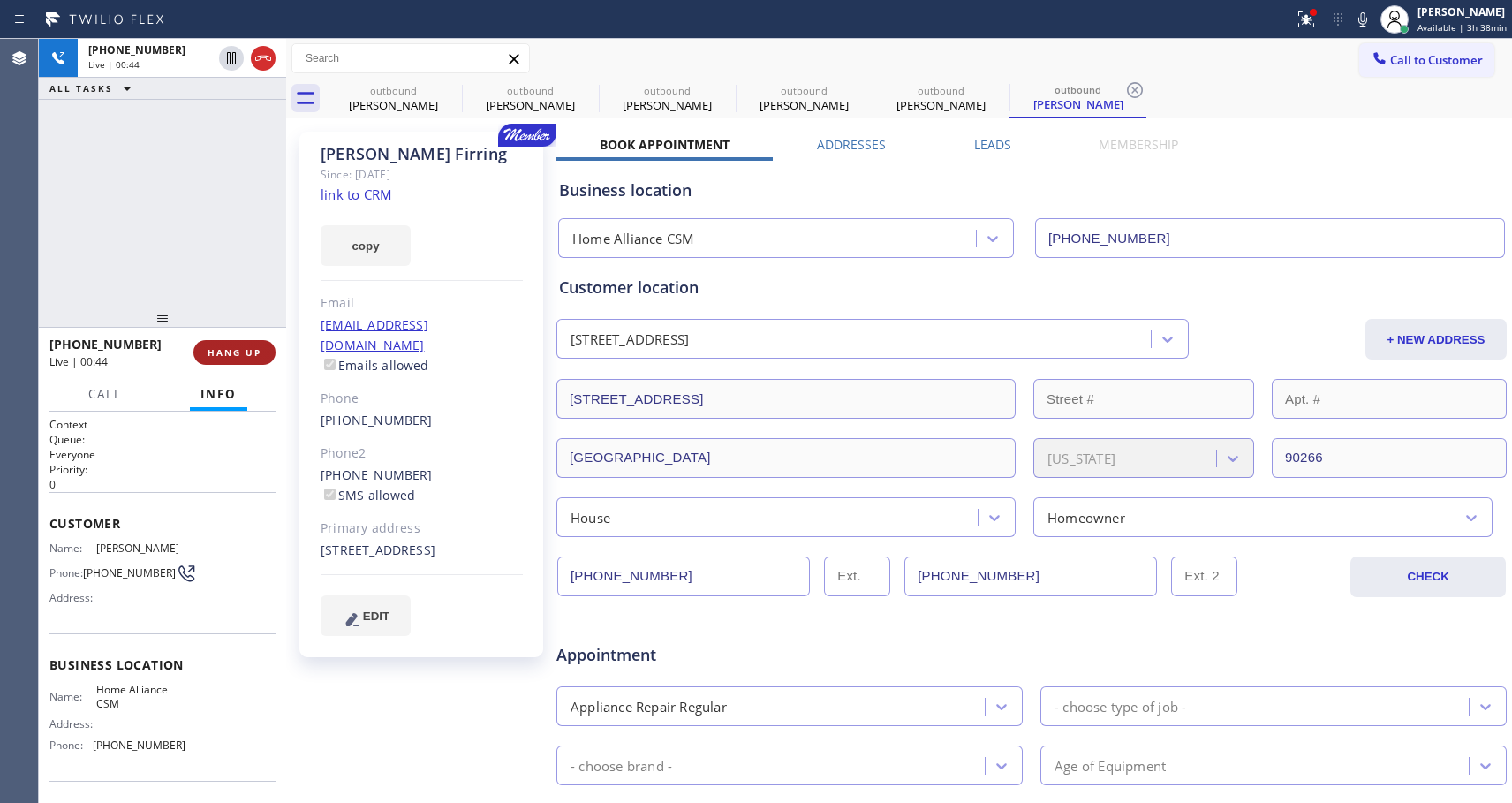
click at [252, 348] on span "HANG UP" at bounding box center [234, 352] width 54 height 12
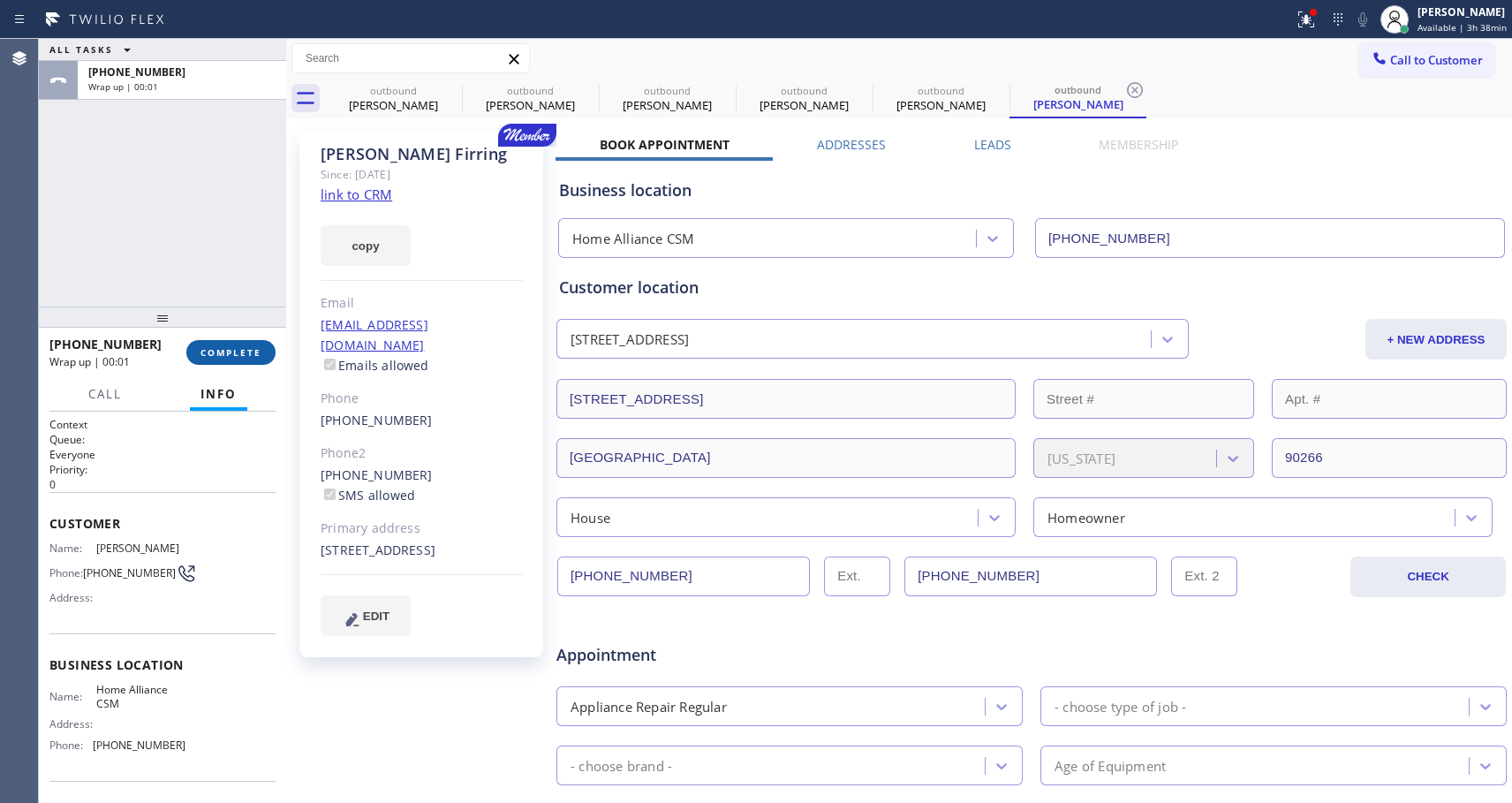
click at [252, 348] on span "COMPLETE" at bounding box center [231, 352] width 61 height 12
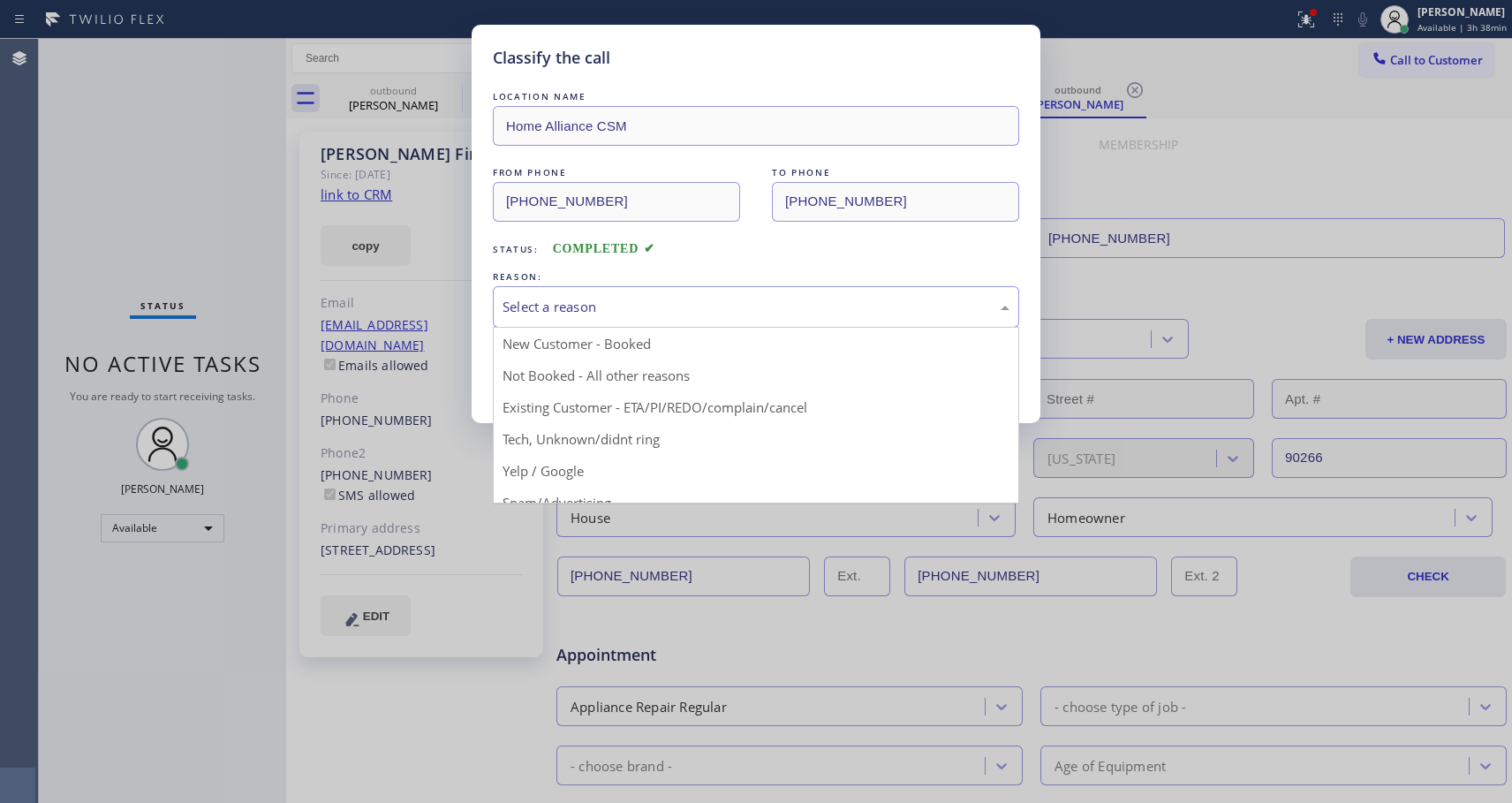
click at [572, 311] on div "Select a reason" at bounding box center [756, 307] width 507 height 20
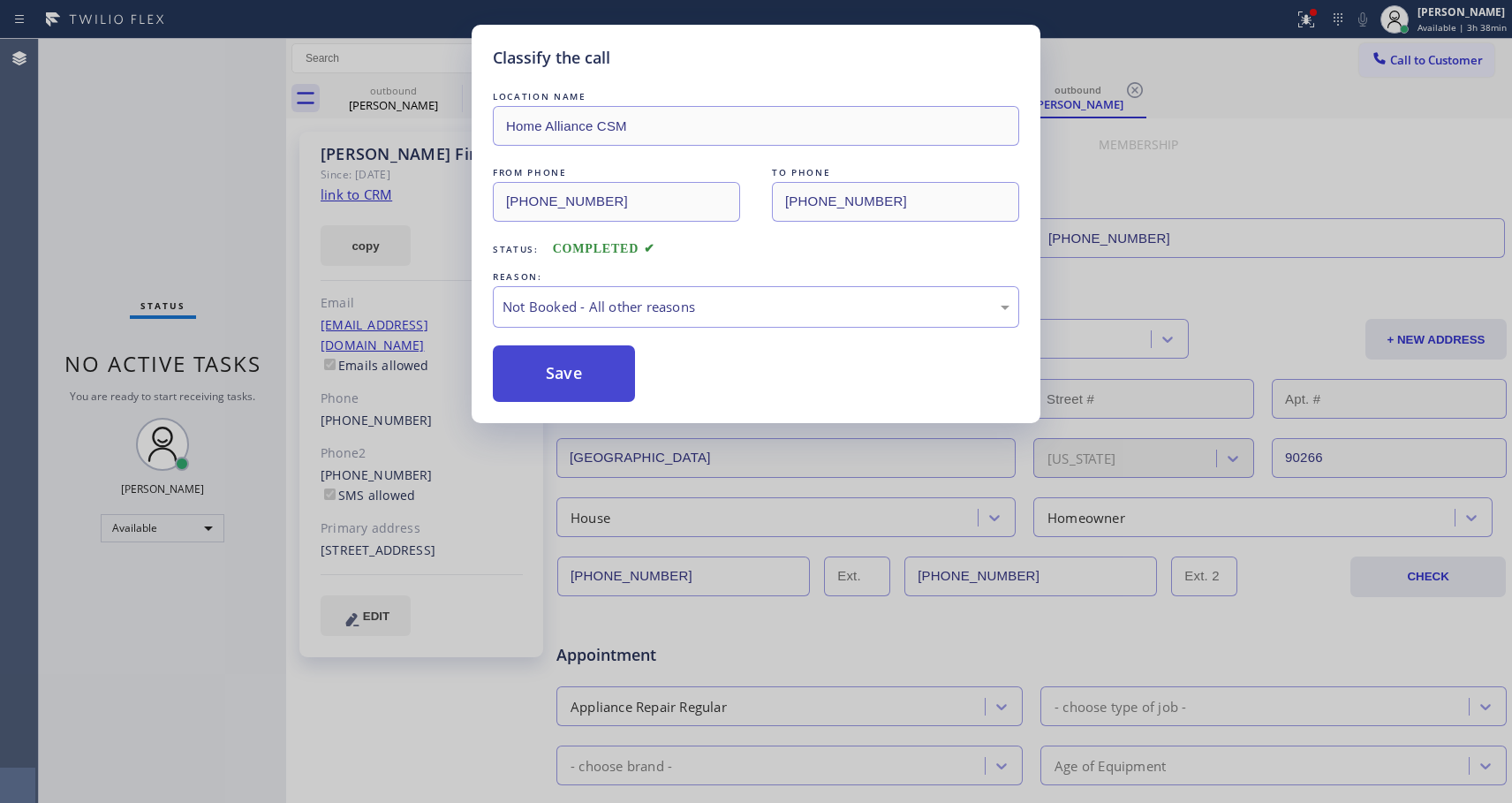
click at [533, 362] on button "Save" at bounding box center [564, 374] width 142 height 57
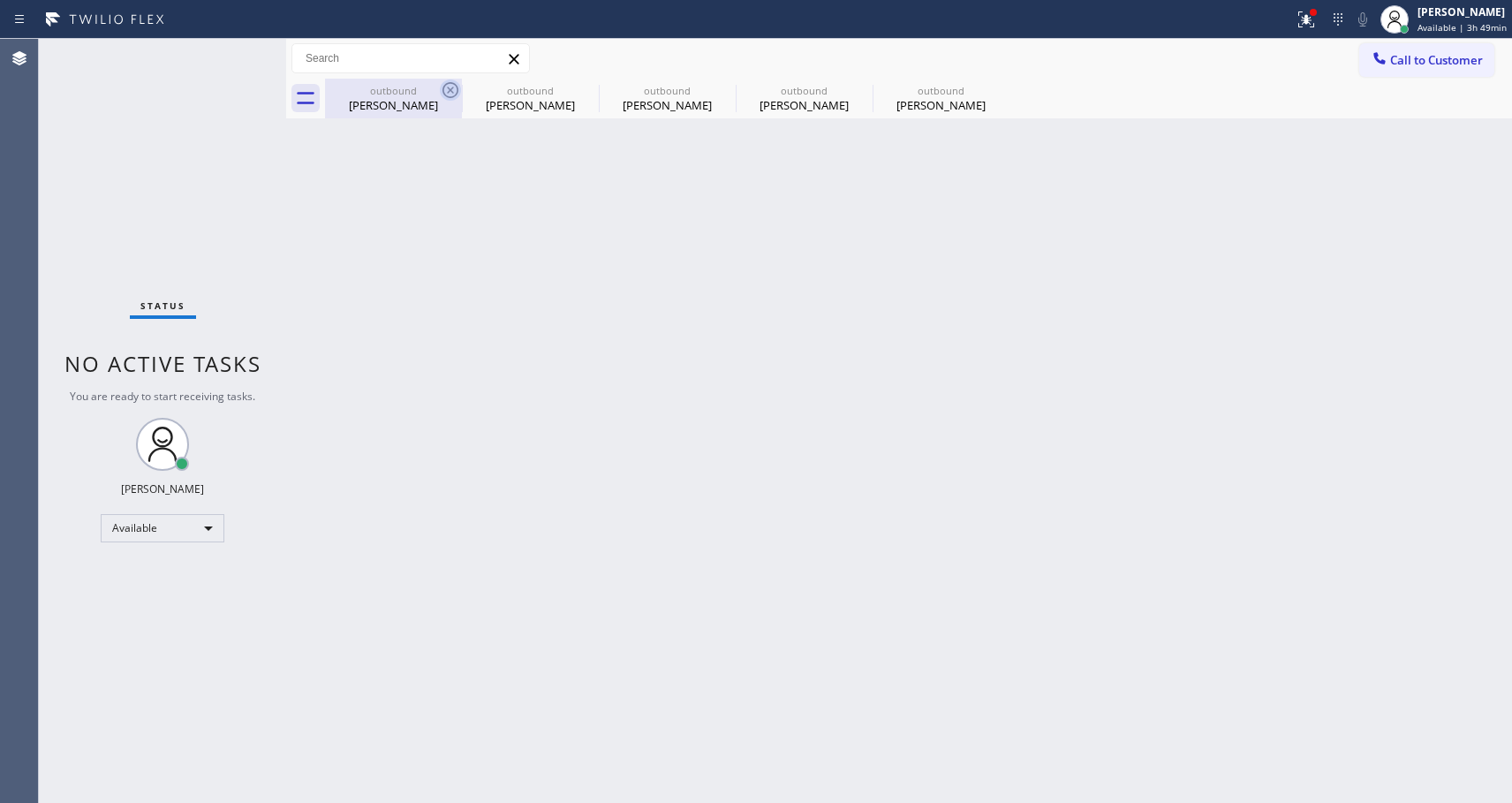
click at [447, 89] on icon at bounding box center [450, 90] width 21 height 21
click at [0, 0] on icon at bounding box center [0, 0] width 0 height 0
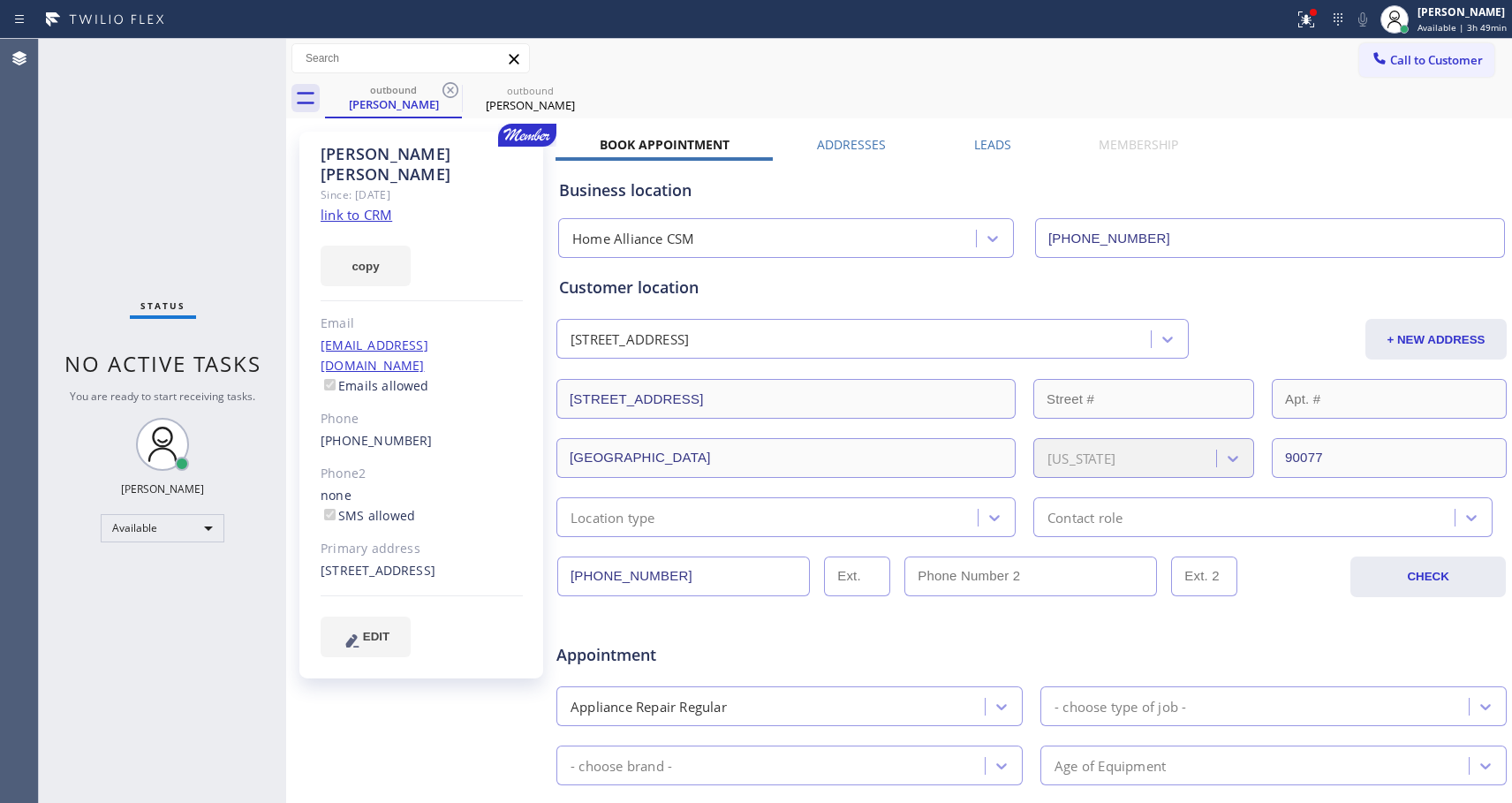
click at [447, 89] on icon at bounding box center [450, 90] width 21 height 21
click at [0, 0] on icon at bounding box center [0, 0] width 0 height 0
click at [451, 85] on div "outbound Jennifer Frantz outbound Jill Firring" at bounding box center [919, 98] width 1187 height 40
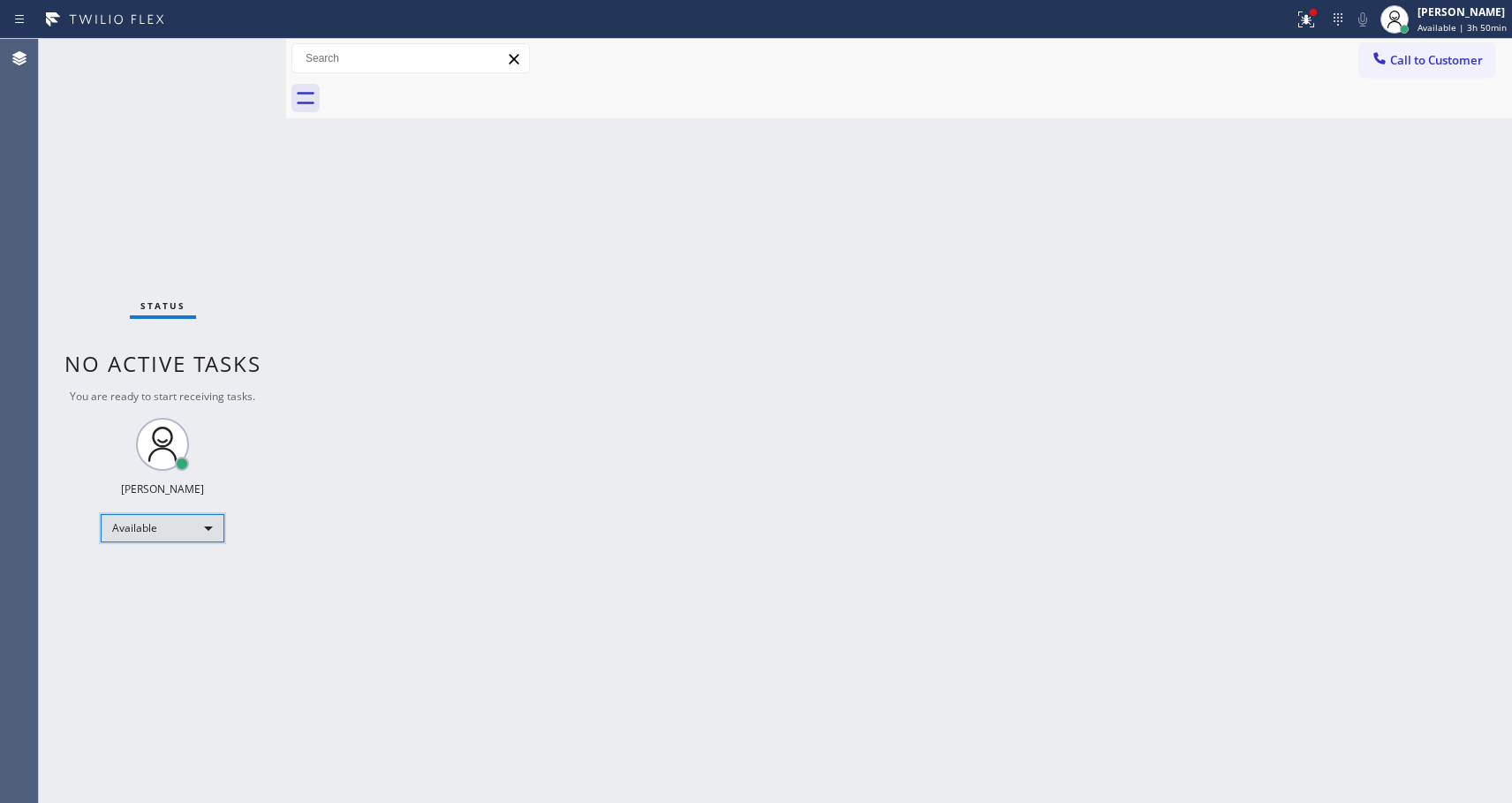
click at [184, 527] on div "Available" at bounding box center [163, 528] width 124 height 28
click at [183, 552] on li "Offline" at bounding box center [162, 552] width 120 height 21
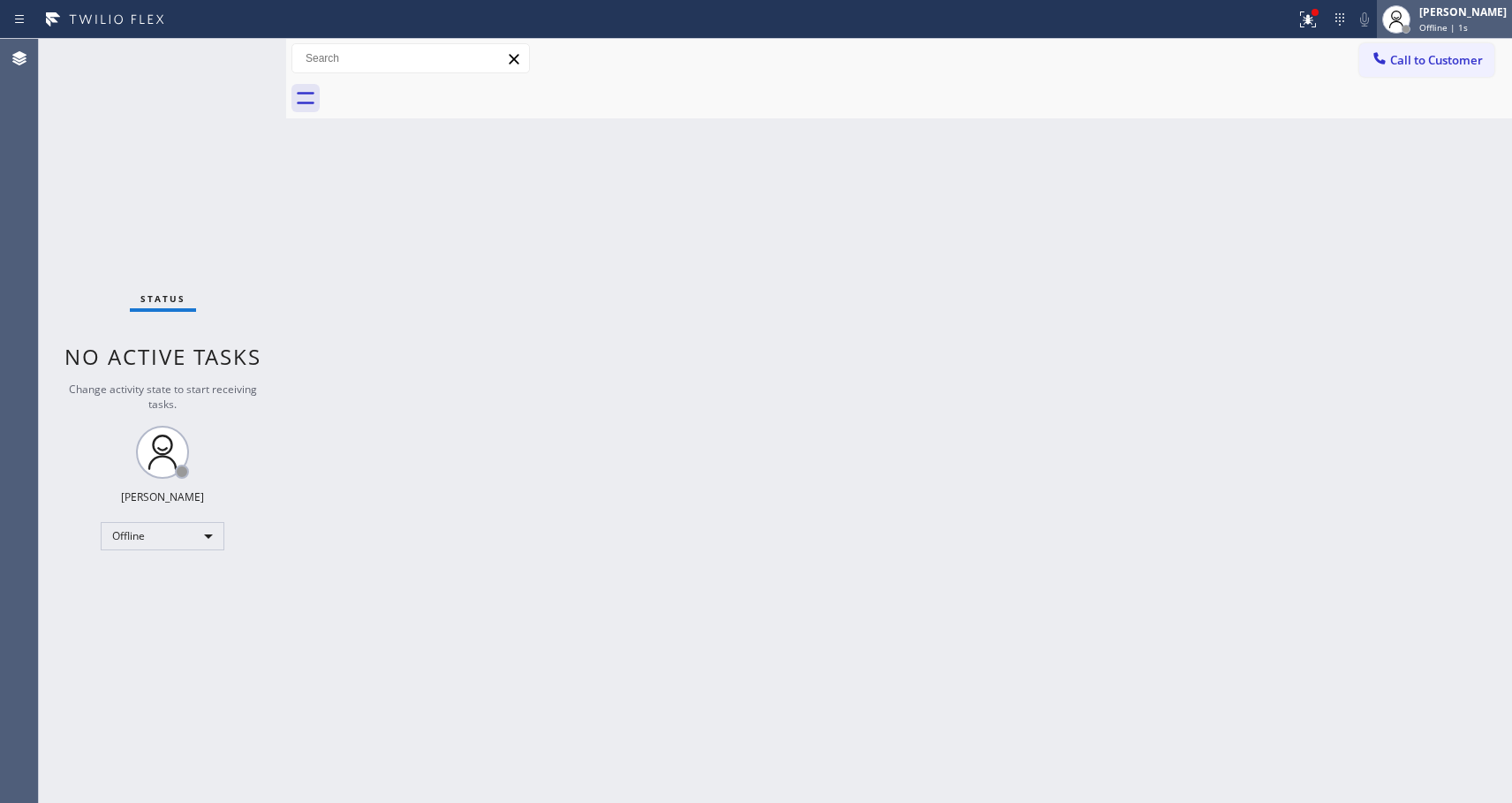
click at [1455, 20] on div "Abe Collarte Offline | 1s" at bounding box center [1463, 19] width 96 height 31
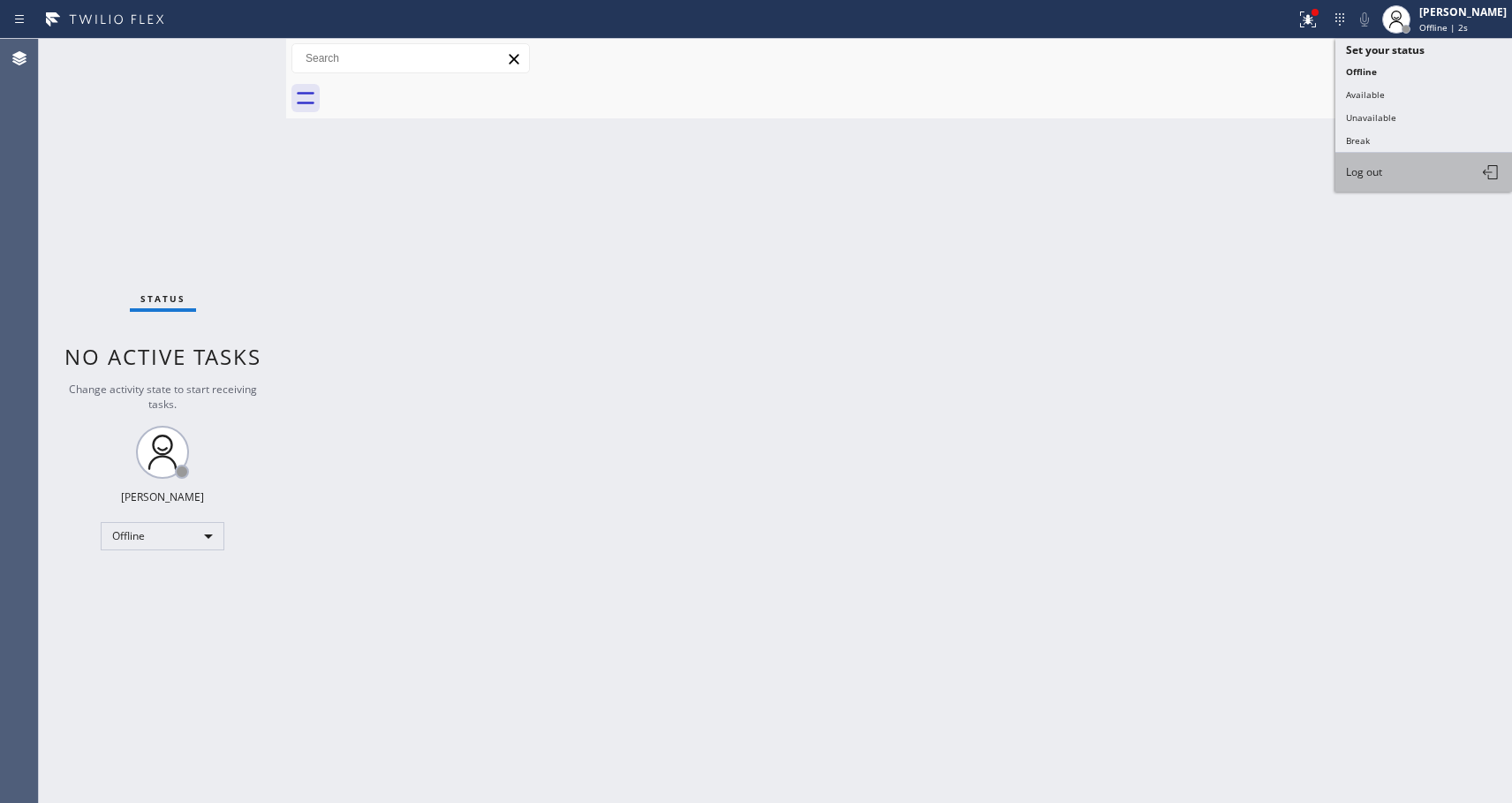
click at [1361, 174] on span "Log out" at bounding box center [1363, 172] width 36 height 15
